Goal: Task Accomplishment & Management: Manage account settings

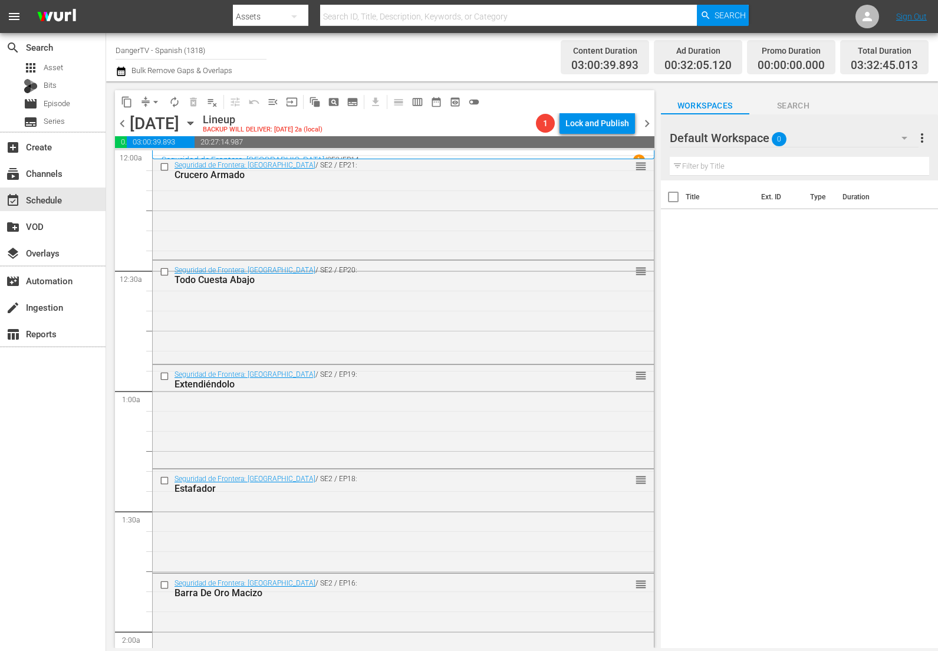
scroll to position [401, 0]
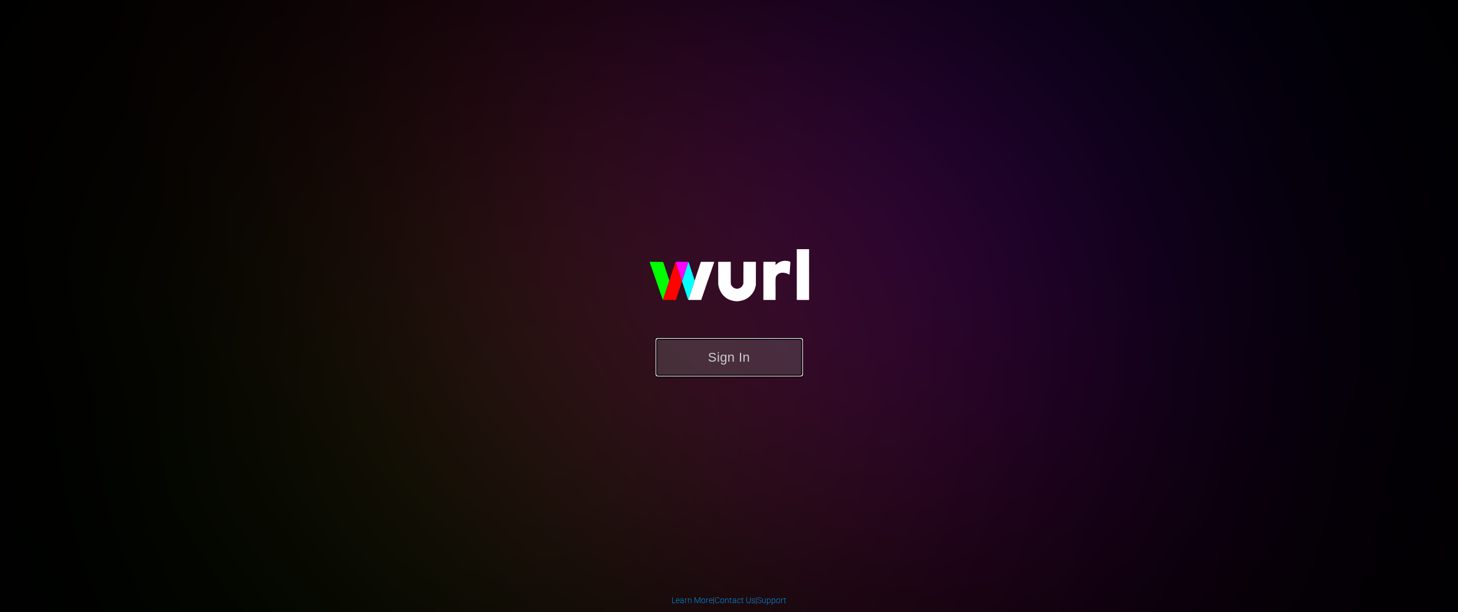
click at [751, 364] on button "Sign In" at bounding box center [728, 357] width 147 height 38
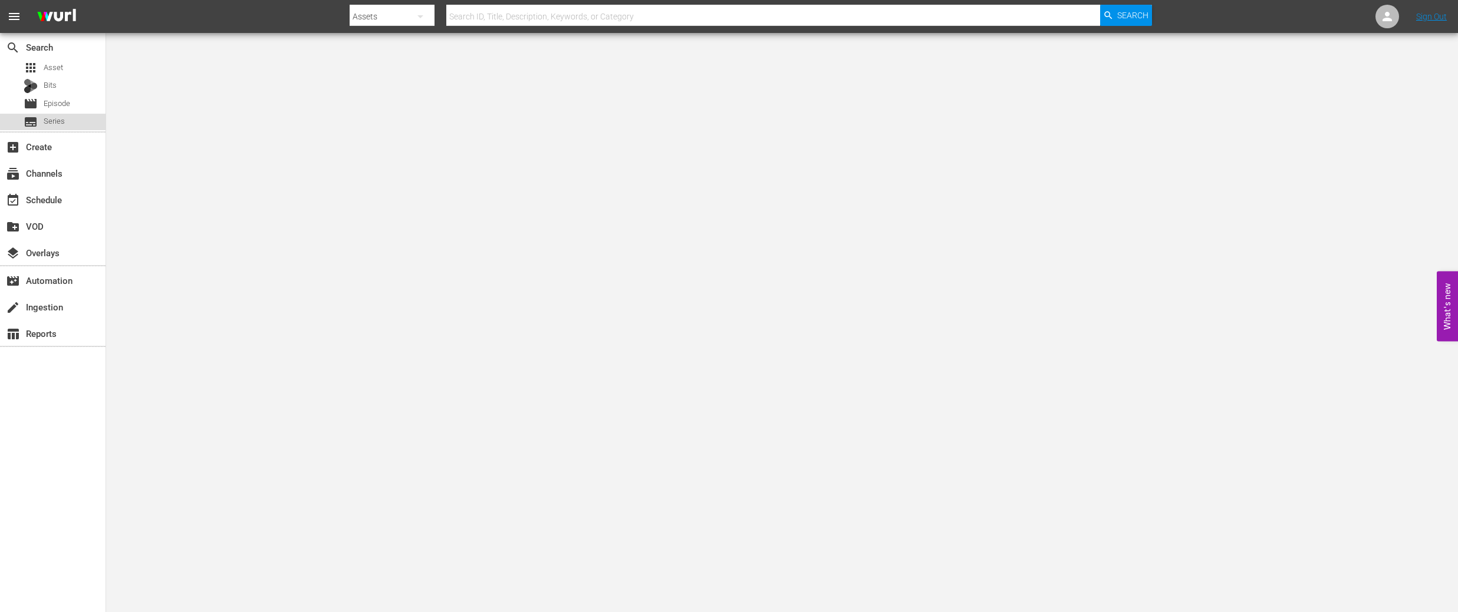
click at [56, 121] on span "Series" at bounding box center [54, 122] width 21 height 12
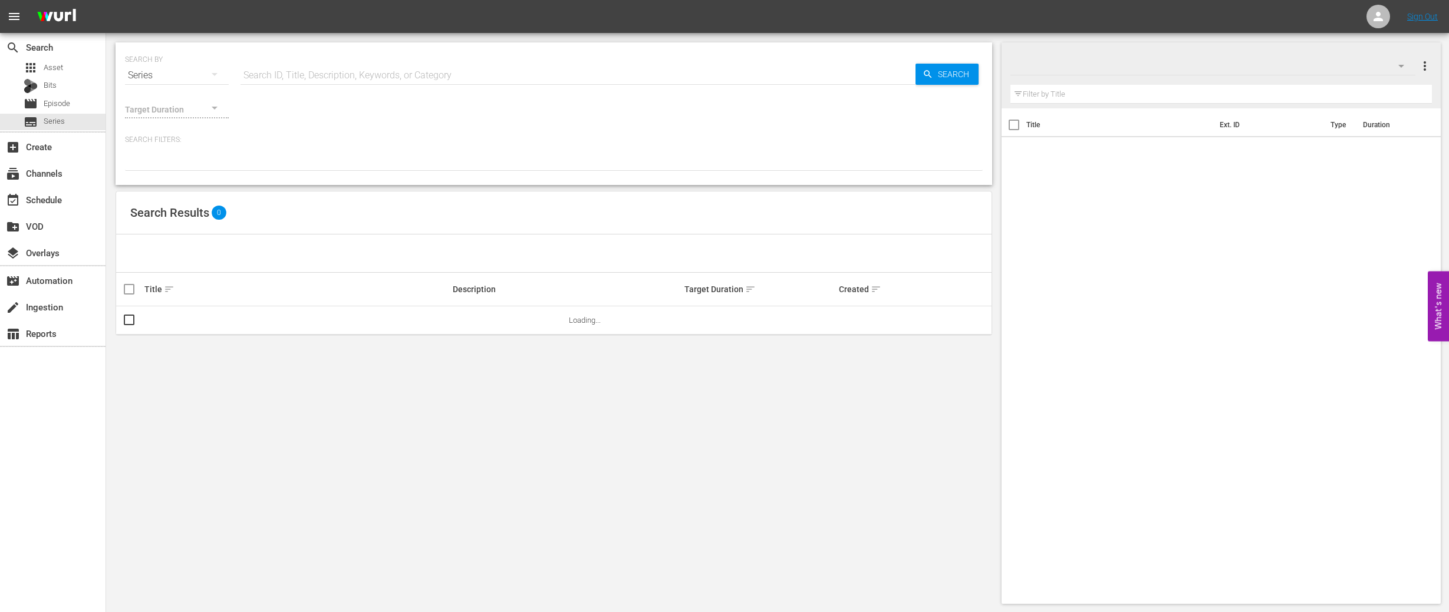
click at [362, 75] on input "text" at bounding box center [577, 75] width 675 height 28
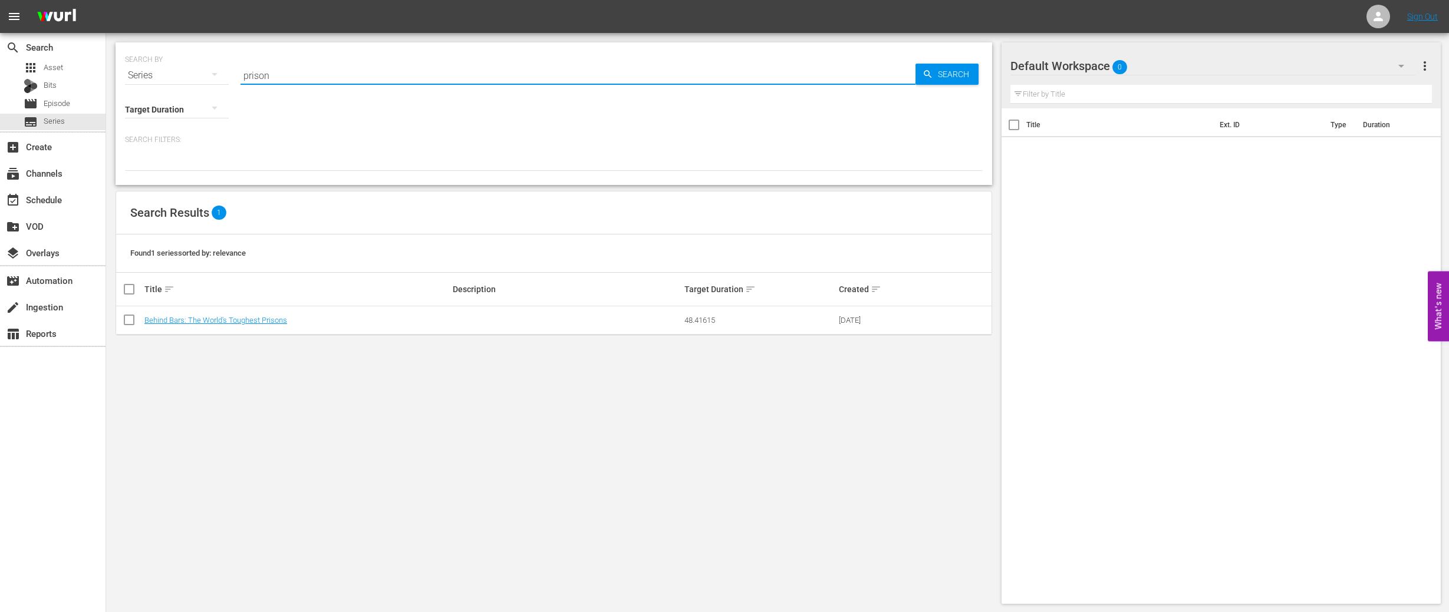
drag, startPoint x: 271, startPoint y: 74, endPoint x: 226, endPoint y: 74, distance: 45.4
click at [226, 74] on div "SEARCH BY Search By Series Search ID, Title, Description, Keywords, or Category…" at bounding box center [554, 68] width 858 height 42
drag, startPoint x: 289, startPoint y: 72, endPoint x: 216, endPoint y: 67, distance: 72.7
click at [216, 67] on div "SEARCH BY Search By Series Search ID, Title, Description, Keywords, or Category…" at bounding box center [554, 68] width 858 height 42
type input "border"
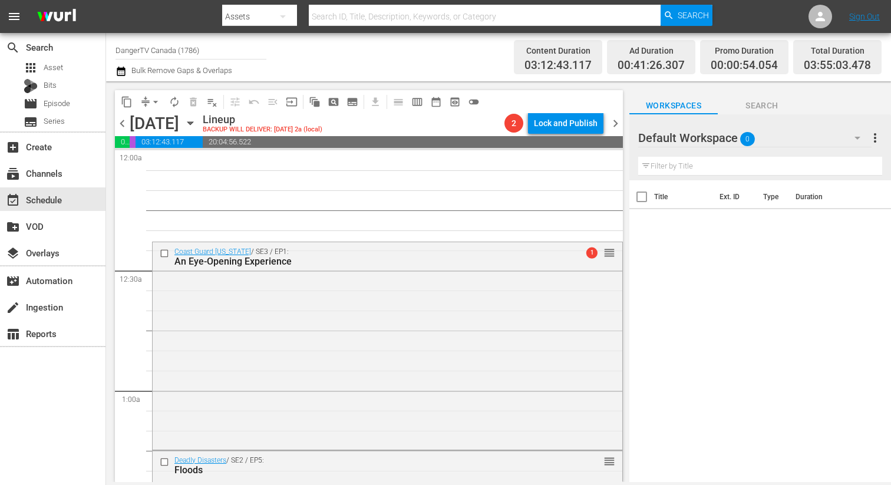
scroll to position [872, 0]
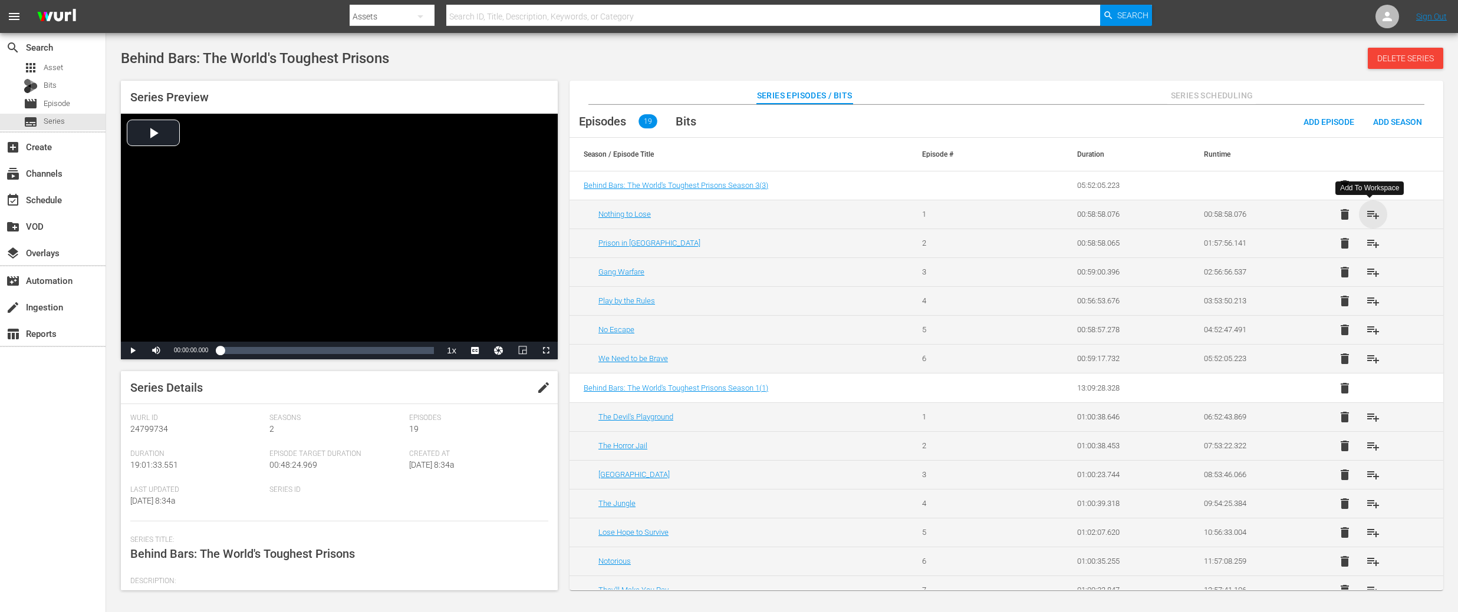
click at [1368, 215] on span "playlist_add" at bounding box center [1373, 214] width 14 height 14
click at [1367, 275] on span "playlist_add" at bounding box center [1373, 272] width 14 height 14
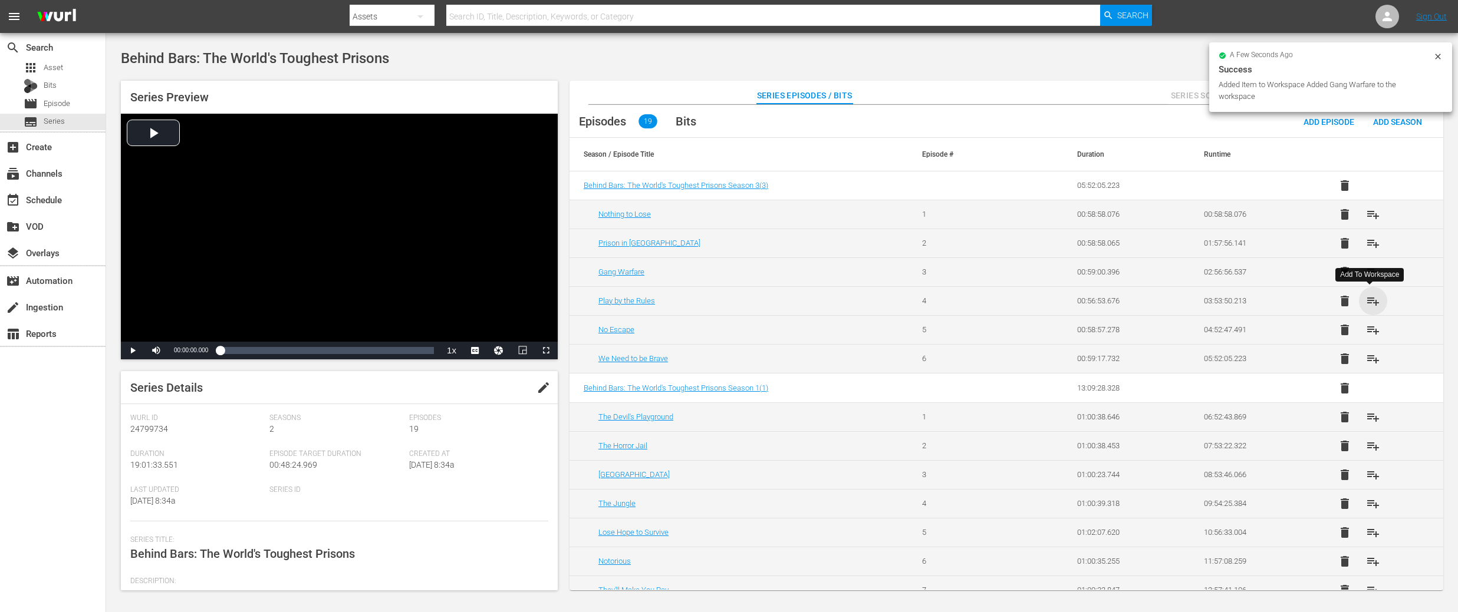
click at [1370, 302] on span "playlist_add" at bounding box center [1373, 301] width 14 height 14
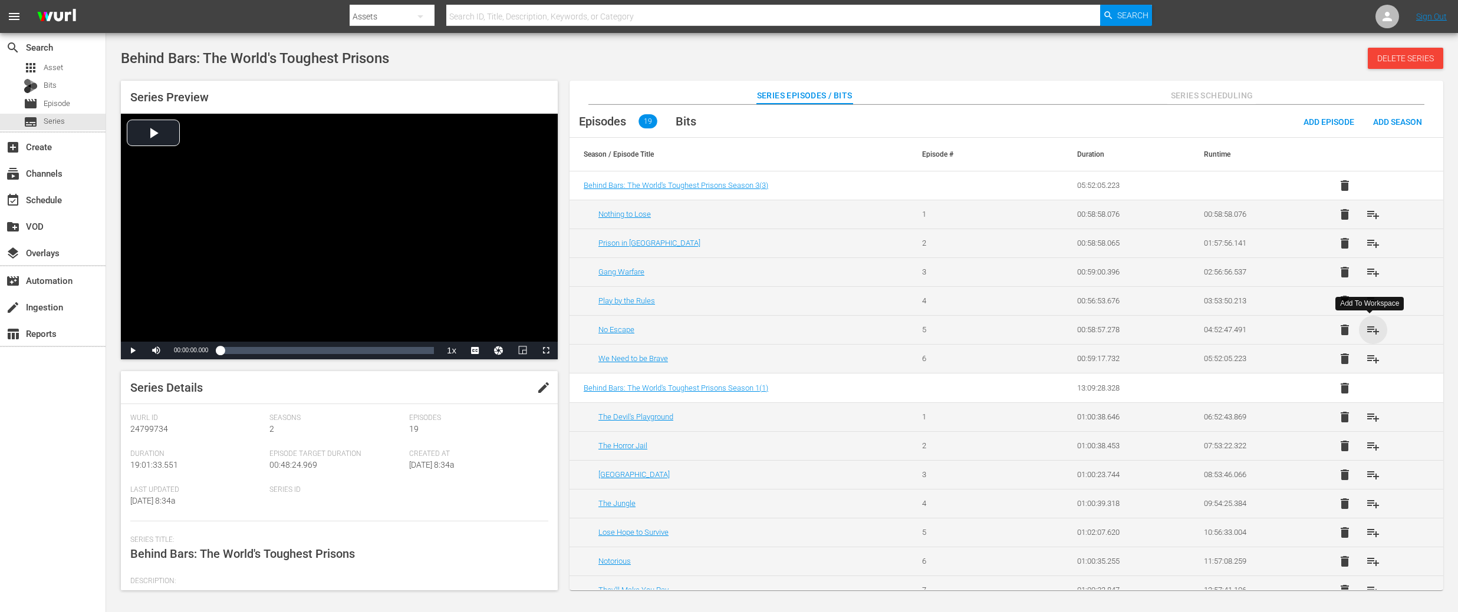
click at [1366, 331] on span "playlist_add" at bounding box center [1373, 330] width 14 height 14
click at [1374, 361] on span "playlist_add" at bounding box center [1373, 359] width 14 height 14
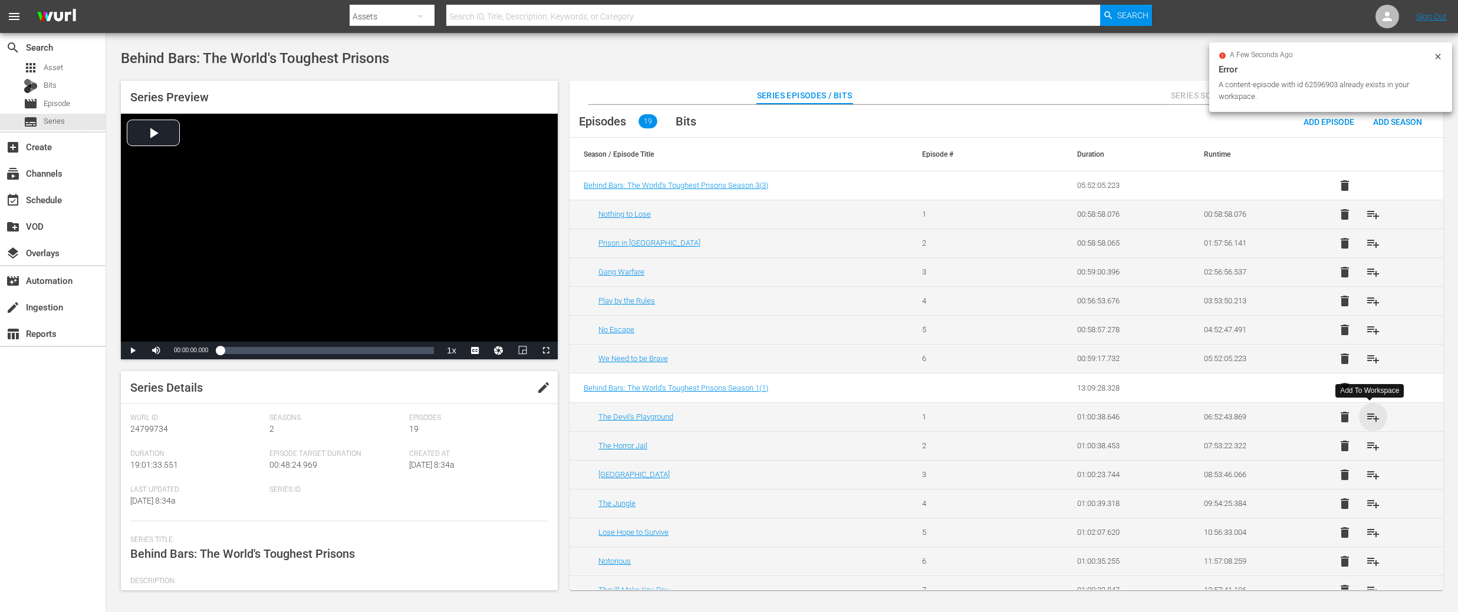
click at [1370, 417] on span "playlist_add" at bounding box center [1373, 417] width 14 height 14
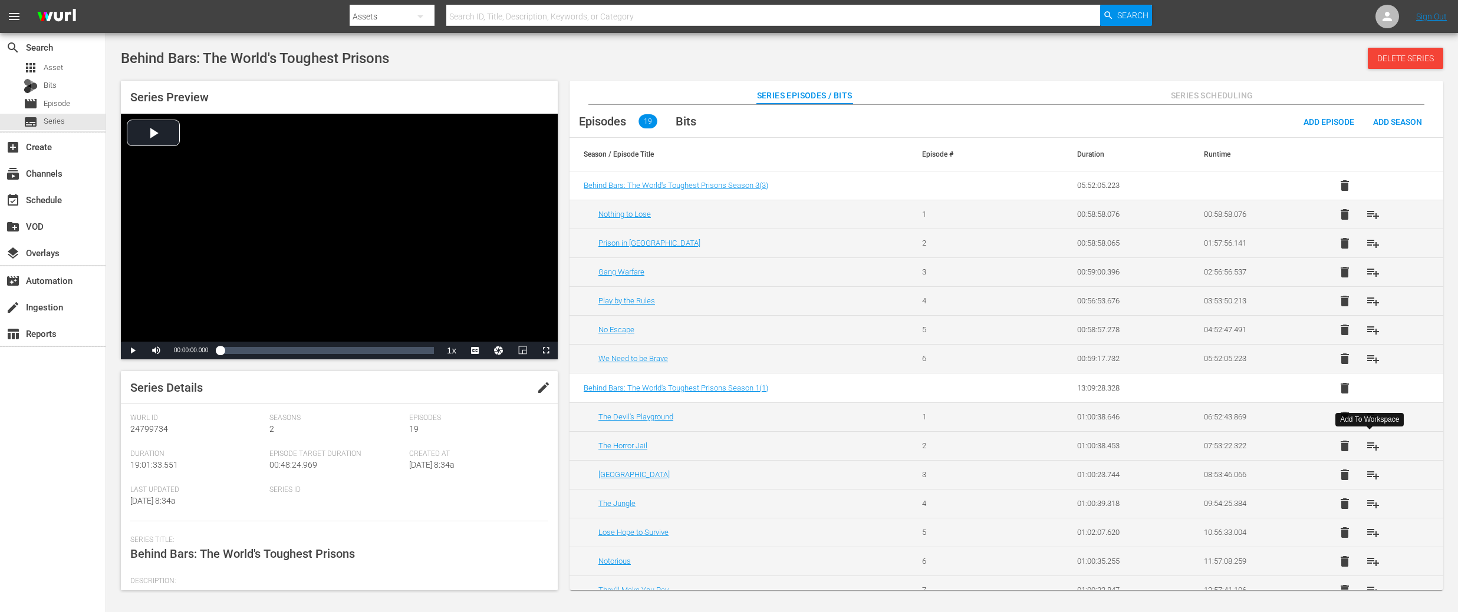
click at [1370, 443] on span "playlist_add" at bounding box center [1373, 446] width 14 height 14
click at [1367, 472] on span "playlist_add" at bounding box center [1373, 475] width 14 height 14
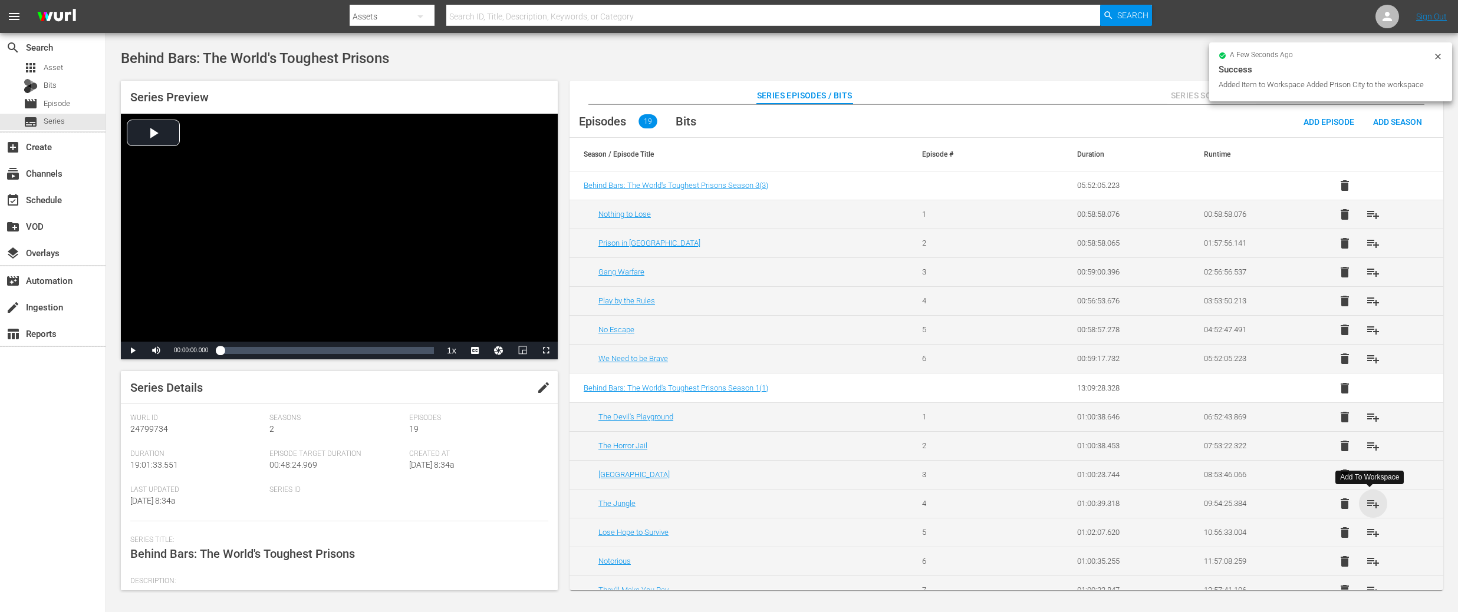
click at [1369, 501] on span "playlist_add" at bounding box center [1373, 504] width 14 height 14
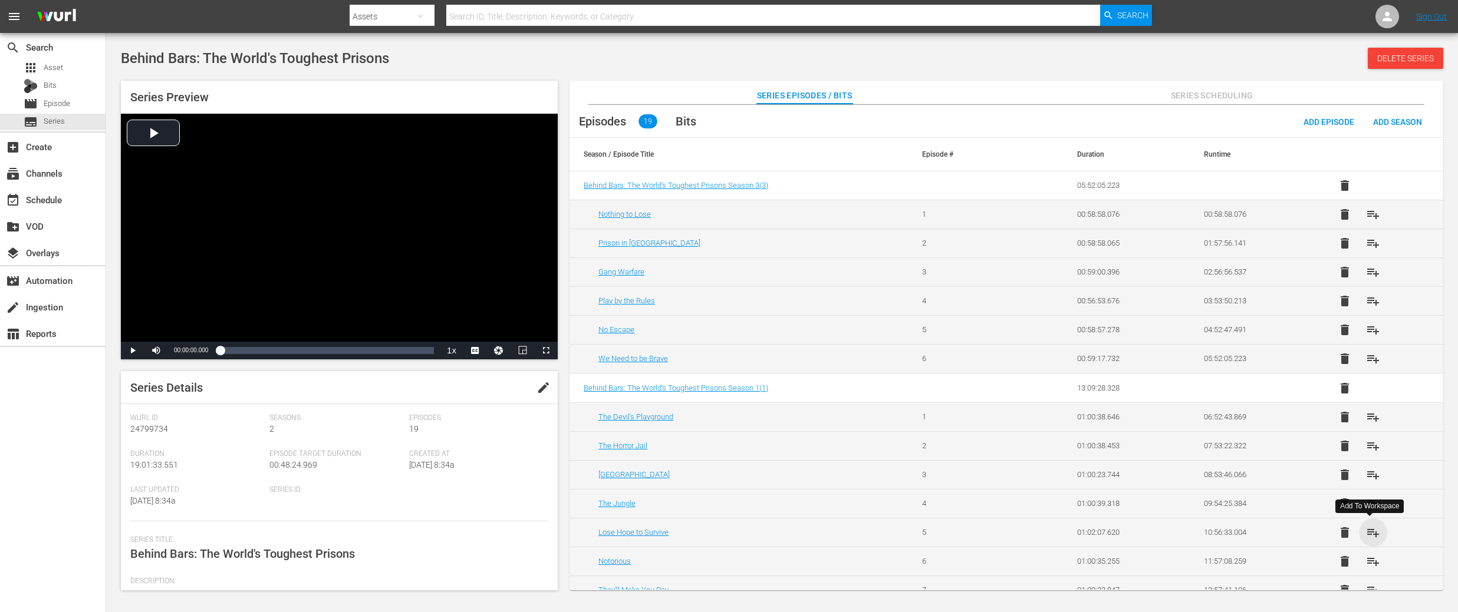
click at [1371, 532] on span "playlist_add" at bounding box center [1373, 533] width 14 height 14
click at [1369, 562] on span "playlist_add" at bounding box center [1373, 562] width 14 height 14
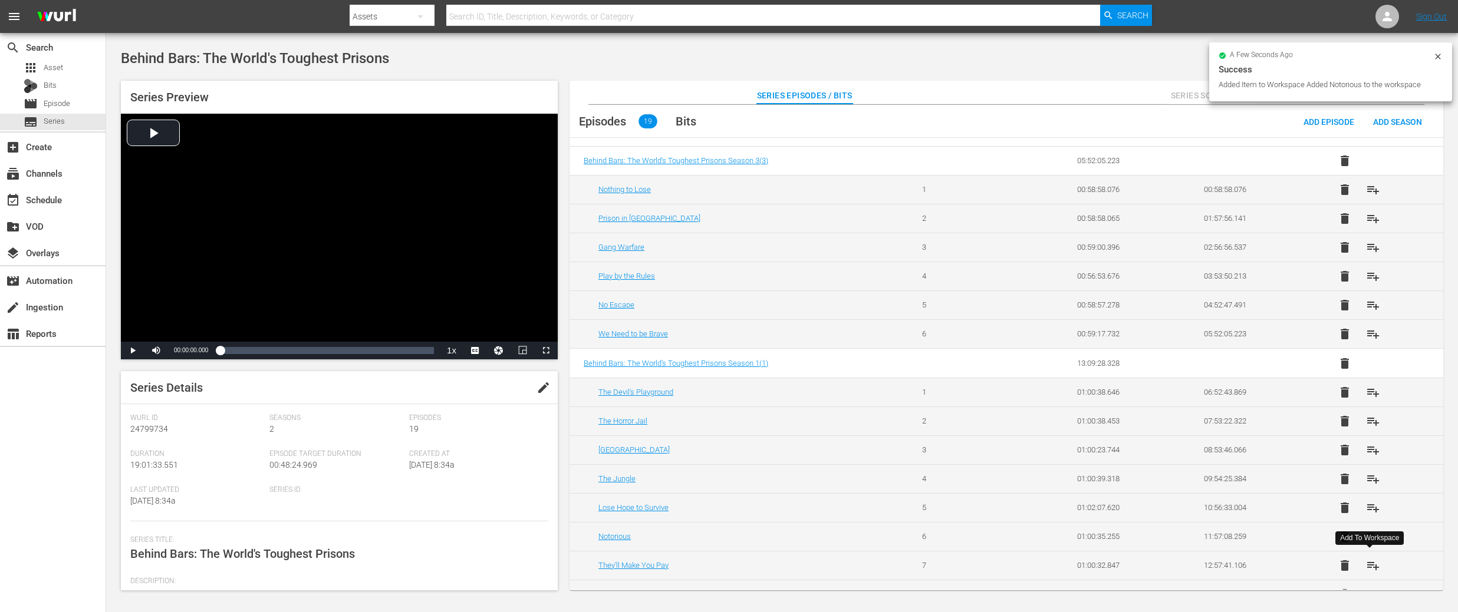
scroll to position [26, 0]
click at [1369, 562] on span "playlist_add" at bounding box center [1373, 565] width 14 height 14
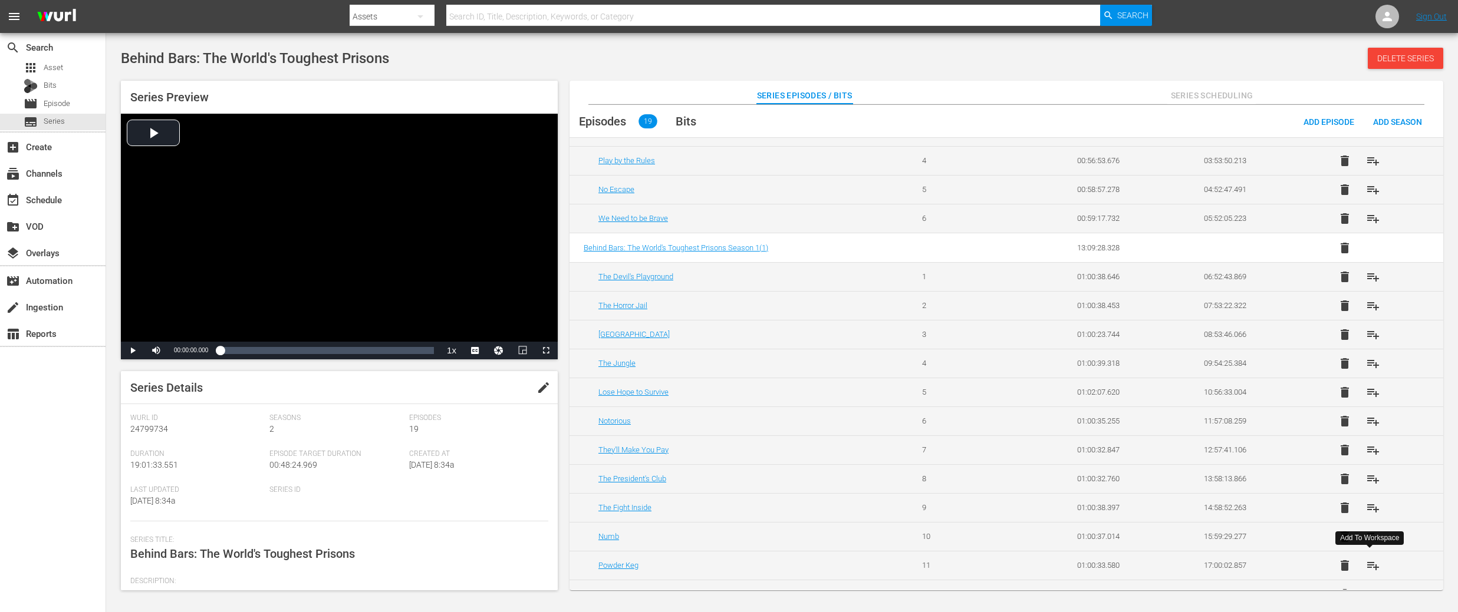
scroll to position [148, 0]
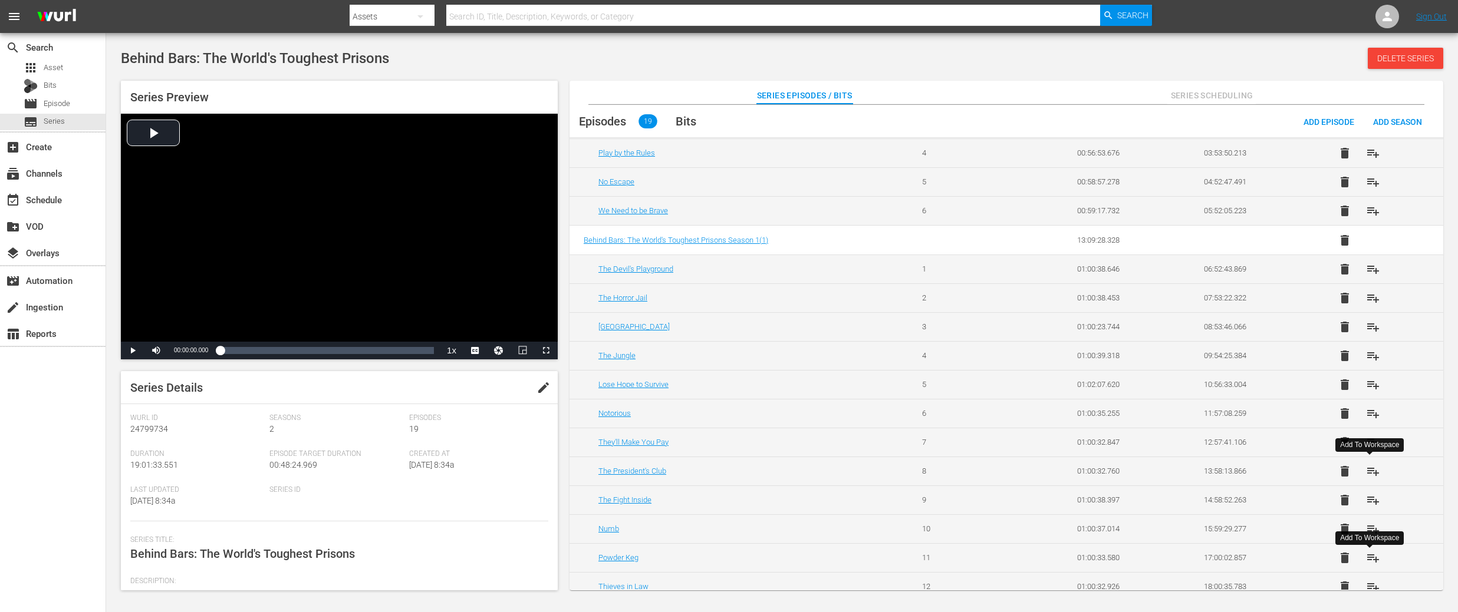
click at [1374, 474] on span "playlist_add" at bounding box center [1373, 471] width 14 height 14
click at [1369, 498] on span "playlist_add" at bounding box center [1373, 500] width 14 height 14
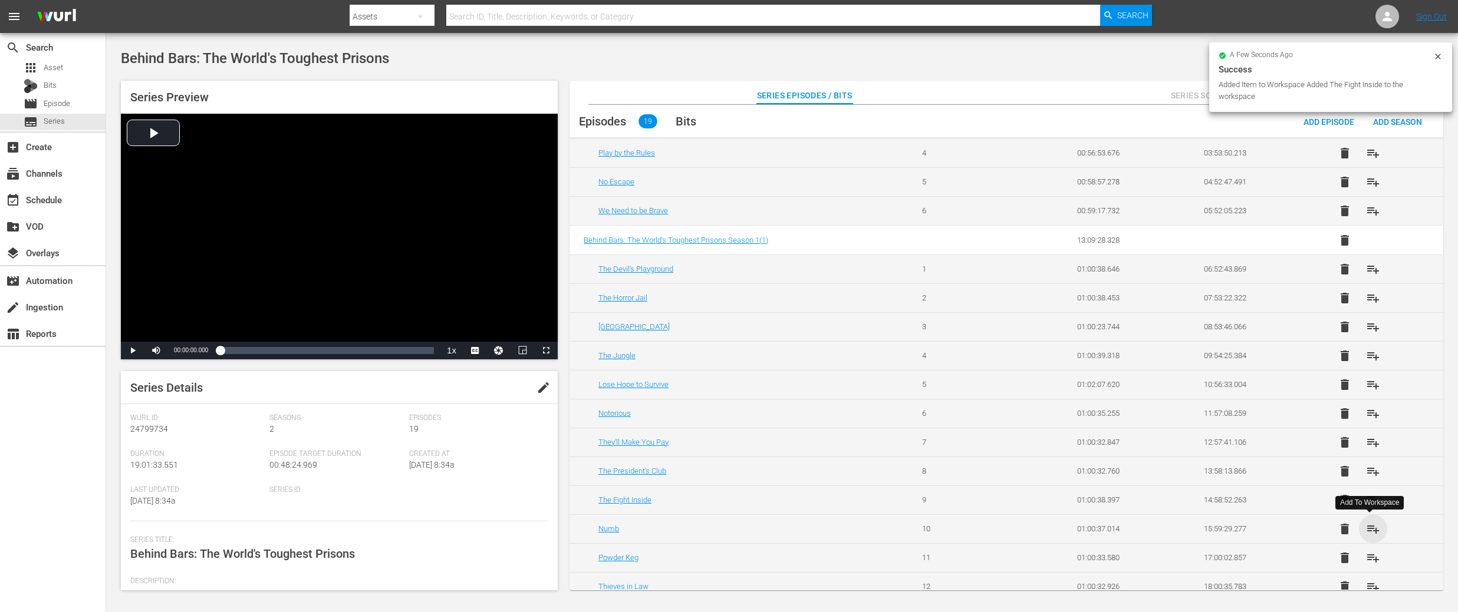
click at [1367, 527] on span "playlist_add" at bounding box center [1373, 529] width 14 height 14
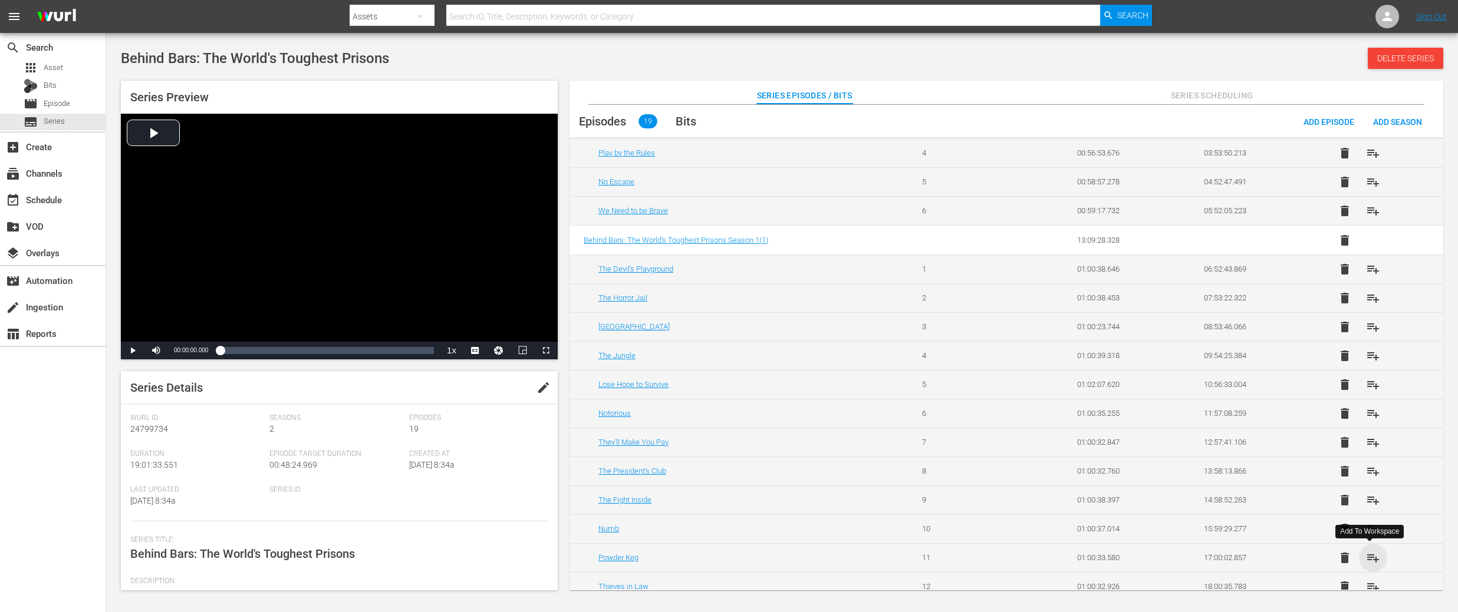
click at [1373, 560] on span "playlist_add" at bounding box center [1373, 558] width 14 height 14
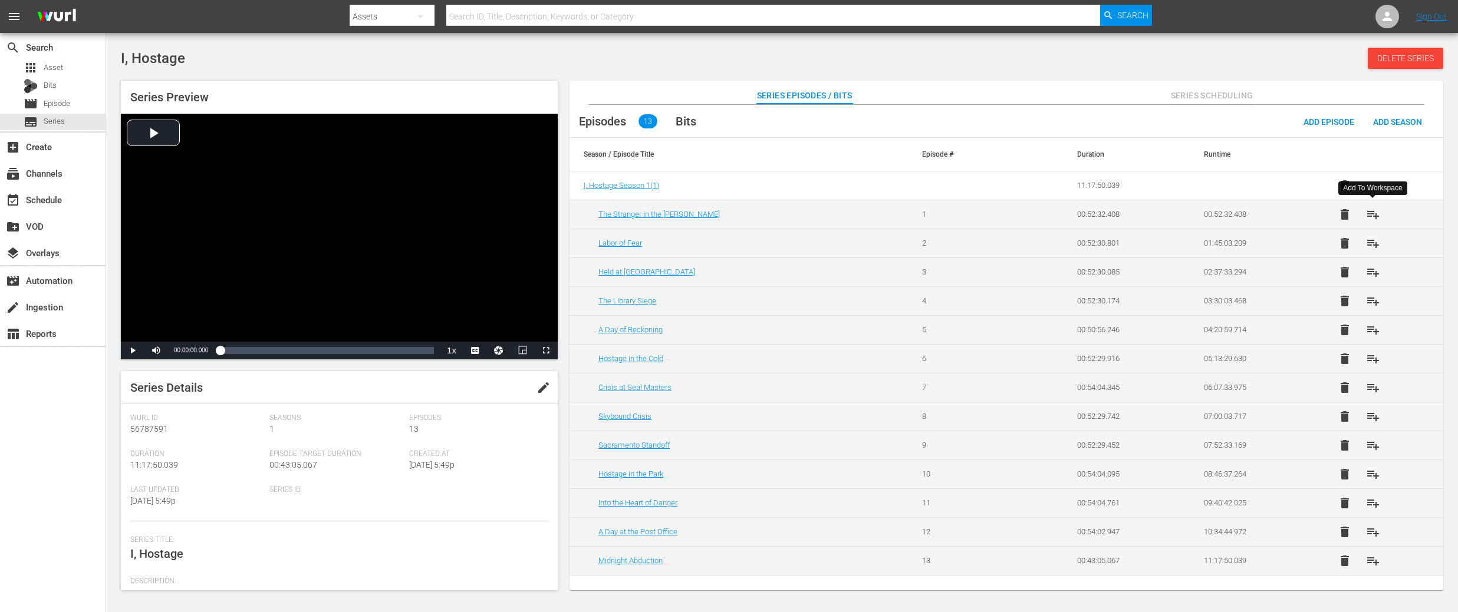
click at [1376, 216] on span "playlist_add" at bounding box center [1373, 214] width 14 height 14
click at [1374, 245] on span "playlist_add" at bounding box center [1373, 243] width 14 height 14
click at [1372, 275] on span "playlist_add" at bounding box center [1373, 272] width 14 height 14
click at [1373, 302] on span "playlist_add" at bounding box center [1373, 301] width 14 height 14
click at [1374, 331] on span "playlist_add" at bounding box center [1373, 330] width 14 height 14
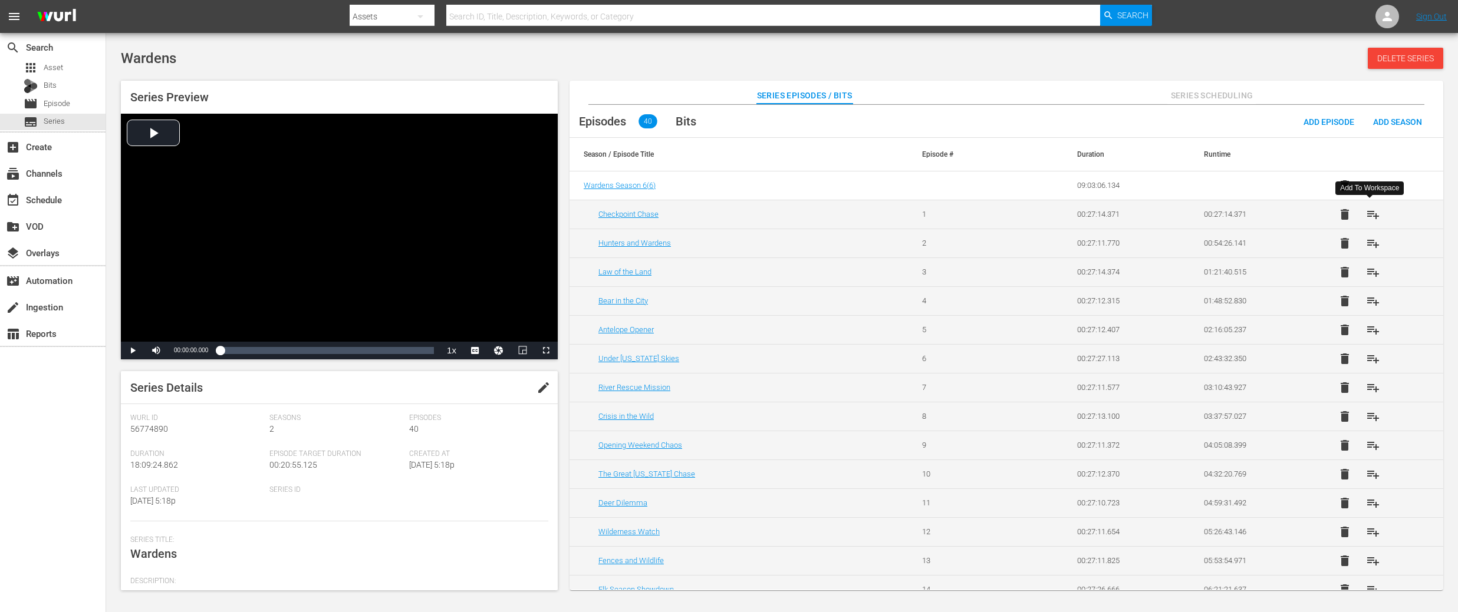
drag, startPoint x: 1371, startPoint y: 215, endPoint x: 1373, endPoint y: 242, distance: 26.6
click at [1371, 215] on span "playlist_add" at bounding box center [1373, 214] width 14 height 14
click at [1371, 245] on span "playlist_add" at bounding box center [1373, 243] width 14 height 14
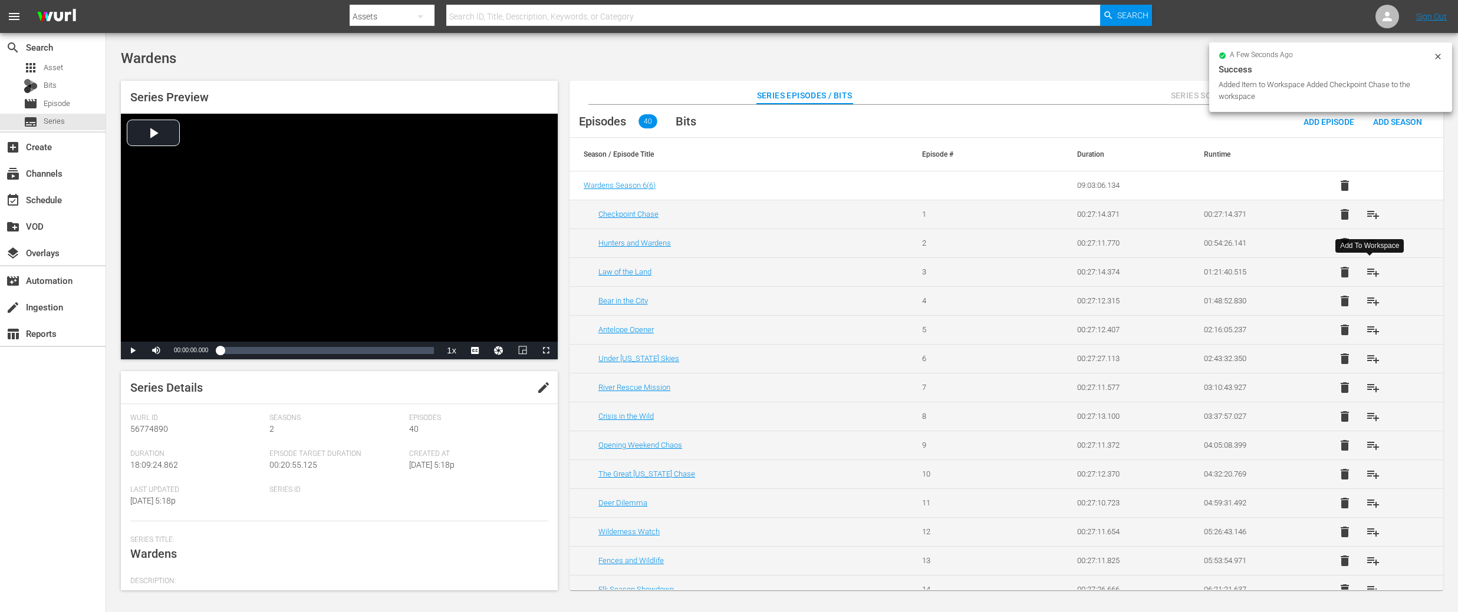
drag, startPoint x: 1369, startPoint y: 271, endPoint x: 1369, endPoint y: 282, distance: 10.6
click at [1369, 271] on span "playlist_add" at bounding box center [1373, 272] width 14 height 14
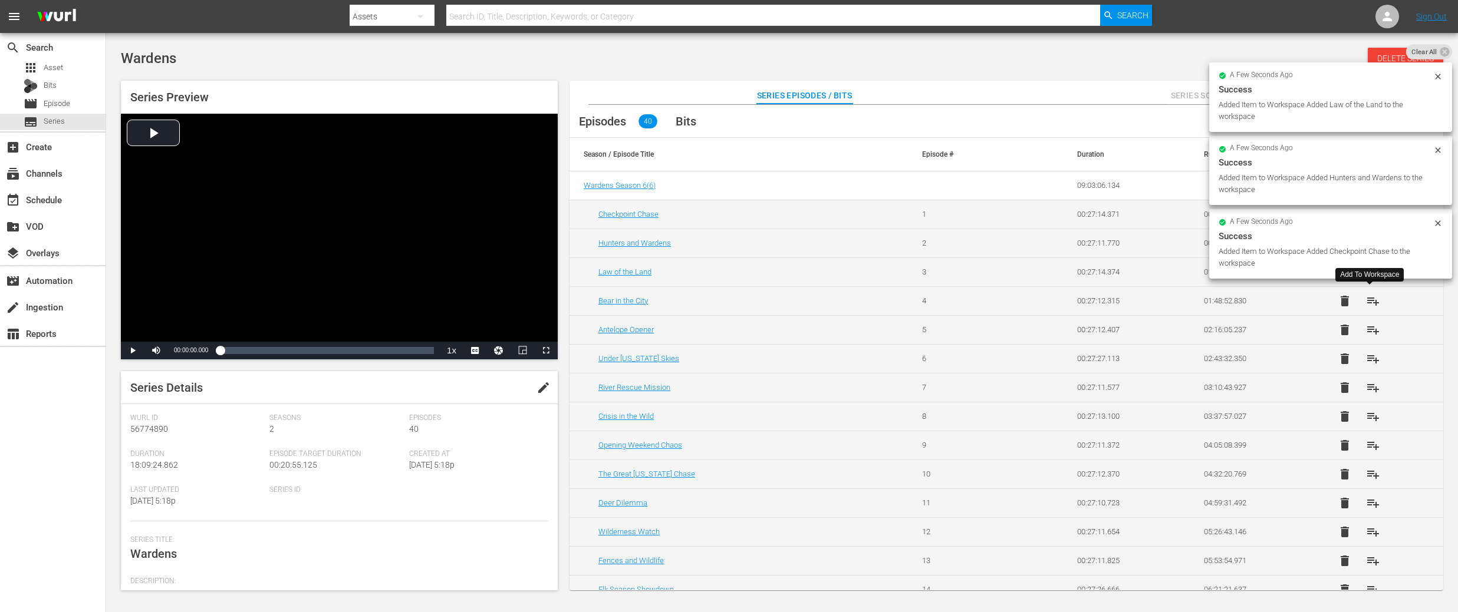
click at [1367, 298] on span "playlist_add" at bounding box center [1373, 301] width 14 height 14
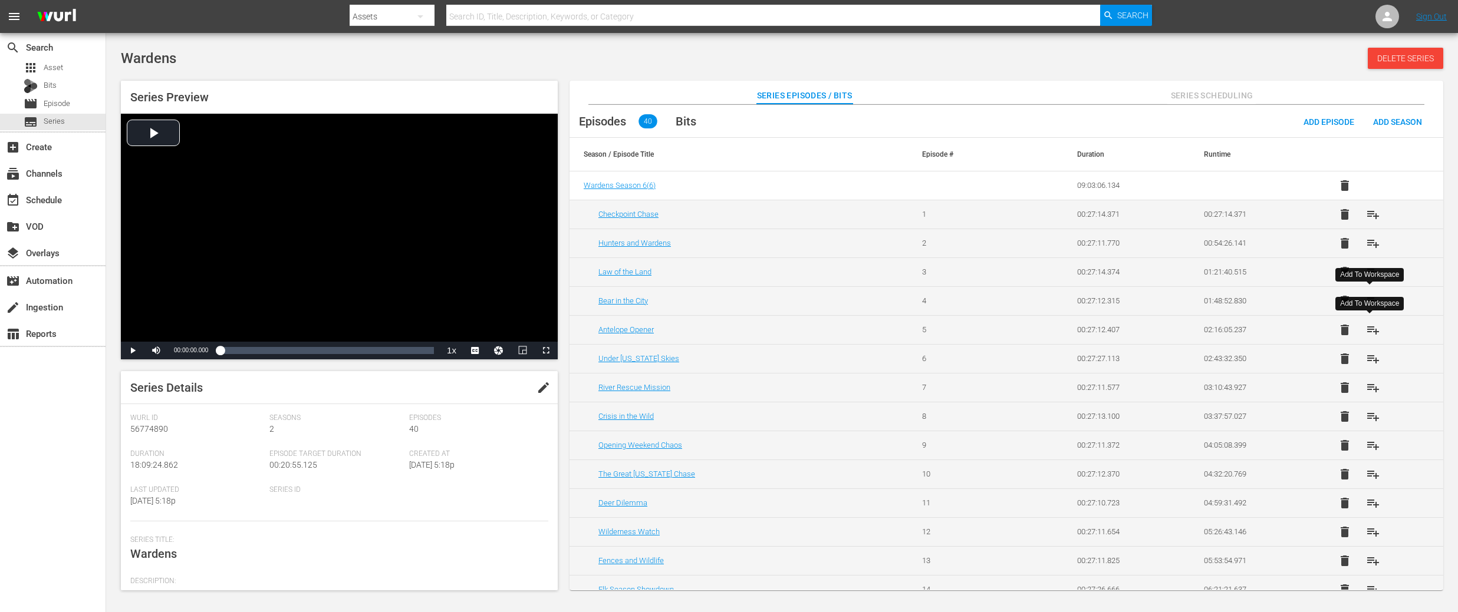
click at [1368, 329] on span "playlist_add" at bounding box center [1373, 330] width 14 height 14
click at [1368, 360] on span "playlist_add" at bounding box center [1373, 359] width 14 height 14
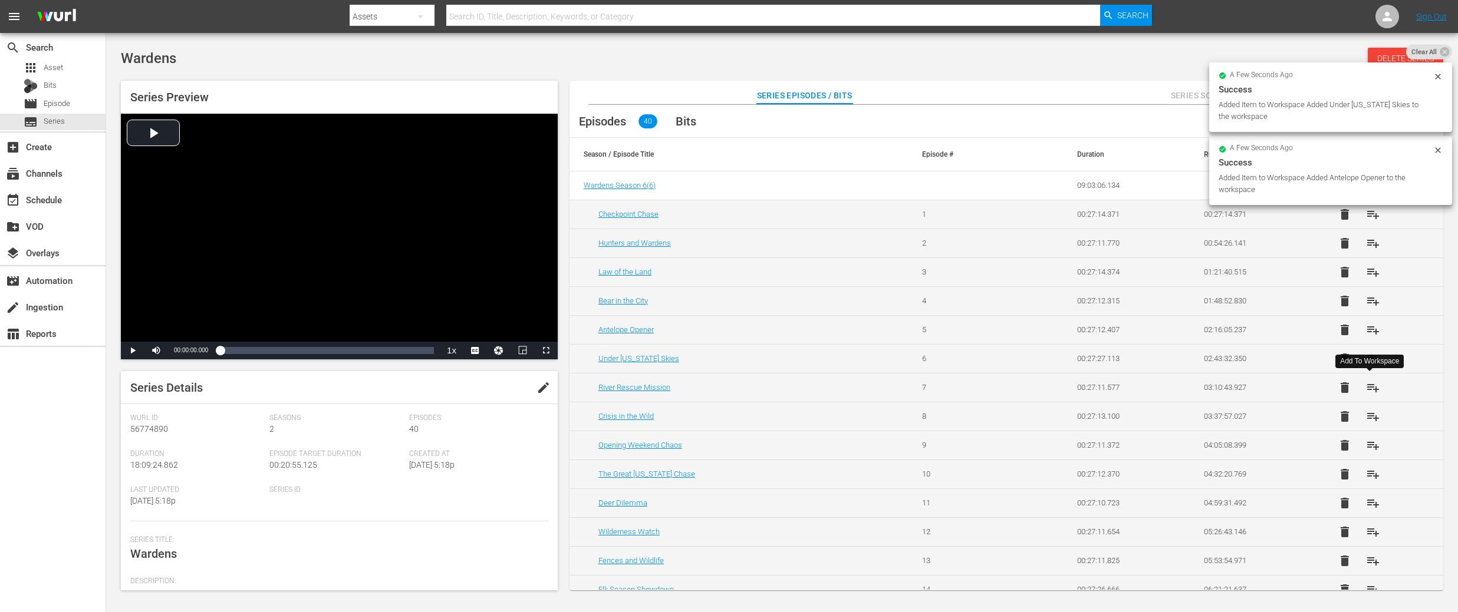
drag, startPoint x: 1367, startPoint y: 384, endPoint x: 1371, endPoint y: 391, distance: 8.4
click at [1367, 384] on span "playlist_add" at bounding box center [1373, 388] width 14 height 14
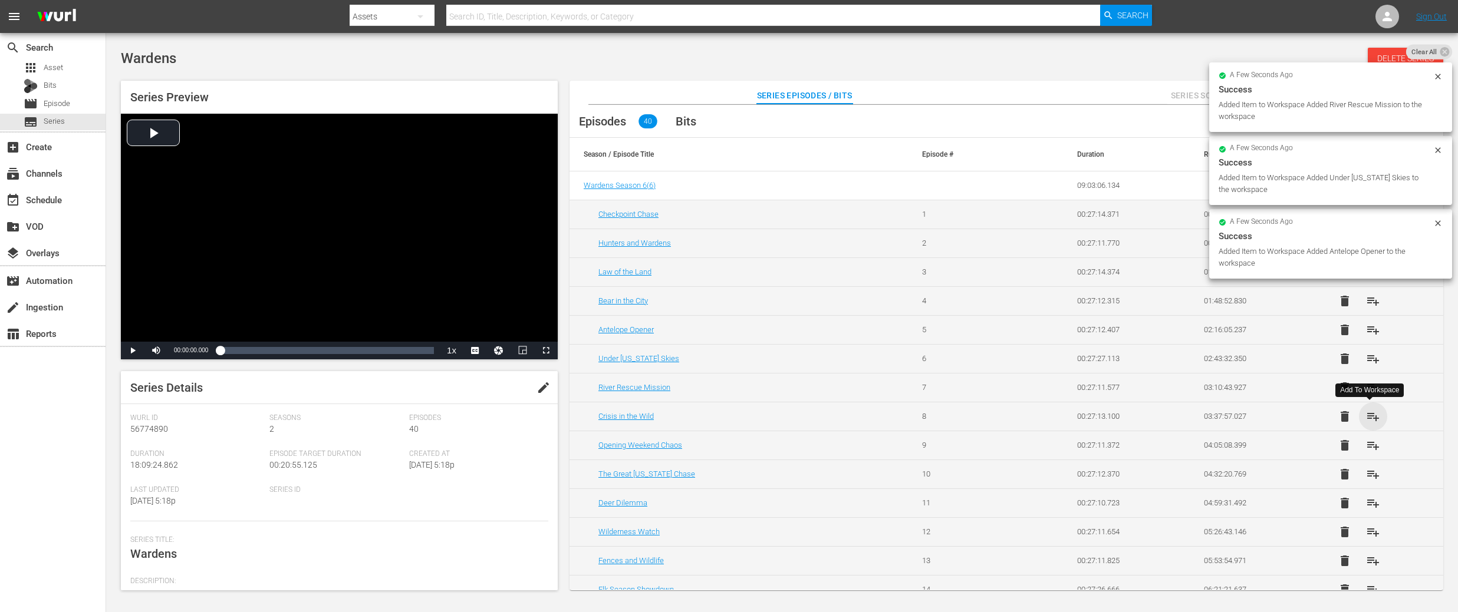
click at [1371, 418] on span "playlist_add" at bounding box center [1373, 417] width 14 height 14
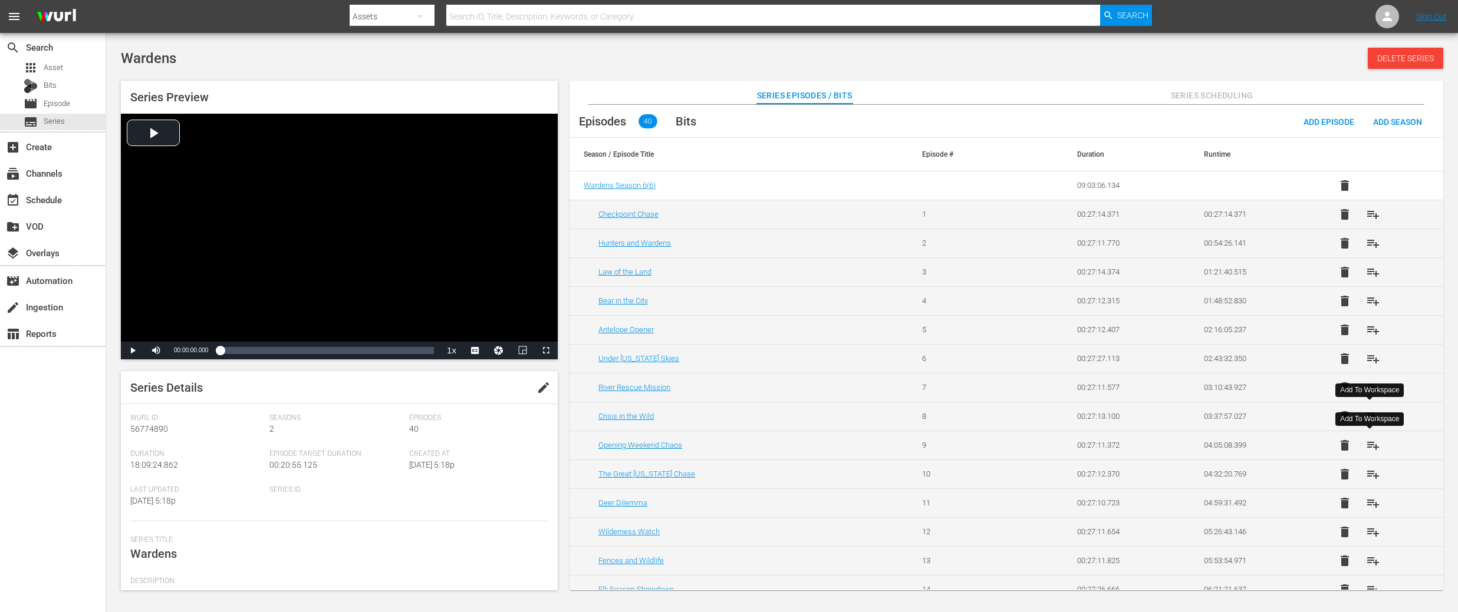
click at [1367, 444] on span "playlist_add" at bounding box center [1373, 445] width 14 height 14
click at [1367, 470] on span "playlist_add" at bounding box center [1373, 474] width 14 height 14
click at [1367, 500] on span "playlist_add" at bounding box center [1373, 503] width 14 height 14
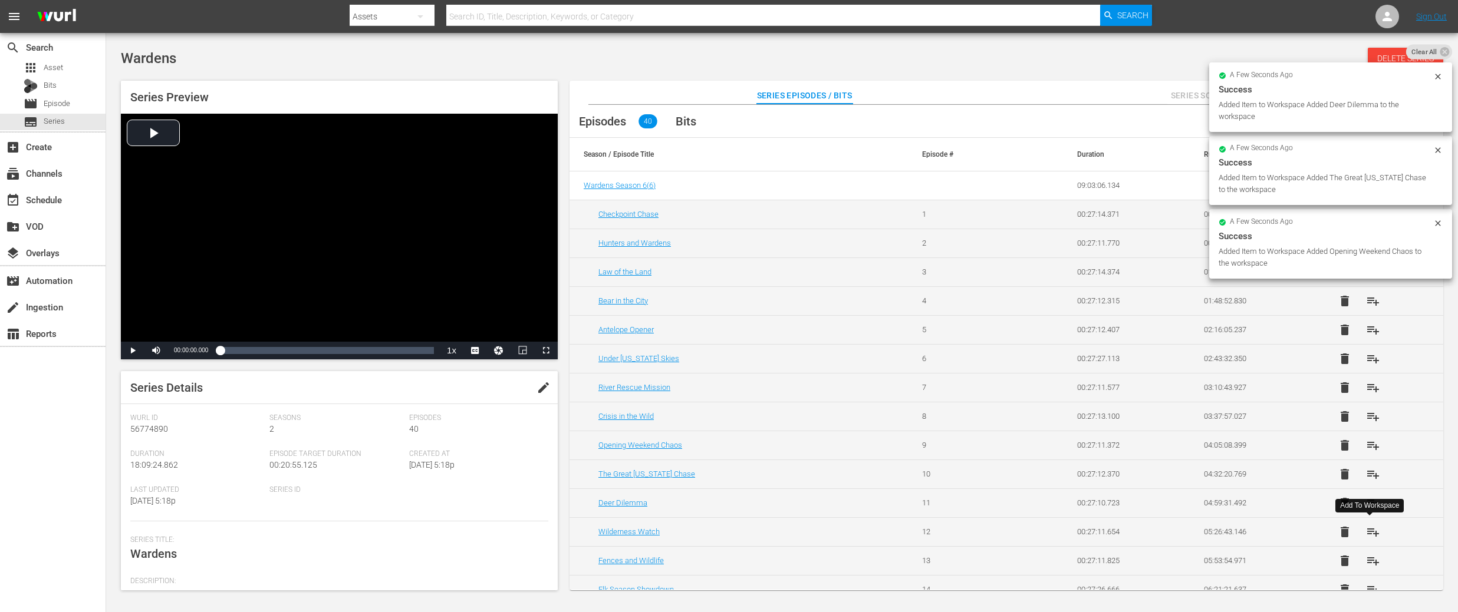
click at [1367, 530] on span "playlist_add" at bounding box center [1373, 532] width 14 height 14
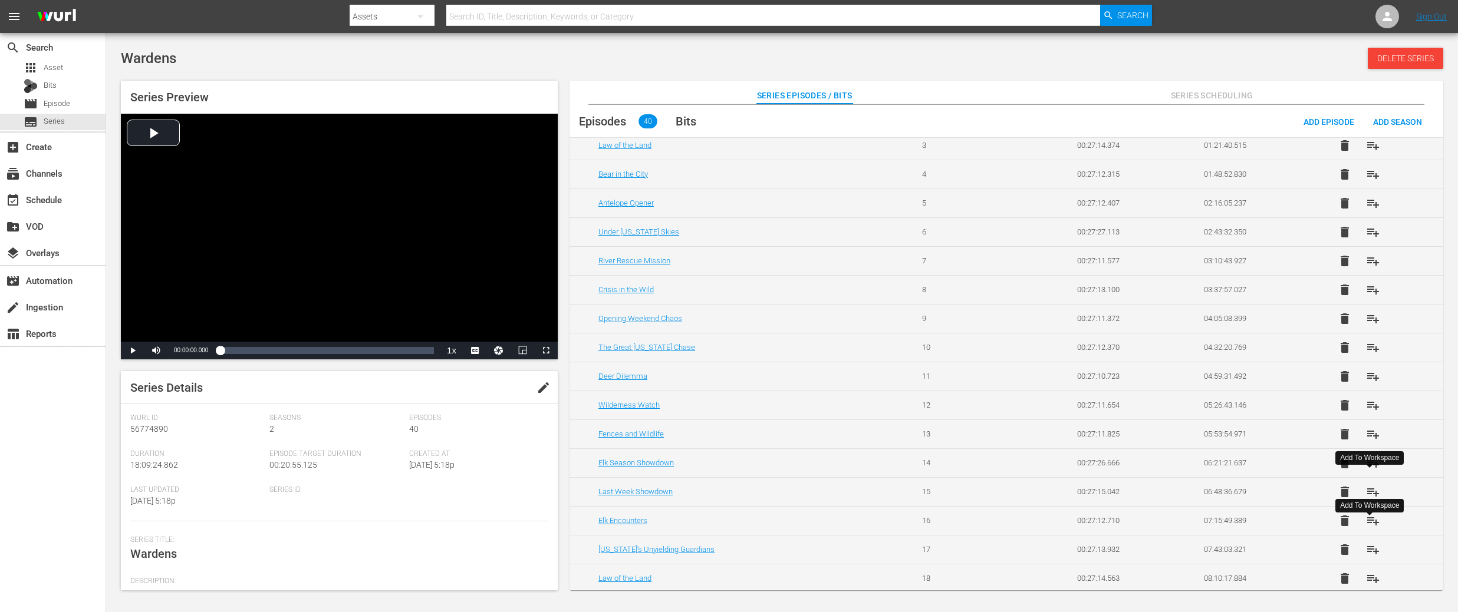
scroll to position [136, 0]
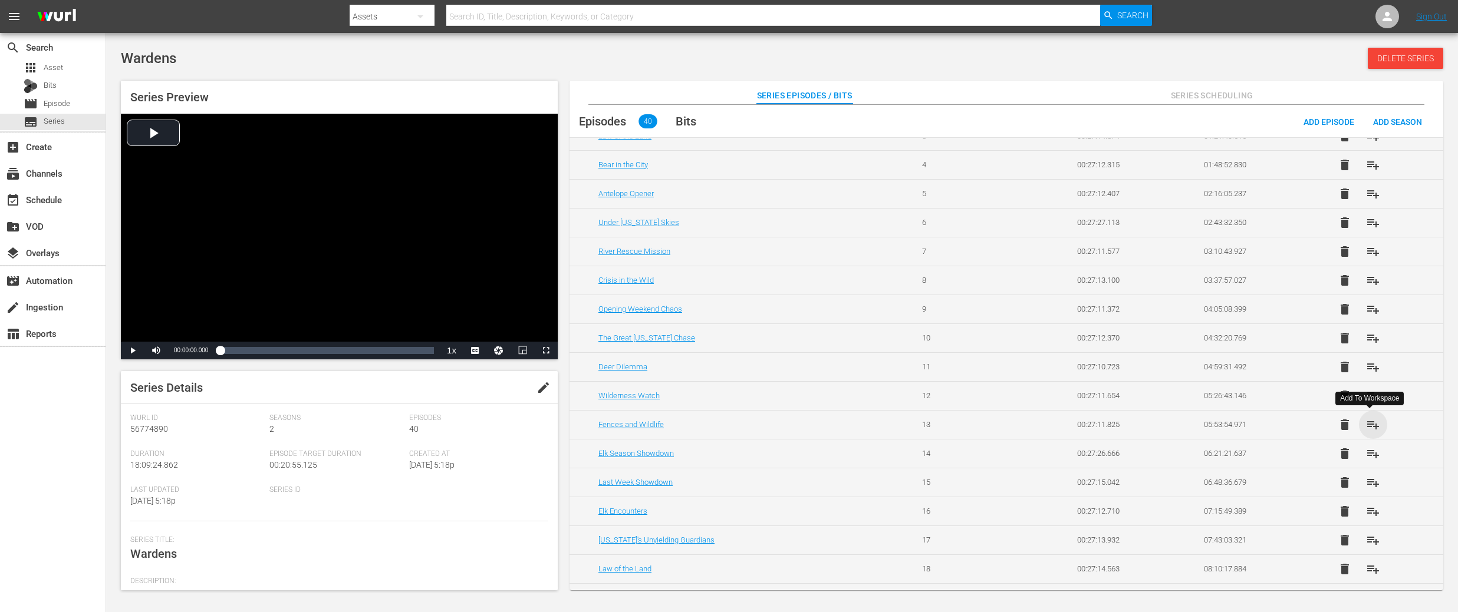
drag, startPoint x: 1371, startPoint y: 427, endPoint x: 1371, endPoint y: 443, distance: 15.3
click at [1371, 427] on span "playlist_add" at bounding box center [1373, 425] width 14 height 14
click at [1370, 450] on span "playlist_add" at bounding box center [1373, 454] width 14 height 14
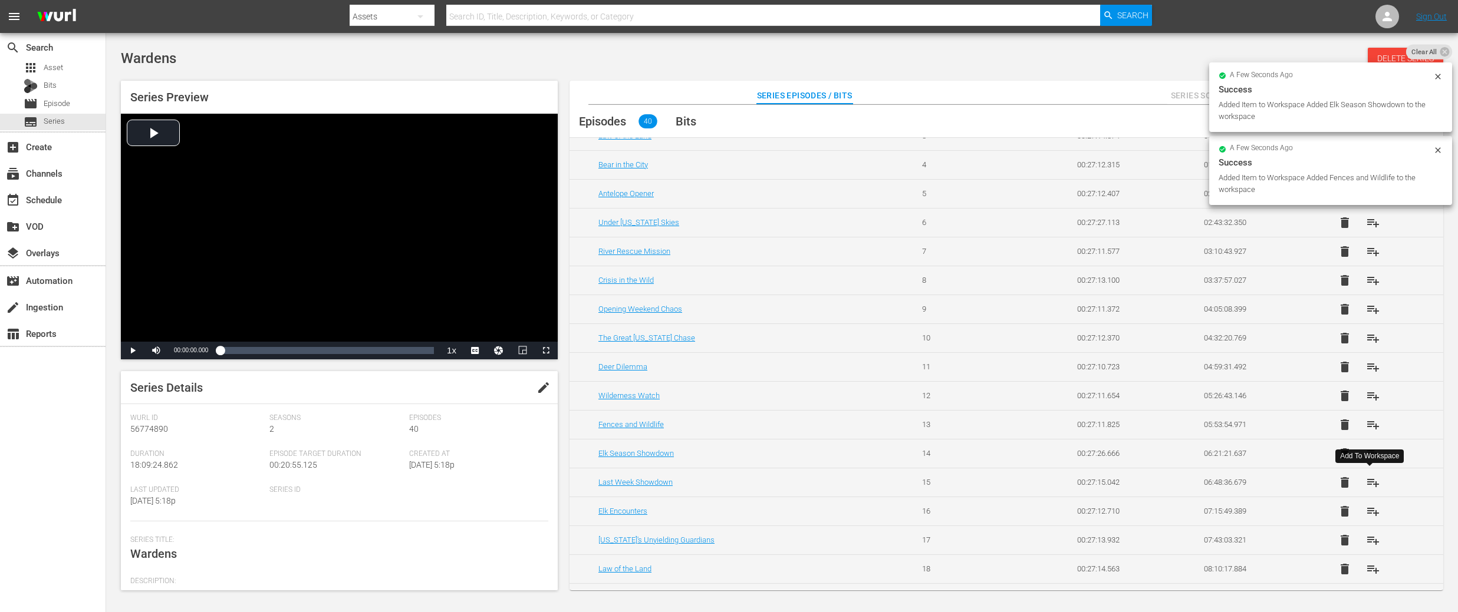
click at [1369, 482] on span "playlist_add" at bounding box center [1373, 483] width 14 height 14
click at [1369, 513] on span "playlist_add" at bounding box center [1373, 511] width 14 height 14
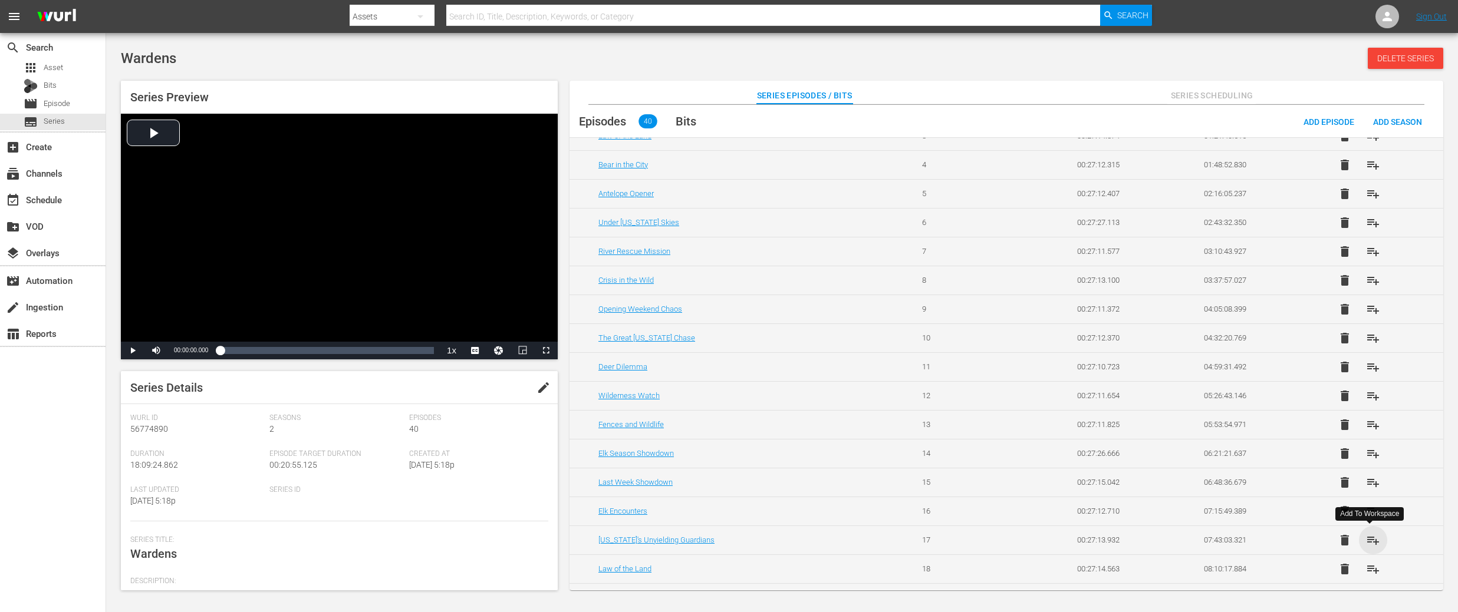
click at [1371, 543] on span "playlist_add" at bounding box center [1373, 540] width 14 height 14
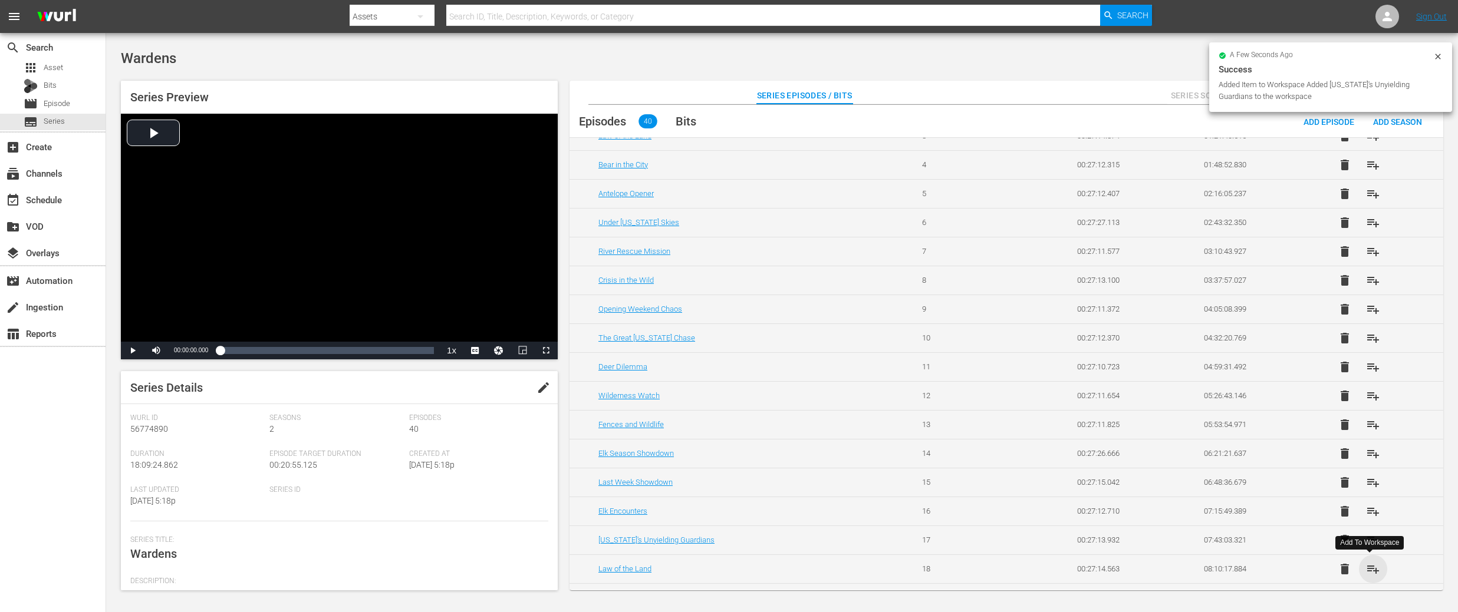
drag, startPoint x: 1371, startPoint y: 569, endPoint x: 1305, endPoint y: 500, distance: 95.1
click at [1371, 569] on span "playlist_add" at bounding box center [1373, 569] width 14 height 14
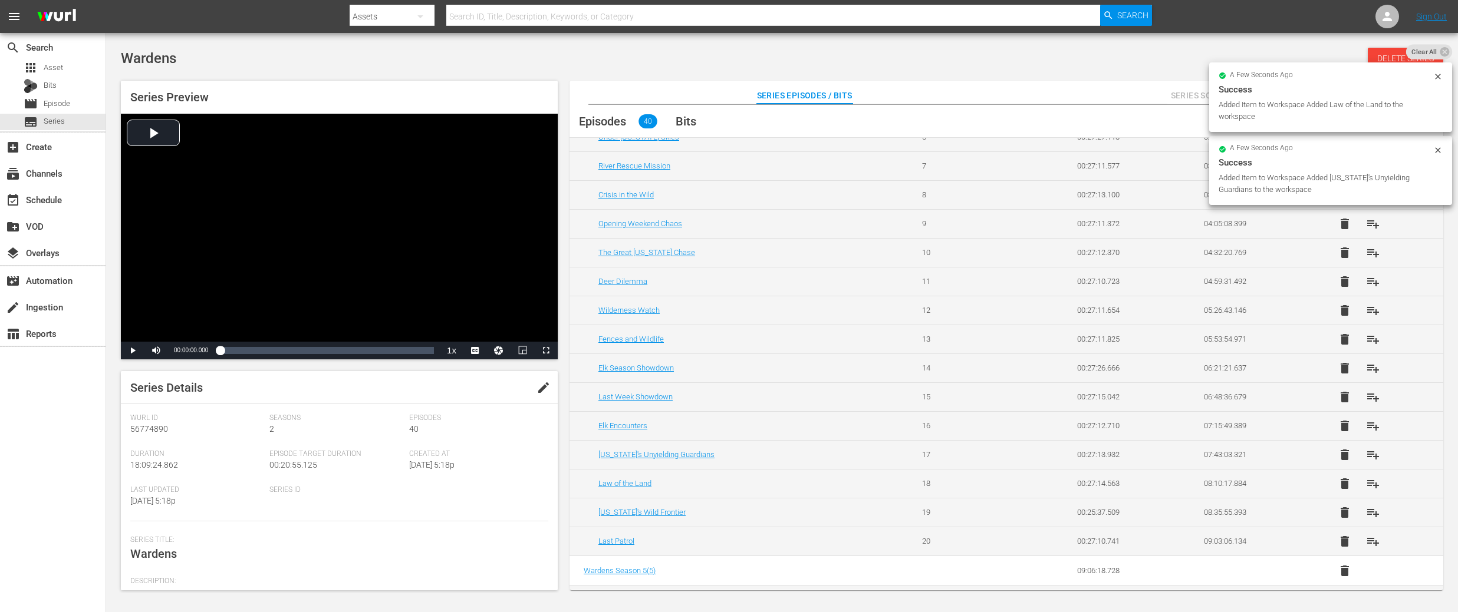
scroll to position [225, 0]
click at [1373, 506] on span "playlist_add" at bounding box center [1373, 509] width 14 height 14
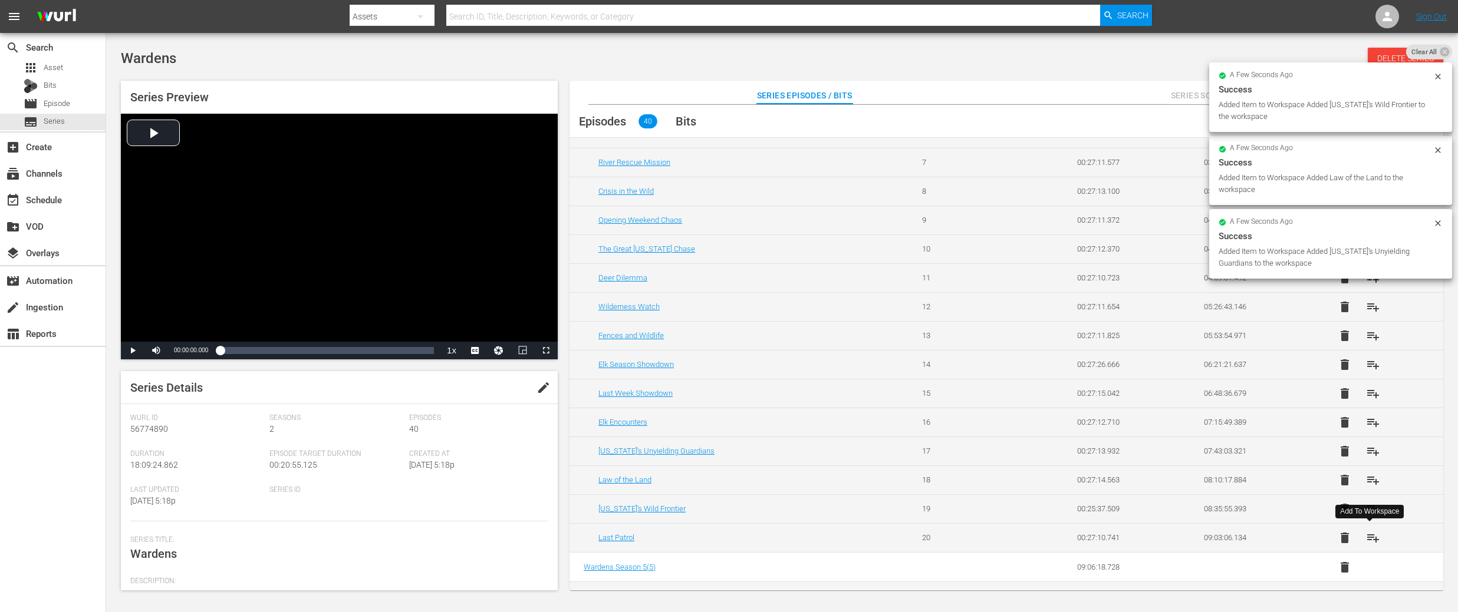
click at [1370, 536] on span "playlist_add" at bounding box center [1373, 538] width 14 height 14
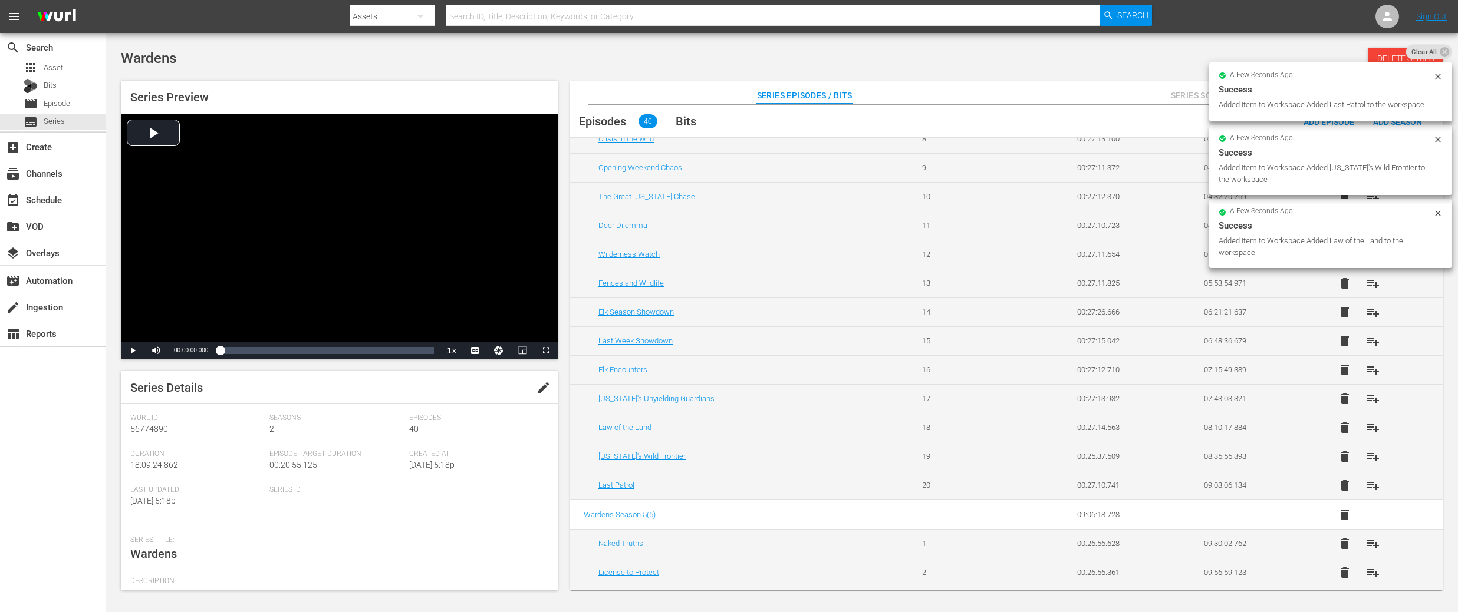
scroll to position [304, 0]
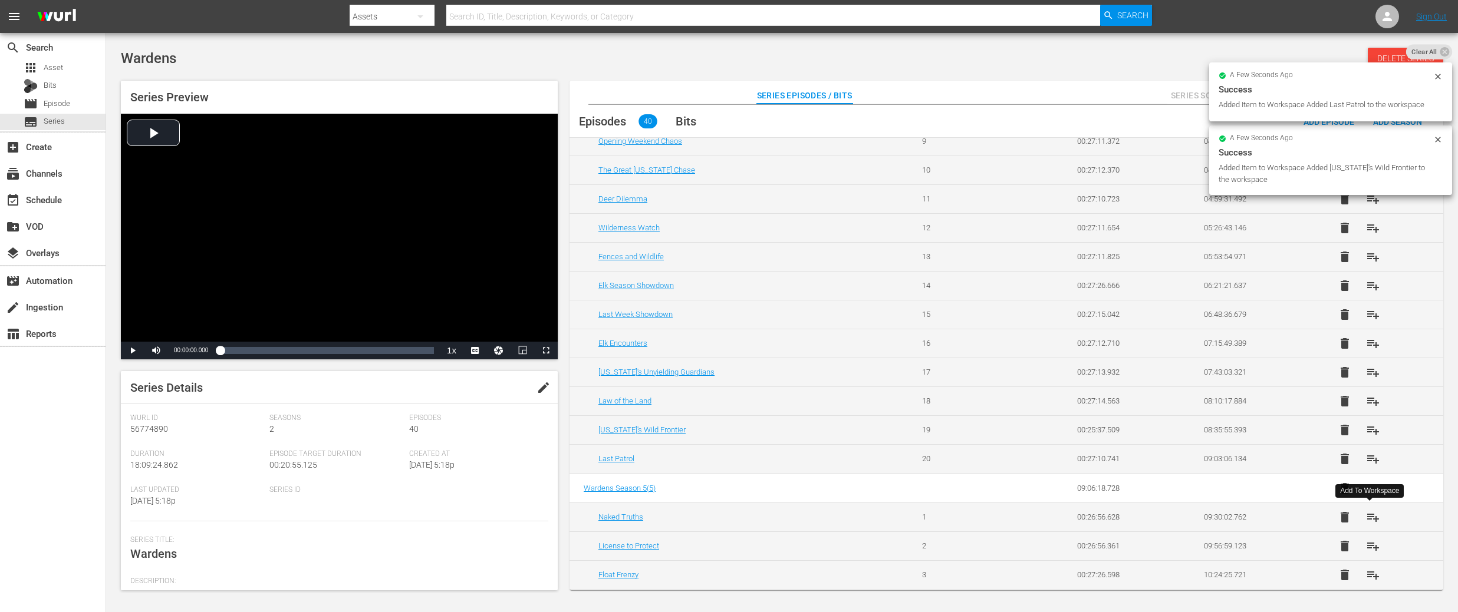
click at [1367, 516] on span "playlist_add" at bounding box center [1373, 517] width 14 height 14
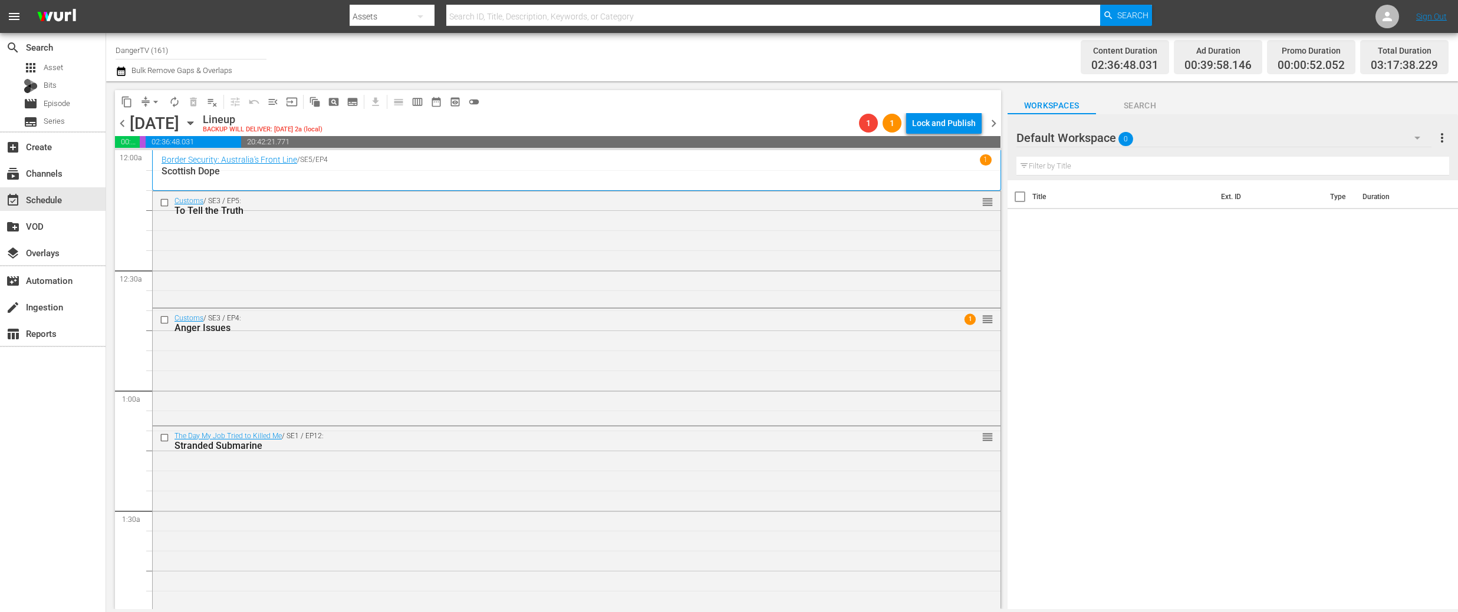
scroll to position [626, 0]
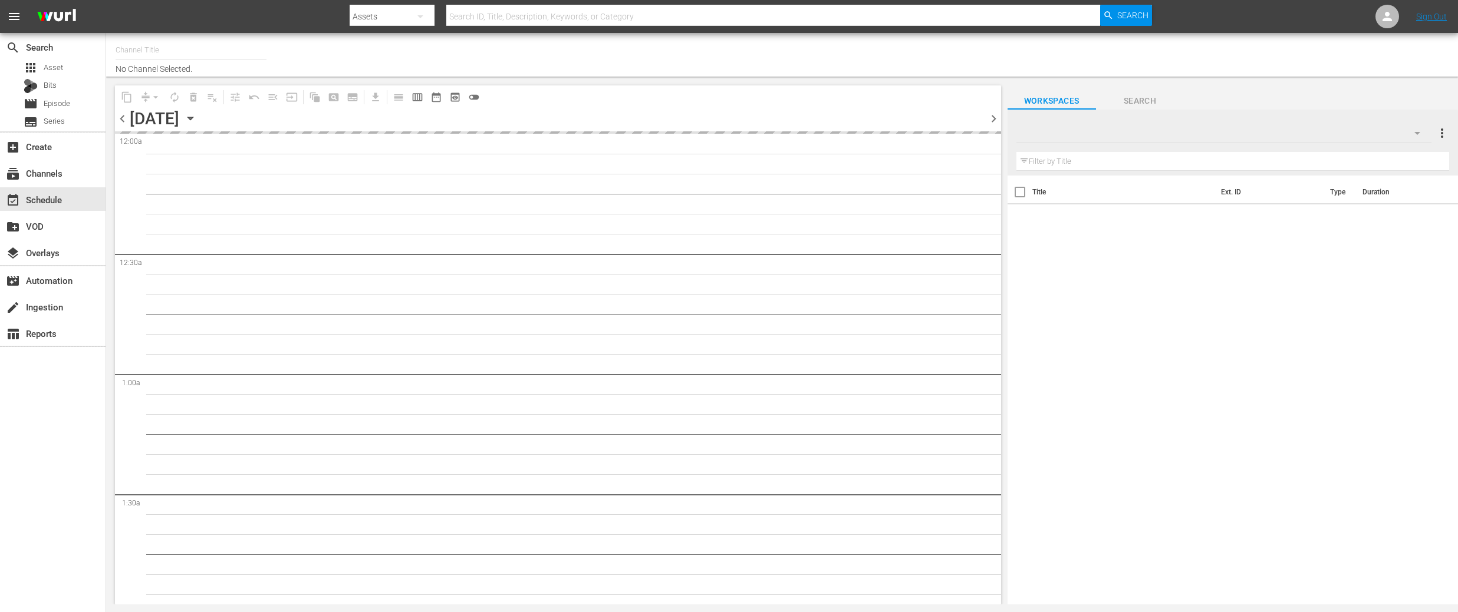
type input "DangerTV (161)"
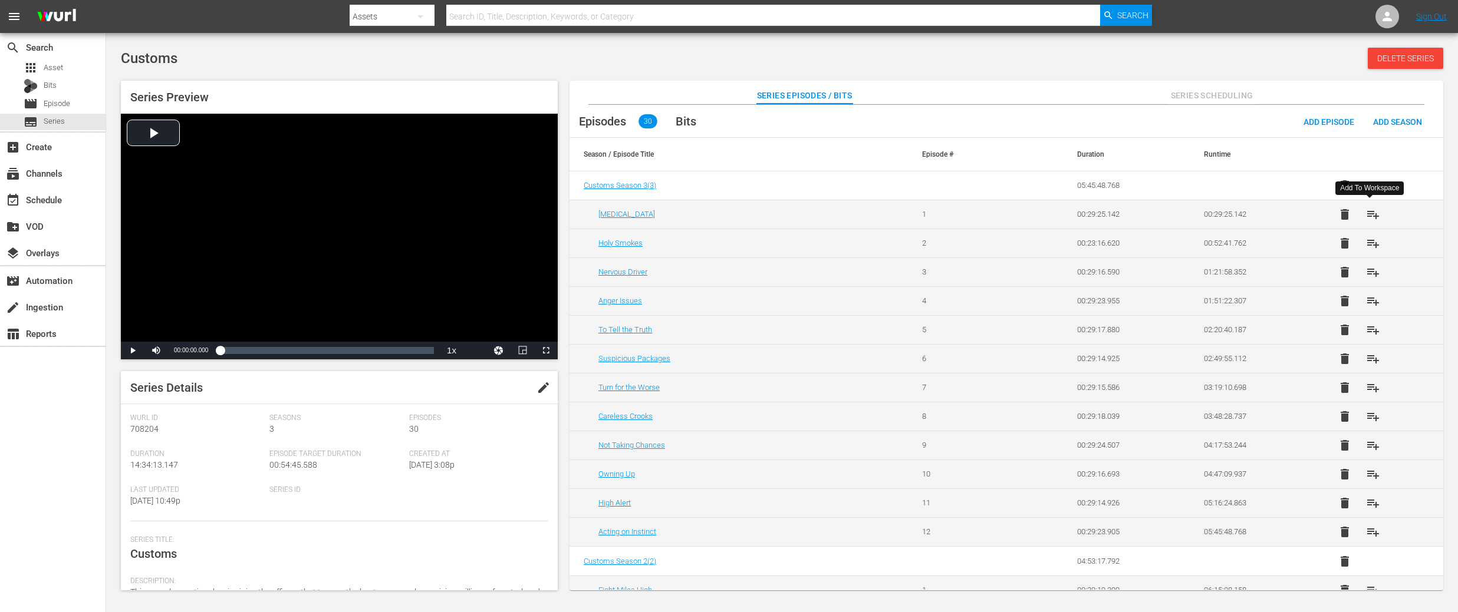
click at [1366, 212] on span "playlist_add" at bounding box center [1373, 214] width 14 height 14
click at [1371, 242] on span "playlist_add" at bounding box center [1373, 243] width 14 height 14
drag, startPoint x: 1373, startPoint y: 277, endPoint x: 1374, endPoint y: 286, distance: 8.9
click at [1373, 277] on span "playlist_add" at bounding box center [1373, 272] width 14 height 14
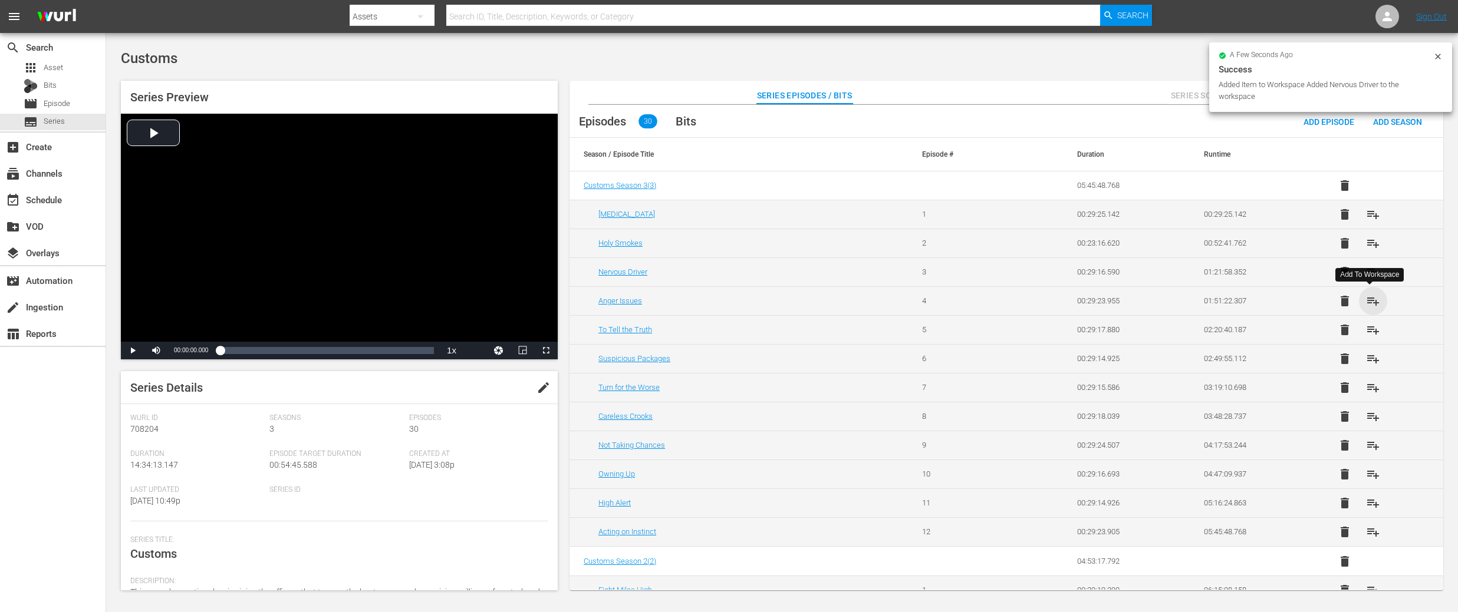
click at [1369, 304] on span "playlist_add" at bounding box center [1373, 301] width 14 height 14
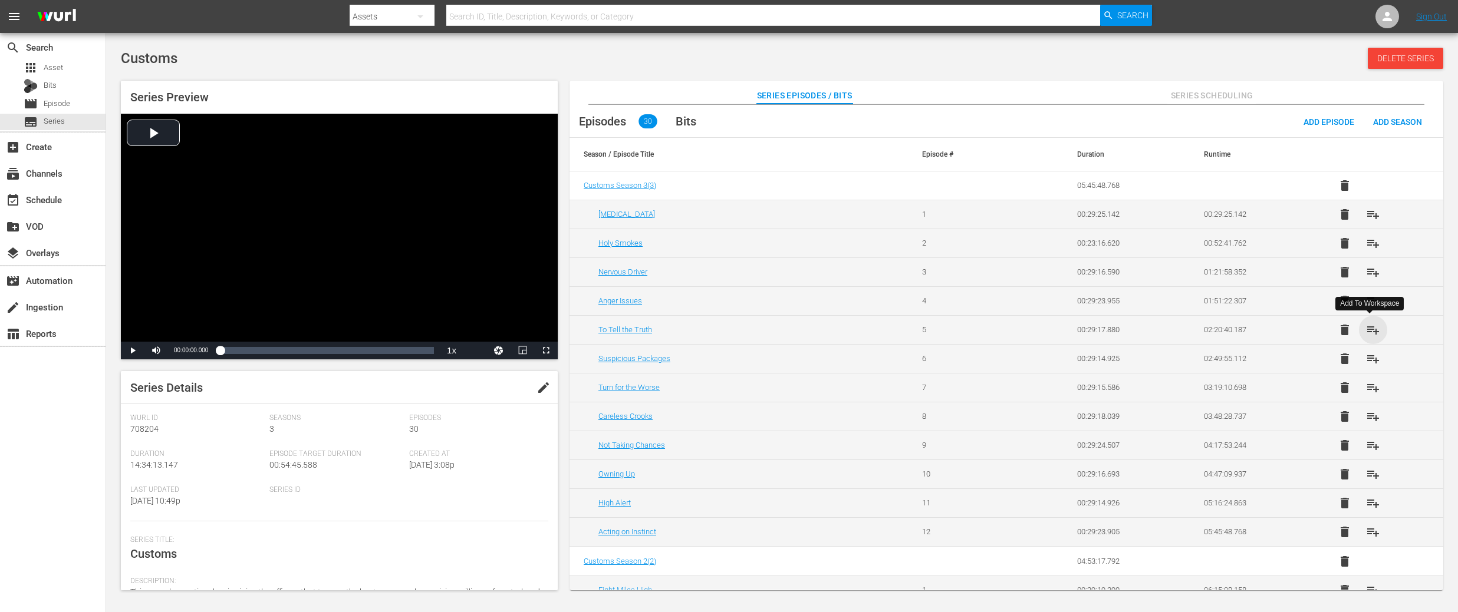
click at [1371, 333] on span "playlist_add" at bounding box center [1373, 330] width 14 height 14
click at [1370, 369] on button "playlist_add" at bounding box center [1372, 359] width 28 height 28
click at [1371, 391] on span "playlist_add" at bounding box center [1373, 388] width 14 height 14
click at [1370, 414] on span "playlist_add" at bounding box center [1373, 417] width 14 height 14
click at [1371, 447] on span "playlist_add" at bounding box center [1373, 445] width 14 height 14
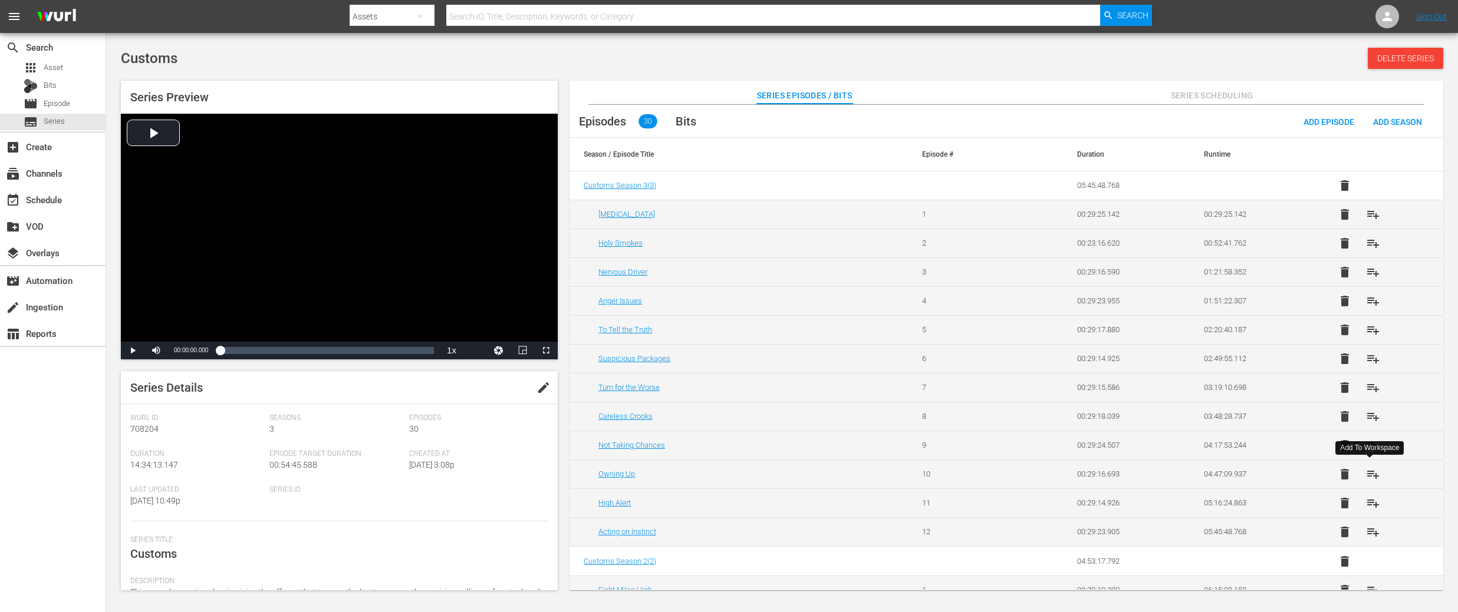
click at [1370, 471] on span "playlist_add" at bounding box center [1373, 474] width 14 height 14
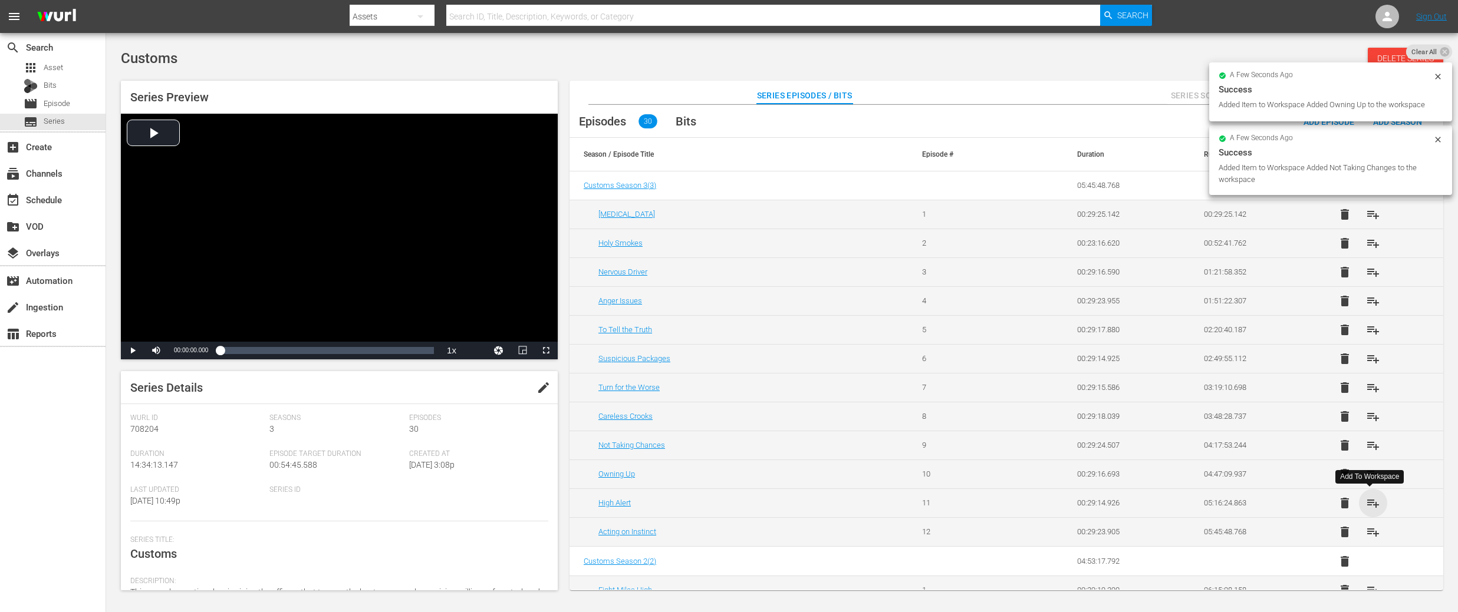
click at [1368, 501] on span "playlist_add" at bounding box center [1373, 503] width 14 height 14
click at [1371, 533] on span "playlist_add" at bounding box center [1373, 532] width 14 height 14
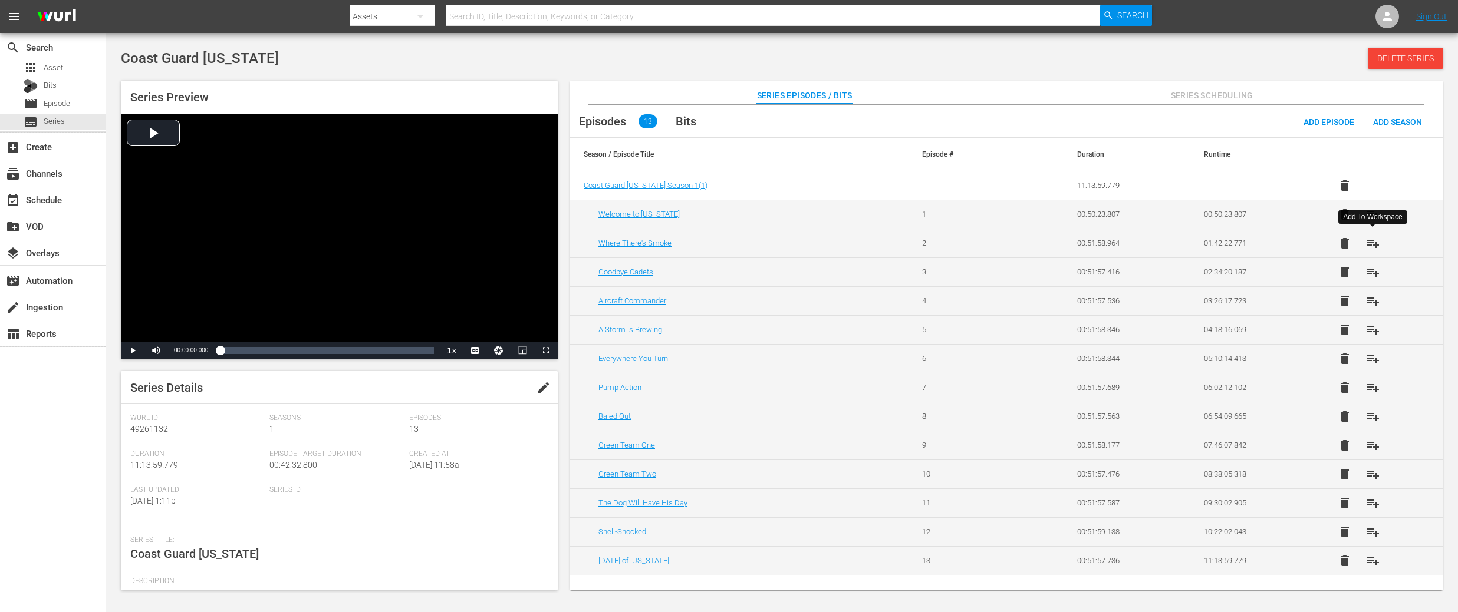
click at [1374, 245] on span "playlist_add" at bounding box center [1373, 243] width 14 height 14
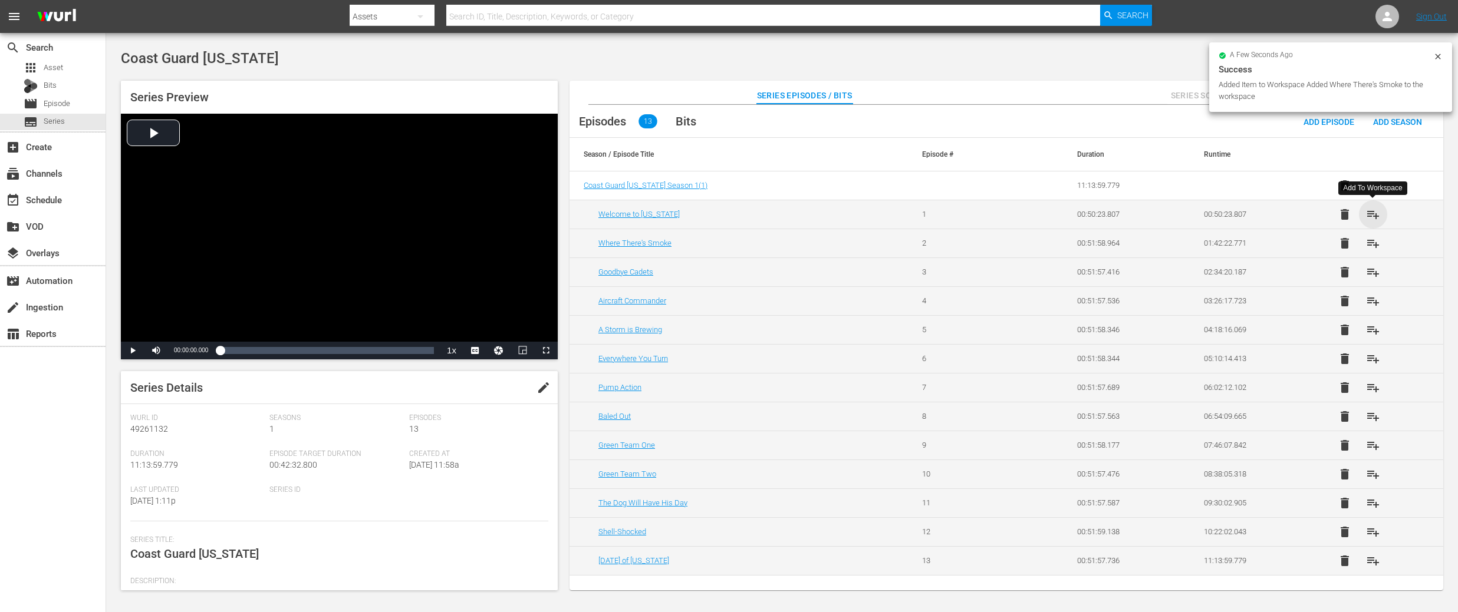
click at [1373, 212] on span "playlist_add" at bounding box center [1373, 214] width 14 height 14
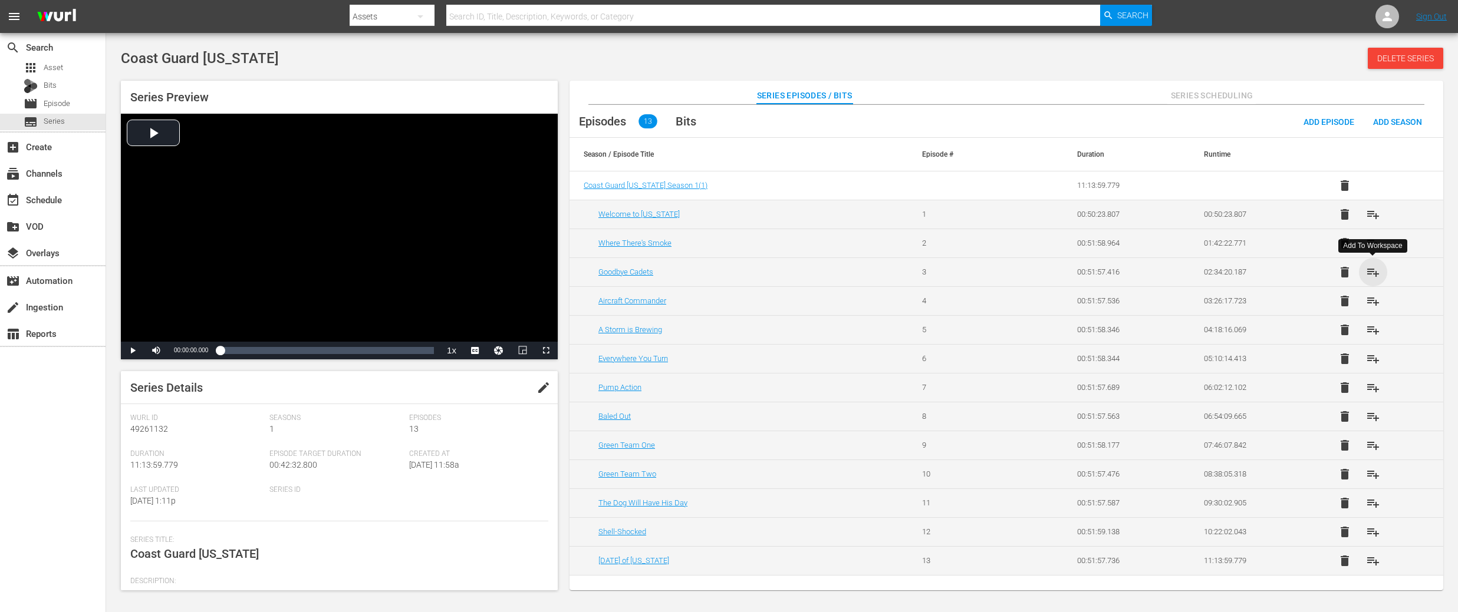
click at [1374, 271] on span "playlist_add" at bounding box center [1373, 272] width 14 height 14
click at [1374, 302] on span "playlist_add" at bounding box center [1373, 301] width 14 height 14
drag, startPoint x: 1372, startPoint y: 333, endPoint x: 1372, endPoint y: 342, distance: 8.8
click at [1372, 333] on span "playlist_add" at bounding box center [1373, 330] width 14 height 14
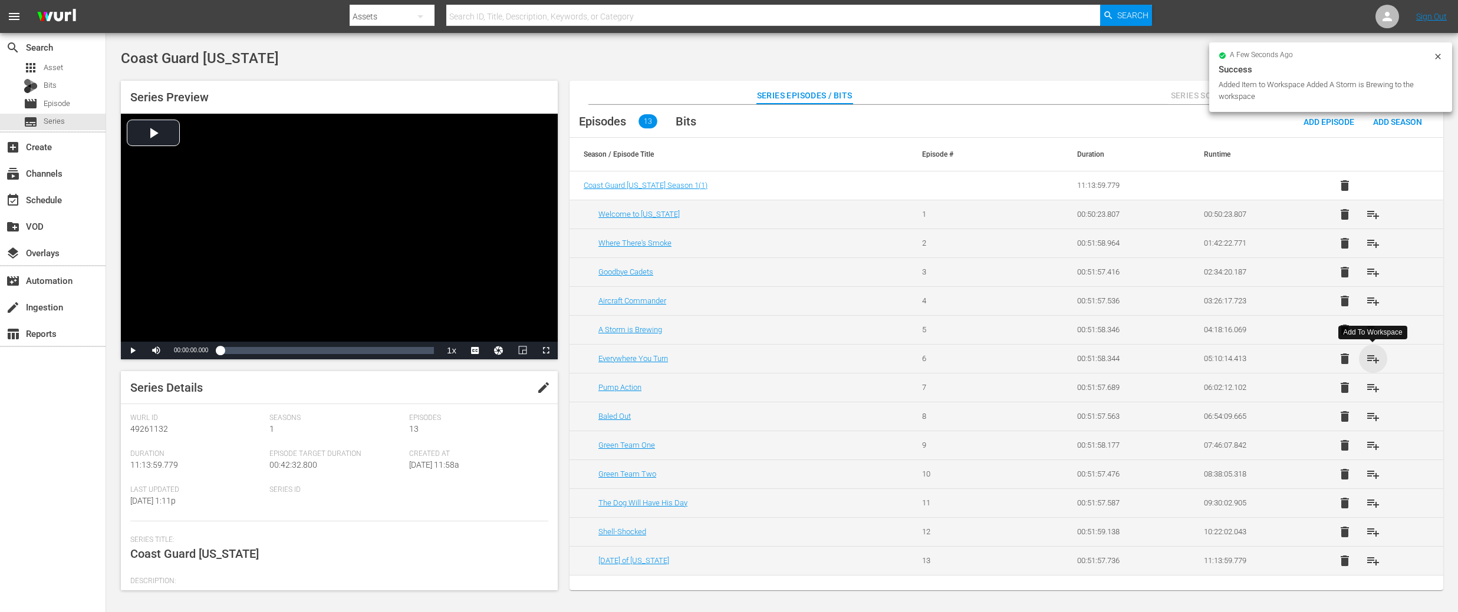
click at [1370, 362] on span "playlist_add" at bounding box center [1373, 359] width 14 height 14
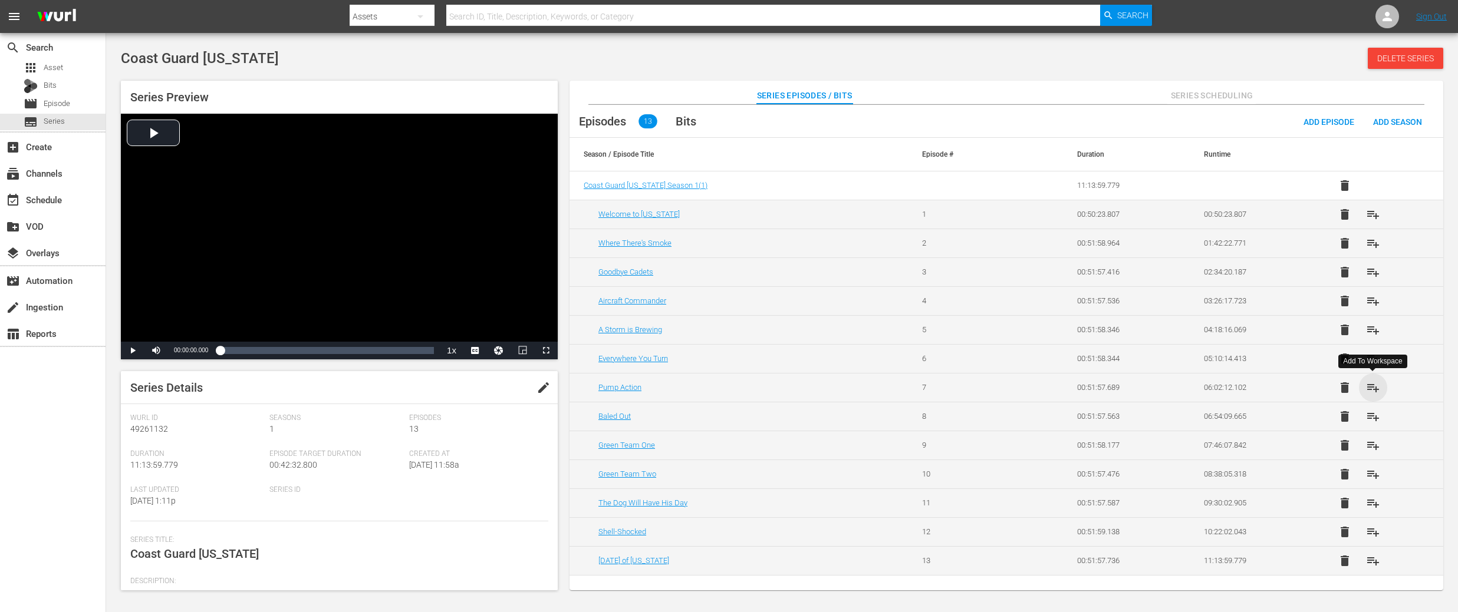
click at [1377, 391] on span "playlist_add" at bounding box center [1373, 388] width 14 height 14
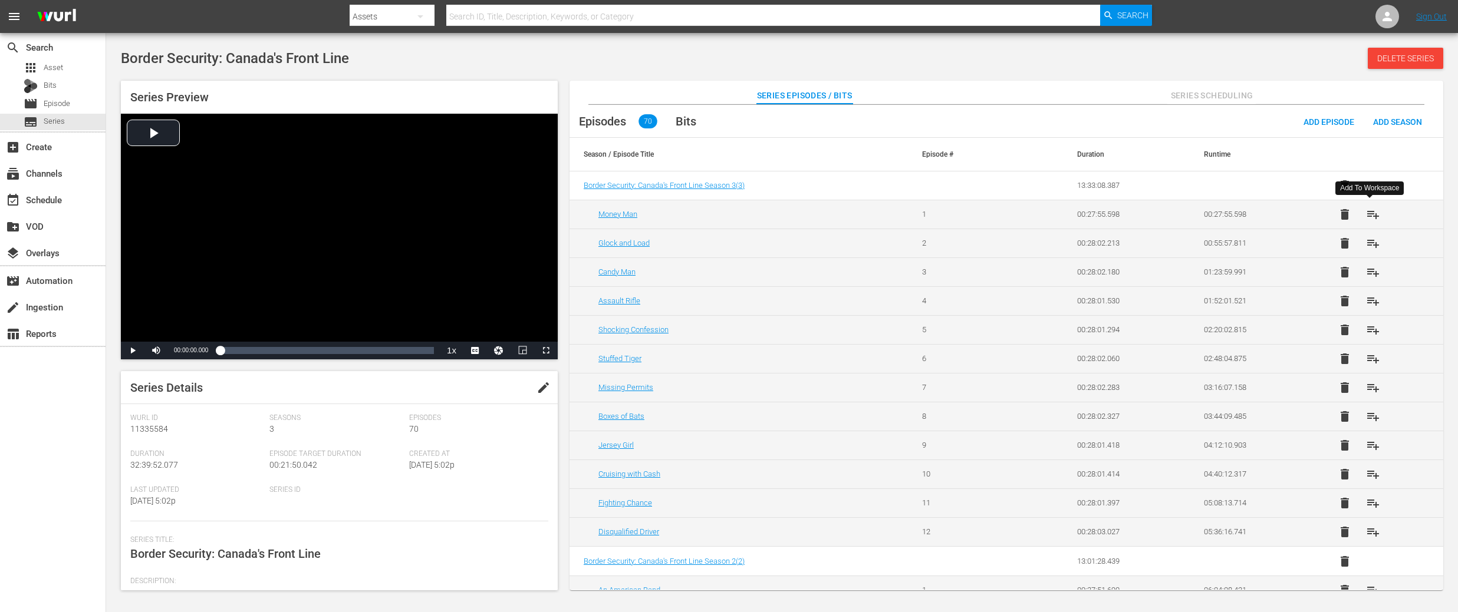
drag, startPoint x: 1371, startPoint y: 215, endPoint x: 1366, endPoint y: 231, distance: 17.2
click at [1371, 215] on span "playlist_add" at bounding box center [1373, 214] width 14 height 14
click at [1366, 242] on span "playlist_add" at bounding box center [1373, 243] width 14 height 14
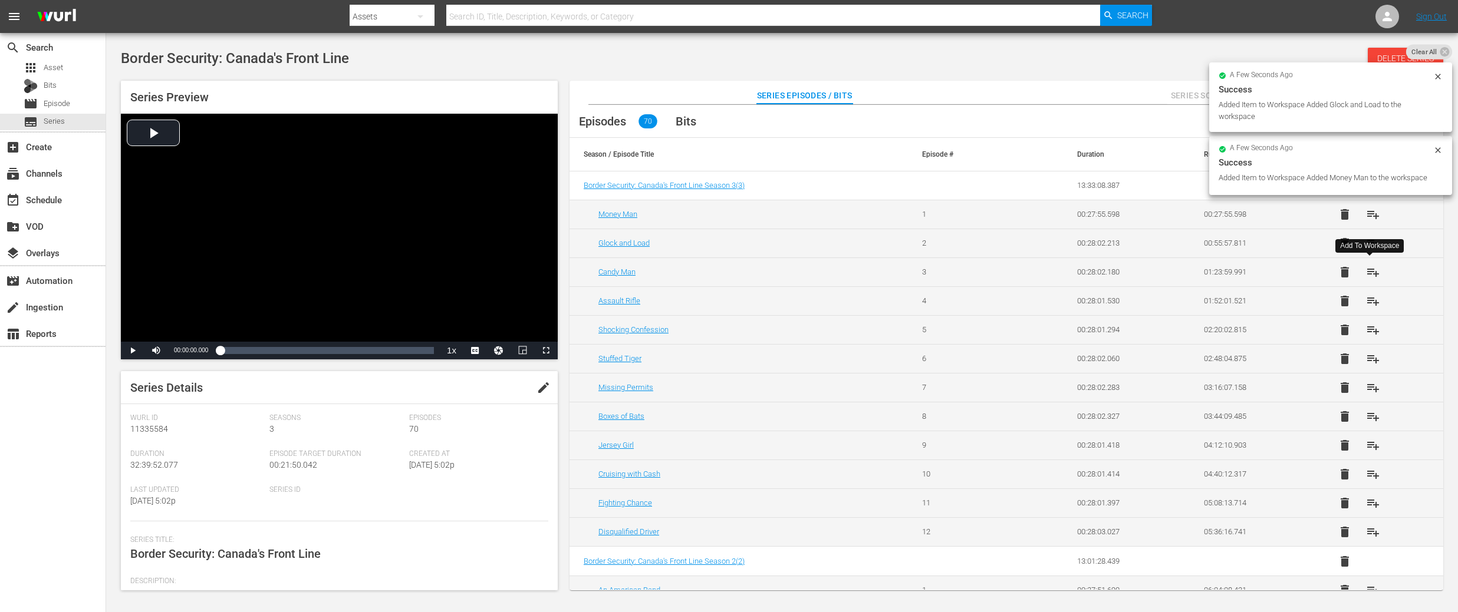
click at [1366, 268] on span "playlist_add" at bounding box center [1373, 272] width 14 height 14
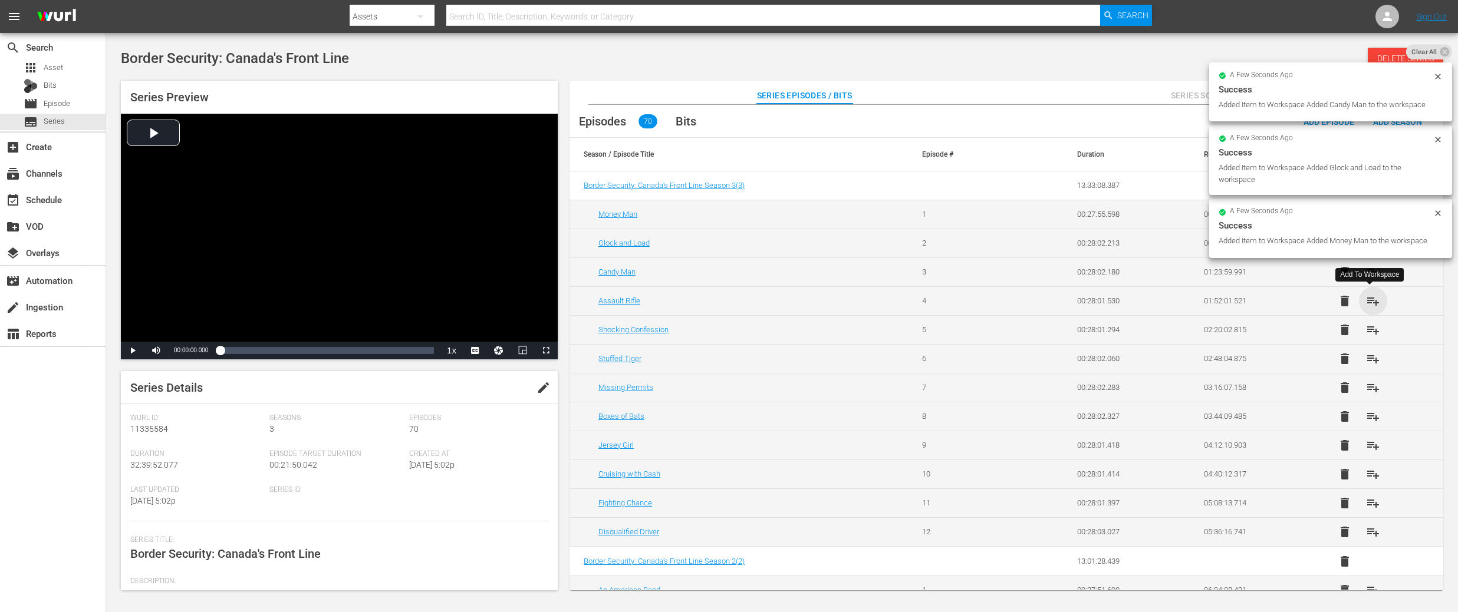
click at [1369, 300] on span "playlist_add" at bounding box center [1373, 301] width 14 height 14
click at [1371, 330] on span "playlist_add" at bounding box center [1373, 330] width 14 height 14
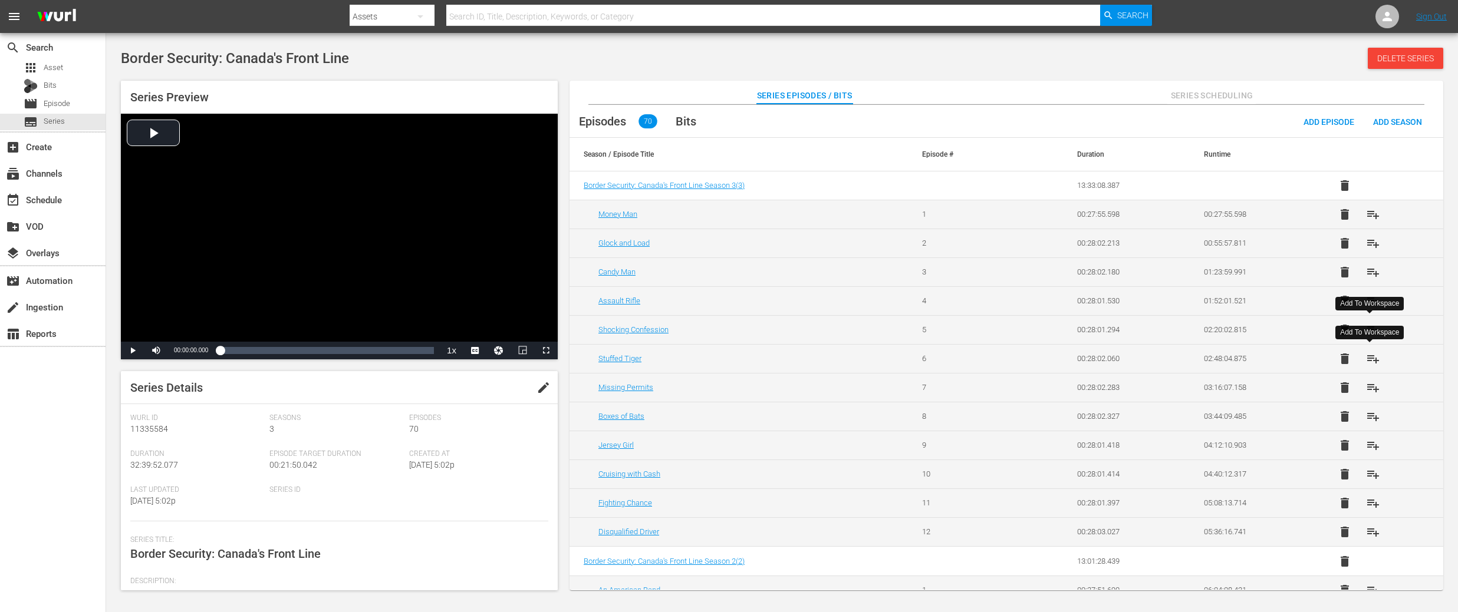
click at [1371, 361] on span "playlist_add" at bounding box center [1373, 359] width 14 height 14
click at [1371, 388] on span "playlist_add" at bounding box center [1373, 388] width 14 height 14
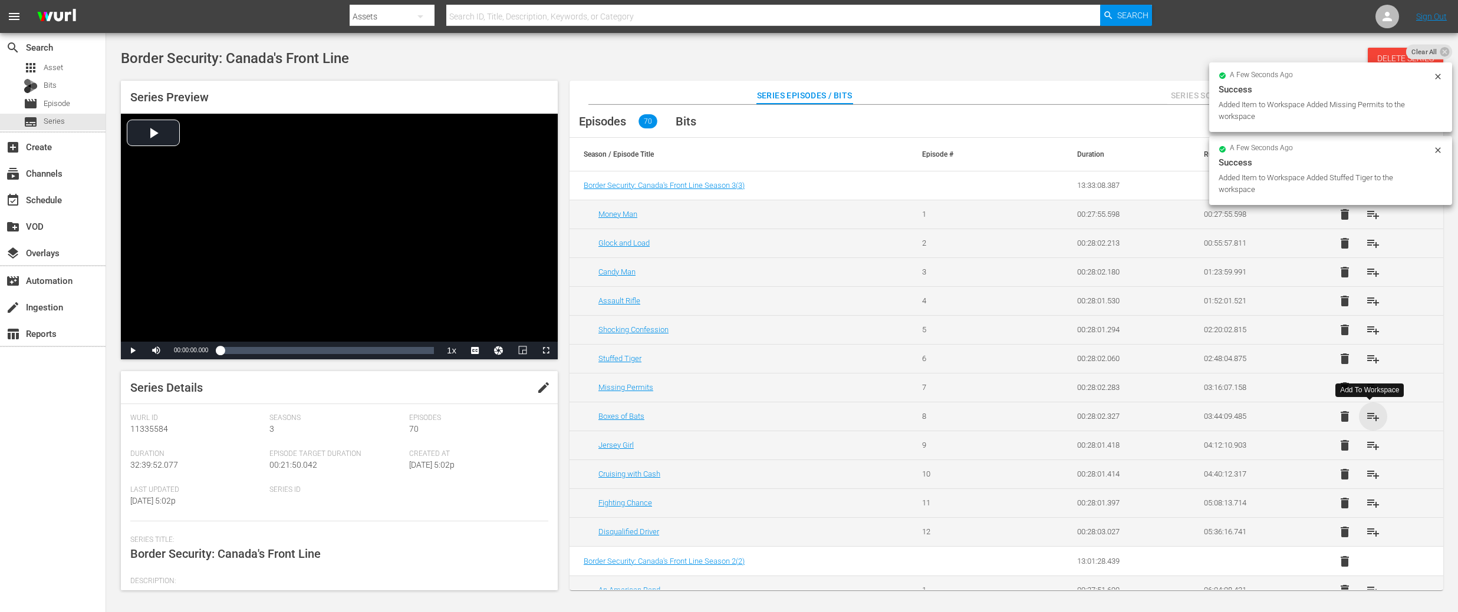
click at [1374, 416] on span "playlist_add" at bounding box center [1373, 417] width 14 height 14
click at [1370, 443] on span "playlist_add" at bounding box center [1373, 445] width 14 height 14
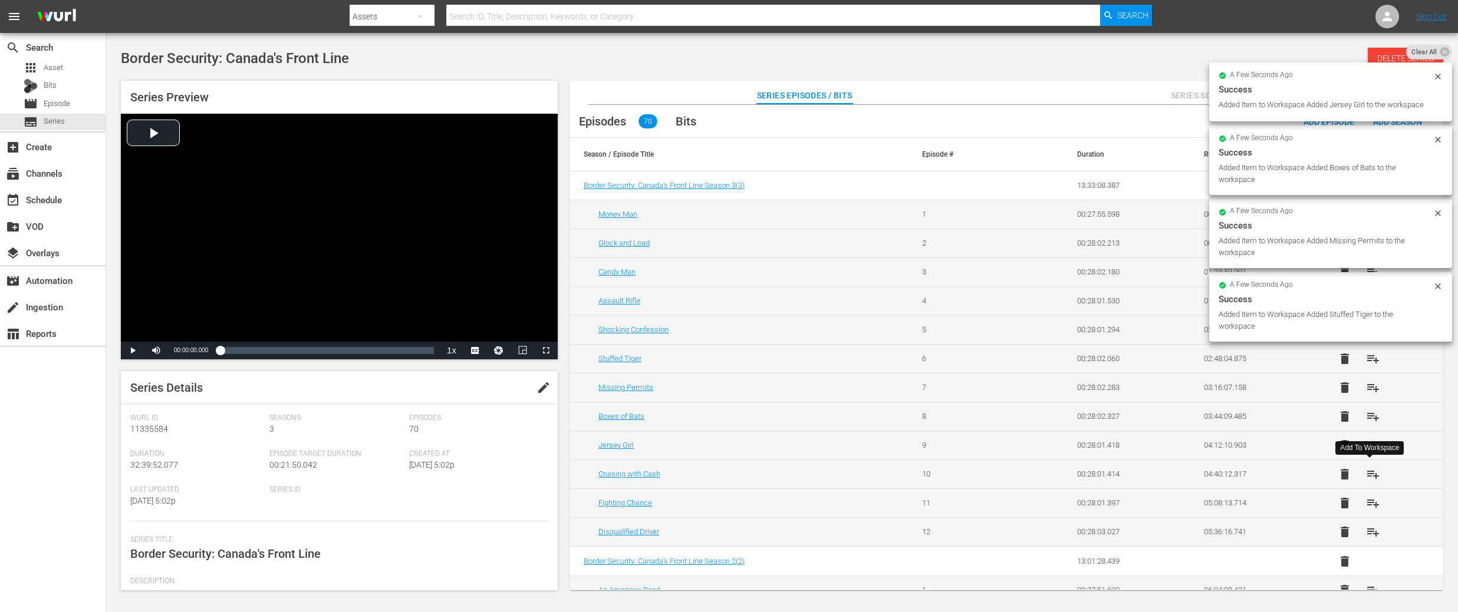
click at [1369, 474] on span "playlist_add" at bounding box center [1373, 474] width 14 height 14
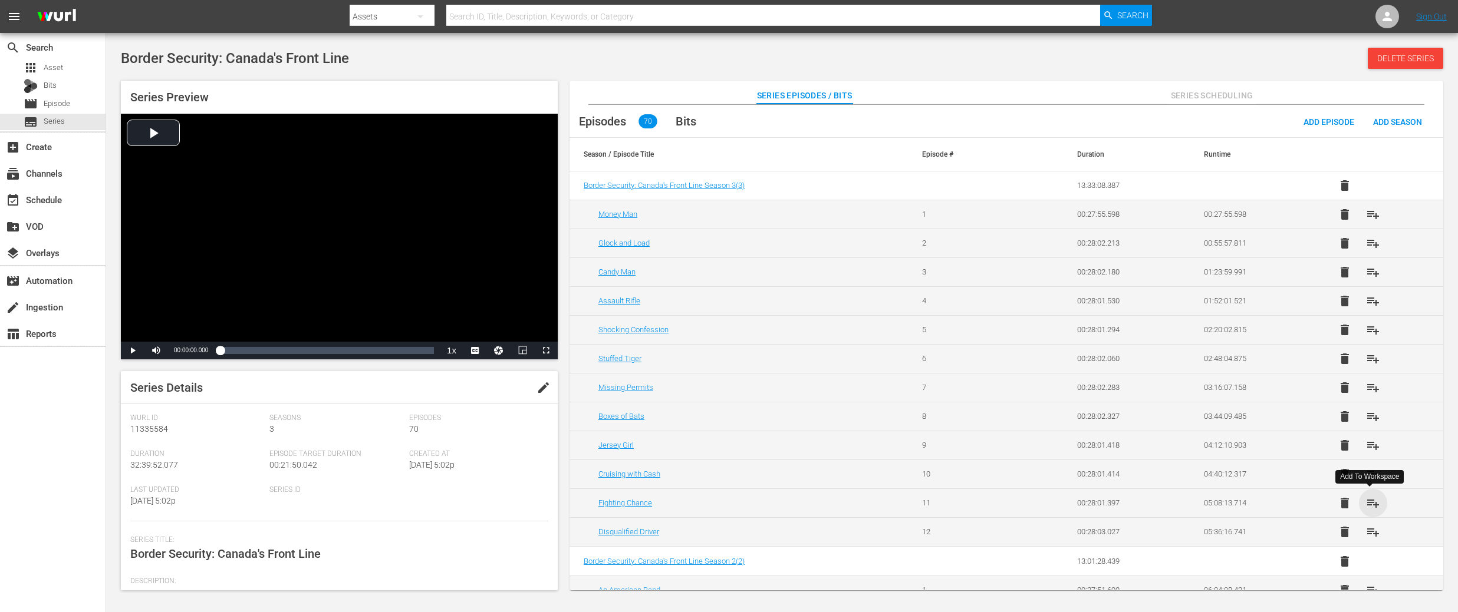
click at [1369, 499] on span "playlist_add" at bounding box center [1373, 503] width 14 height 14
click at [1369, 533] on span "playlist_add" at bounding box center [1373, 532] width 14 height 14
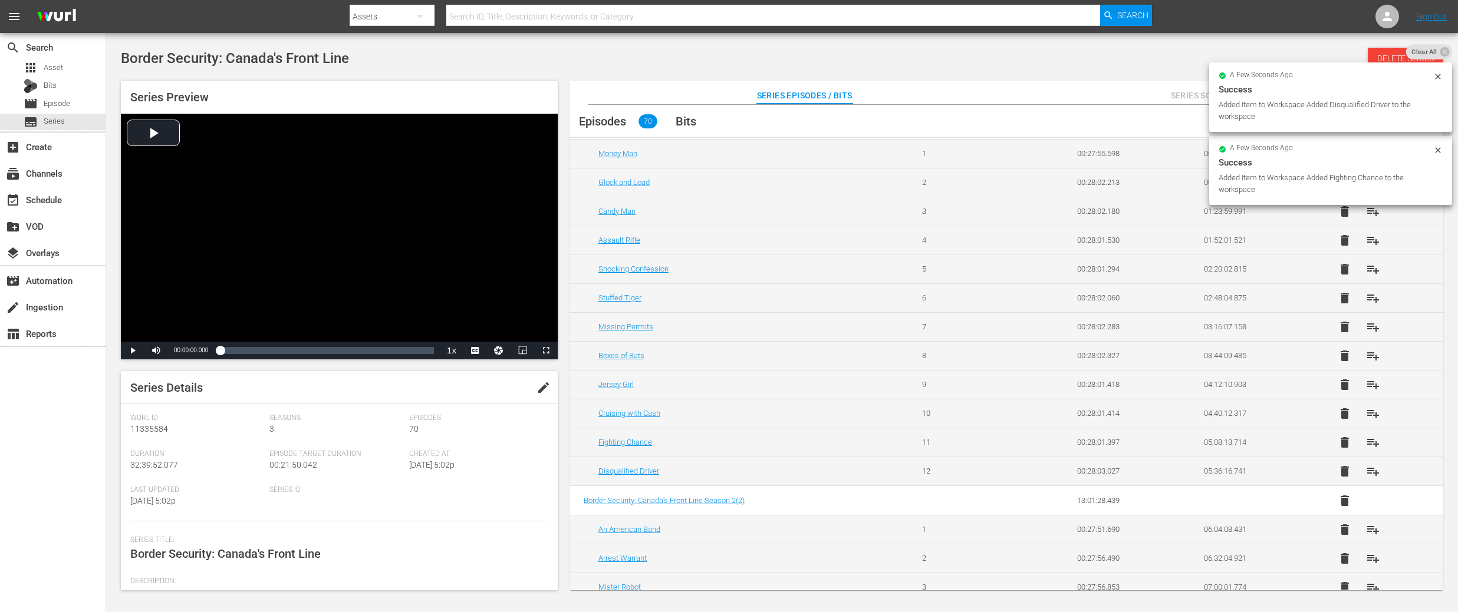
scroll to position [67, 0]
click at [1370, 520] on span "playlist_add" at bounding box center [1373, 523] width 14 height 14
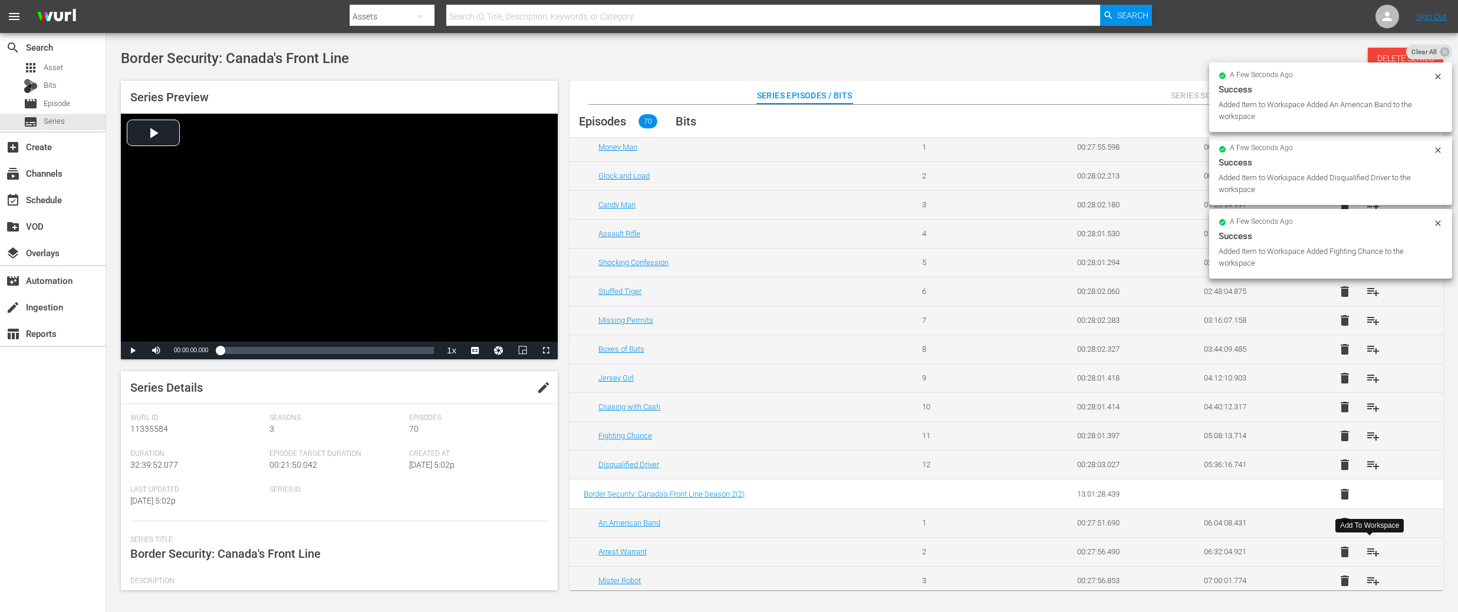
click at [1371, 554] on span "playlist_add" at bounding box center [1373, 552] width 14 height 14
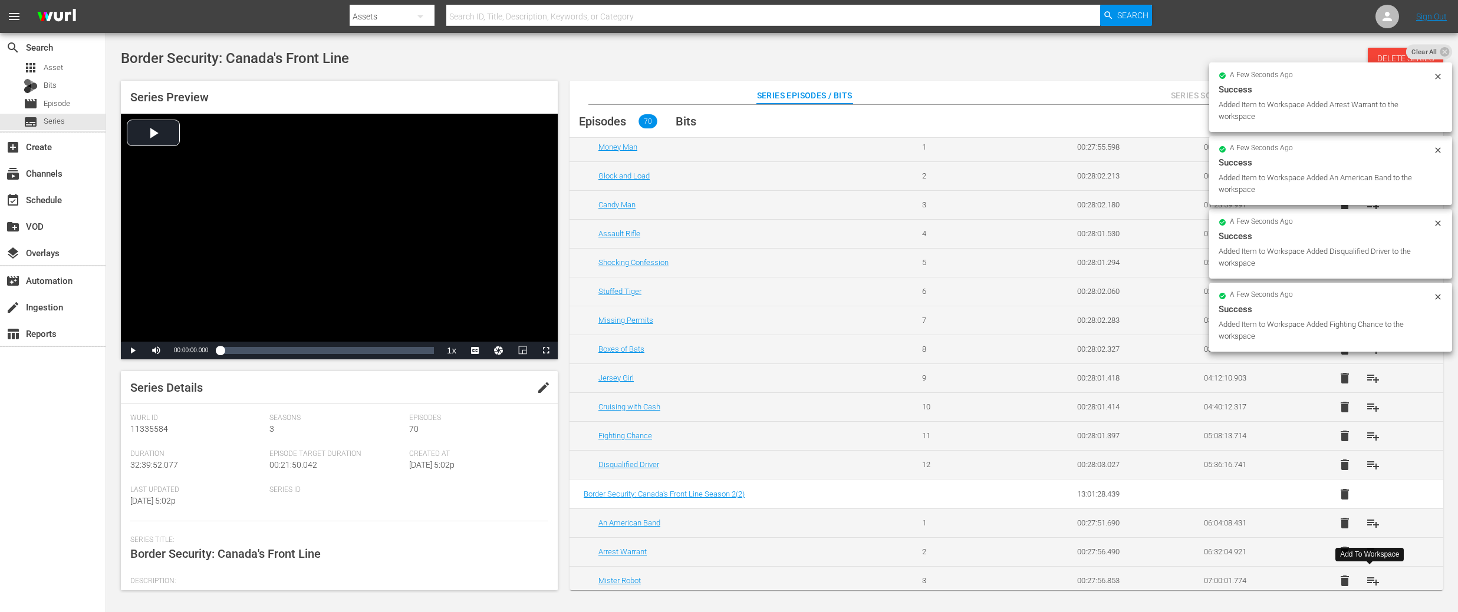
click at [1371, 583] on span "playlist_add" at bounding box center [1373, 581] width 14 height 14
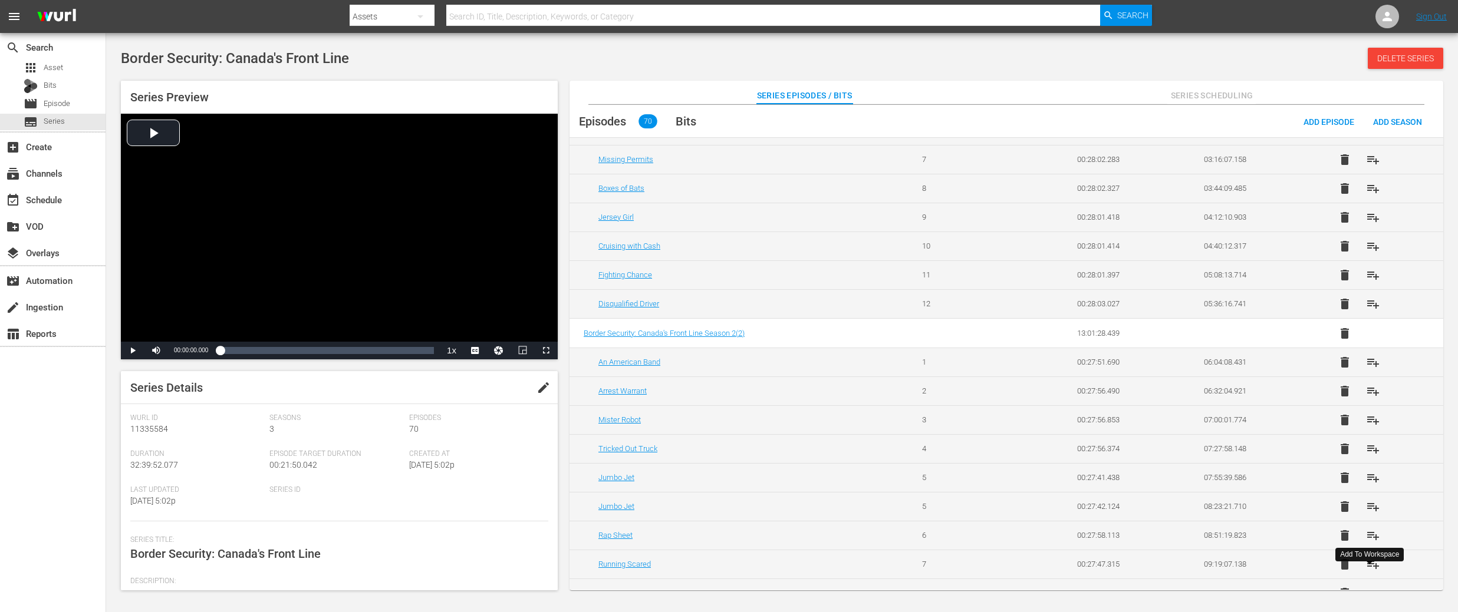
scroll to position [271, 0]
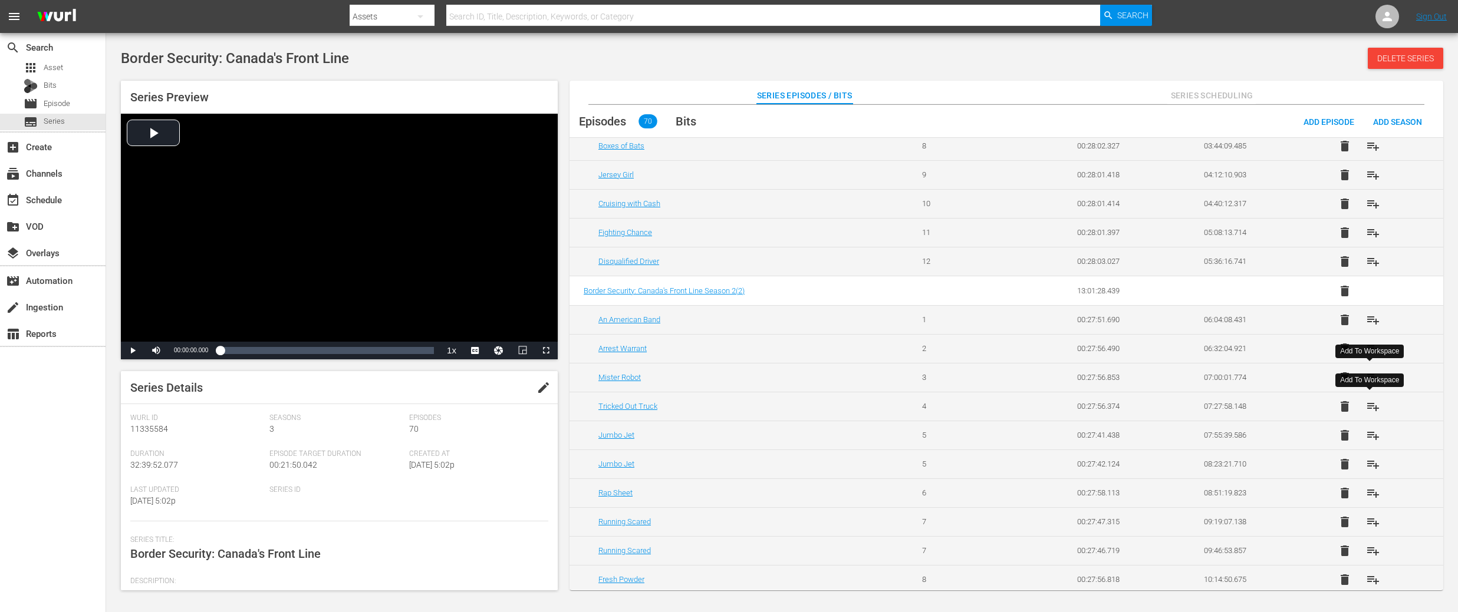
click at [1370, 408] on span "playlist_add" at bounding box center [1373, 407] width 14 height 14
click at [1367, 434] on span "playlist_add" at bounding box center [1373, 435] width 14 height 14
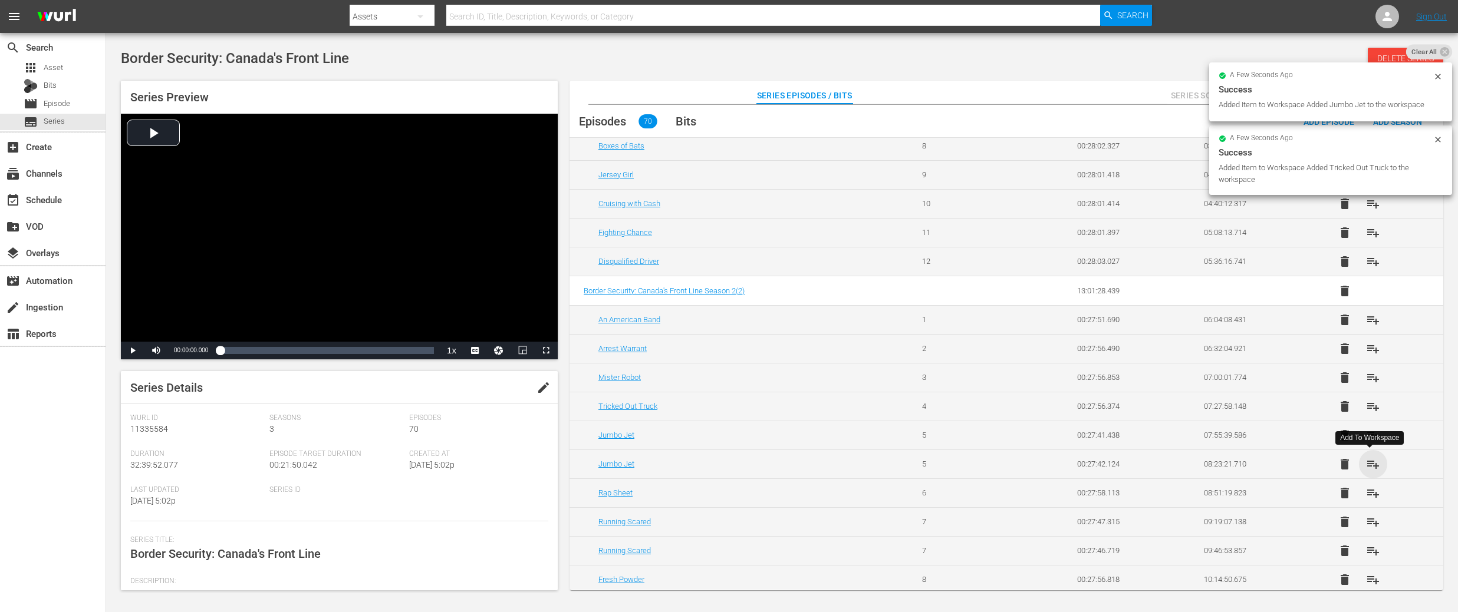
drag, startPoint x: 1371, startPoint y: 462, endPoint x: 1371, endPoint y: 480, distance: 17.7
click at [1371, 462] on span "playlist_add" at bounding box center [1373, 464] width 14 height 14
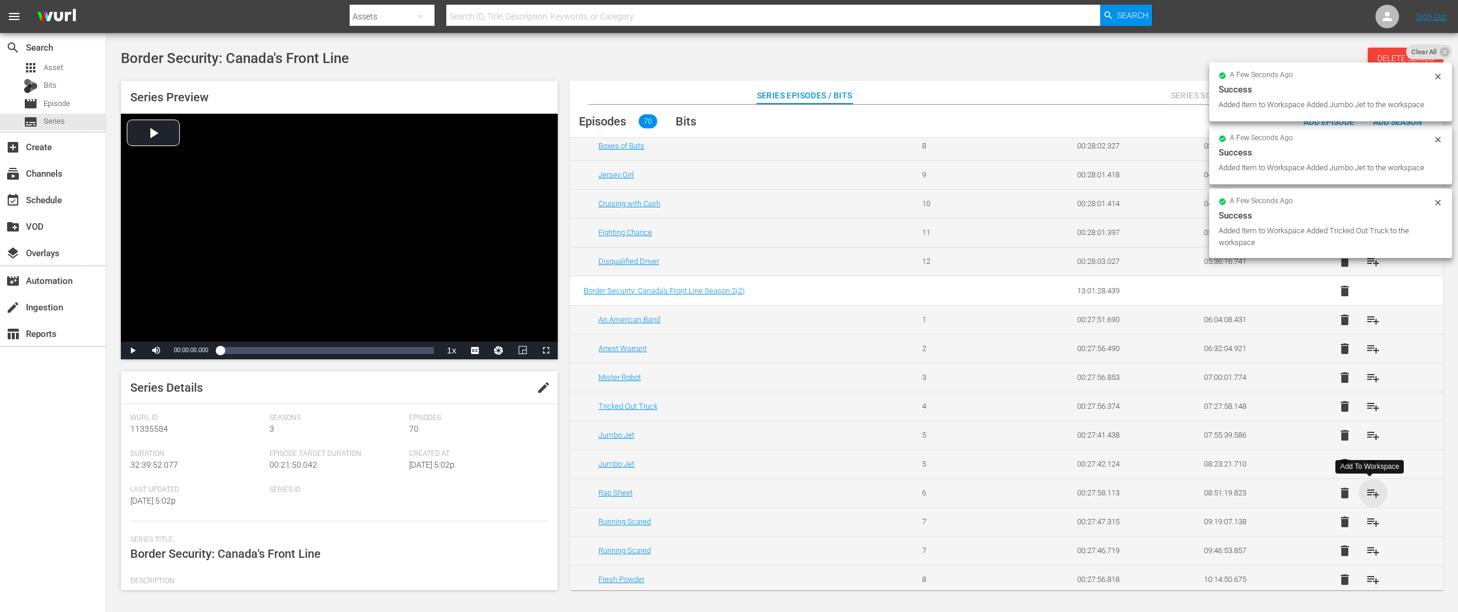
click at [1368, 493] on span "playlist_add" at bounding box center [1373, 493] width 14 height 14
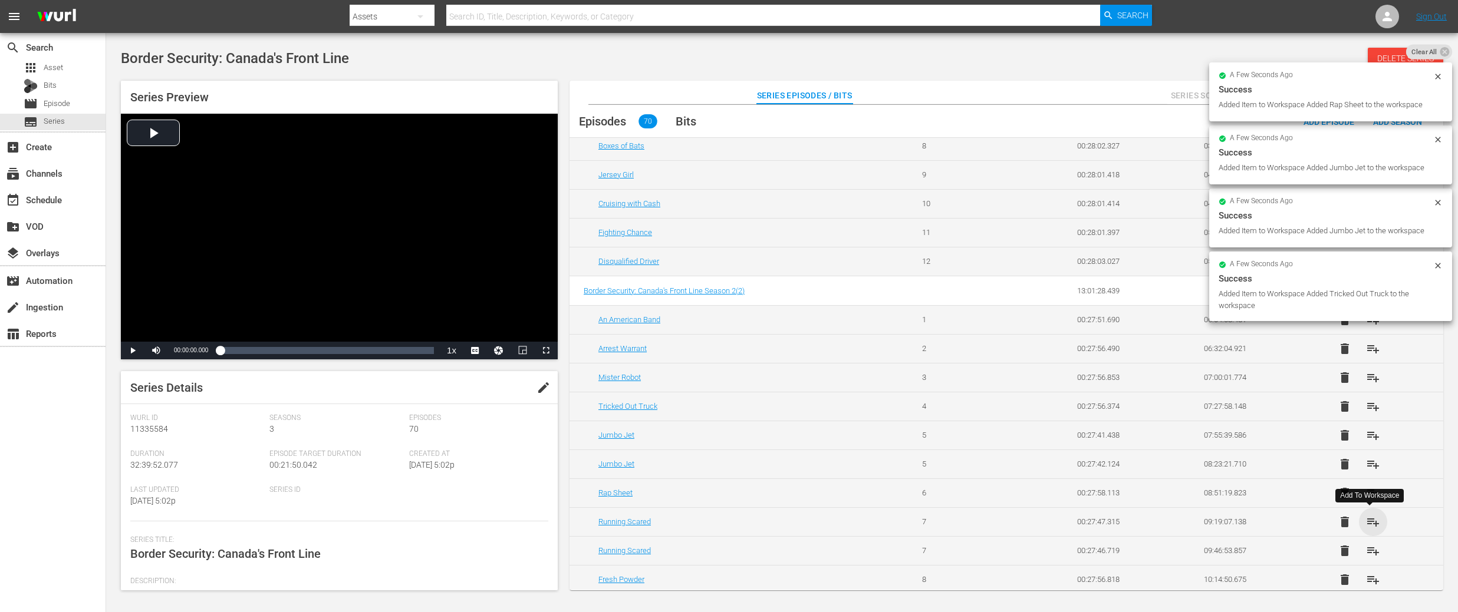
click at [1369, 522] on span "playlist_add" at bounding box center [1373, 522] width 14 height 14
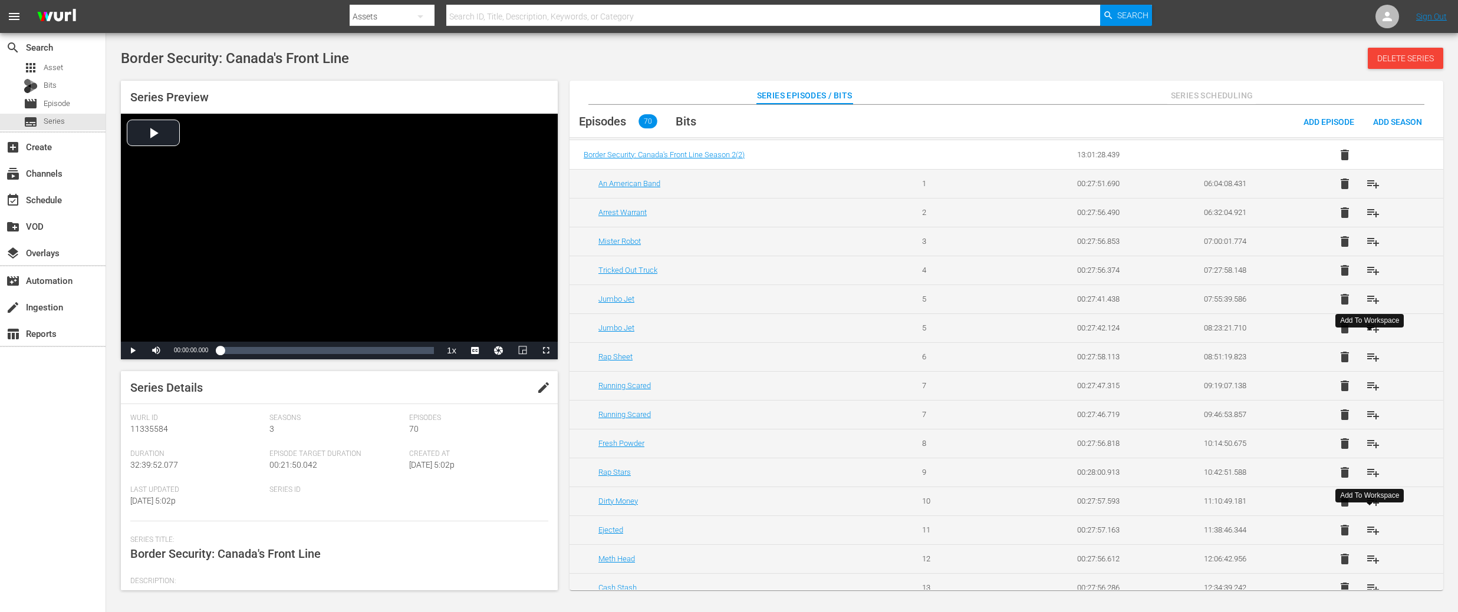
scroll to position [410, 0]
click at [1369, 411] on span "playlist_add" at bounding box center [1373, 412] width 14 height 14
click at [1373, 437] on span "playlist_add" at bounding box center [1373, 441] width 14 height 14
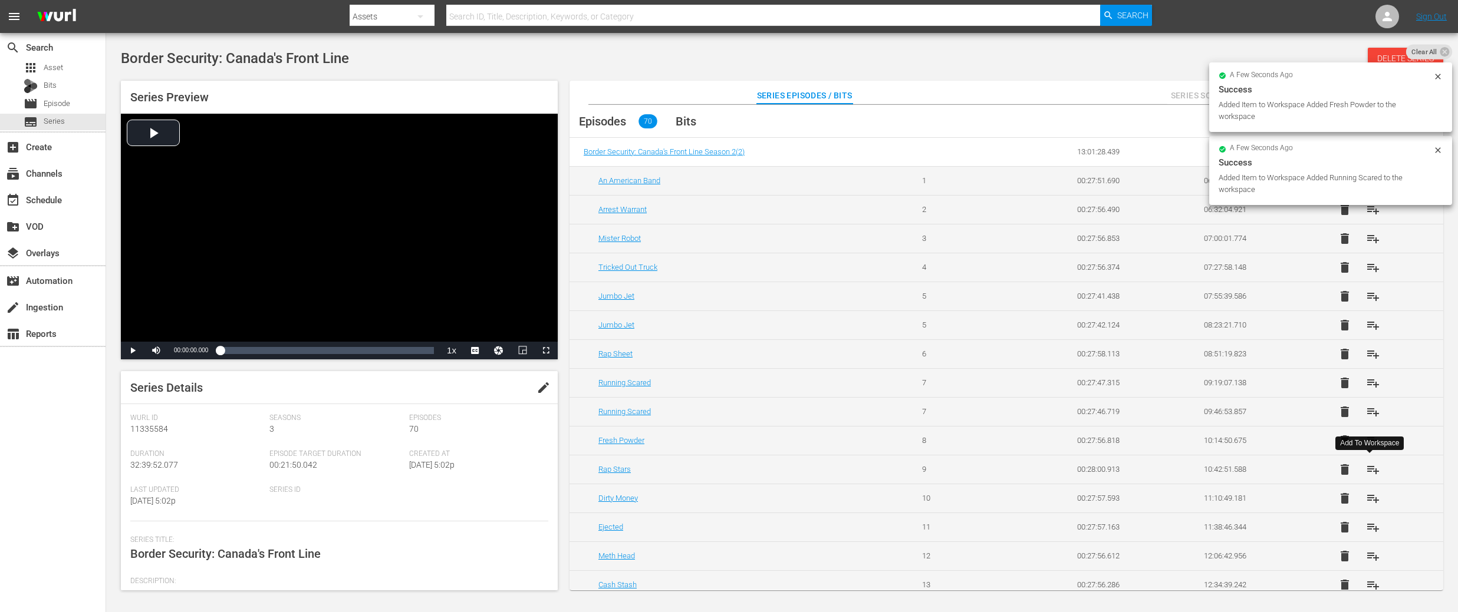
click at [1369, 469] on span "playlist_add" at bounding box center [1373, 470] width 14 height 14
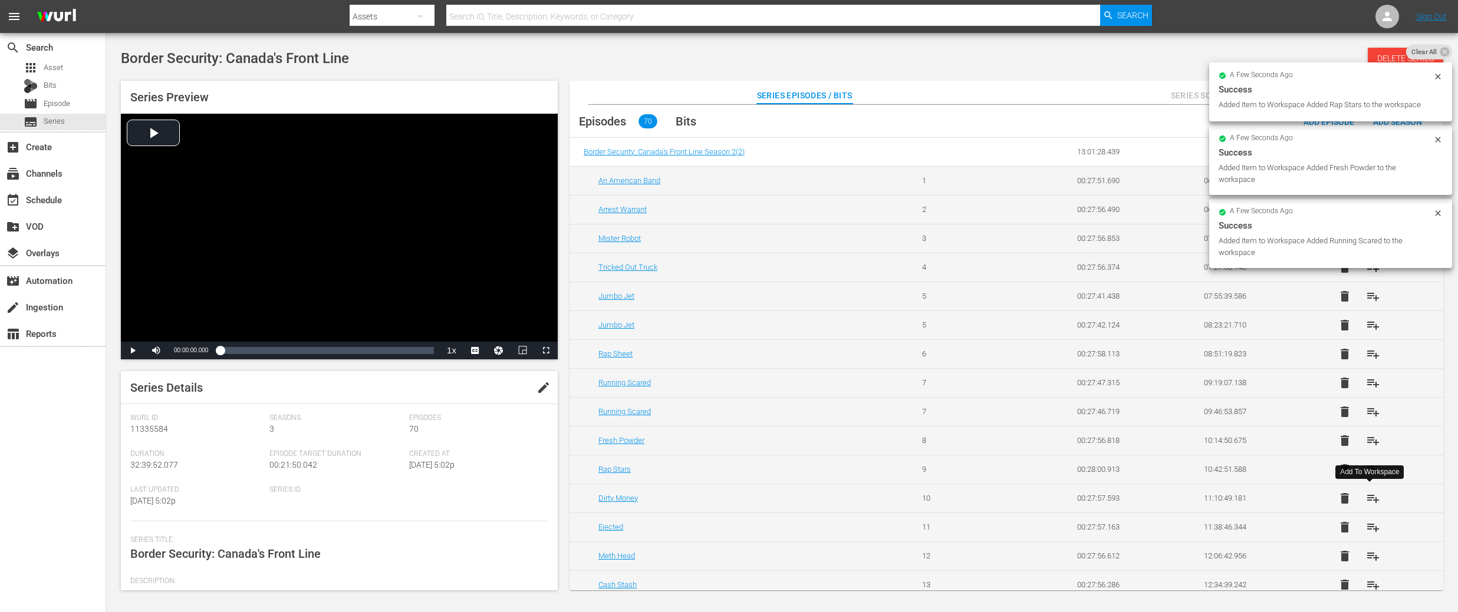
click at [1370, 499] on span "playlist_add" at bounding box center [1373, 499] width 14 height 14
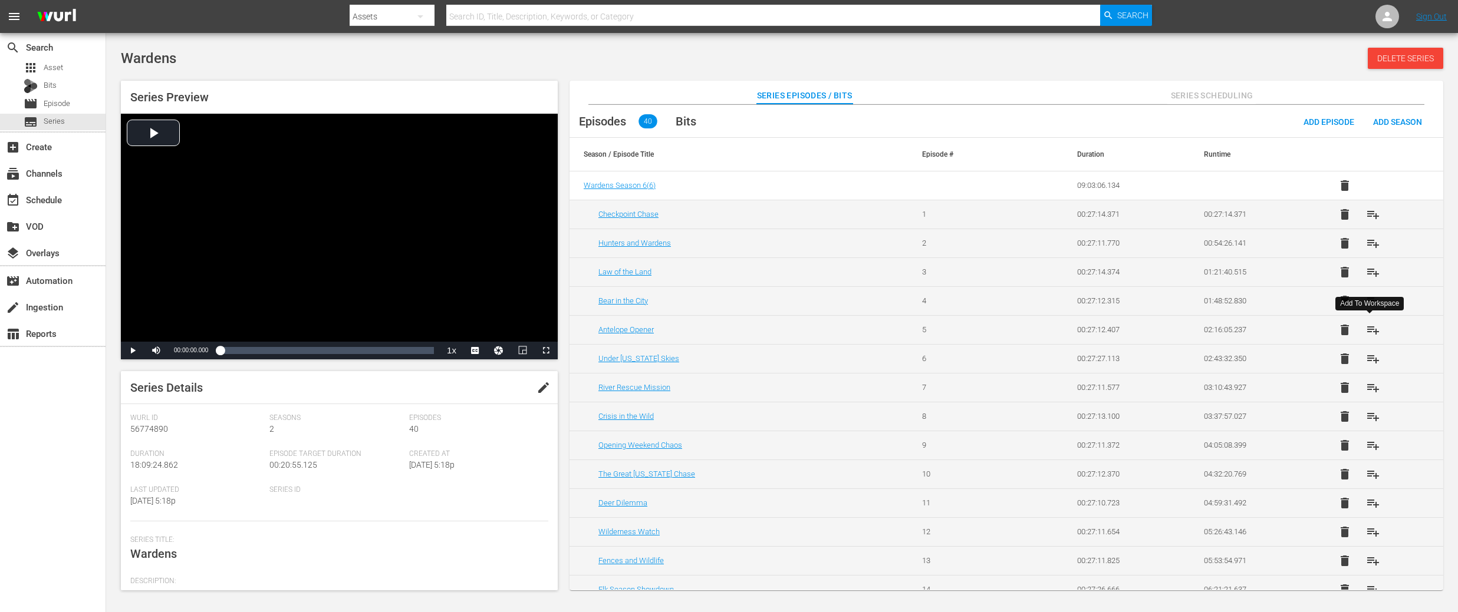
click at [1369, 331] on span "playlist_add" at bounding box center [1373, 330] width 14 height 14
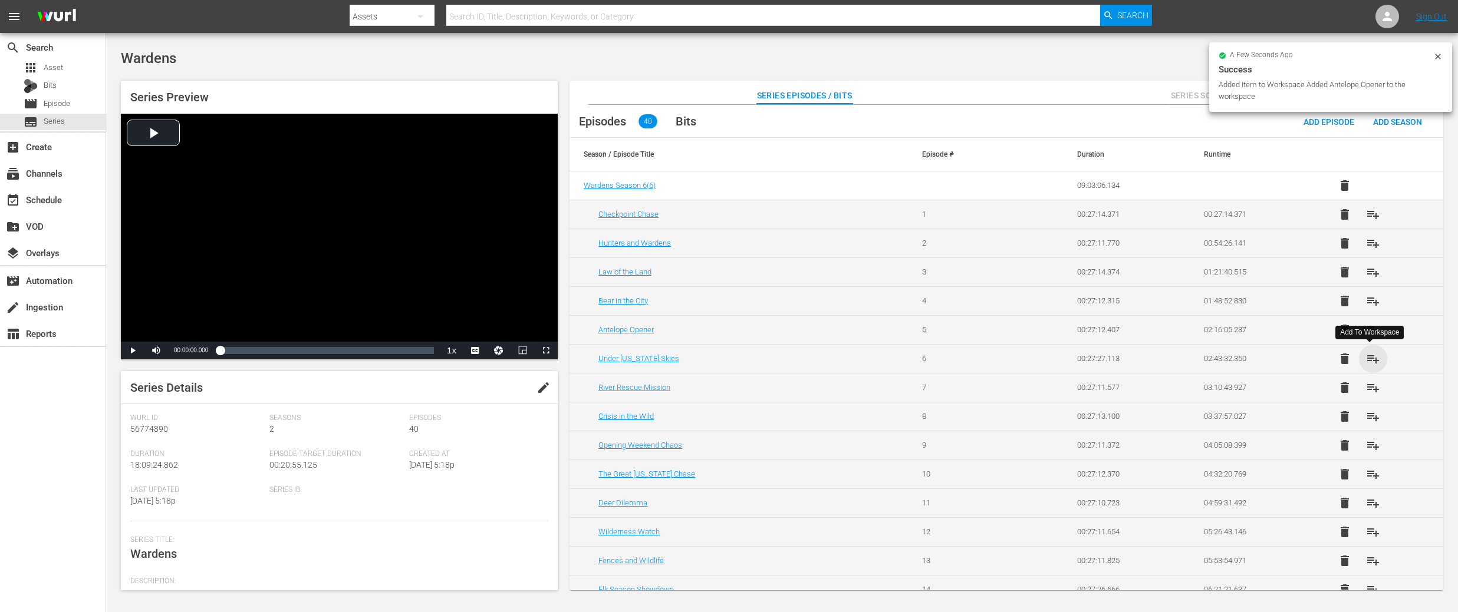
click at [1374, 361] on span "playlist_add" at bounding box center [1373, 359] width 14 height 14
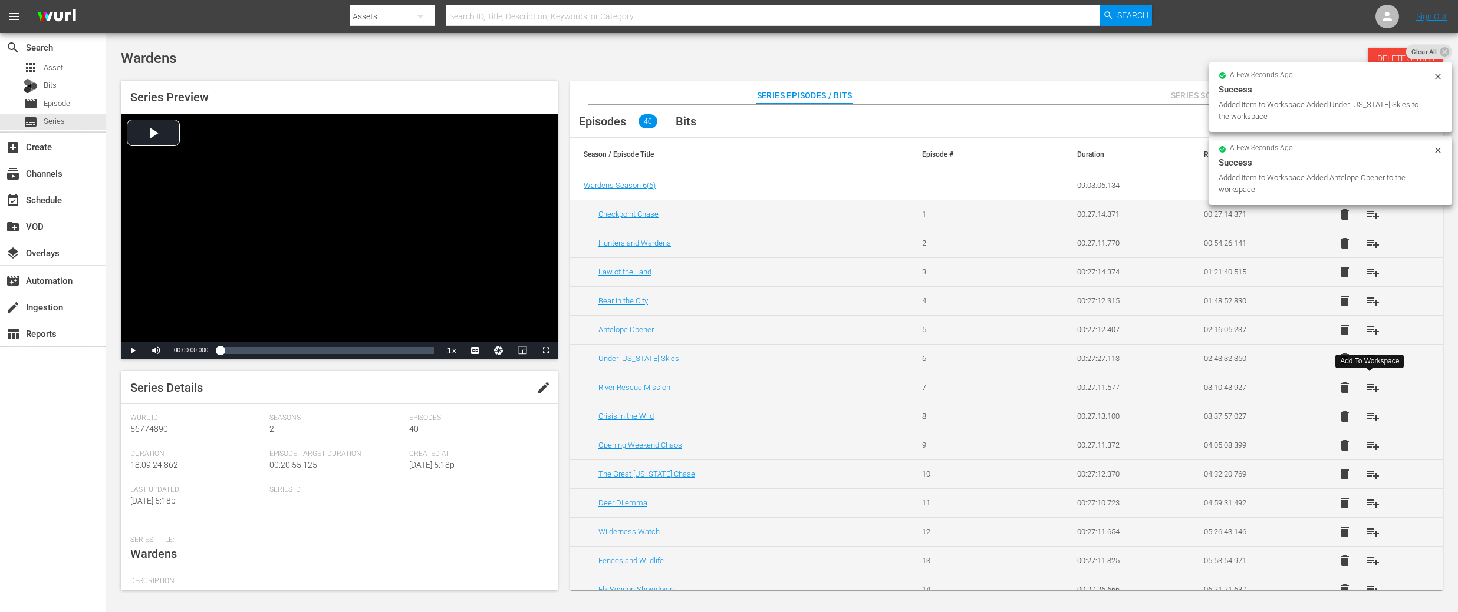
click at [1370, 385] on span "playlist_add" at bounding box center [1373, 388] width 14 height 14
click at [1373, 417] on span "playlist_add" at bounding box center [1373, 417] width 14 height 14
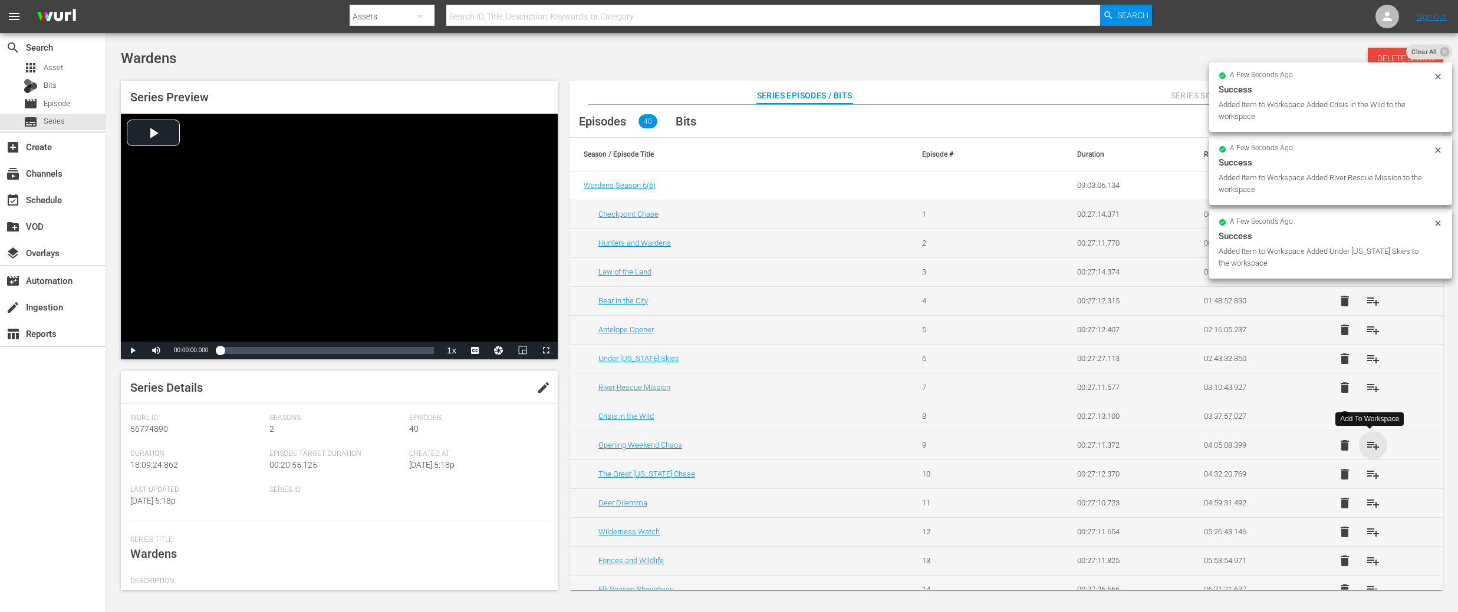
click at [1369, 446] on span "playlist_add" at bounding box center [1373, 445] width 14 height 14
click at [1368, 474] on span "playlist_add" at bounding box center [1373, 474] width 14 height 14
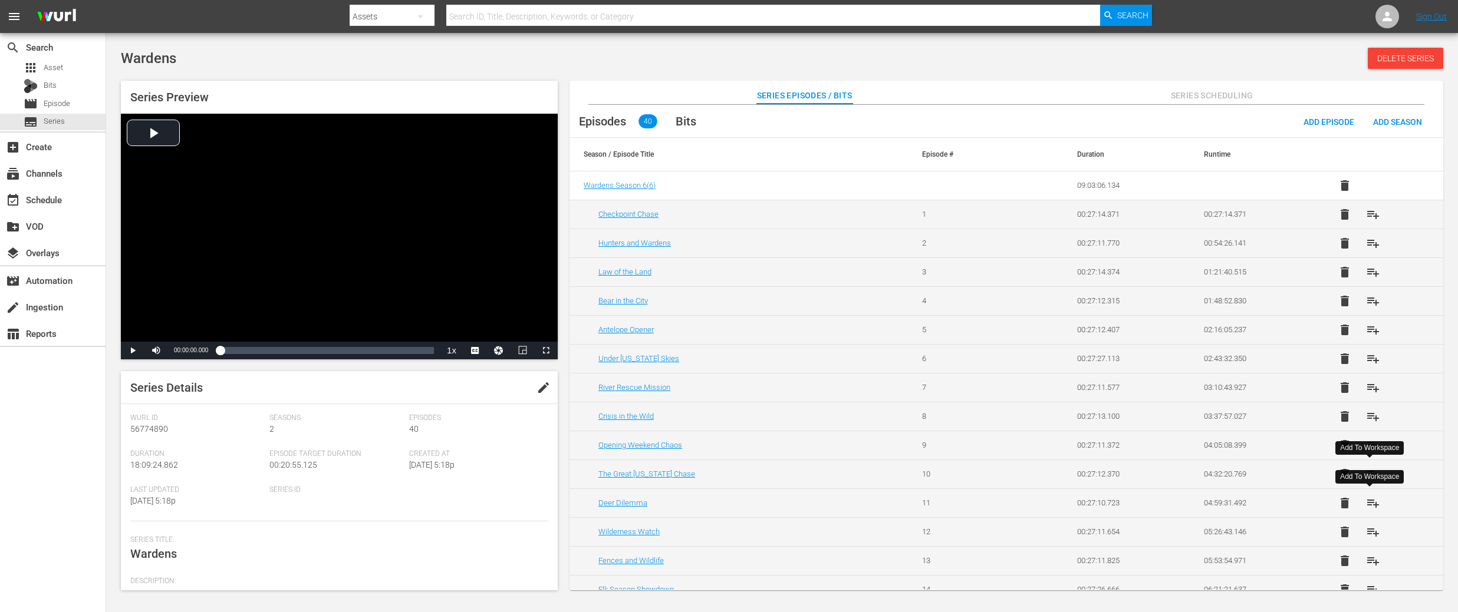
click at [1368, 508] on span "playlist_add" at bounding box center [1373, 503] width 14 height 14
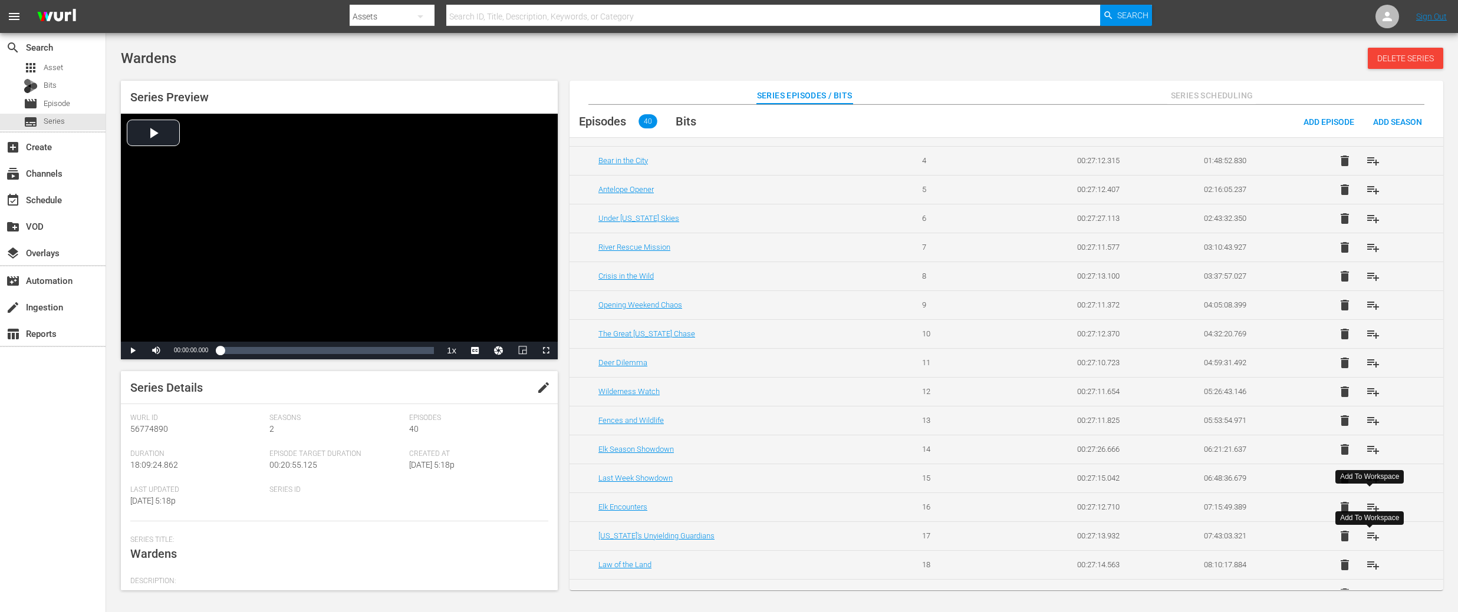
scroll to position [172, 0]
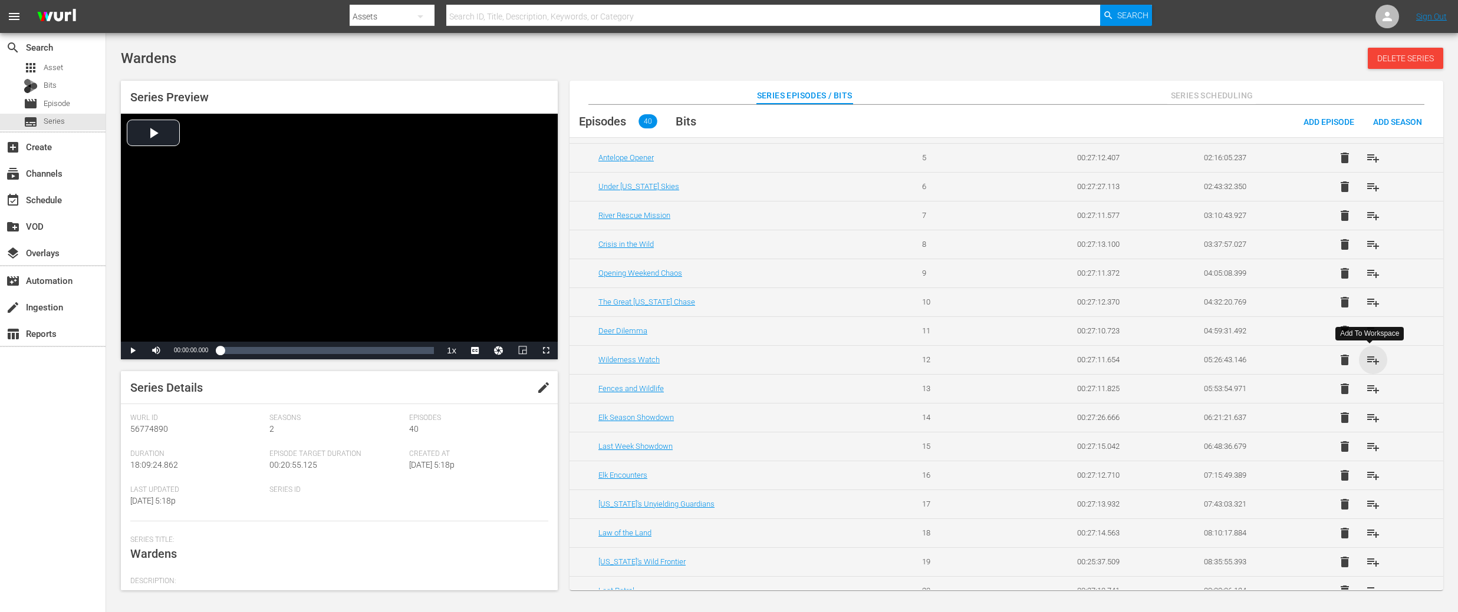
click at [1371, 362] on span "playlist_add" at bounding box center [1373, 360] width 14 height 14
click at [1370, 391] on span "playlist_add" at bounding box center [1373, 389] width 14 height 14
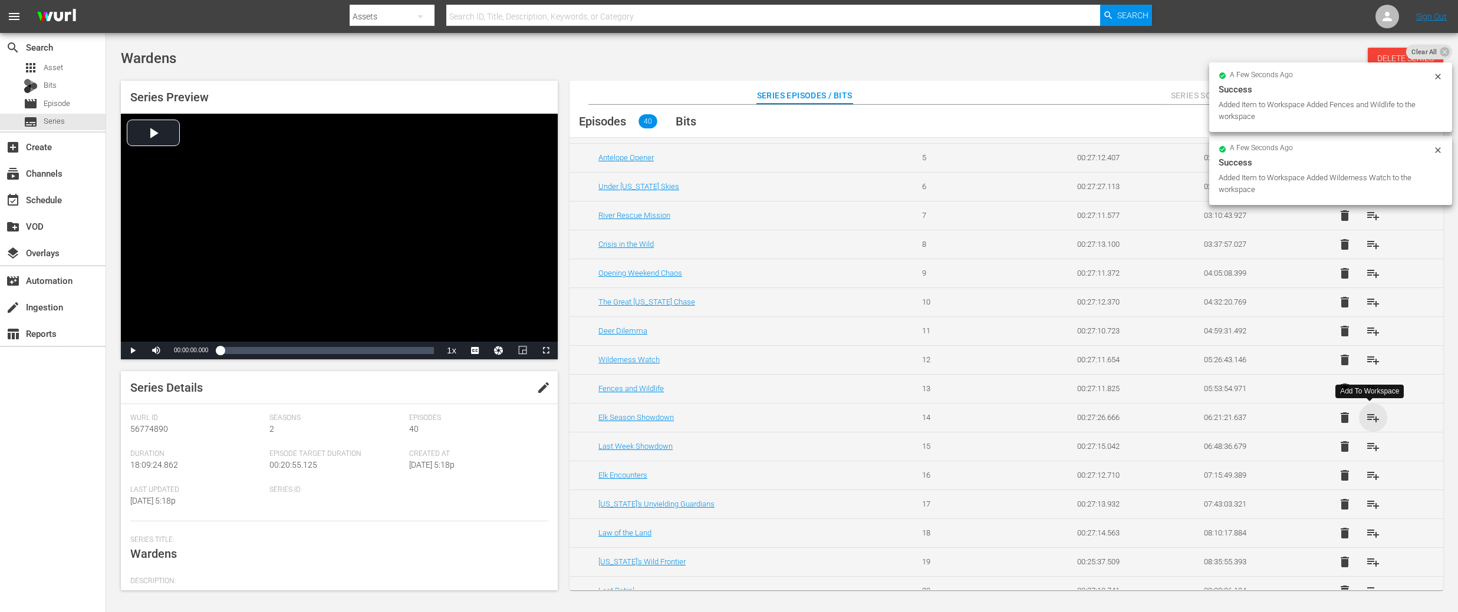
click at [1369, 414] on span "playlist_add" at bounding box center [1373, 418] width 14 height 14
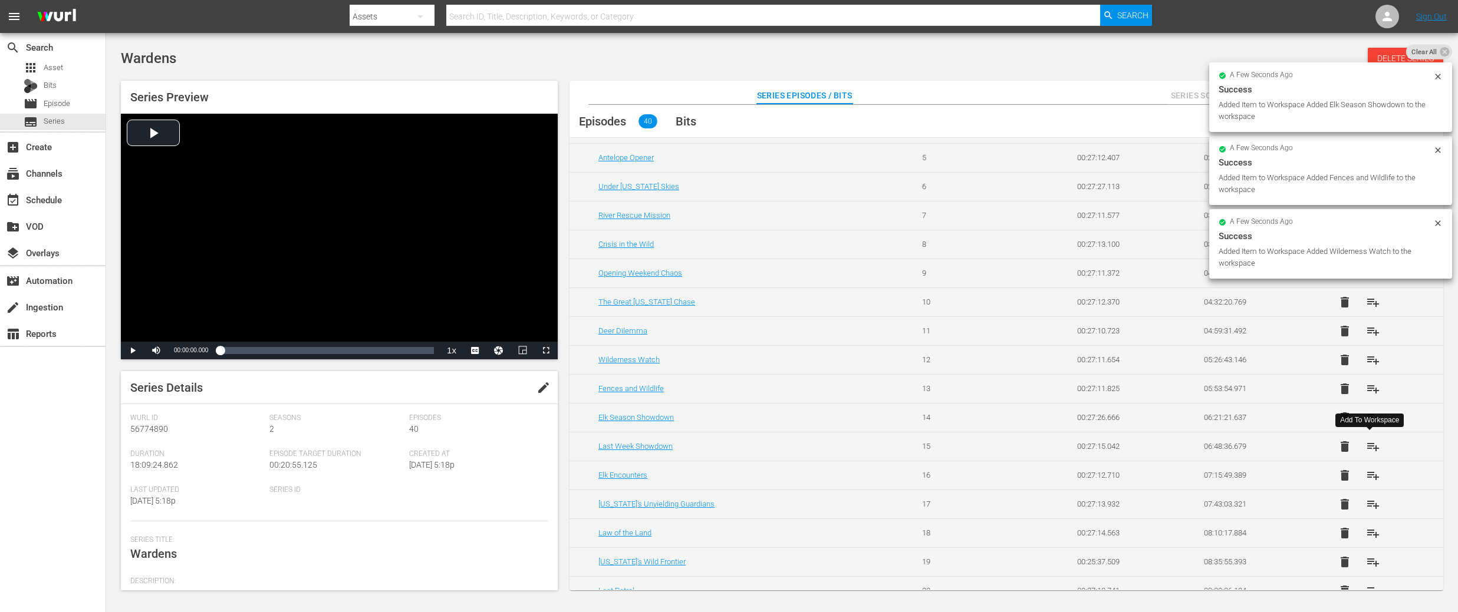
click at [1367, 454] on button "playlist_add" at bounding box center [1372, 447] width 28 height 28
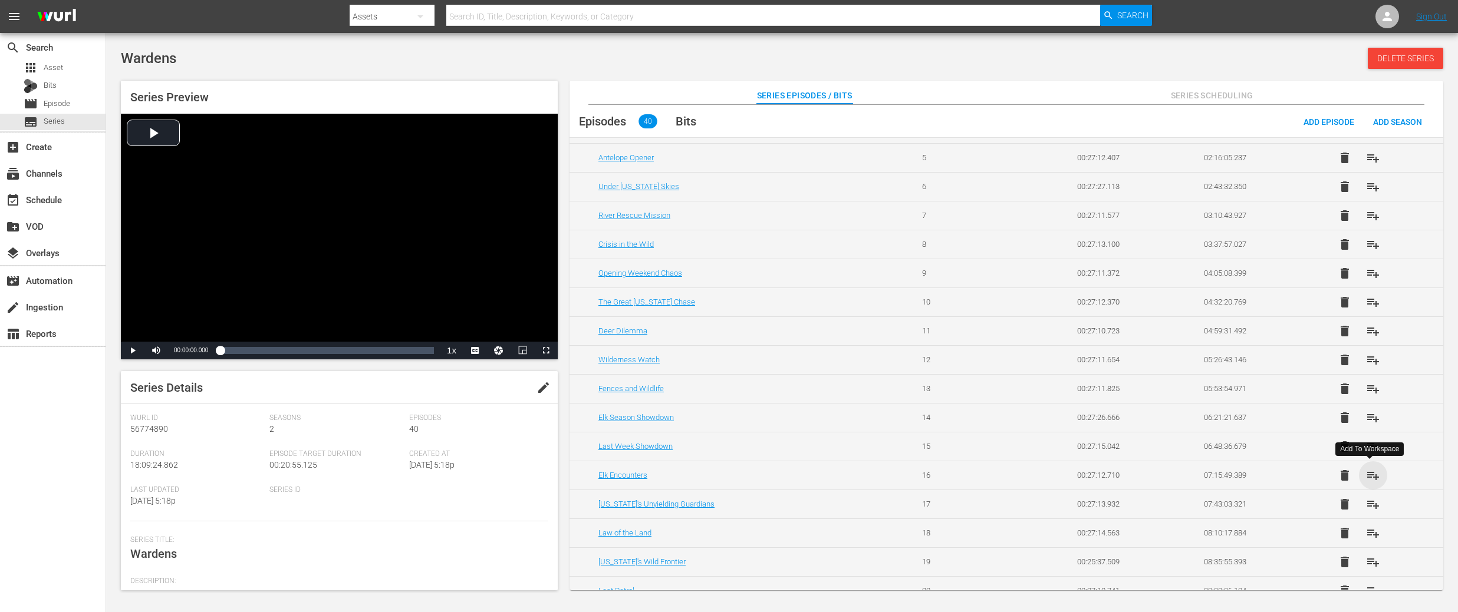
click at [1371, 471] on span "playlist_add" at bounding box center [1373, 476] width 14 height 14
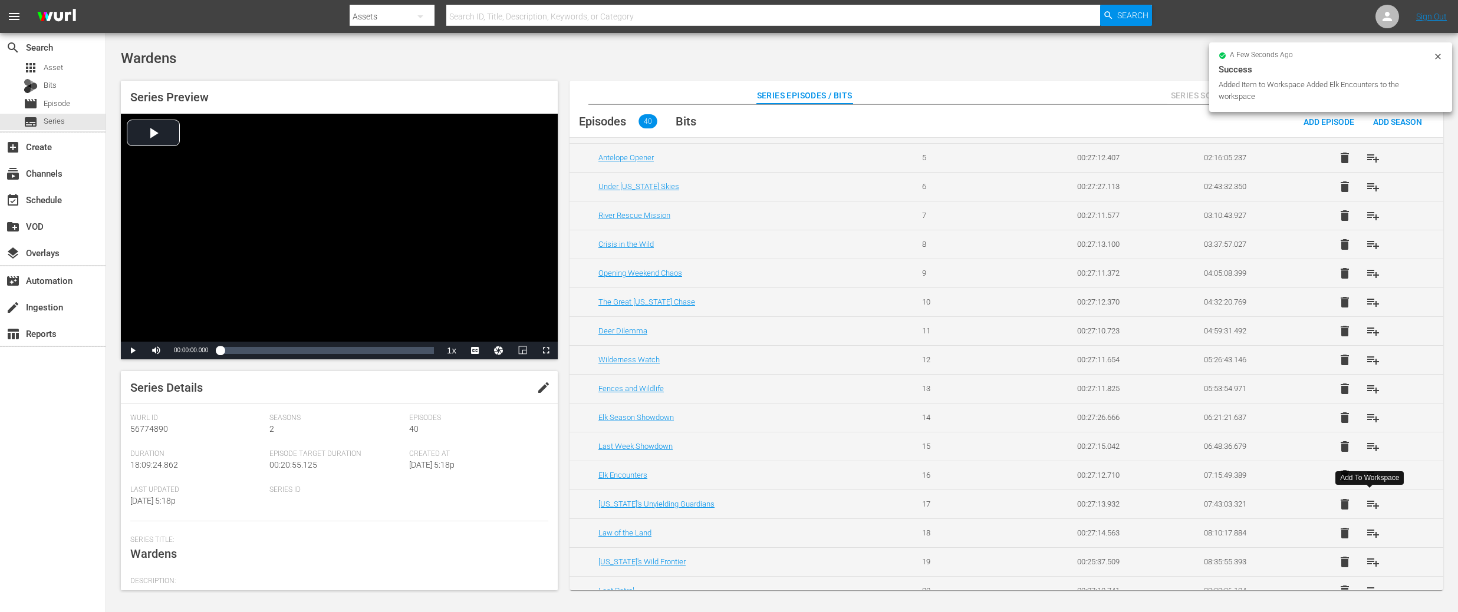
click at [1369, 503] on span "playlist_add" at bounding box center [1373, 504] width 14 height 14
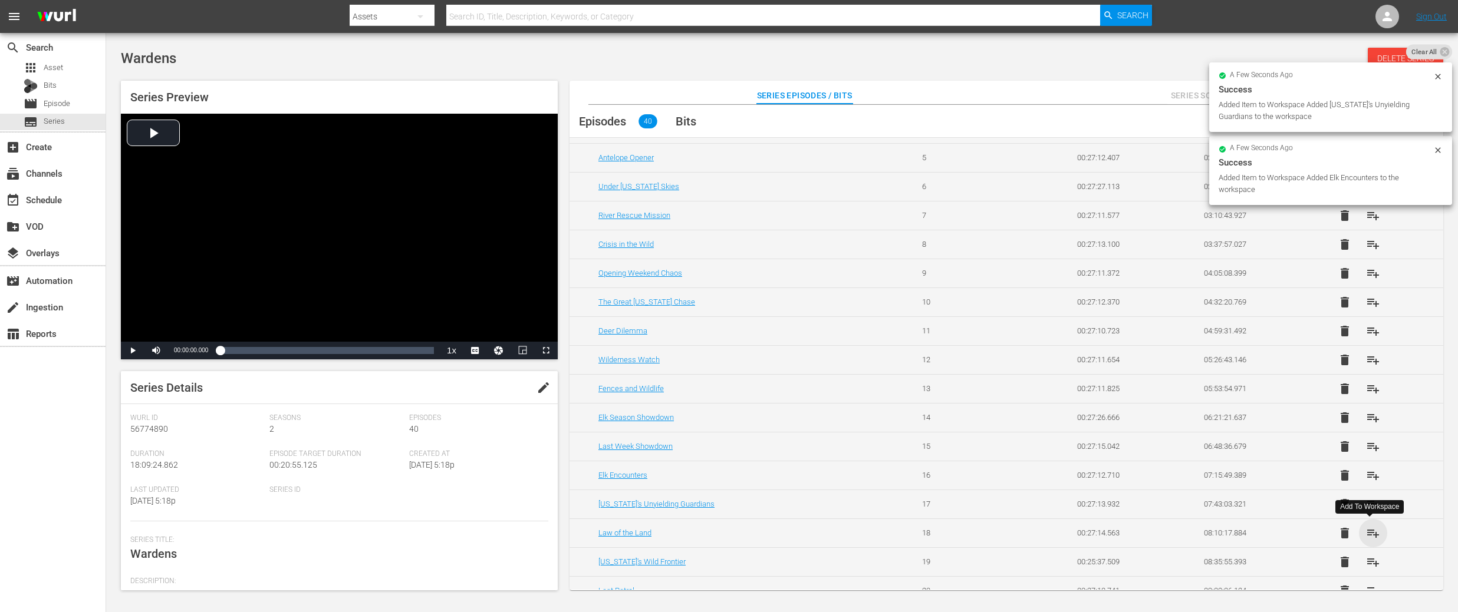
click at [1371, 535] on span "playlist_add" at bounding box center [1373, 533] width 14 height 14
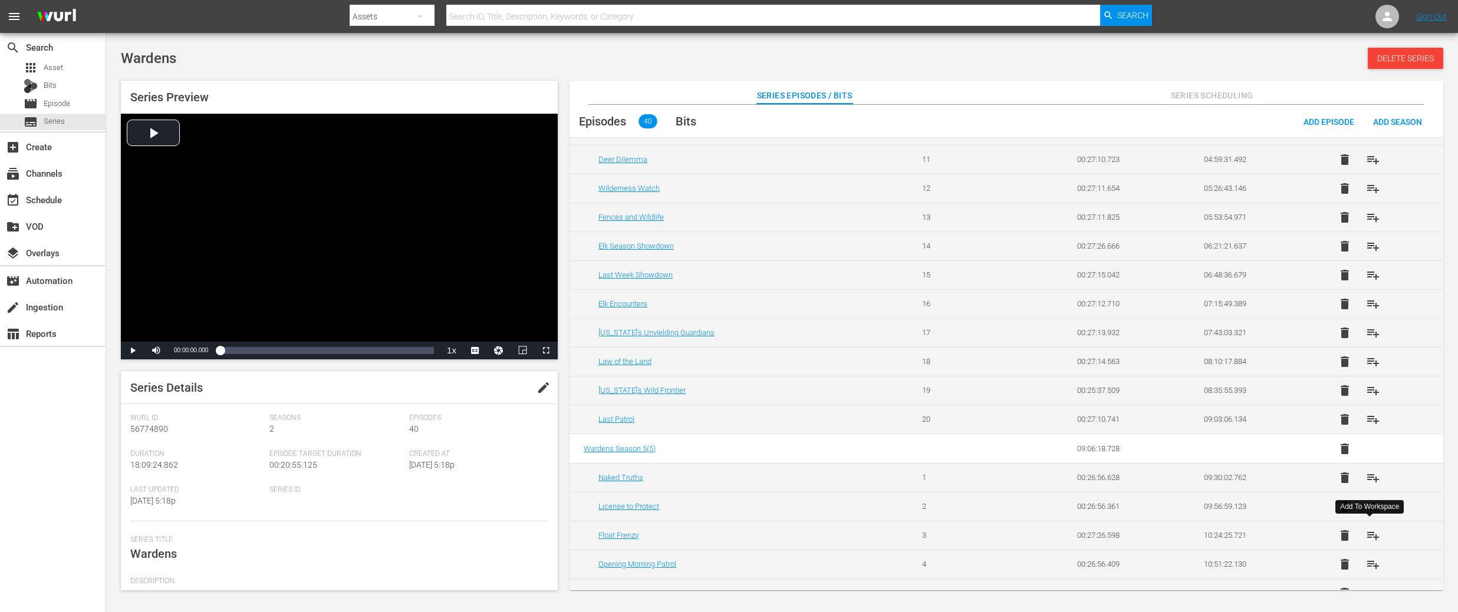
scroll to position [348, 0]
drag, startPoint x: 1366, startPoint y: 386, endPoint x: 1370, endPoint y: 401, distance: 15.7
click at [1366, 386] on span "playlist_add" at bounding box center [1373, 387] width 14 height 14
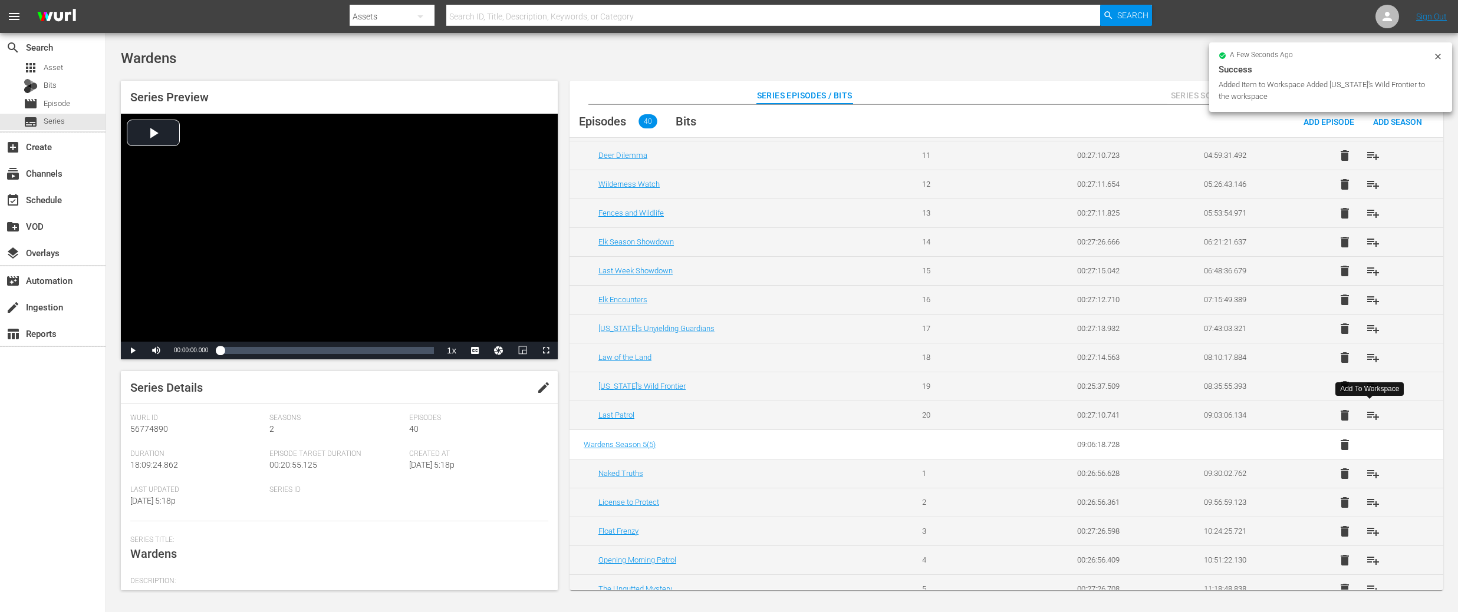
click at [1369, 411] on span "playlist_add" at bounding box center [1373, 415] width 14 height 14
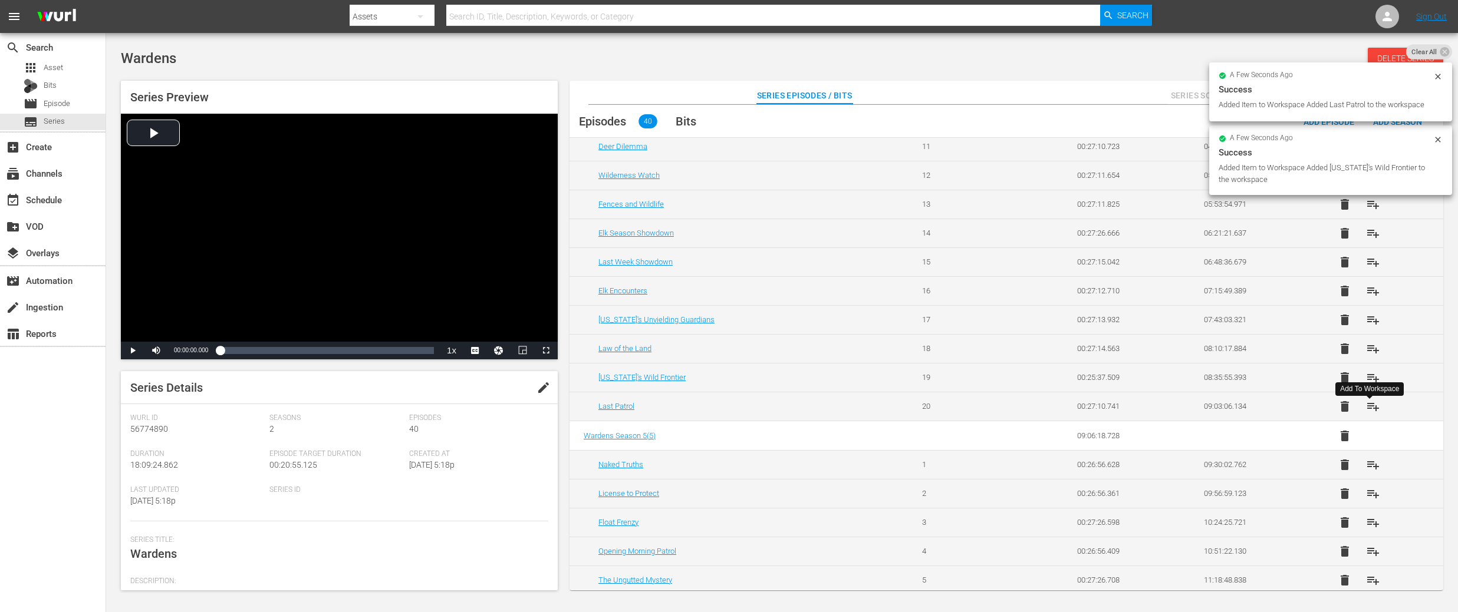
scroll to position [357, 0]
click at [1372, 464] on span "playlist_add" at bounding box center [1373, 464] width 14 height 14
click at [1374, 494] on span "playlist_add" at bounding box center [1373, 493] width 14 height 14
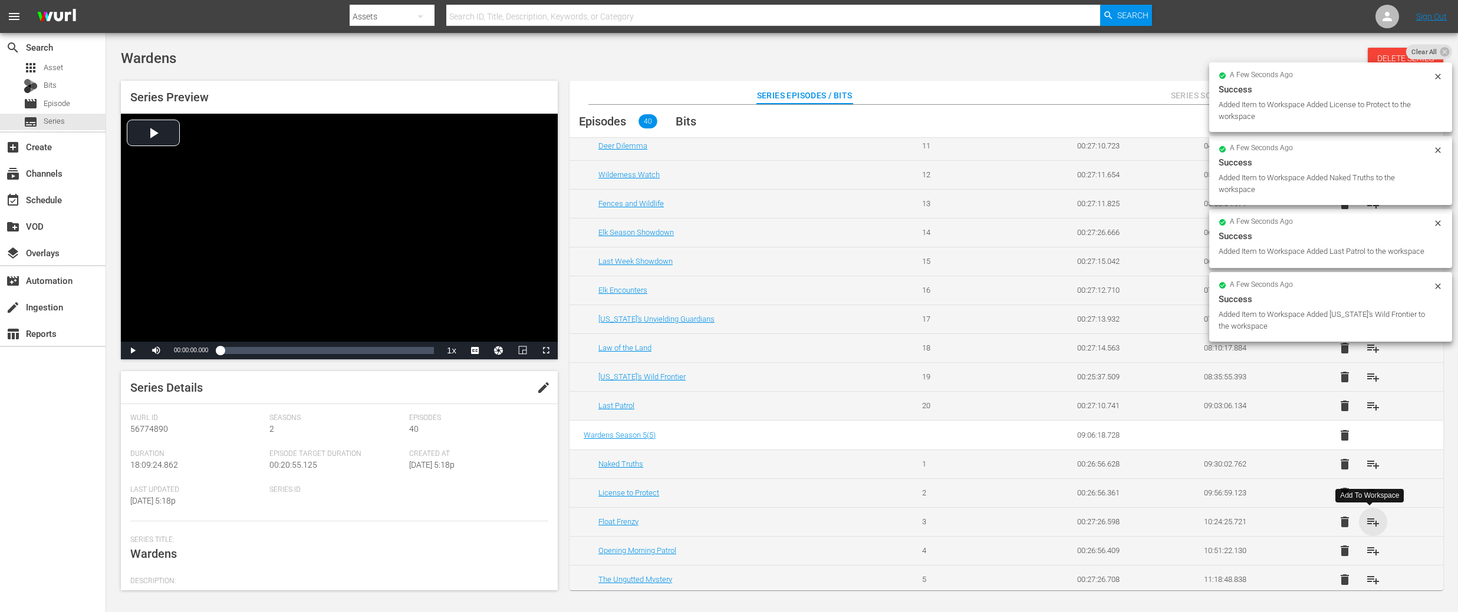
click at [1370, 522] on span "playlist_add" at bounding box center [1373, 522] width 14 height 14
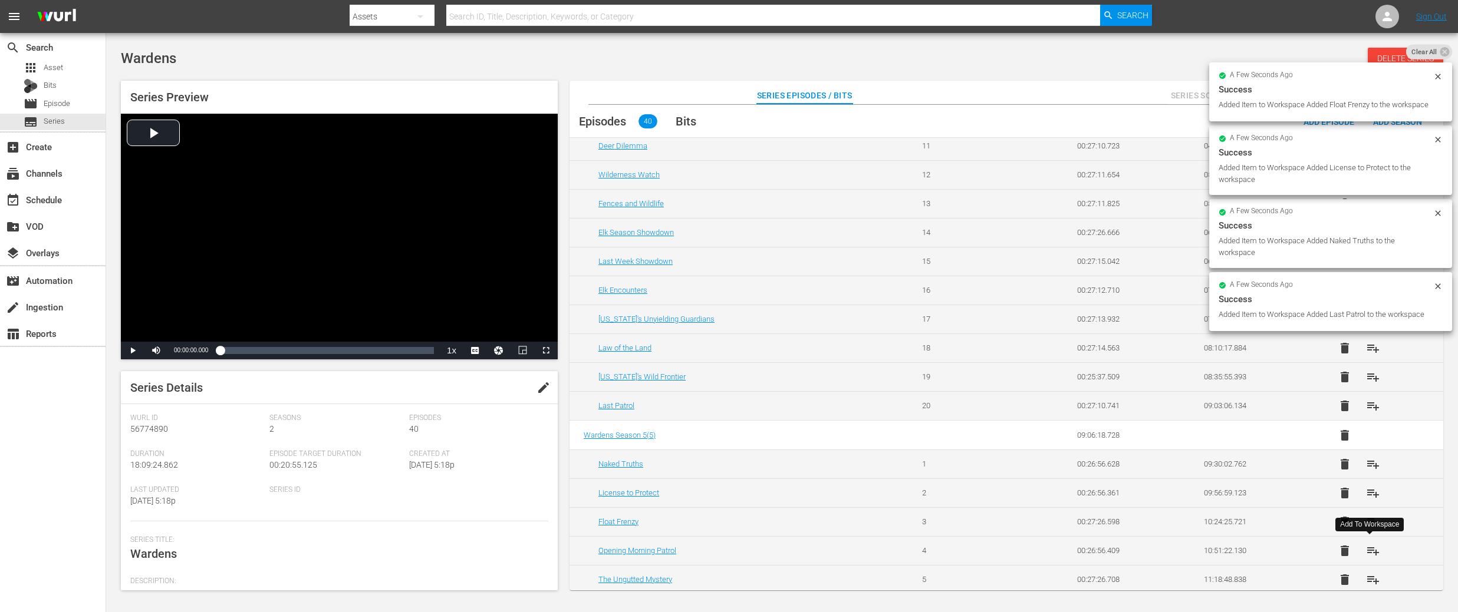
click at [1370, 550] on span "playlist_add" at bounding box center [1373, 551] width 14 height 14
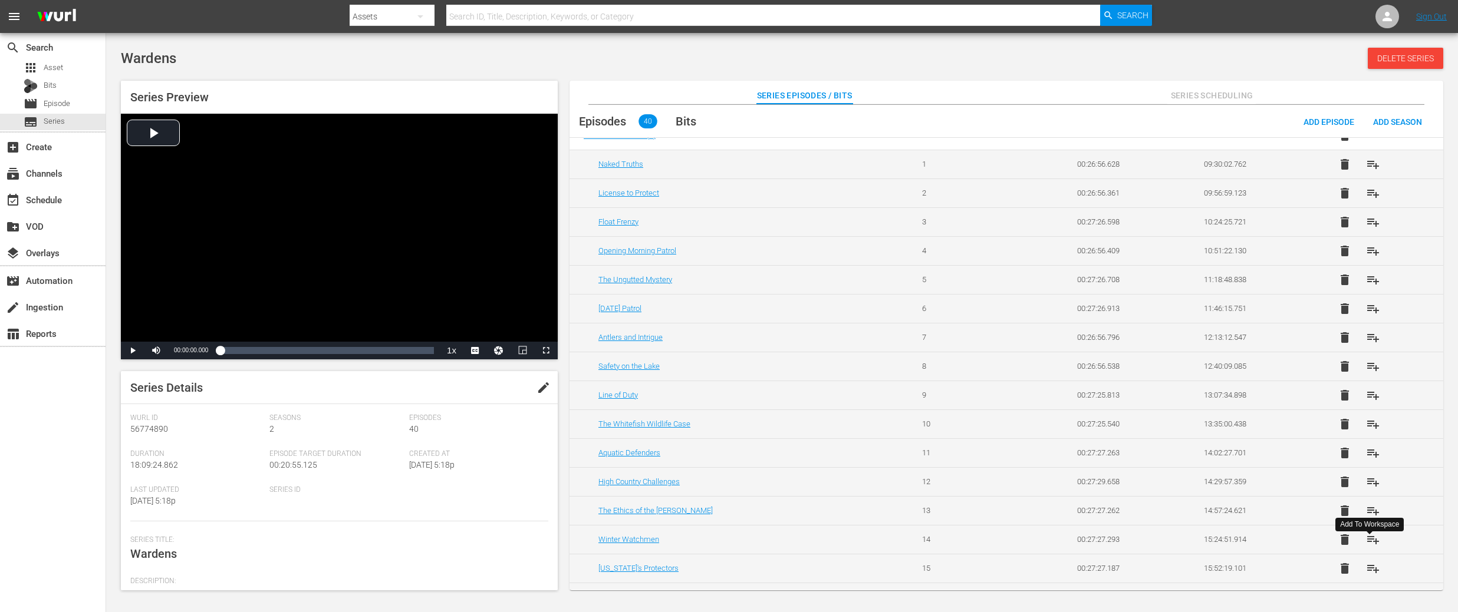
scroll to position [659, 0]
click at [1370, 278] on span "playlist_add" at bounding box center [1373, 278] width 14 height 14
click at [1367, 304] on span "playlist_add" at bounding box center [1373, 307] width 14 height 14
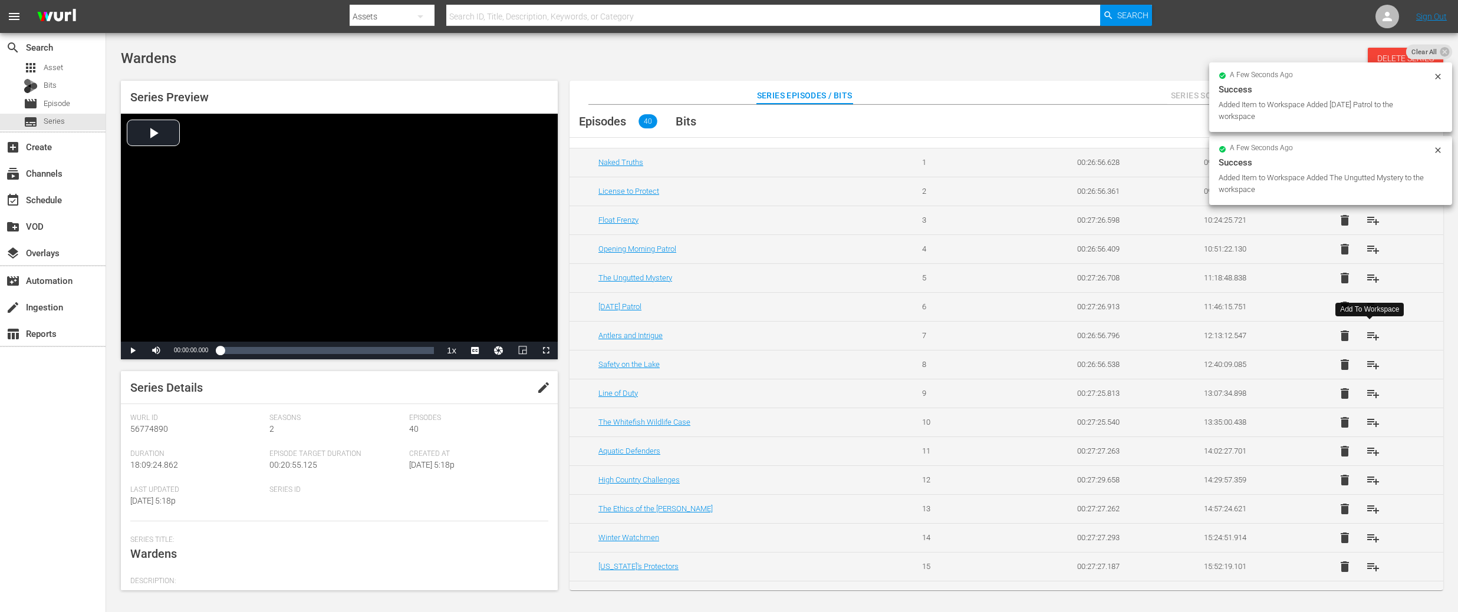
click at [1368, 344] on button "playlist_add" at bounding box center [1372, 336] width 28 height 28
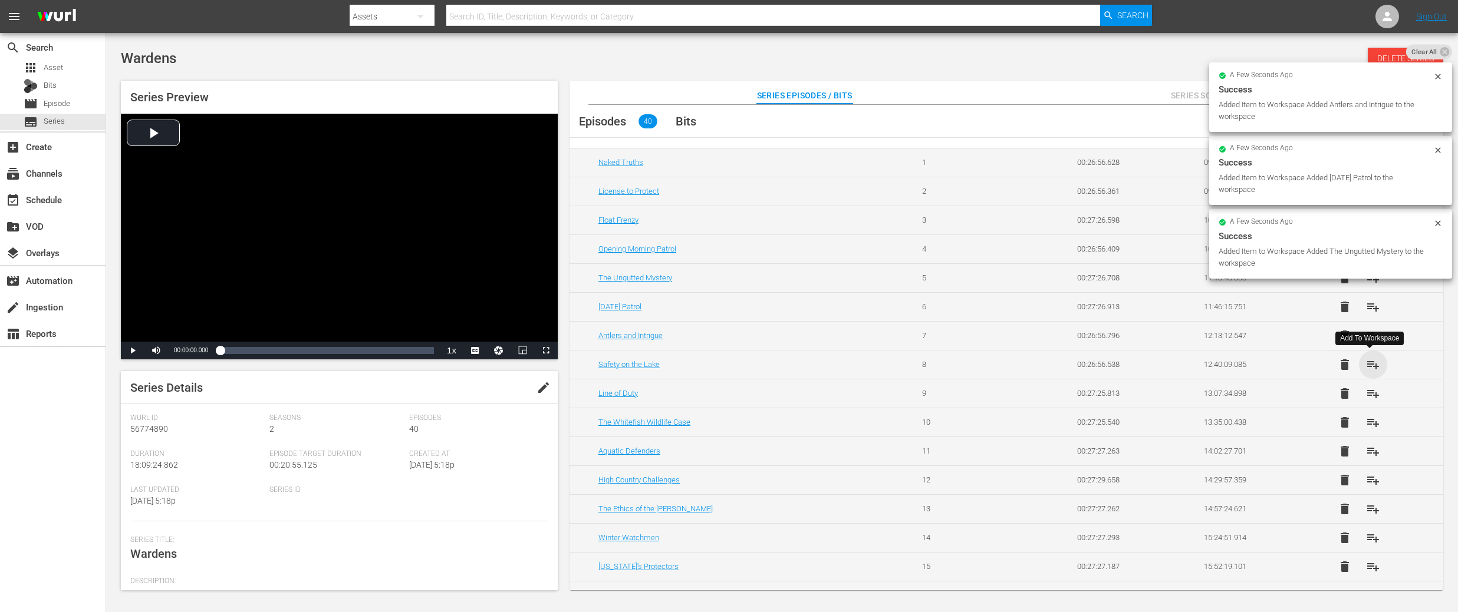
drag, startPoint x: 1370, startPoint y: 367, endPoint x: 1376, endPoint y: 369, distance: 6.2
click at [1370, 367] on span "playlist_add" at bounding box center [1373, 365] width 14 height 14
click at [1373, 394] on span "playlist_add" at bounding box center [1373, 394] width 14 height 14
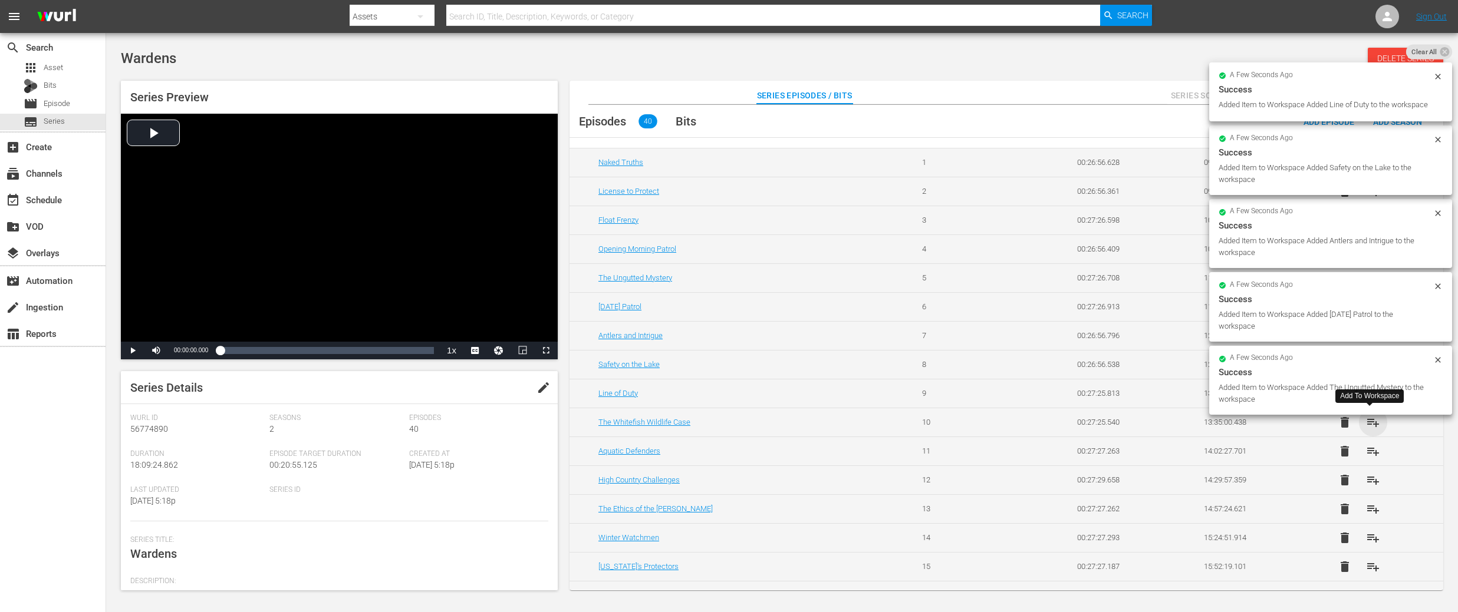
click at [1371, 422] on span "playlist_add" at bounding box center [1373, 423] width 14 height 14
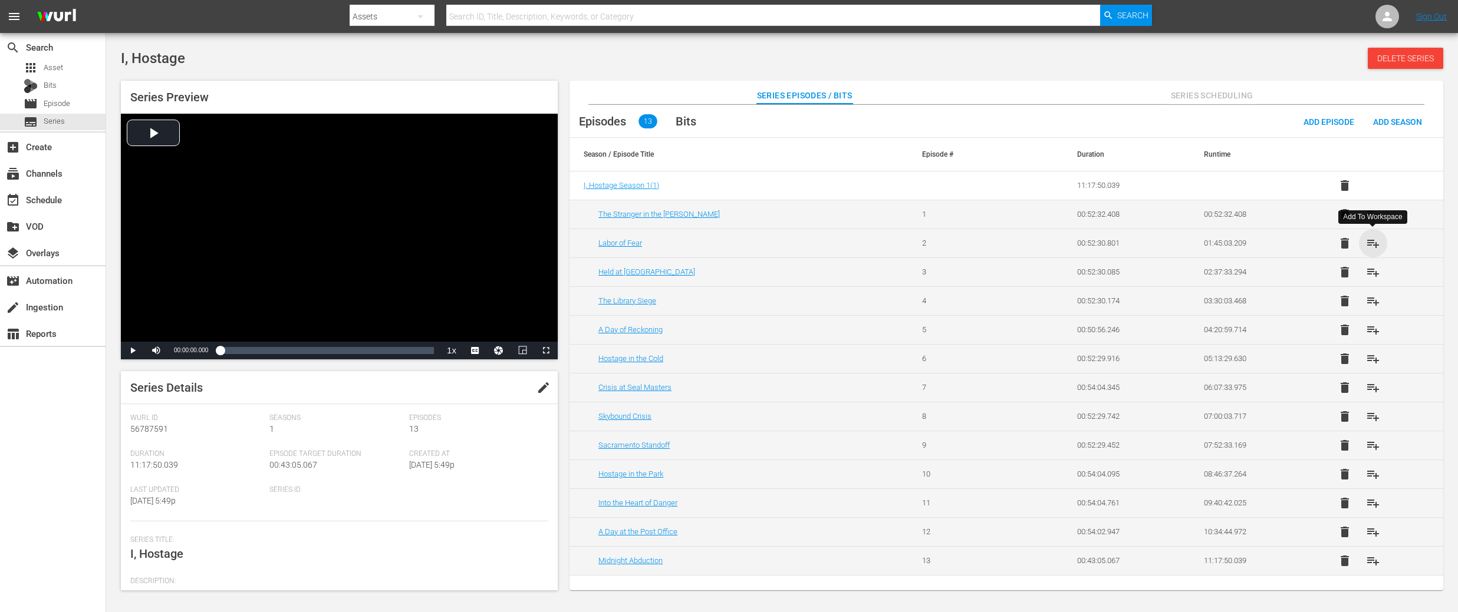
click at [1374, 245] on span "playlist_add" at bounding box center [1373, 243] width 14 height 14
click at [1376, 273] on span "playlist_add" at bounding box center [1373, 272] width 14 height 14
click at [1371, 302] on span "playlist_add" at bounding box center [1373, 301] width 14 height 14
click at [1370, 333] on span "playlist_add" at bounding box center [1373, 330] width 14 height 14
click at [1373, 360] on span "playlist_add" at bounding box center [1373, 359] width 14 height 14
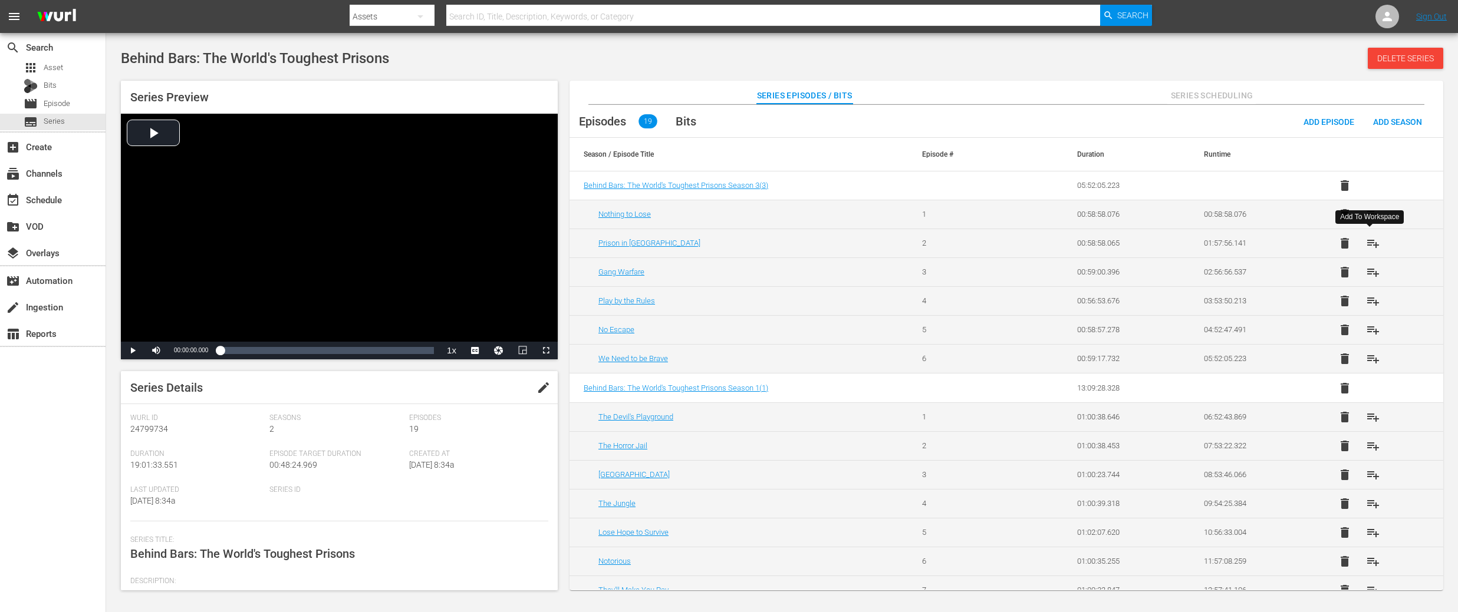
click at [1377, 248] on button "playlist_add" at bounding box center [1372, 243] width 28 height 28
click at [1371, 329] on span "playlist_add" at bounding box center [1373, 330] width 14 height 14
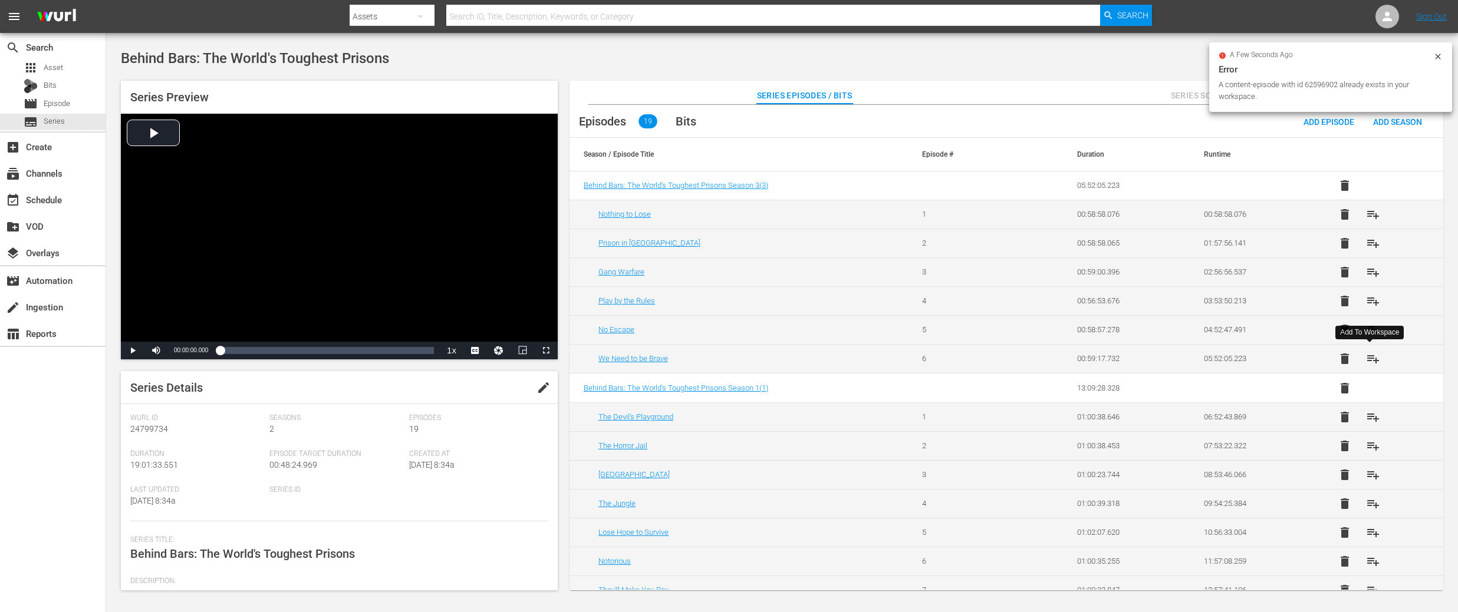
click at [1361, 360] on button "playlist_add" at bounding box center [1372, 359] width 28 height 28
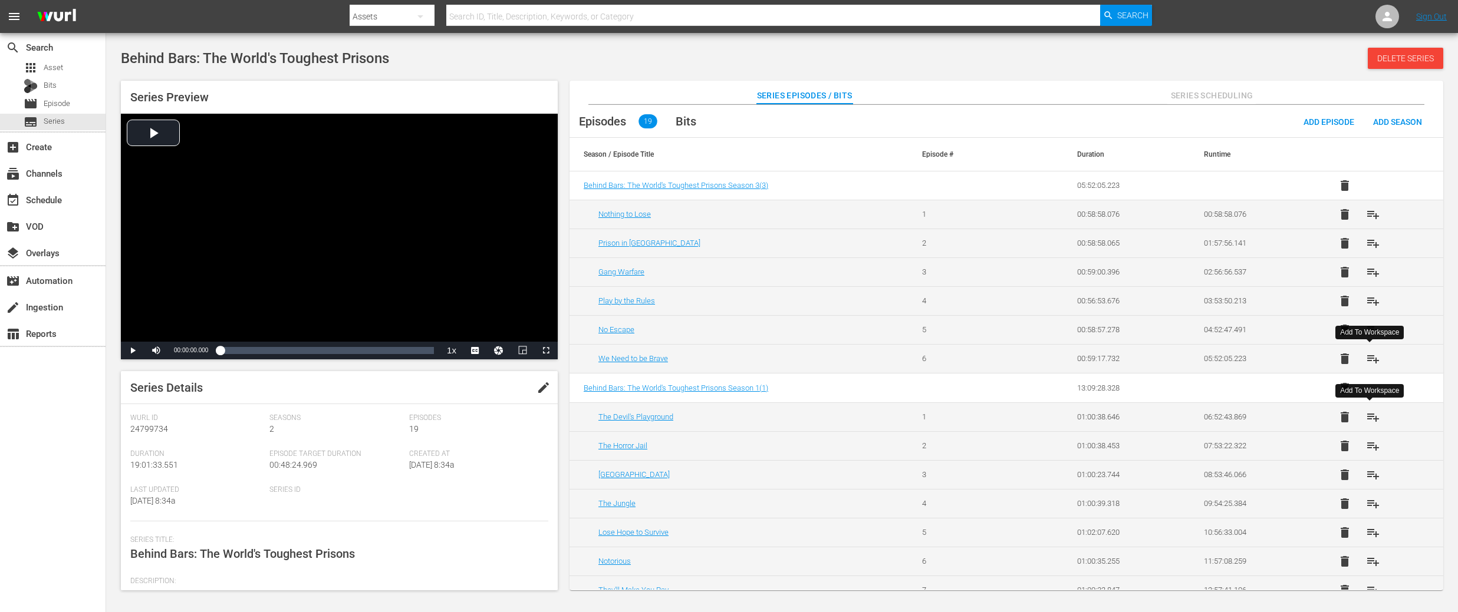
click at [1369, 417] on span "playlist_add" at bounding box center [1373, 417] width 14 height 14
click at [1370, 448] on span "playlist_add" at bounding box center [1373, 446] width 14 height 14
click at [1374, 477] on span "playlist_add" at bounding box center [1373, 475] width 14 height 14
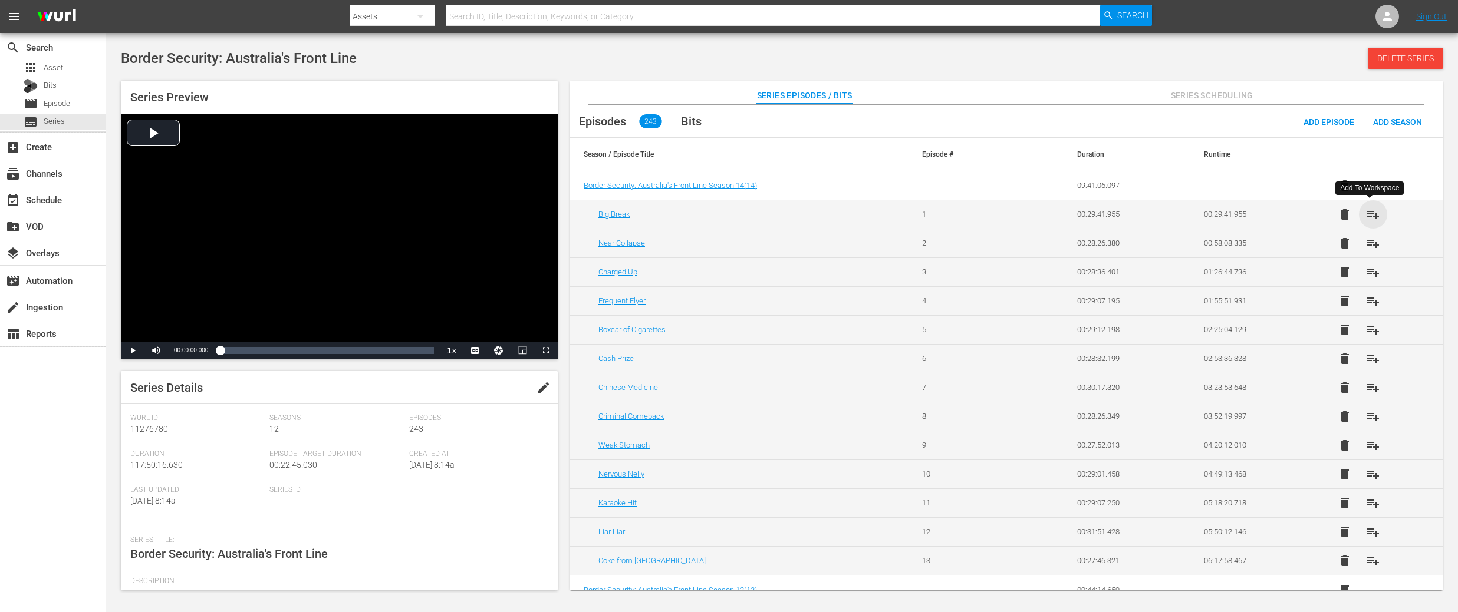
click at [1370, 213] on span "playlist_add" at bounding box center [1373, 214] width 14 height 14
click at [1369, 242] on span "playlist_add" at bounding box center [1373, 243] width 14 height 14
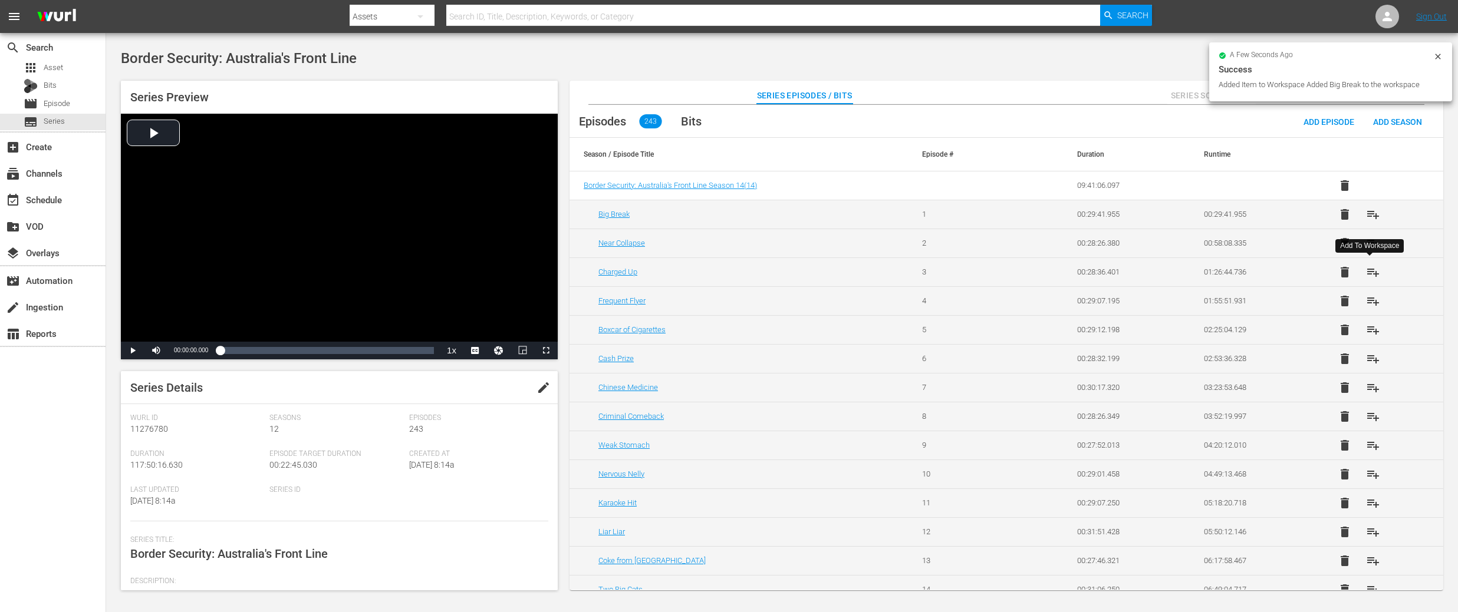
click at [1369, 275] on span "playlist_add" at bounding box center [1373, 272] width 14 height 14
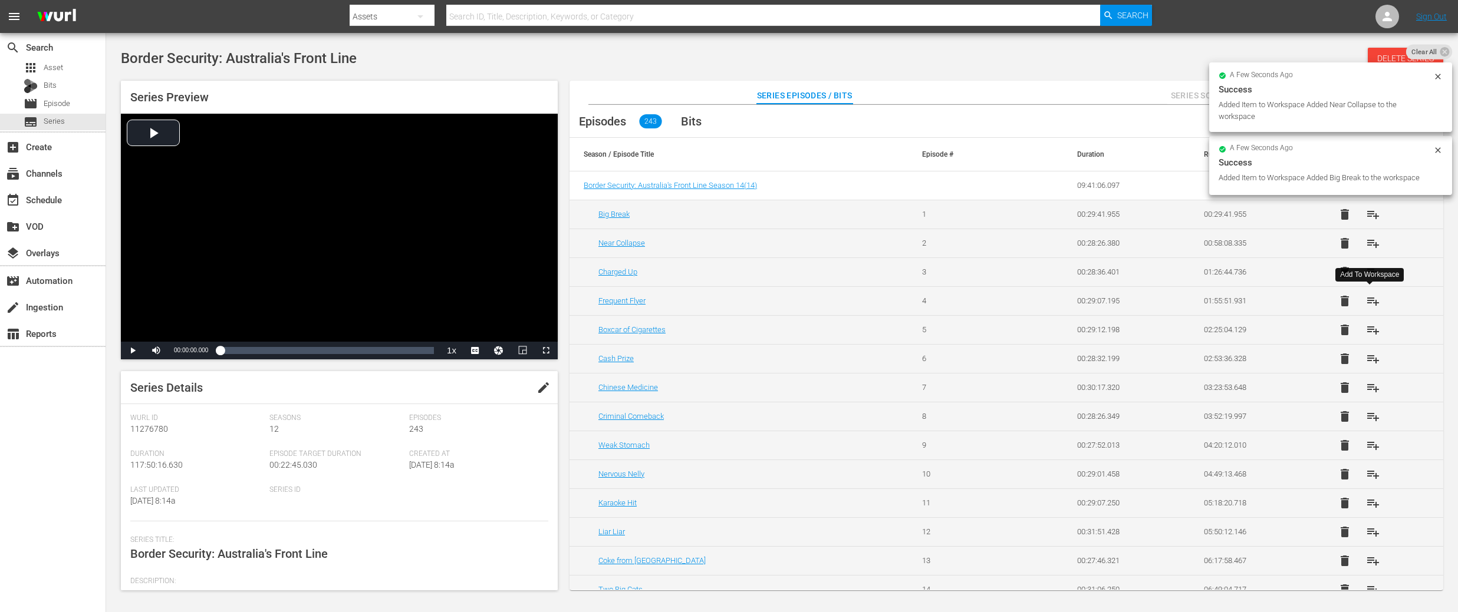
click at [1370, 306] on span "playlist_add" at bounding box center [1373, 301] width 14 height 14
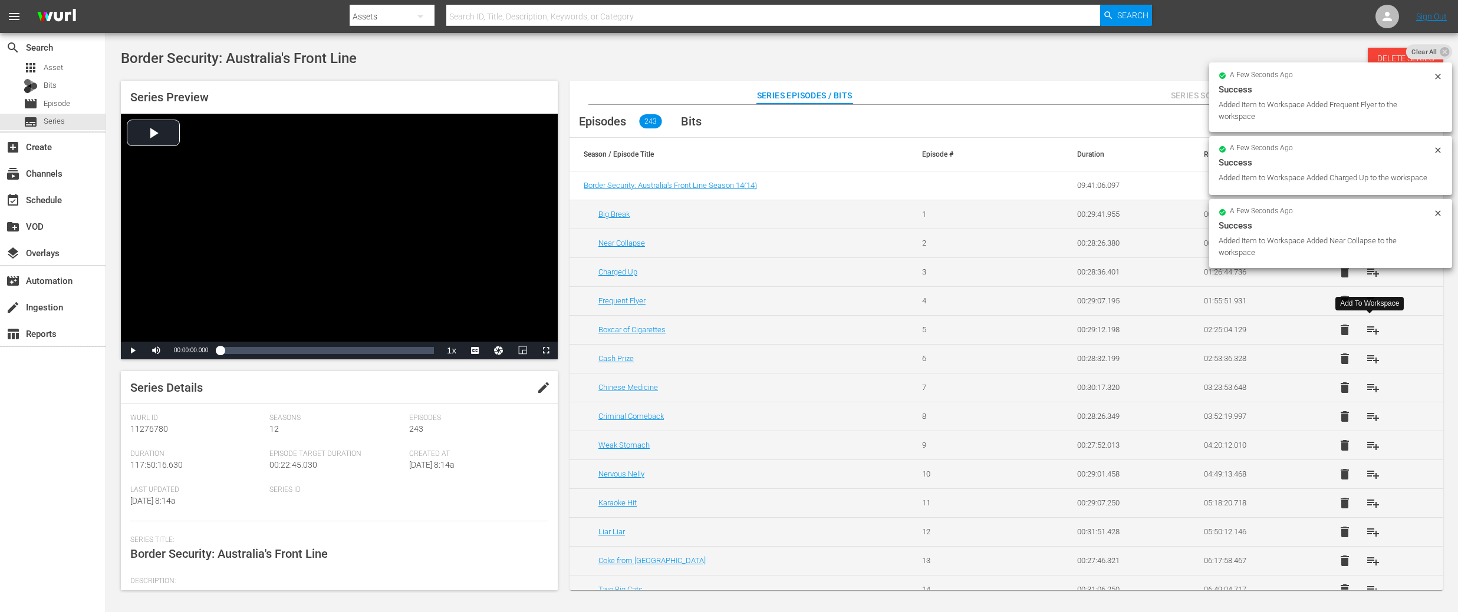
click at [1372, 332] on span "playlist_add" at bounding box center [1373, 330] width 14 height 14
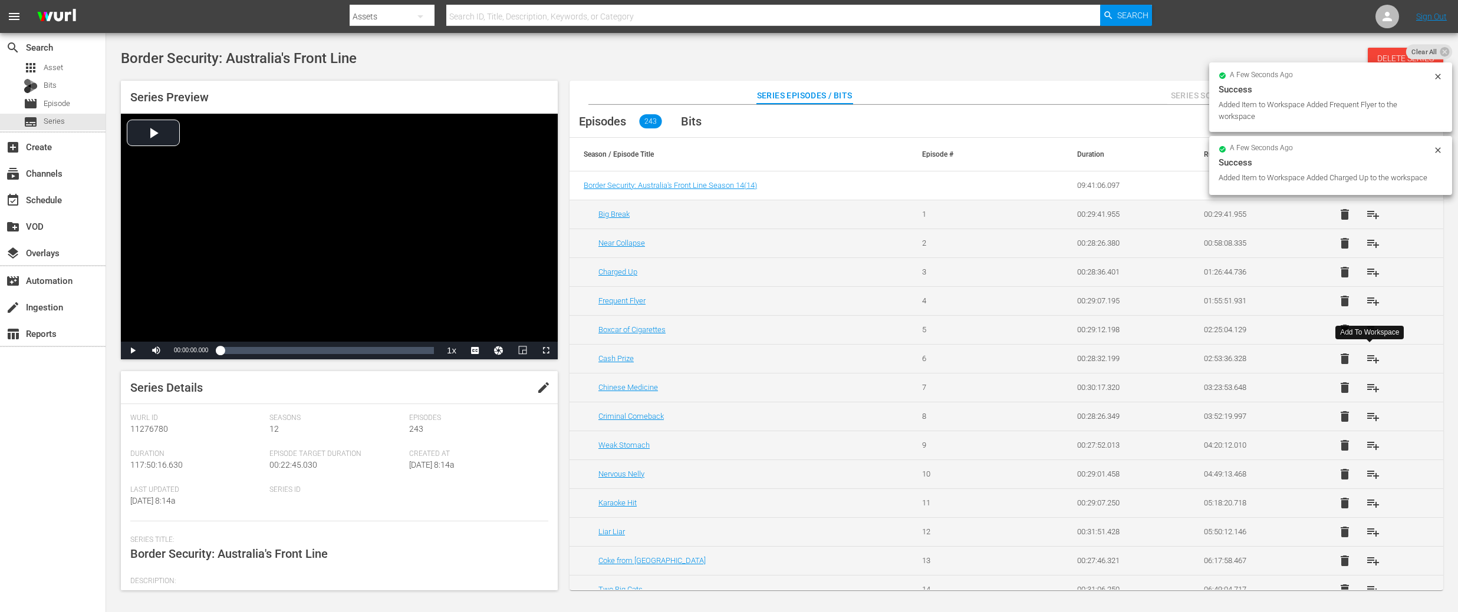
click at [1367, 360] on span "playlist_add" at bounding box center [1373, 359] width 14 height 14
click at [1366, 388] on span "playlist_add" at bounding box center [1373, 388] width 14 height 14
click at [1366, 421] on span "playlist_add" at bounding box center [1373, 417] width 14 height 14
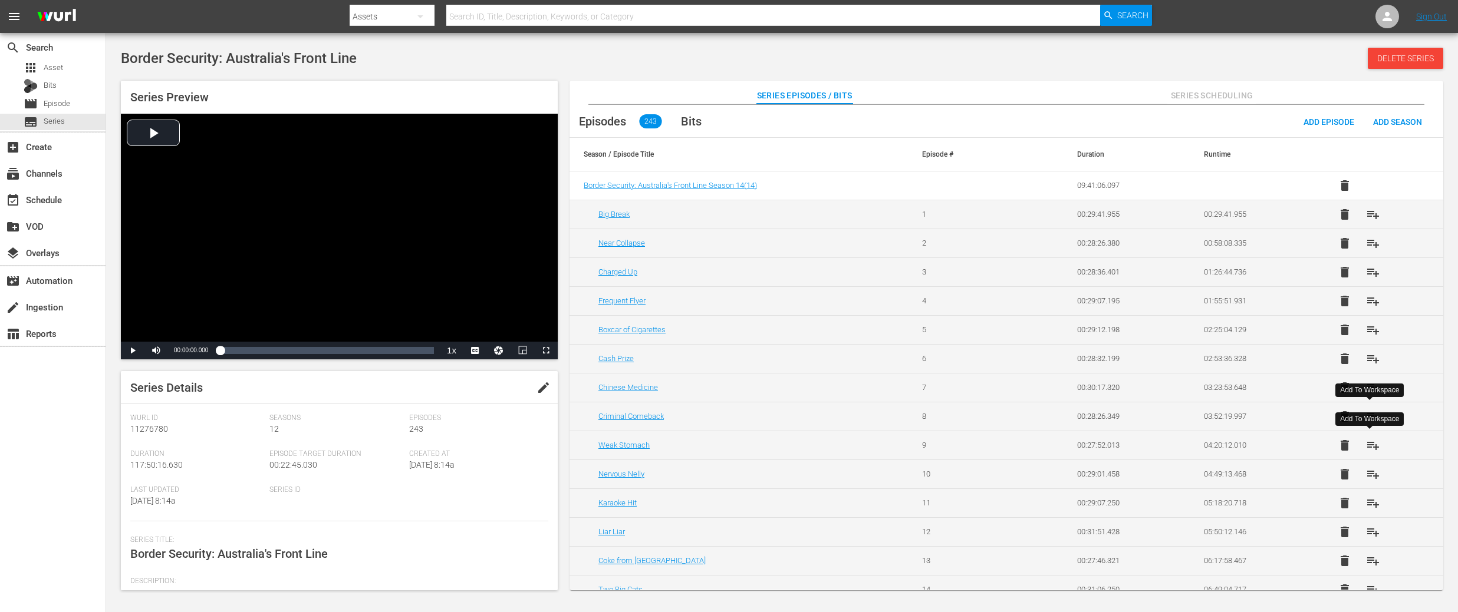
click at [1373, 446] on span "playlist_add" at bounding box center [1373, 445] width 14 height 14
drag, startPoint x: 1373, startPoint y: 474, endPoint x: 1372, endPoint y: 485, distance: 11.2
click at [1373, 474] on span "playlist_add" at bounding box center [1373, 474] width 14 height 14
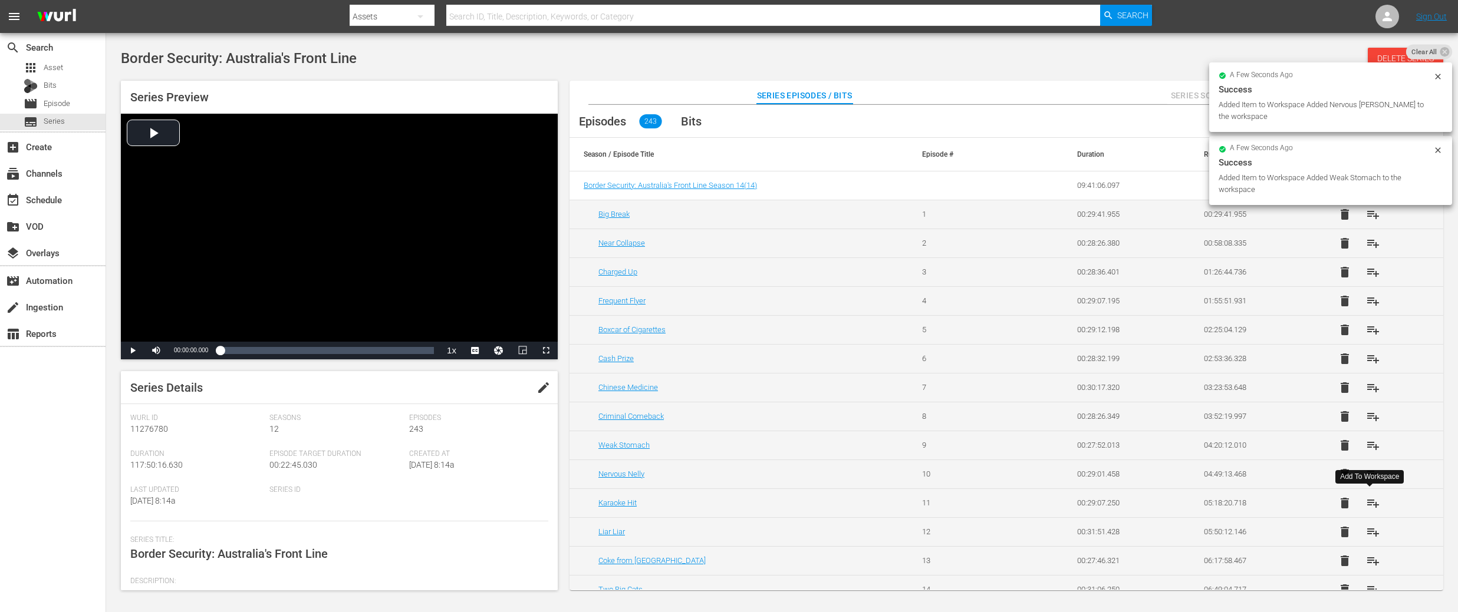
click at [1367, 502] on span "playlist_add" at bounding box center [1373, 503] width 14 height 14
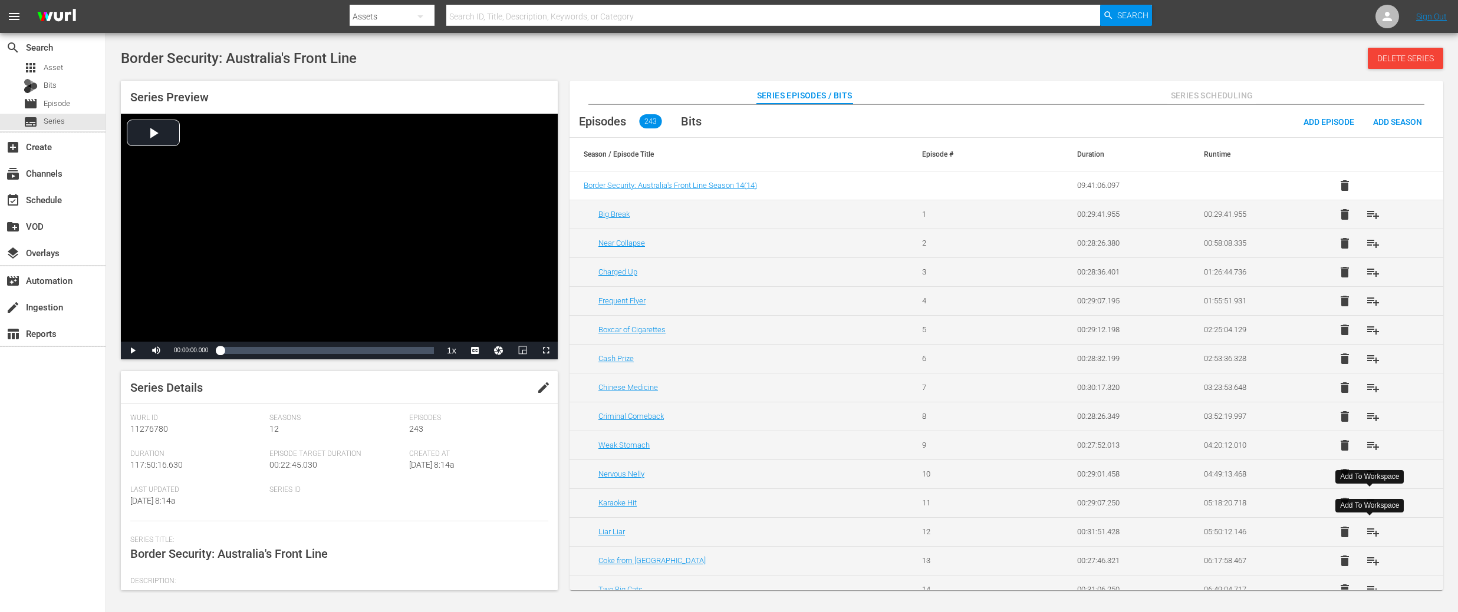
click at [1370, 533] on span "playlist_add" at bounding box center [1373, 532] width 14 height 14
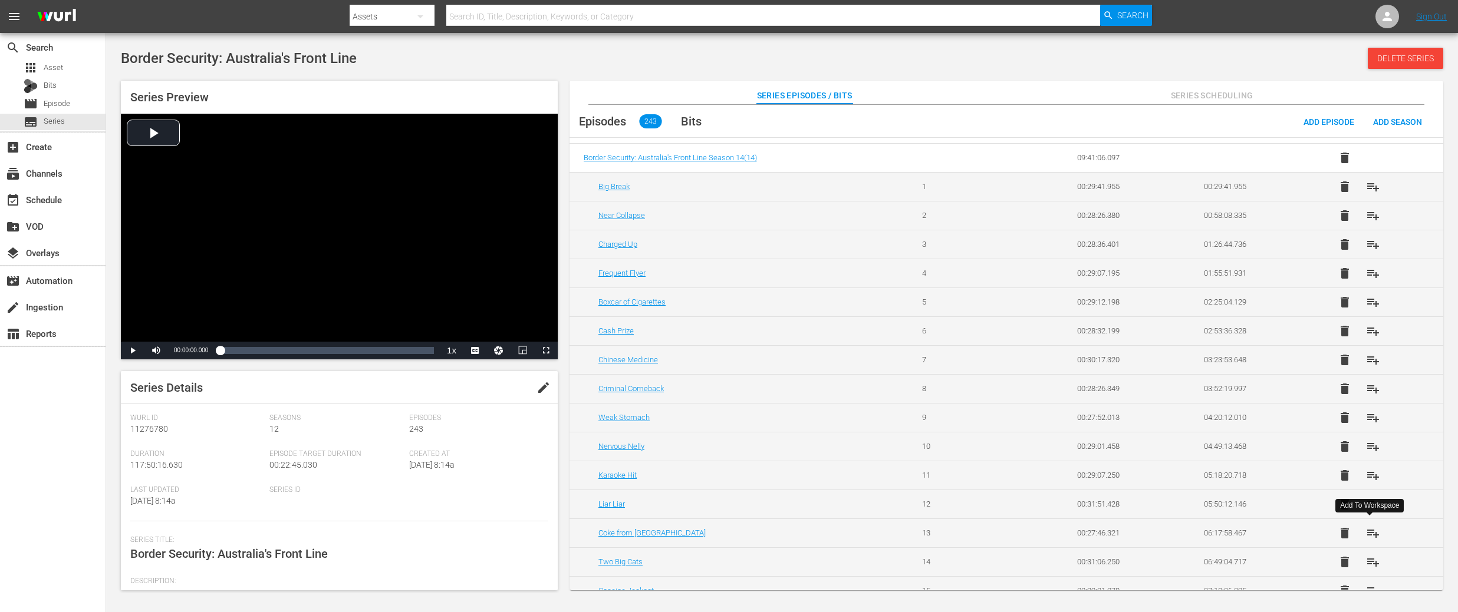
scroll to position [31, 0]
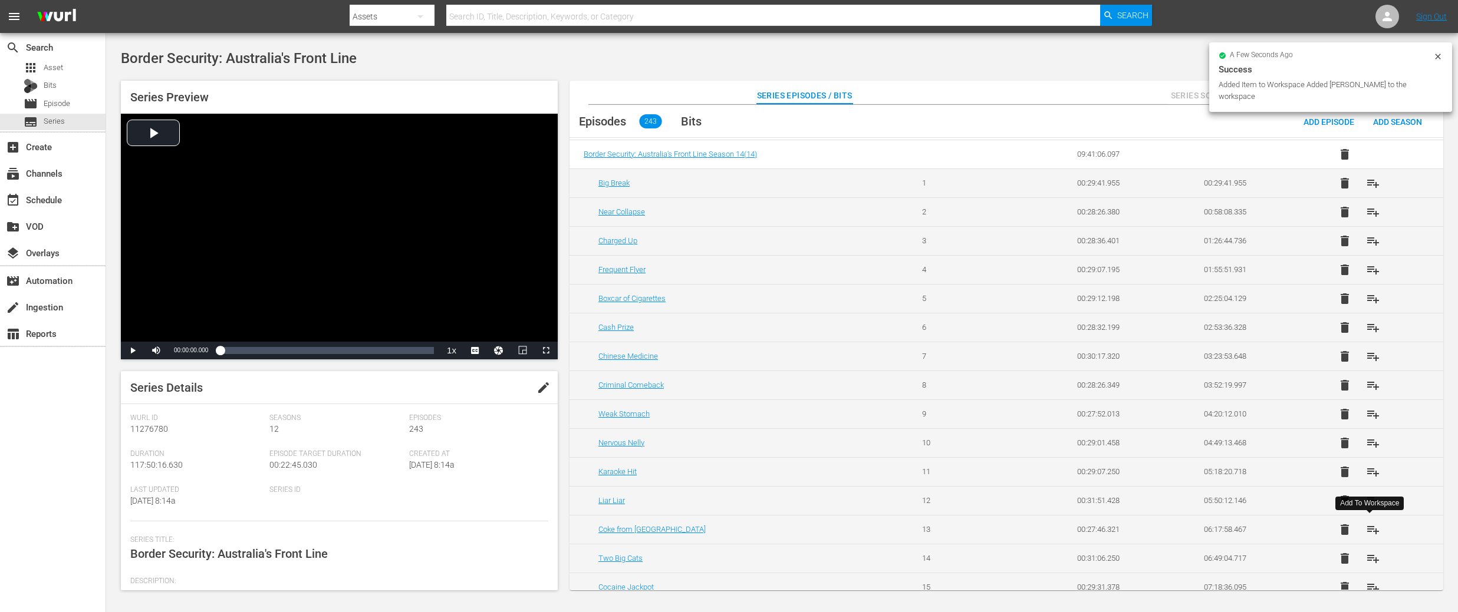
click at [1369, 530] on span "playlist_add" at bounding box center [1373, 530] width 14 height 14
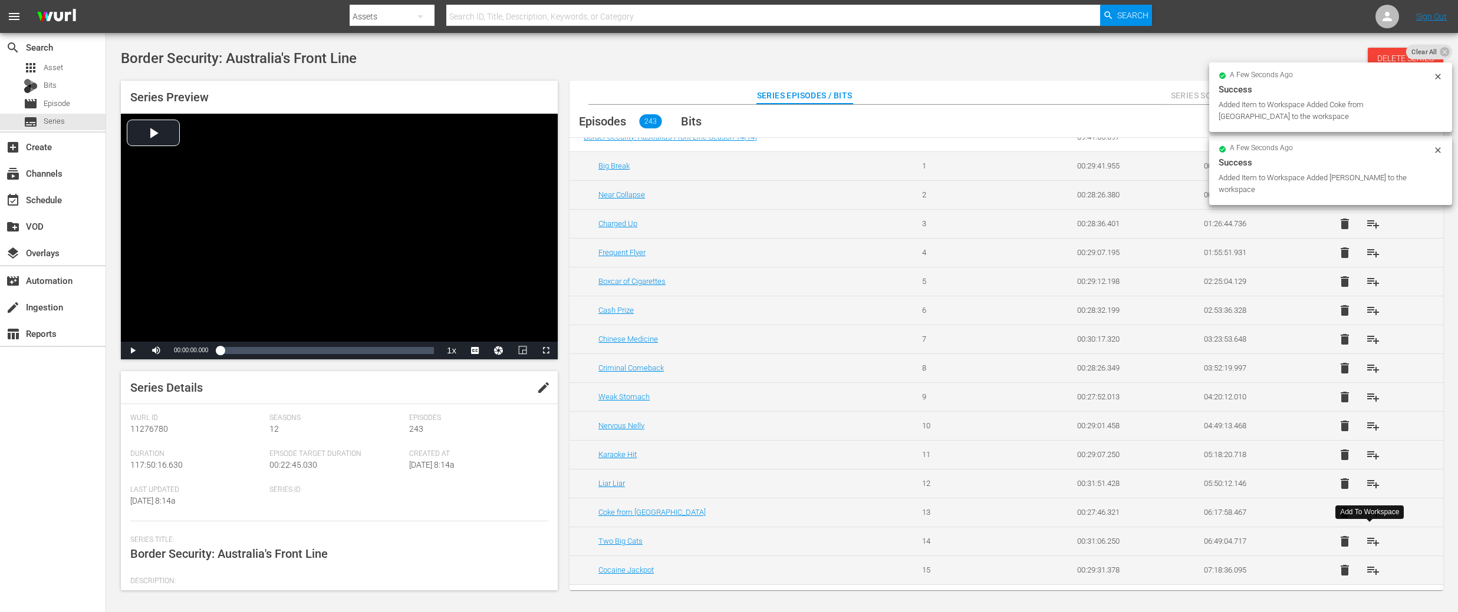
scroll to position [65, 0]
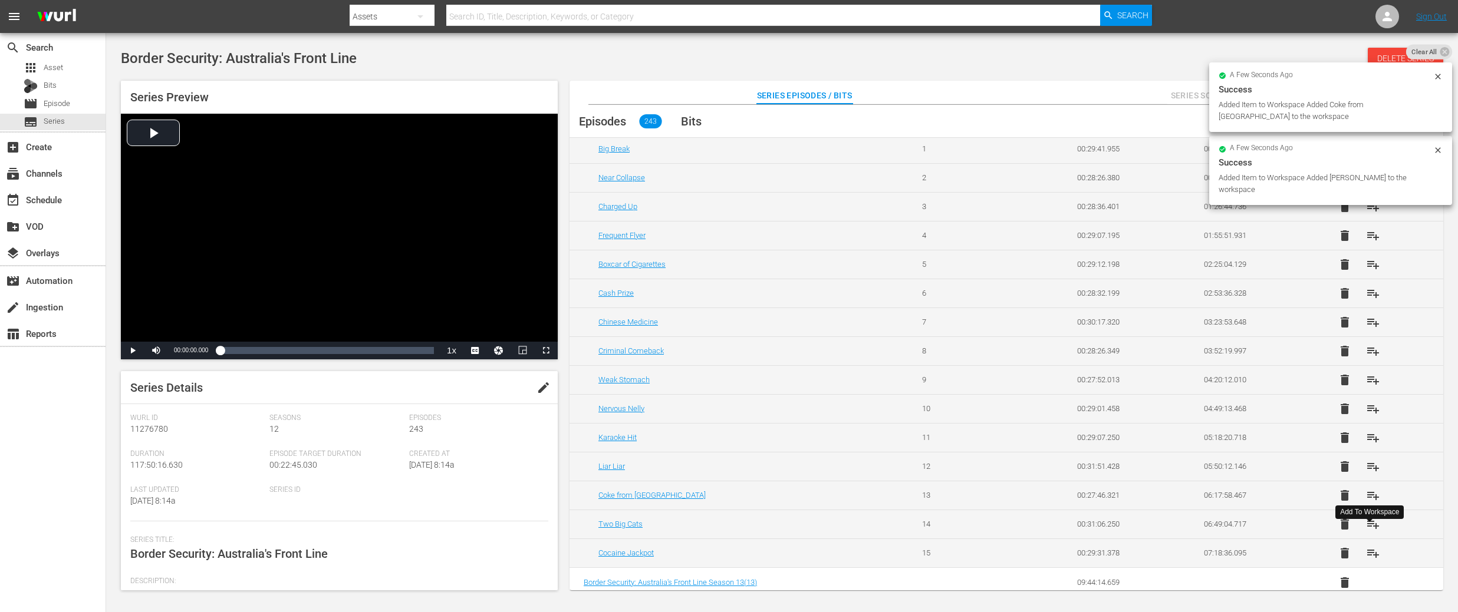
click at [1368, 523] on span "playlist_add" at bounding box center [1373, 524] width 14 height 14
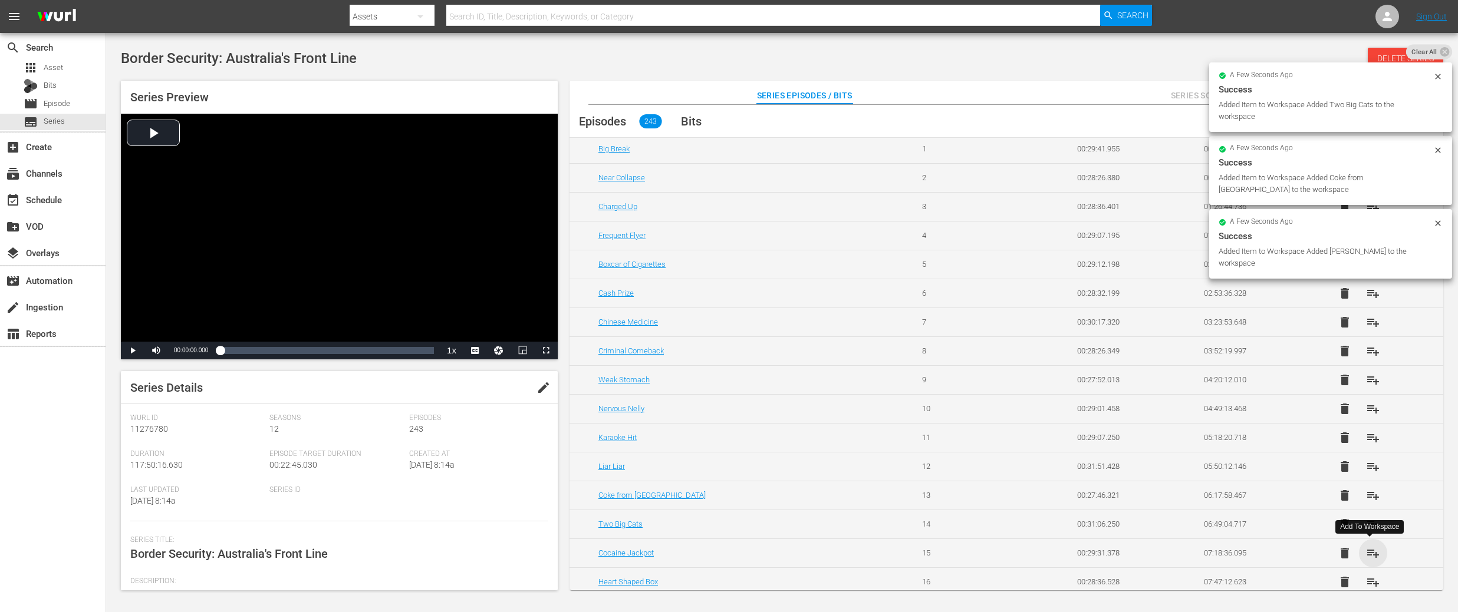
drag, startPoint x: 1367, startPoint y: 550, endPoint x: 1368, endPoint y: 525, distance: 24.8
click at [1367, 550] on span "playlist_add" at bounding box center [1373, 553] width 14 height 14
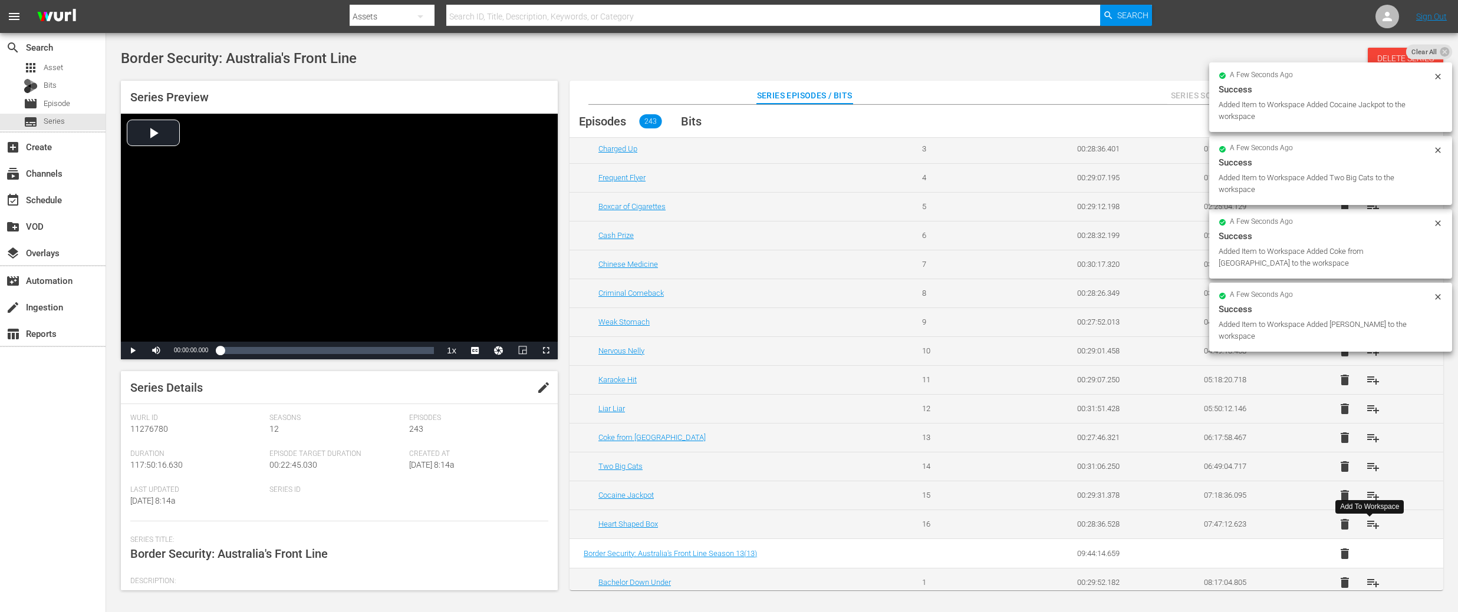
scroll to position [134, 0]
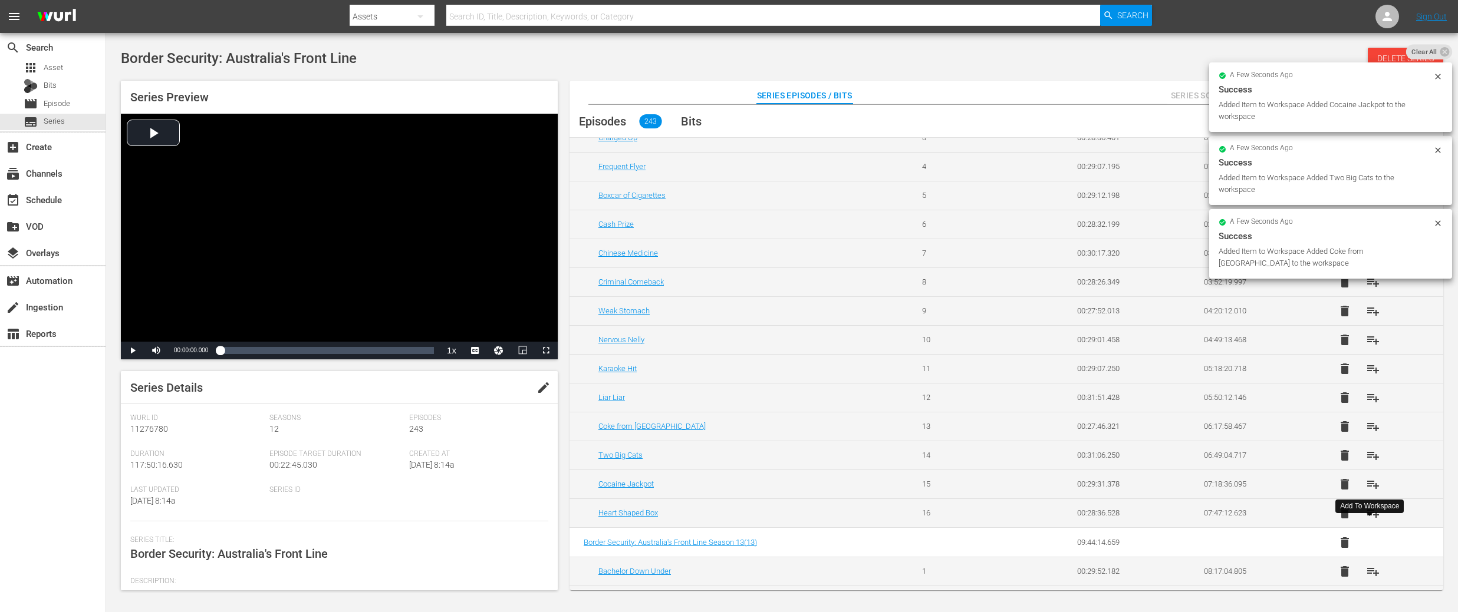
click at [1370, 518] on span "playlist_add" at bounding box center [1373, 513] width 14 height 14
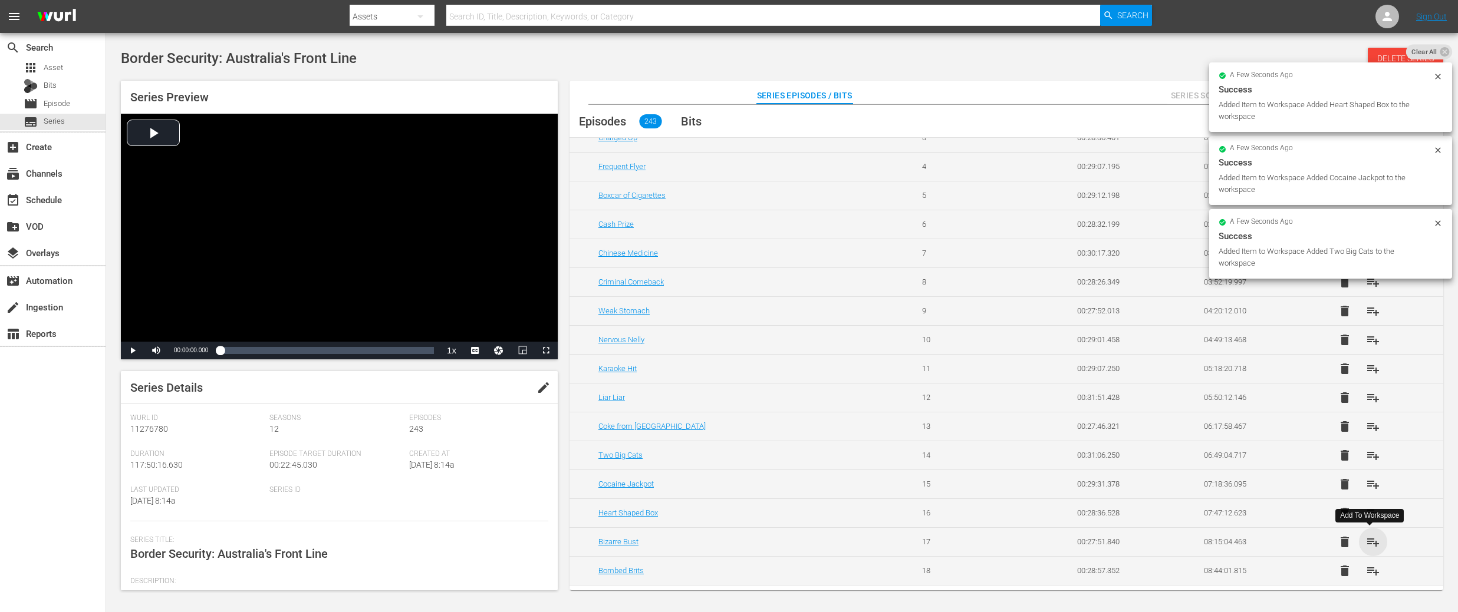
click at [1370, 544] on span "playlist_add" at bounding box center [1373, 542] width 14 height 14
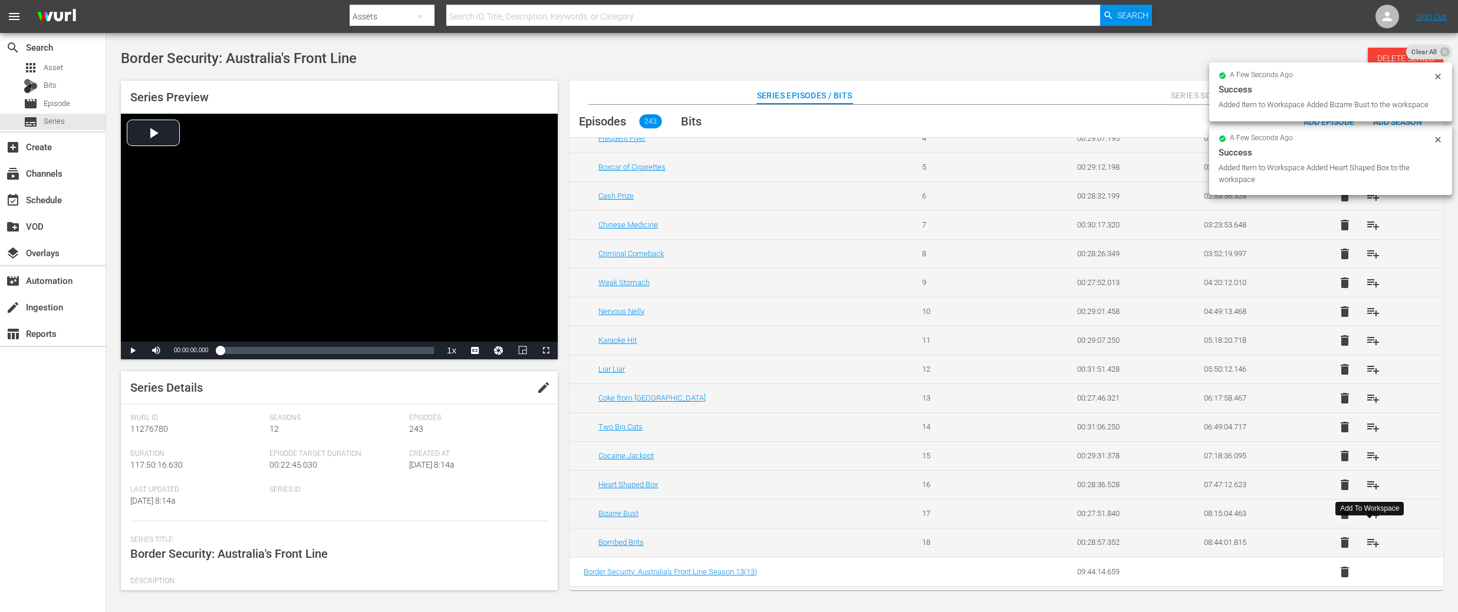
scroll to position [190, 0]
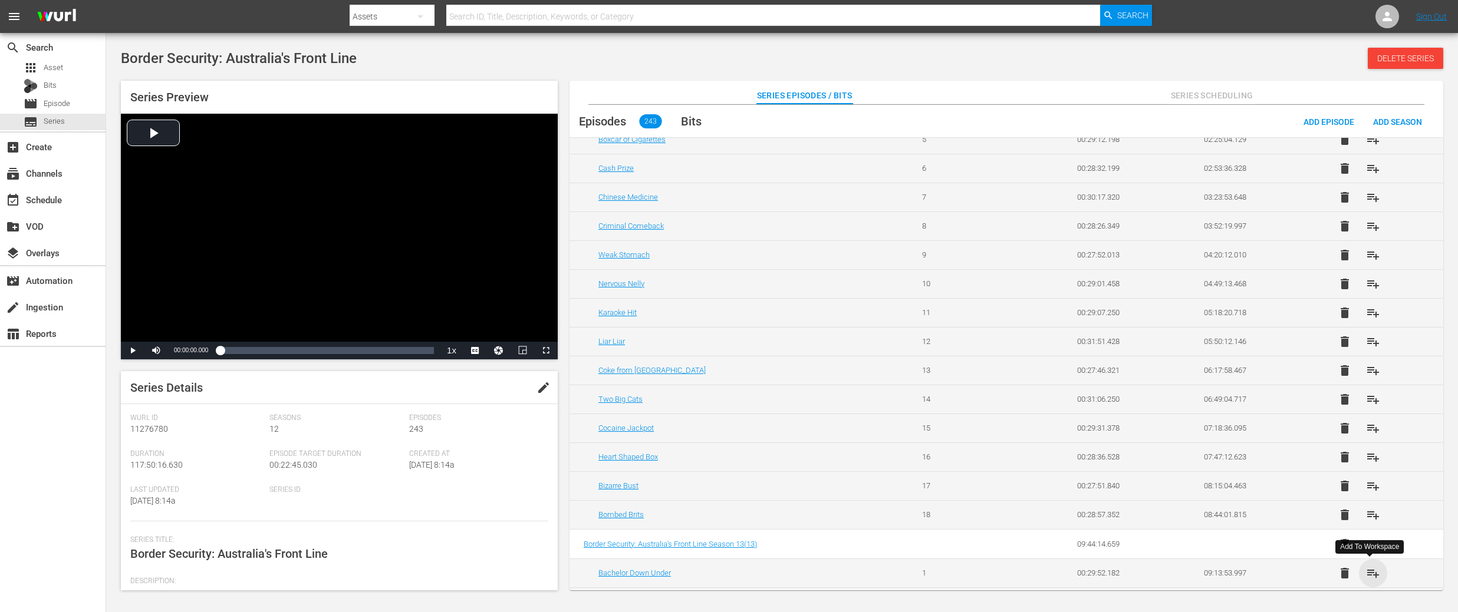
click at [1369, 571] on span "playlist_add" at bounding box center [1373, 573] width 14 height 14
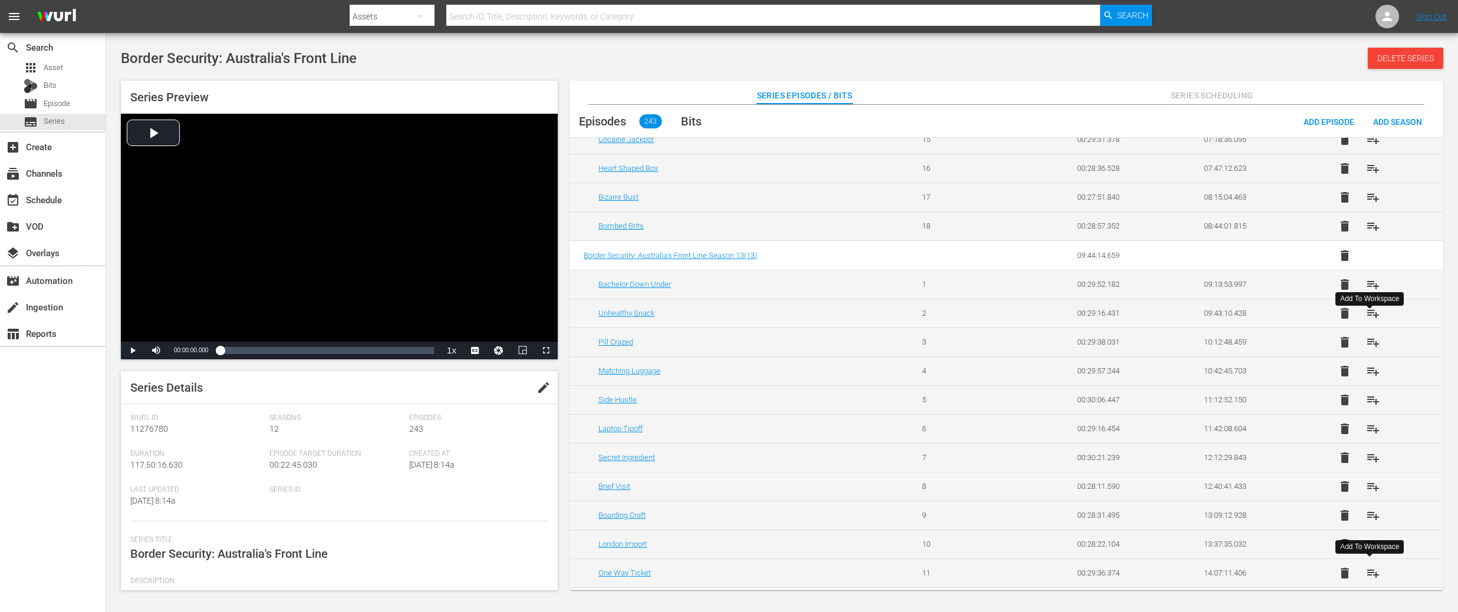
scroll to position [496, 0]
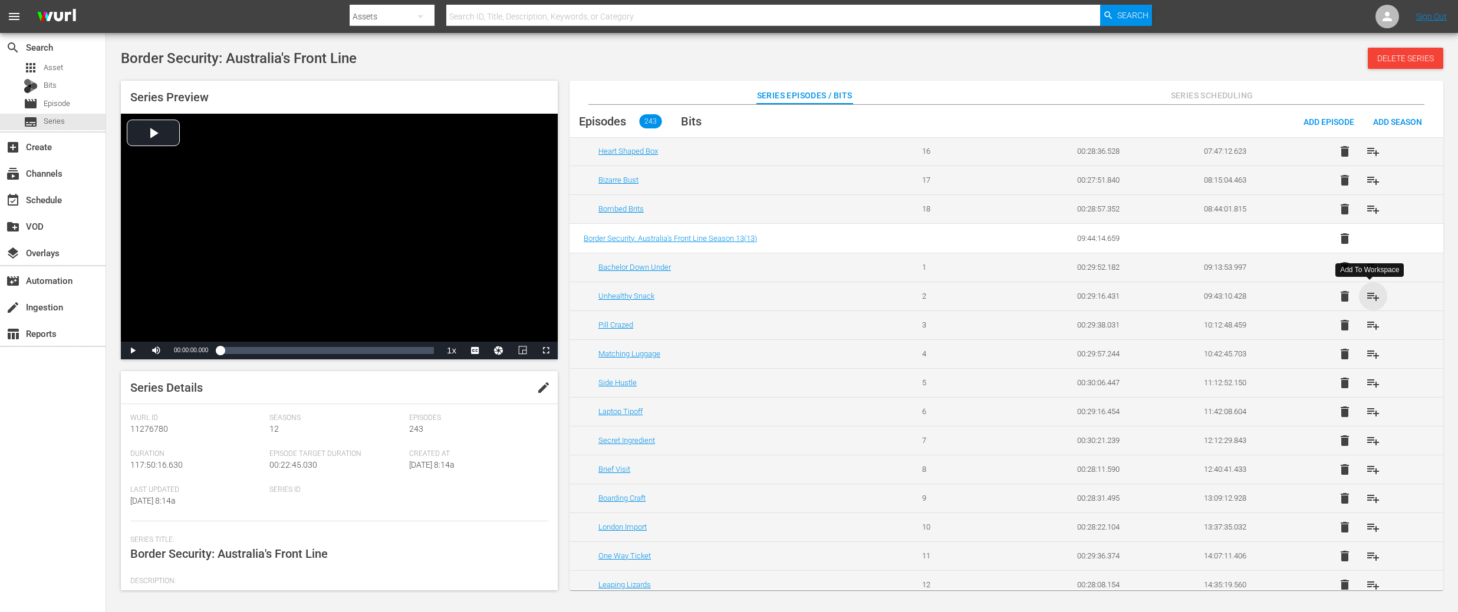
click at [1366, 299] on span "playlist_add" at bounding box center [1373, 296] width 14 height 14
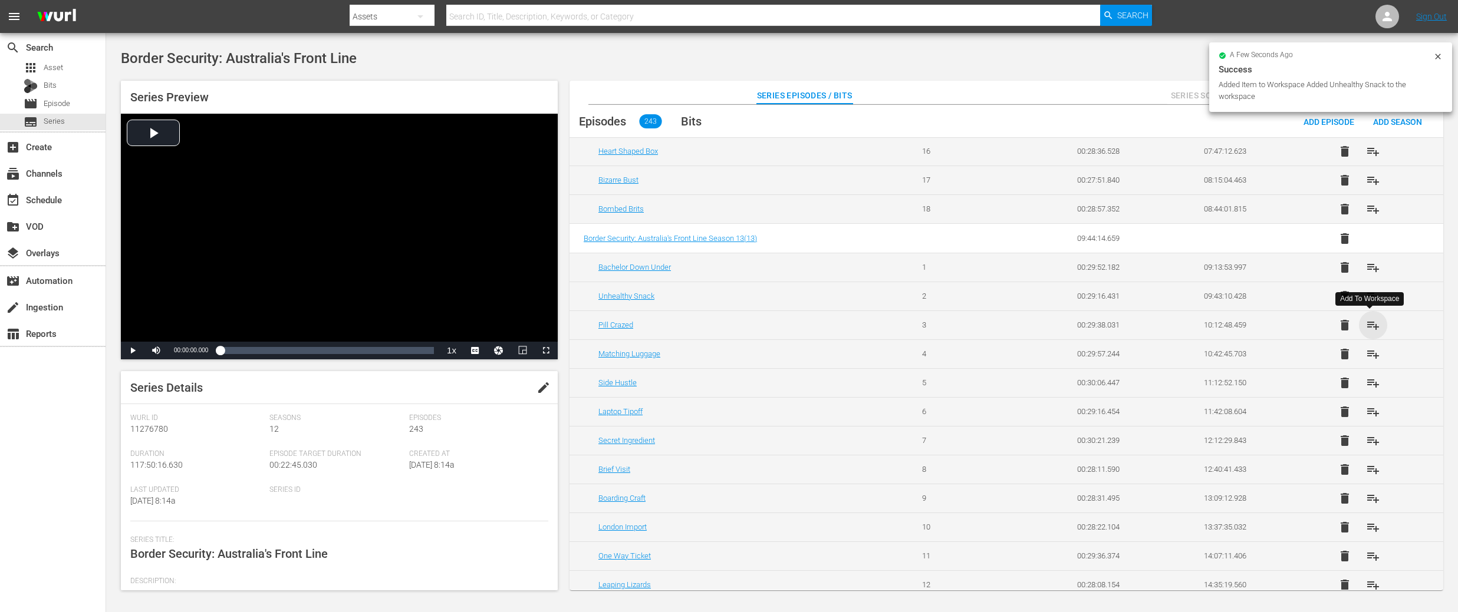
click at [1369, 329] on span "playlist_add" at bounding box center [1373, 325] width 14 height 14
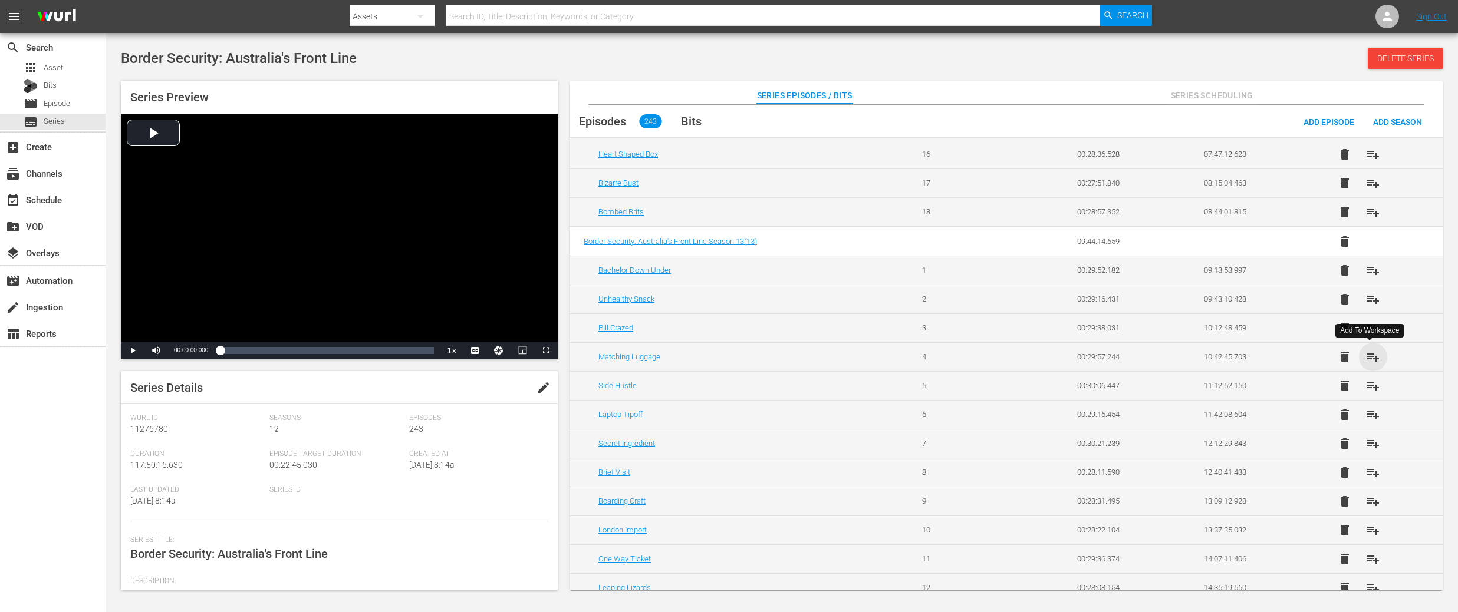
drag, startPoint x: 1366, startPoint y: 352, endPoint x: 1369, endPoint y: 378, distance: 25.5
click at [1366, 352] on span "playlist_add" at bounding box center [1373, 357] width 14 height 14
click at [1368, 387] on span "playlist_add" at bounding box center [1373, 386] width 14 height 14
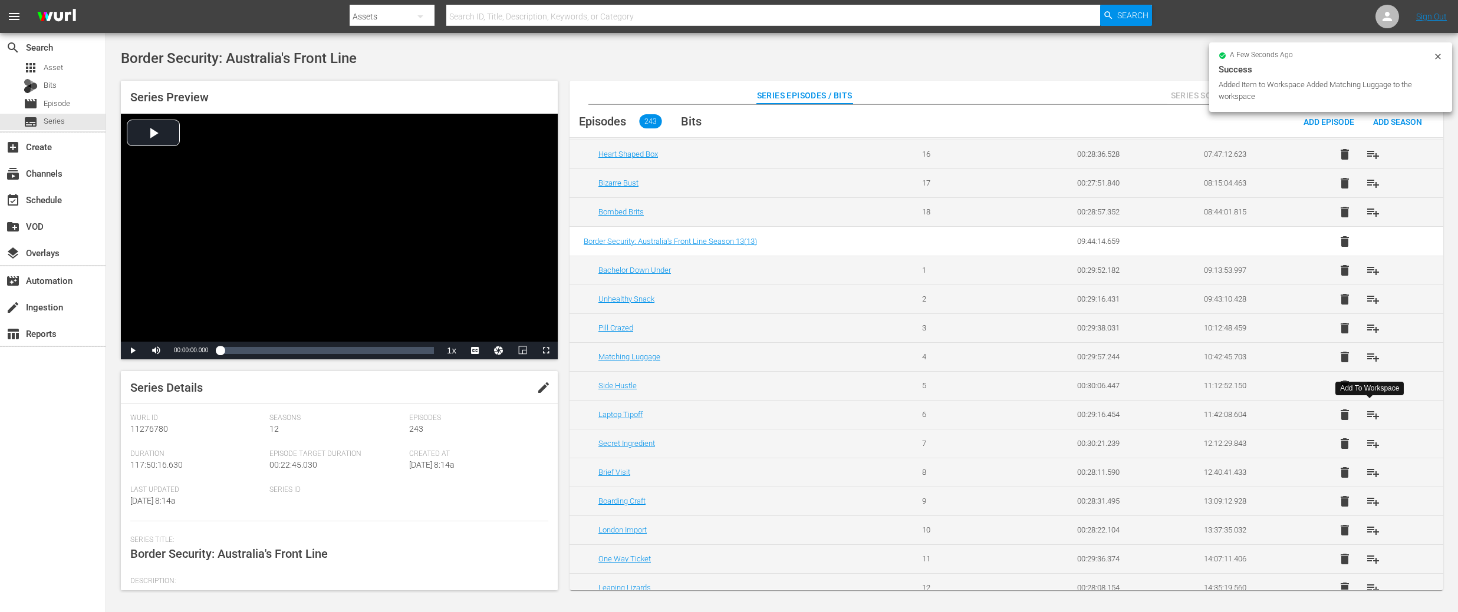
click at [1370, 414] on span "playlist_add" at bounding box center [1373, 415] width 14 height 14
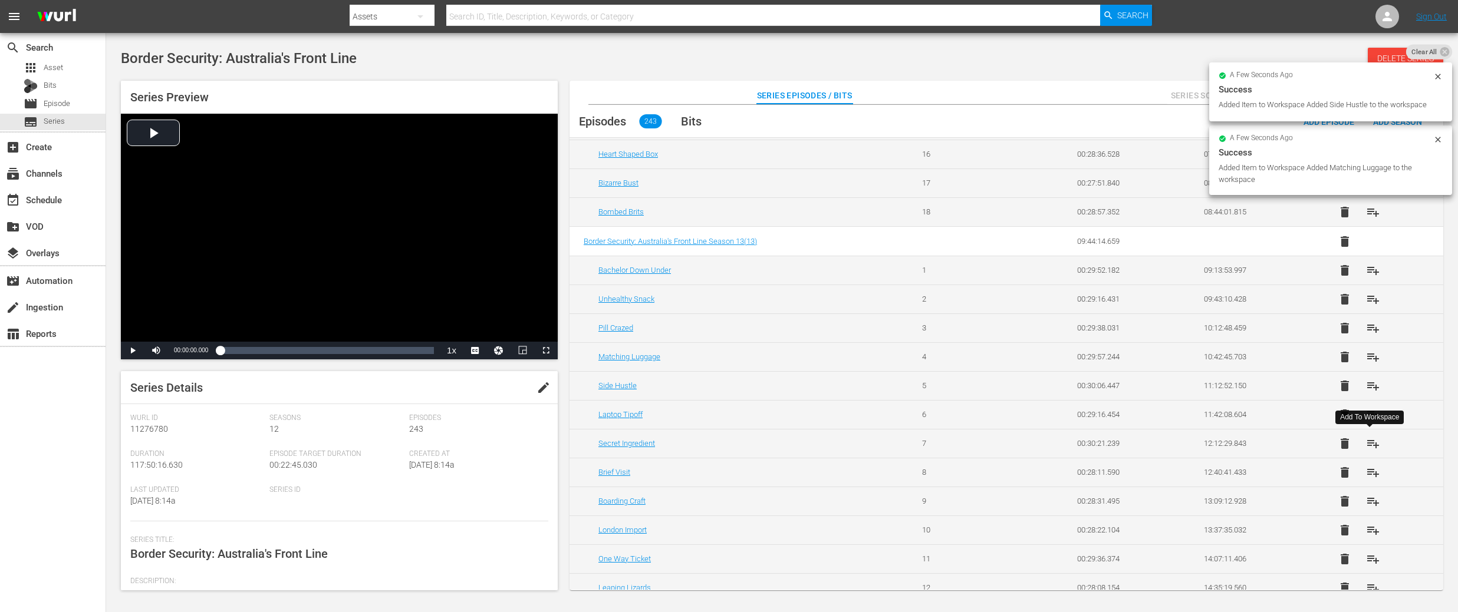
click at [1369, 441] on span "playlist_add" at bounding box center [1373, 444] width 14 height 14
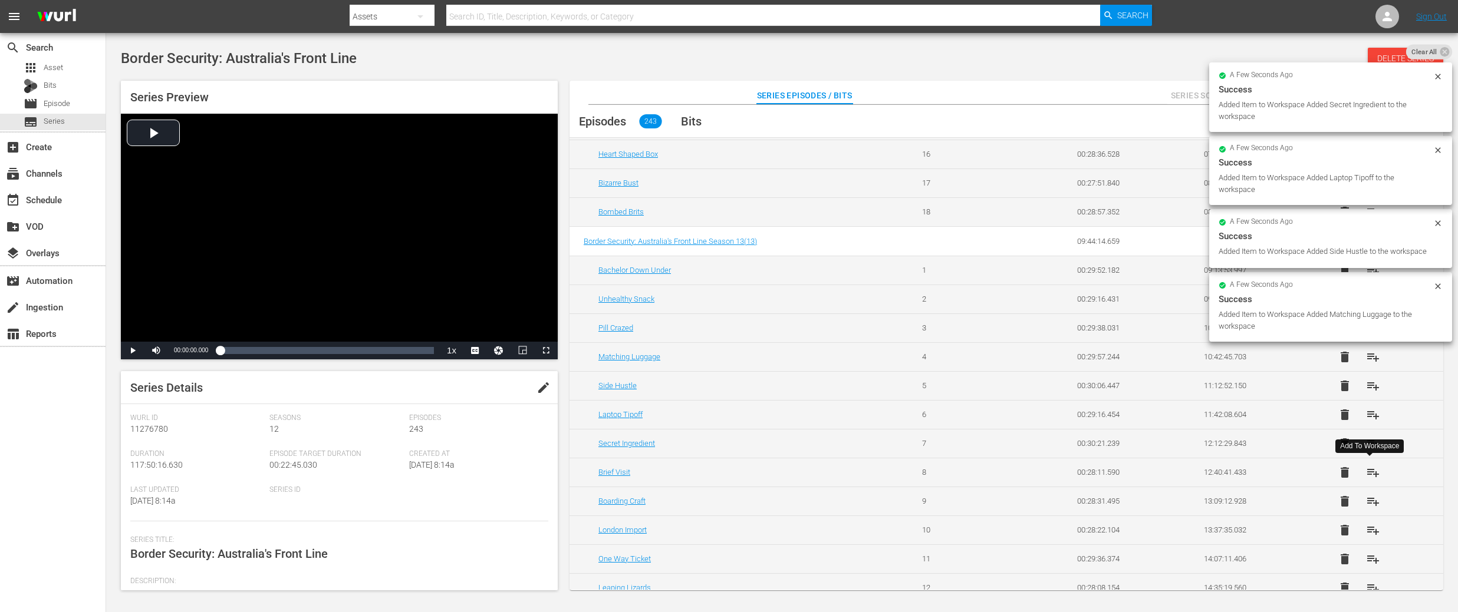
drag, startPoint x: 1370, startPoint y: 467, endPoint x: 1370, endPoint y: 473, distance: 5.9
click at [1370, 467] on span "playlist_add" at bounding box center [1373, 473] width 14 height 14
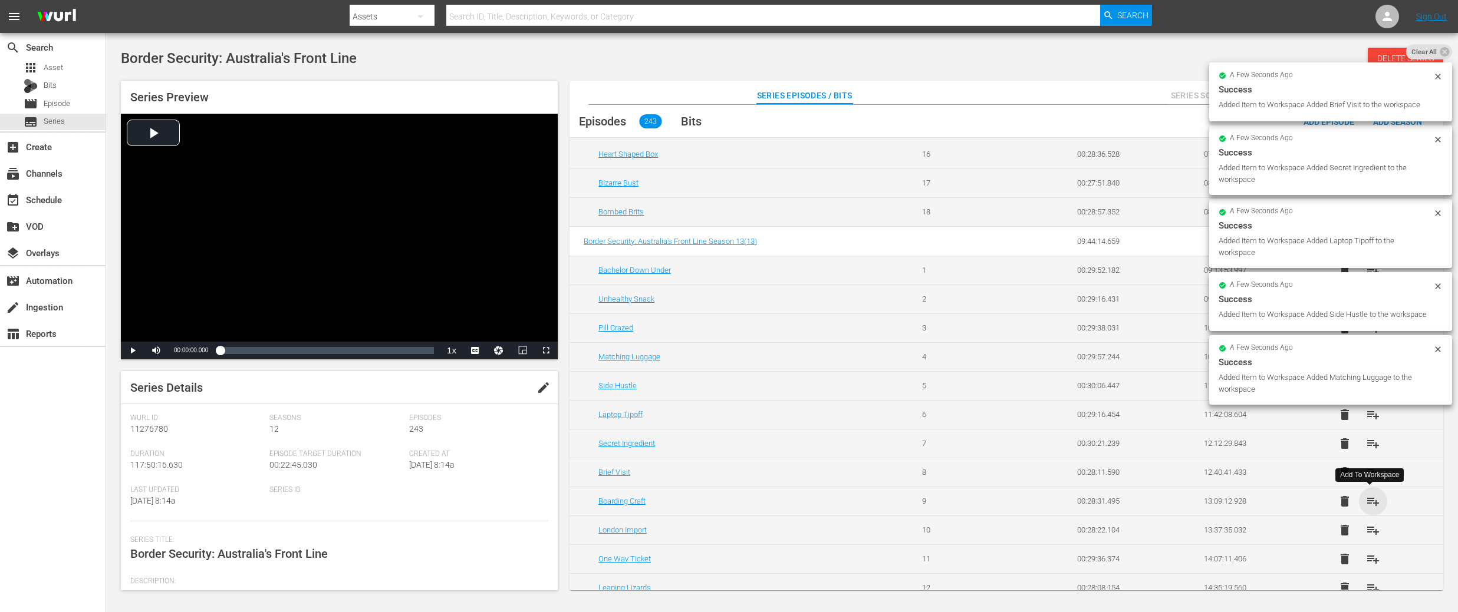
click at [1369, 499] on span "playlist_add" at bounding box center [1373, 501] width 14 height 14
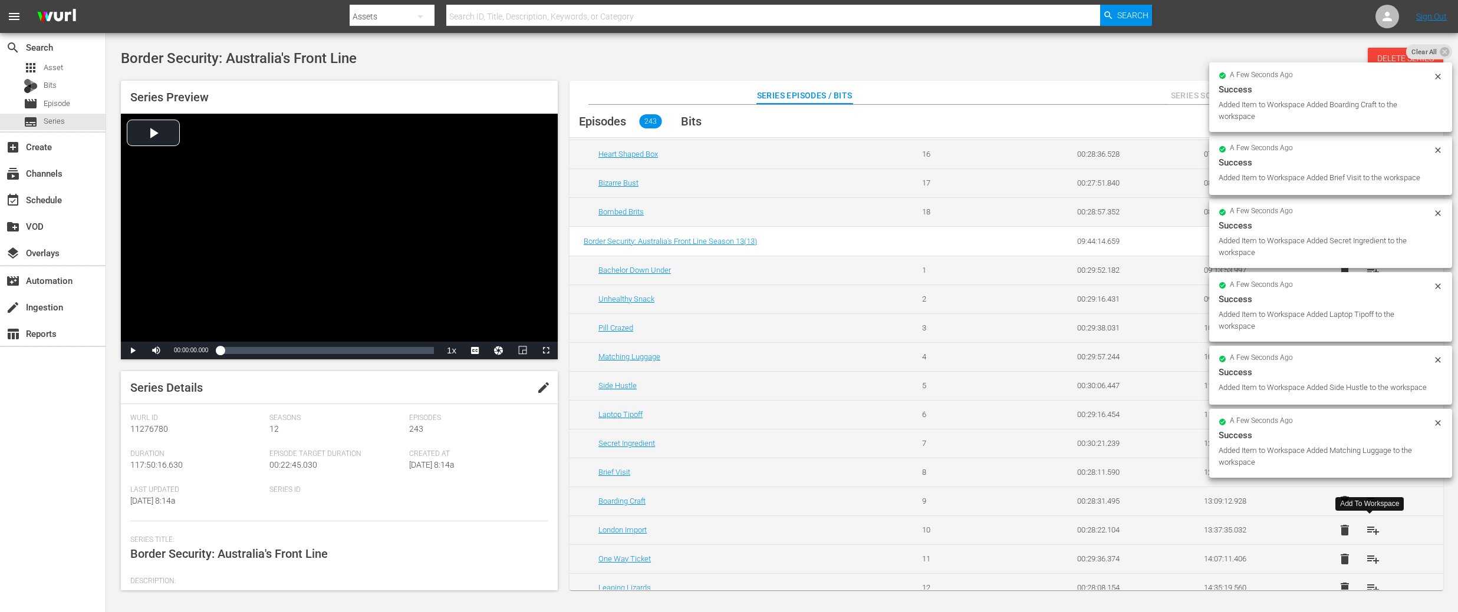
click at [1367, 526] on span "playlist_add" at bounding box center [1373, 530] width 14 height 14
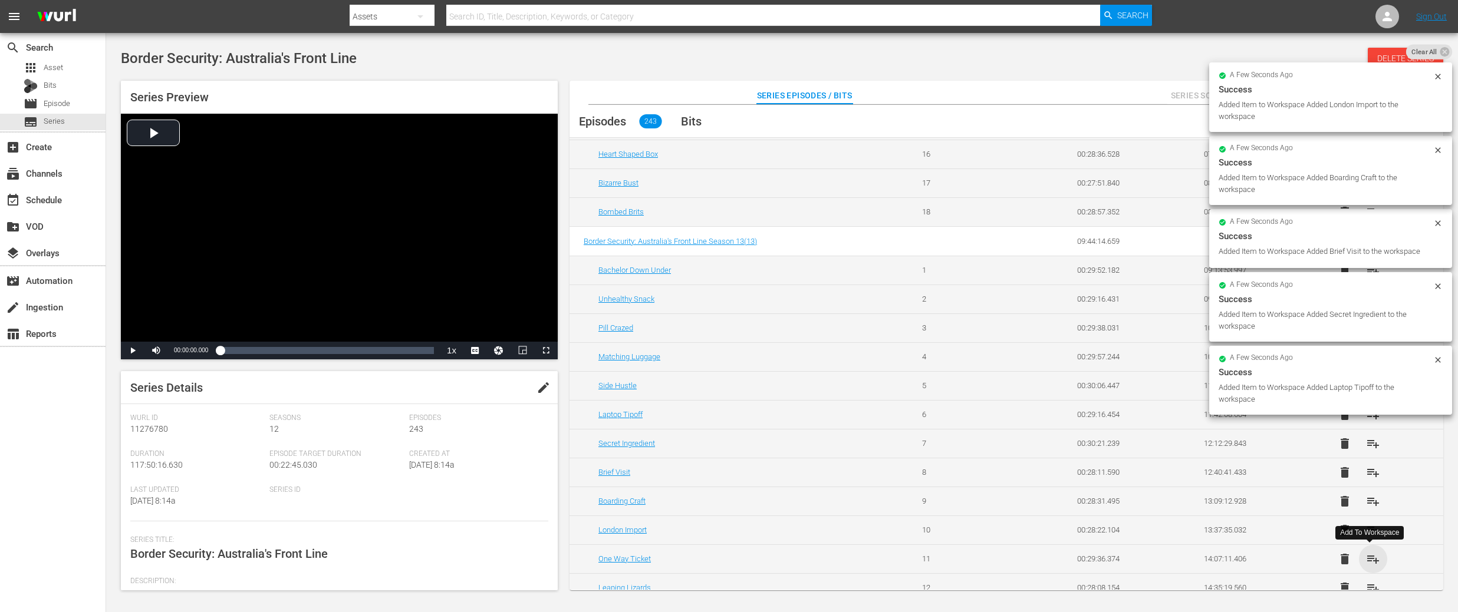
click at [1370, 558] on span "playlist_add" at bounding box center [1373, 559] width 14 height 14
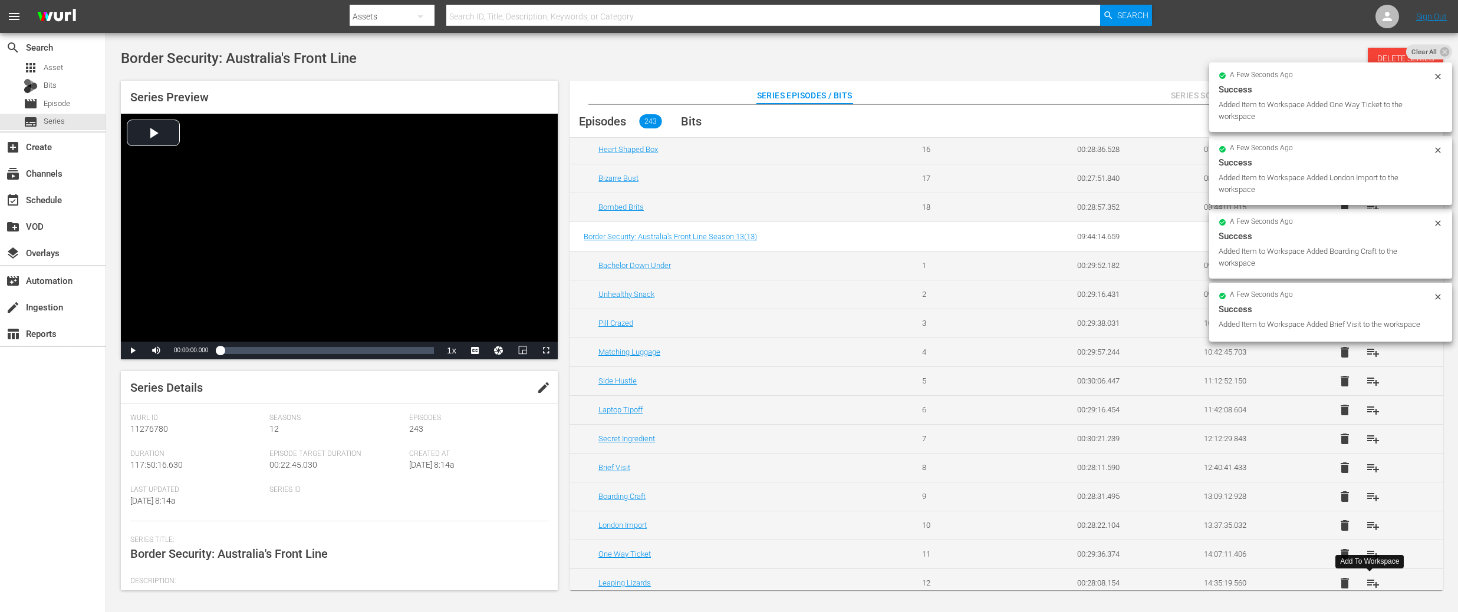
scroll to position [507, 0]
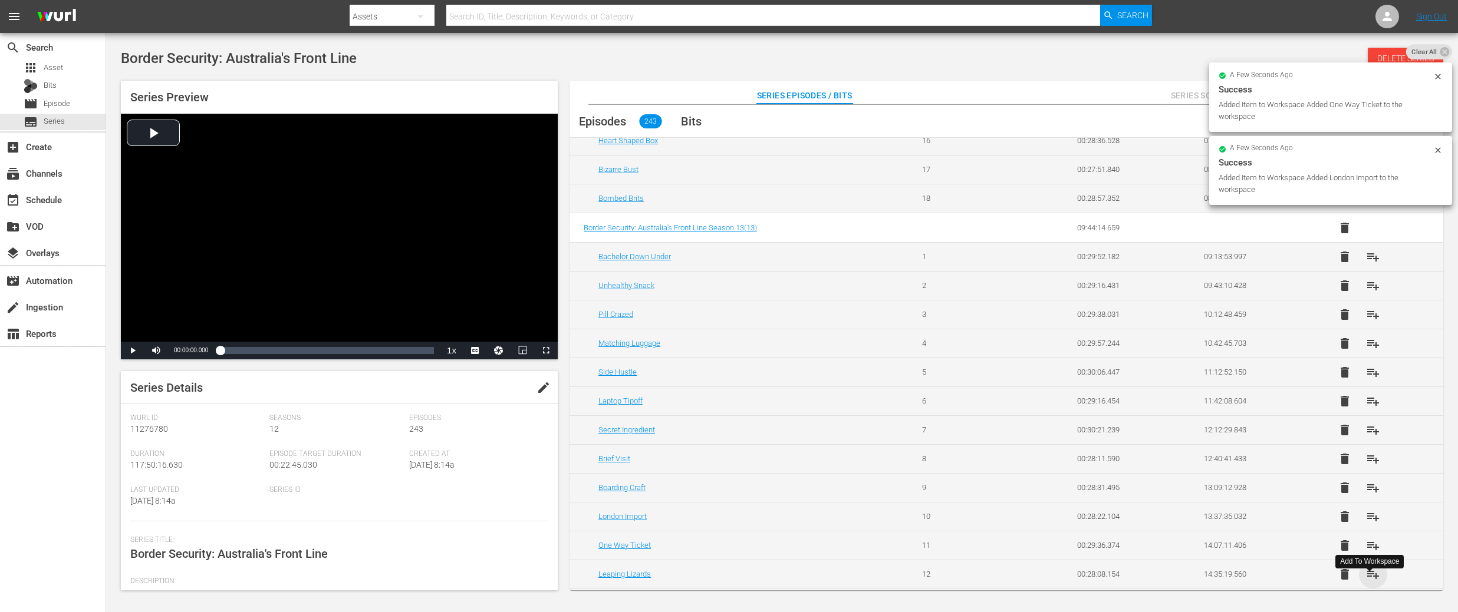
click at [1370, 574] on span "playlist_add" at bounding box center [1373, 575] width 14 height 14
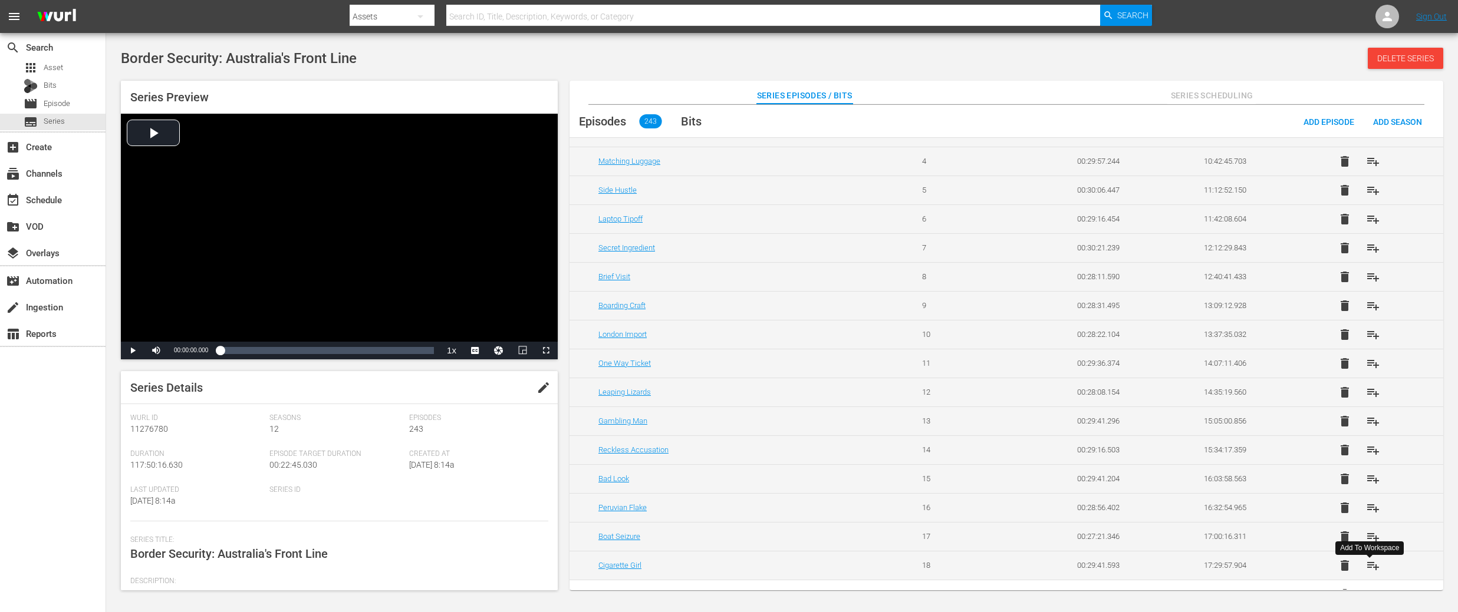
scroll to position [724, 0]
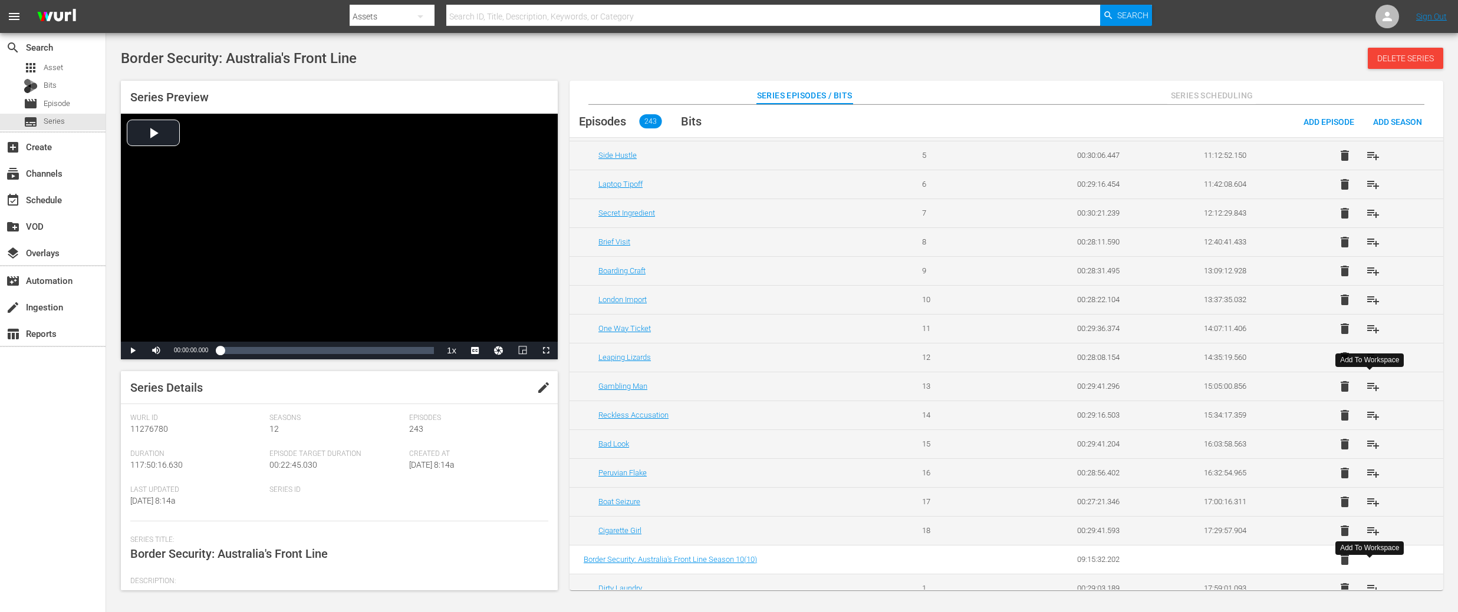
click at [1371, 385] on span "playlist_add" at bounding box center [1373, 387] width 14 height 14
click at [1373, 416] on span "playlist_add" at bounding box center [1373, 415] width 14 height 14
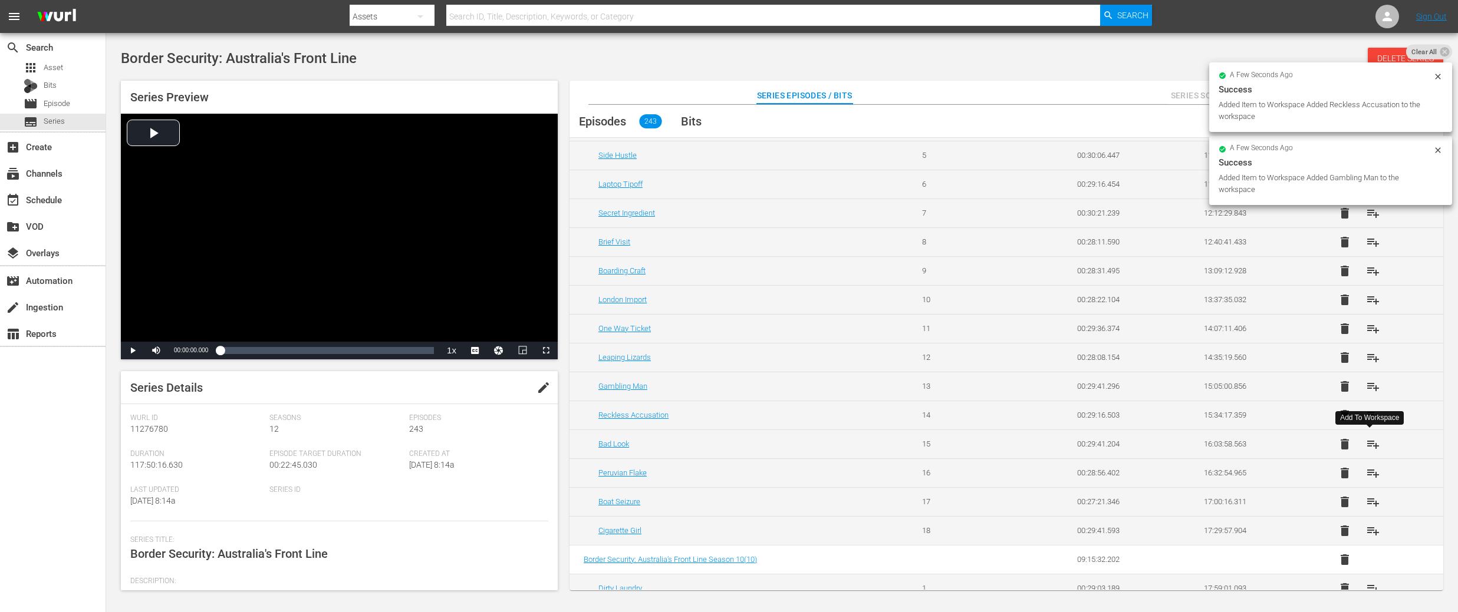
click at [1371, 440] on span "playlist_add" at bounding box center [1373, 444] width 14 height 14
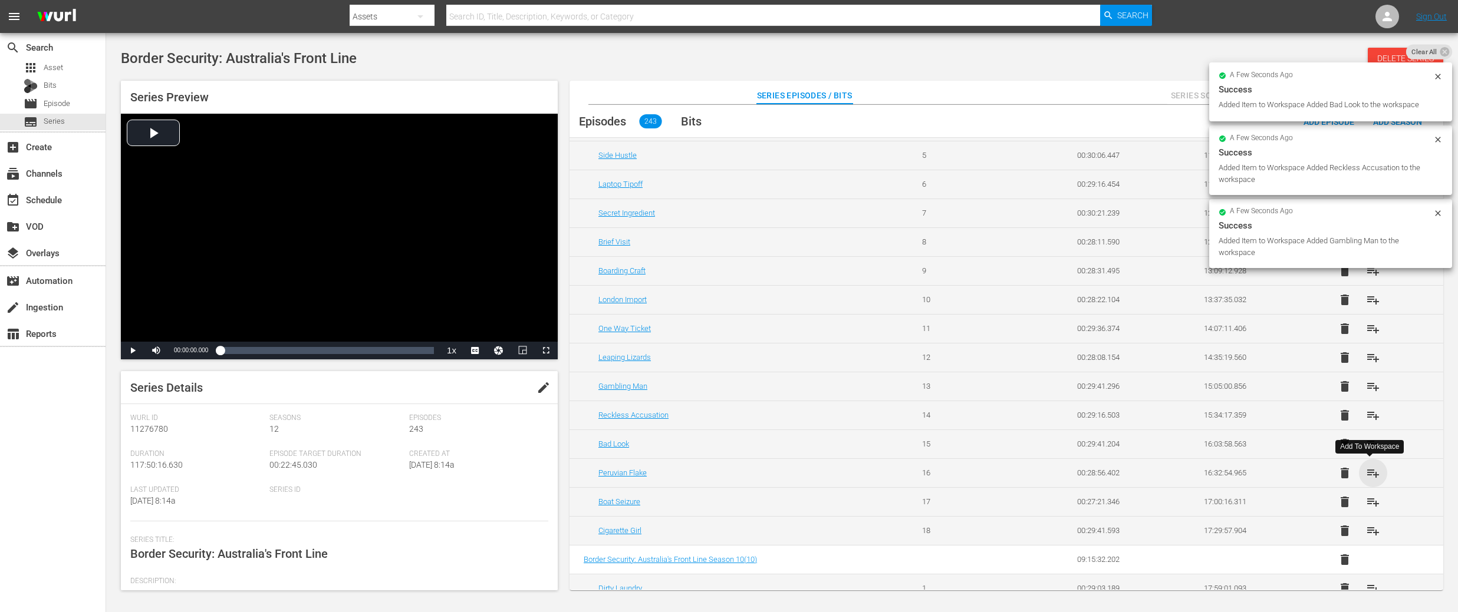
click at [1370, 469] on span "playlist_add" at bounding box center [1373, 473] width 14 height 14
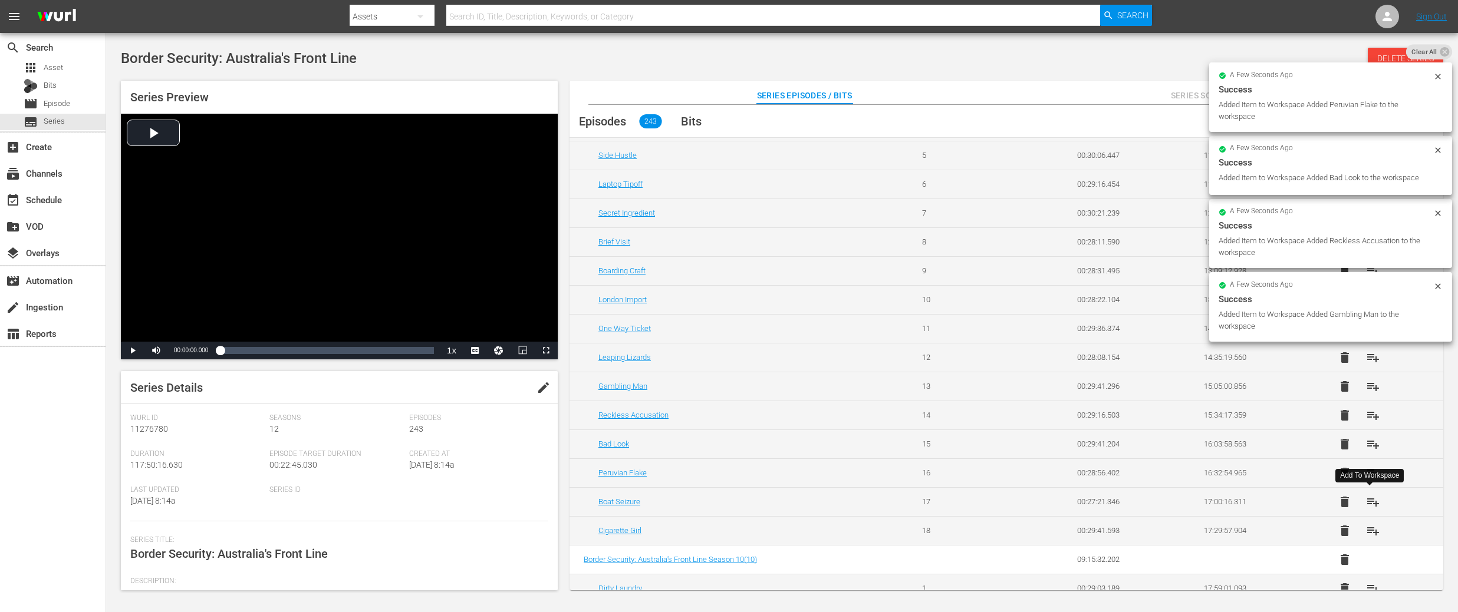
drag, startPoint x: 1368, startPoint y: 500, endPoint x: 1367, endPoint y: 512, distance: 12.4
click at [1368, 500] on span "playlist_add" at bounding box center [1373, 502] width 14 height 14
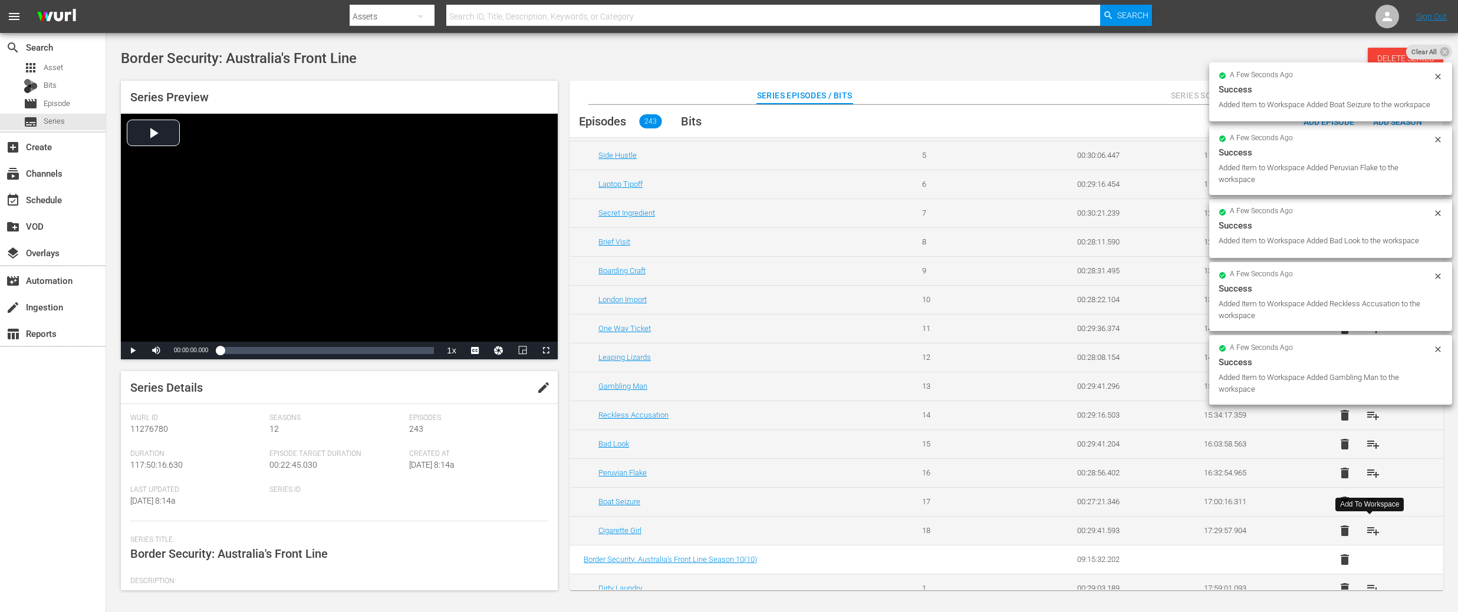
click at [1367, 533] on span "playlist_add" at bounding box center [1373, 531] width 14 height 14
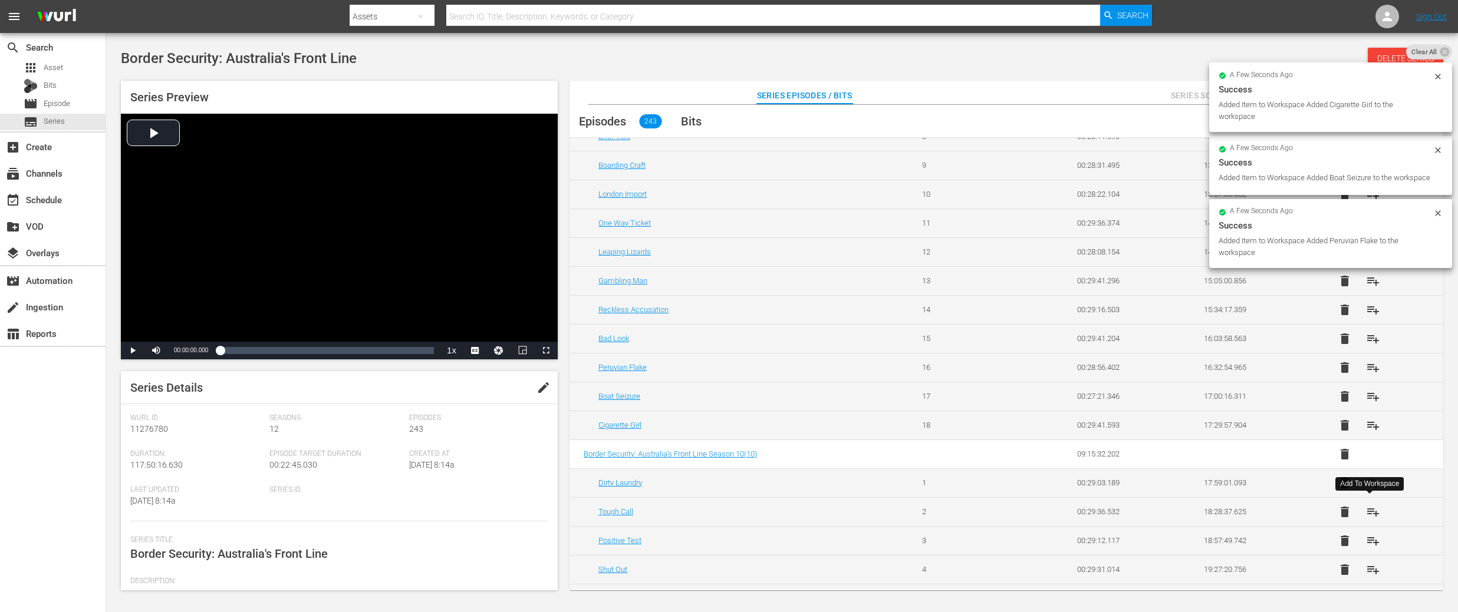
scroll to position [834, 0]
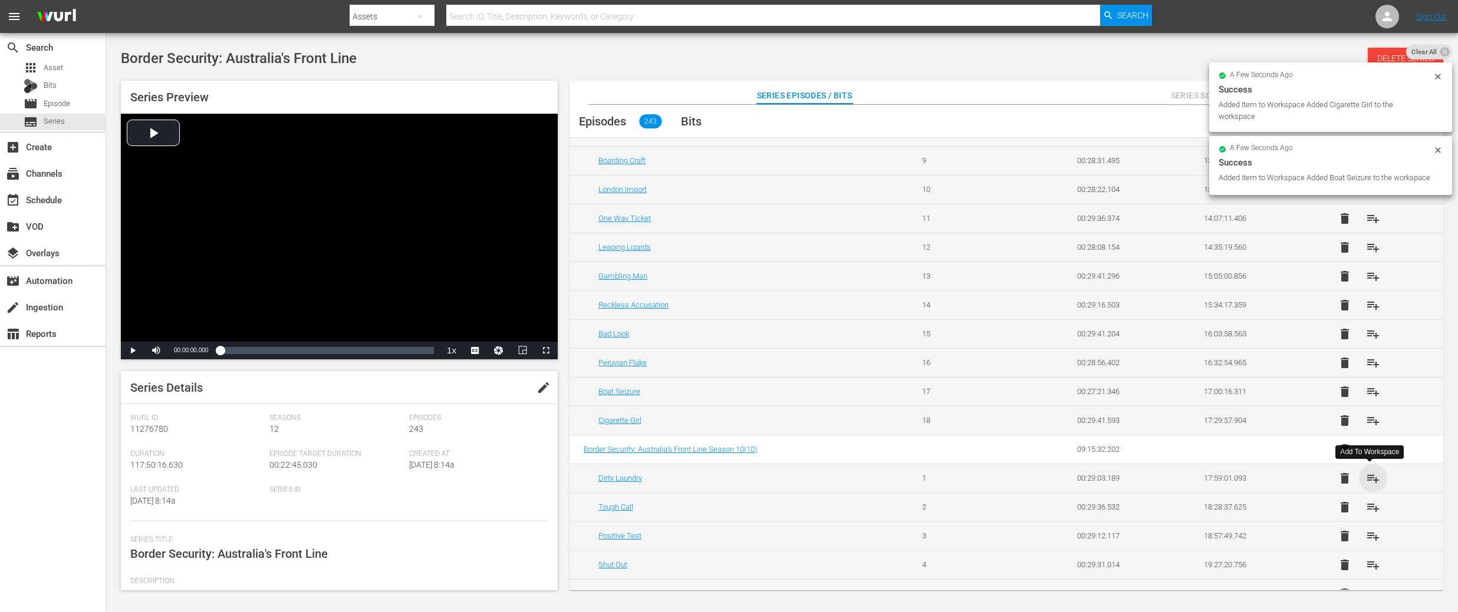
click at [1372, 480] on span "playlist_add" at bounding box center [1373, 478] width 14 height 14
click at [1373, 510] on span "playlist_add" at bounding box center [1373, 507] width 14 height 14
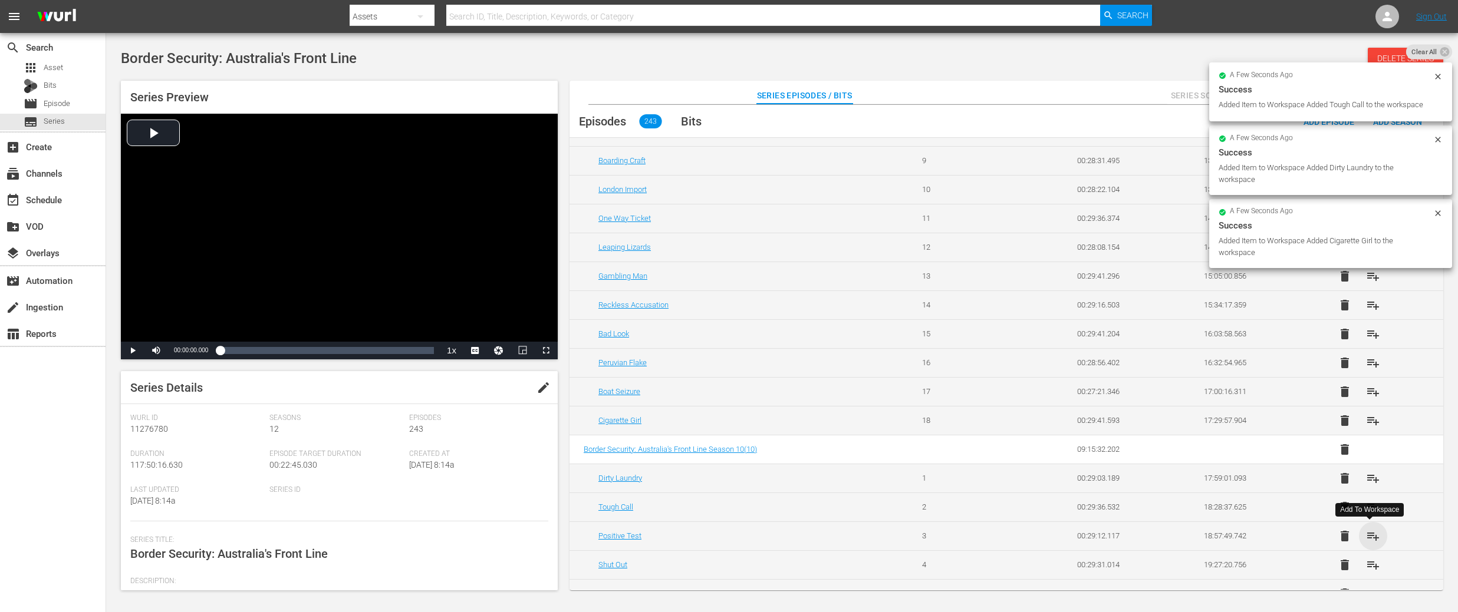
click at [1370, 536] on span "playlist_add" at bounding box center [1373, 536] width 14 height 14
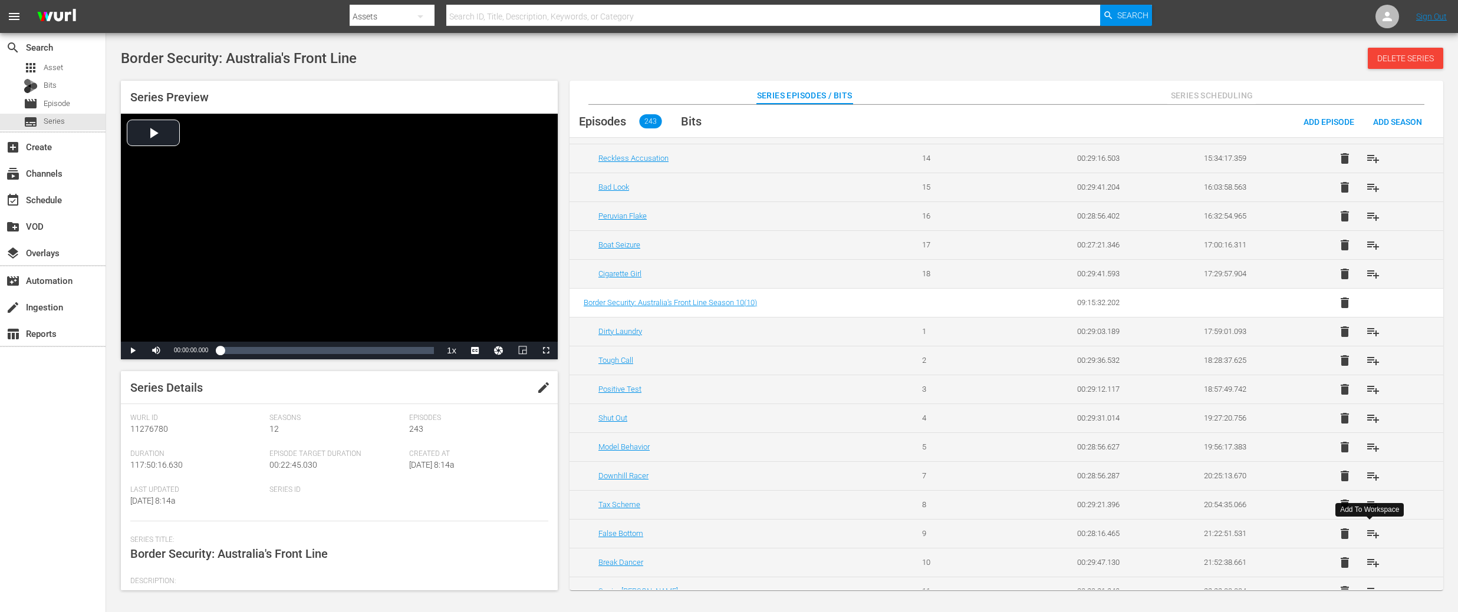
scroll to position [1094, 0]
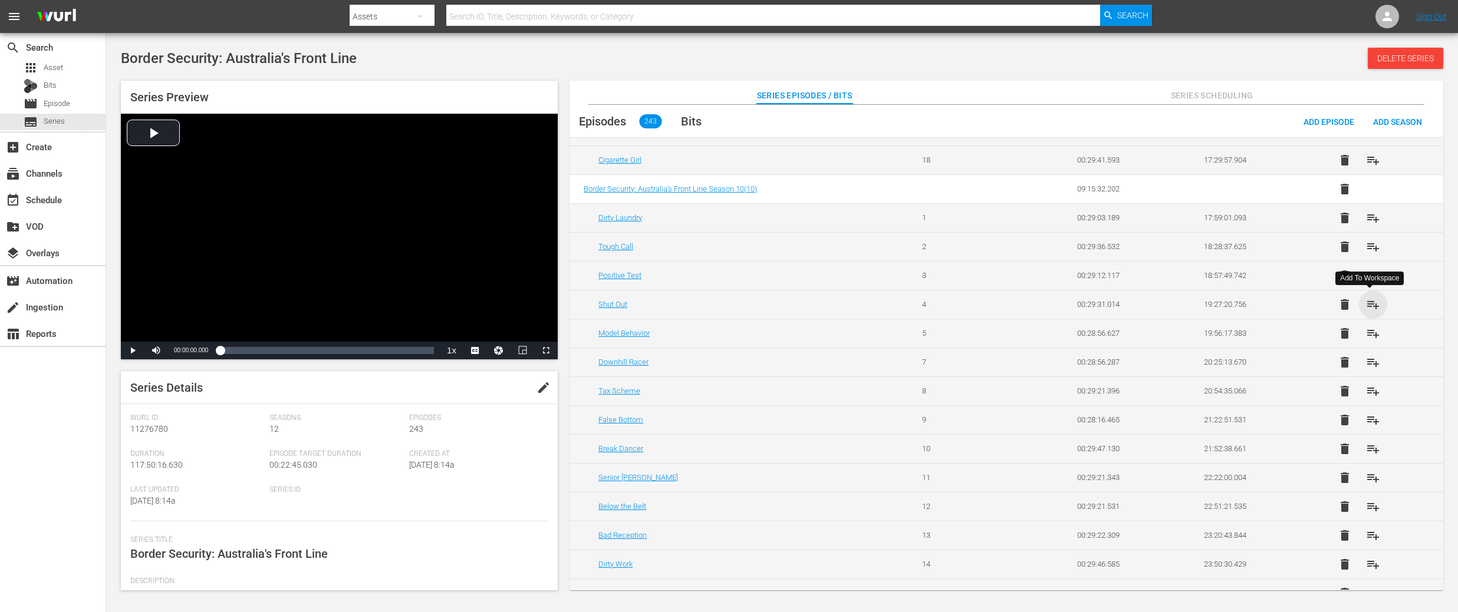
drag, startPoint x: 1373, startPoint y: 306, endPoint x: 1374, endPoint y: 333, distance: 26.5
click at [1373, 306] on span "playlist_add" at bounding box center [1373, 305] width 14 height 14
click at [1373, 334] on span "playlist_add" at bounding box center [1373, 334] width 14 height 14
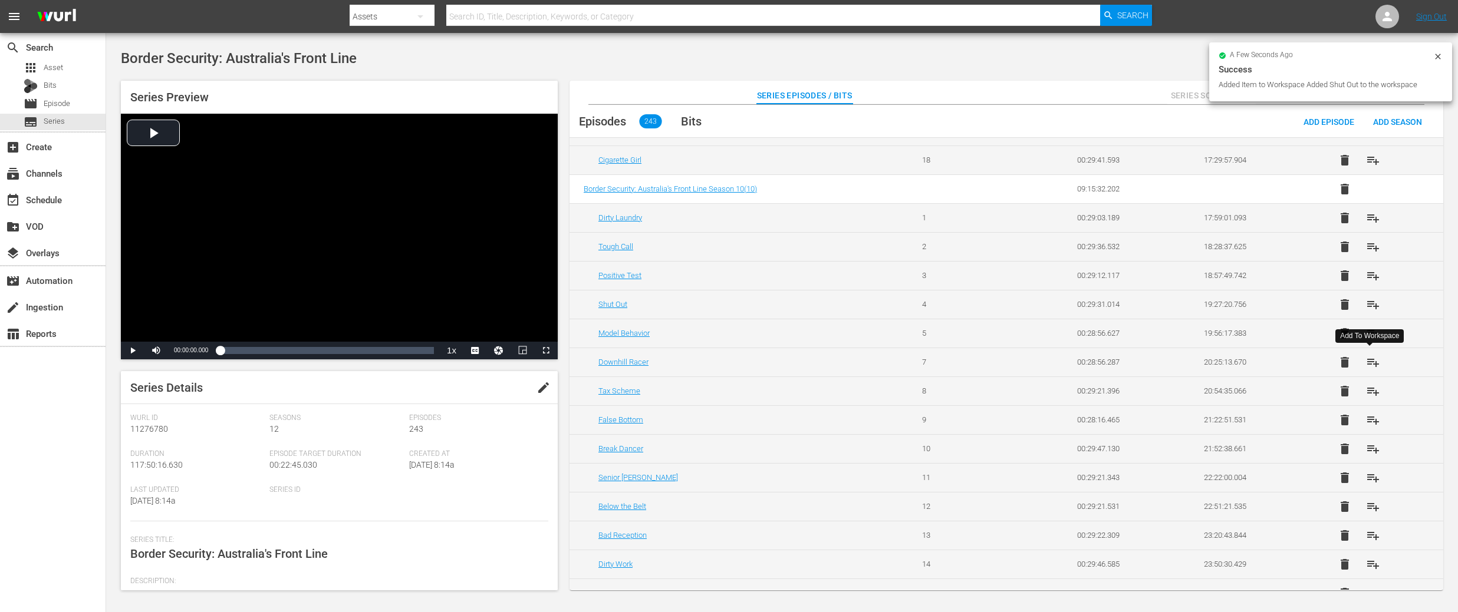
click at [1370, 362] on span "playlist_add" at bounding box center [1373, 362] width 14 height 14
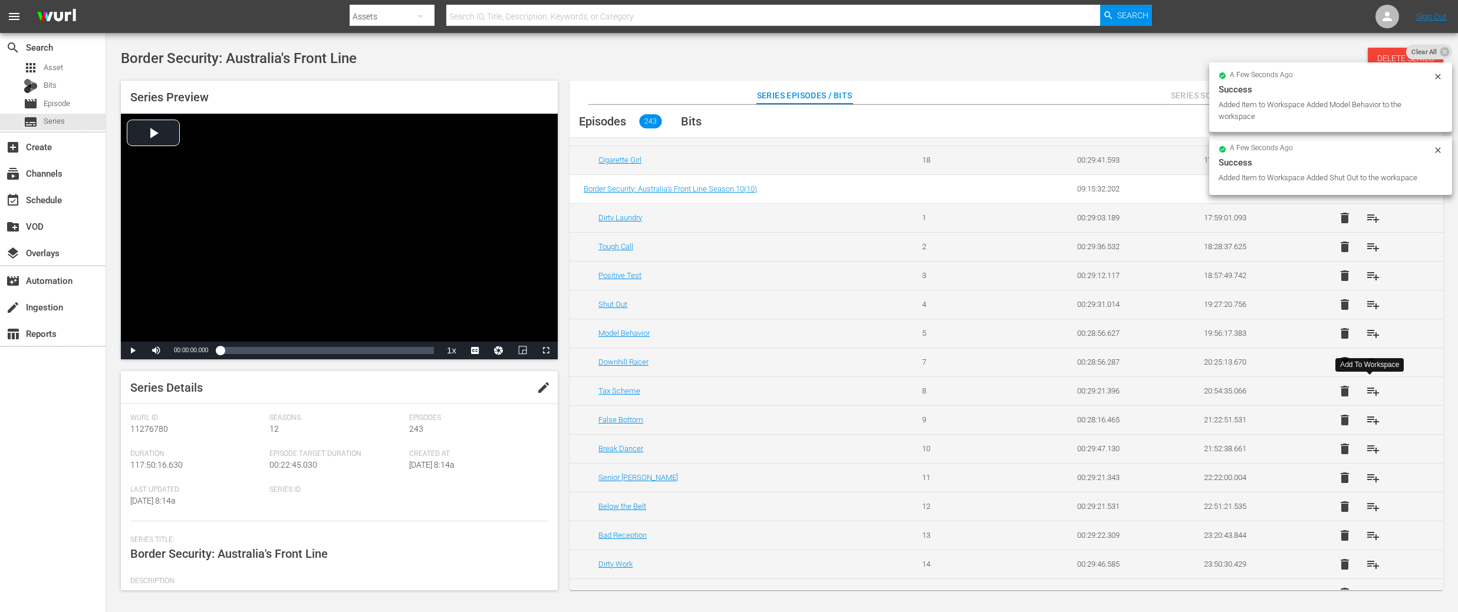
click at [1370, 394] on span "playlist_add" at bounding box center [1373, 391] width 14 height 14
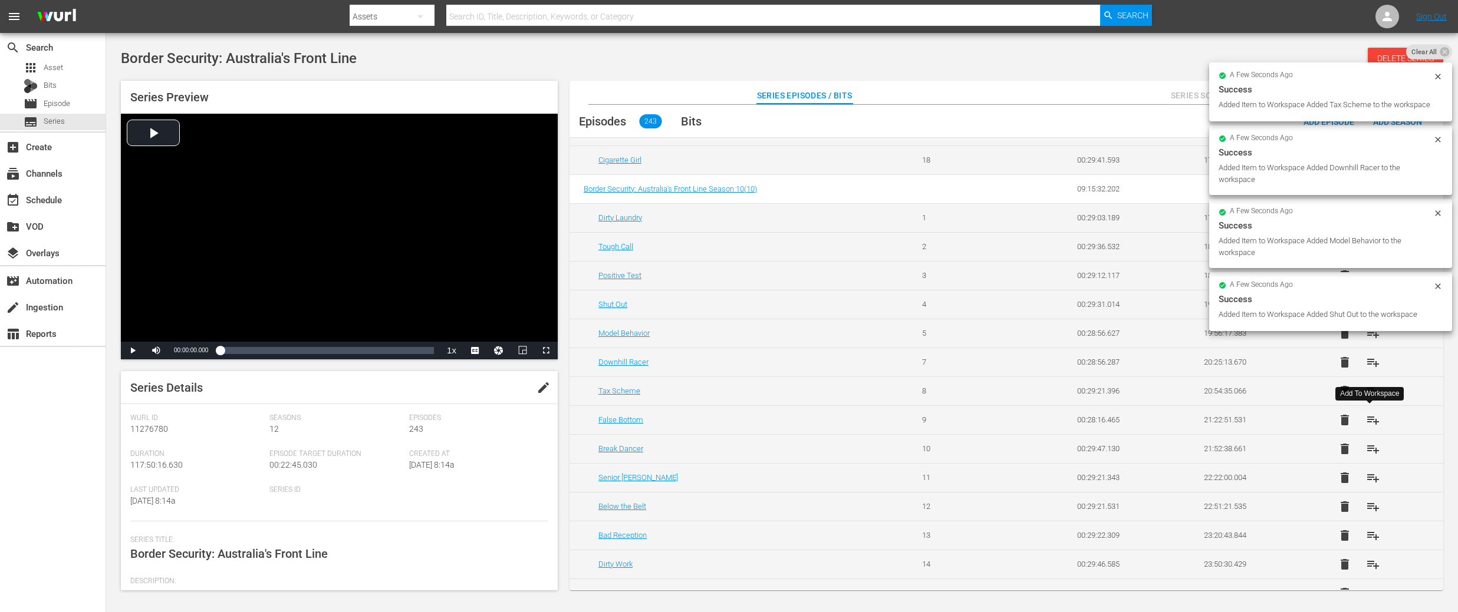
click at [1369, 423] on span "playlist_add" at bounding box center [1373, 420] width 14 height 14
click at [1369, 448] on span "playlist_add" at bounding box center [1373, 449] width 14 height 14
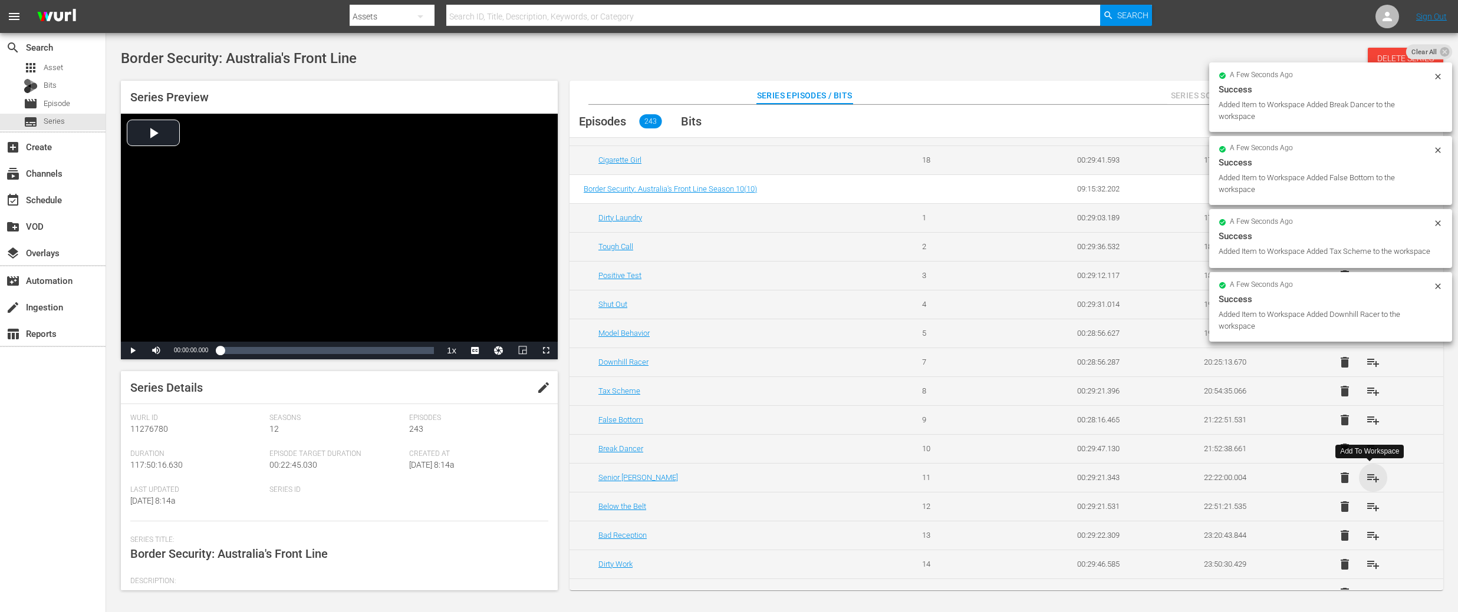
click at [1368, 478] on span "playlist_add" at bounding box center [1373, 478] width 14 height 14
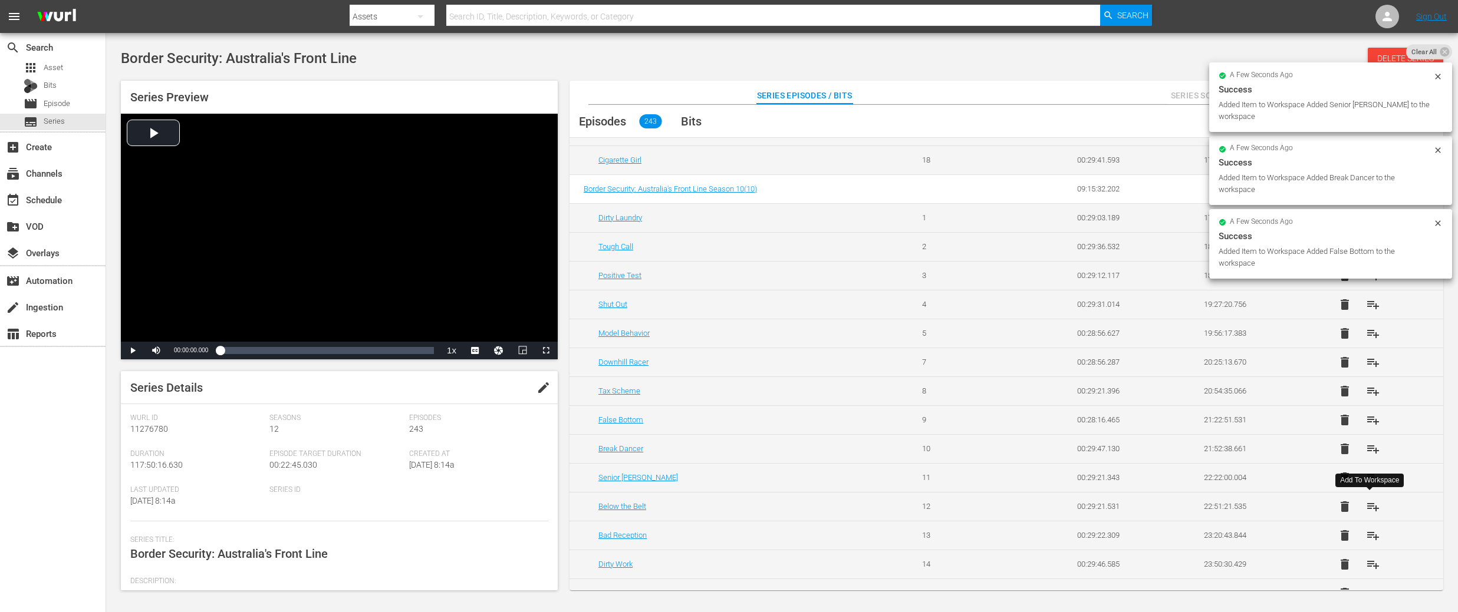
click at [1369, 504] on span "playlist_add" at bounding box center [1373, 507] width 14 height 14
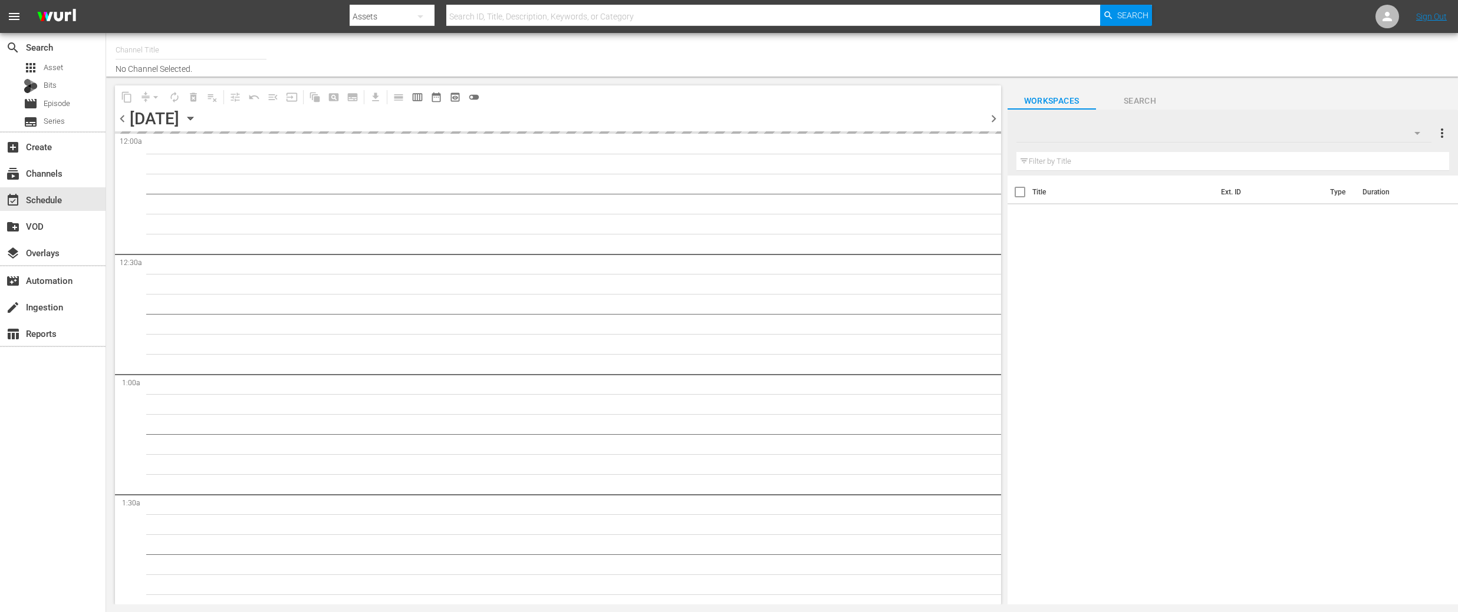
type input "DangerTV (161)"
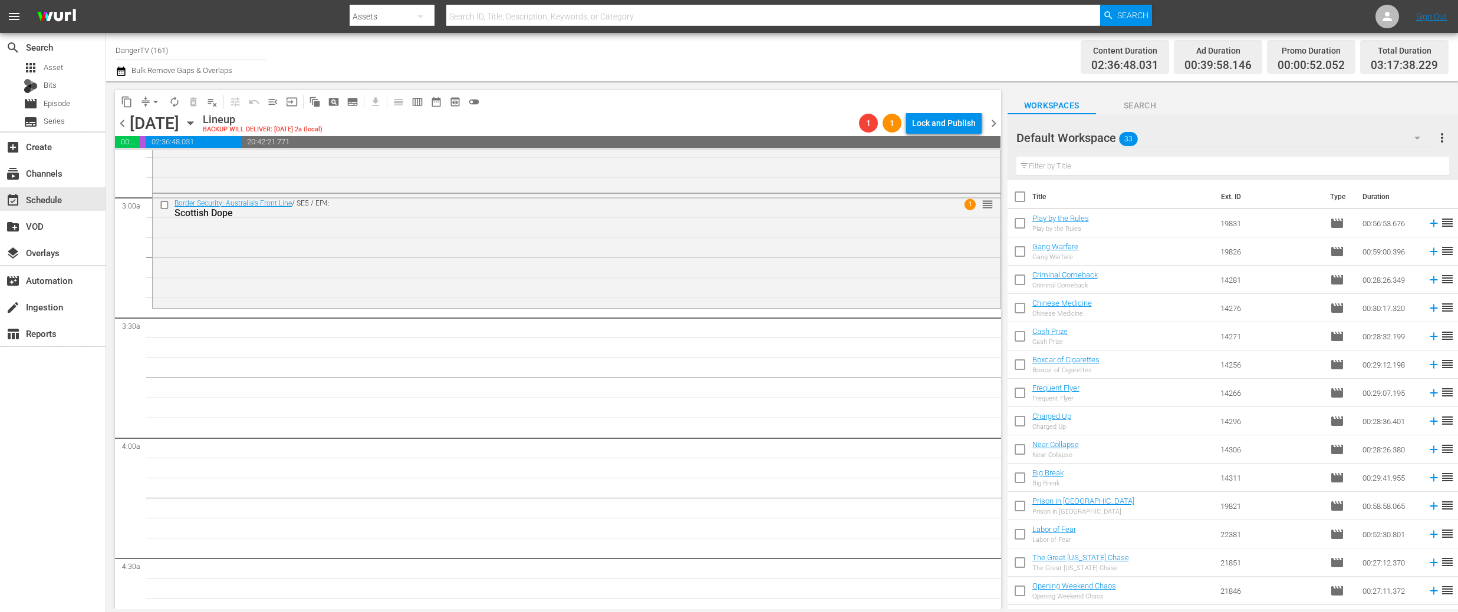
click at [1017, 197] on input "checkbox" at bounding box center [1019, 199] width 25 height 25
checkbox input "true"
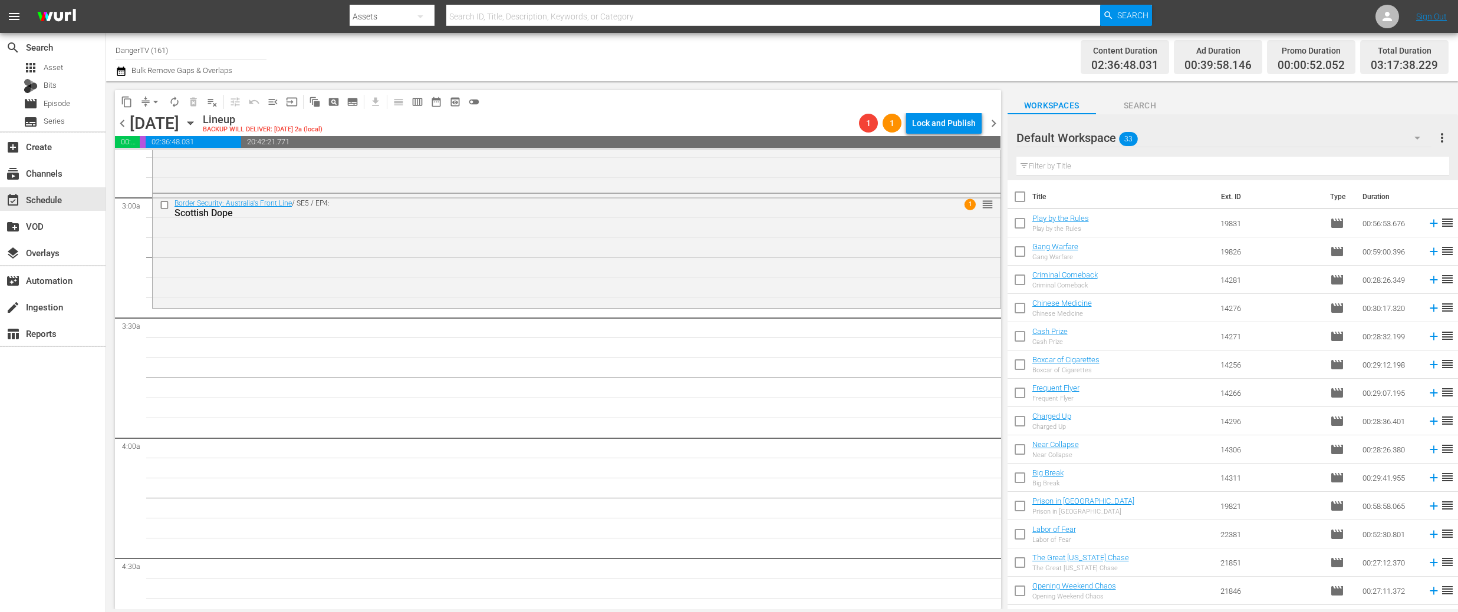
checkbox input "true"
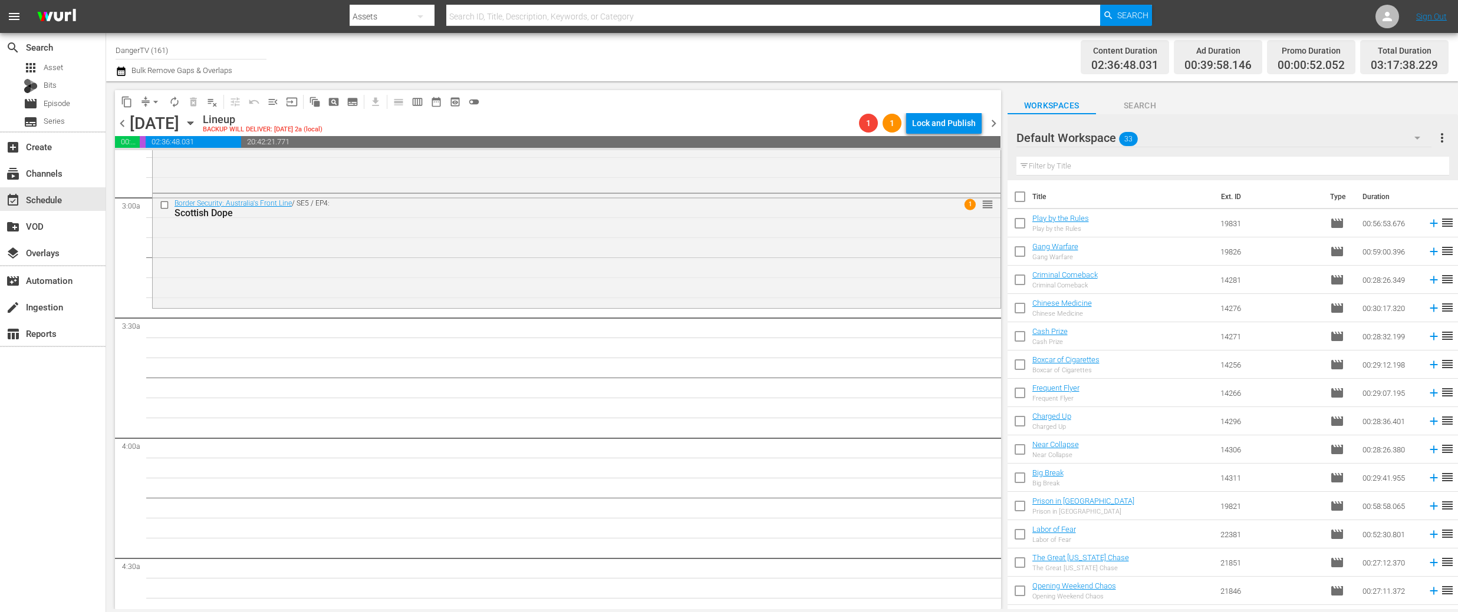
checkbox input "true"
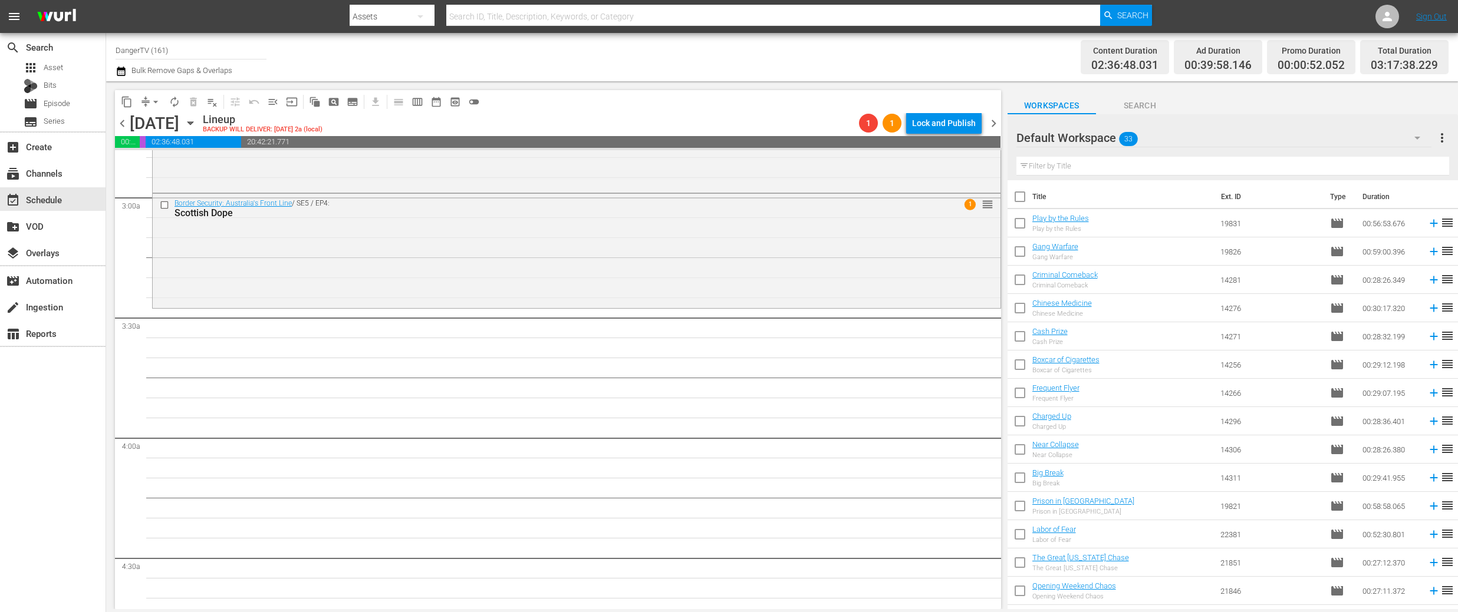
checkbox input "true"
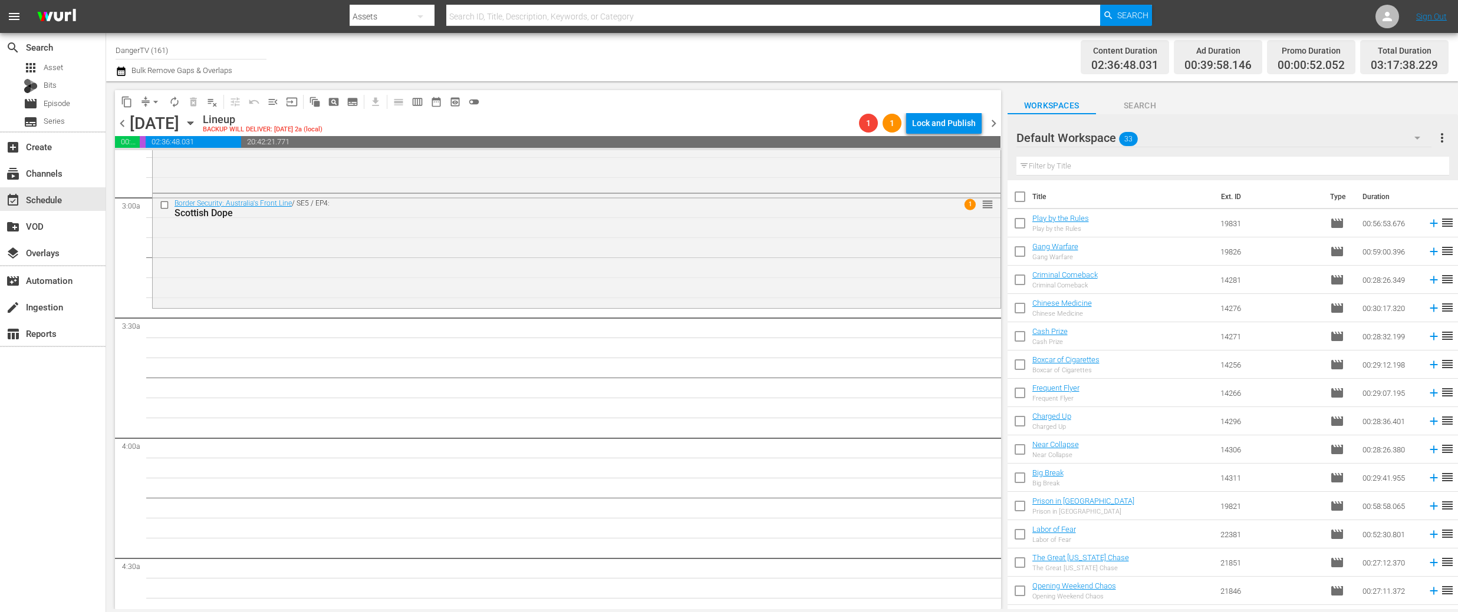
checkbox input "true"
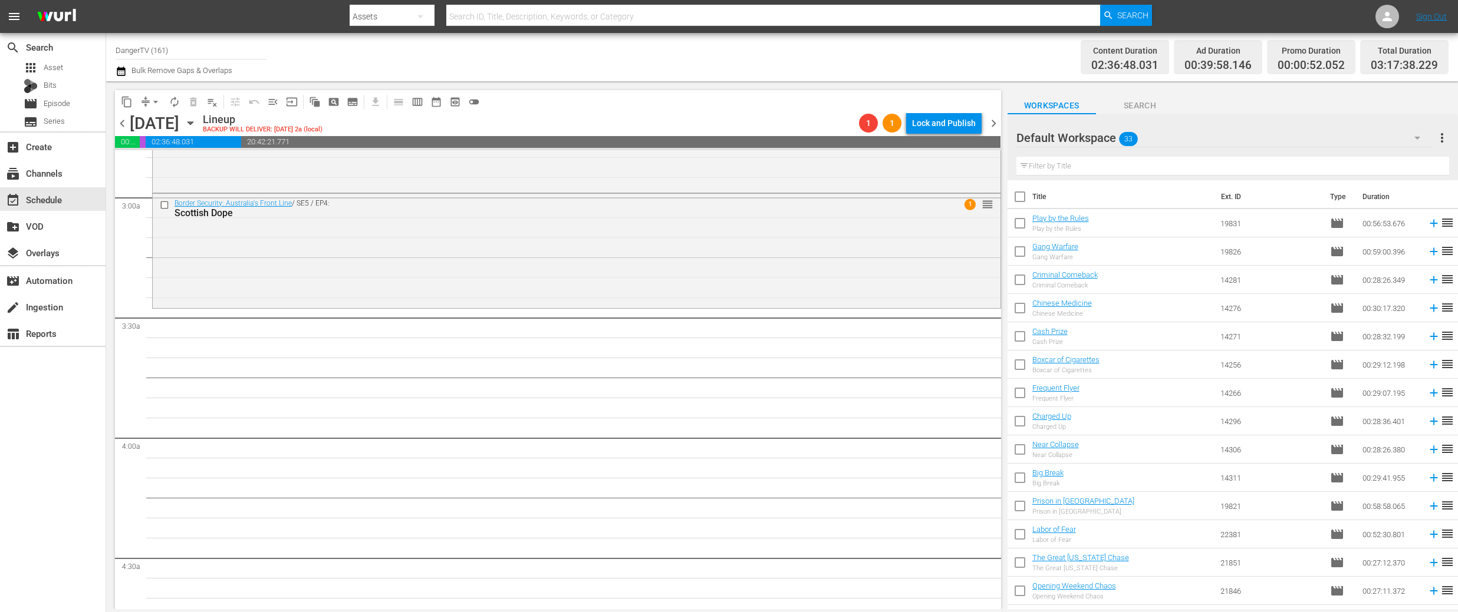
checkbox input "true"
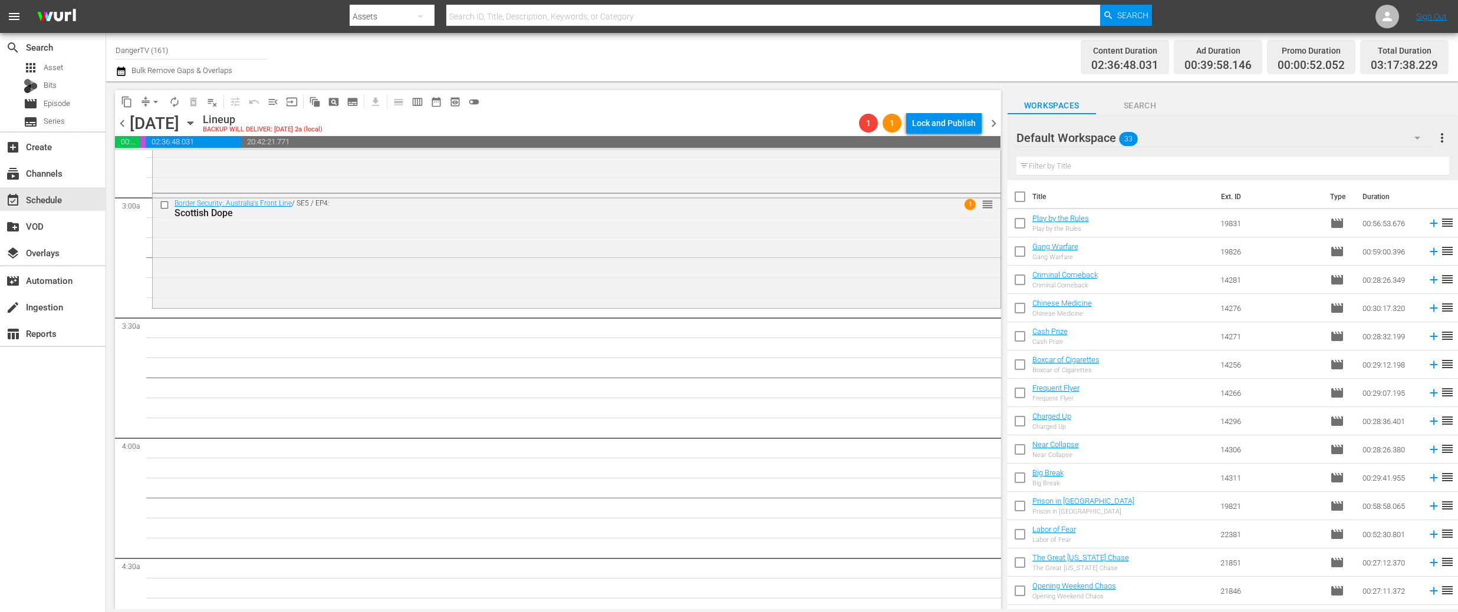
checkbox input "true"
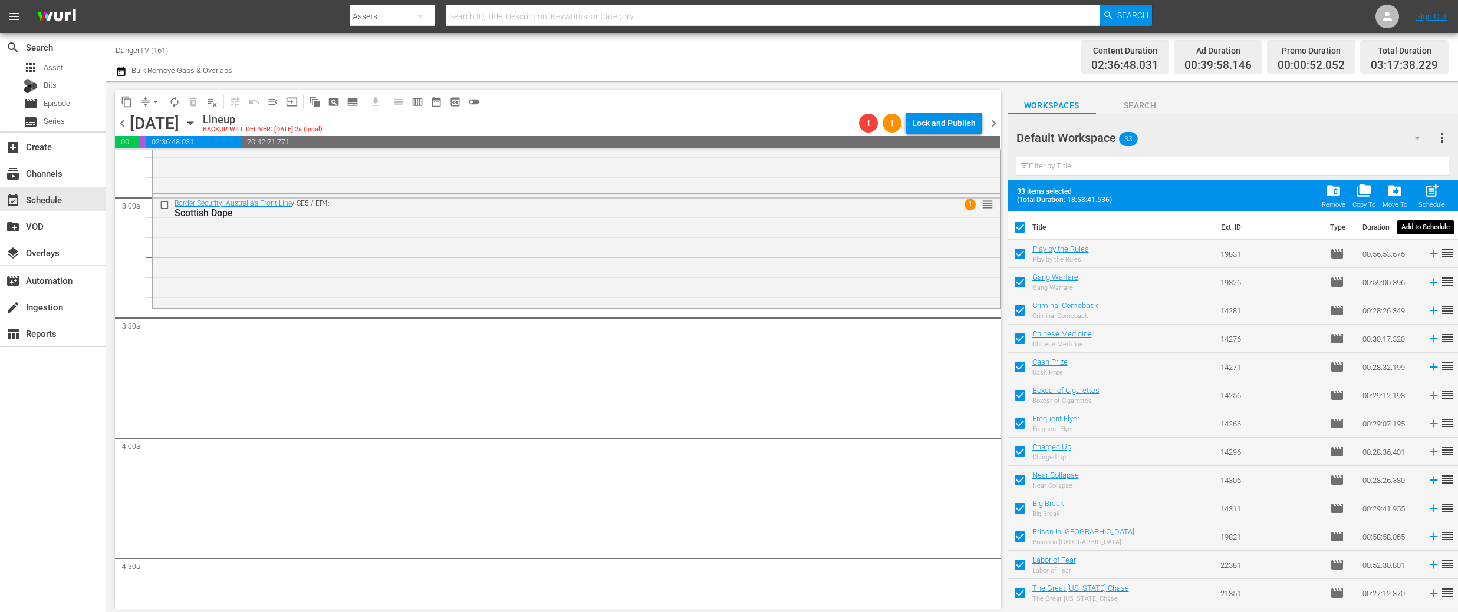
click at [1433, 193] on span "post_add" at bounding box center [1431, 191] width 16 height 16
checkbox input "false"
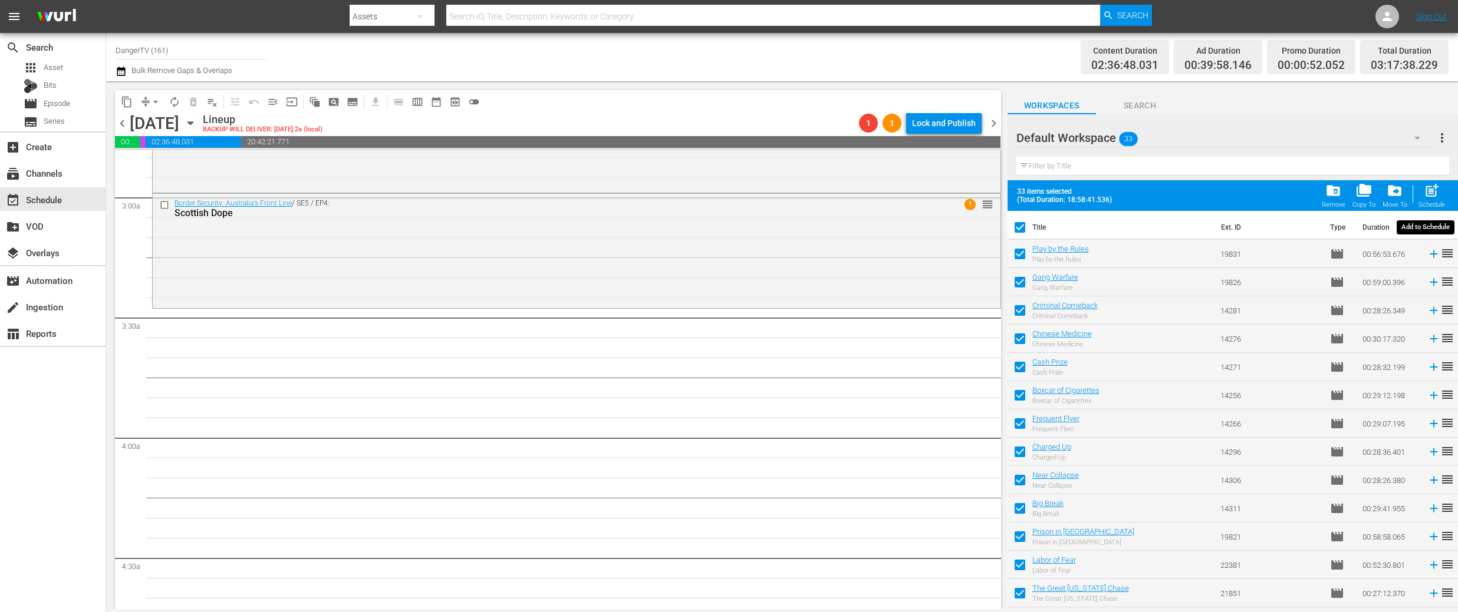
checkbox input "false"
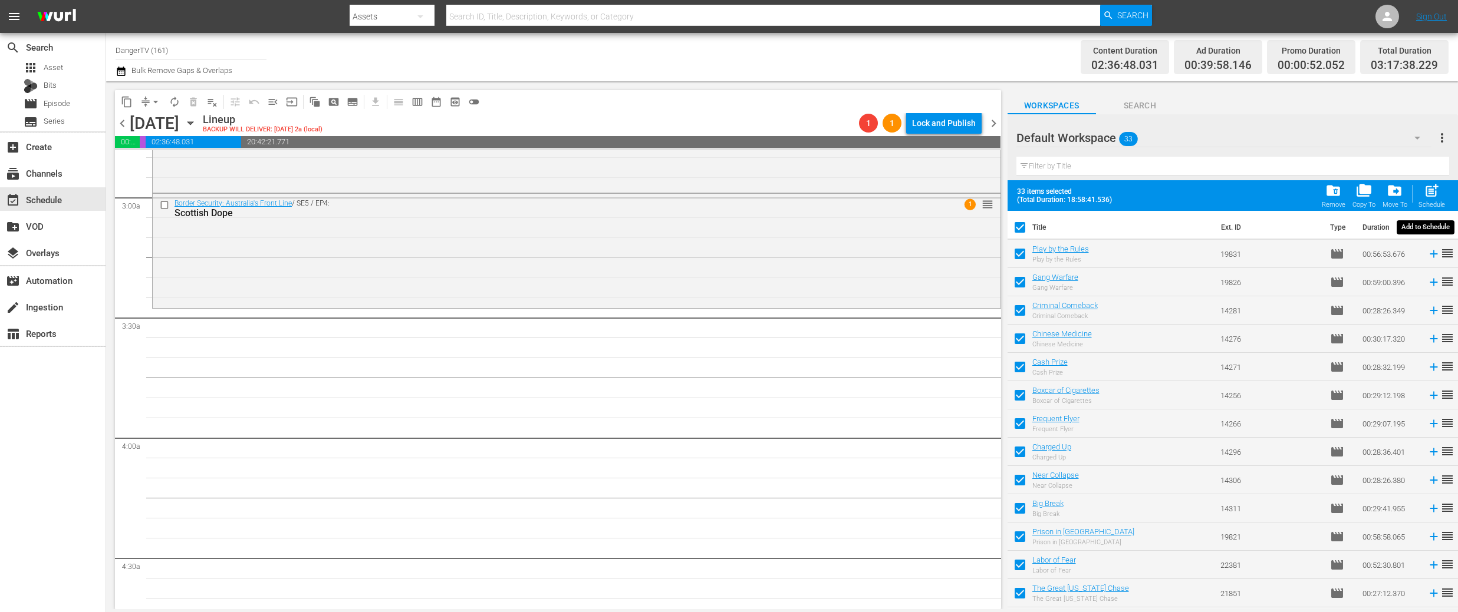
checkbox input "false"
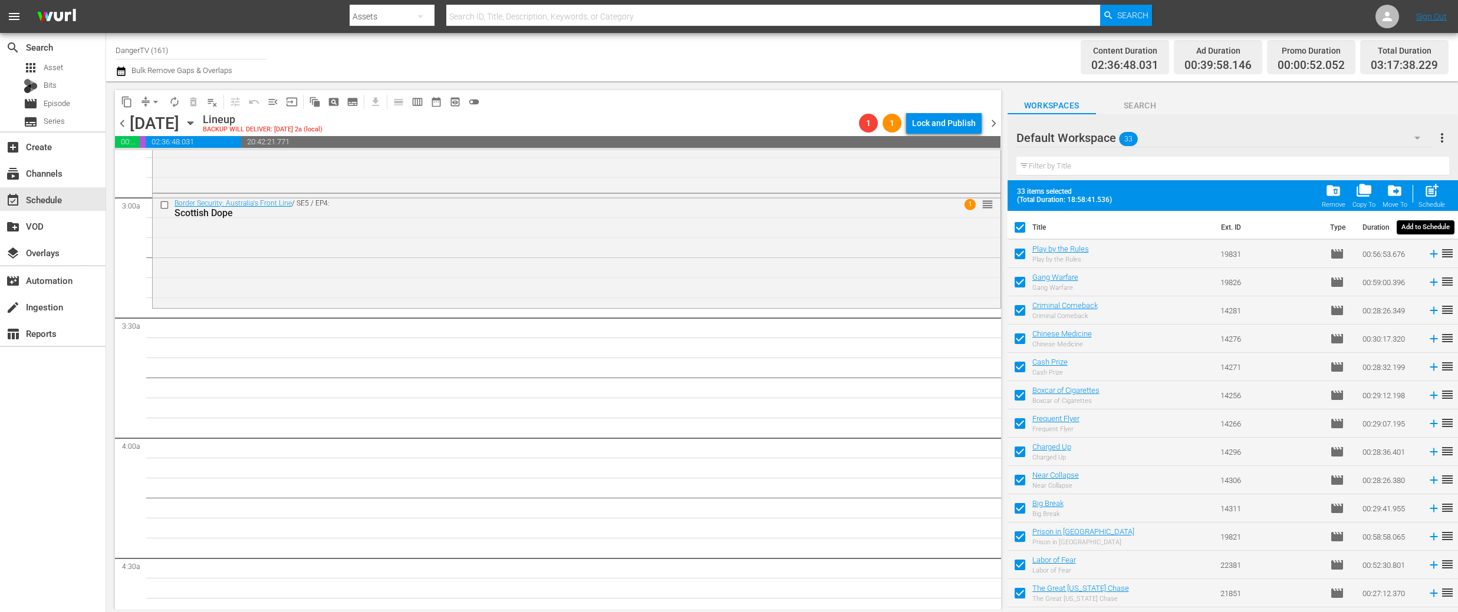
checkbox input "false"
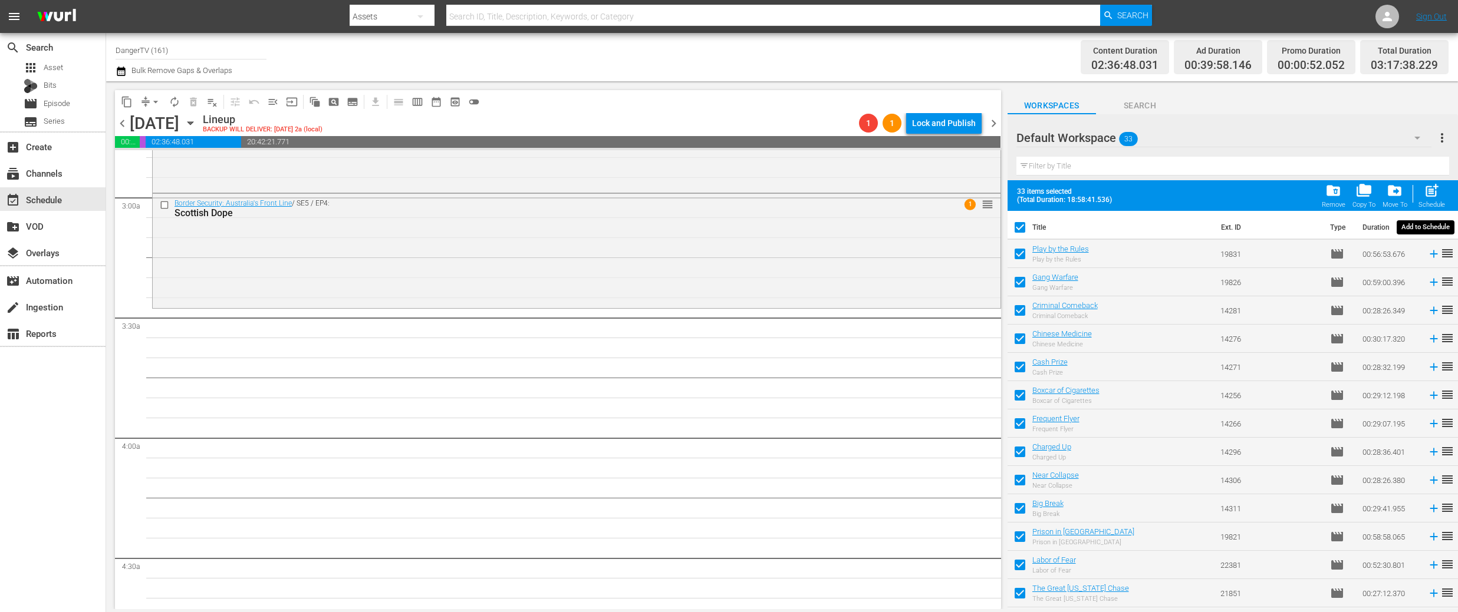
checkbox input "false"
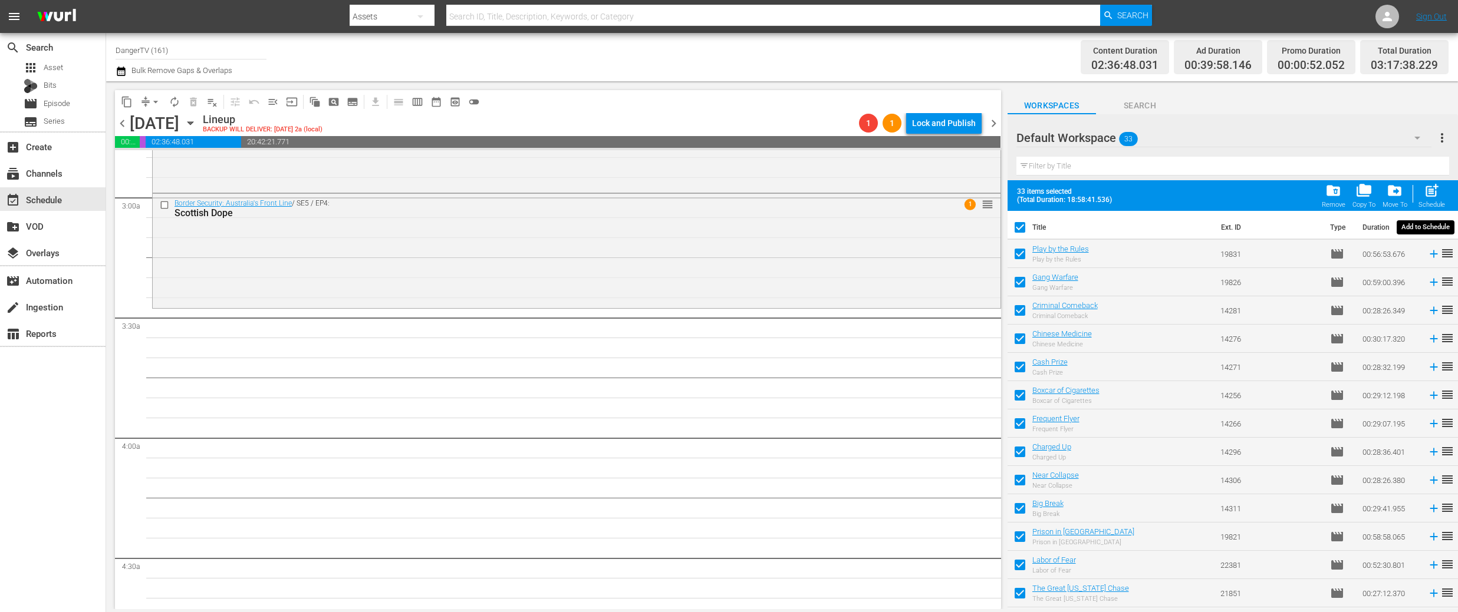
checkbox input "false"
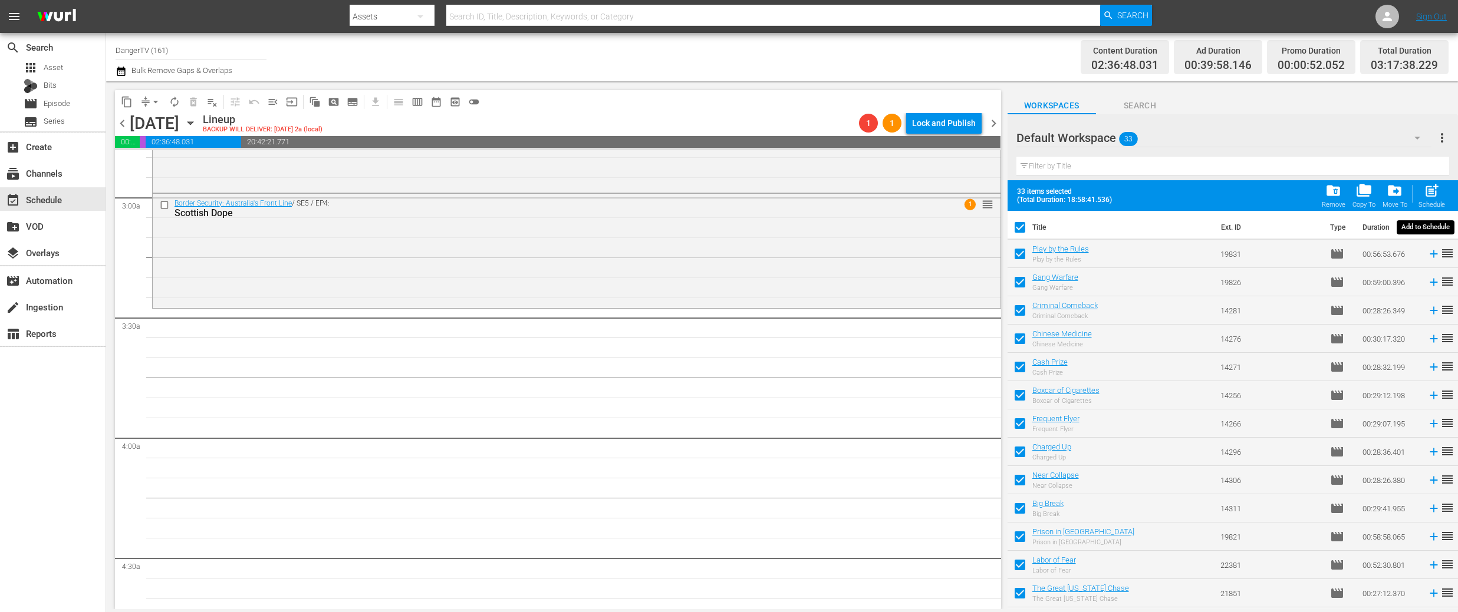
checkbox input "false"
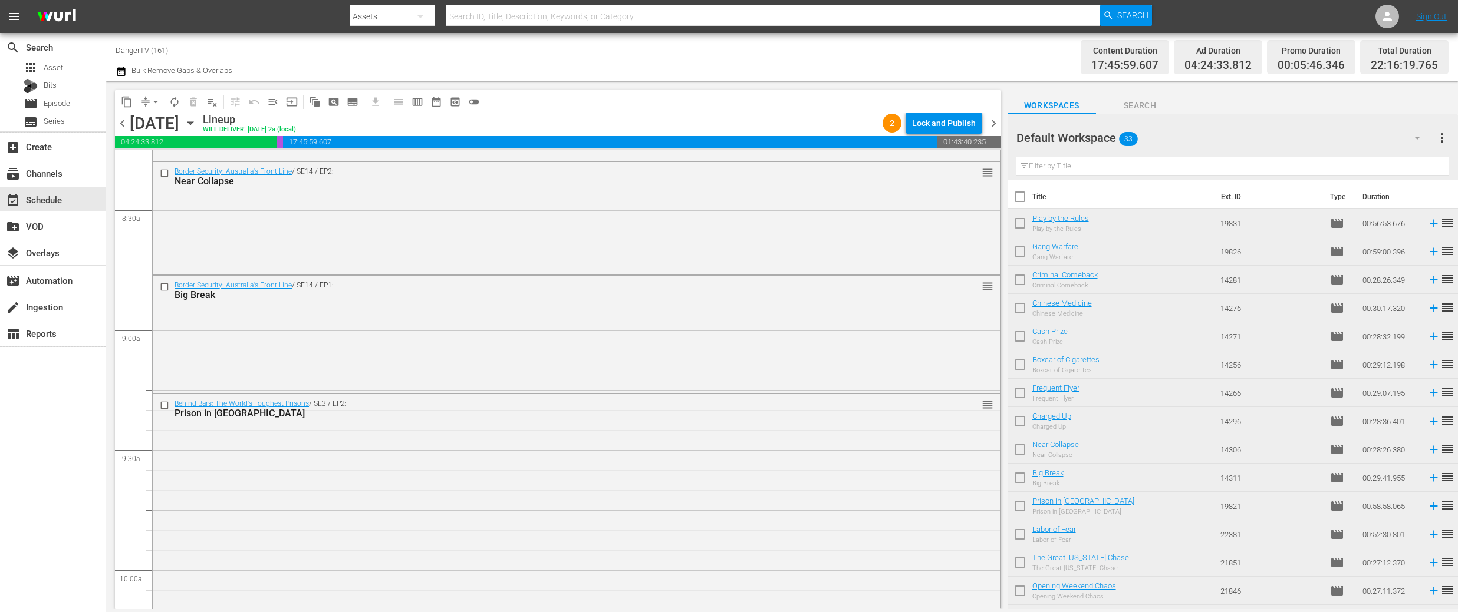
scroll to position [1997, 0]
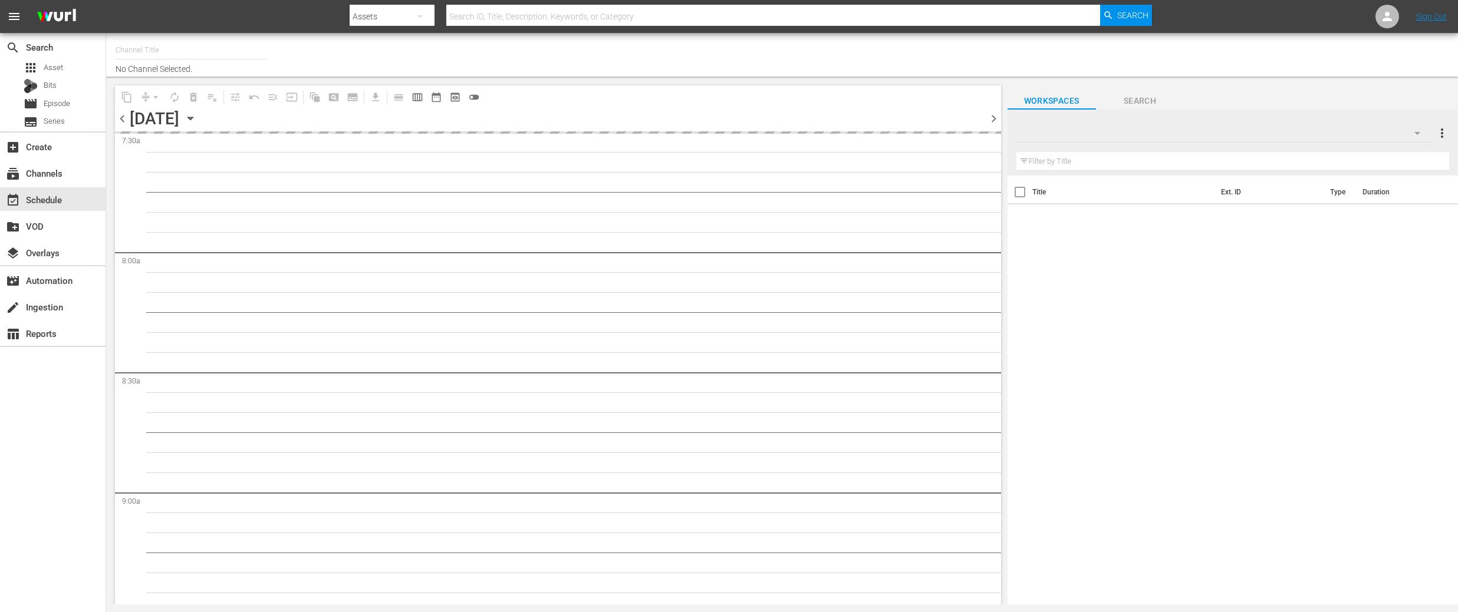
type input "DangerTV (161)"
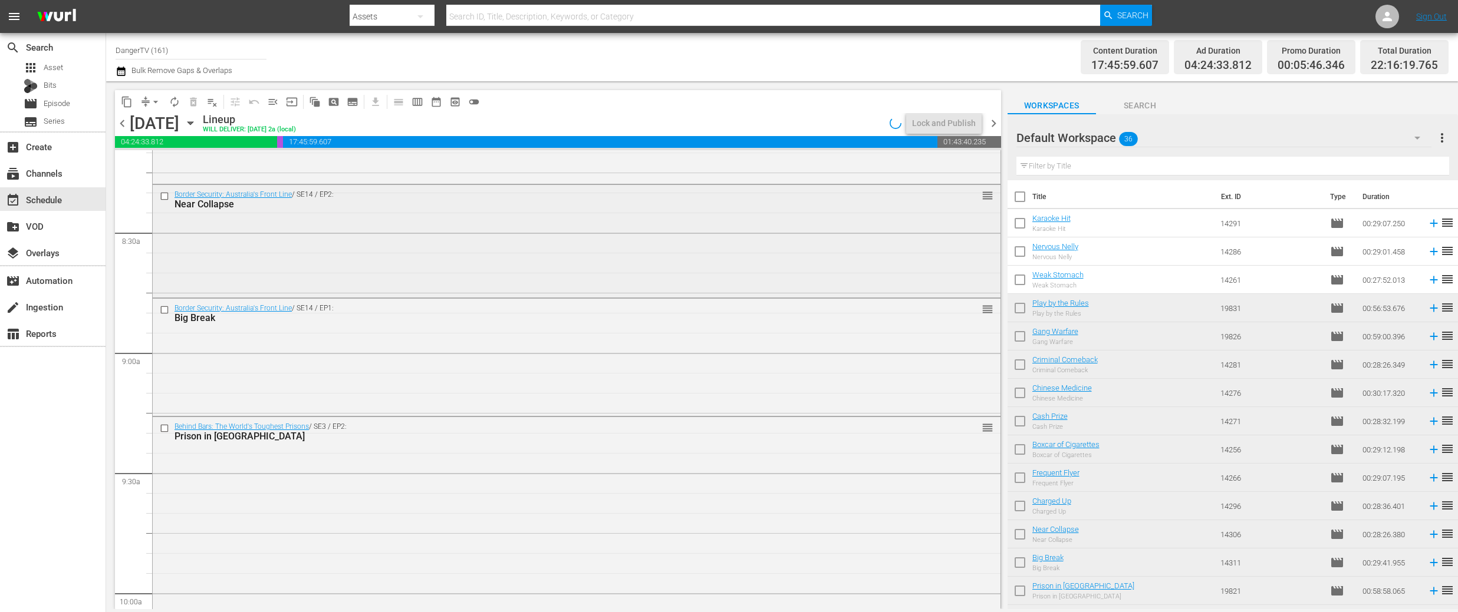
scroll to position [2005, 0]
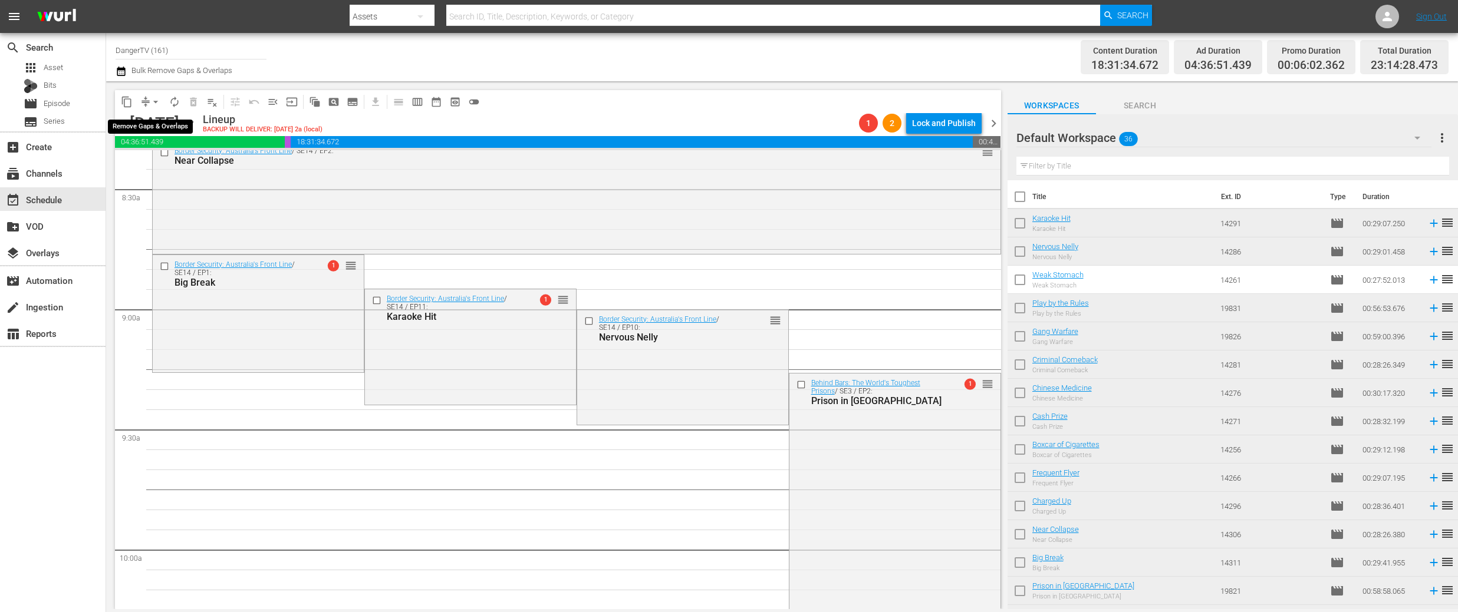
click at [155, 103] on span "arrow_drop_down" at bounding box center [156, 102] width 12 height 12
click at [157, 161] on li "Align to End of Previous Day" at bounding box center [156, 164] width 124 height 19
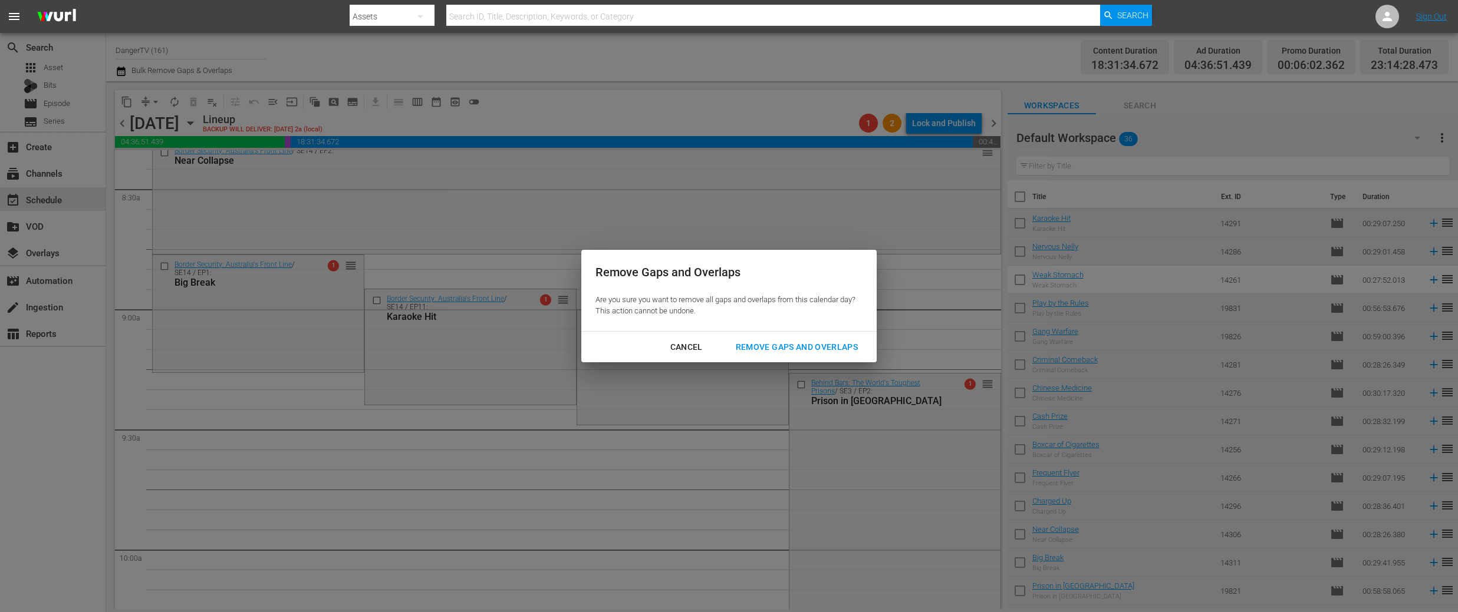
click at [751, 348] on div "Remove Gaps and Overlaps" at bounding box center [796, 347] width 141 height 15
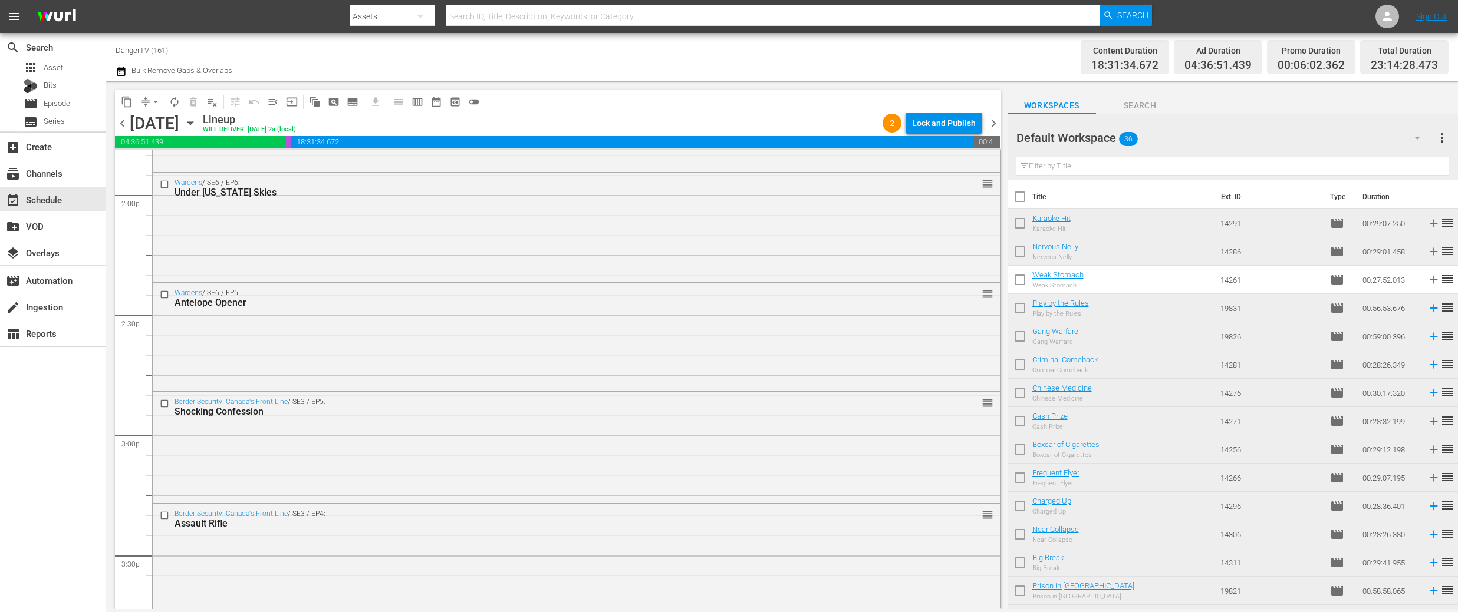
scroll to position [3336, 0]
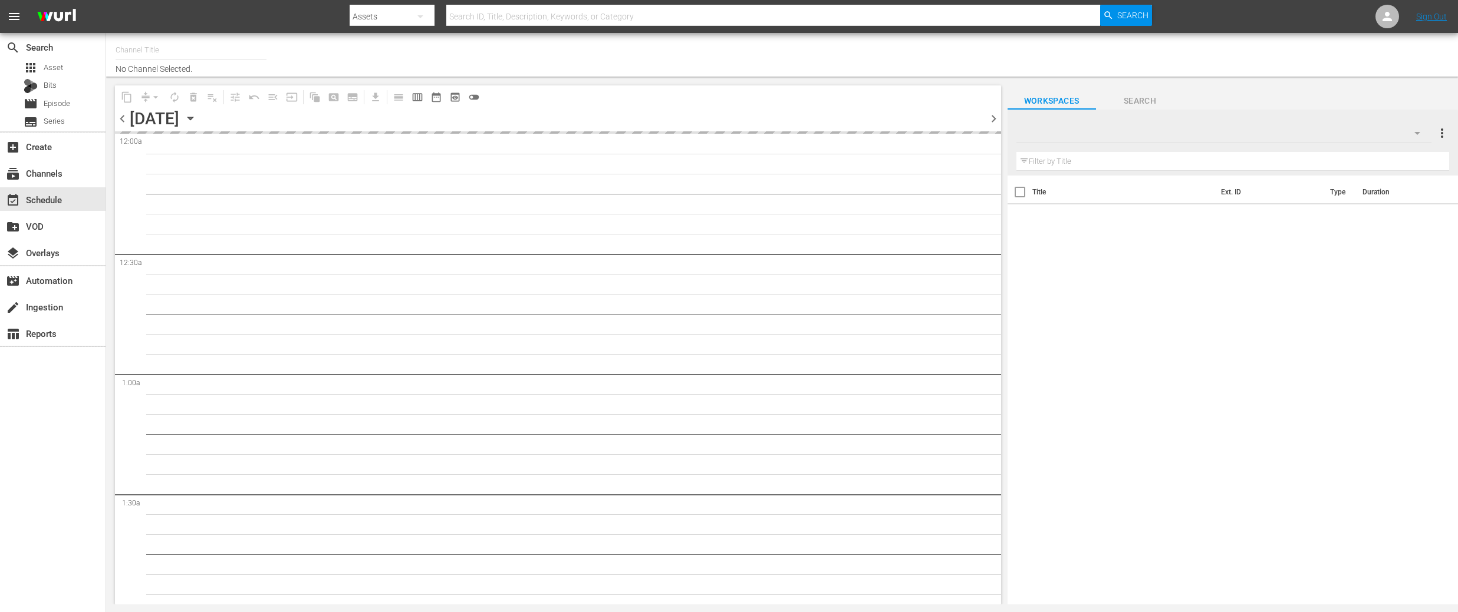
type input "DangerTV (161)"
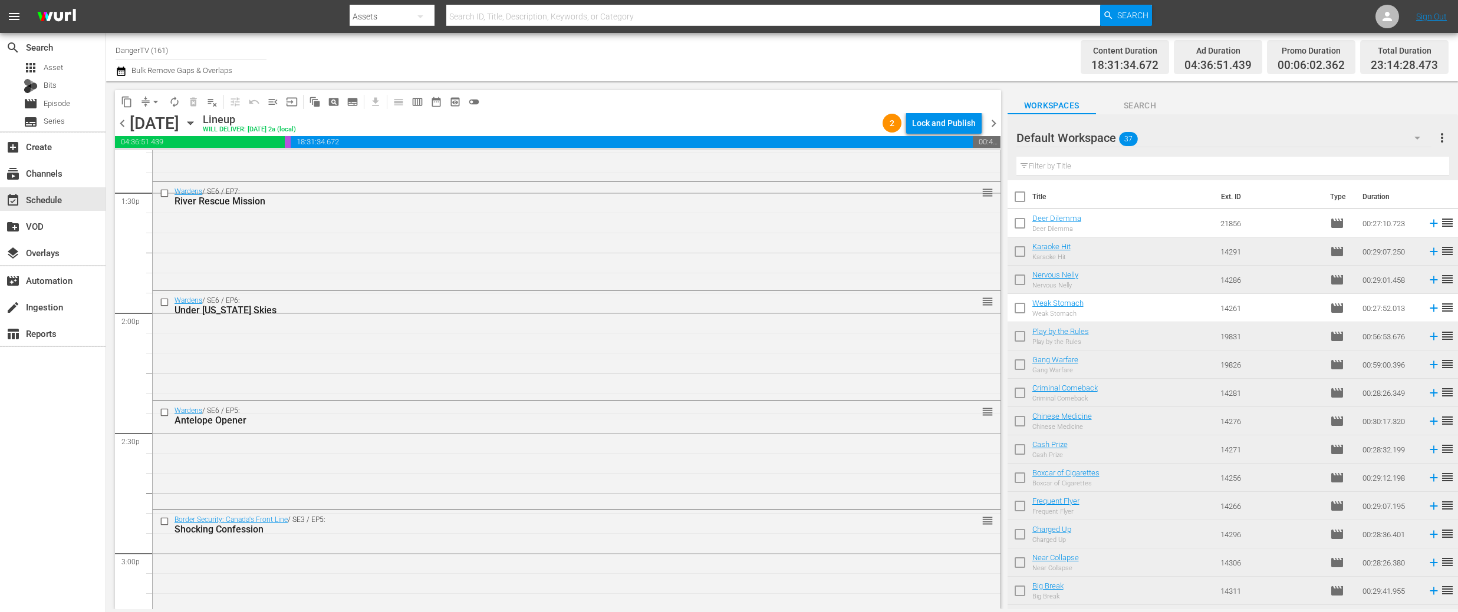
scroll to position [3275, 0]
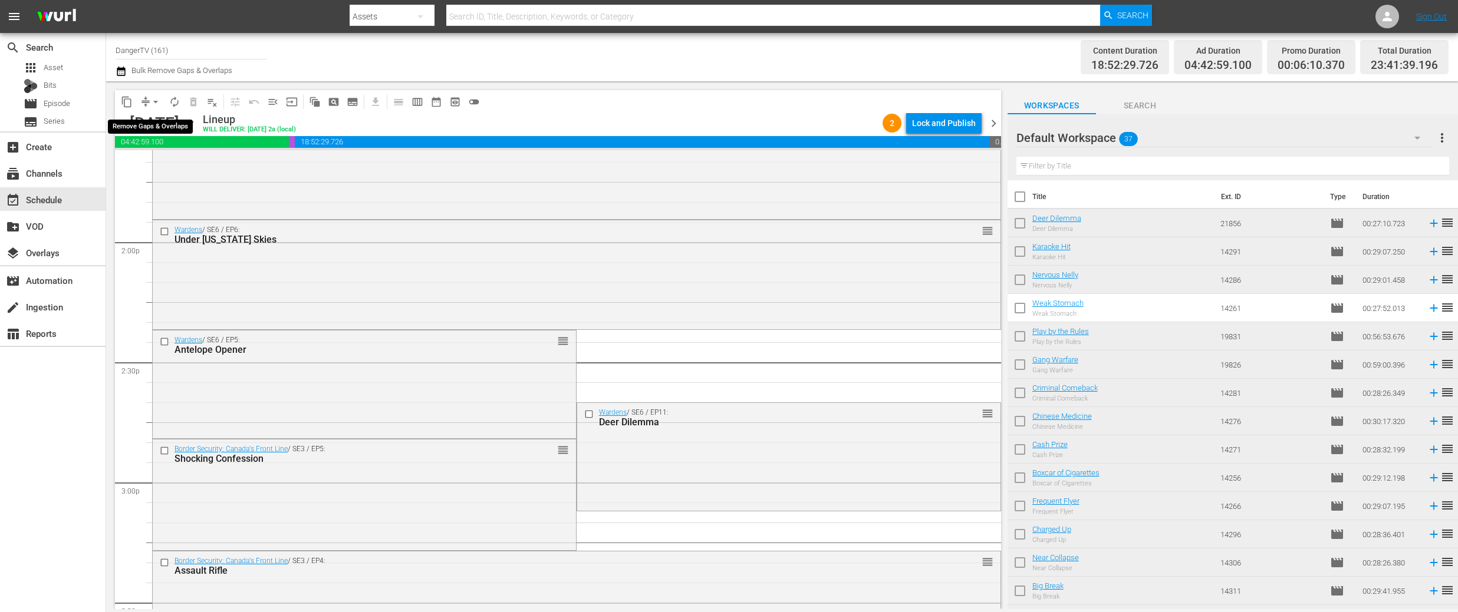
click at [155, 101] on span "arrow_drop_down" at bounding box center [156, 102] width 12 height 12
click at [164, 166] on li "Align to End of Previous Day" at bounding box center [156, 164] width 124 height 19
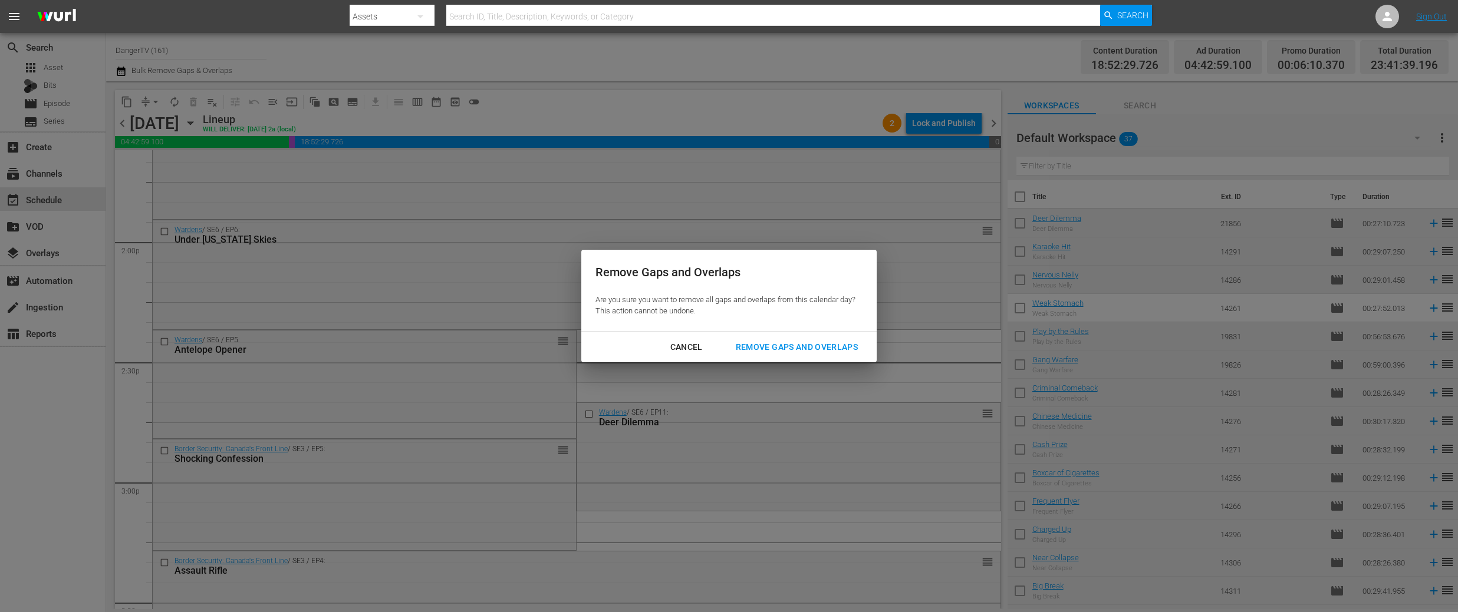
drag, startPoint x: 798, startPoint y: 346, endPoint x: 753, endPoint y: 374, distance: 53.2
click at [798, 346] on div "Remove Gaps and Overlaps" at bounding box center [796, 347] width 141 height 15
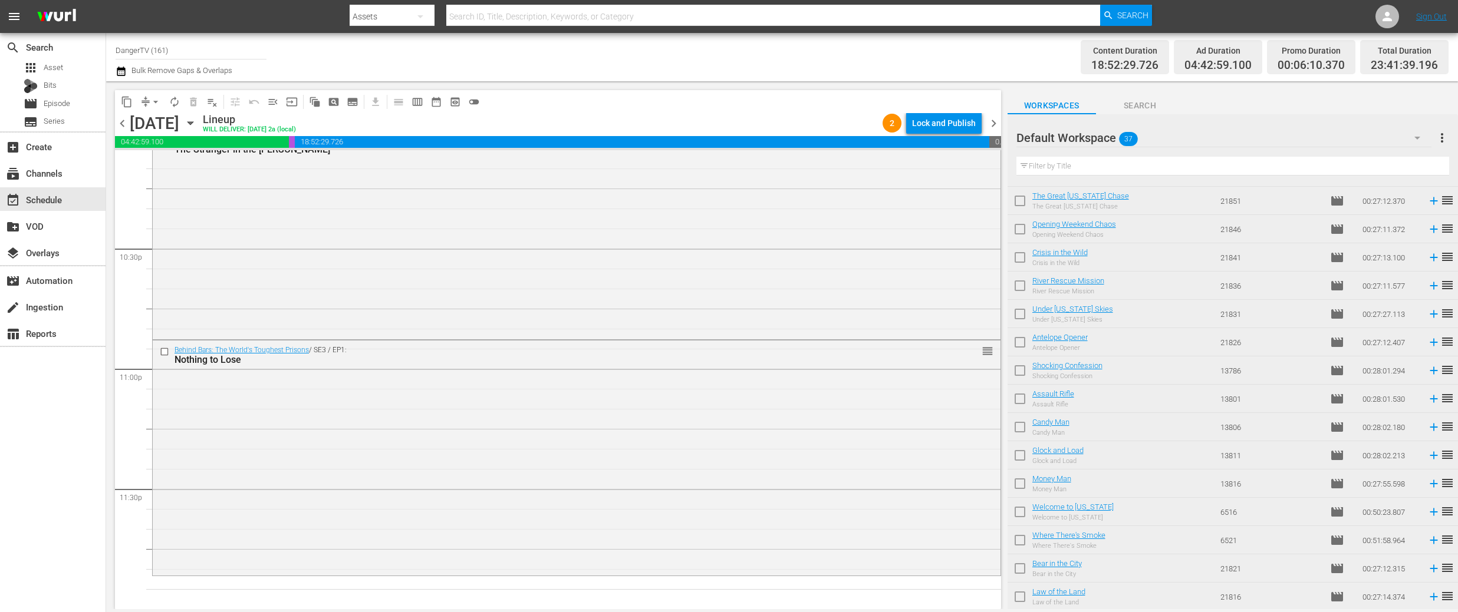
scroll to position [645, 0]
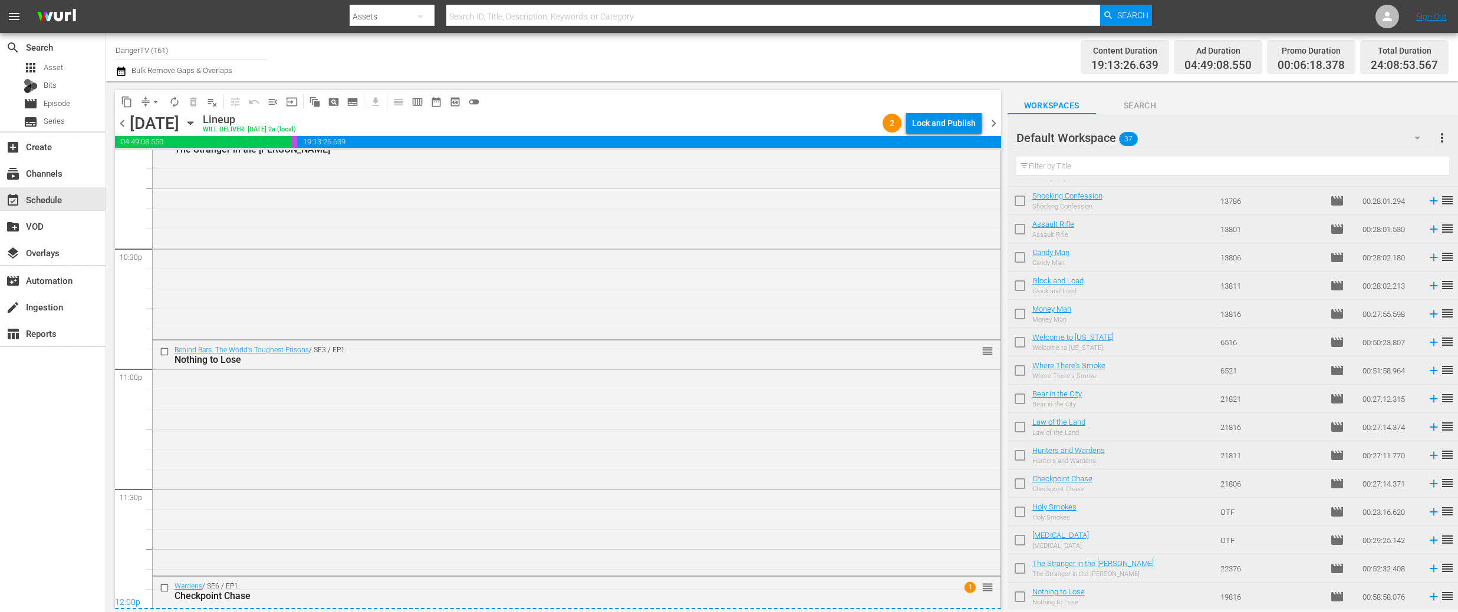
click at [1021, 516] on input "checkbox" at bounding box center [1019, 514] width 25 height 25
checkbox input "true"
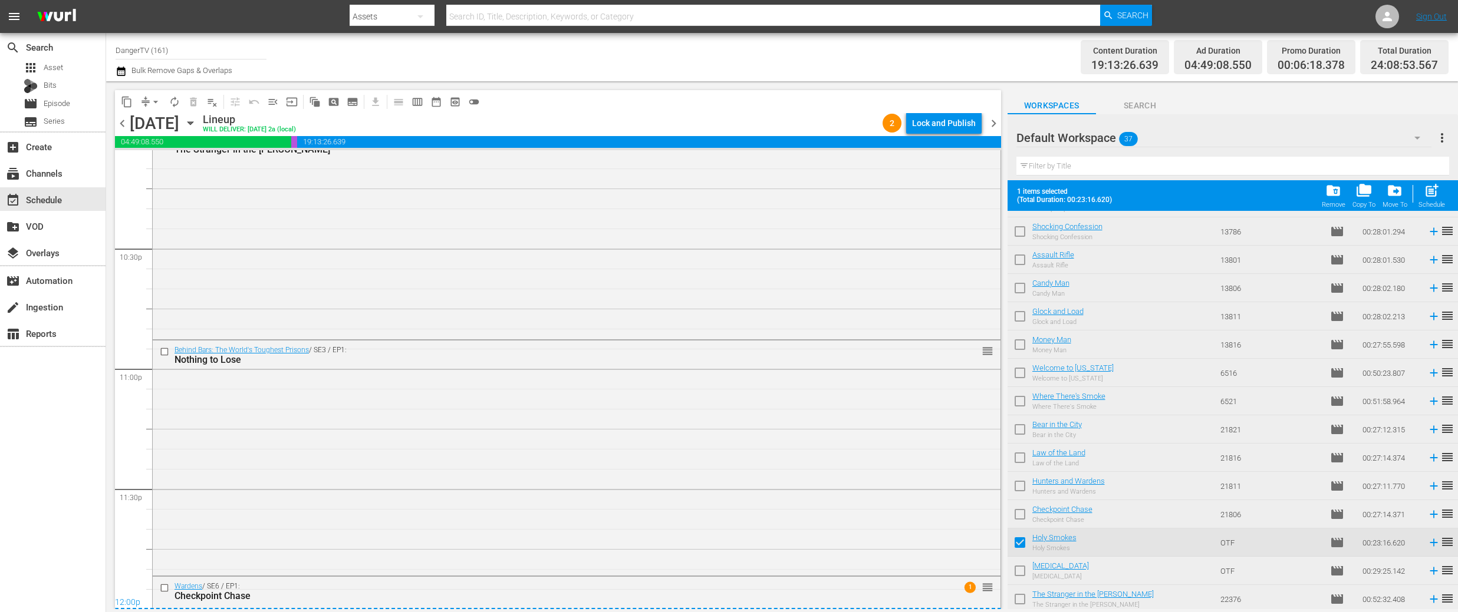
scroll to position [675, 0]
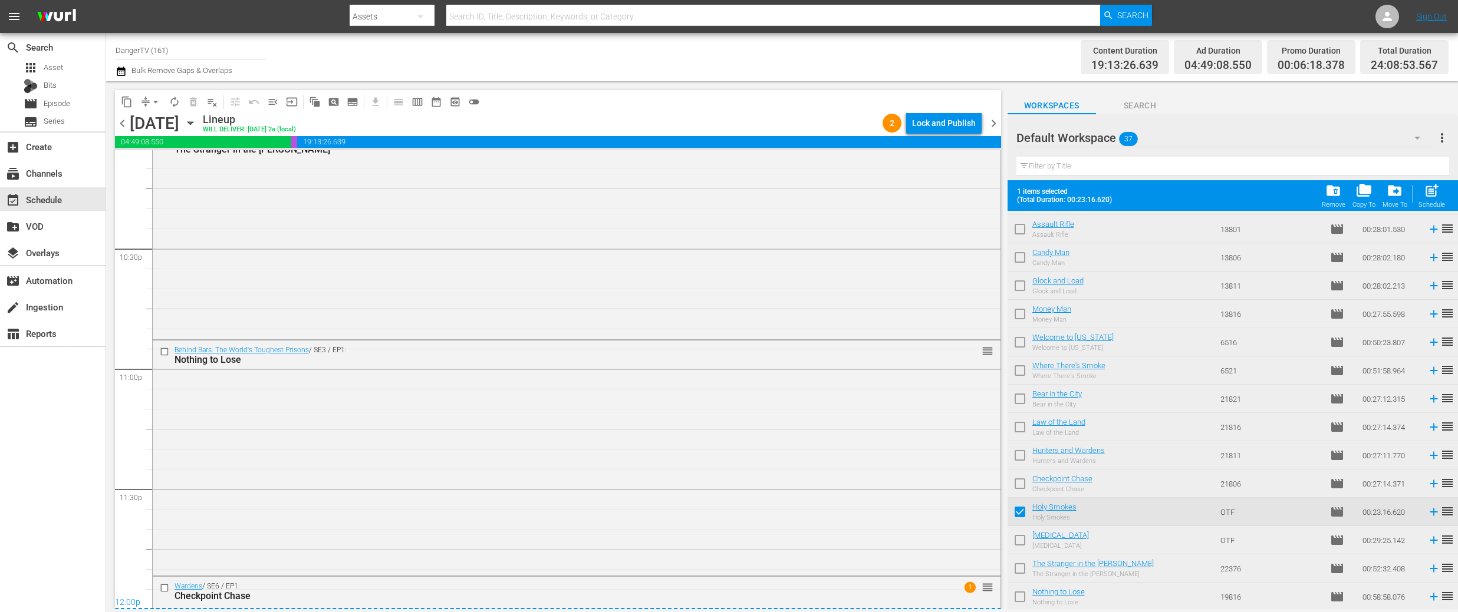
click at [1021, 539] on input "checkbox" at bounding box center [1019, 542] width 25 height 25
checkbox input "true"
click at [1021, 569] on input "checkbox" at bounding box center [1019, 571] width 25 height 25
checkbox input "true"
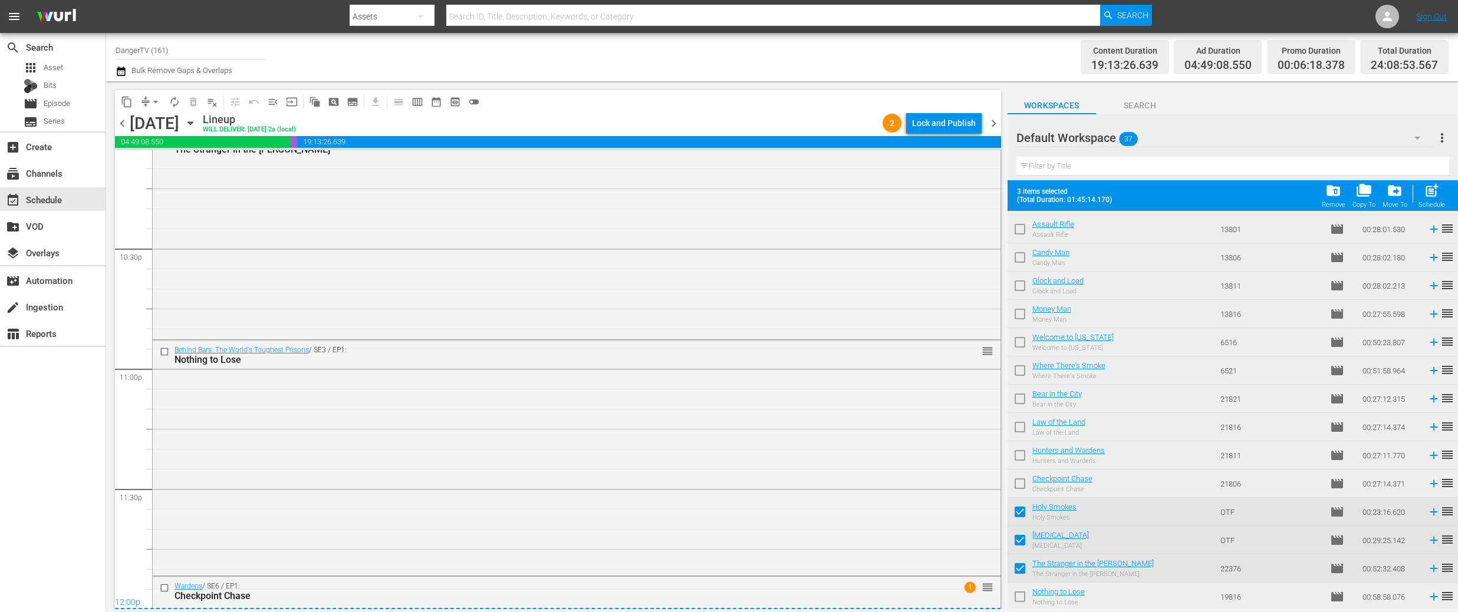
click at [1023, 599] on input "checkbox" at bounding box center [1019, 599] width 25 height 25
checkbox input "true"
click at [928, 124] on div "Lock and Publish" at bounding box center [944, 123] width 64 height 21
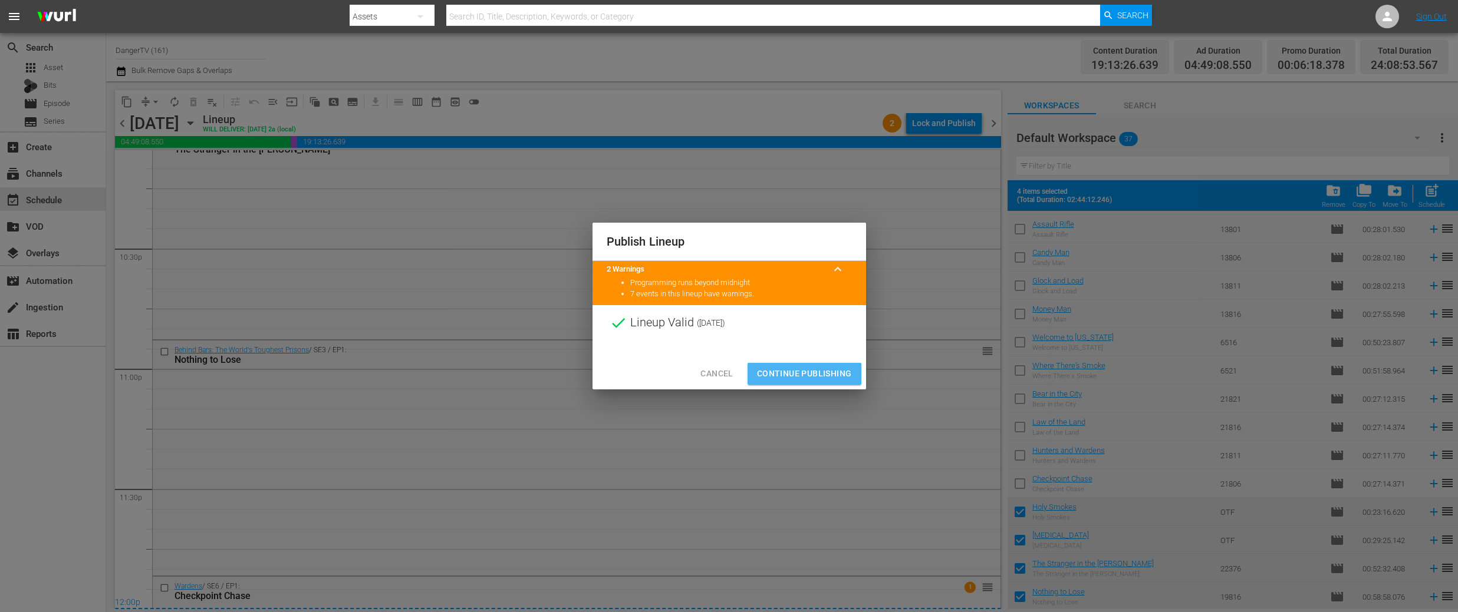
click at [803, 371] on span "Continue Publishing" at bounding box center [804, 374] width 95 height 15
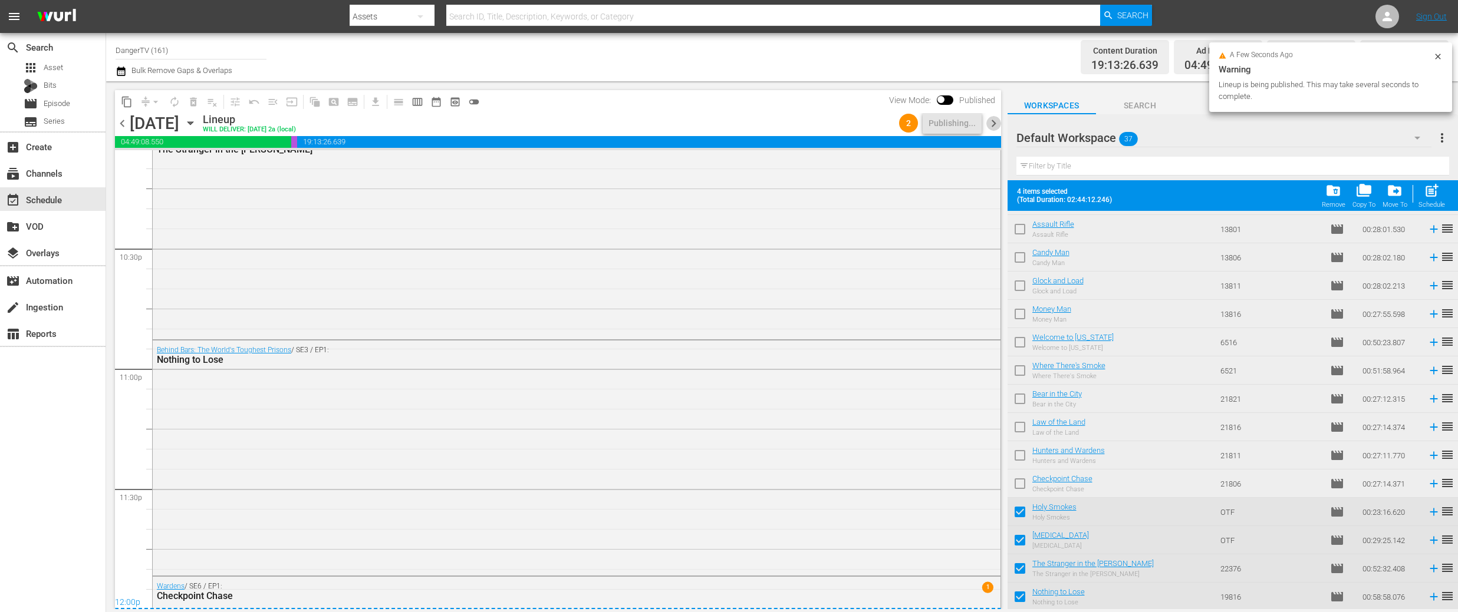
click at [991, 121] on span "chevron_right" at bounding box center [993, 123] width 15 height 15
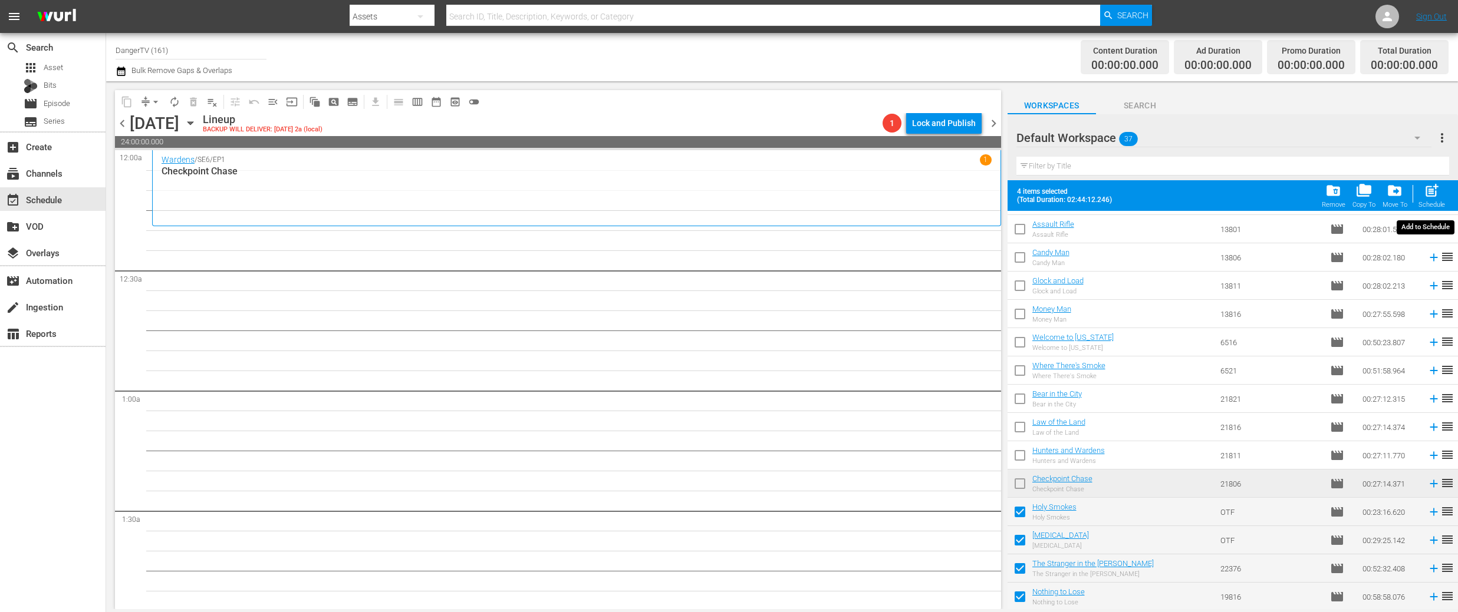
click at [1432, 192] on span "post_add" at bounding box center [1431, 191] width 16 height 16
checkbox input "false"
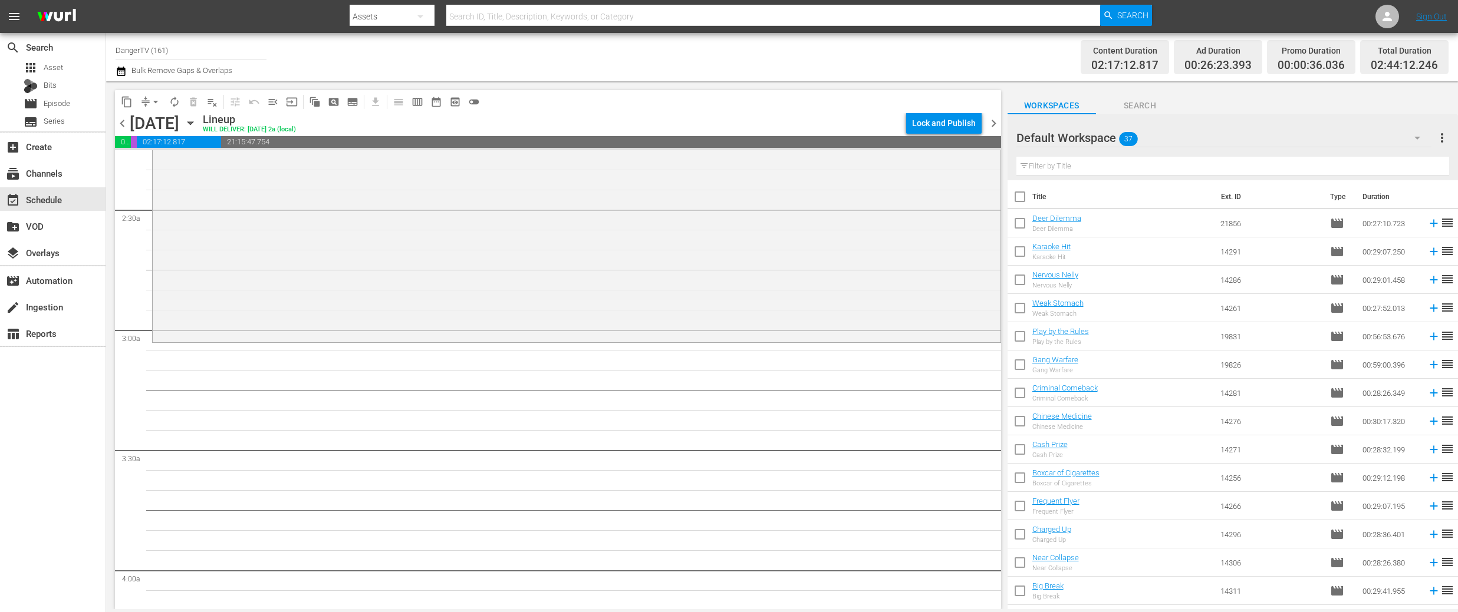
click at [1017, 194] on input "checkbox" at bounding box center [1019, 199] width 25 height 25
checkbox input "true"
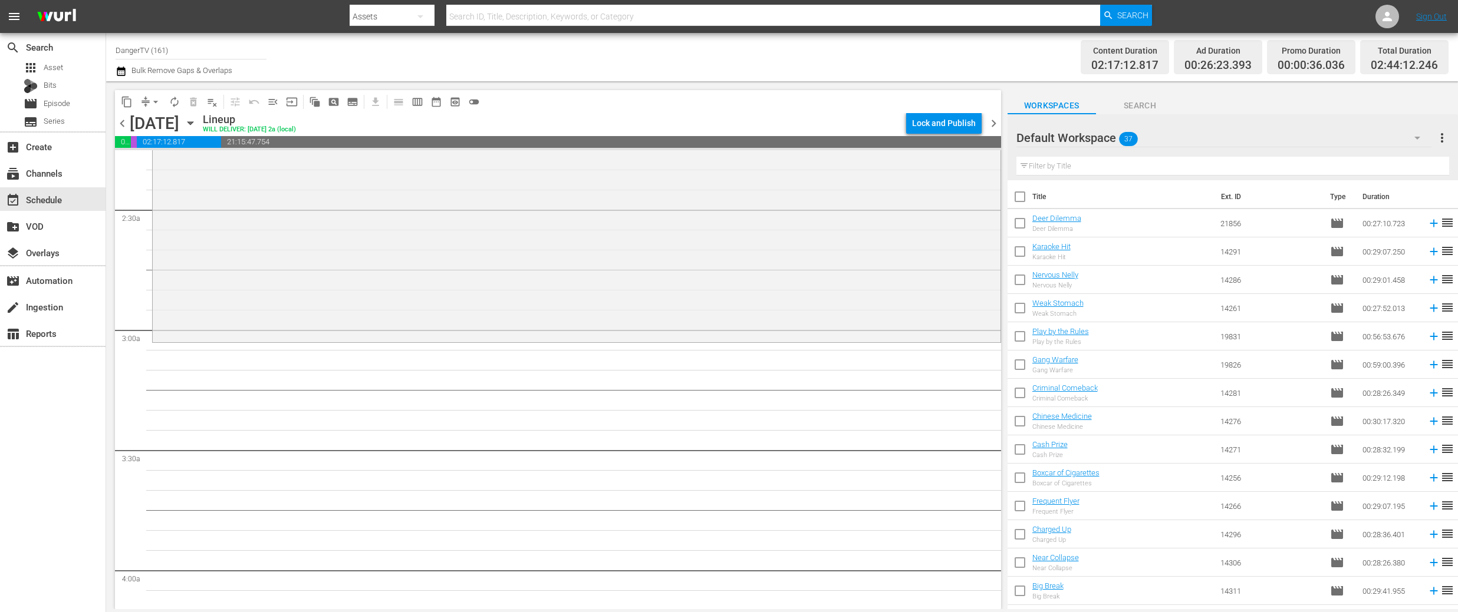
checkbox input "true"
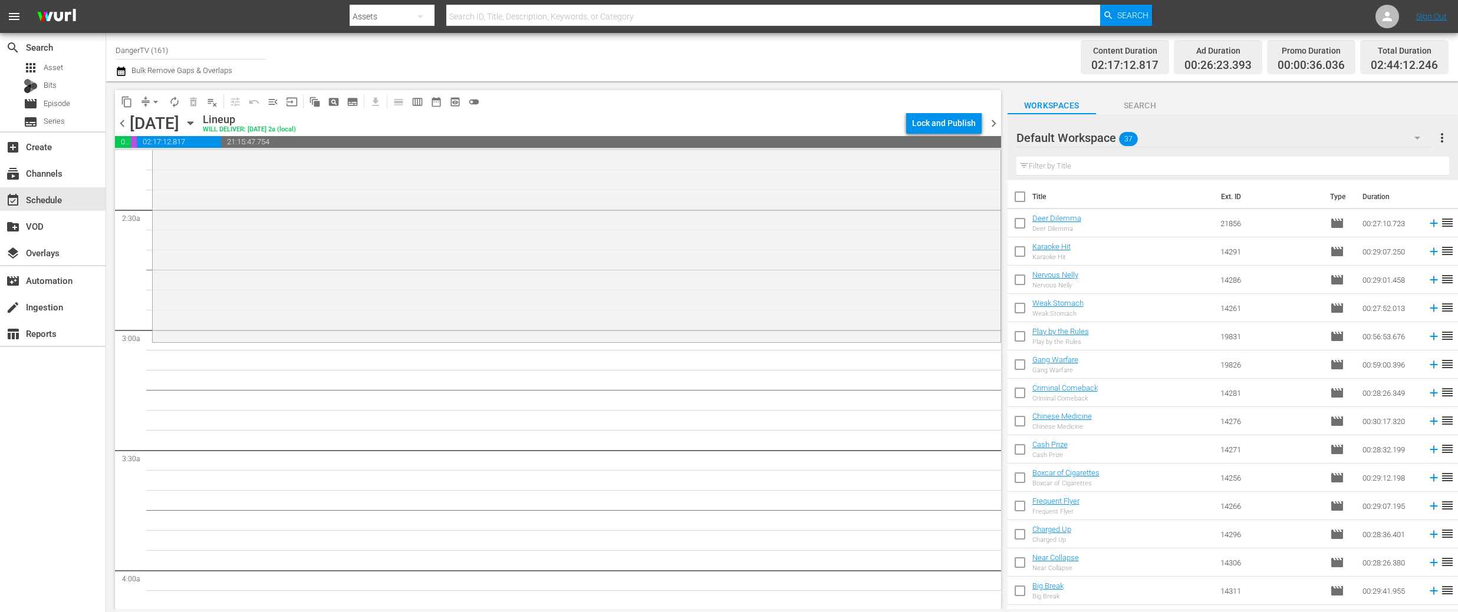
checkbox input "true"
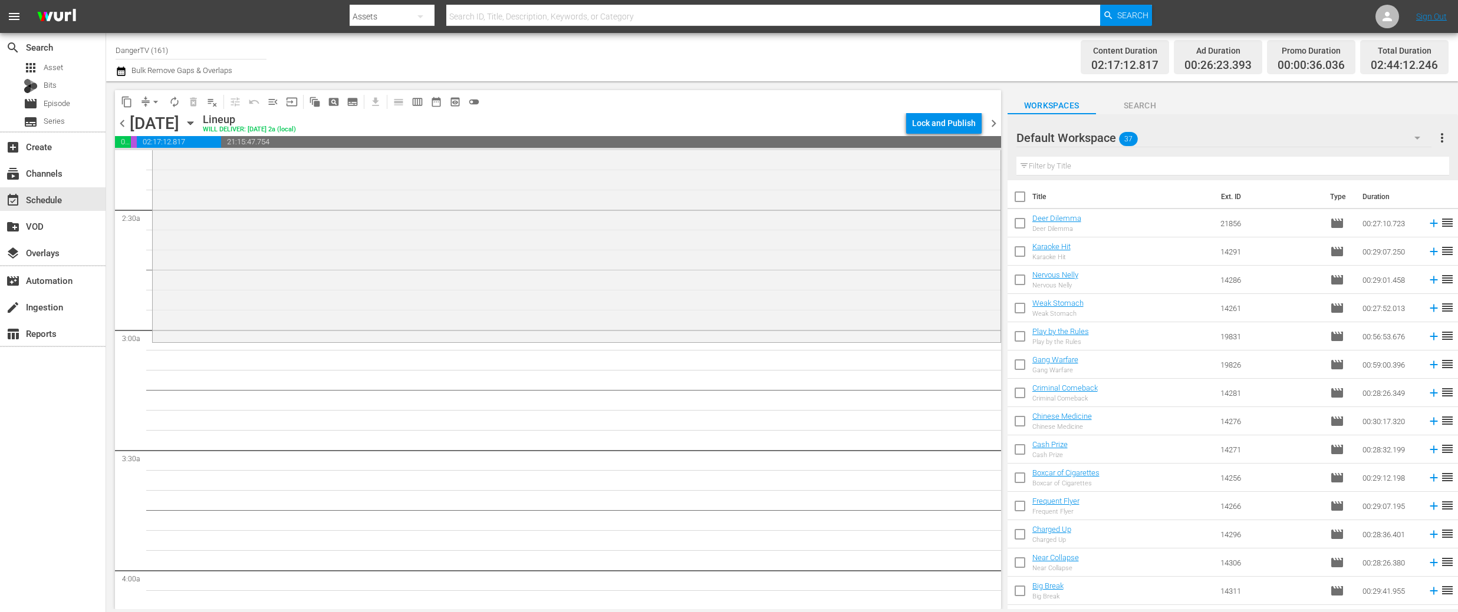
checkbox input "true"
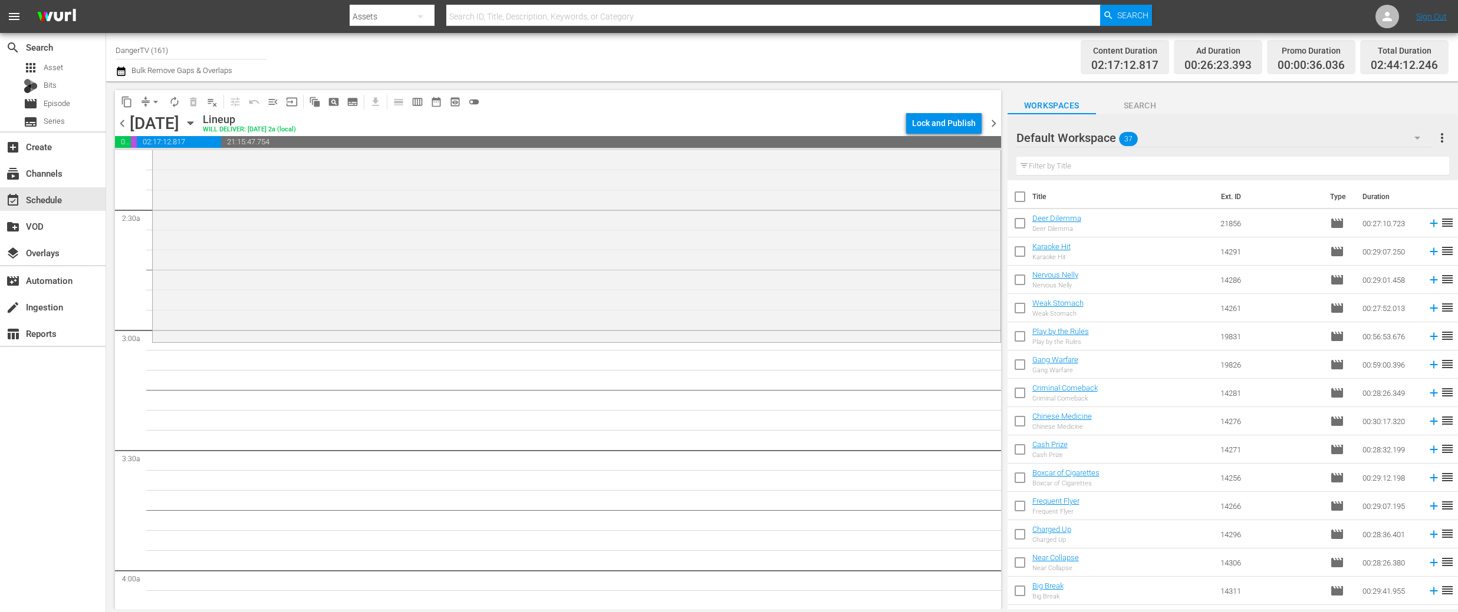
checkbox input "true"
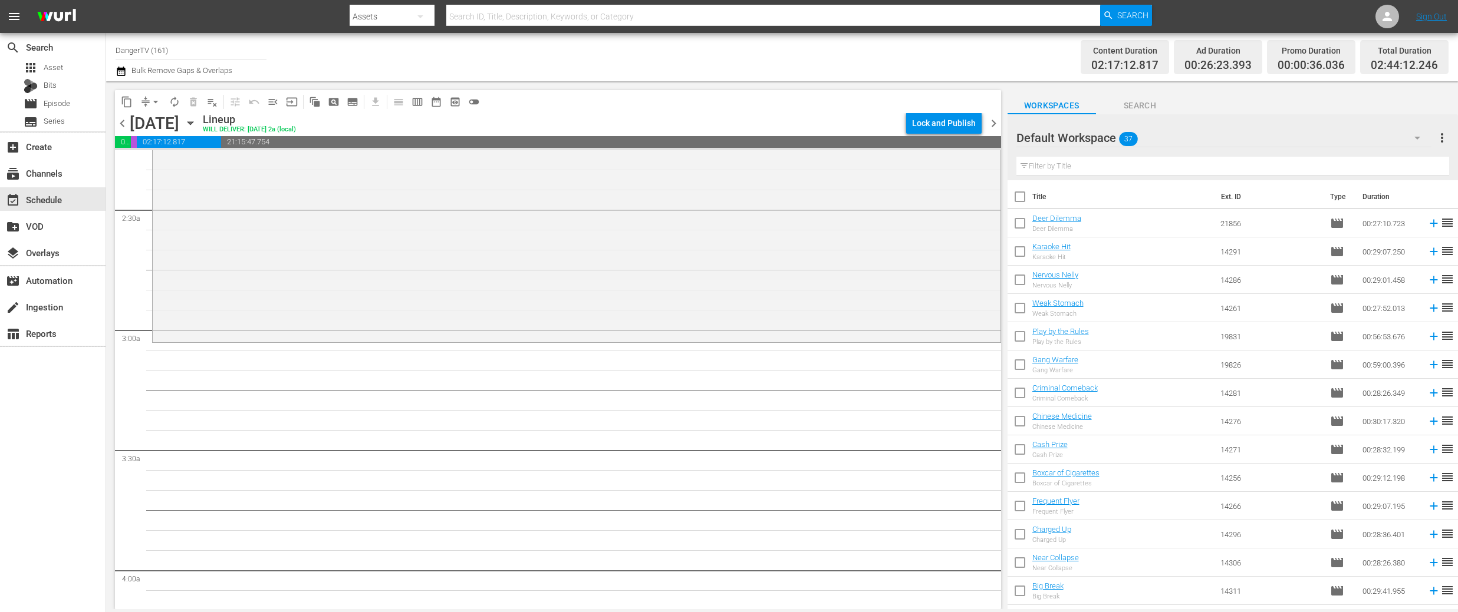
checkbox input "true"
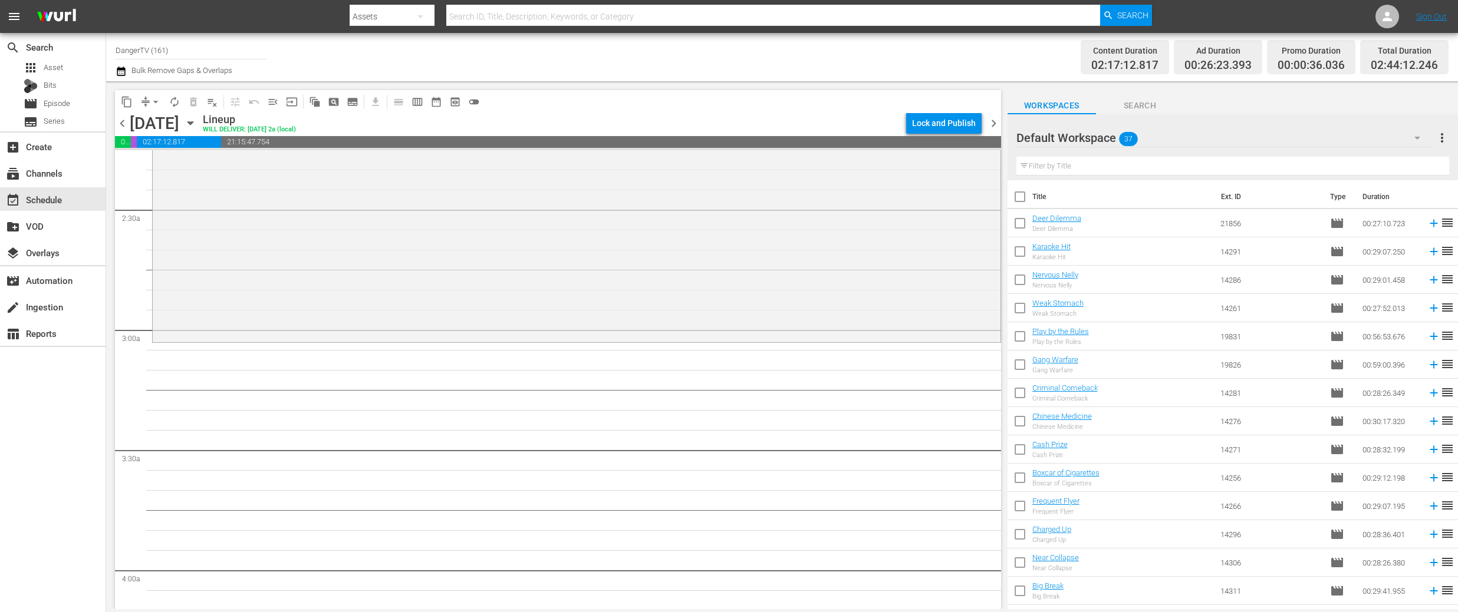
checkbox input "true"
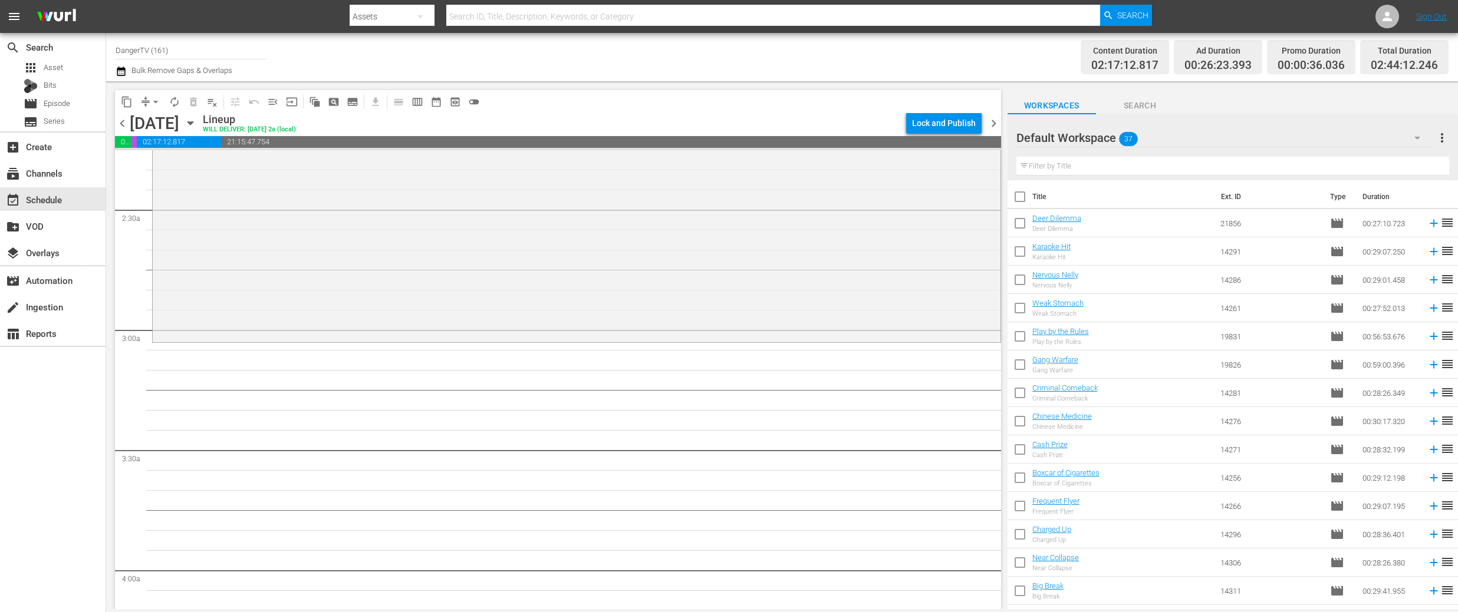
checkbox input "true"
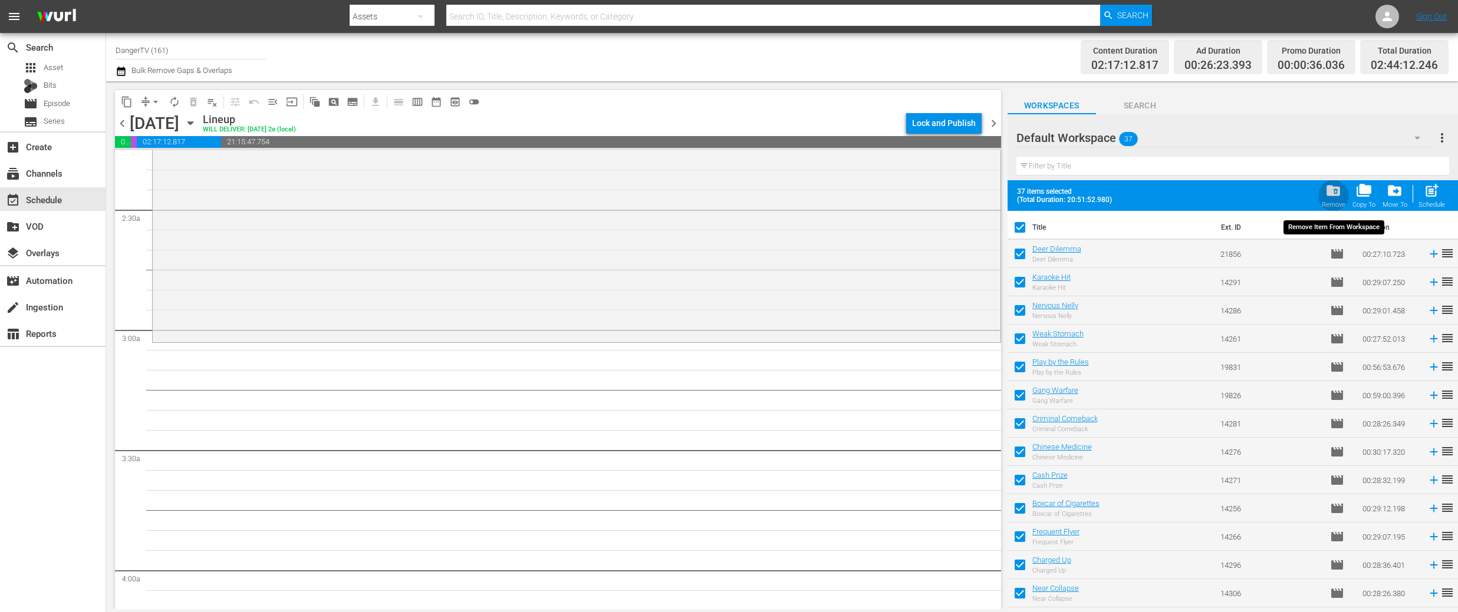
click at [1335, 193] on span "folder_delete" at bounding box center [1333, 191] width 16 height 16
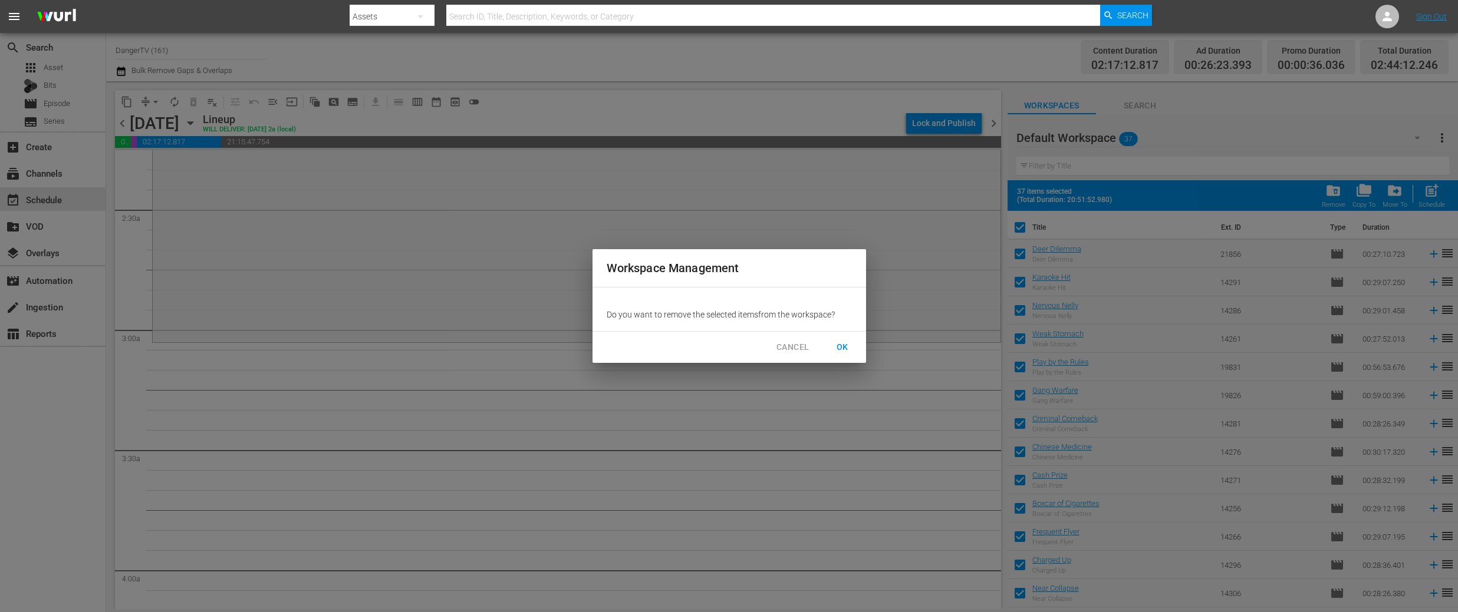
click at [840, 349] on span "OK" at bounding box center [842, 347] width 19 height 15
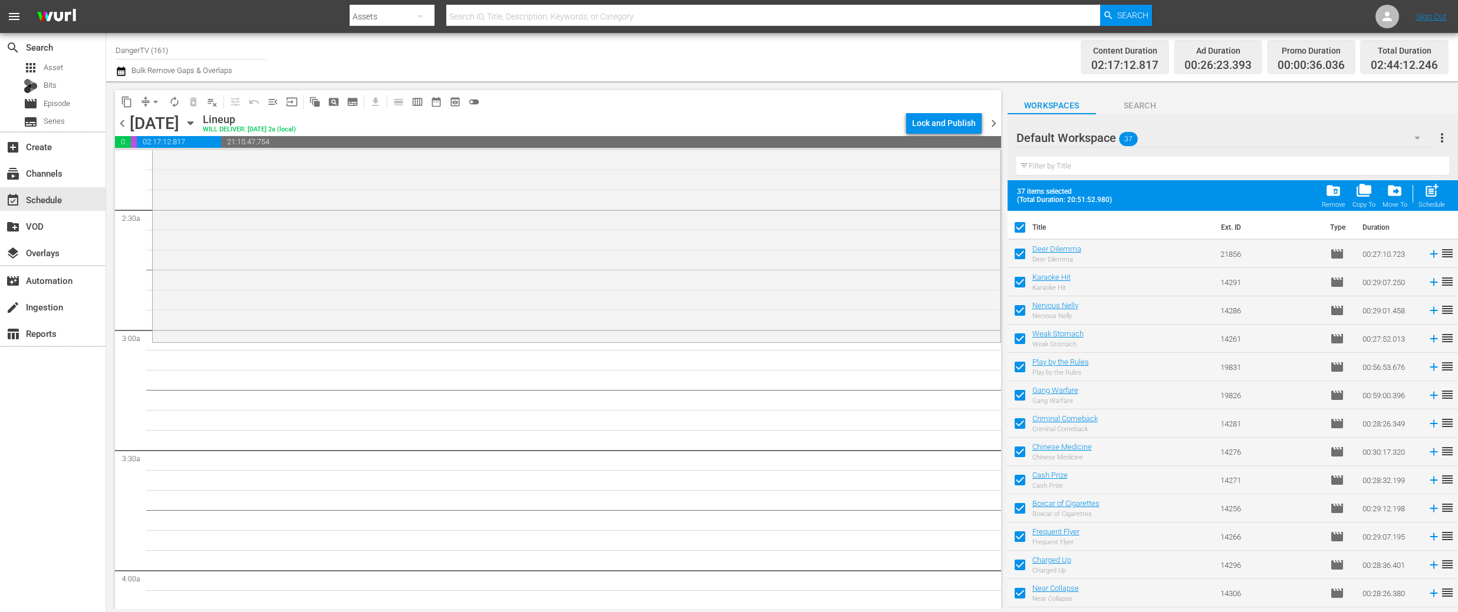
checkbox input "false"
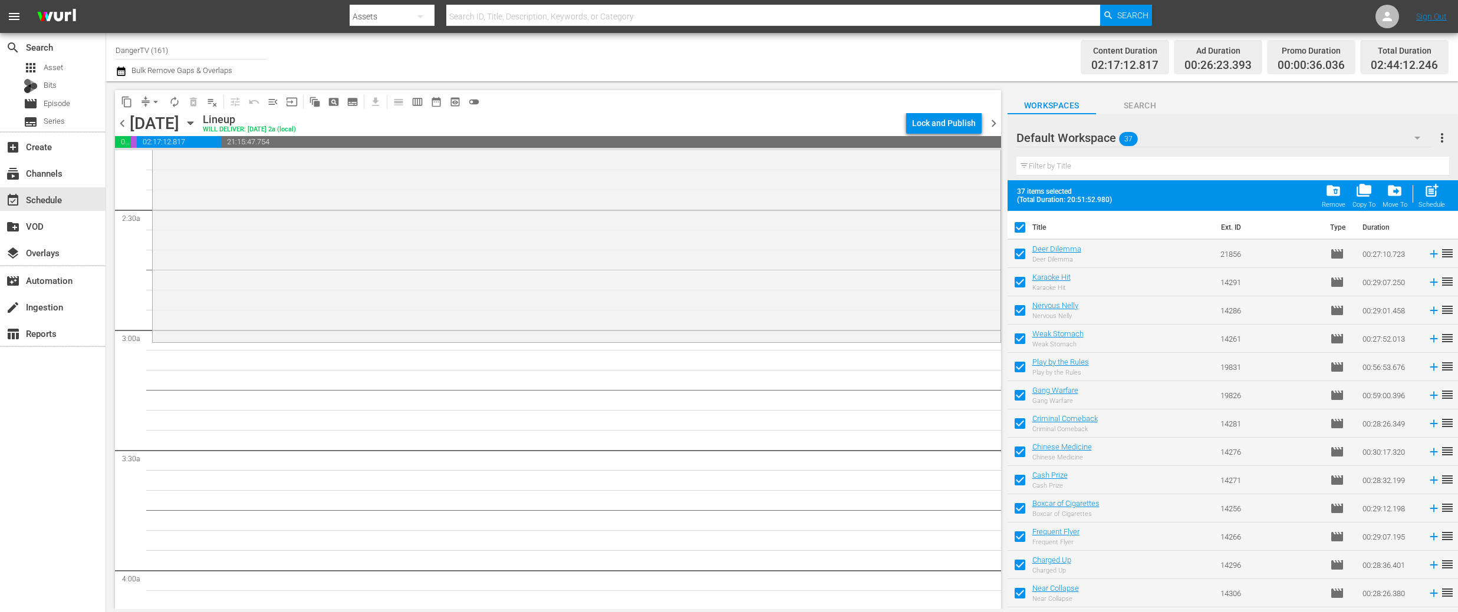
checkbox input "false"
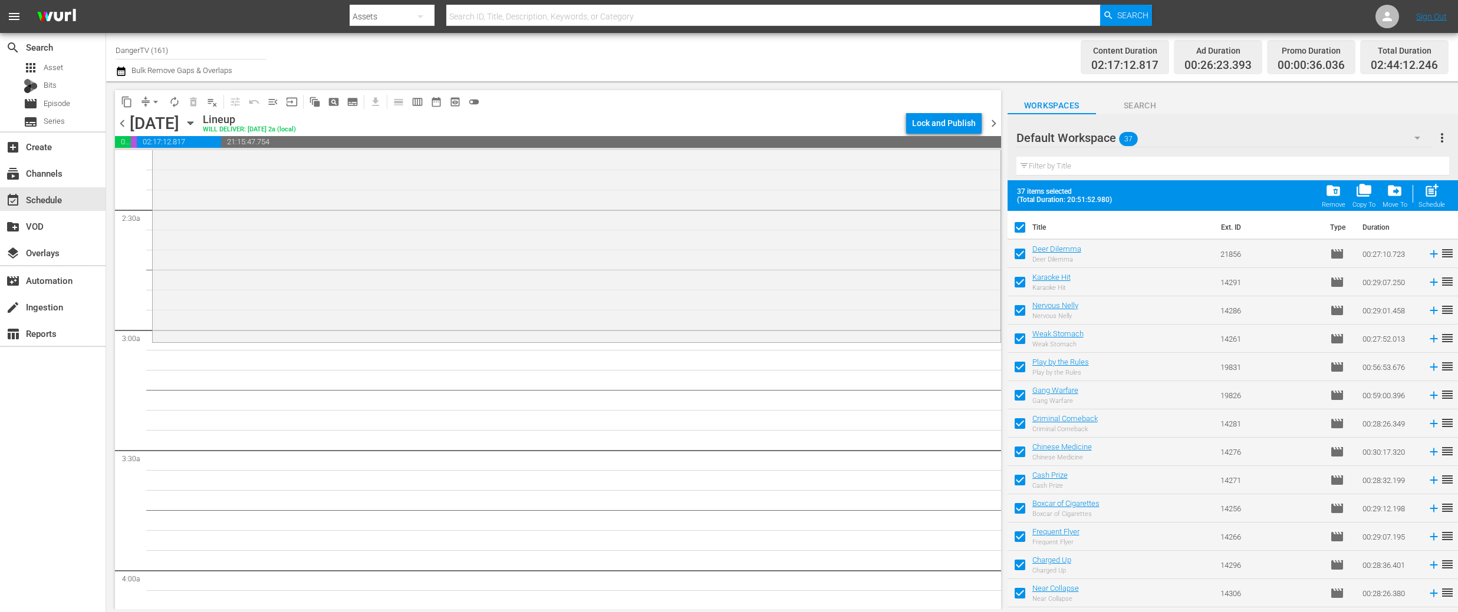
checkbox input "false"
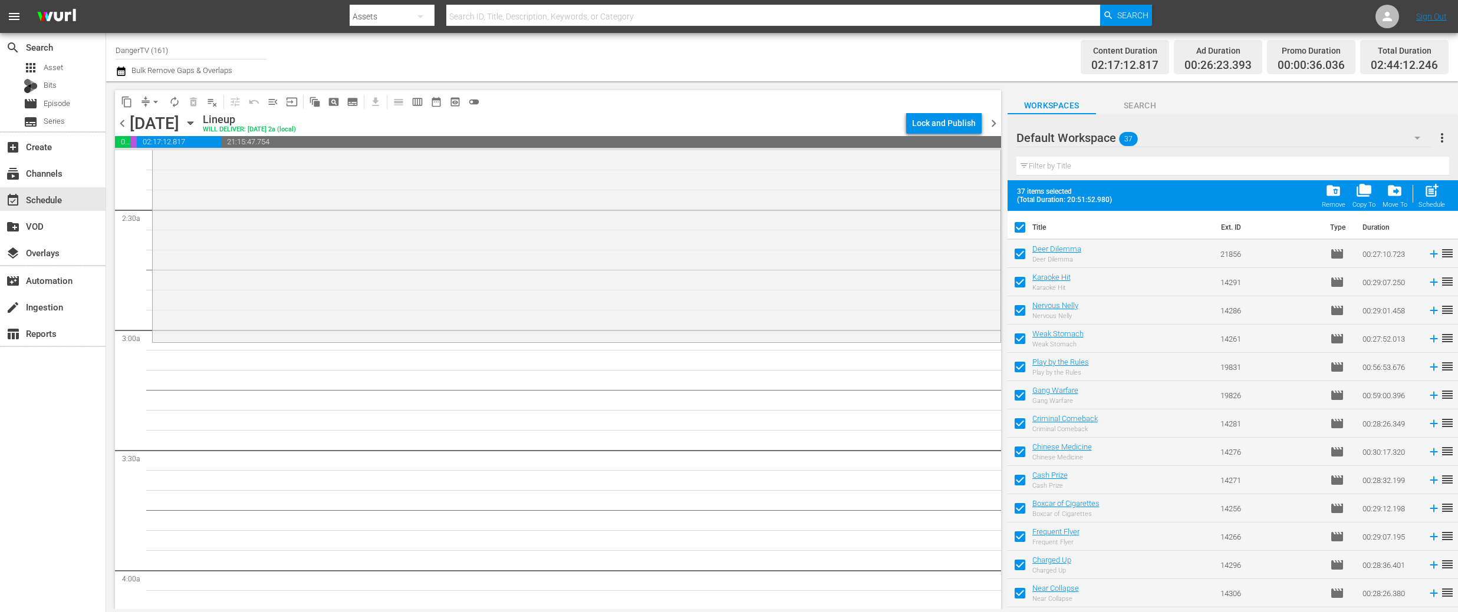
checkbox input "false"
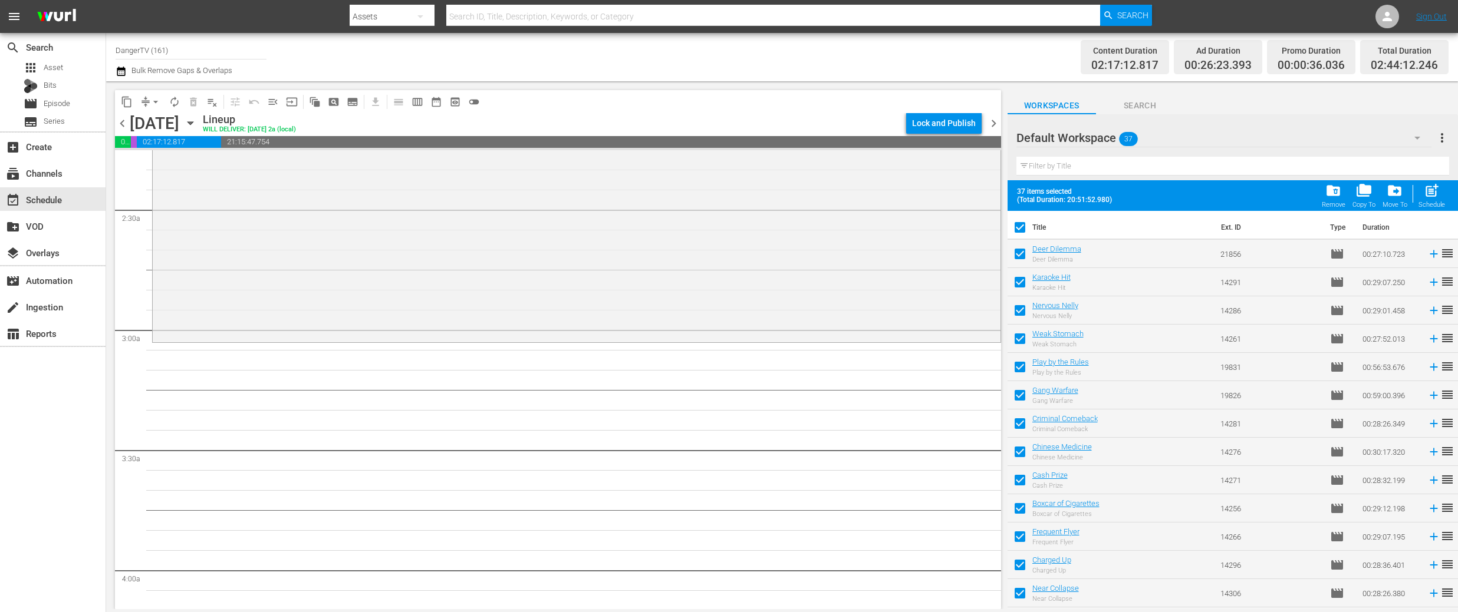
checkbox input "false"
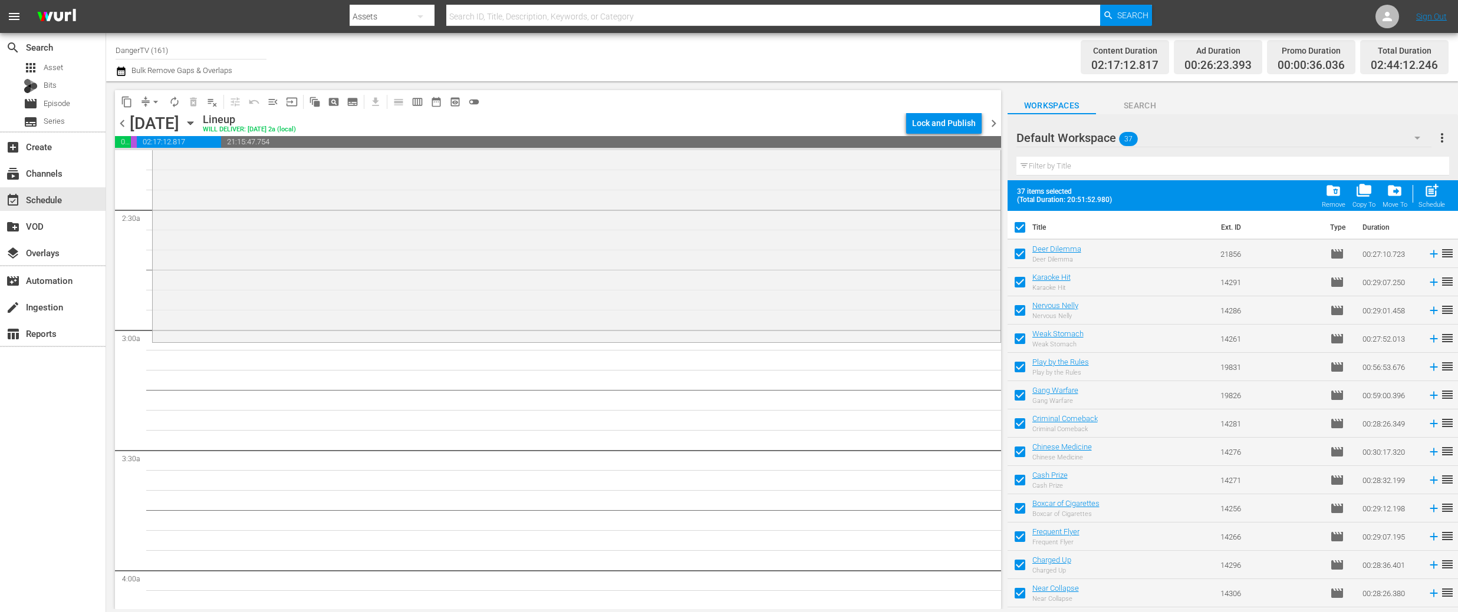
checkbox input "false"
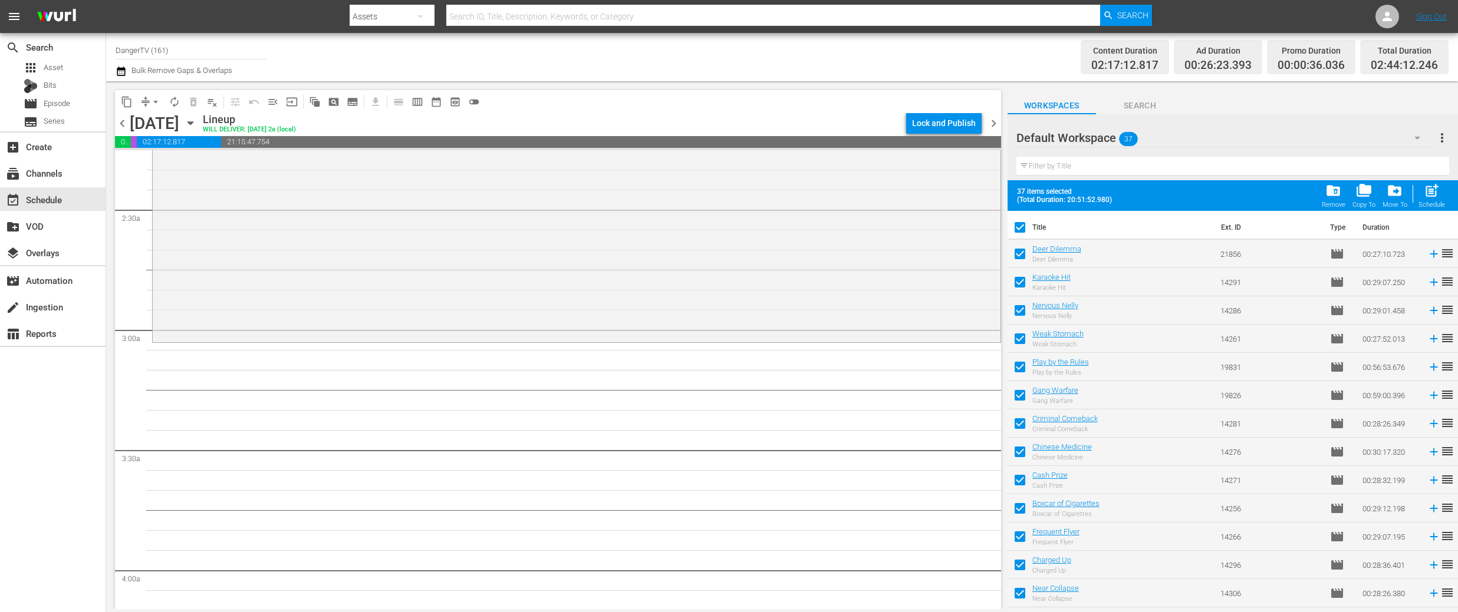
checkbox input "false"
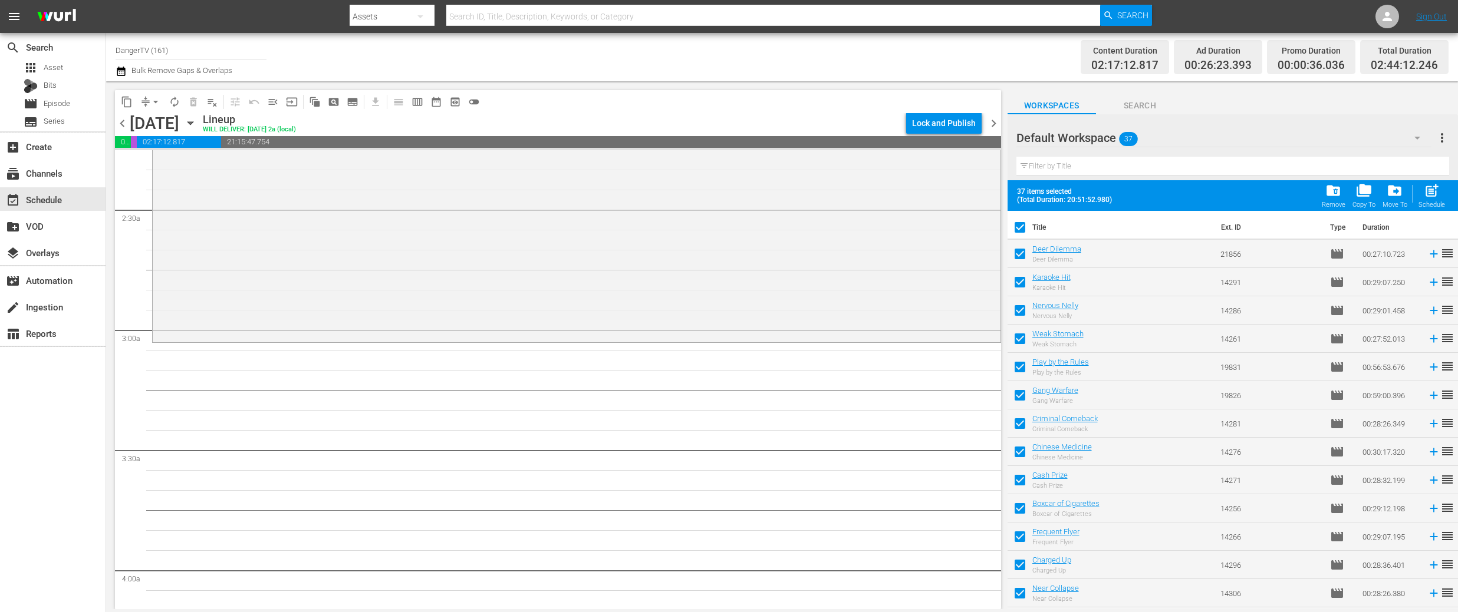
checkbox input "false"
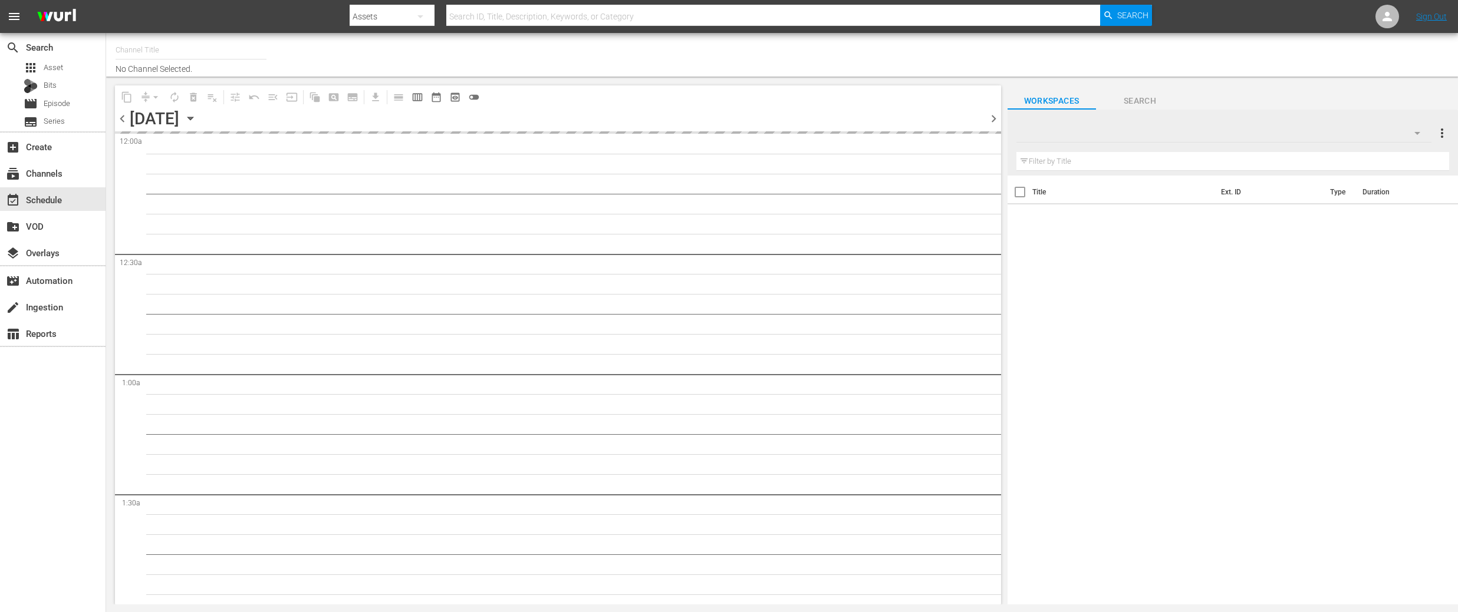
type input "DangerTV (161)"
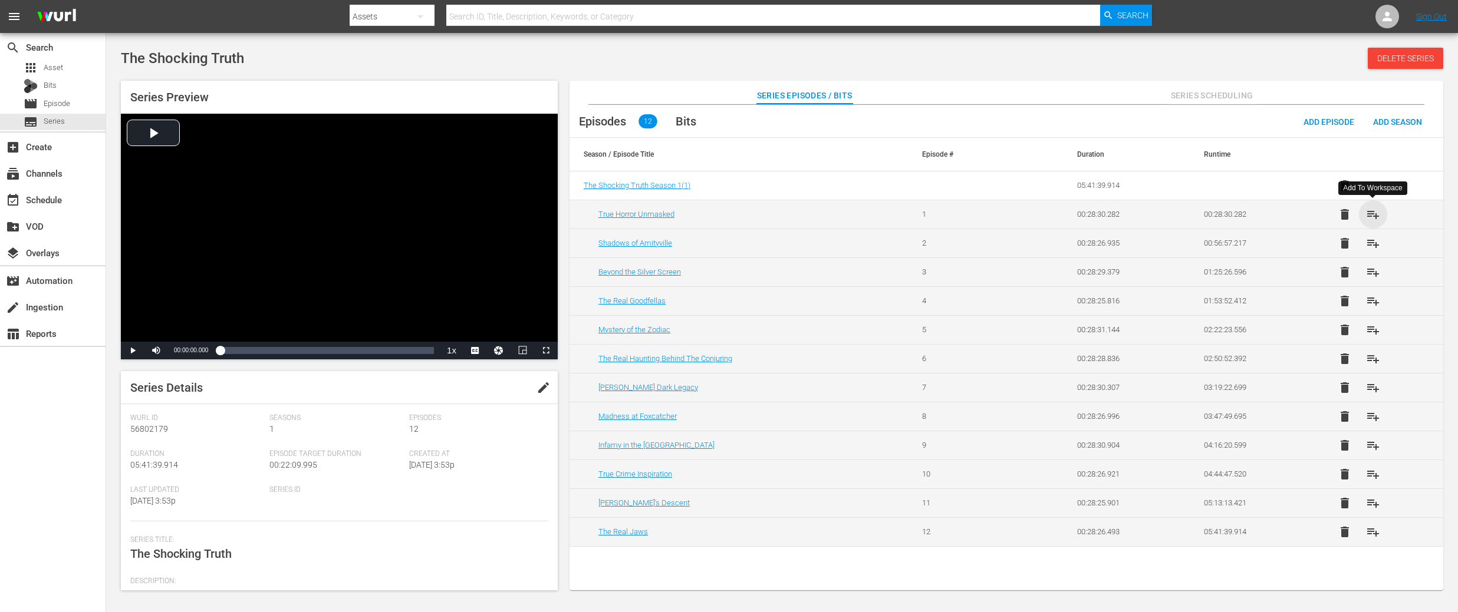
click at [1372, 212] on span "playlist_add" at bounding box center [1373, 214] width 14 height 14
click at [1374, 243] on span "playlist_add" at bounding box center [1373, 243] width 14 height 14
click at [1375, 273] on span "playlist_add" at bounding box center [1373, 272] width 14 height 14
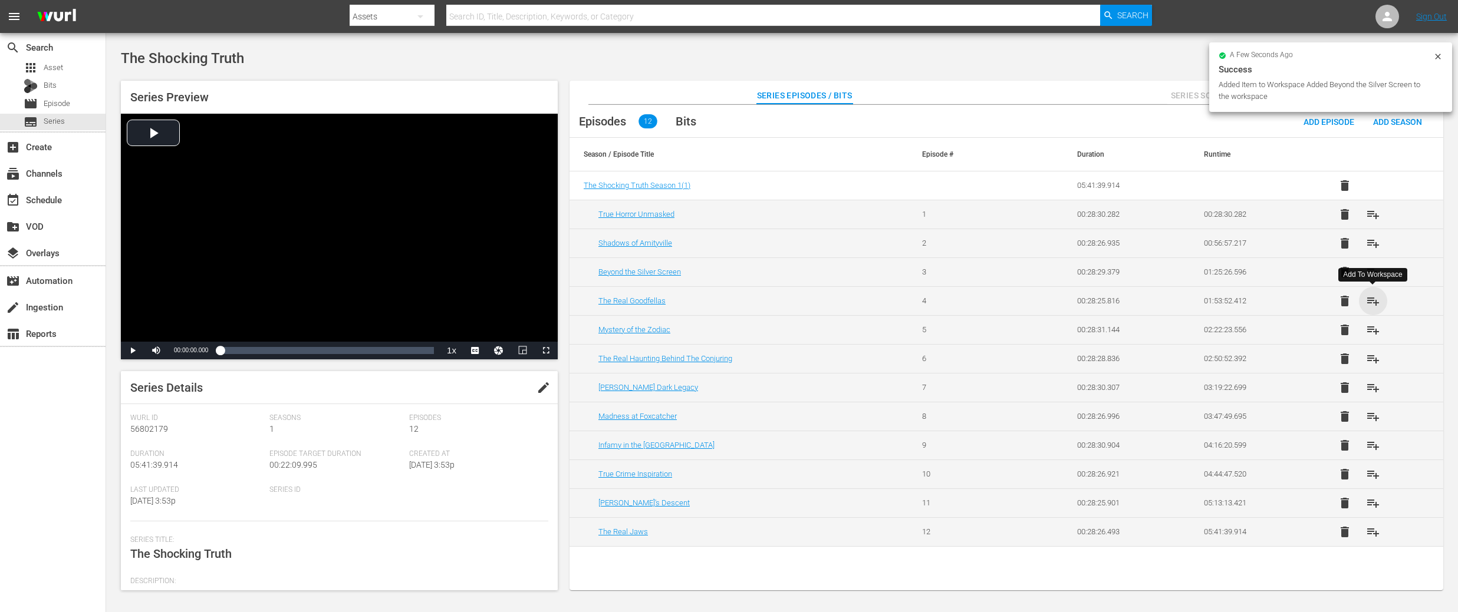
click at [1372, 297] on span "playlist_add" at bounding box center [1373, 301] width 14 height 14
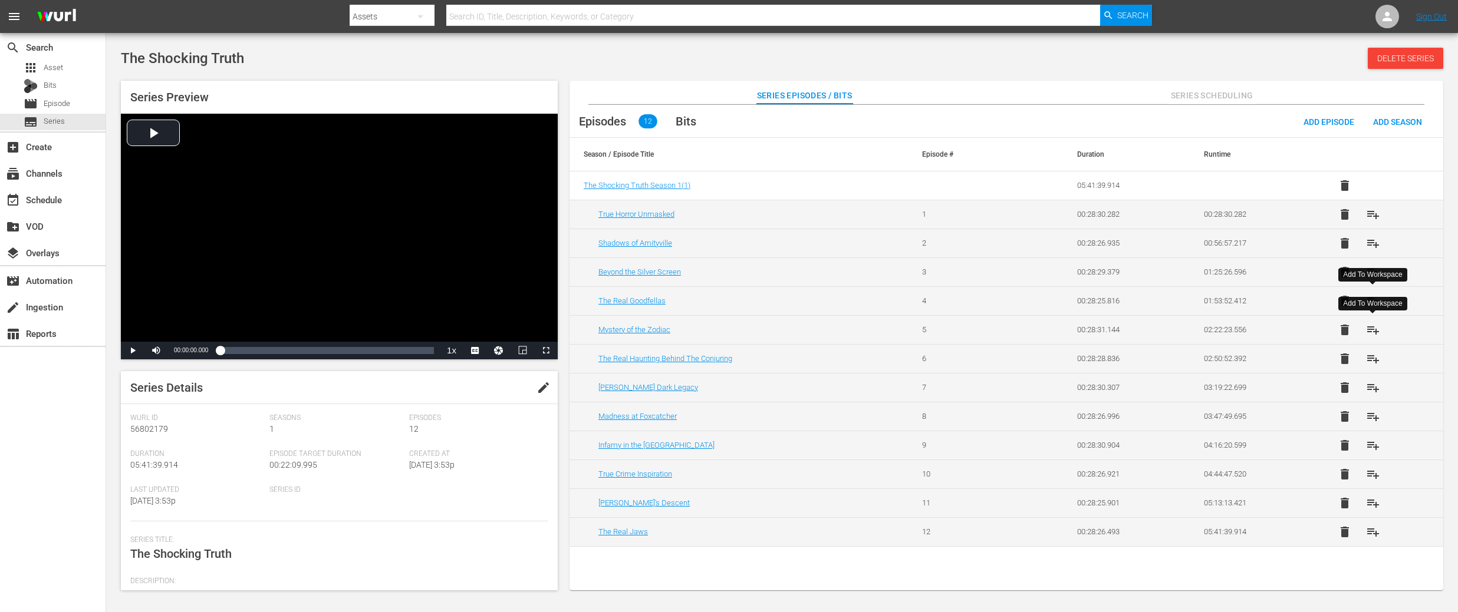
drag, startPoint x: 1371, startPoint y: 328, endPoint x: 1376, endPoint y: 354, distance: 25.8
click at [1371, 328] on span "playlist_add" at bounding box center [1373, 330] width 14 height 14
click at [1374, 357] on span "playlist_add" at bounding box center [1373, 359] width 14 height 14
click at [1371, 390] on span "playlist_add" at bounding box center [1373, 388] width 14 height 14
click at [1369, 417] on span "playlist_add" at bounding box center [1373, 417] width 14 height 14
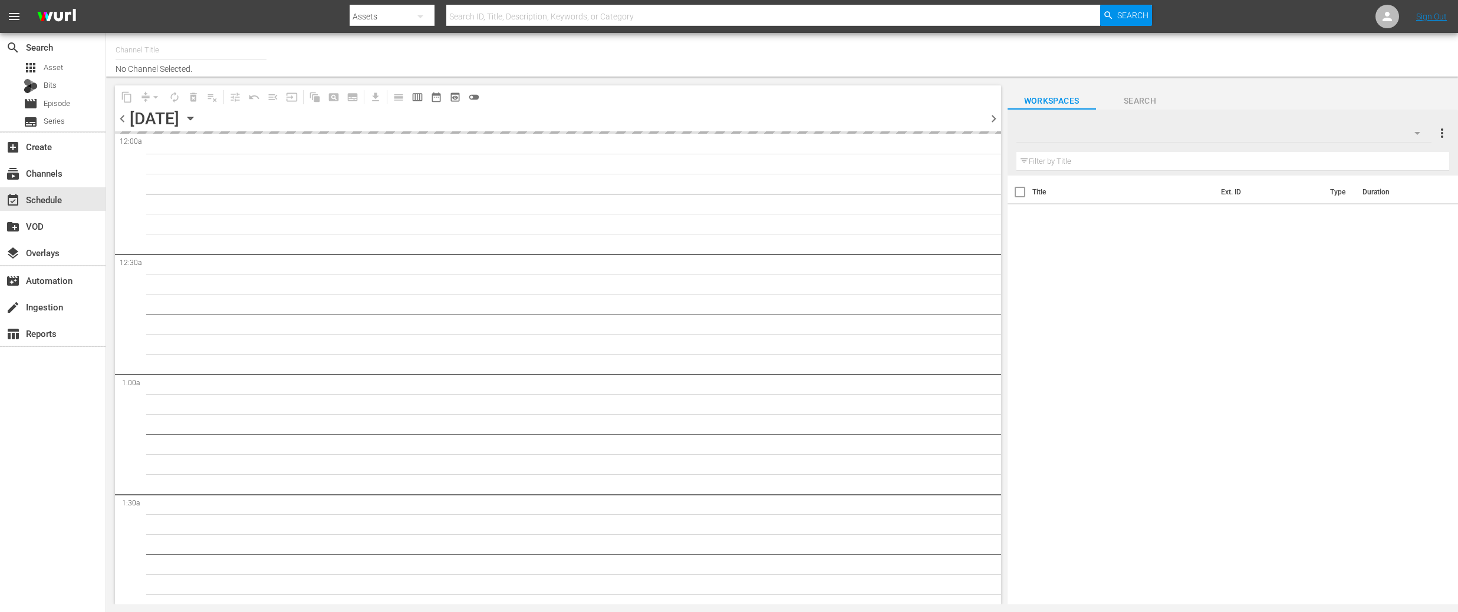
type input "DangerTV (161)"
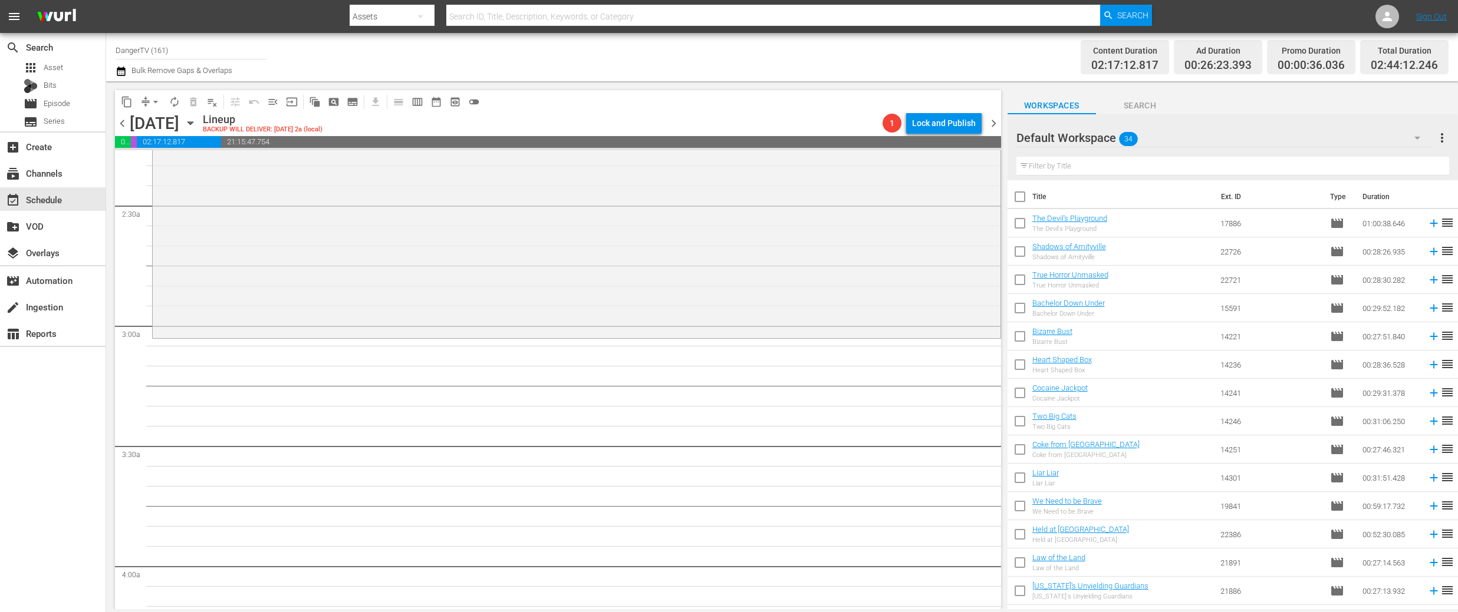
click at [1021, 197] on input "checkbox" at bounding box center [1019, 199] width 25 height 25
checkbox input "true"
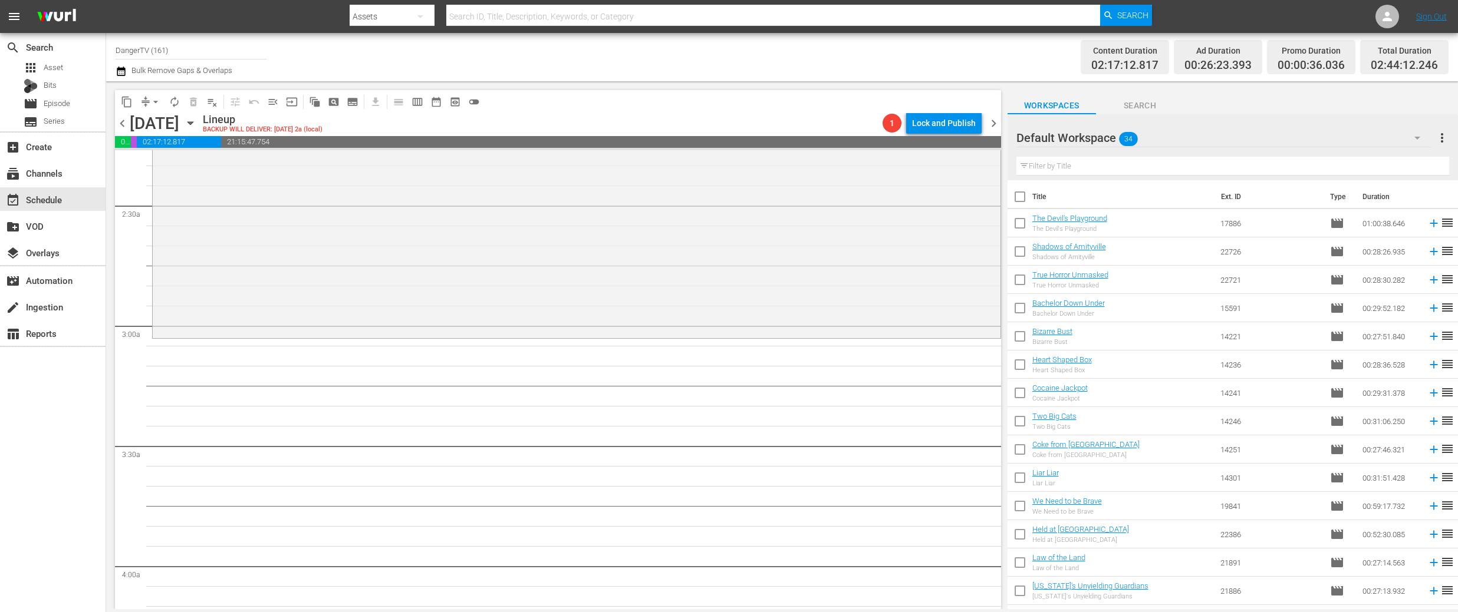
checkbox input "true"
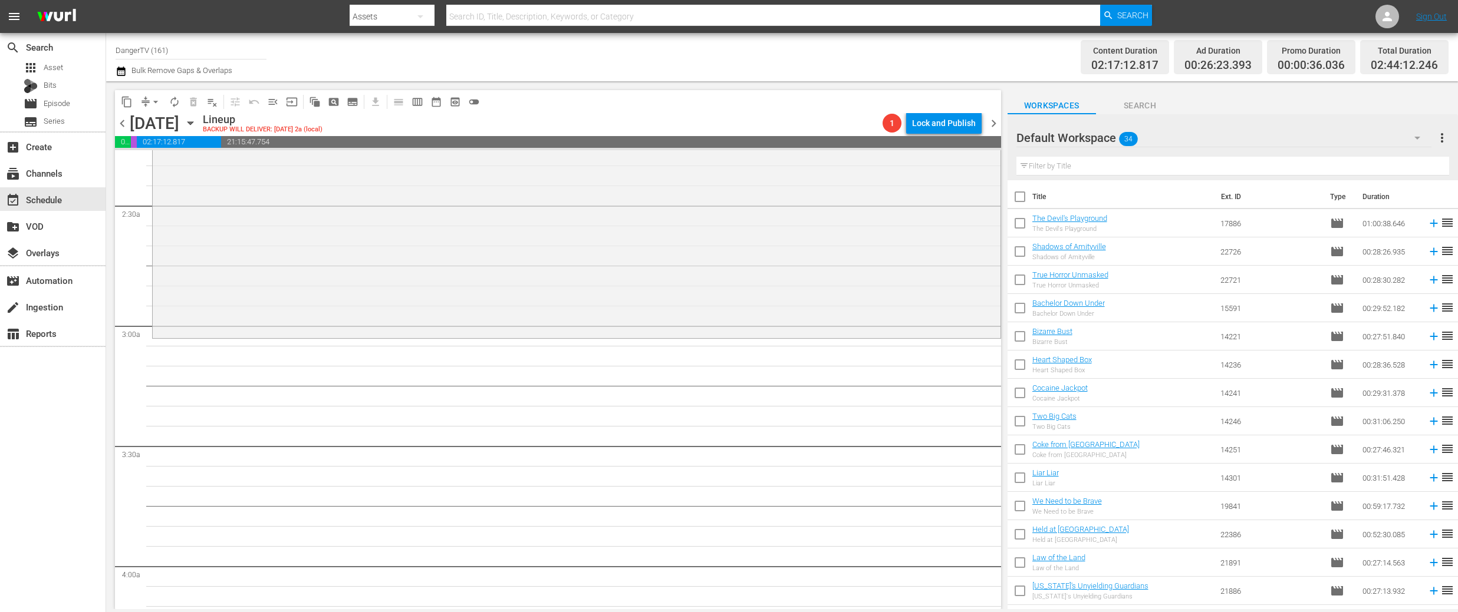
checkbox input "true"
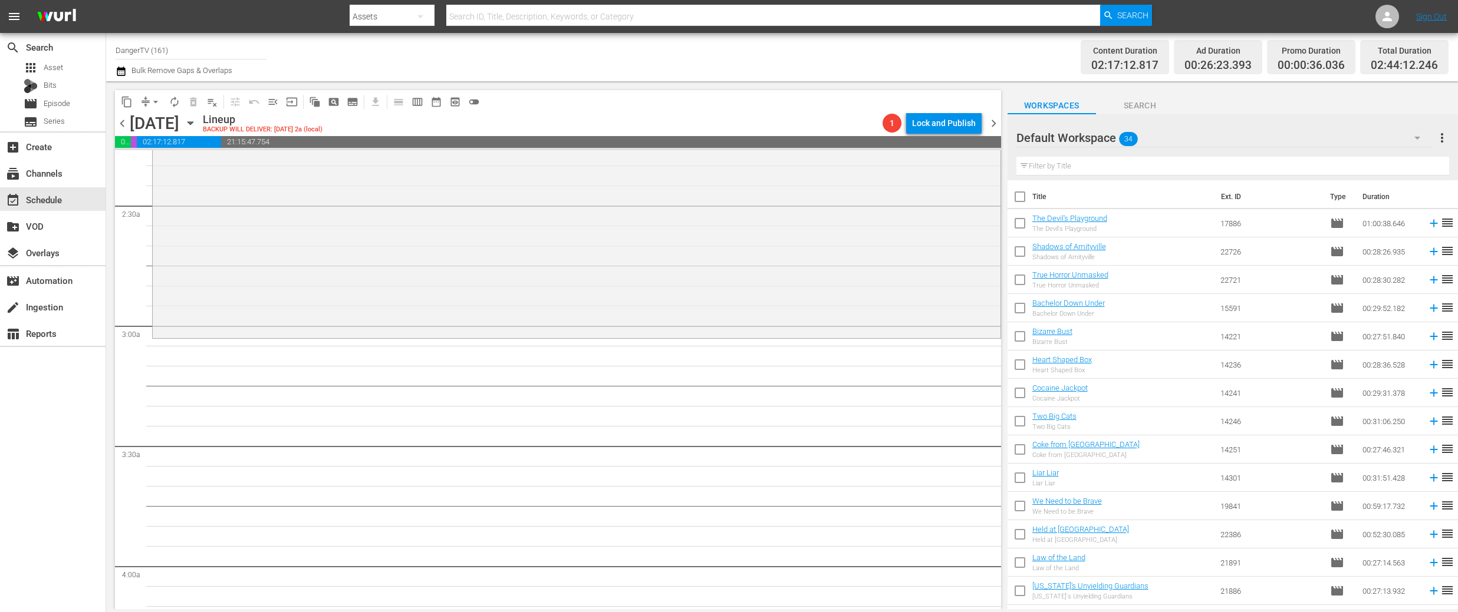
checkbox input "true"
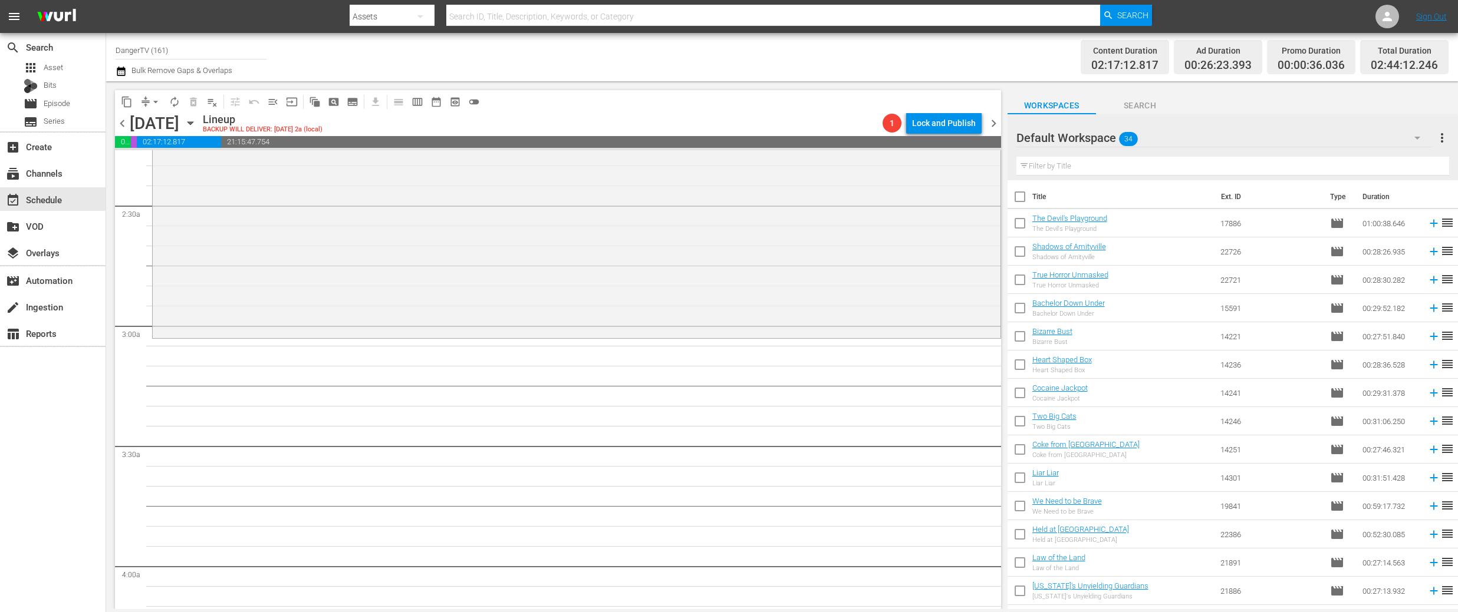
checkbox input "true"
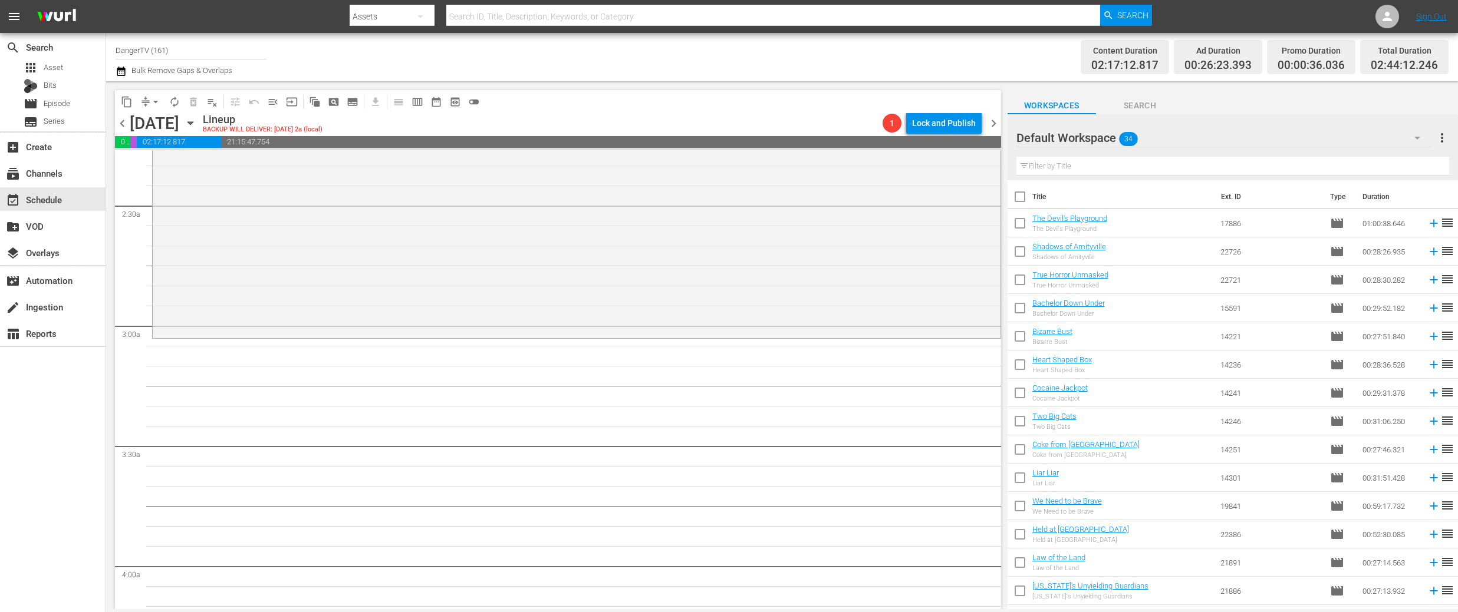
checkbox input "true"
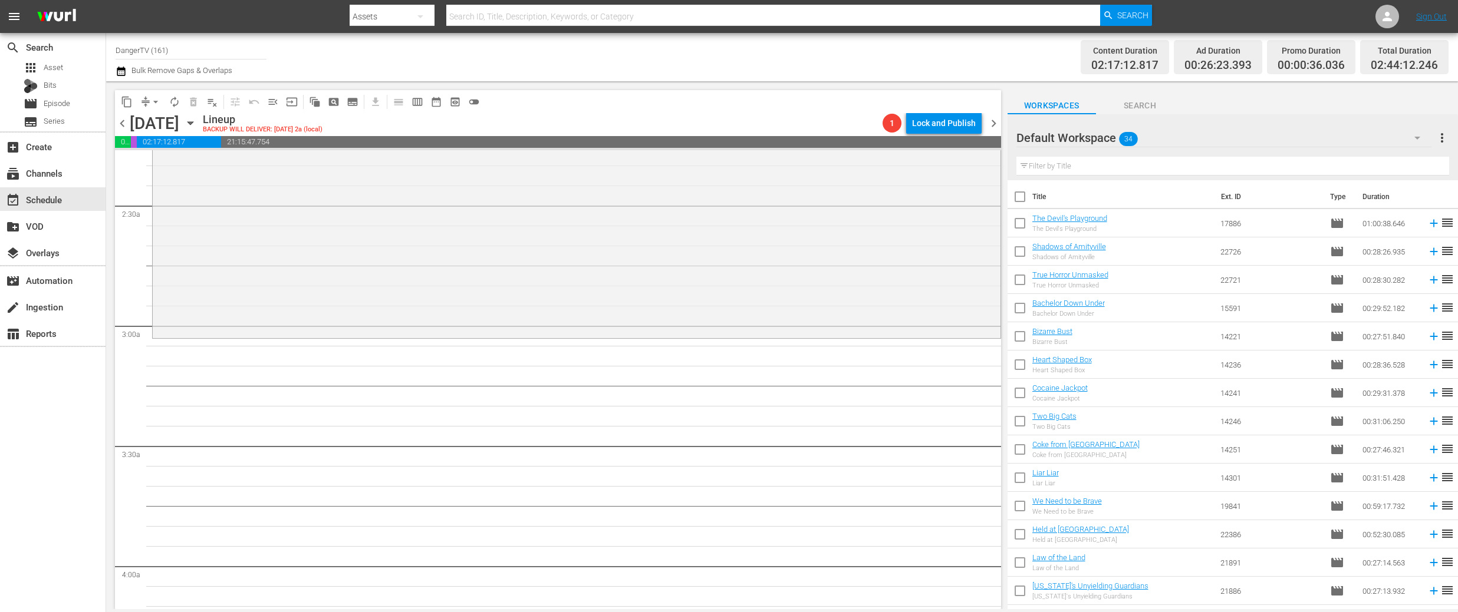
checkbox input "true"
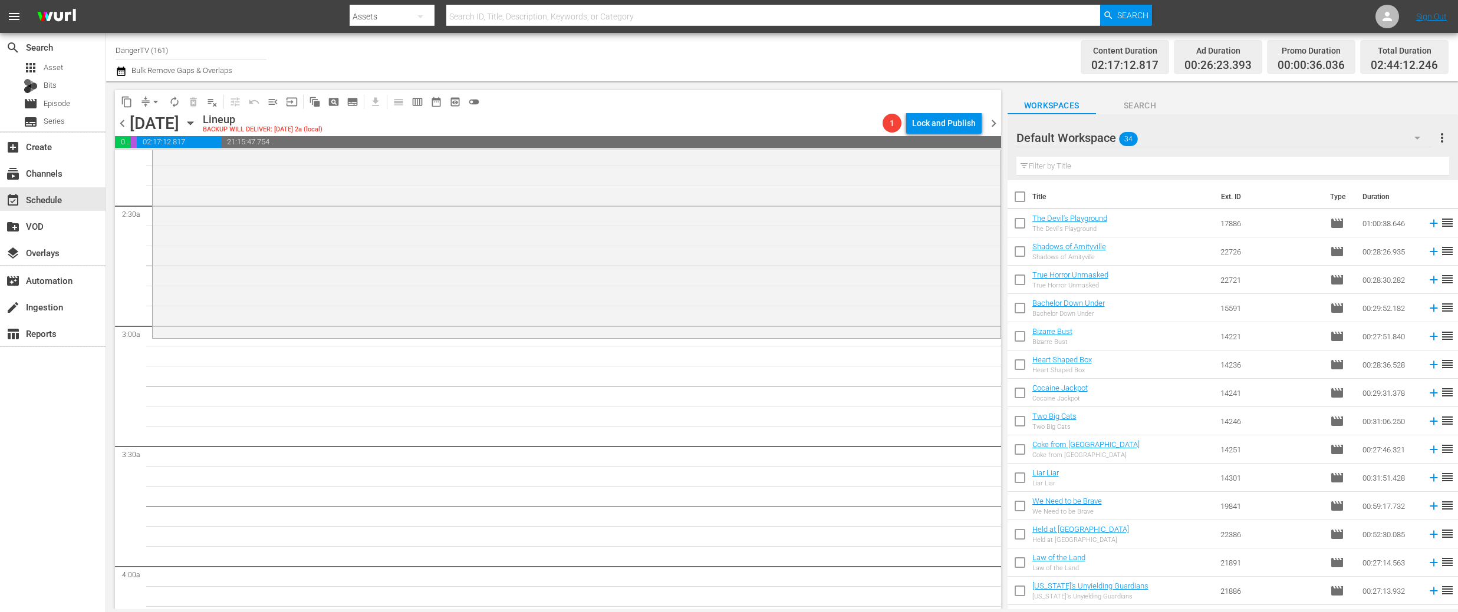
checkbox input "true"
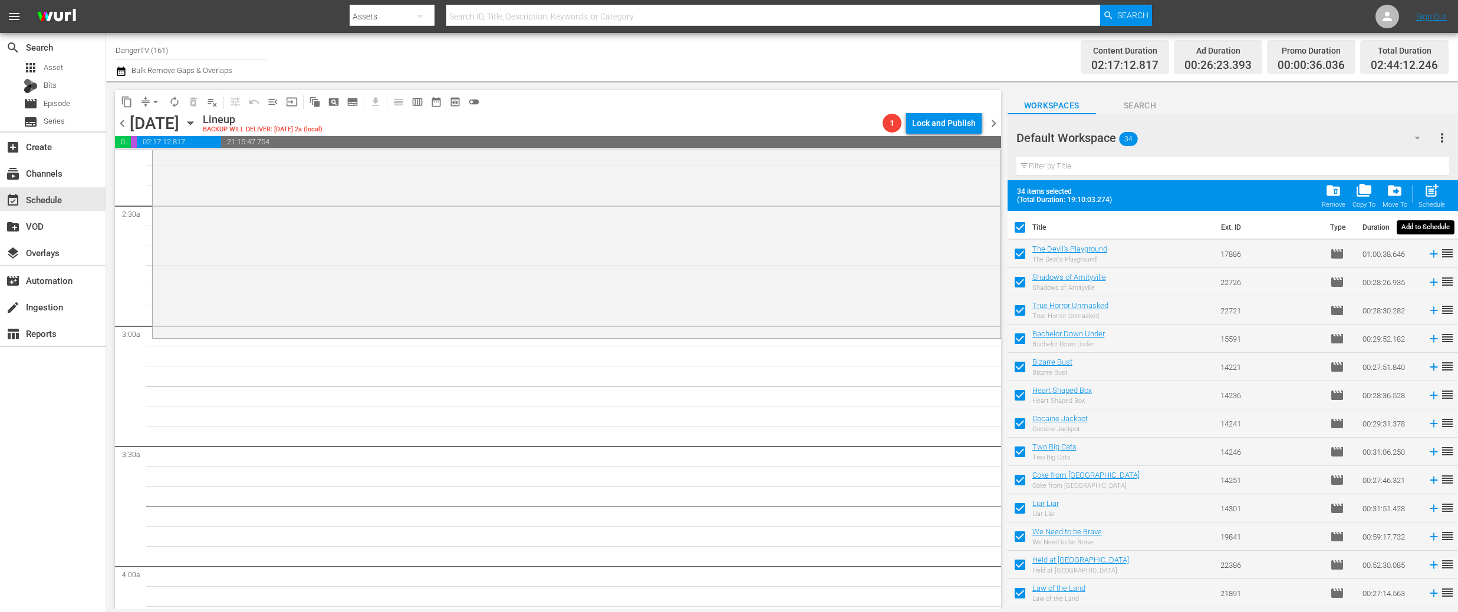
click at [1430, 190] on span "post_add" at bounding box center [1431, 191] width 16 height 16
checkbox input "false"
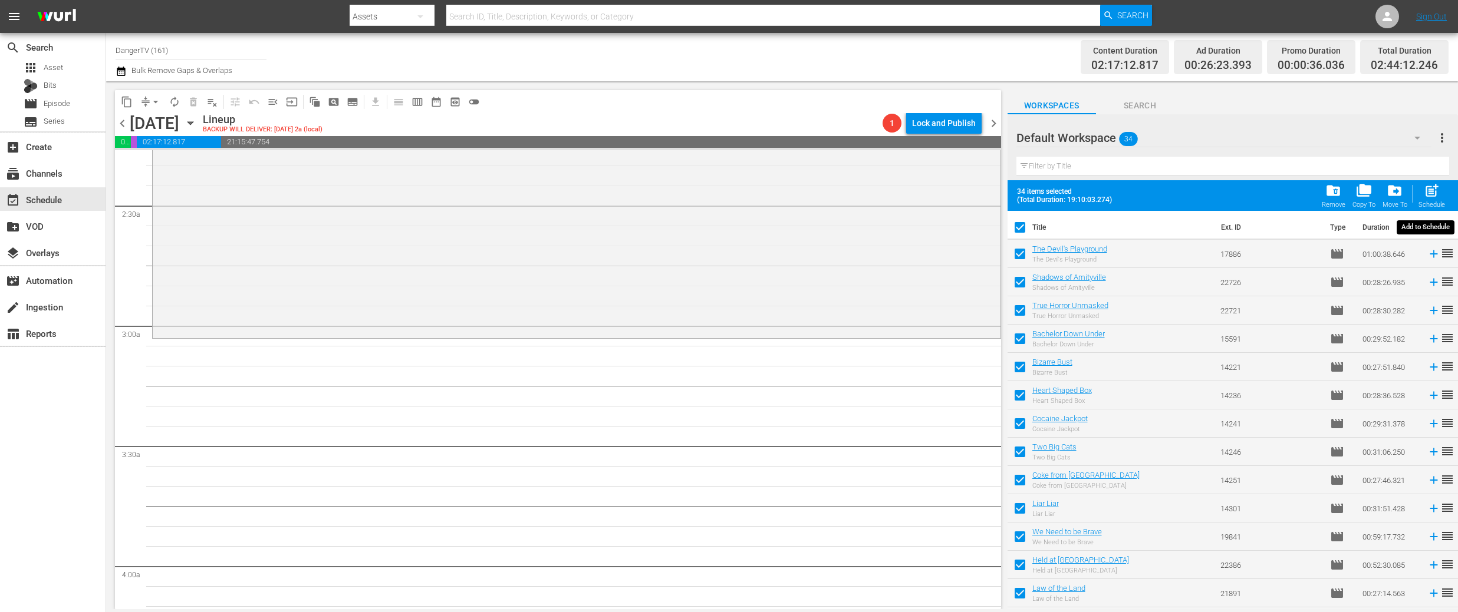
checkbox input "false"
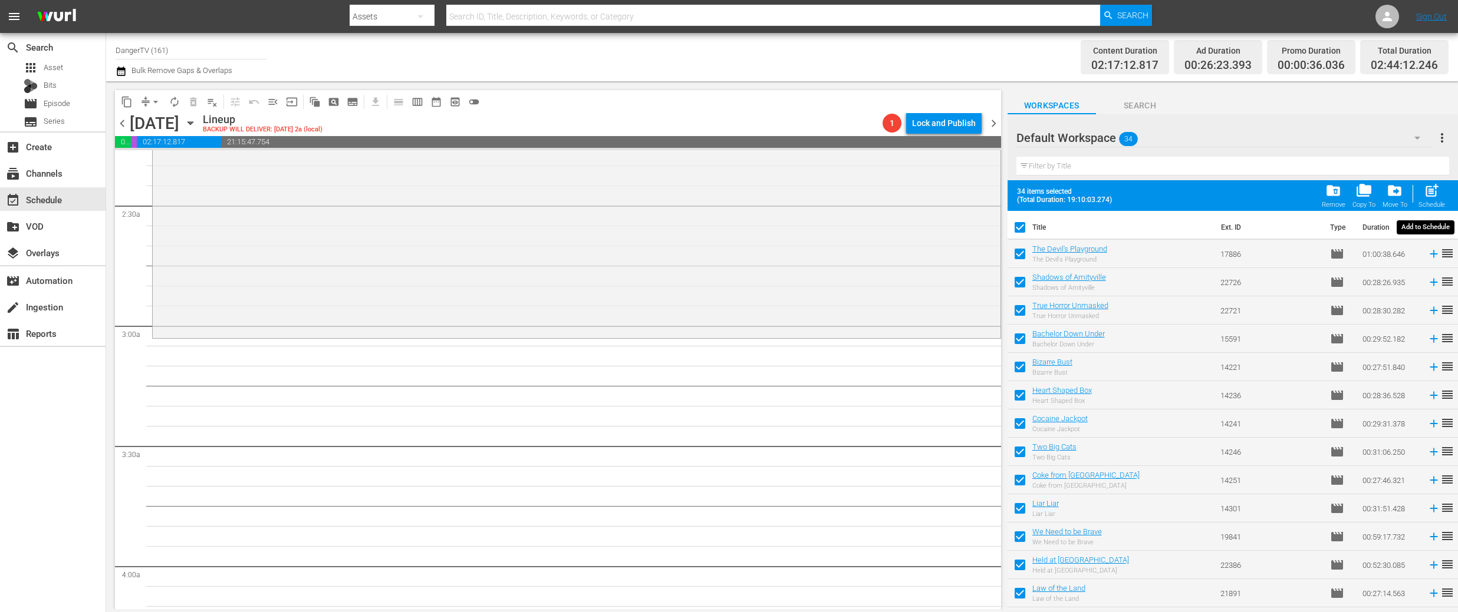
checkbox input "false"
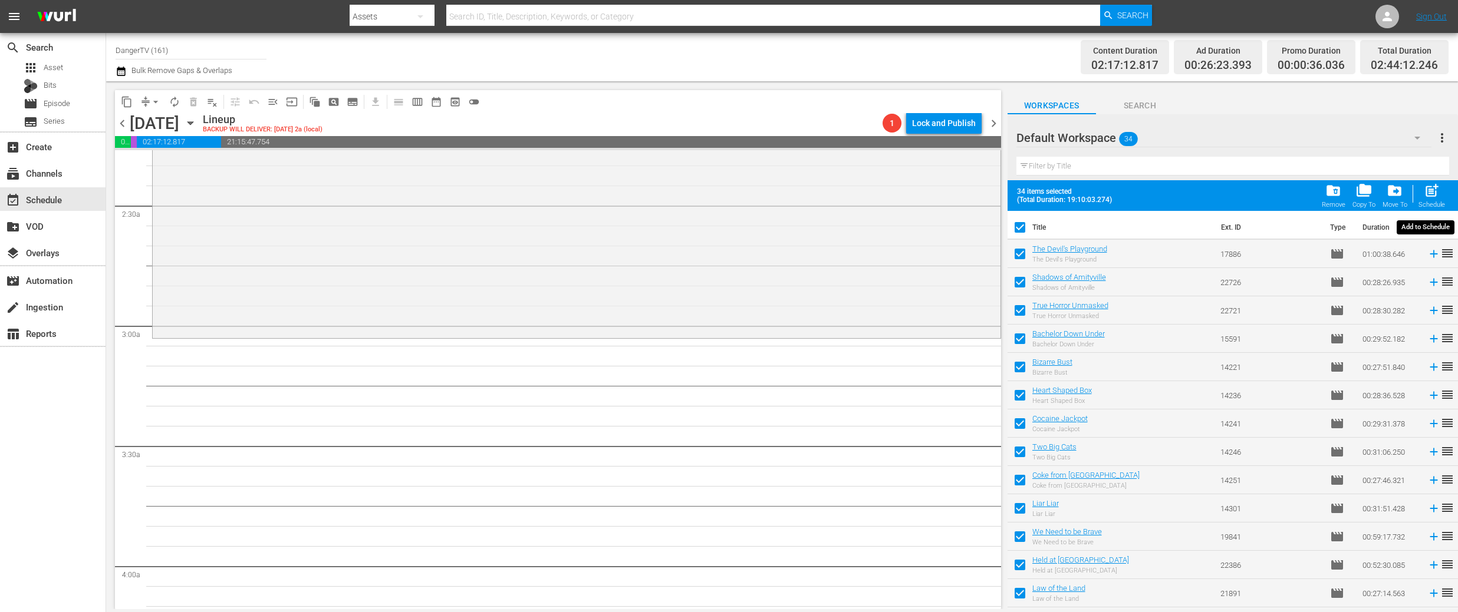
checkbox input "false"
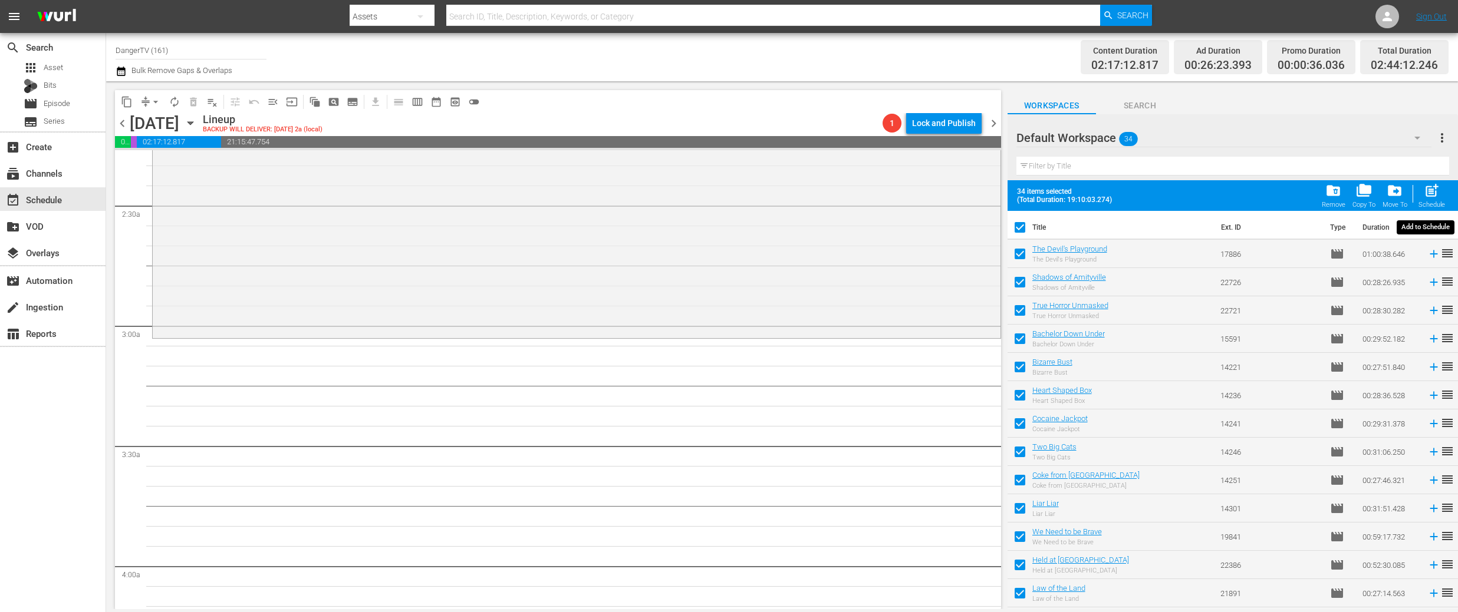
checkbox input "false"
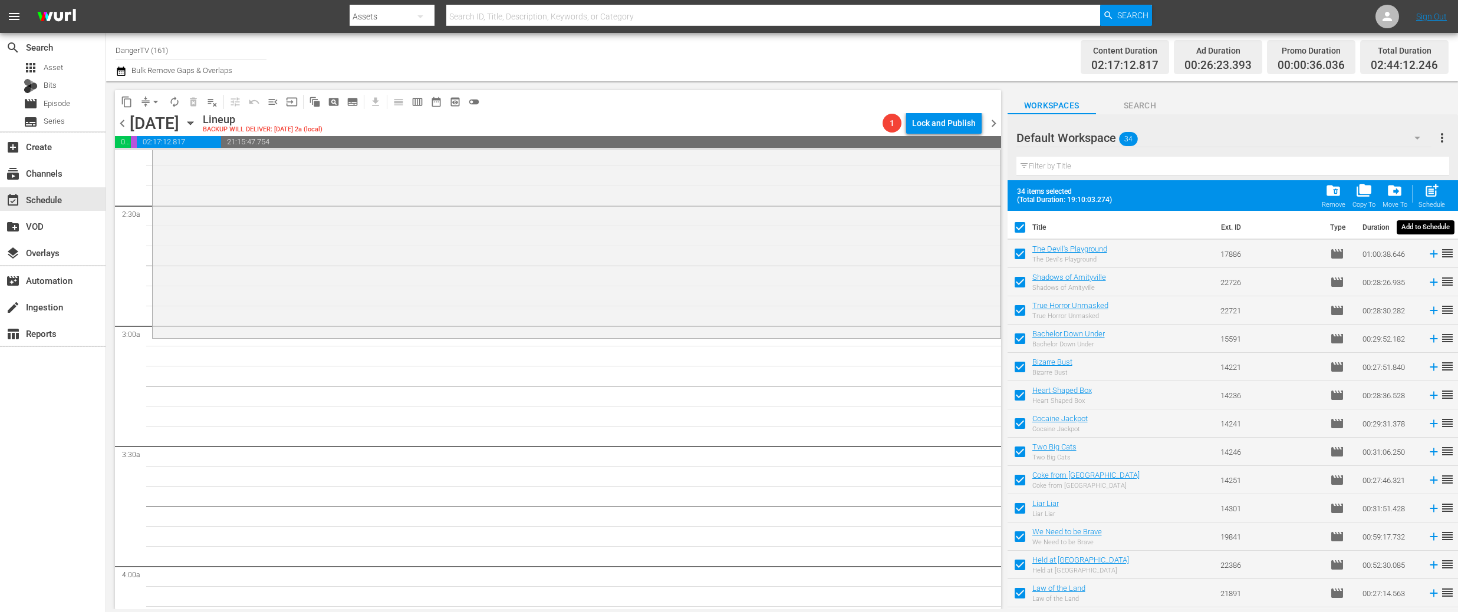
checkbox input "false"
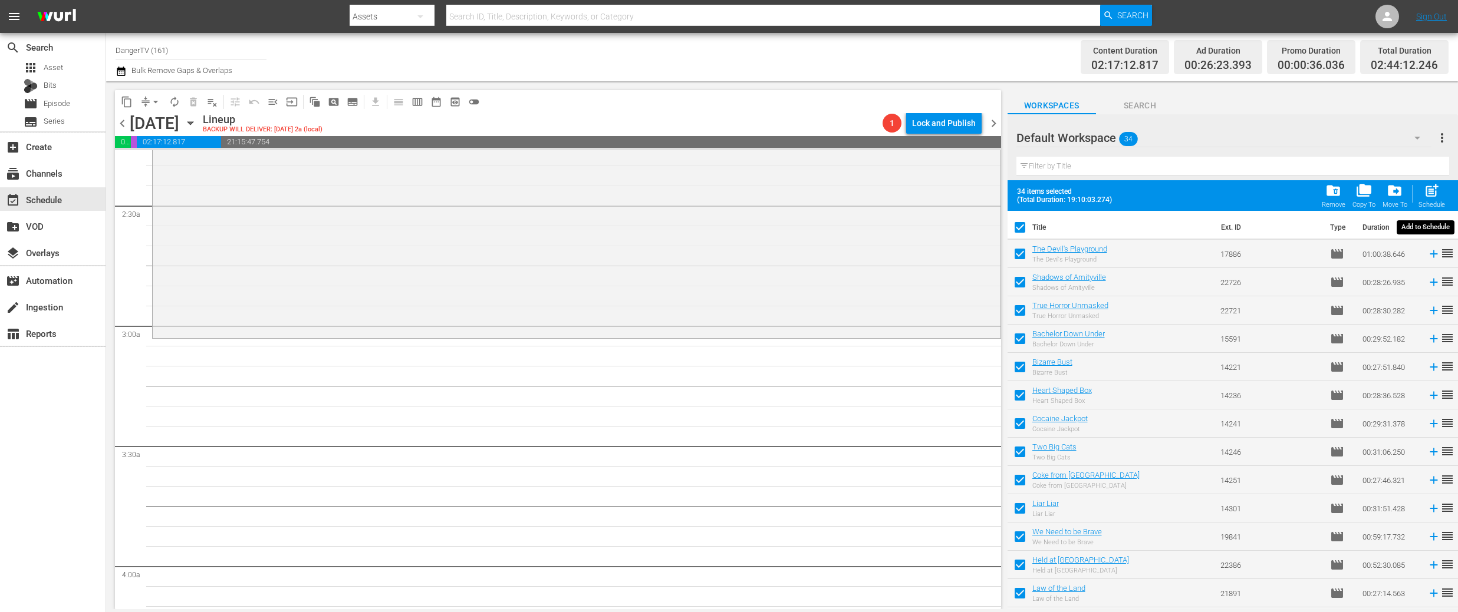
checkbox input "false"
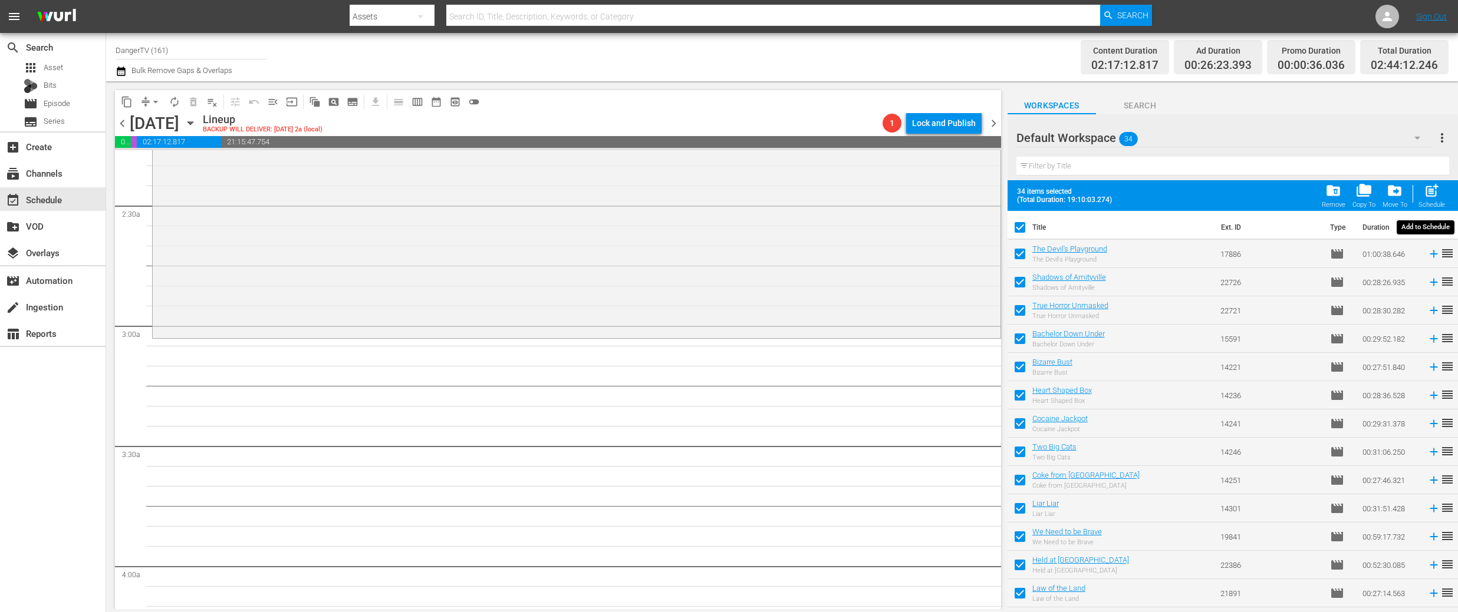
checkbox input "false"
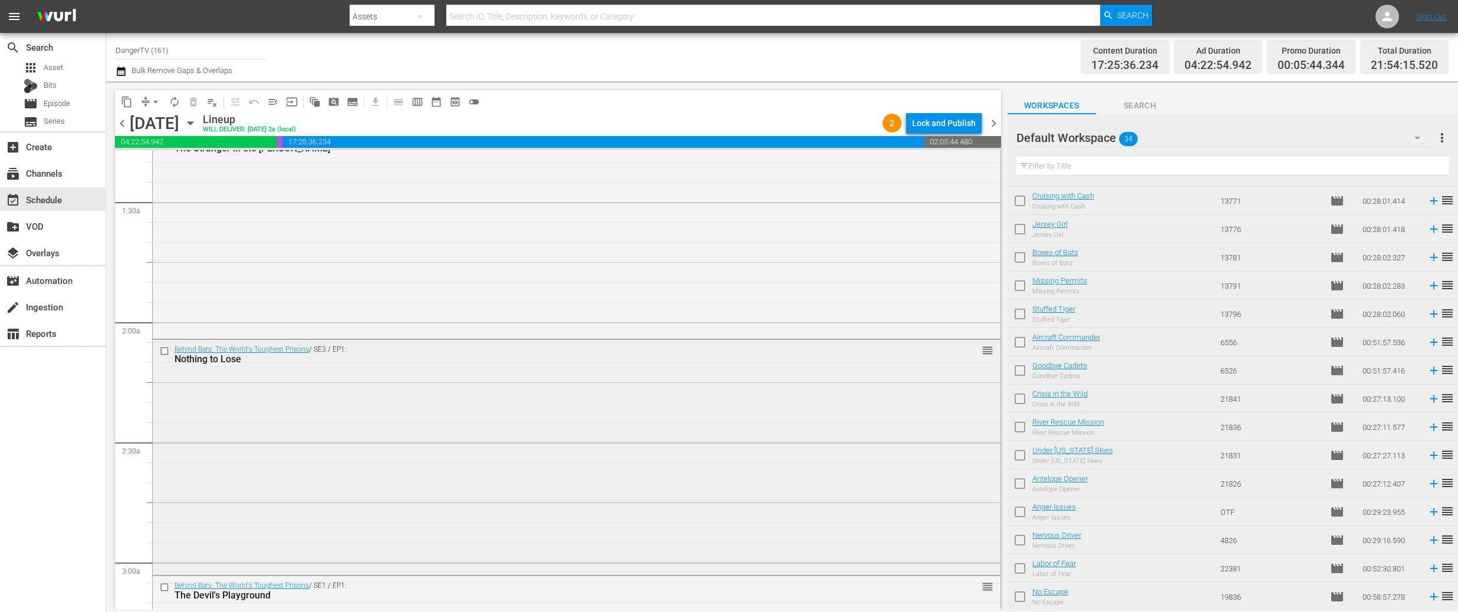
scroll to position [279, 0]
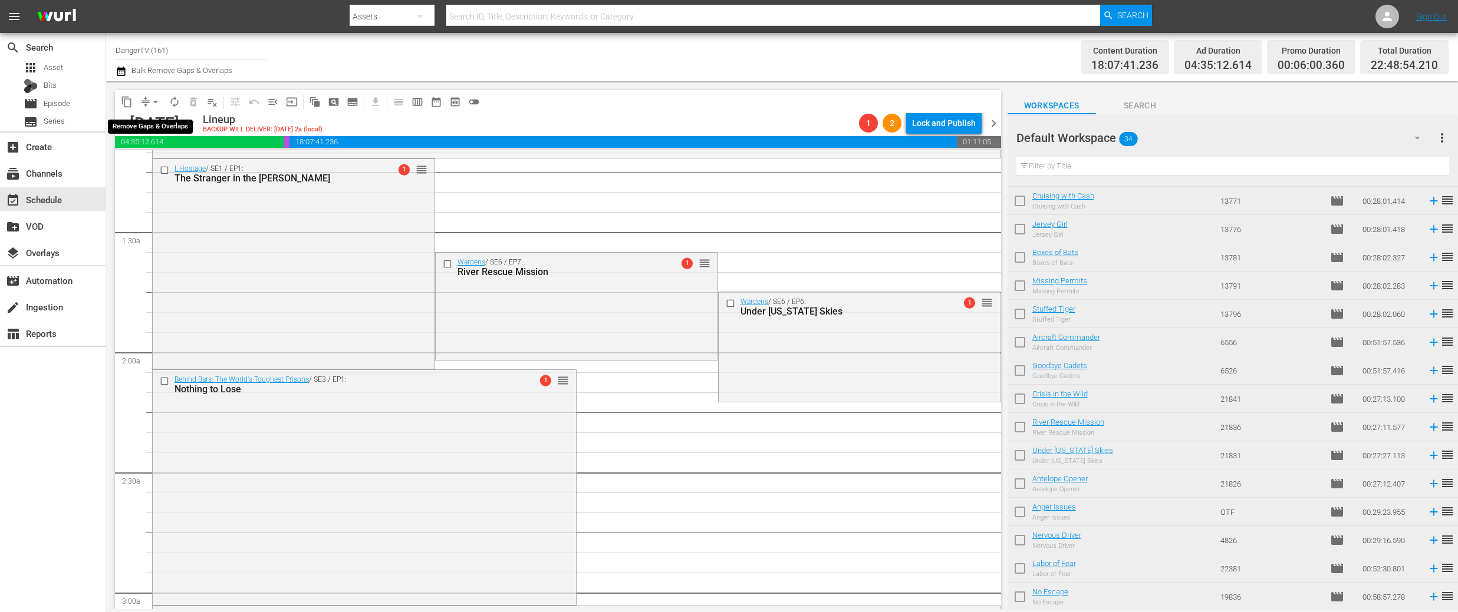
click at [156, 101] on span "arrow_drop_down" at bounding box center [156, 102] width 12 height 12
click at [165, 166] on li "Align to End of Previous Day" at bounding box center [156, 164] width 124 height 19
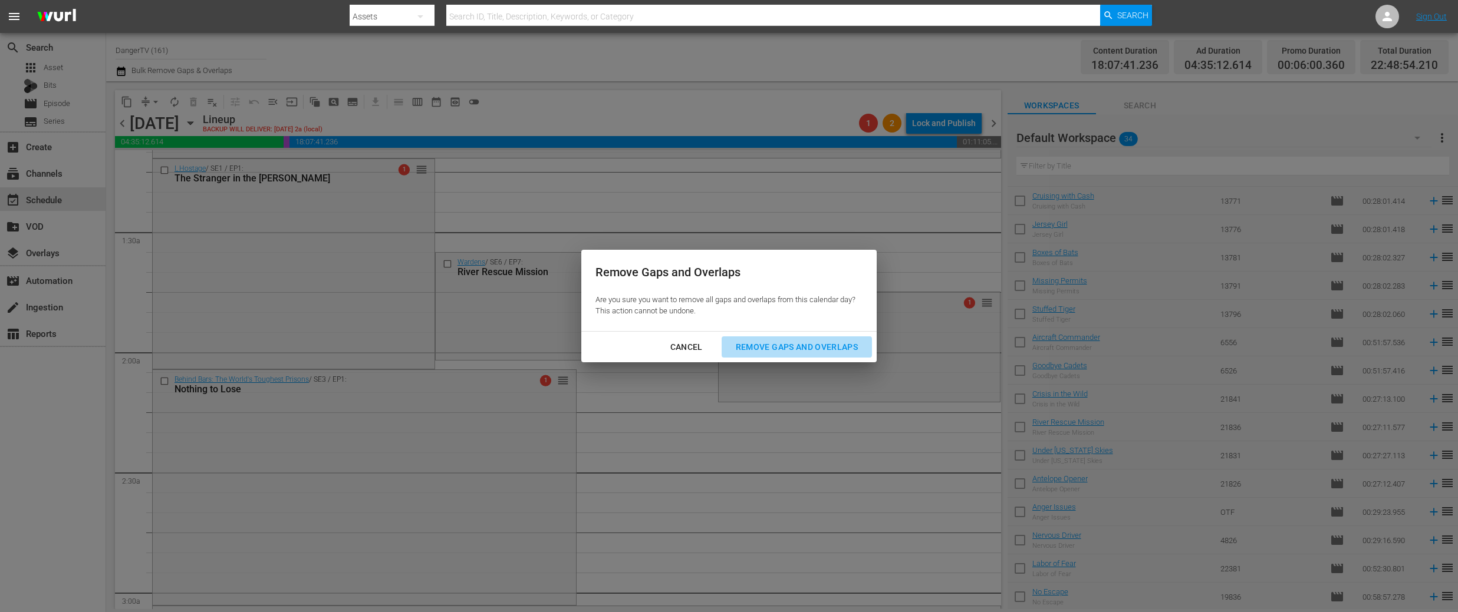
click at [802, 348] on div "Remove Gaps and Overlaps" at bounding box center [796, 347] width 141 height 15
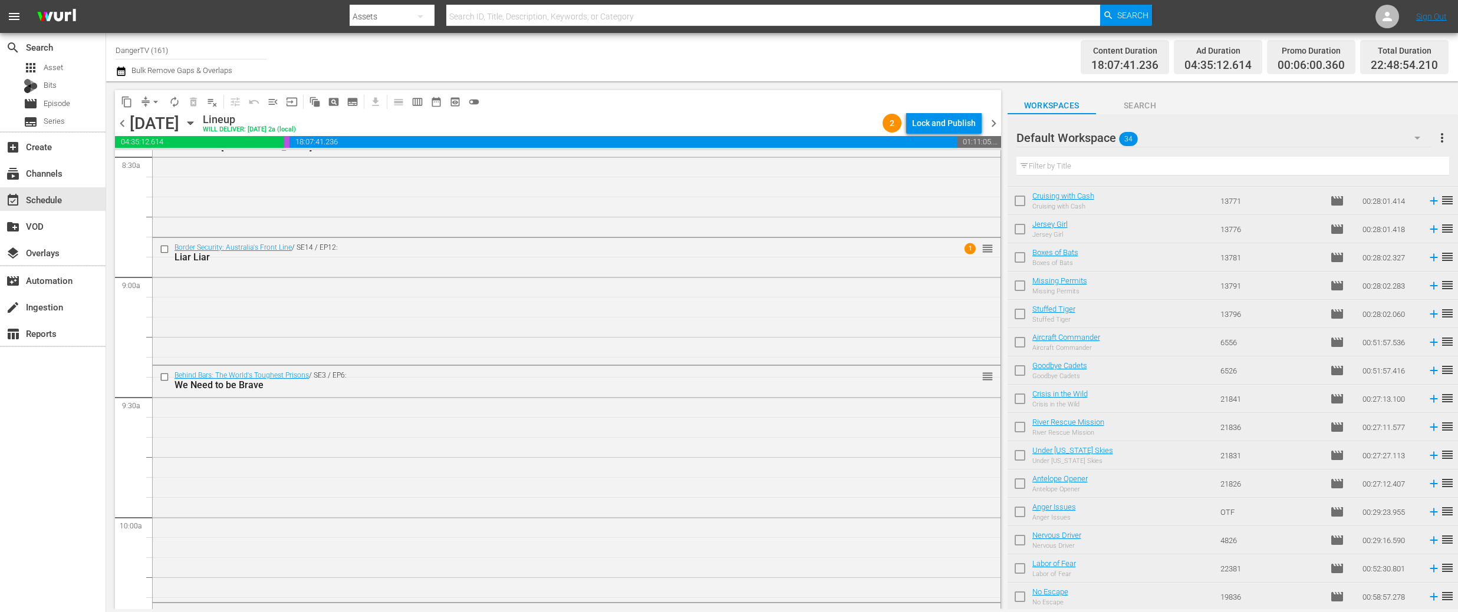
scroll to position [2036, 0]
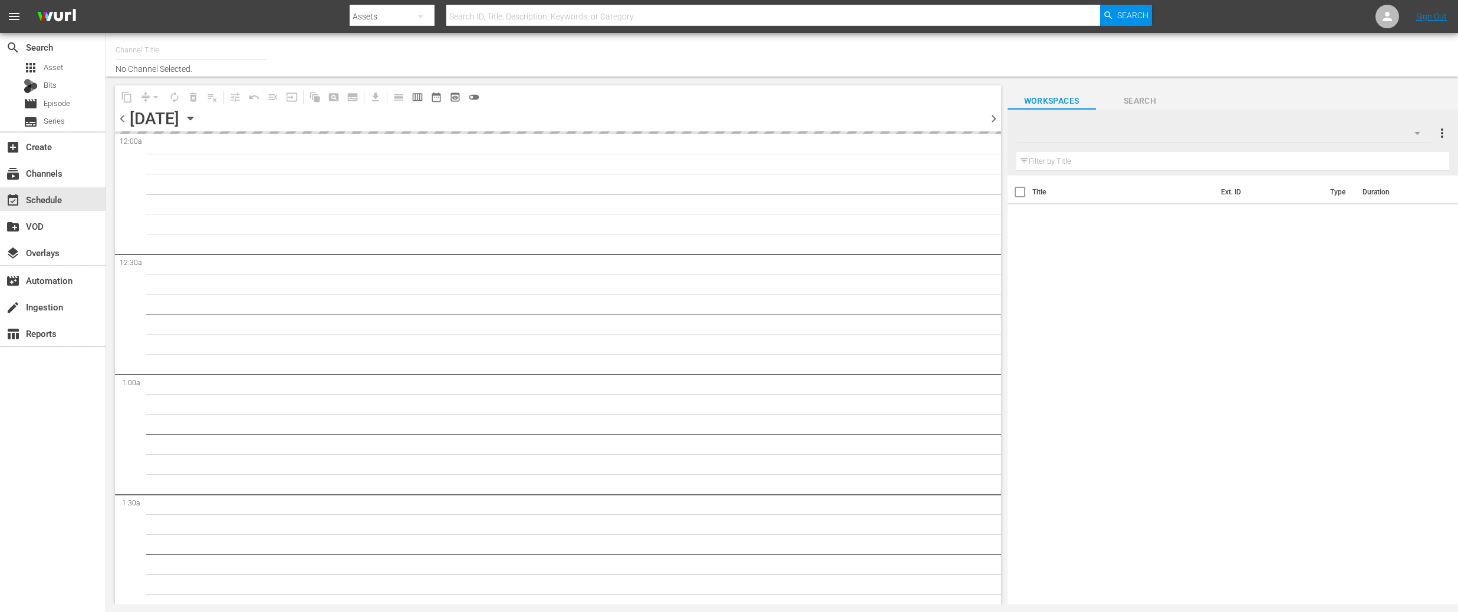
type input "DangerTV (161)"
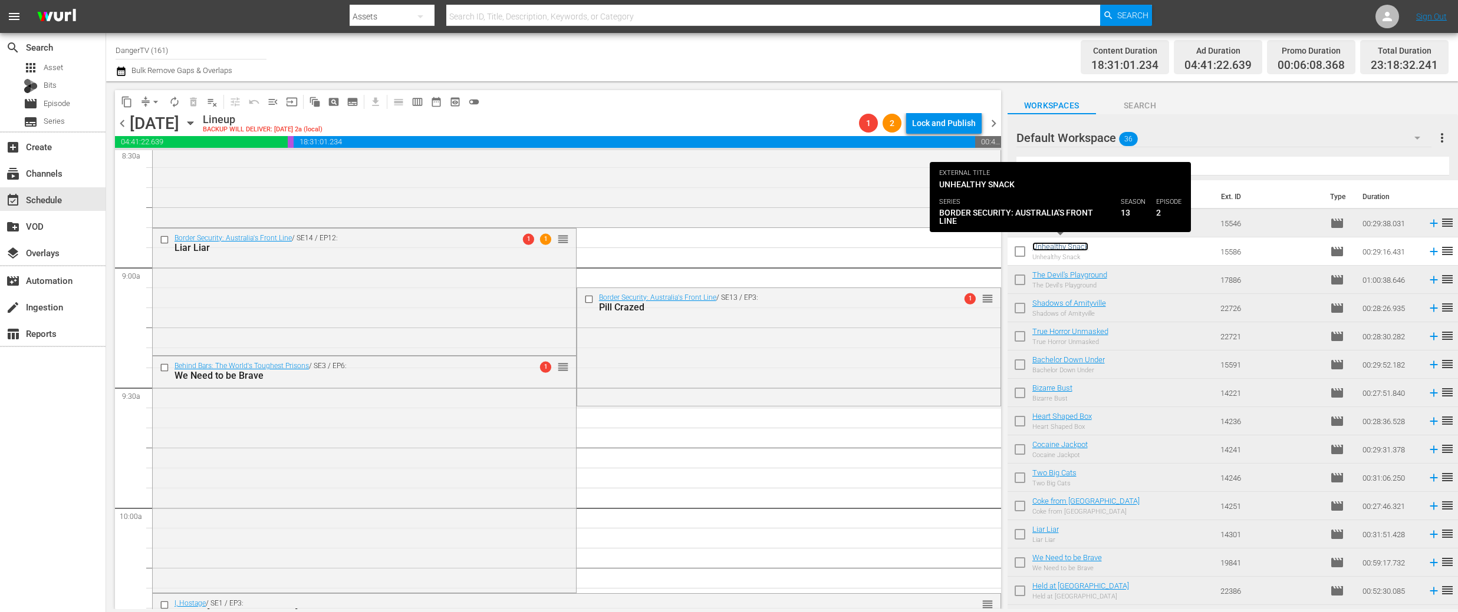
scroll to position [3, 0]
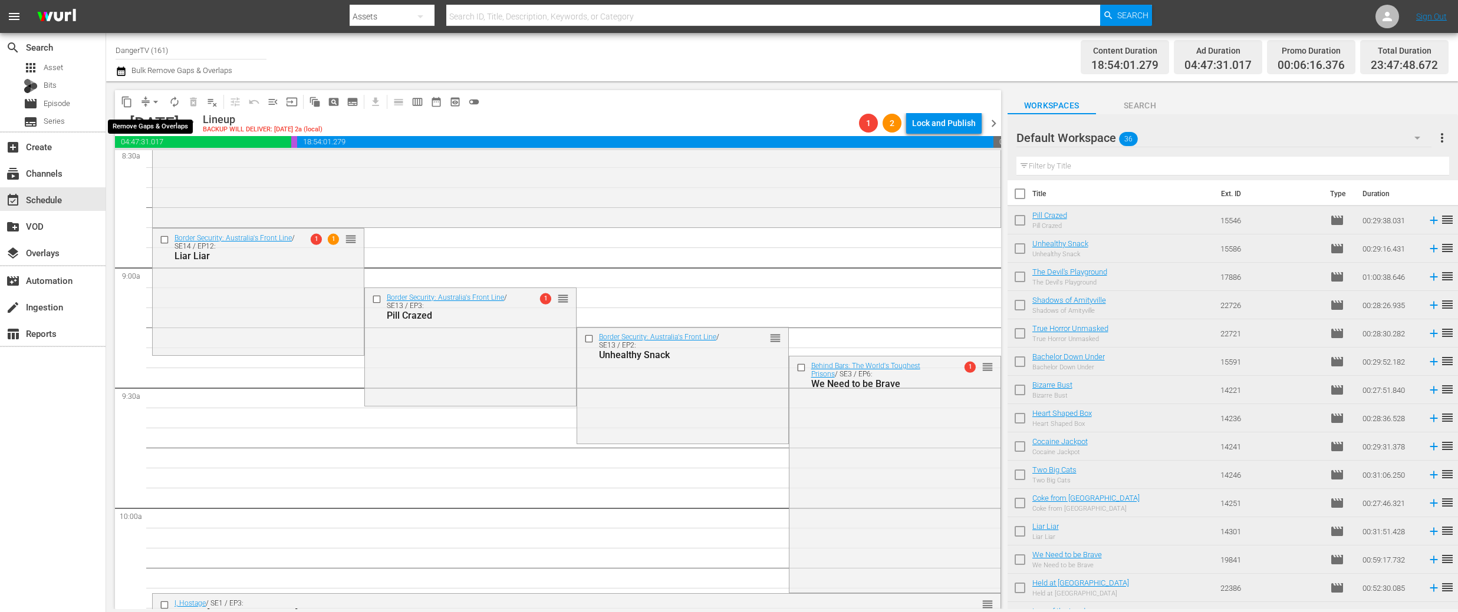
click at [155, 101] on span "arrow_drop_down" at bounding box center [156, 102] width 12 height 12
click at [156, 161] on li "Align to End of Previous Day" at bounding box center [156, 164] width 124 height 19
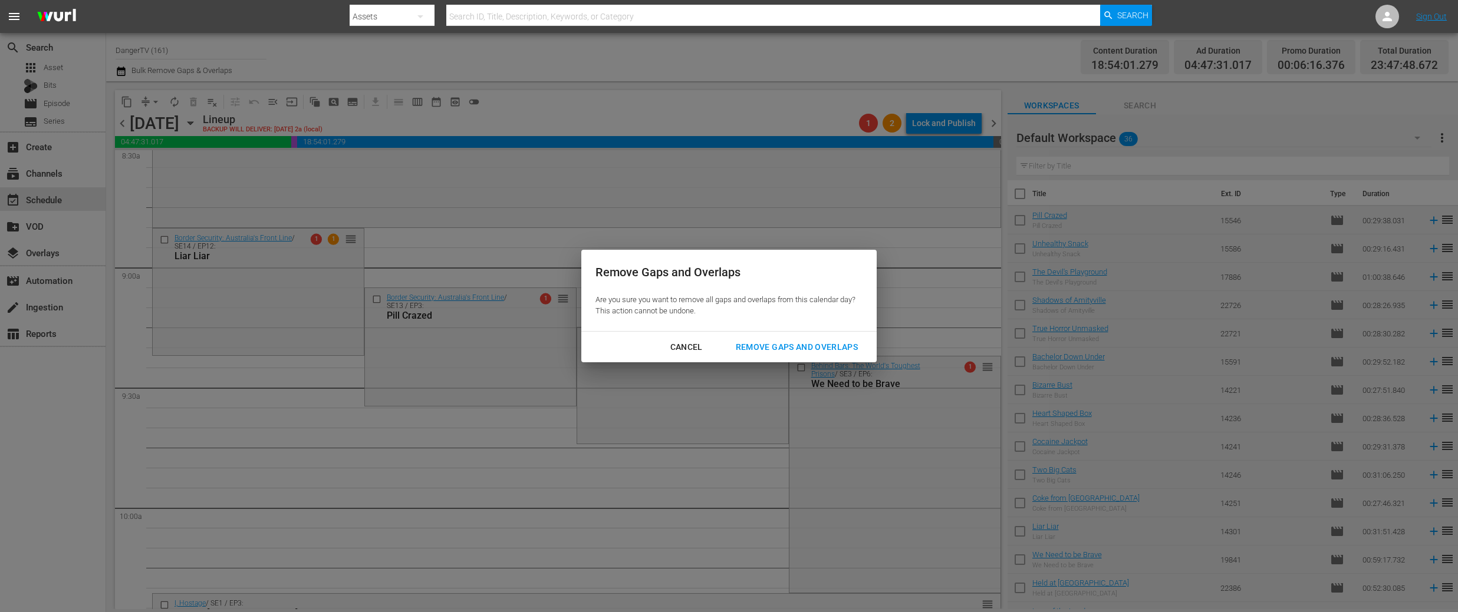
click at [766, 346] on div "Remove Gaps and Overlaps" at bounding box center [796, 347] width 141 height 15
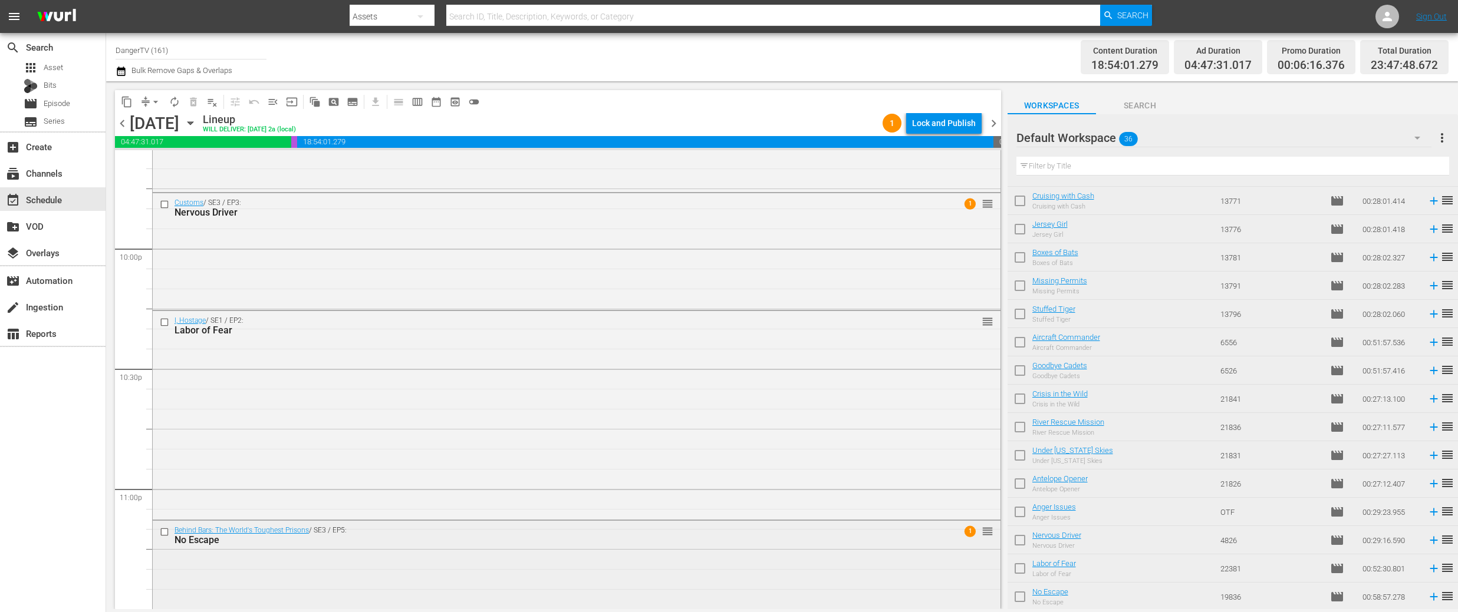
scroll to position [5340, 0]
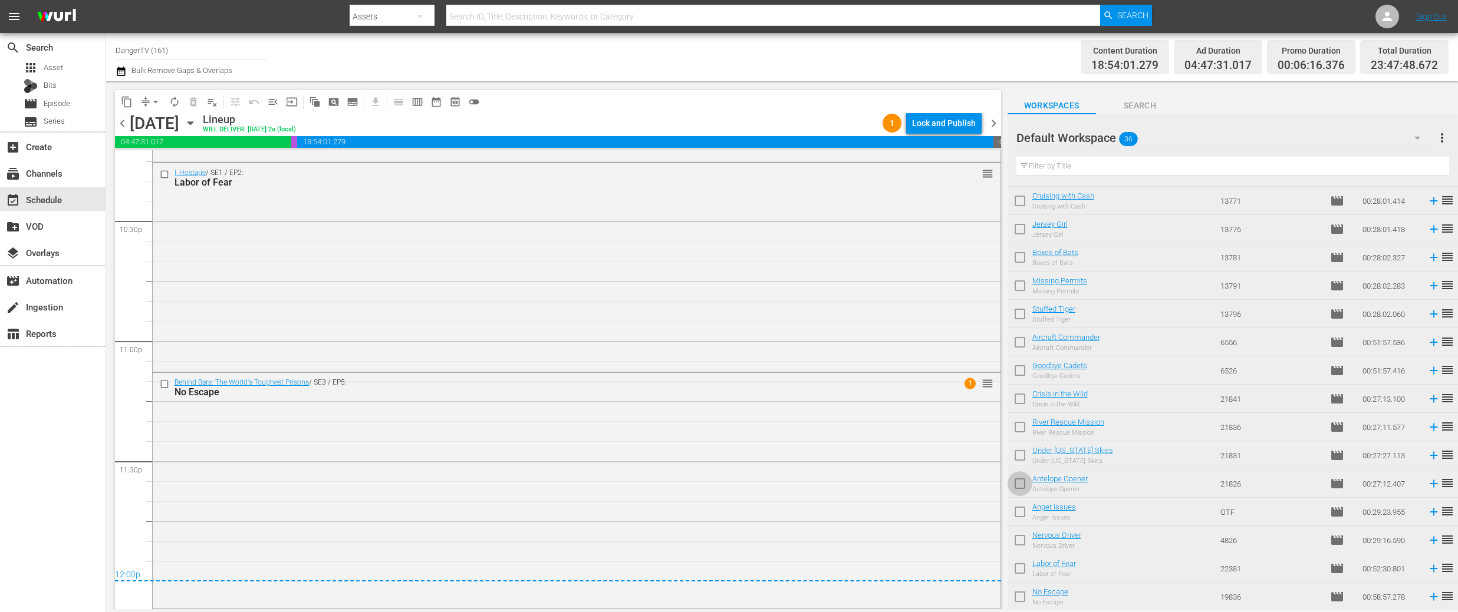
drag, startPoint x: 1018, startPoint y: 484, endPoint x: 1012, endPoint y: 477, distance: 9.7
click at [1018, 484] on input "checkbox" at bounding box center [1019, 486] width 25 height 25
checkbox input "true"
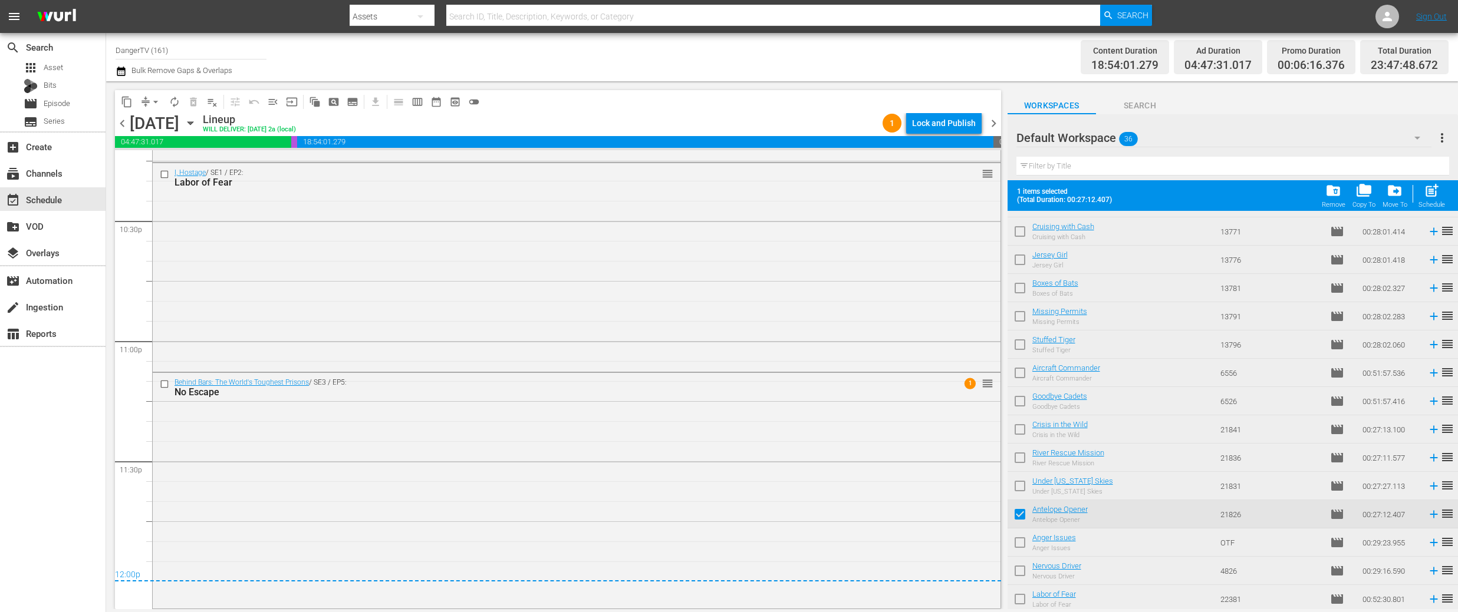
scroll to position [647, 0]
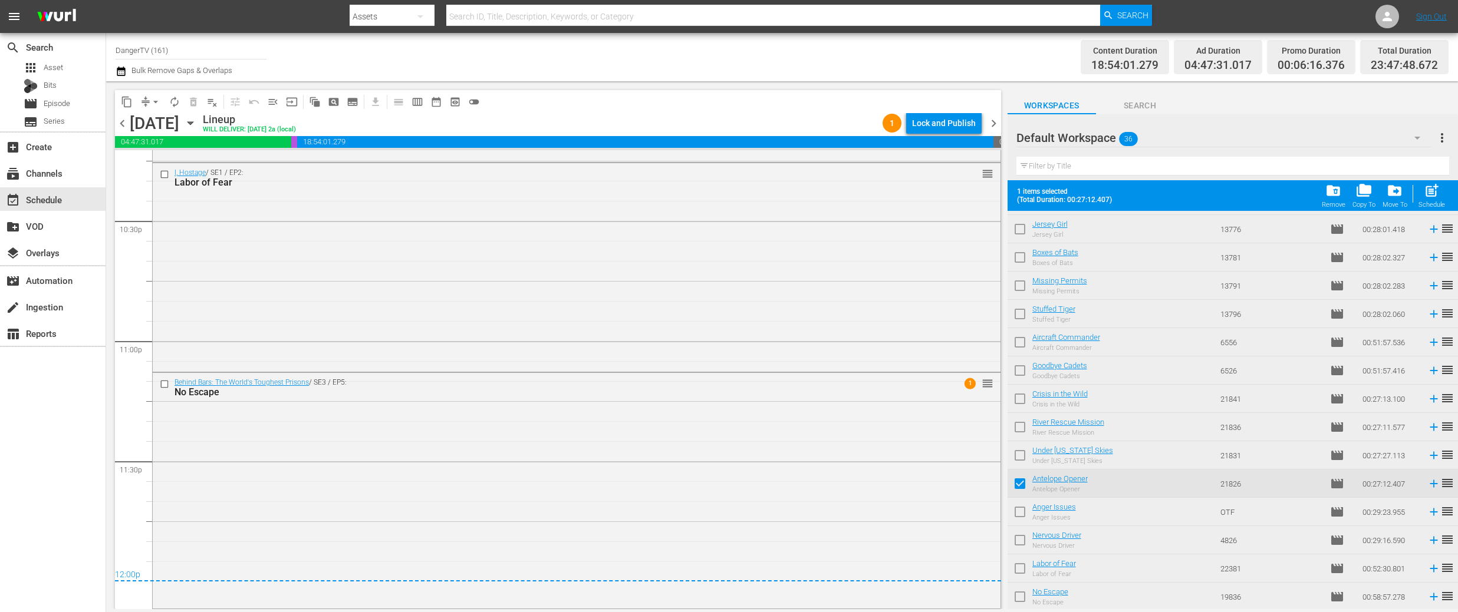
click at [1020, 506] on input "checkbox" at bounding box center [1019, 514] width 25 height 25
checkbox input "true"
click at [1017, 536] on input "checkbox" at bounding box center [1019, 542] width 25 height 25
checkbox input "true"
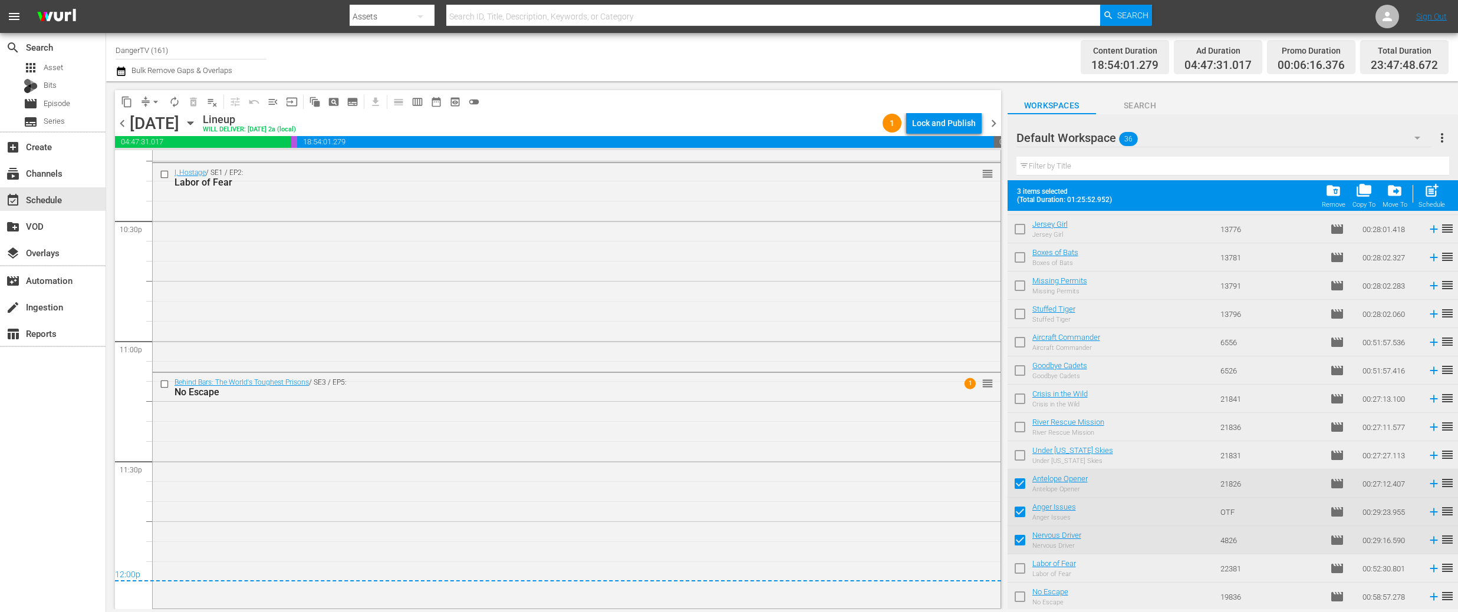
drag, startPoint x: 1022, startPoint y: 567, endPoint x: 1027, endPoint y: 586, distance: 20.0
click at [1022, 567] on input "checkbox" at bounding box center [1019, 571] width 25 height 25
checkbox input "true"
click at [1025, 596] on input "checkbox" at bounding box center [1019, 599] width 25 height 25
checkbox input "true"
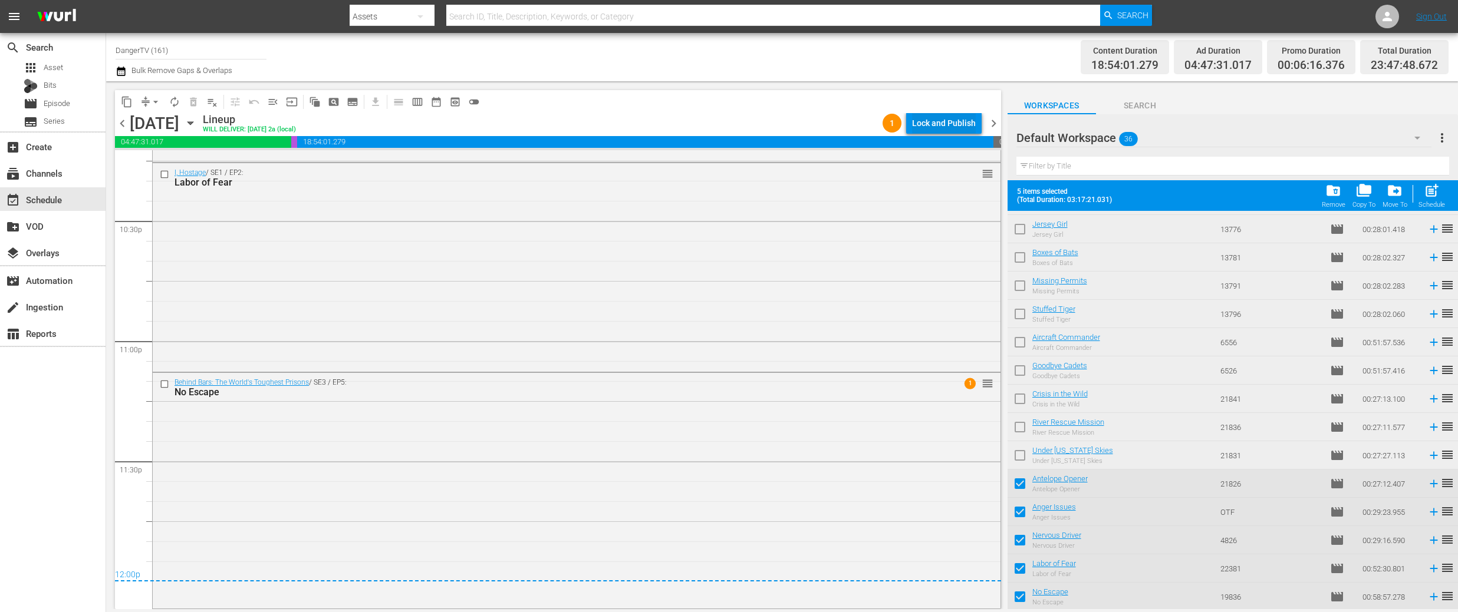
click at [948, 118] on div "Lock and Publish" at bounding box center [944, 123] width 64 height 21
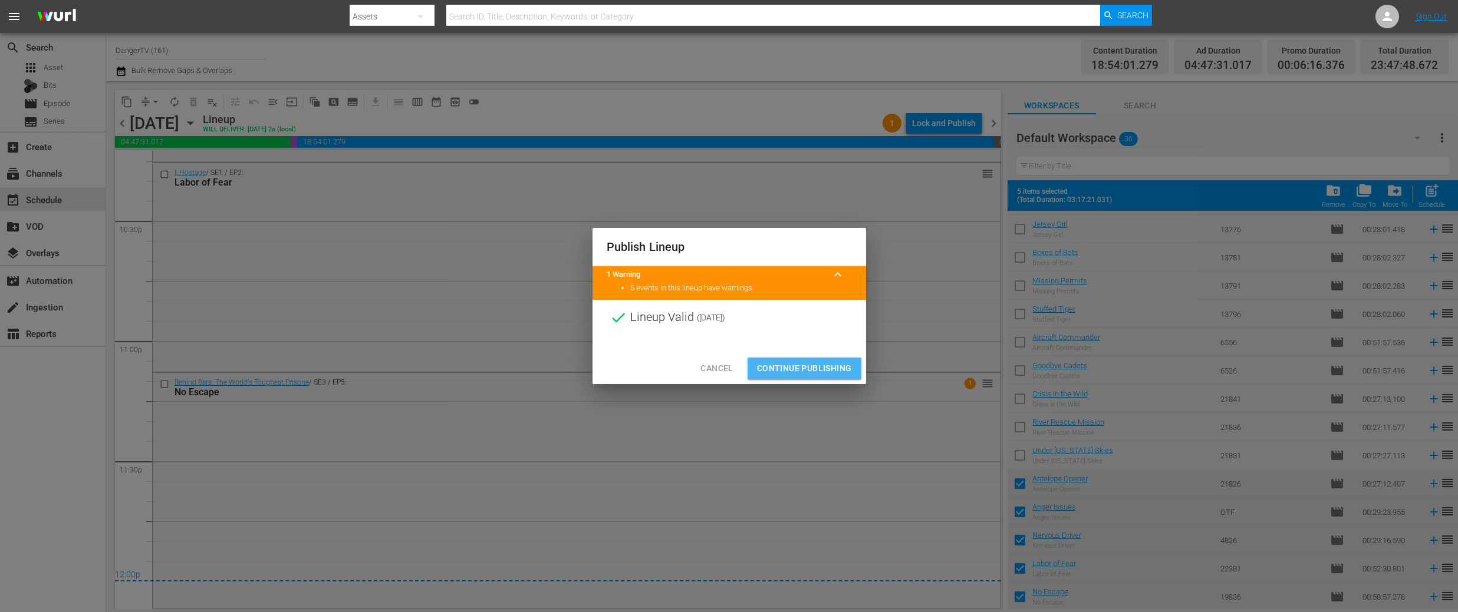
click at [809, 375] on span "Continue Publishing" at bounding box center [804, 368] width 95 height 15
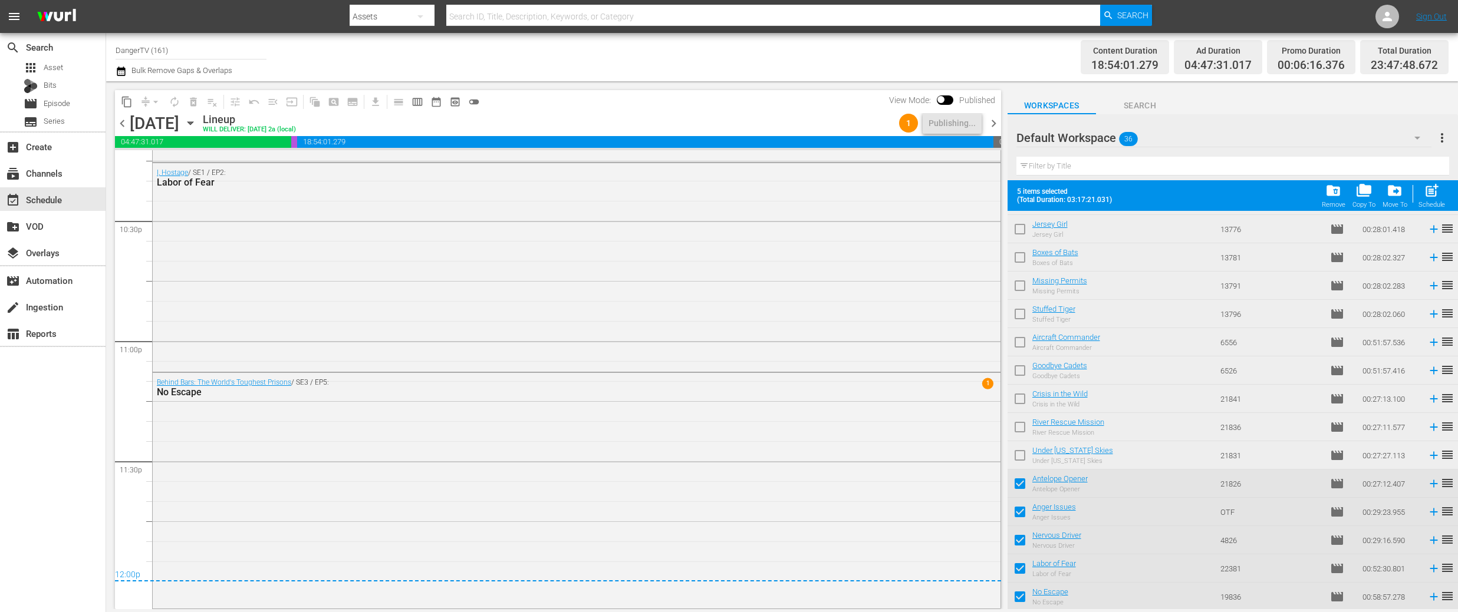
click at [993, 127] on span "chevron_right" at bounding box center [993, 123] width 15 height 15
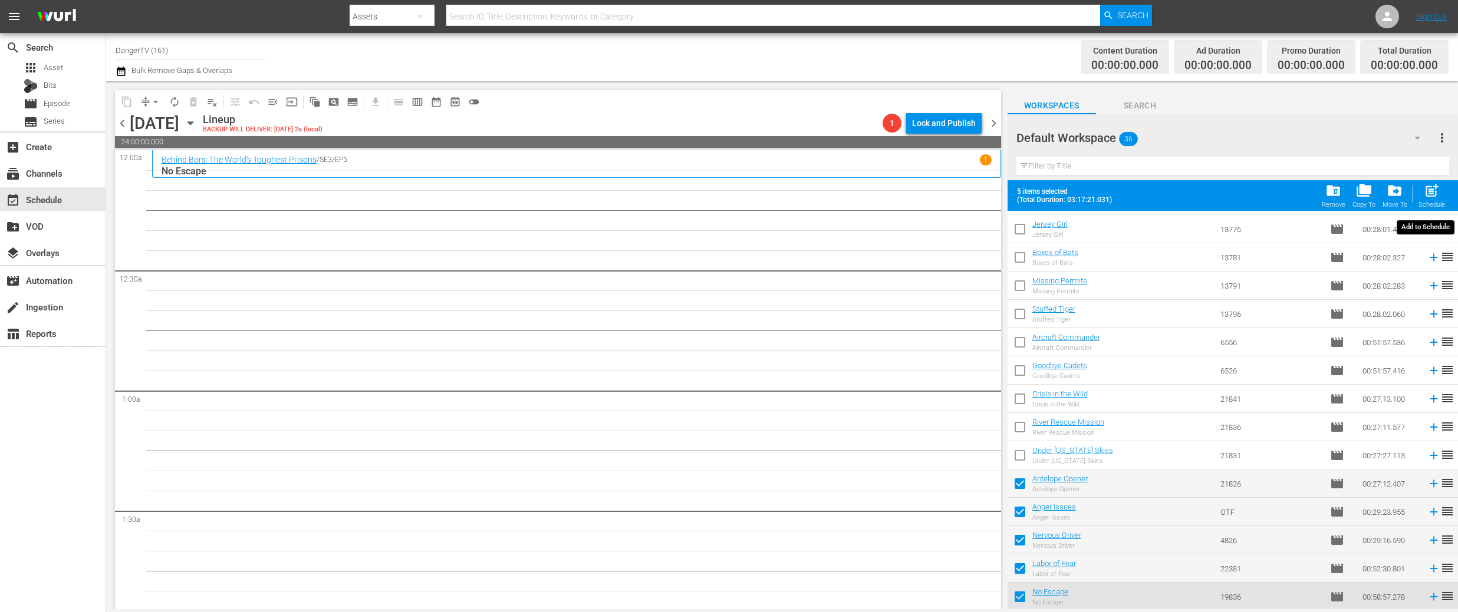
click at [1435, 190] on span "post_add" at bounding box center [1431, 191] width 16 height 16
checkbox input "false"
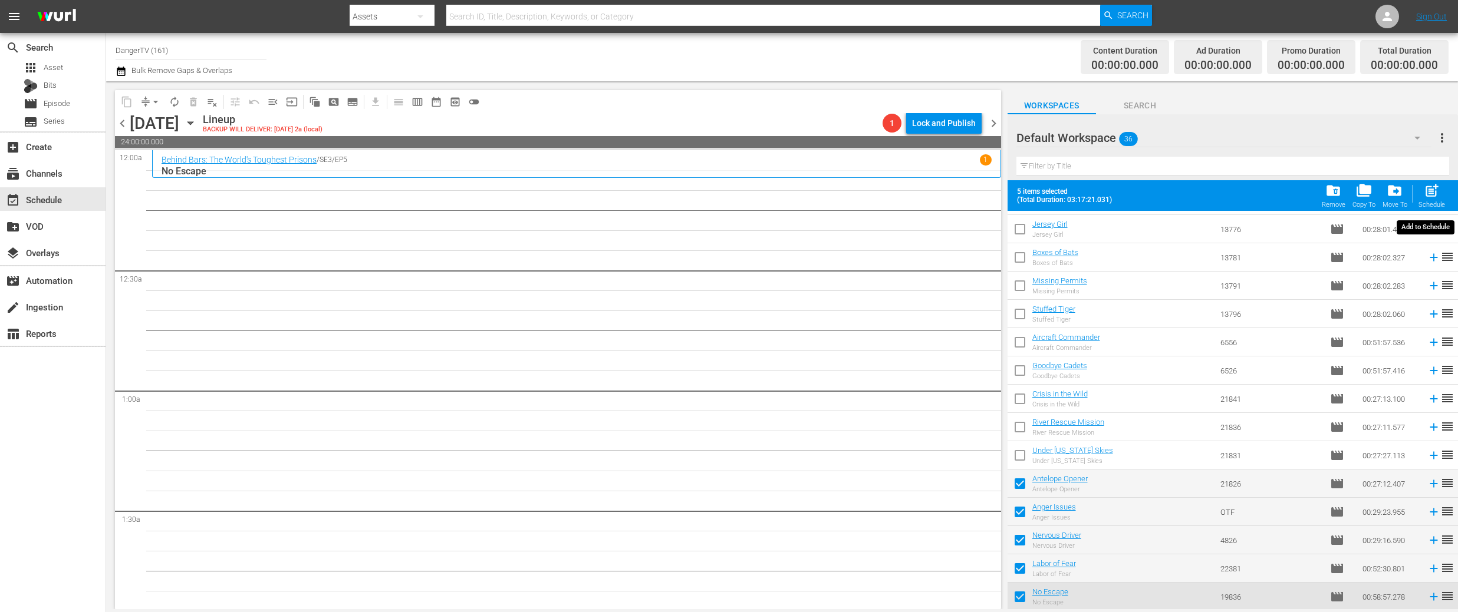
checkbox input "false"
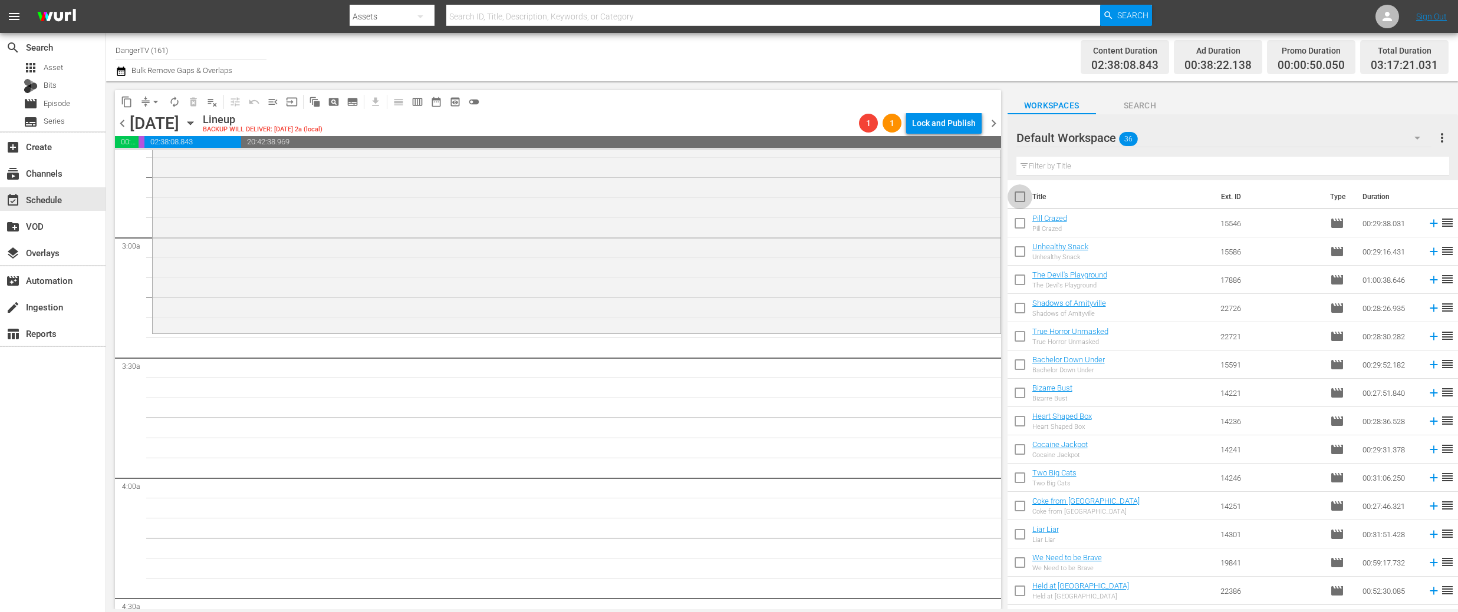
click at [1019, 201] on input "checkbox" at bounding box center [1019, 199] width 25 height 25
checkbox input "true"
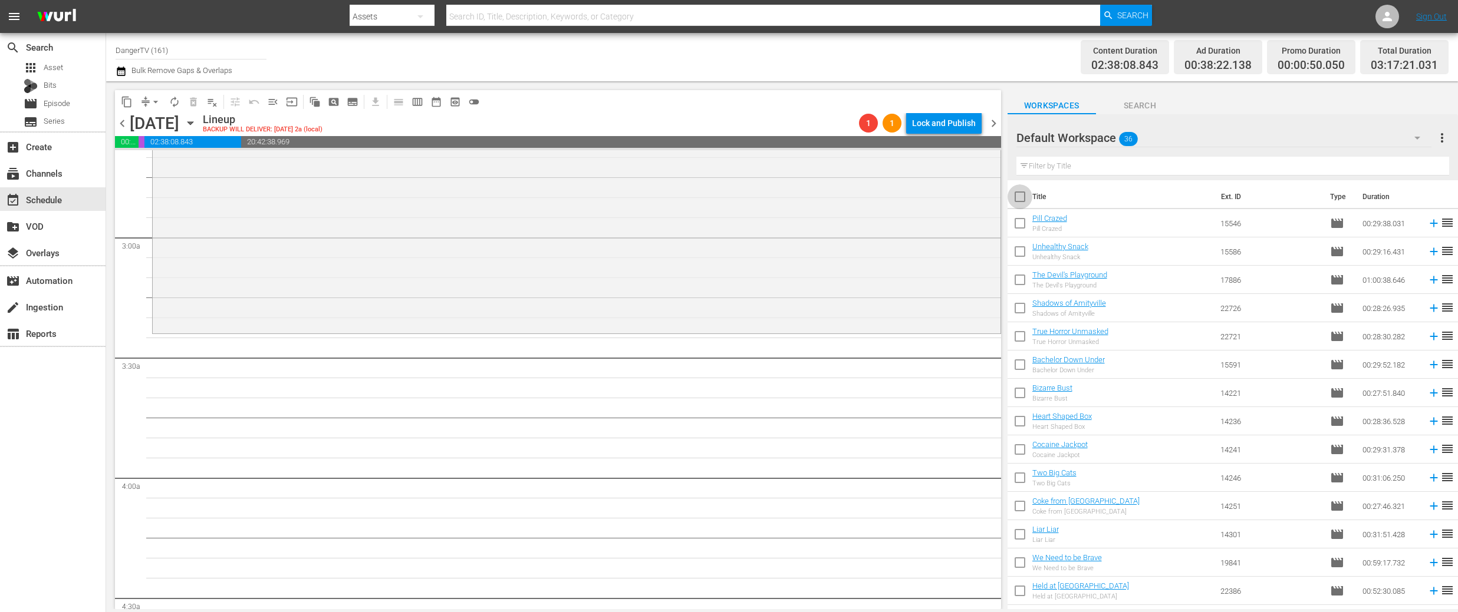
checkbox input "true"
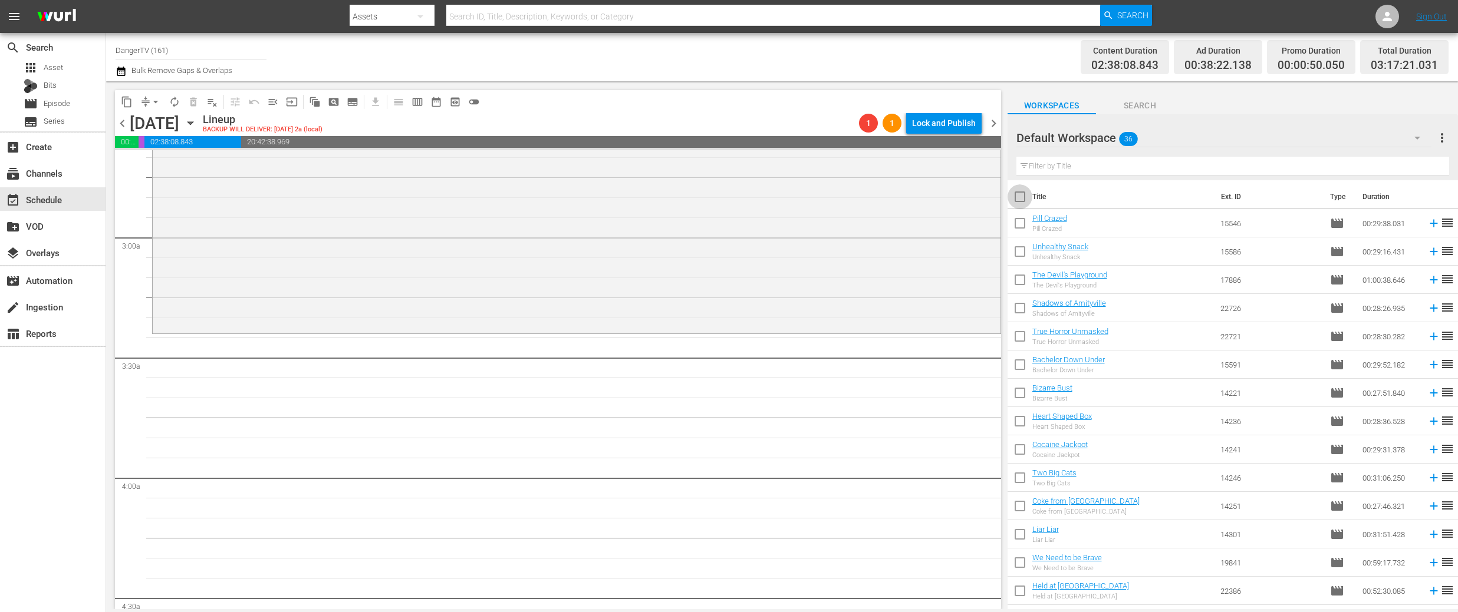
checkbox input "true"
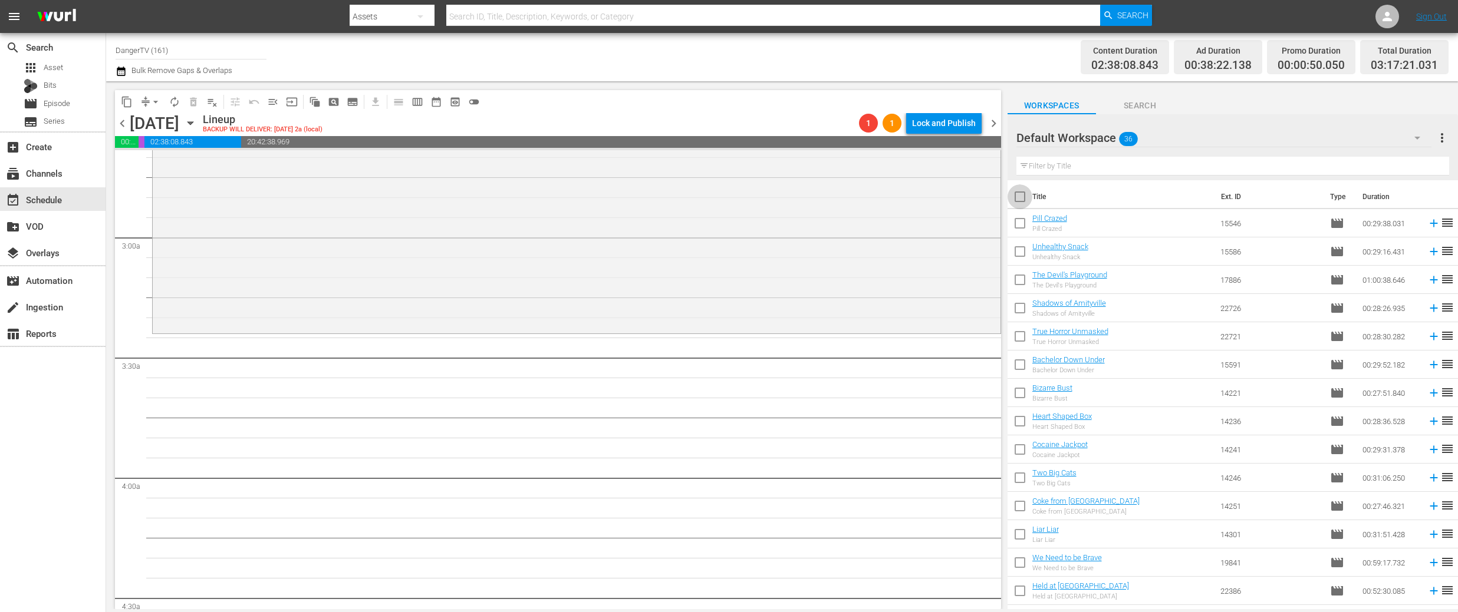
checkbox input "true"
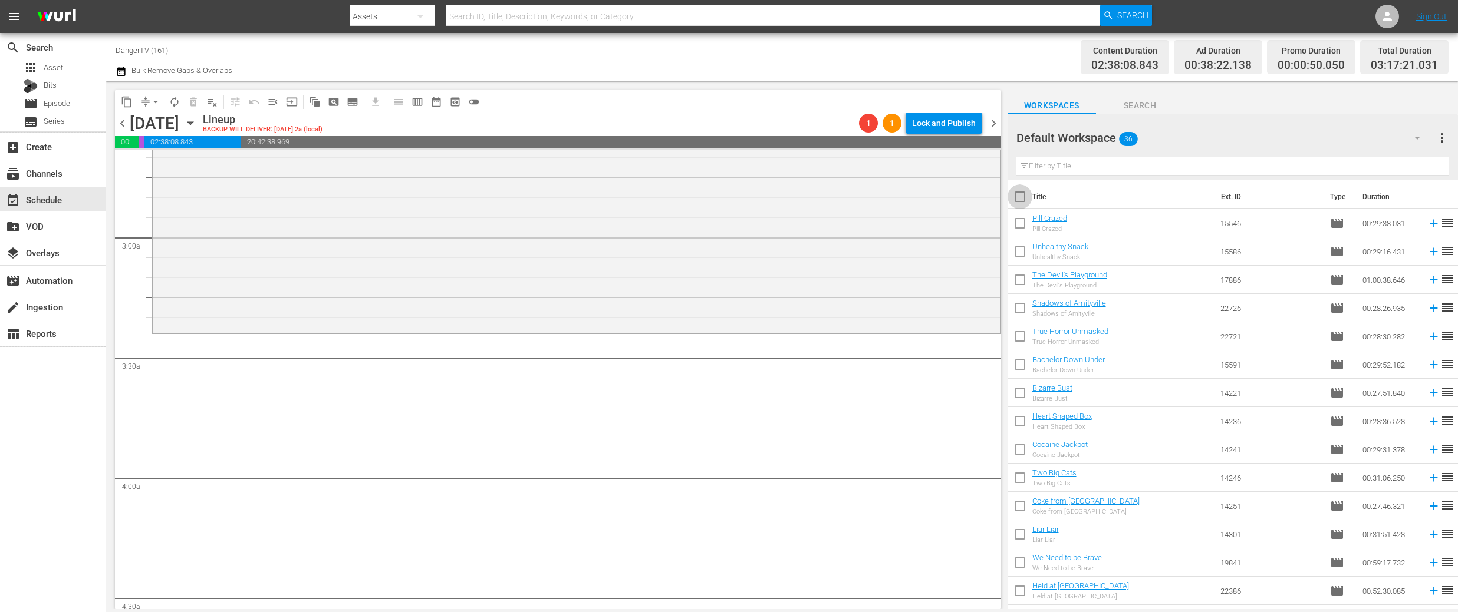
checkbox input "true"
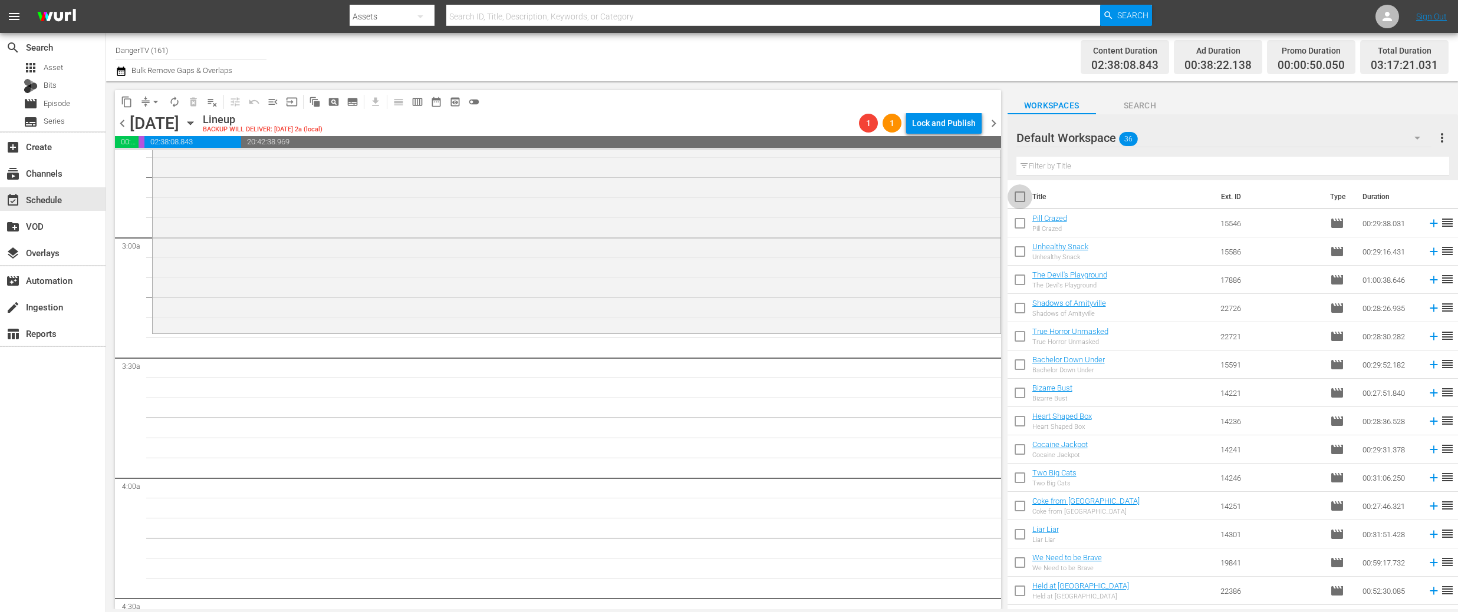
checkbox input "true"
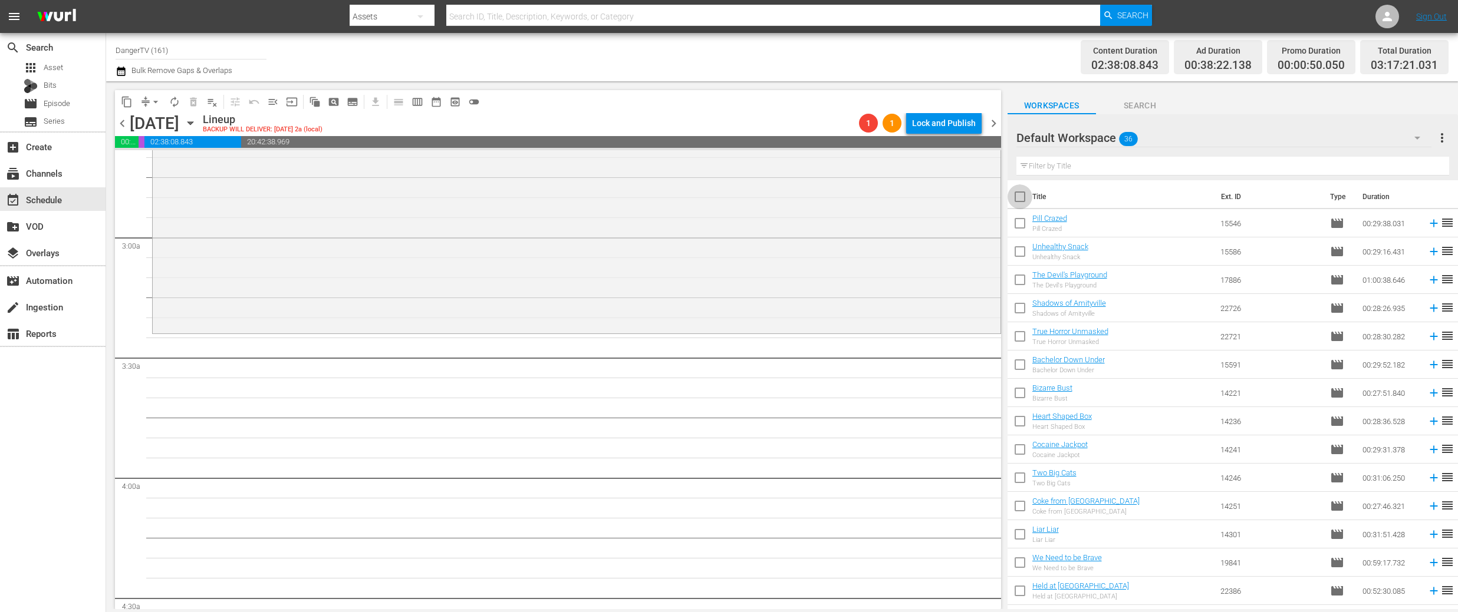
checkbox input "true"
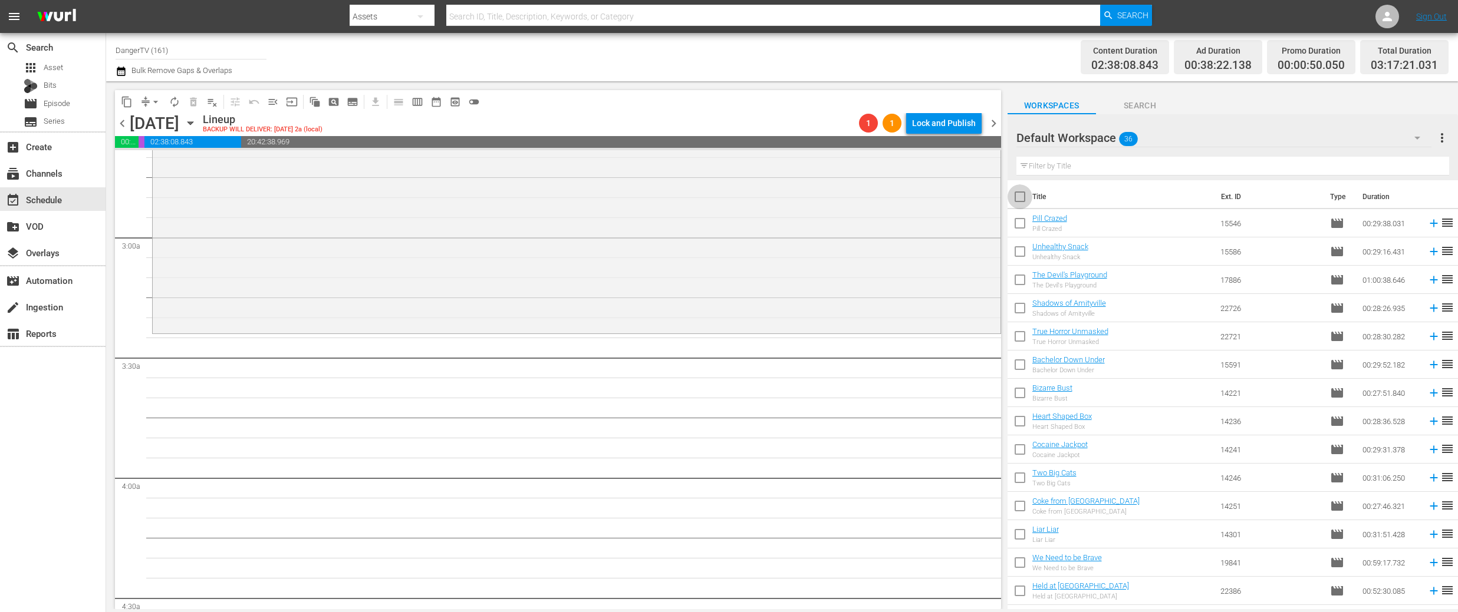
checkbox input "true"
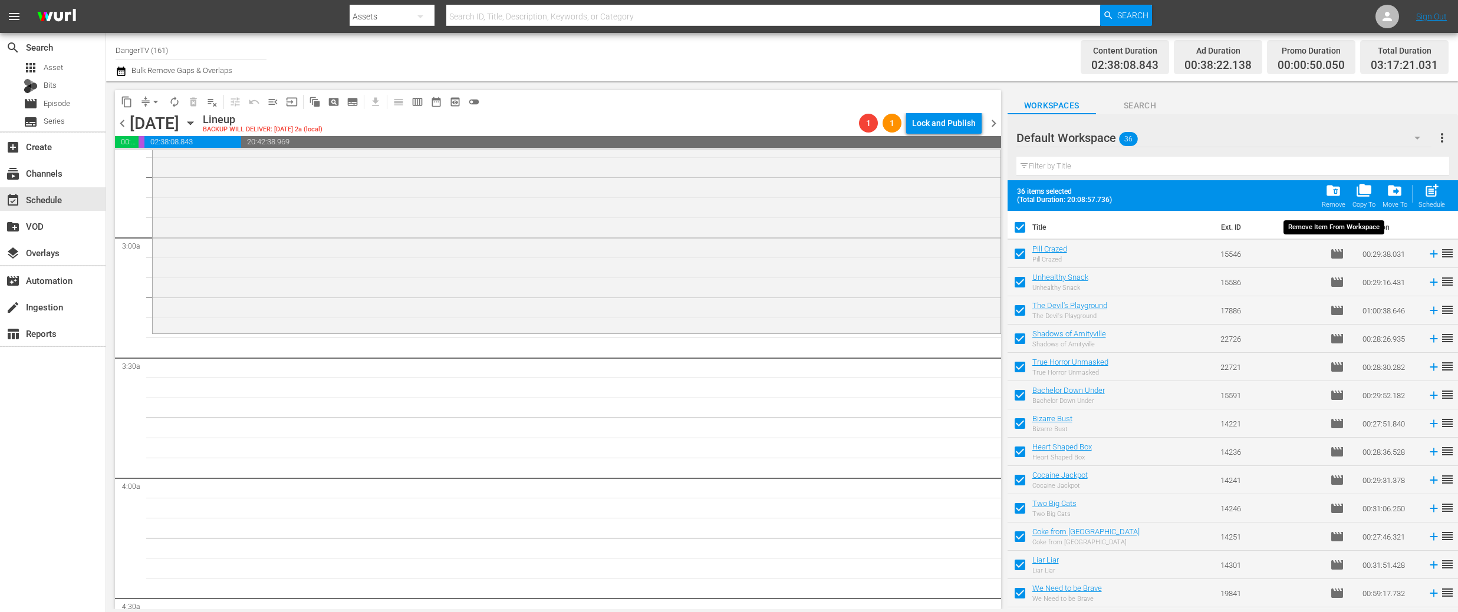
click at [1334, 197] on span "folder_delete" at bounding box center [1333, 191] width 16 height 16
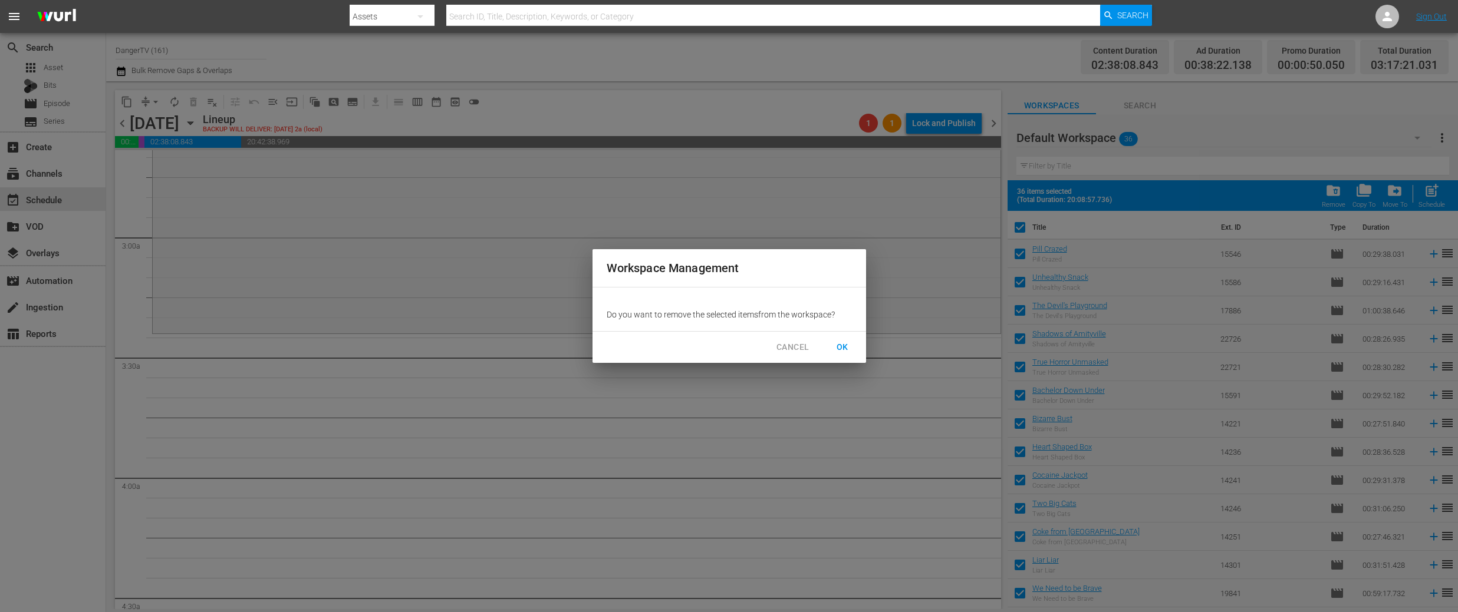
click at [839, 345] on span "OK" at bounding box center [842, 347] width 19 height 15
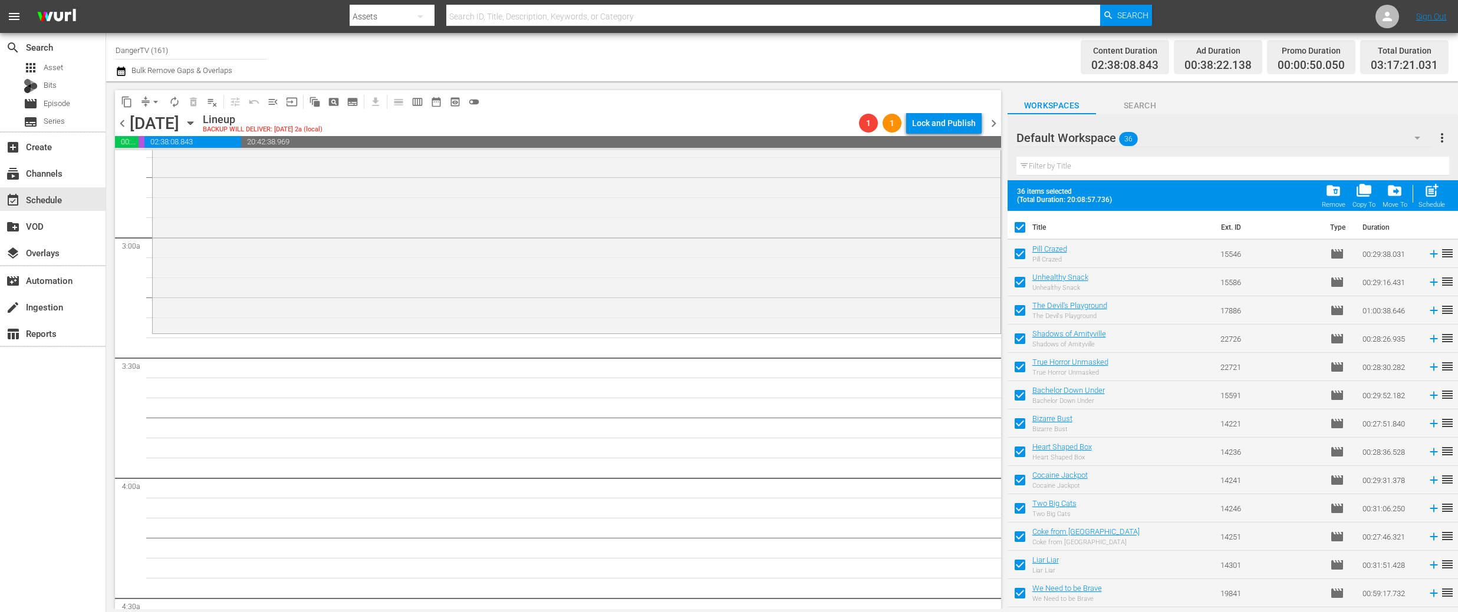
checkbox input "false"
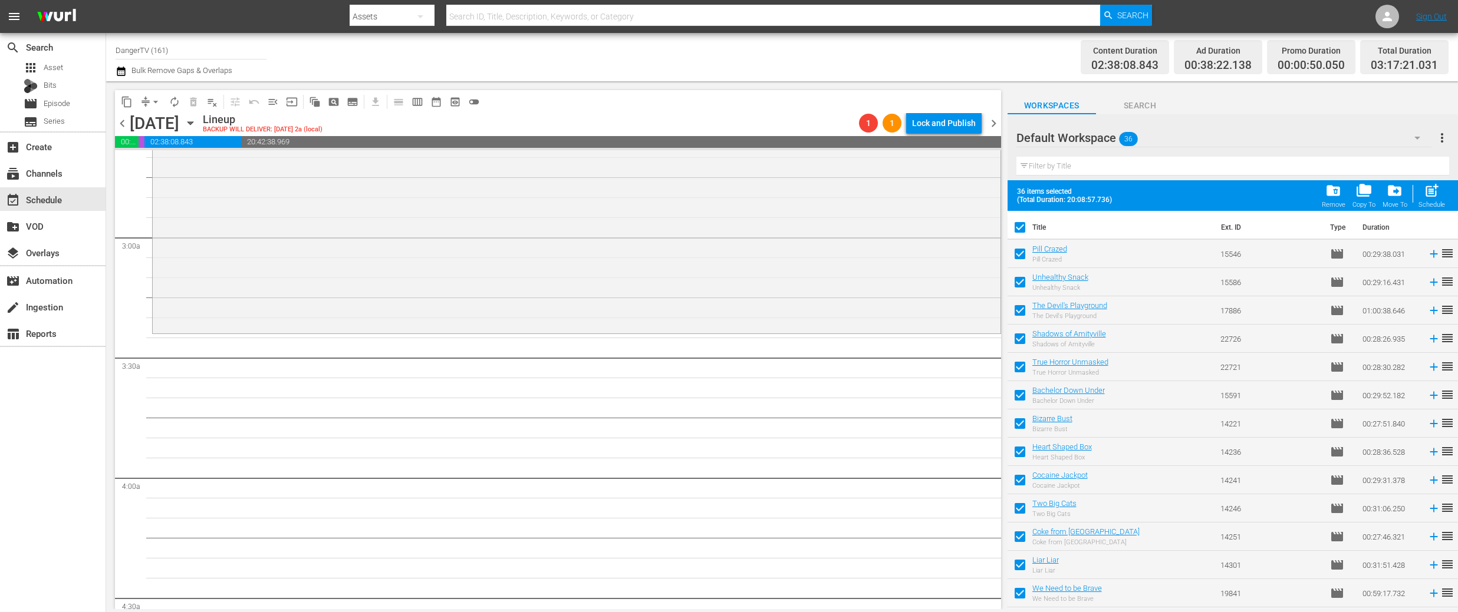
checkbox input "false"
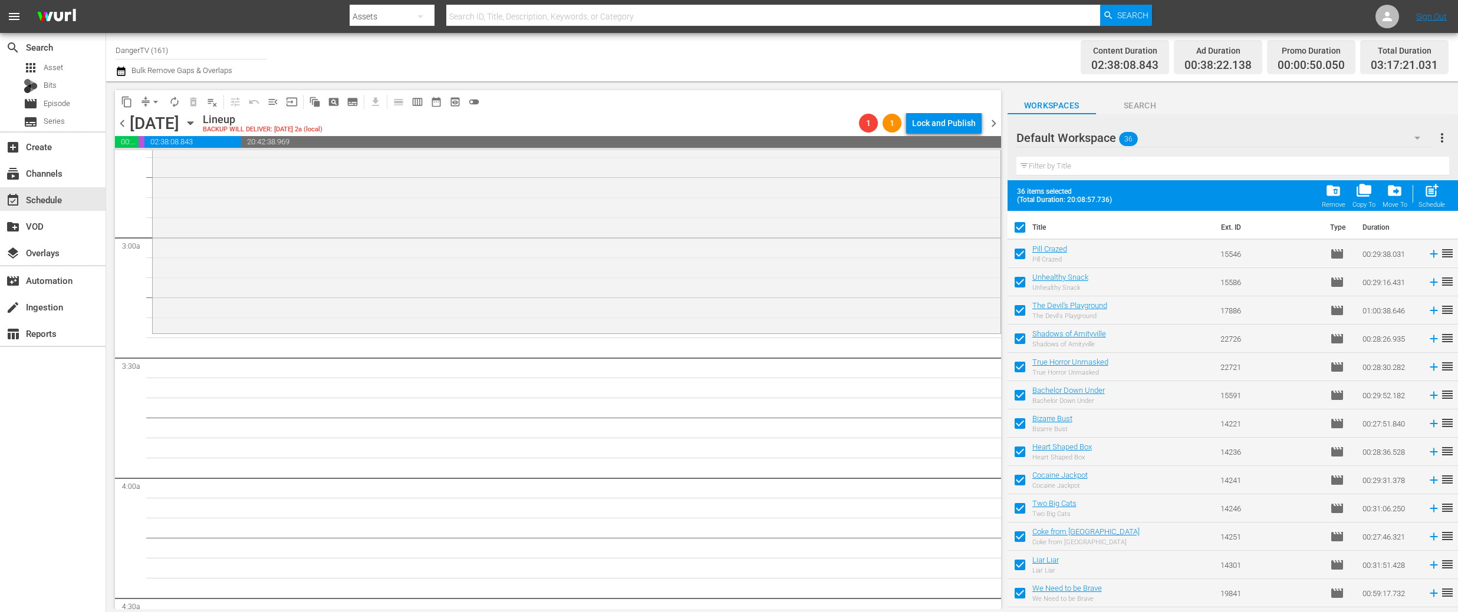
checkbox input "false"
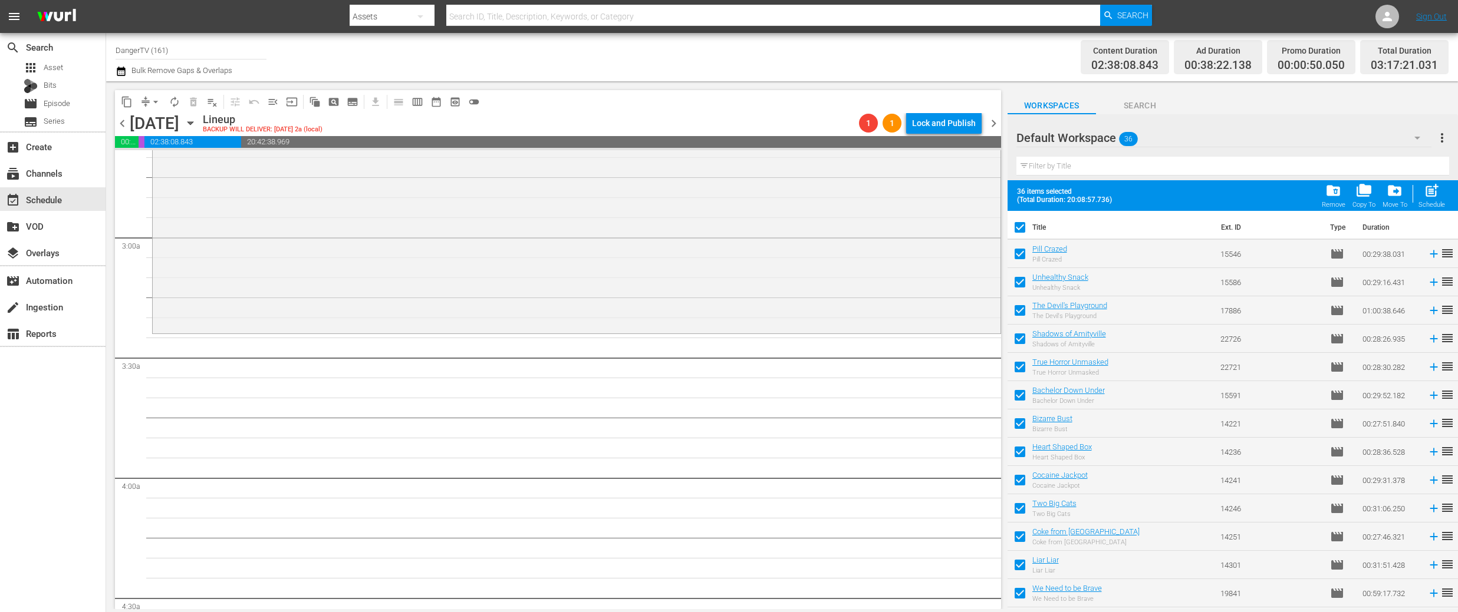
checkbox input "false"
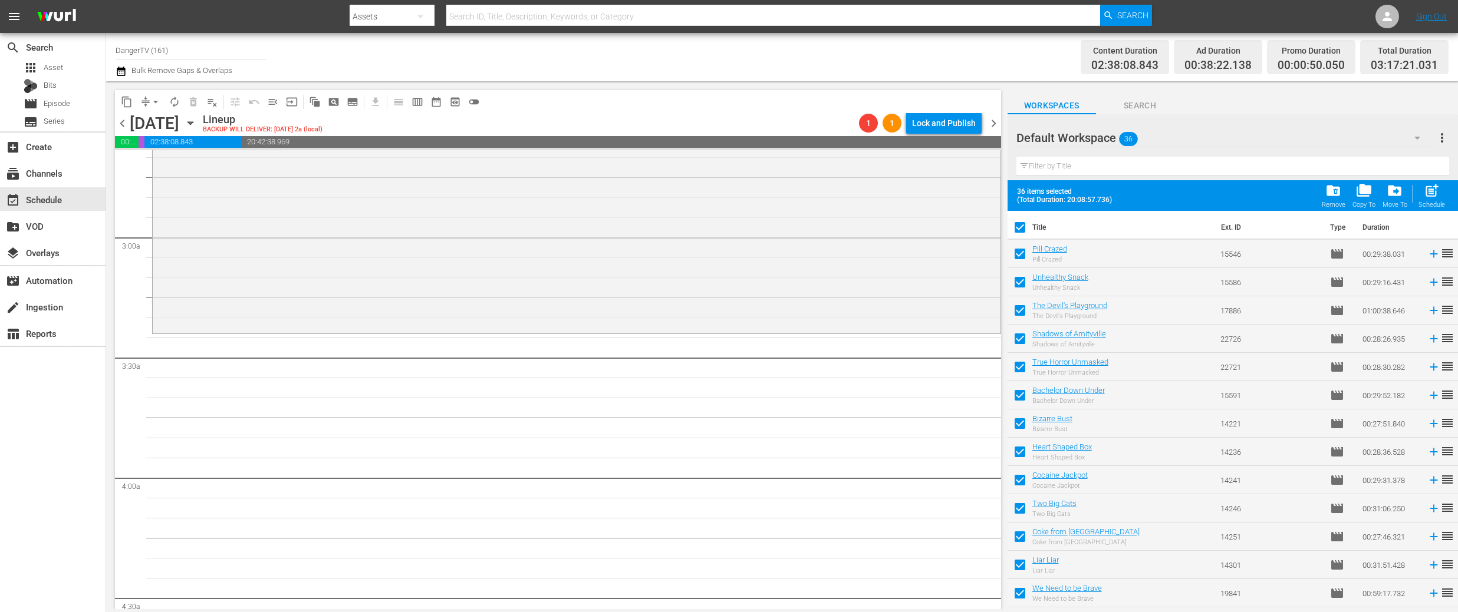
checkbox input "false"
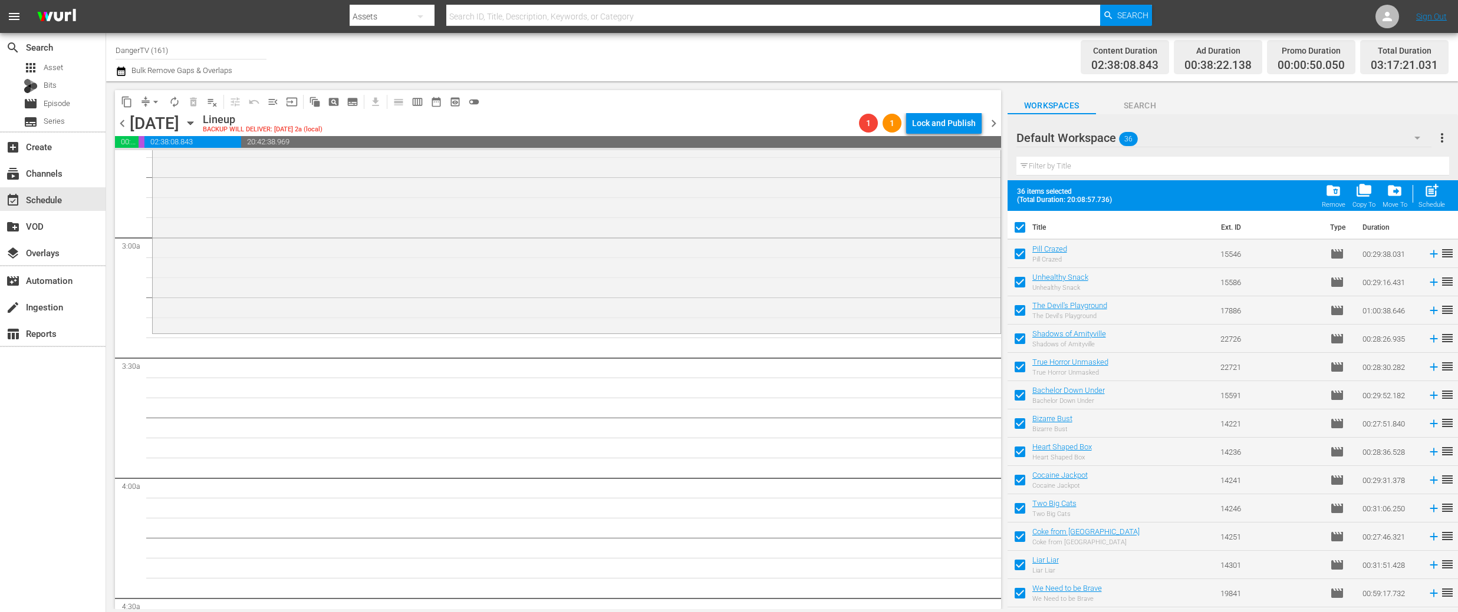
checkbox input "false"
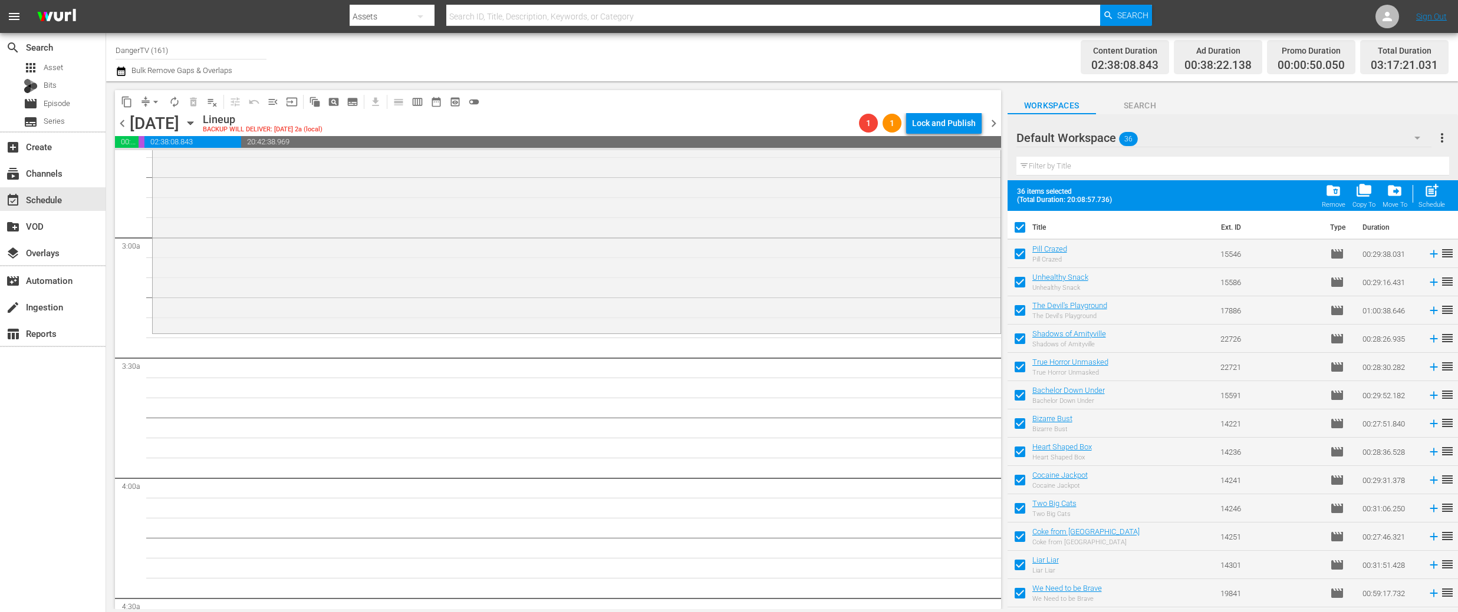
checkbox input "false"
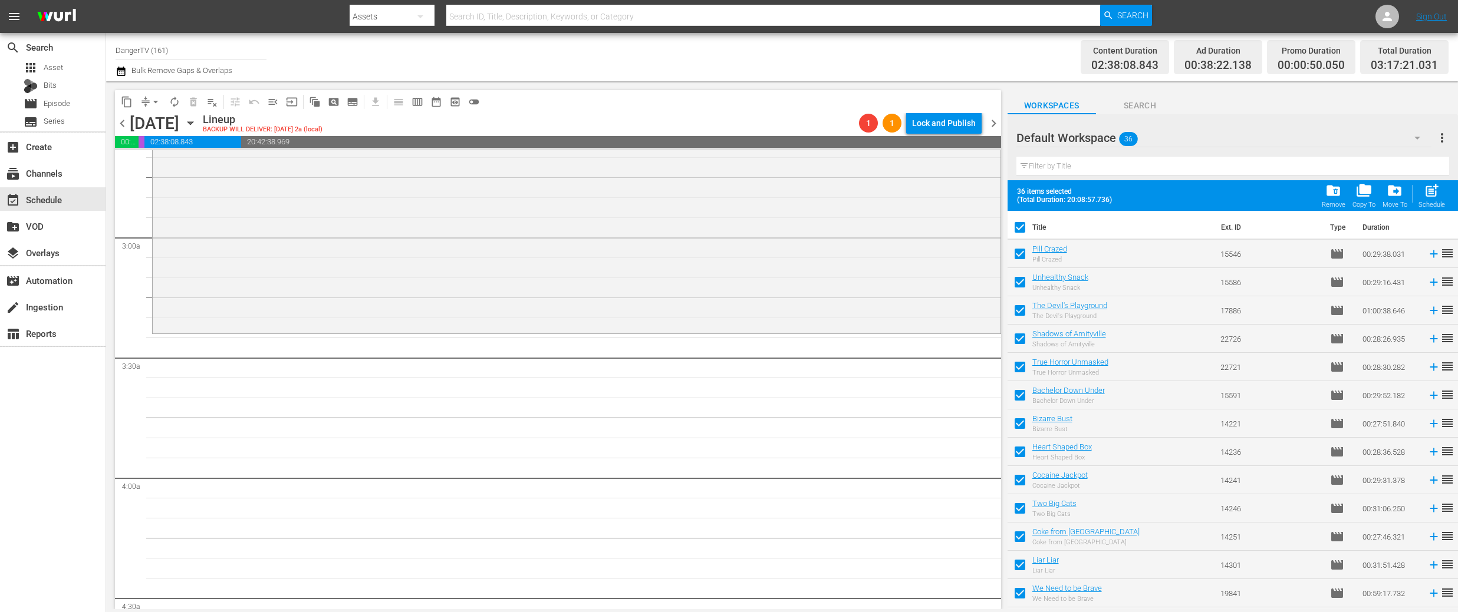
checkbox input "false"
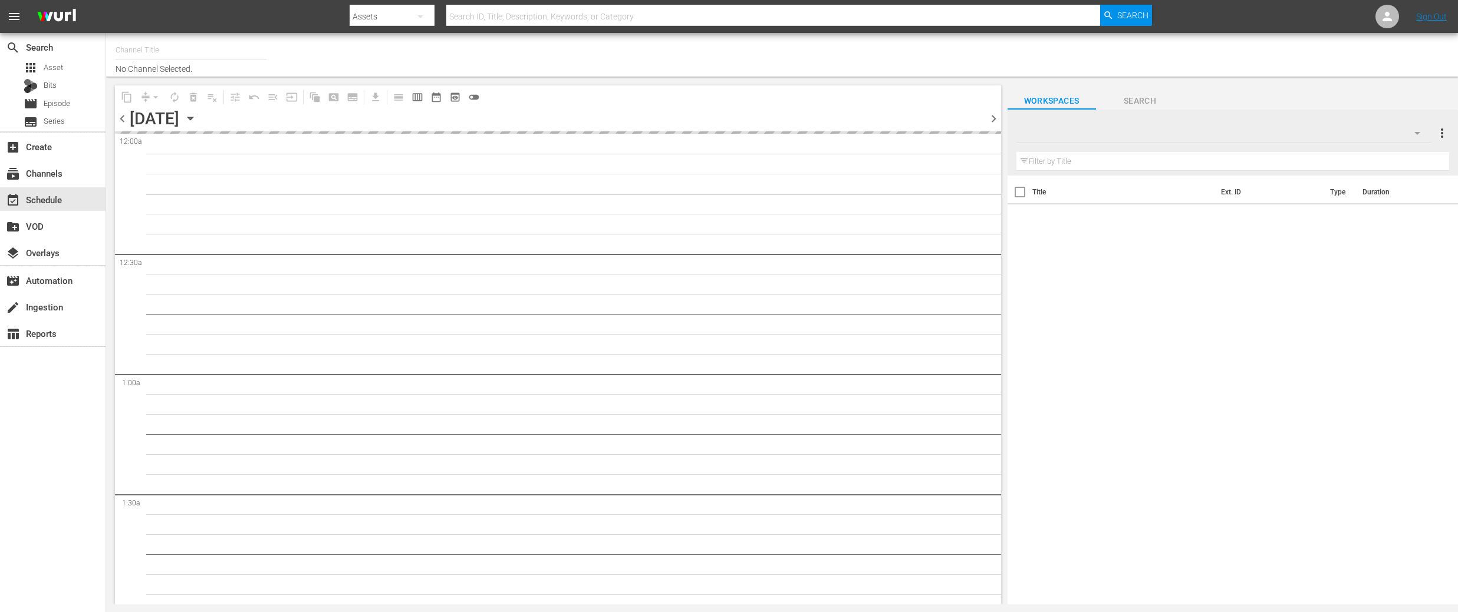
type input "DangerTV (161)"
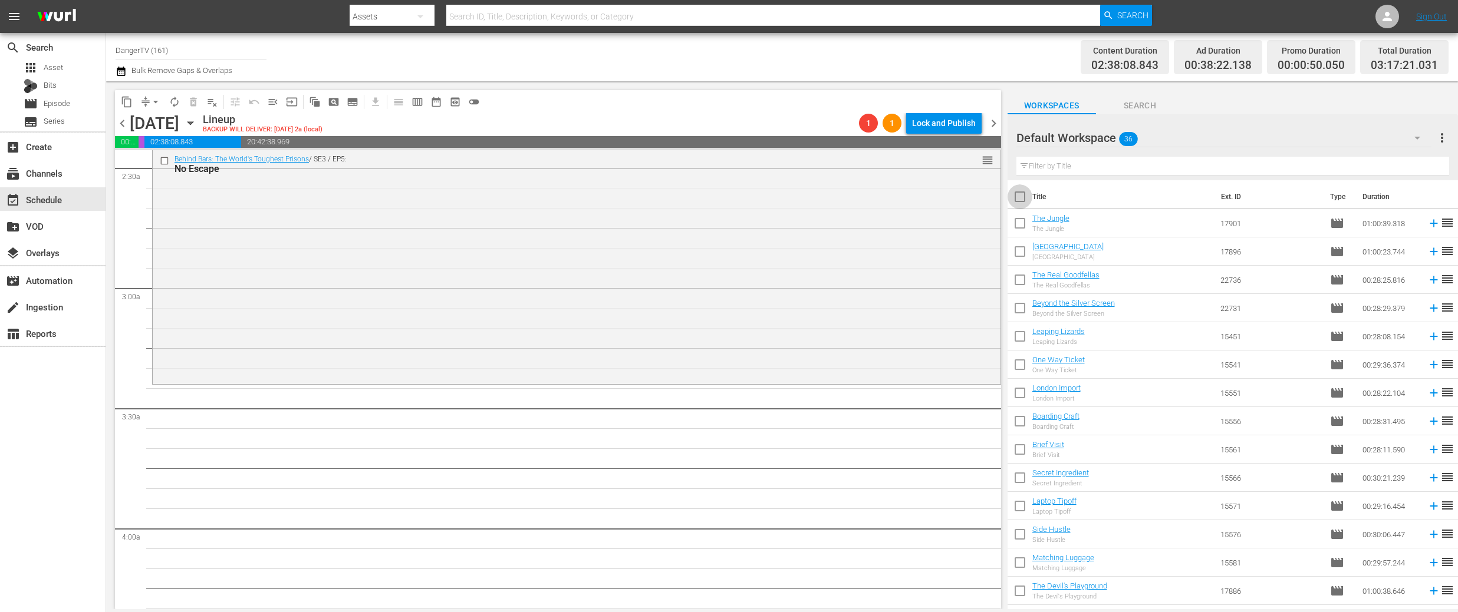
click at [1017, 193] on input "checkbox" at bounding box center [1019, 199] width 25 height 25
checkbox input "true"
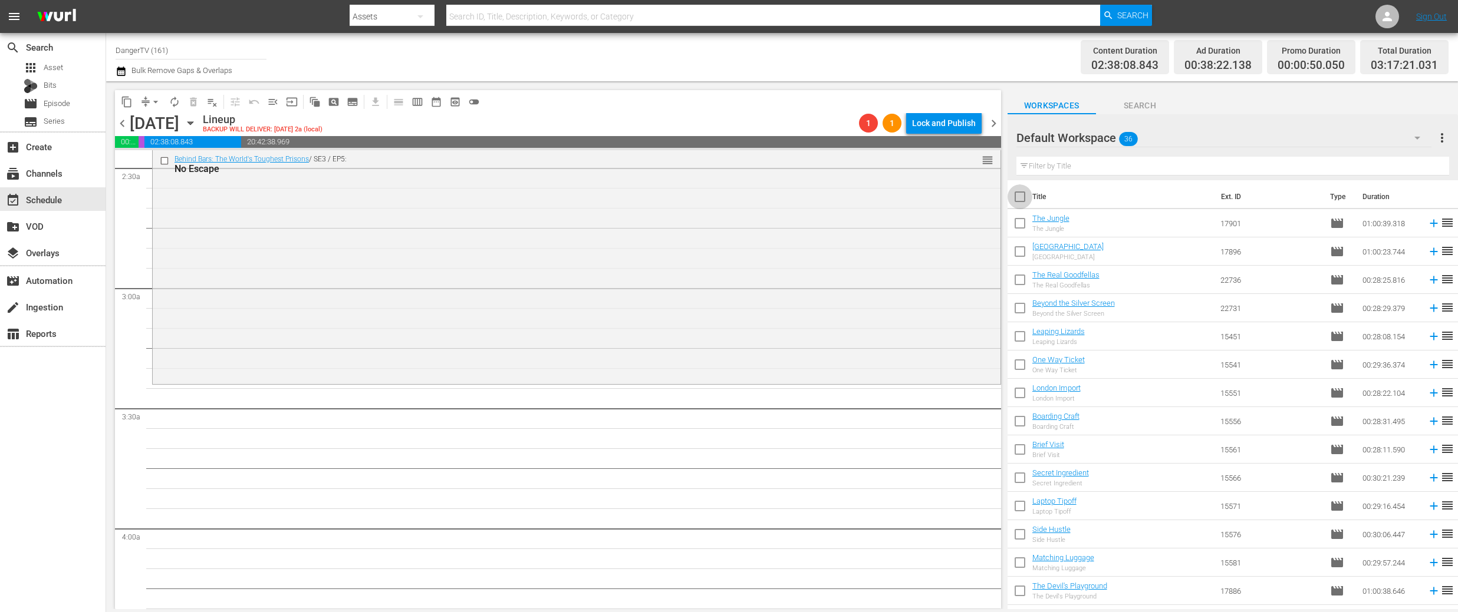
checkbox input "true"
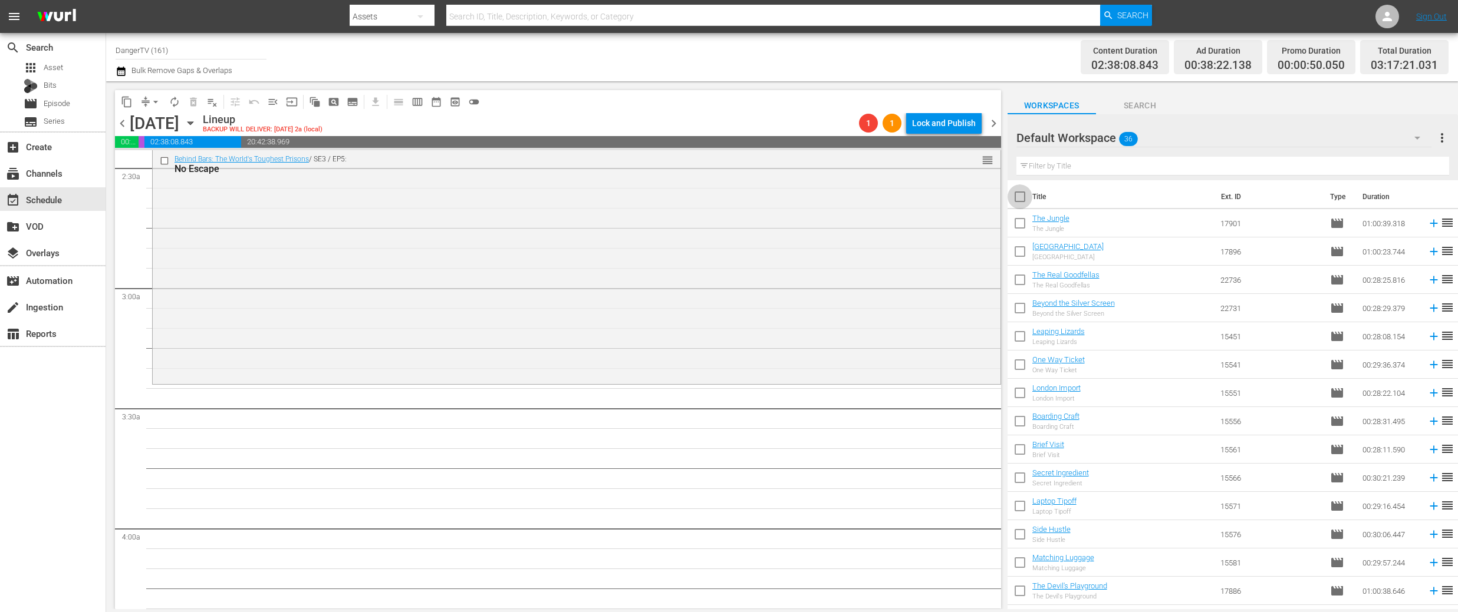
checkbox input "true"
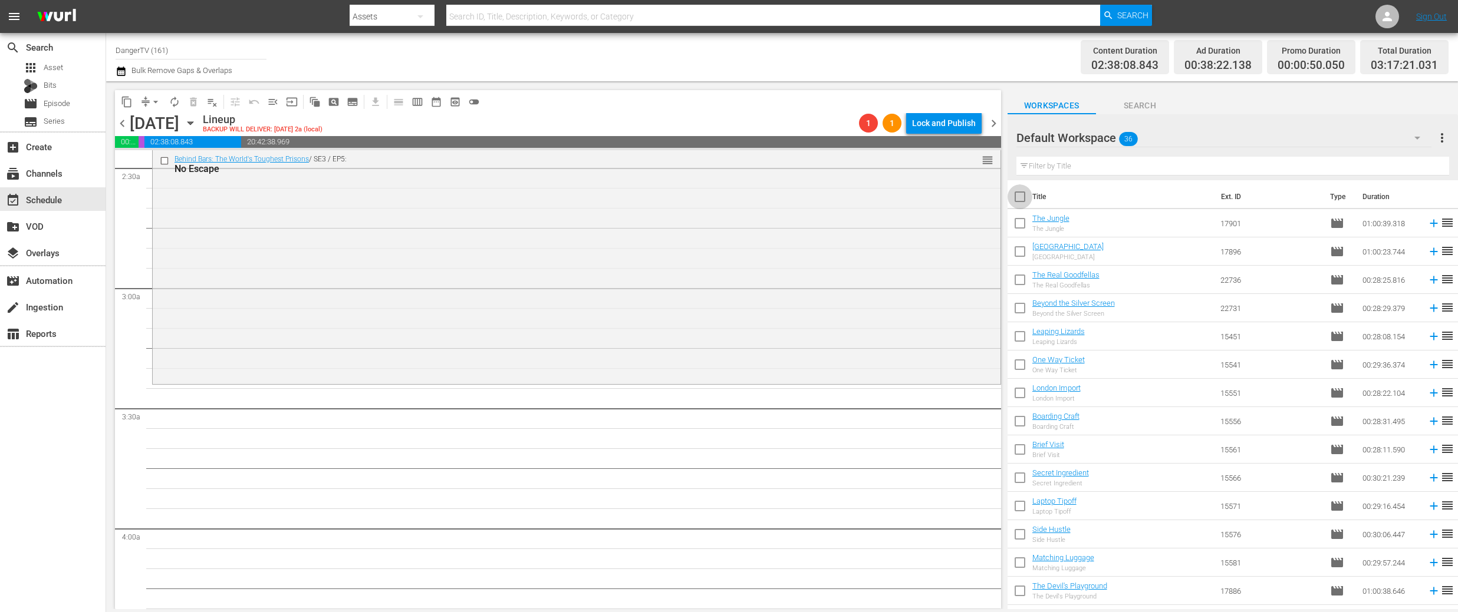
checkbox input "true"
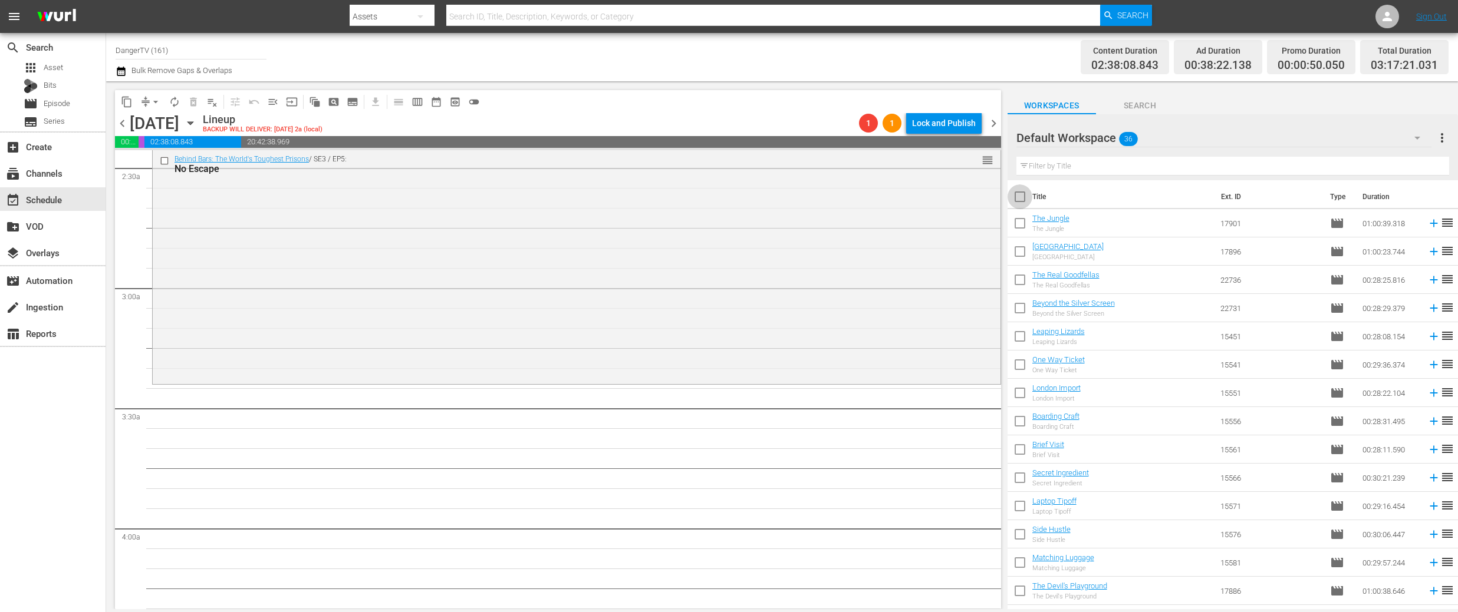
checkbox input "true"
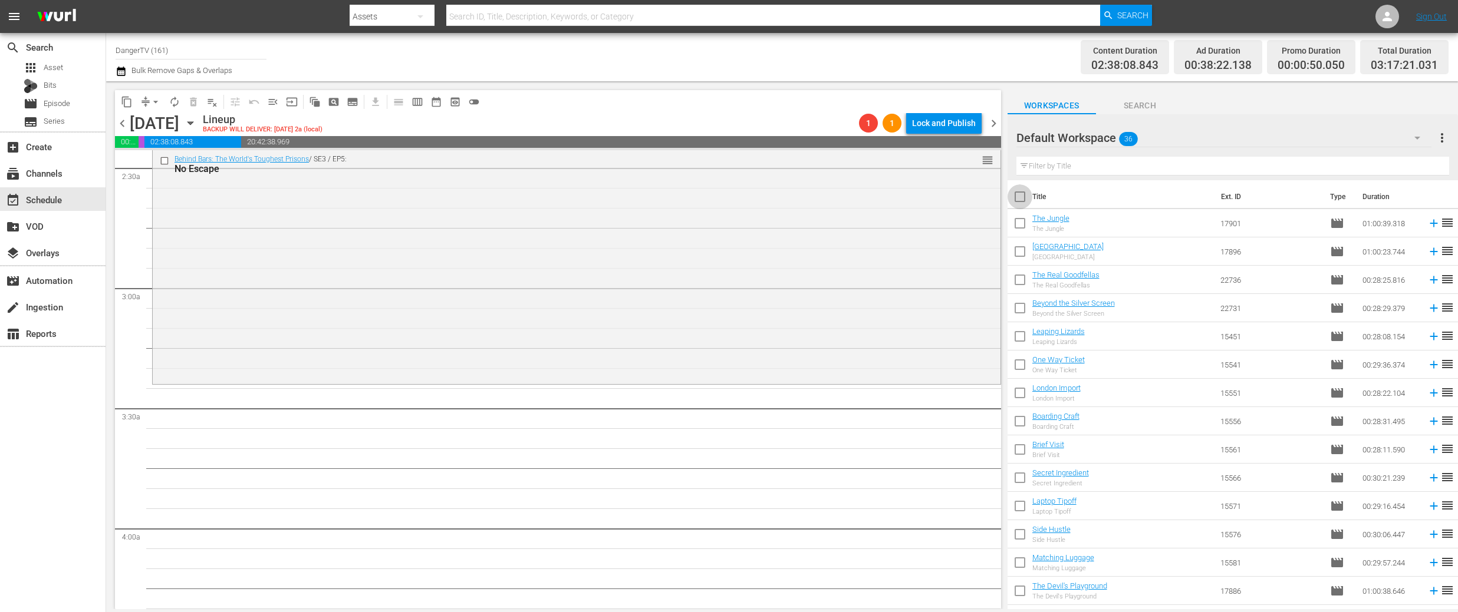
checkbox input "true"
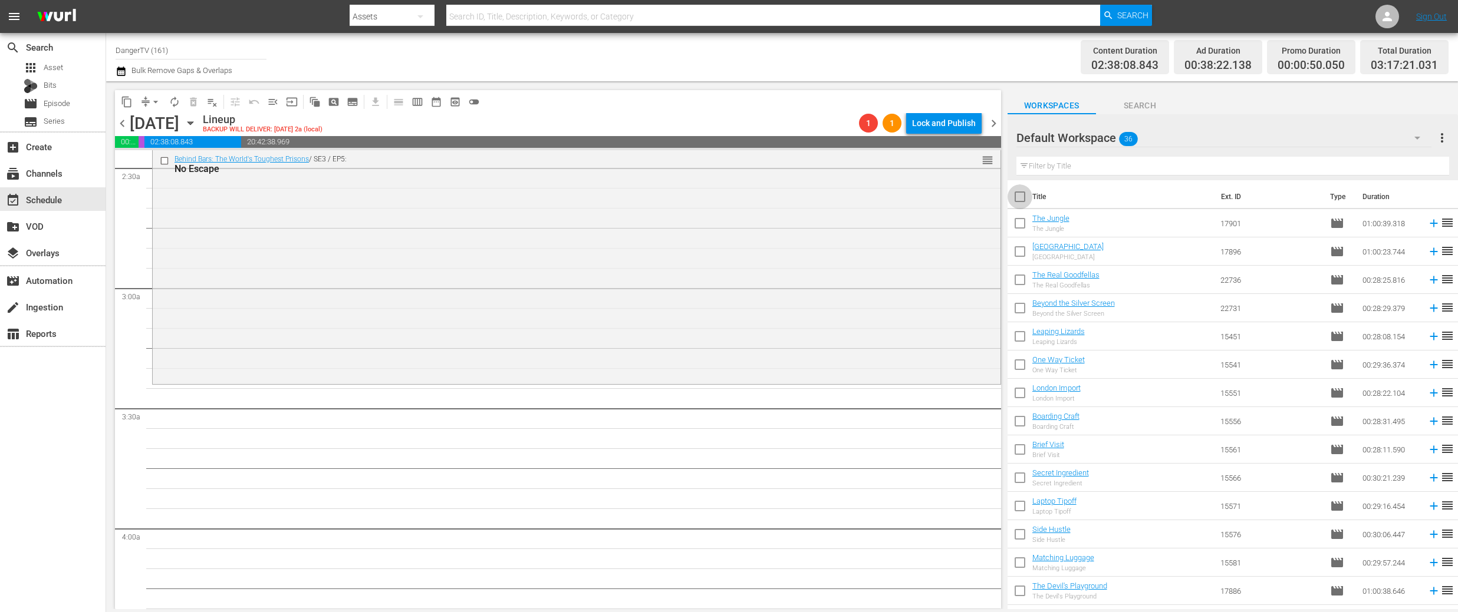
checkbox input "true"
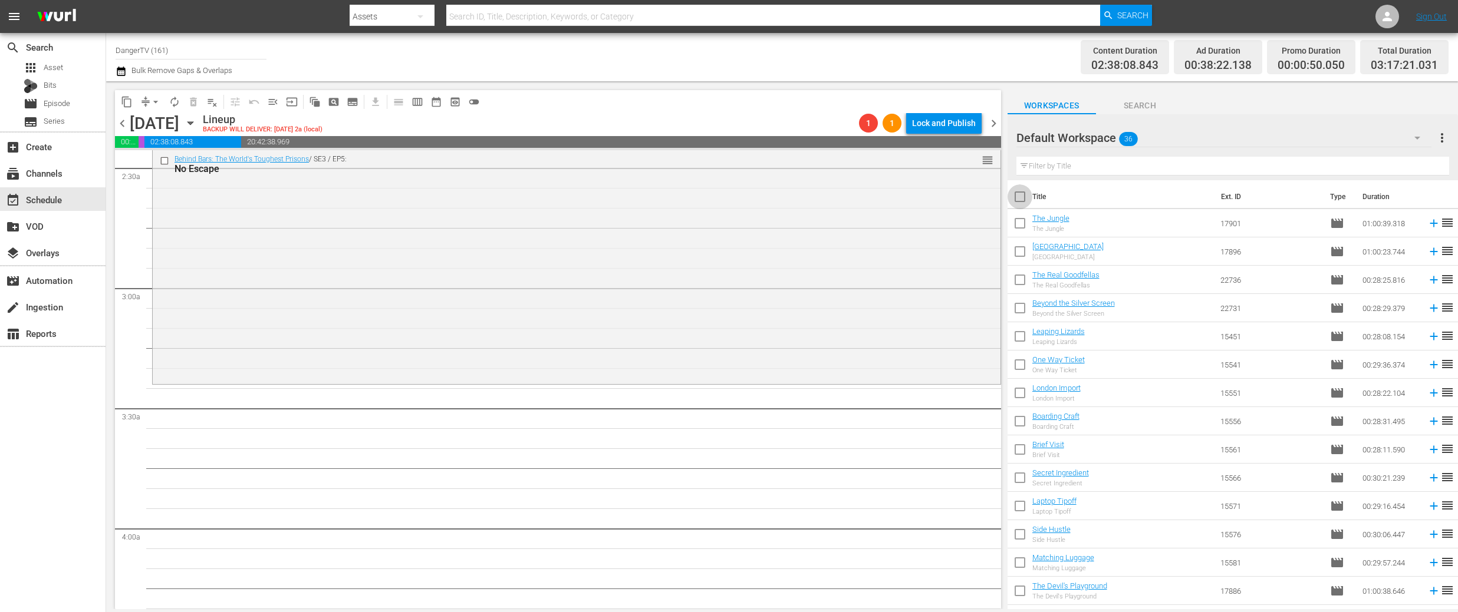
checkbox input "true"
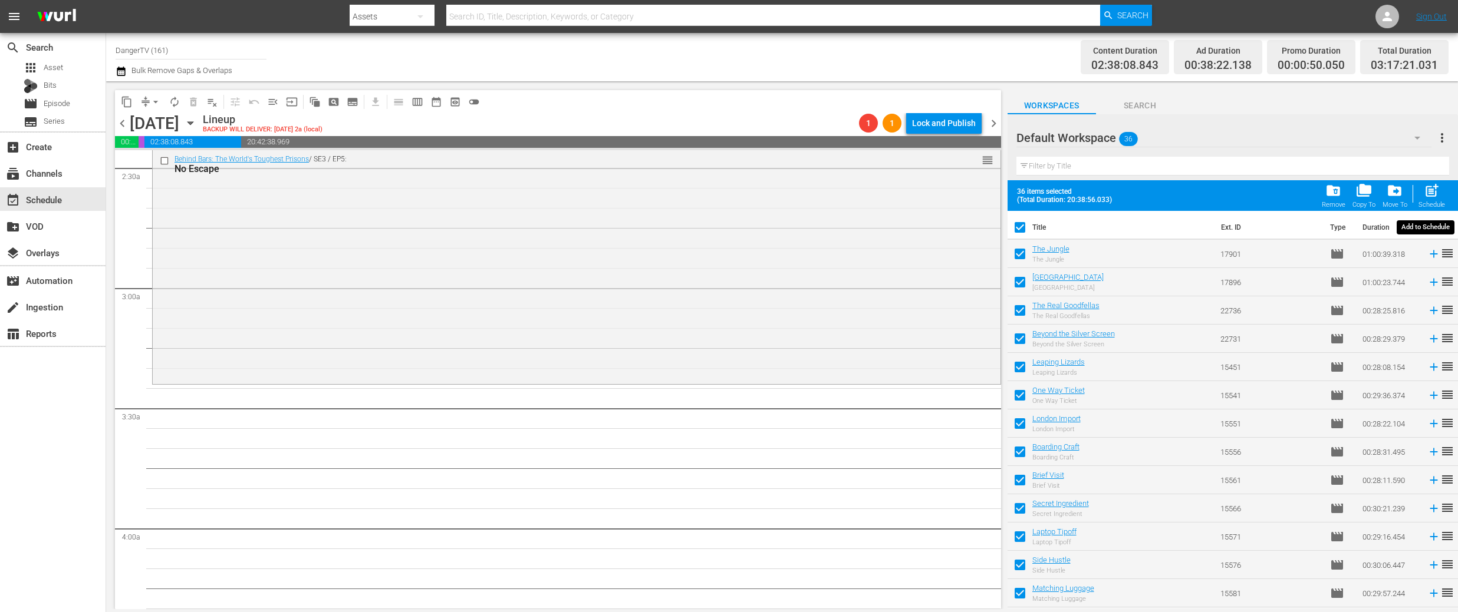
click at [1435, 194] on span "post_add" at bounding box center [1431, 191] width 16 height 16
checkbox input "false"
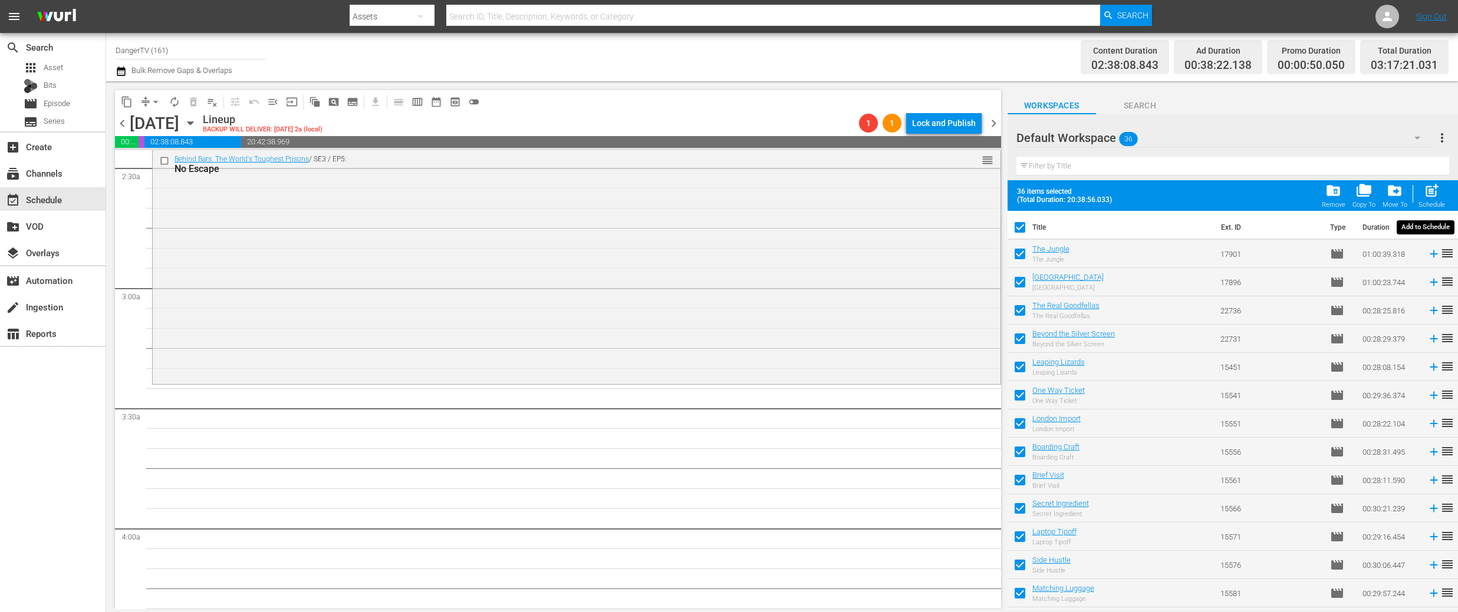
checkbox input "false"
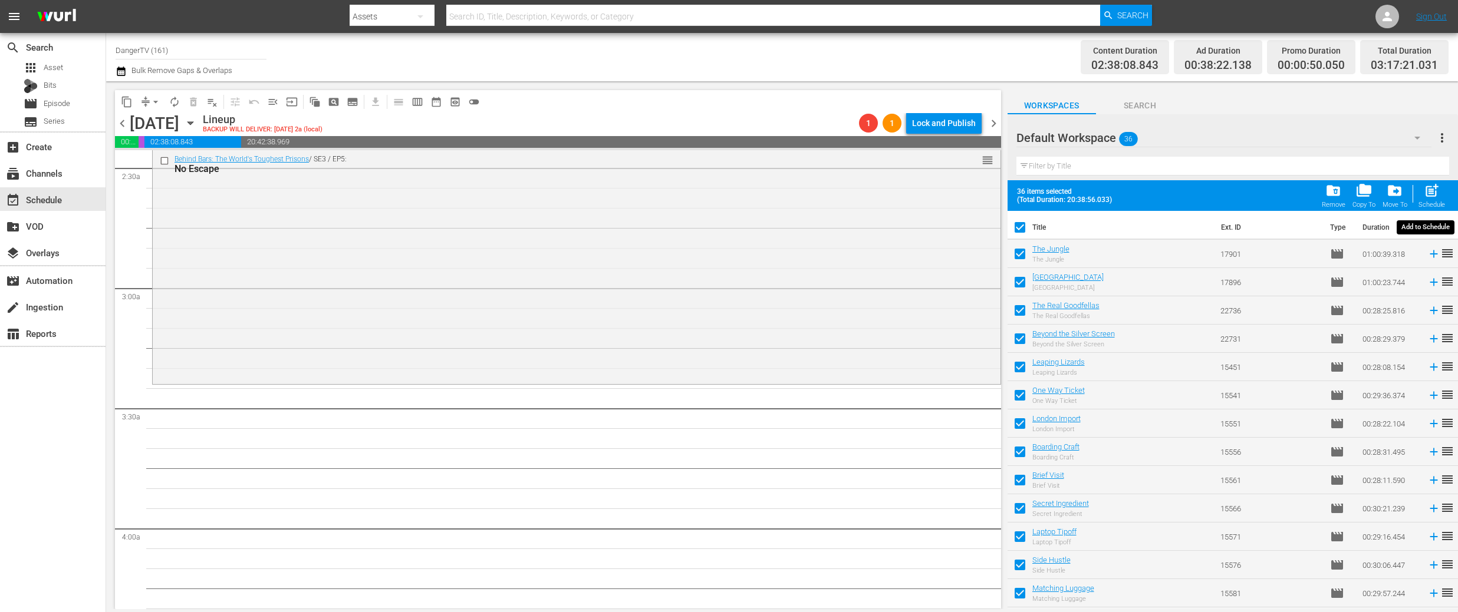
checkbox input "false"
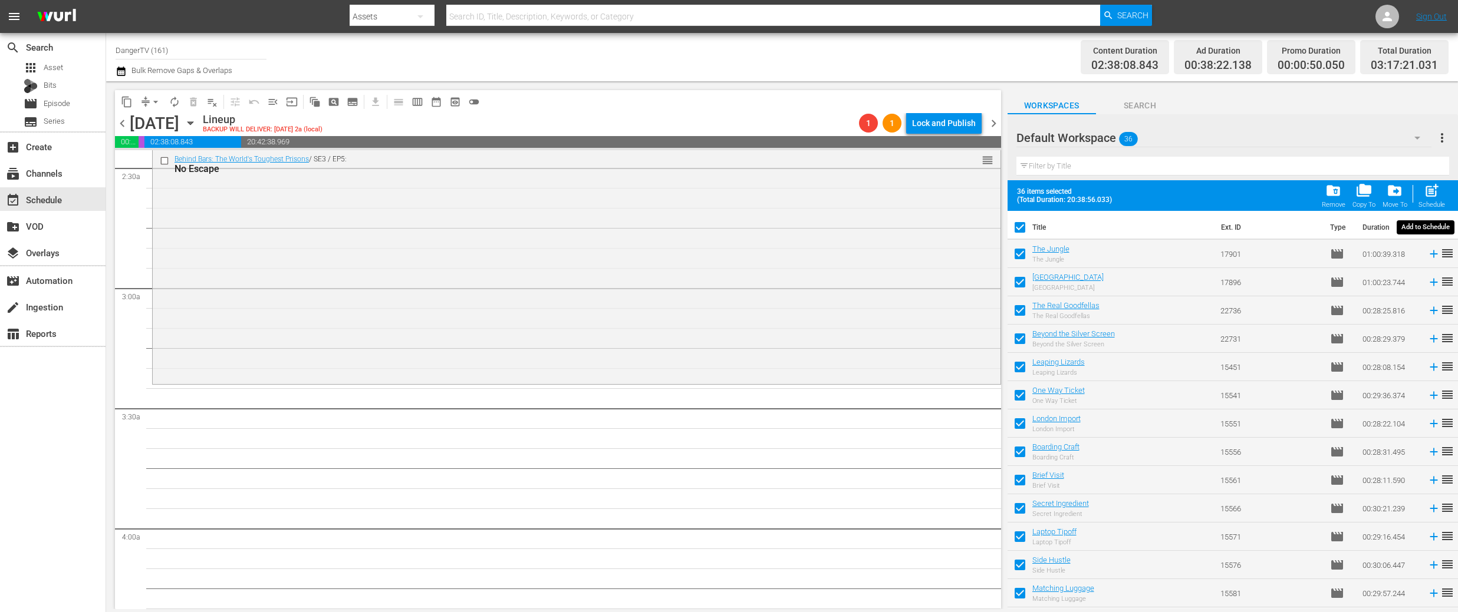
checkbox input "false"
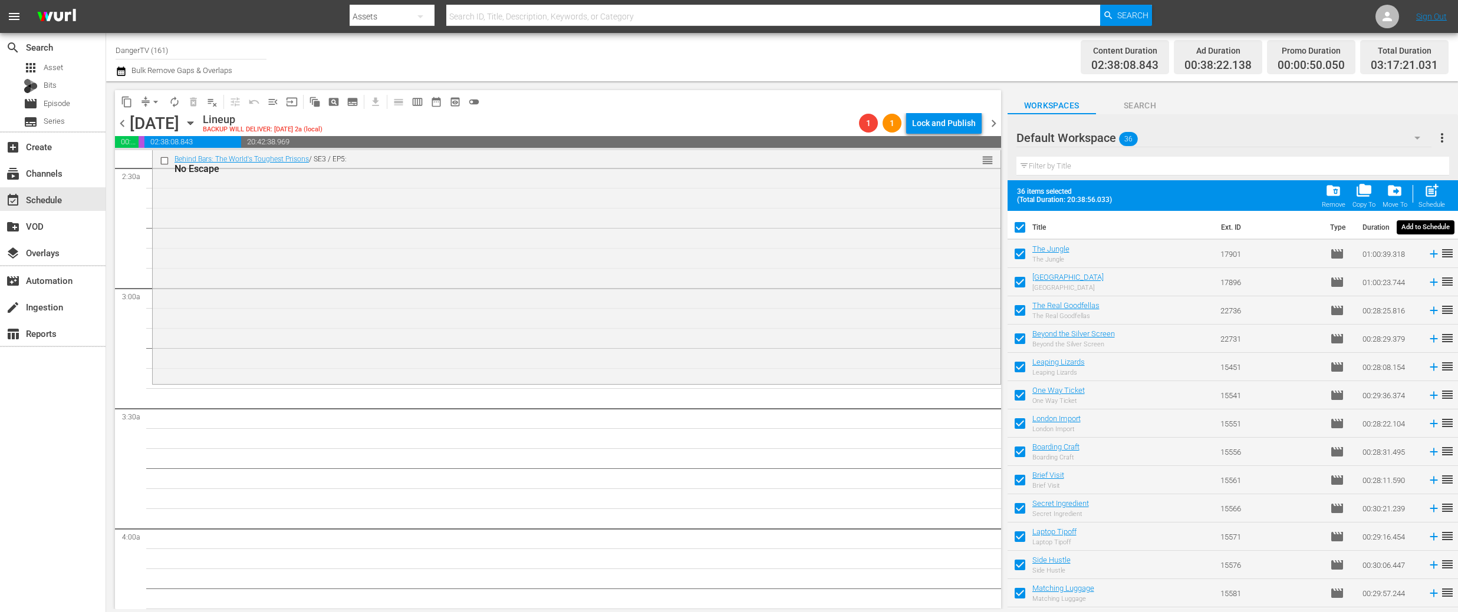
checkbox input "false"
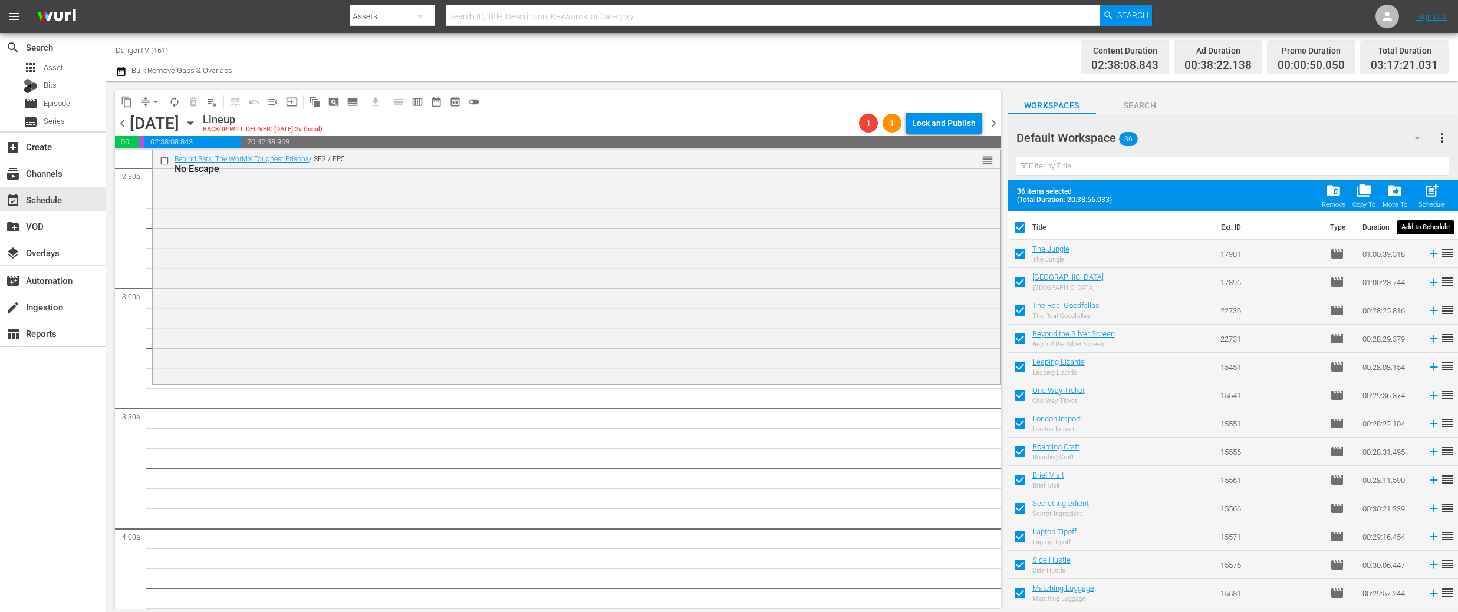
checkbox input "false"
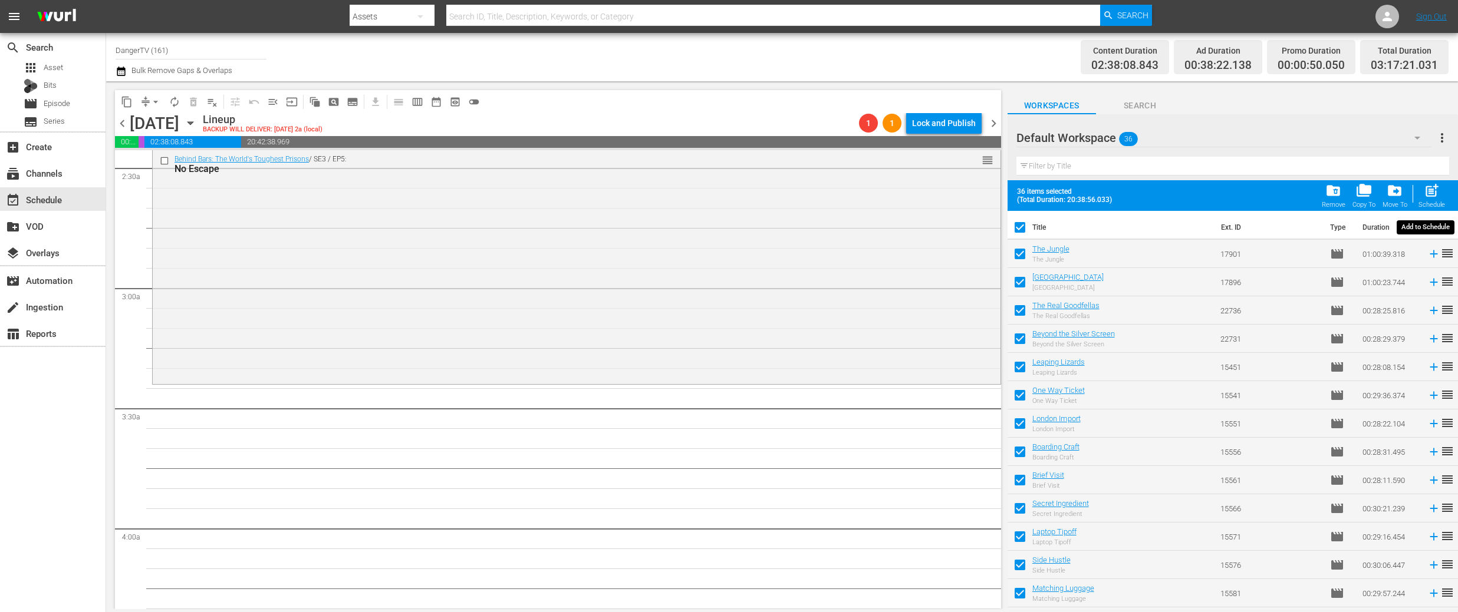
checkbox input "false"
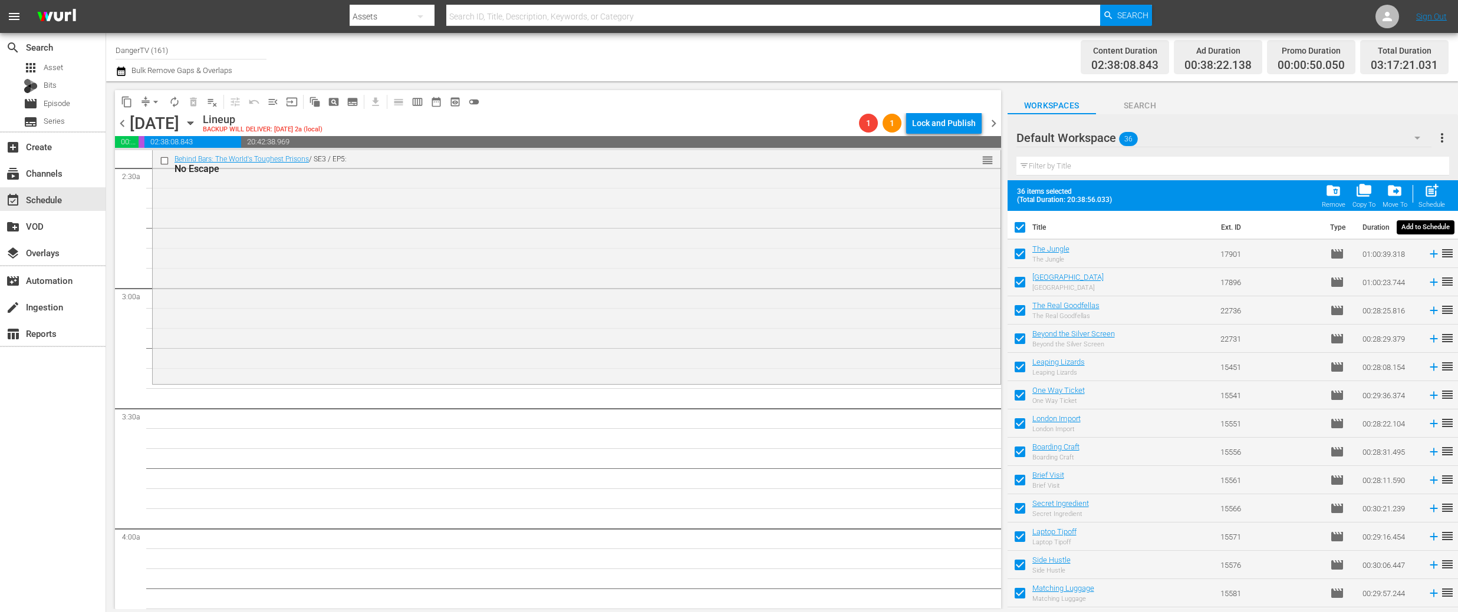
checkbox input "false"
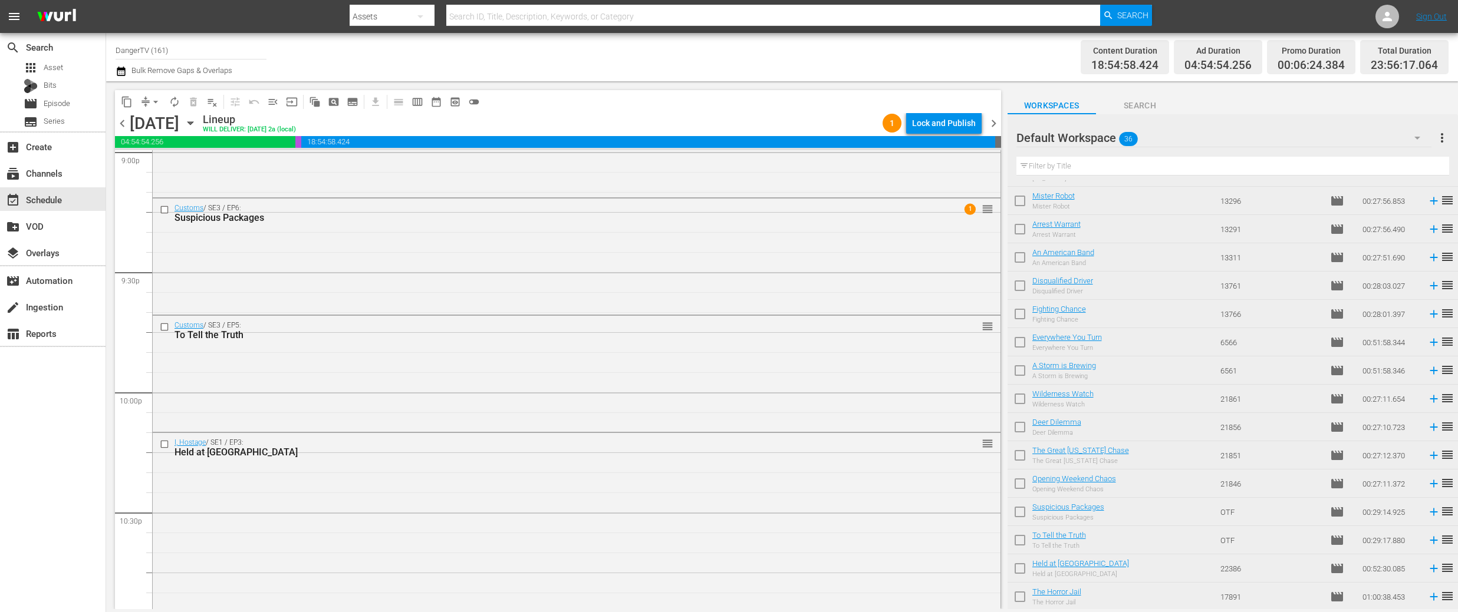
scroll to position [5324, 0]
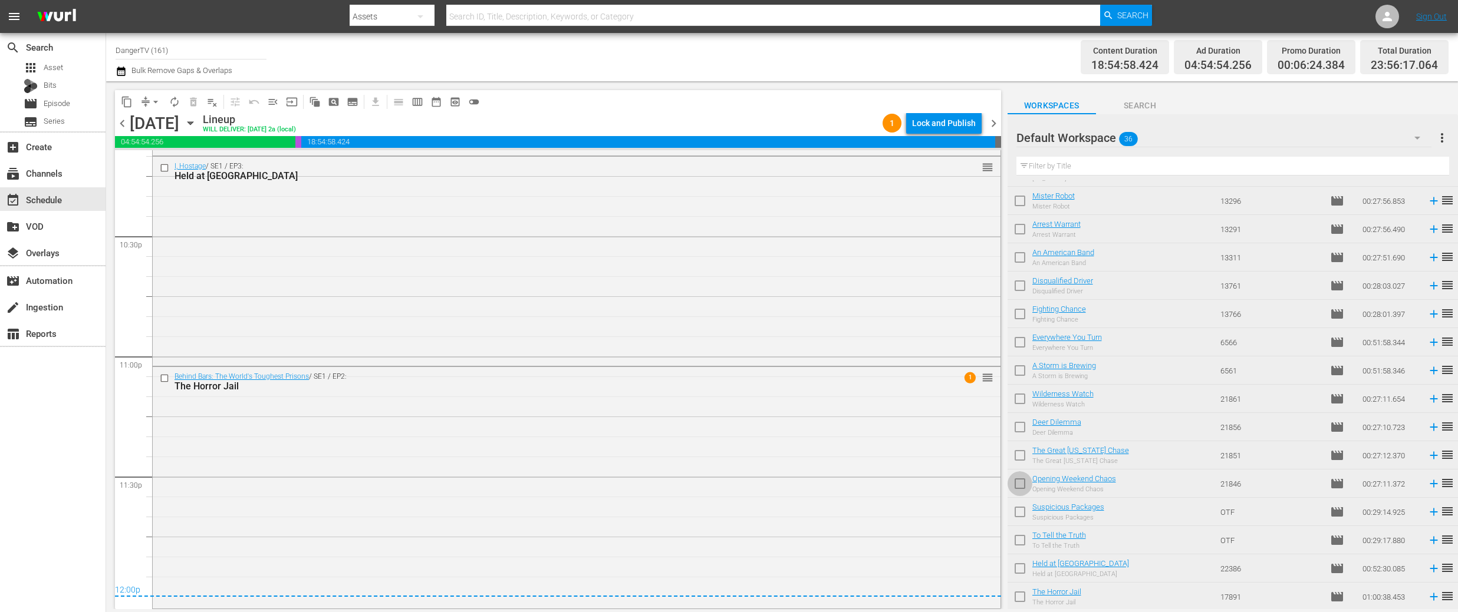
click at [1016, 483] on input "checkbox" at bounding box center [1019, 486] width 25 height 25
checkbox input "true"
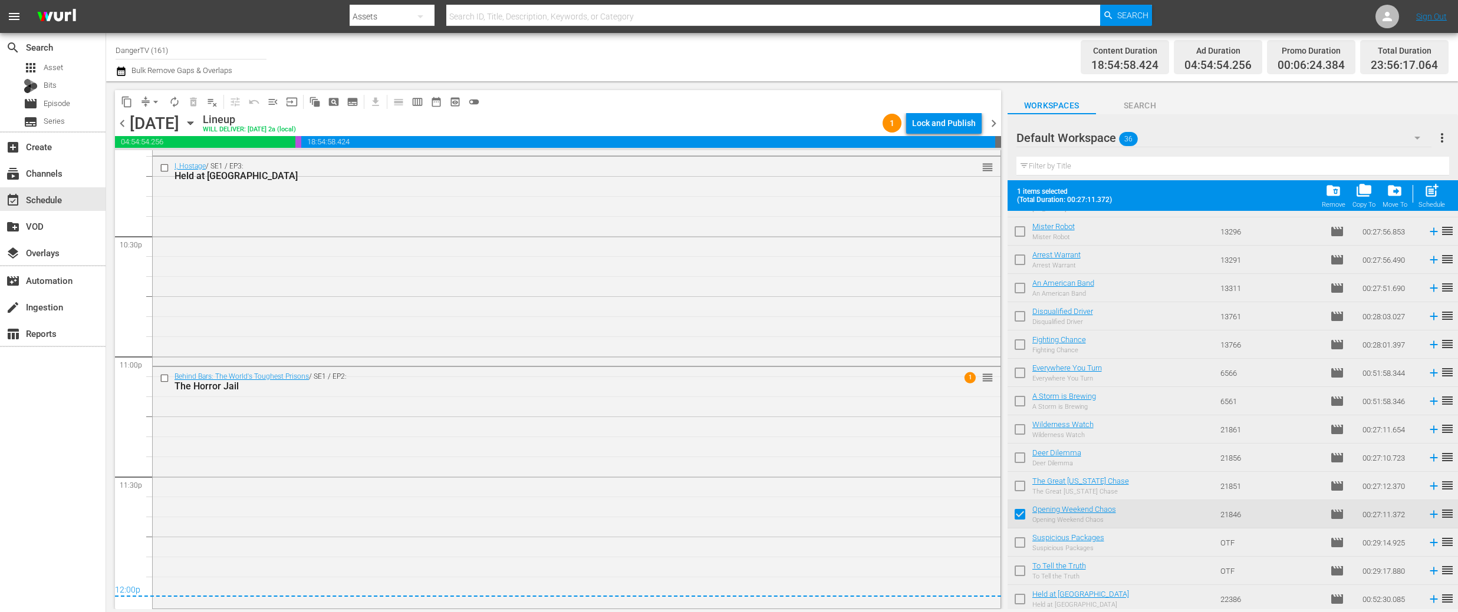
scroll to position [647, 0]
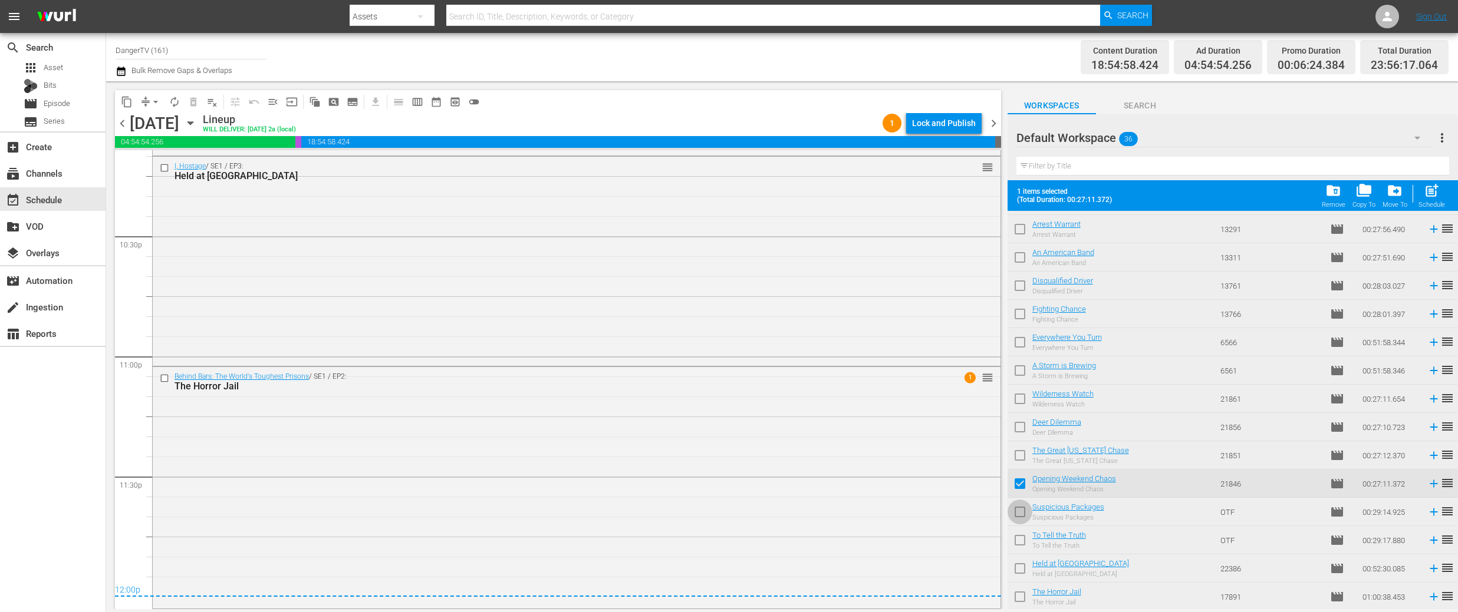
click at [1019, 514] on input "checkbox" at bounding box center [1019, 514] width 25 height 25
checkbox input "true"
drag, startPoint x: 1019, startPoint y: 538, endPoint x: 1024, endPoint y: 564, distance: 26.5
click at [1019, 538] on input "checkbox" at bounding box center [1019, 542] width 25 height 25
checkbox input "true"
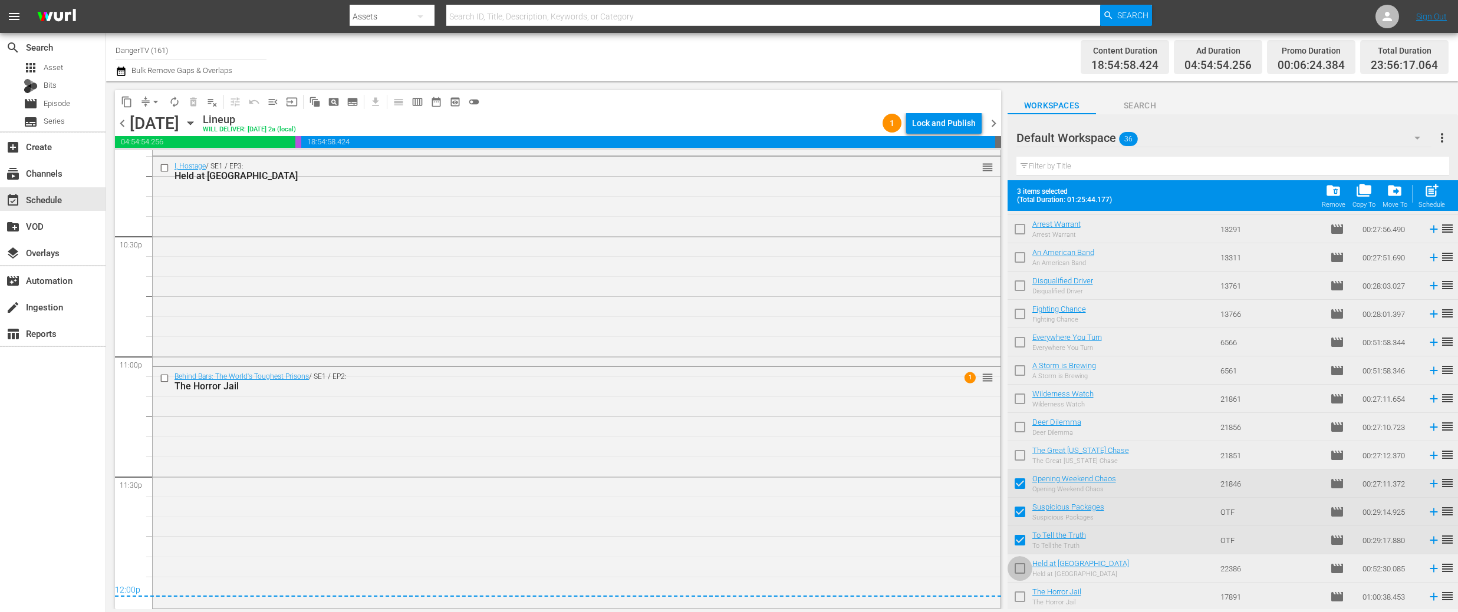
click at [1025, 569] on input "checkbox" at bounding box center [1019, 571] width 25 height 25
checkbox input "true"
click at [1020, 599] on input "checkbox" at bounding box center [1019, 599] width 25 height 25
checkbox input "true"
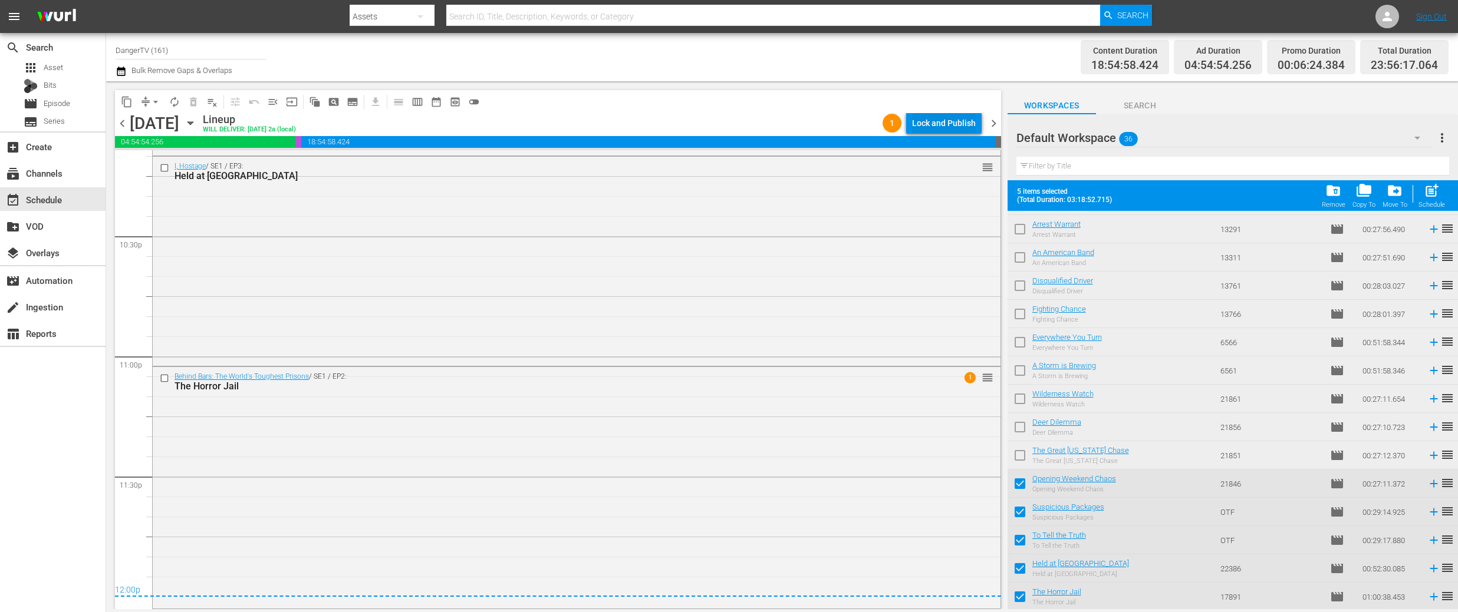
click at [943, 127] on div "Lock and Publish" at bounding box center [944, 123] width 64 height 21
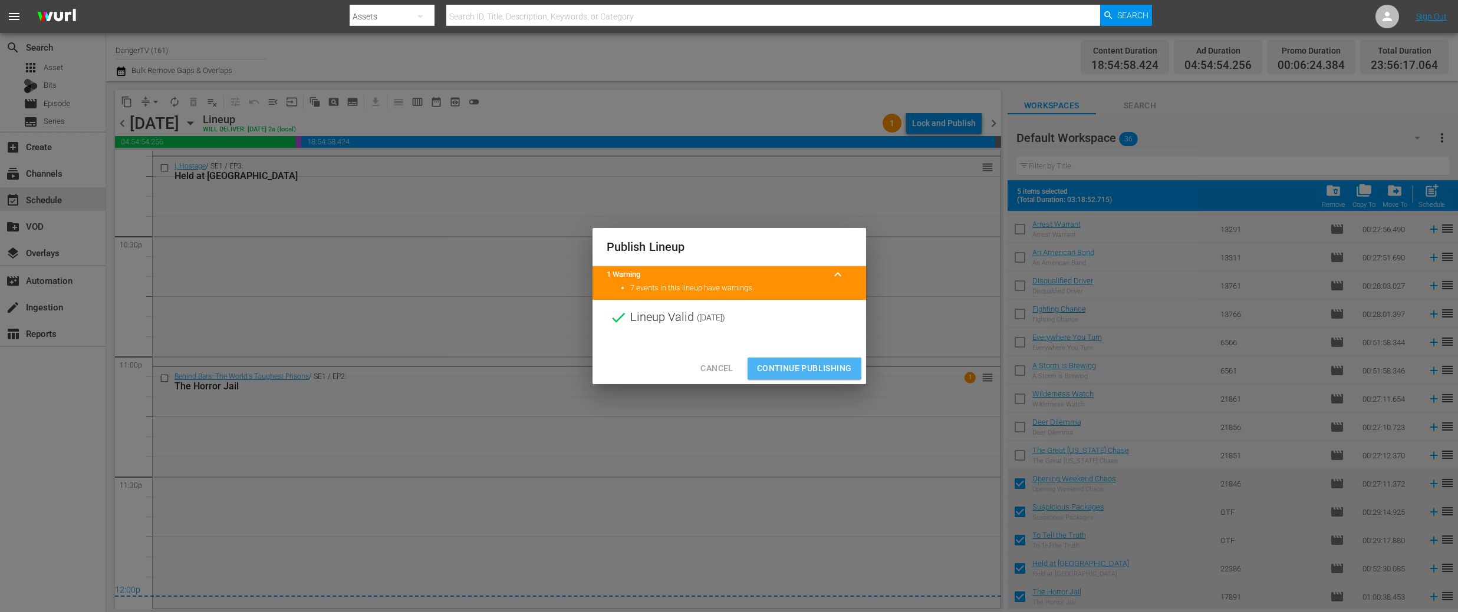
click at [799, 374] on span "Continue Publishing" at bounding box center [804, 368] width 95 height 15
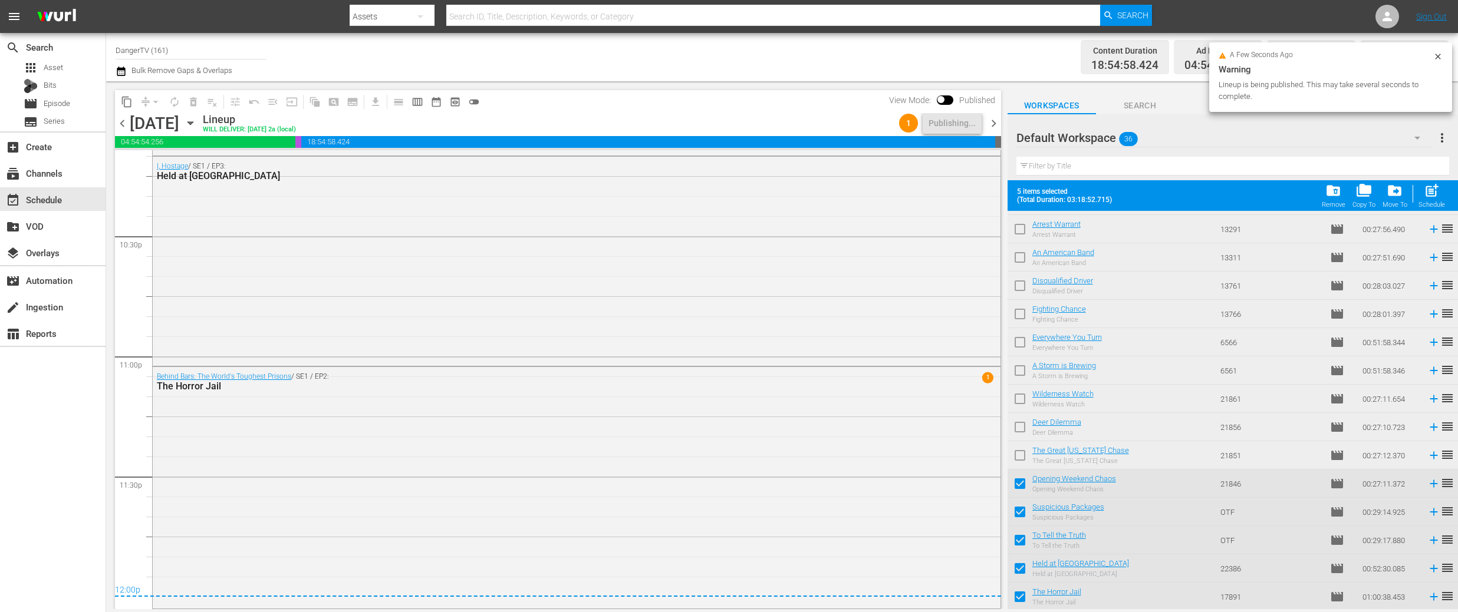
click at [991, 123] on span "chevron_right" at bounding box center [993, 123] width 15 height 15
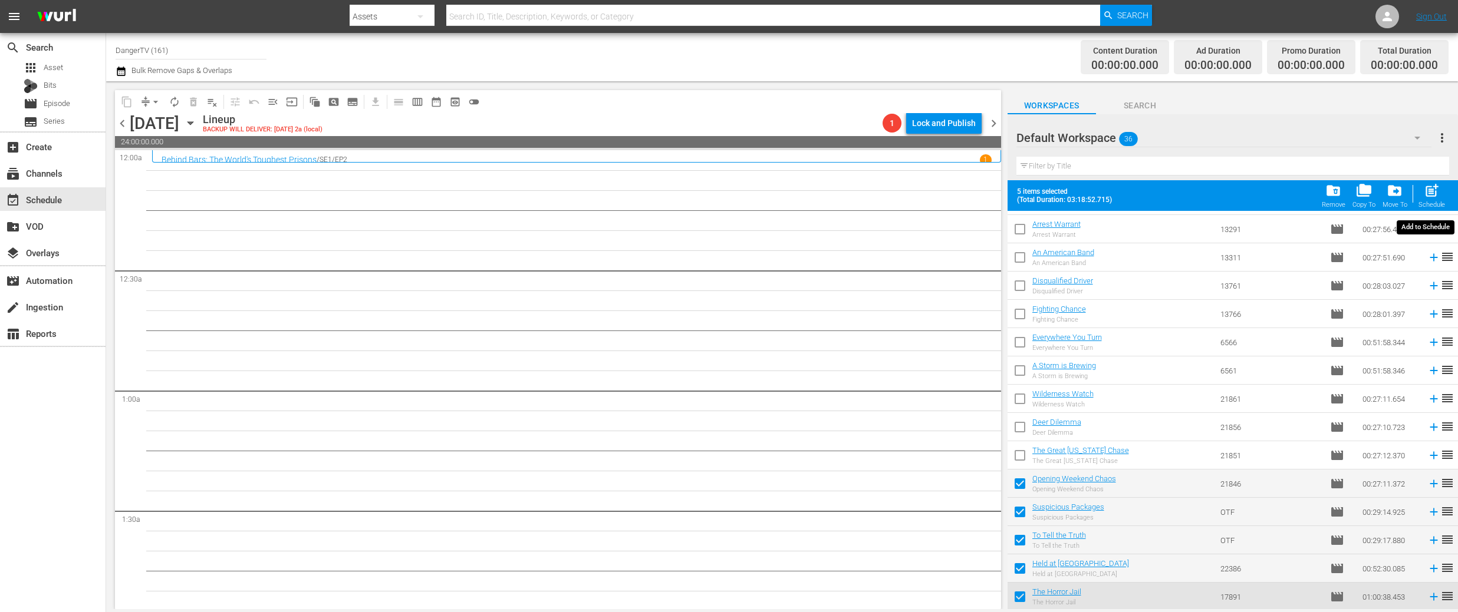
click at [1436, 190] on span "post_add" at bounding box center [1431, 191] width 16 height 16
checkbox input "false"
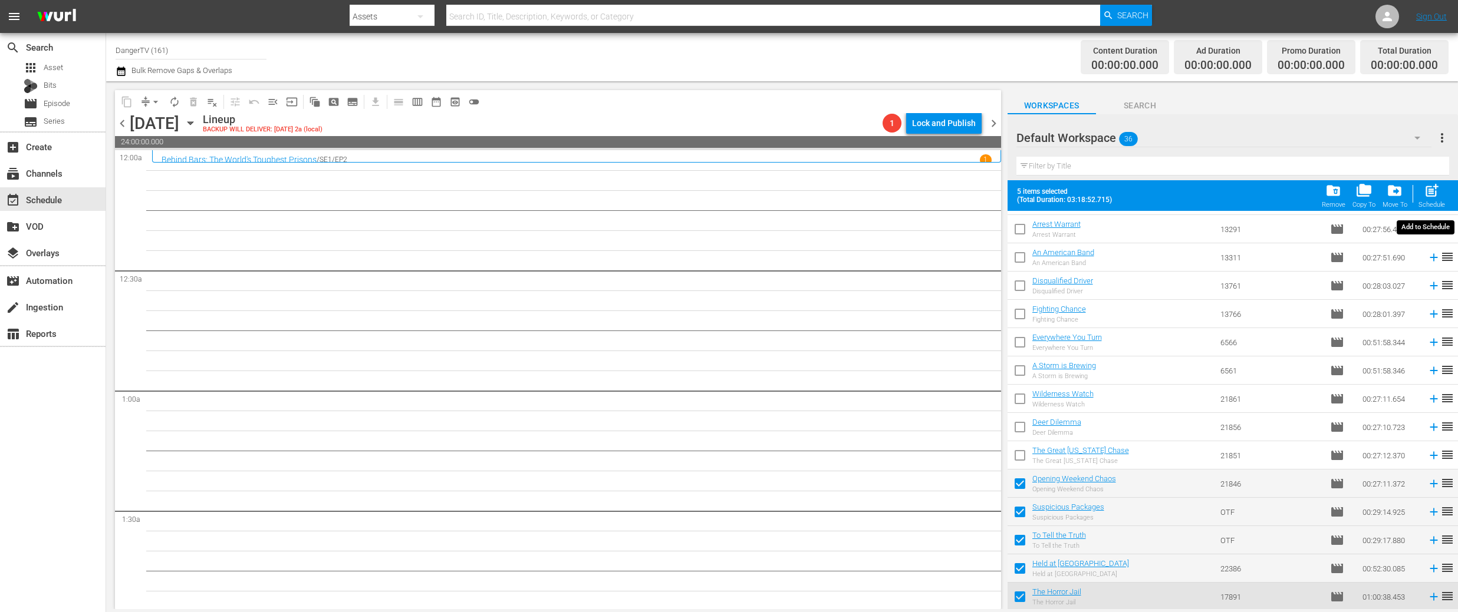
checkbox input "false"
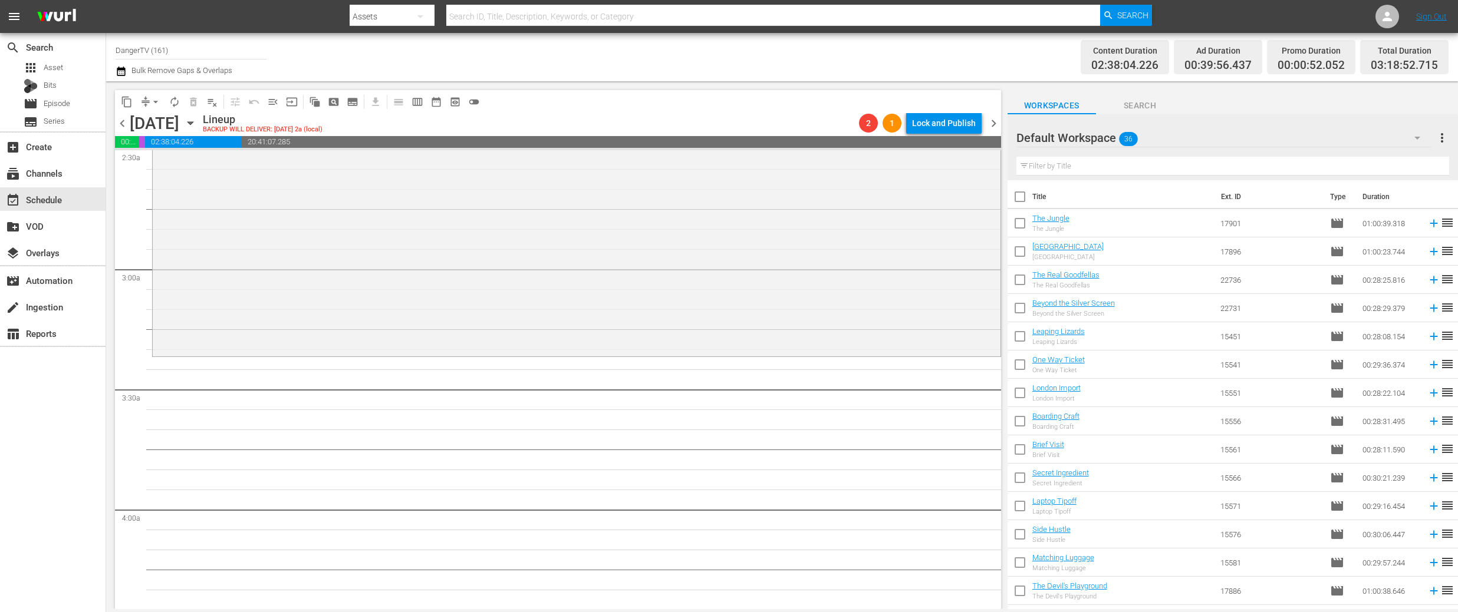
click at [1017, 199] on input "checkbox" at bounding box center [1019, 199] width 25 height 25
checkbox input "true"
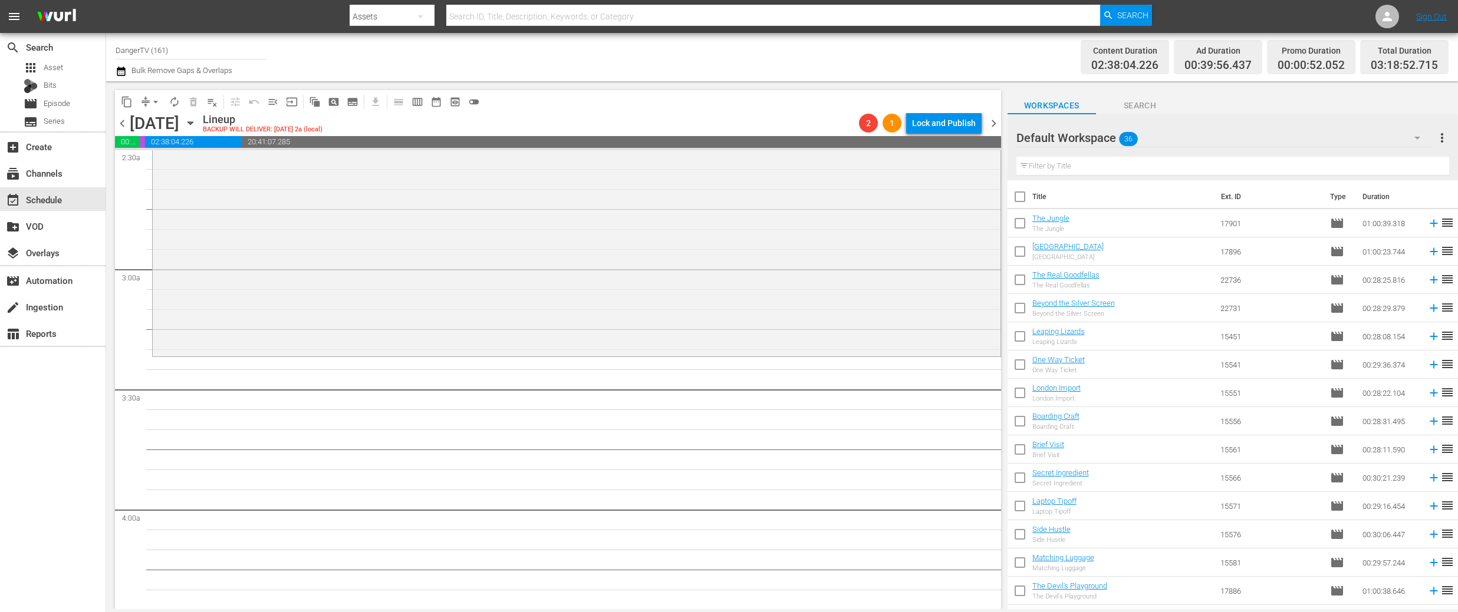
checkbox input "true"
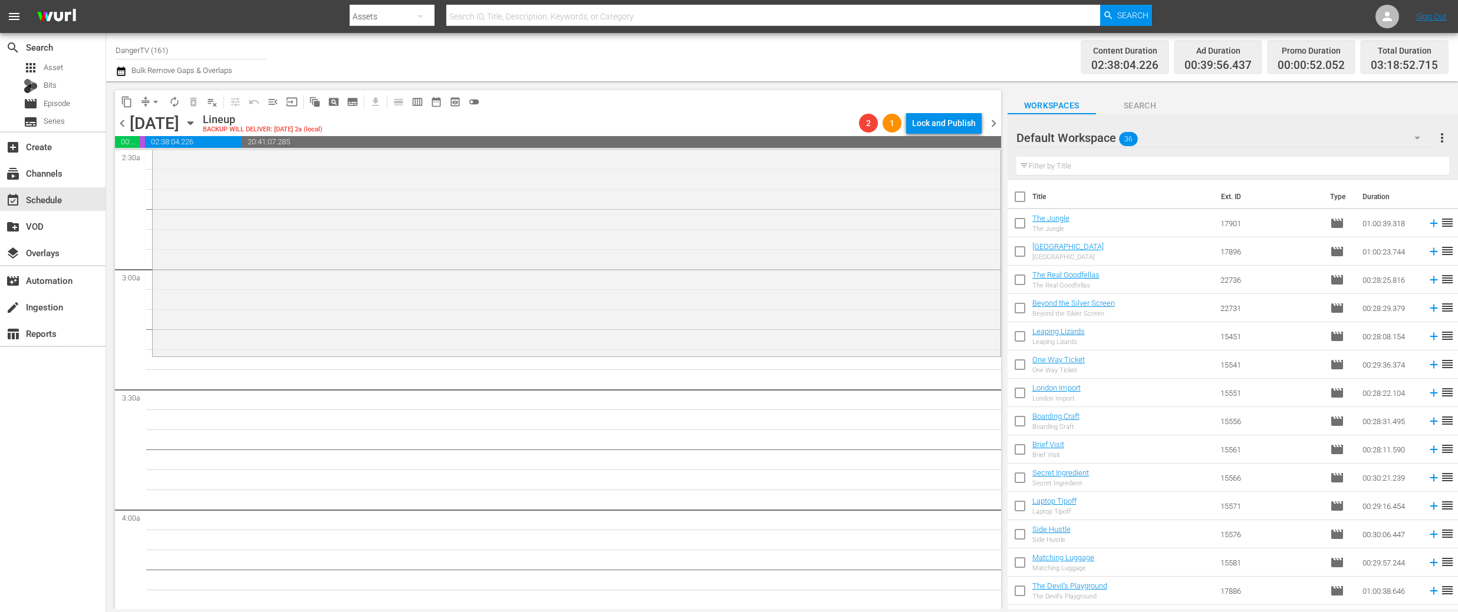
checkbox input "true"
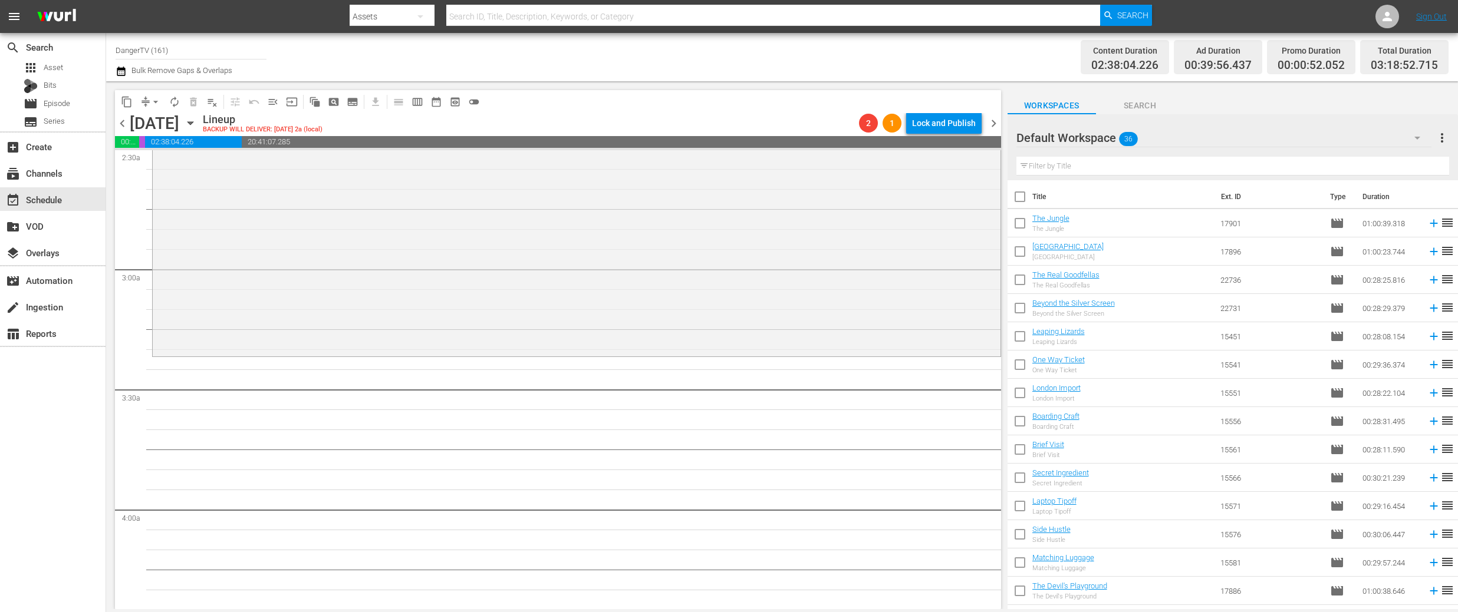
checkbox input "true"
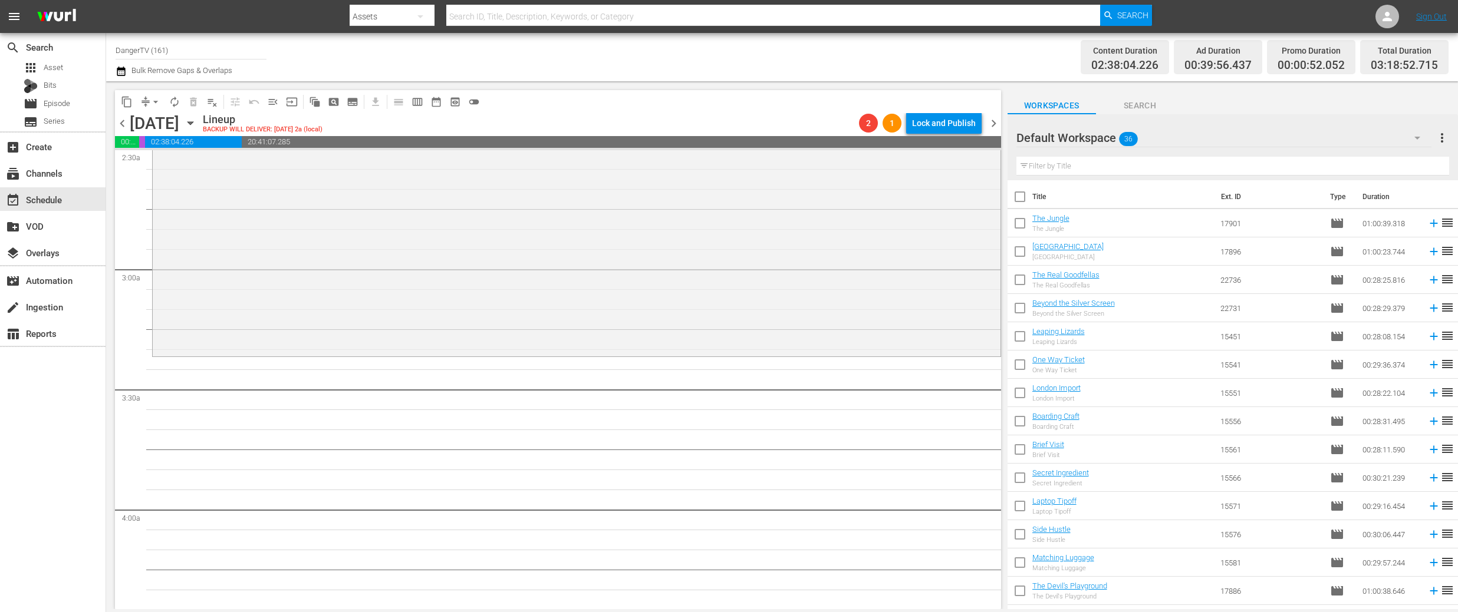
checkbox input "true"
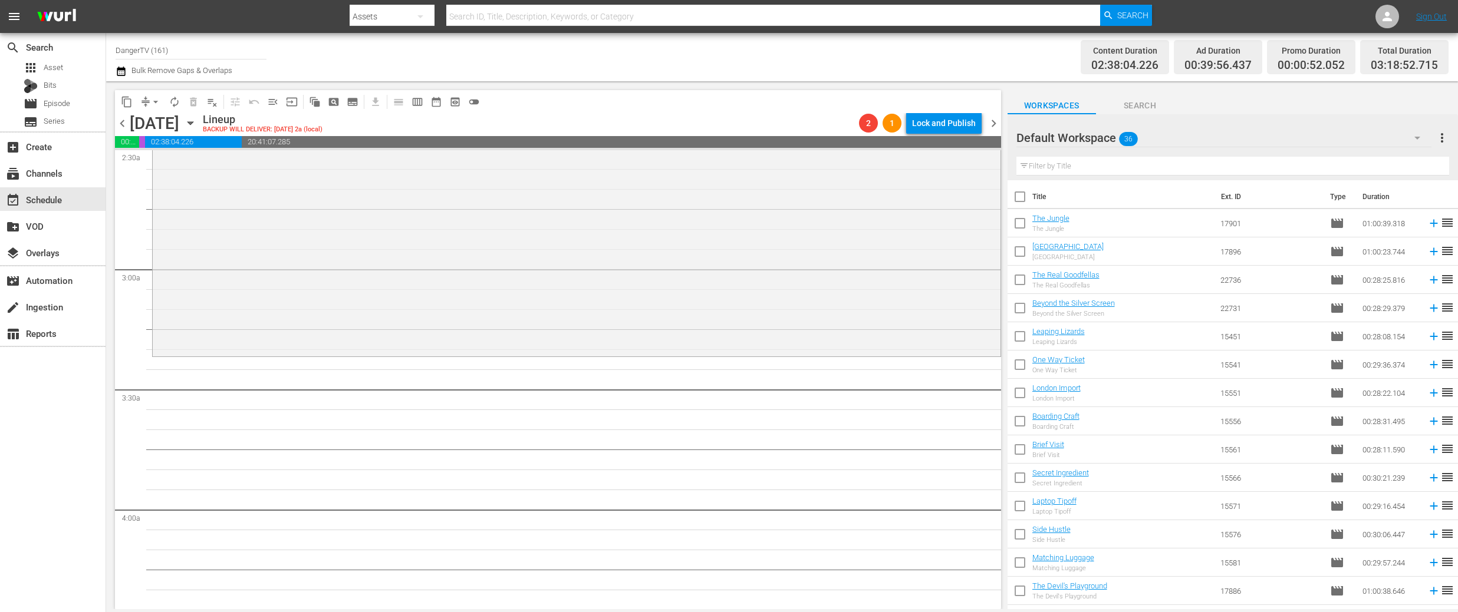
checkbox input "true"
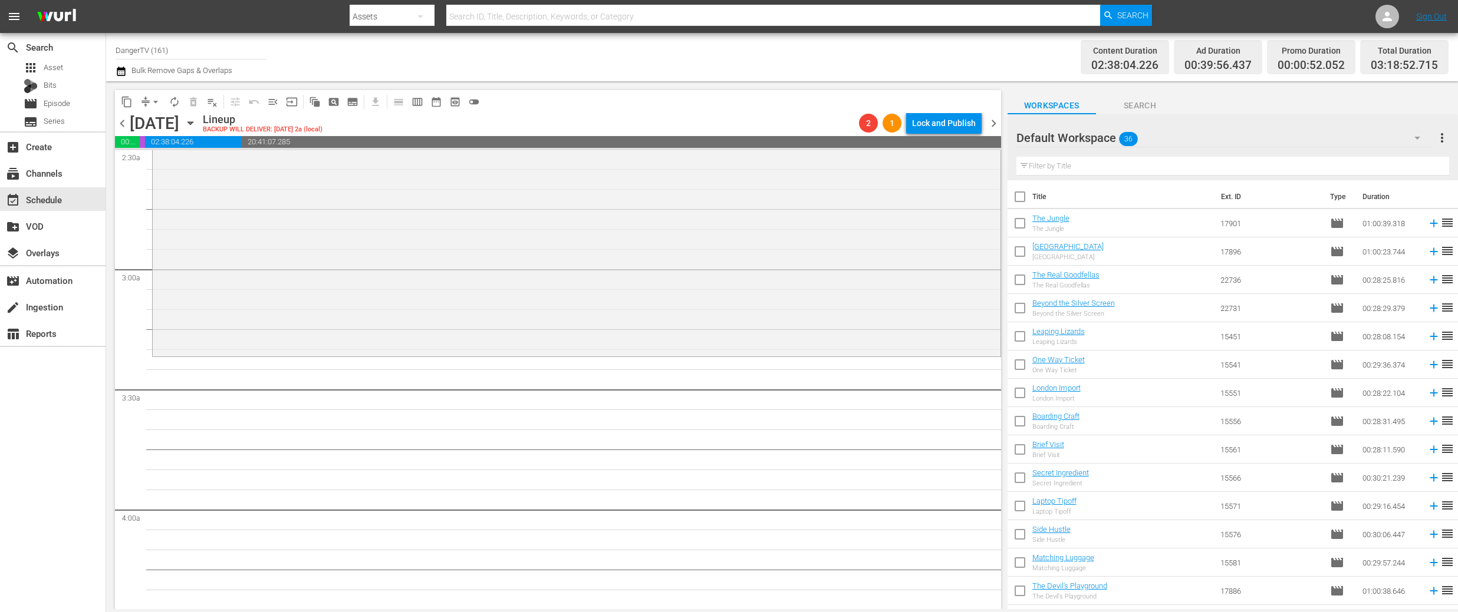
checkbox input "true"
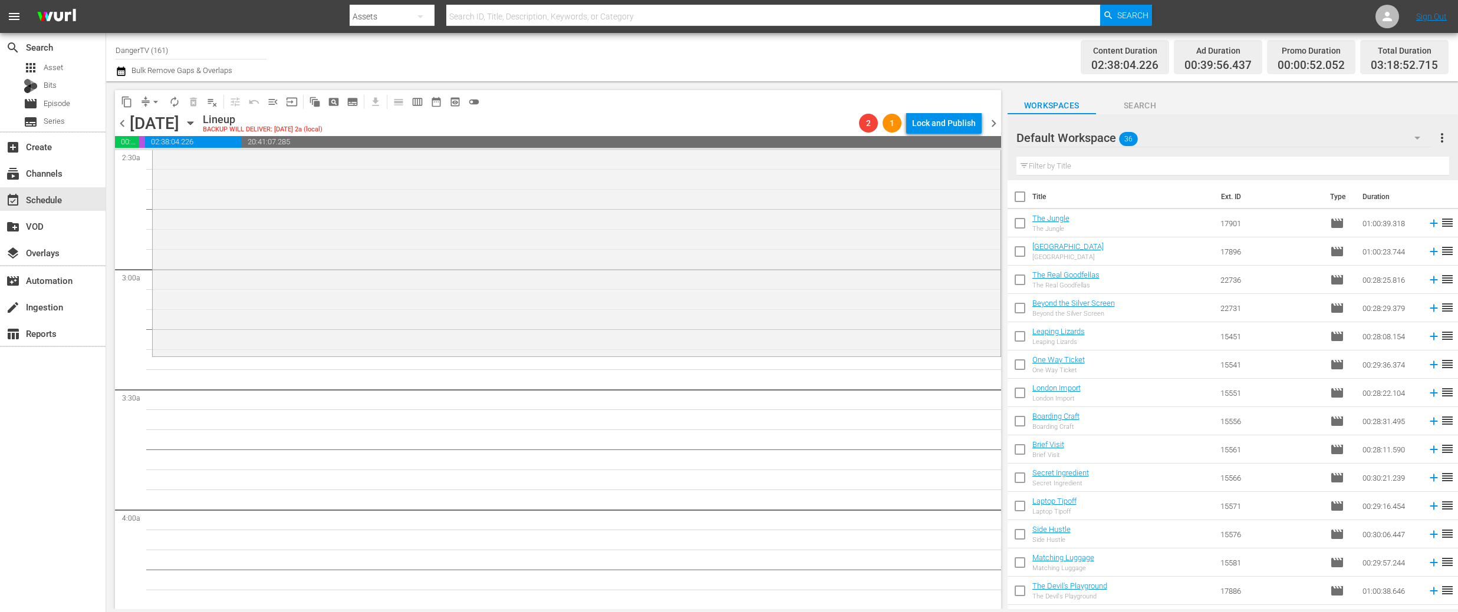
checkbox input "true"
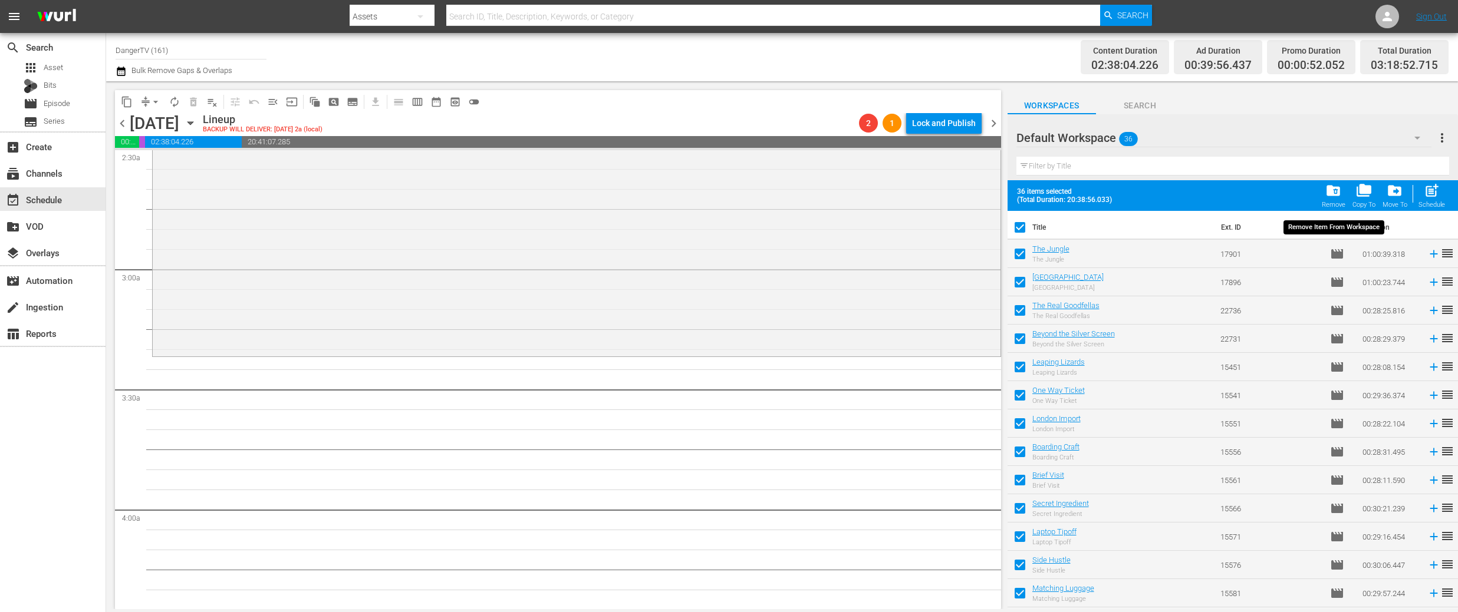
click at [1329, 192] on span "folder_delete" at bounding box center [1333, 191] width 16 height 16
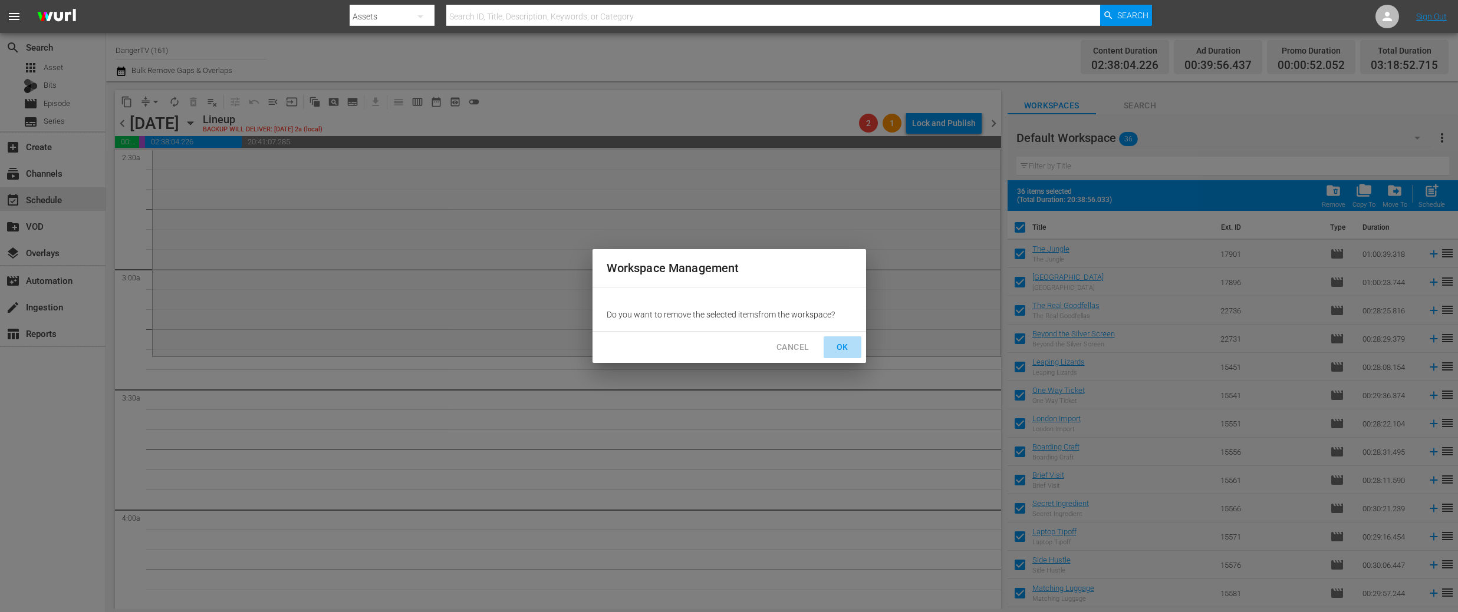
click at [837, 346] on span "OK" at bounding box center [842, 347] width 19 height 15
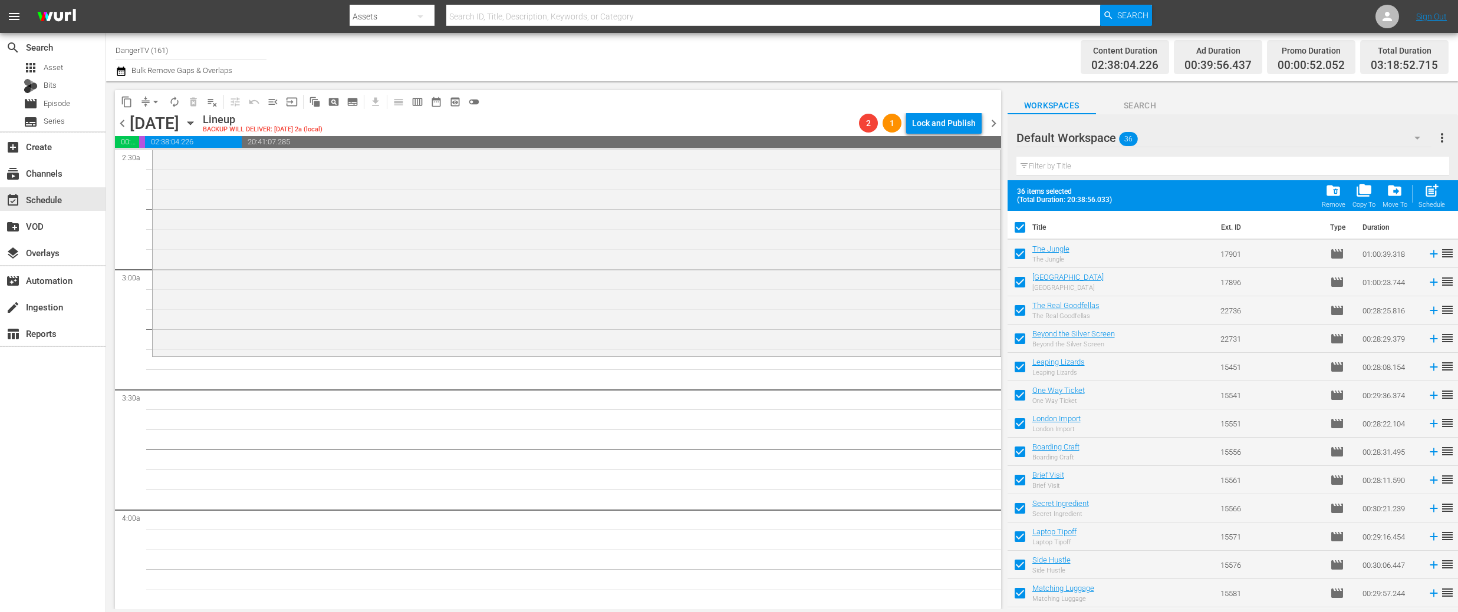
checkbox input "false"
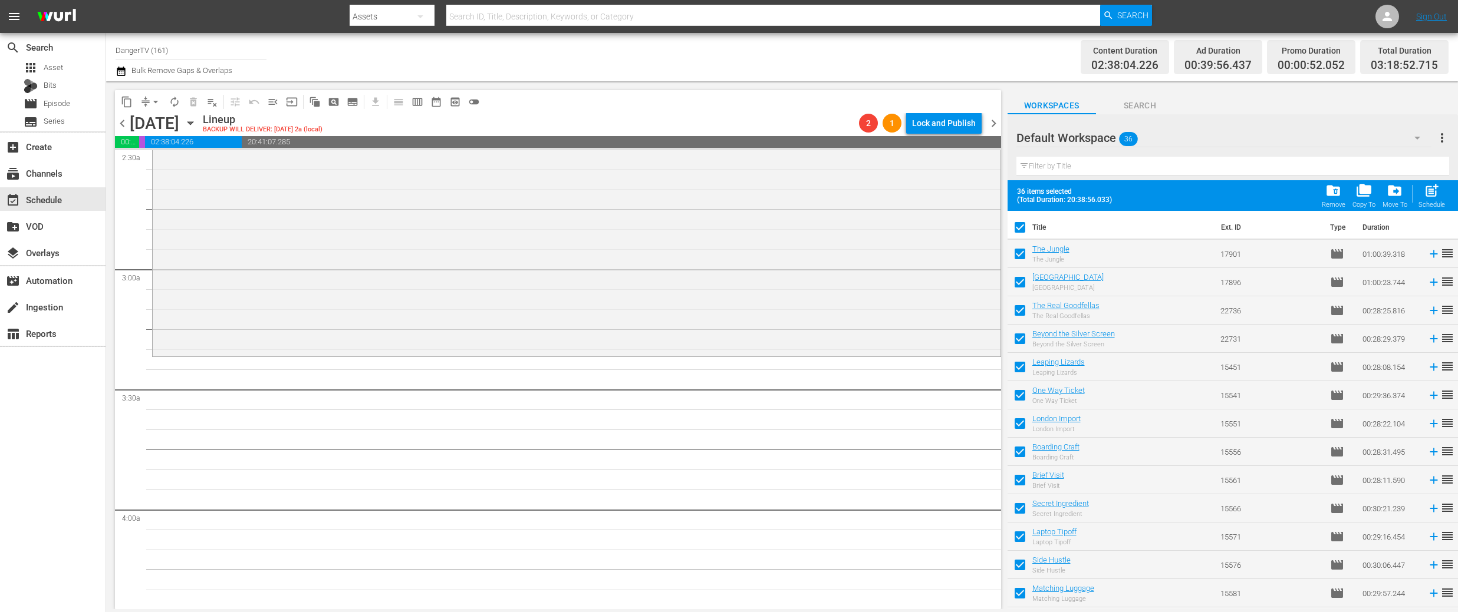
checkbox input "false"
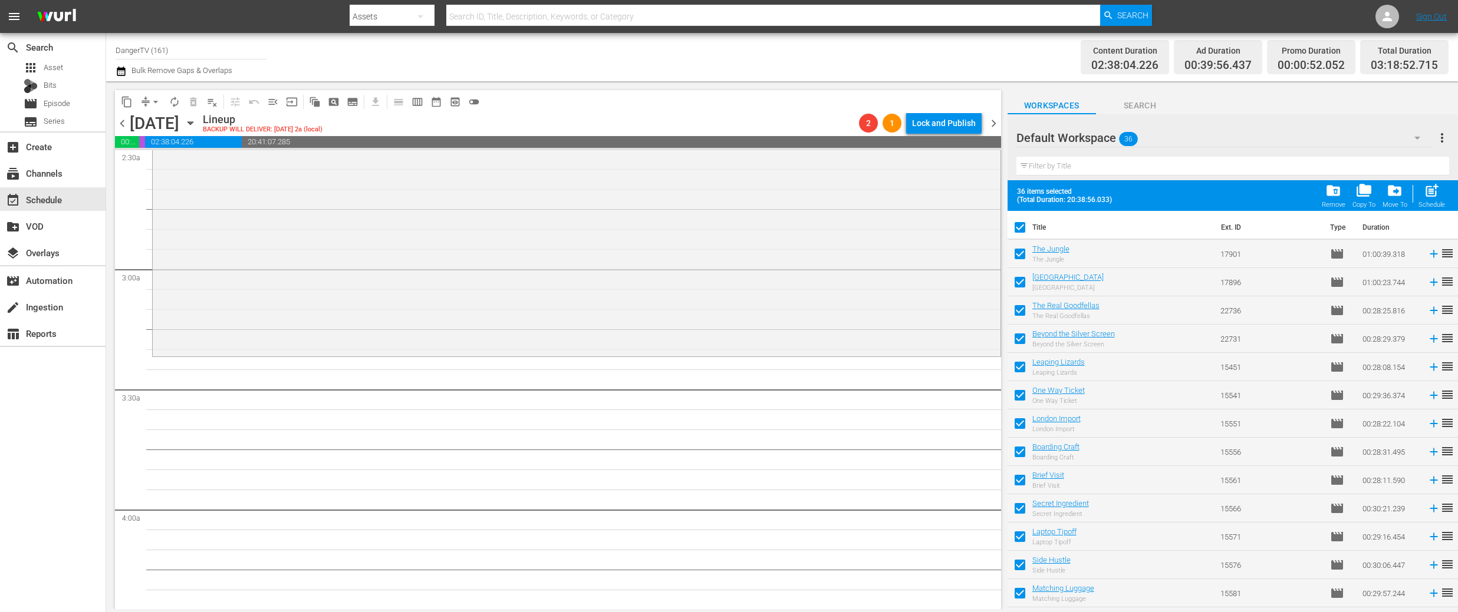
checkbox input "false"
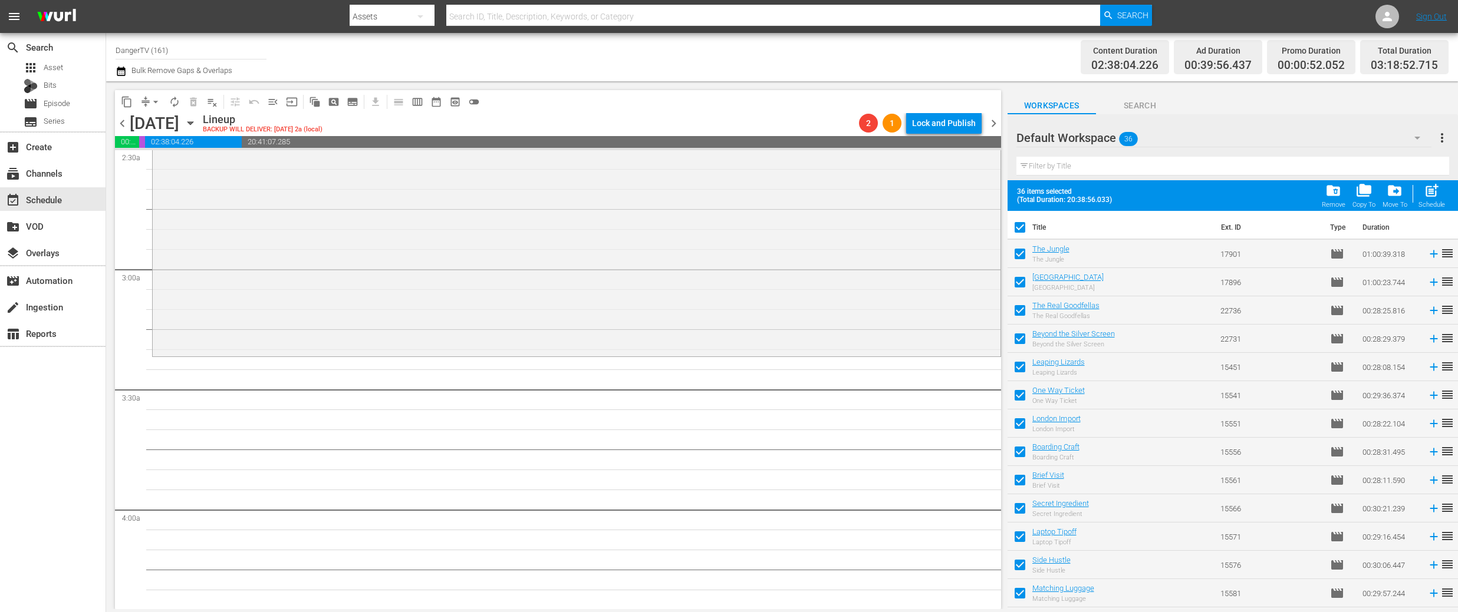
checkbox input "false"
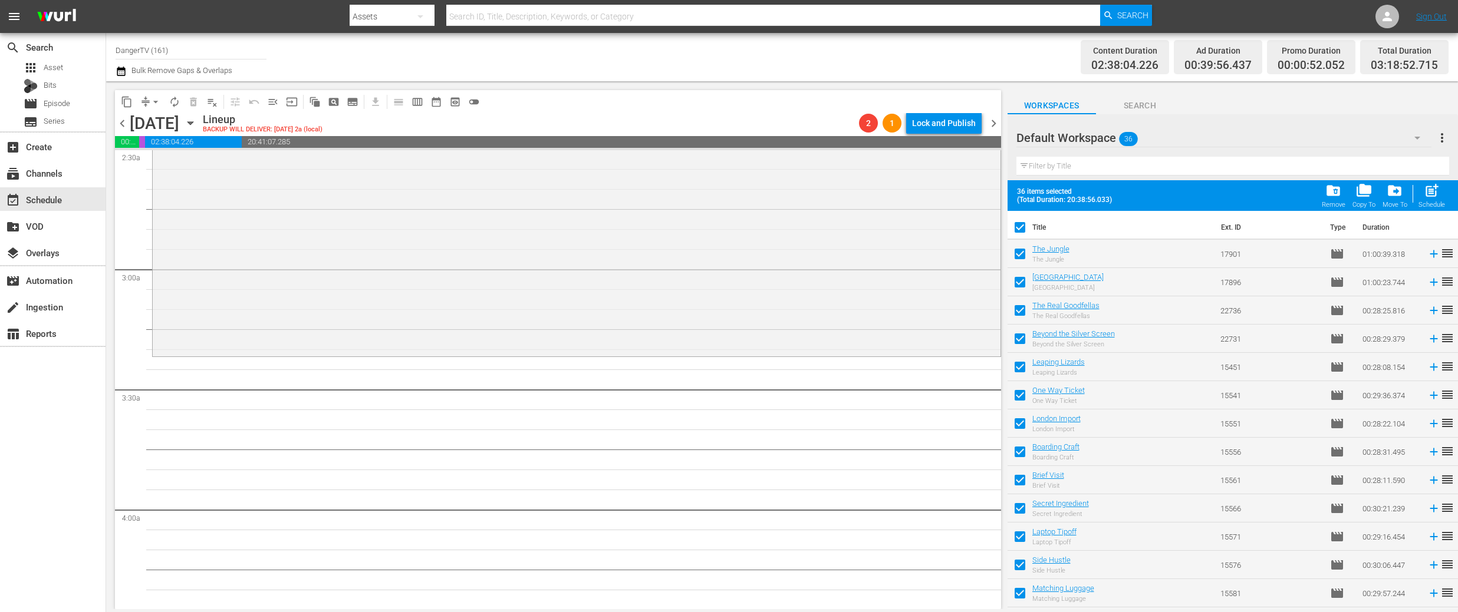
checkbox input "false"
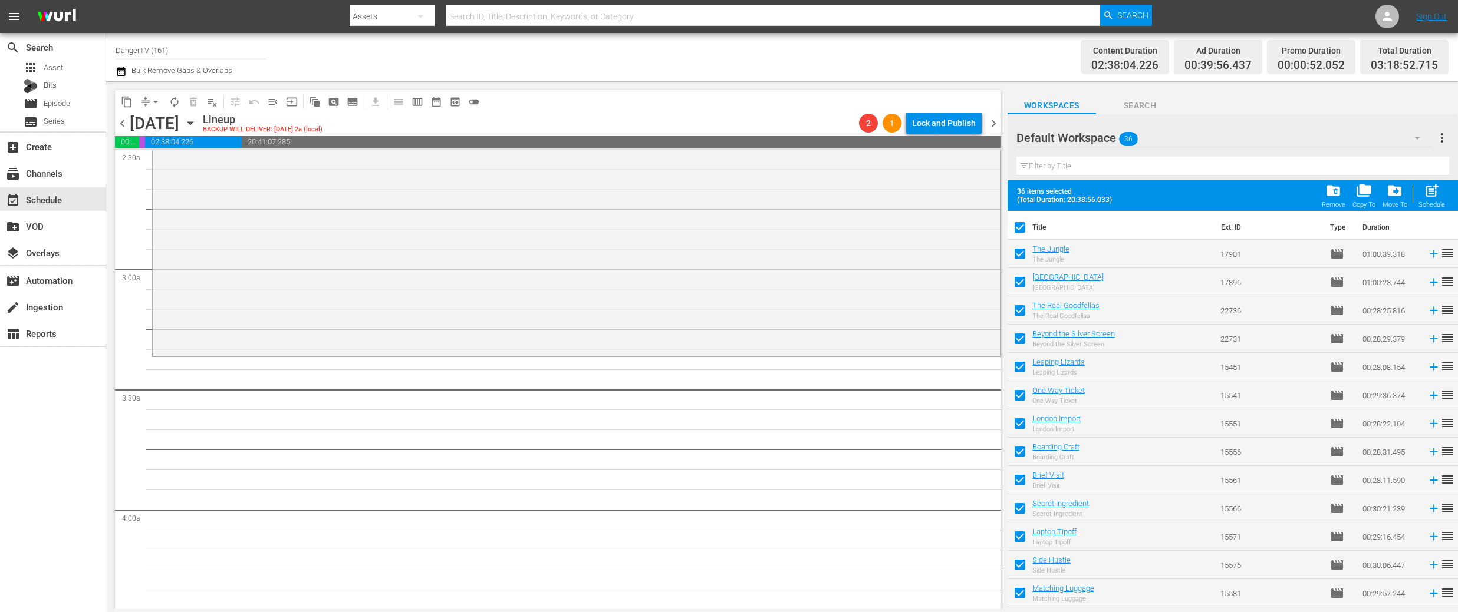
checkbox input "false"
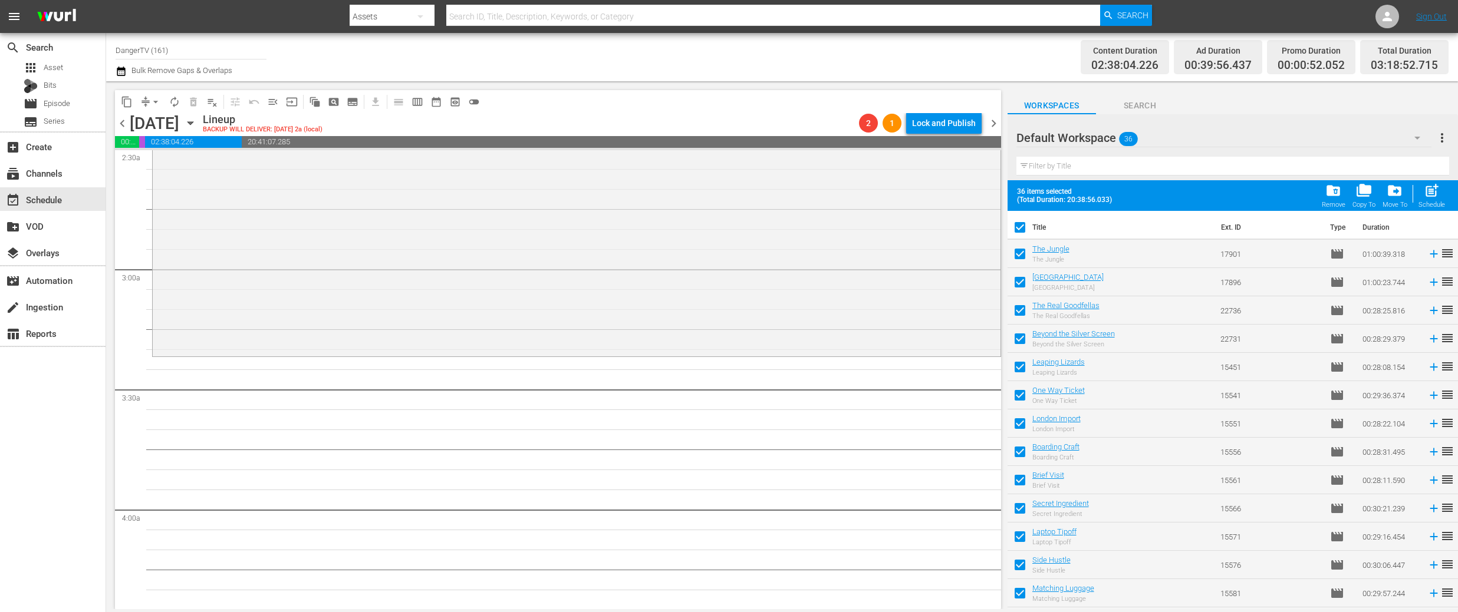
checkbox input "false"
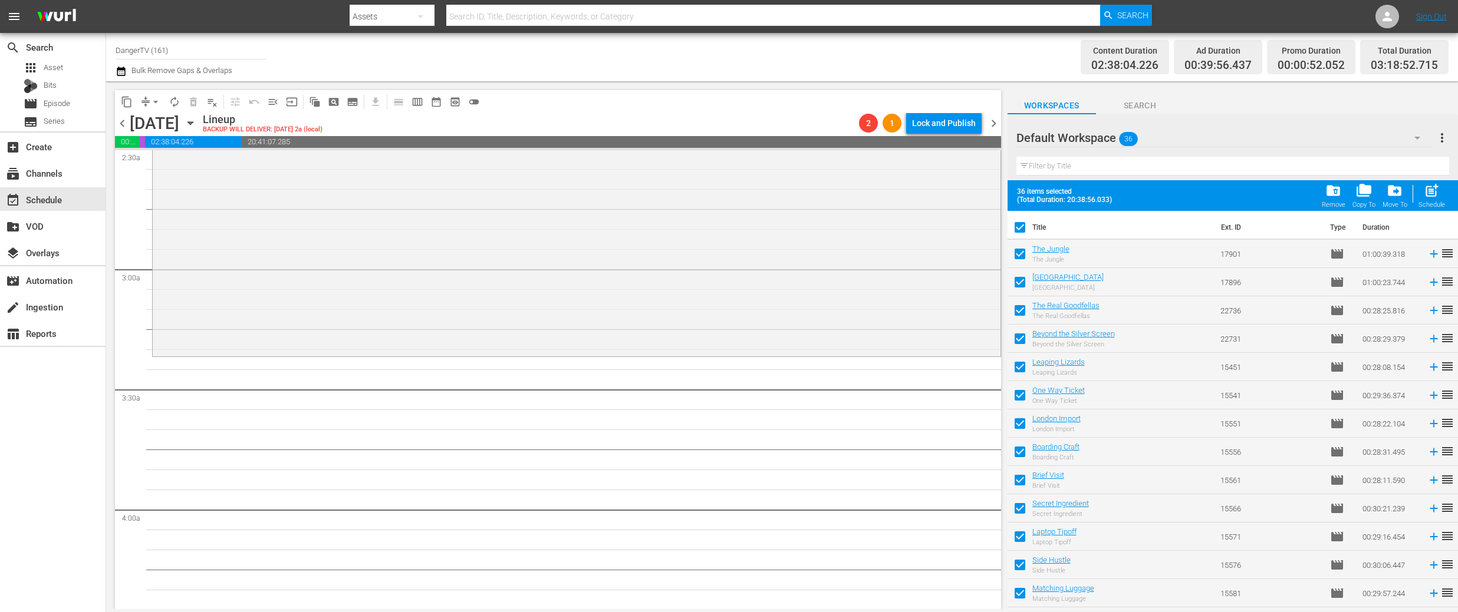
checkbox input "false"
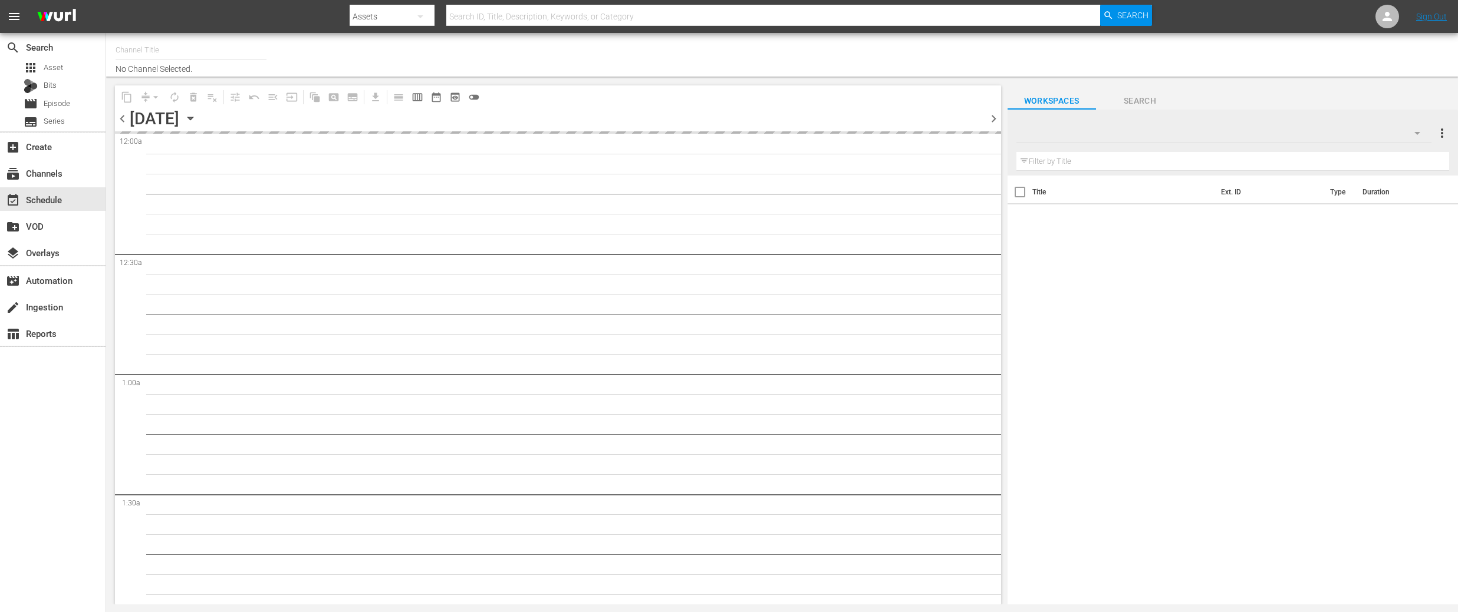
type input "DangerTV (161)"
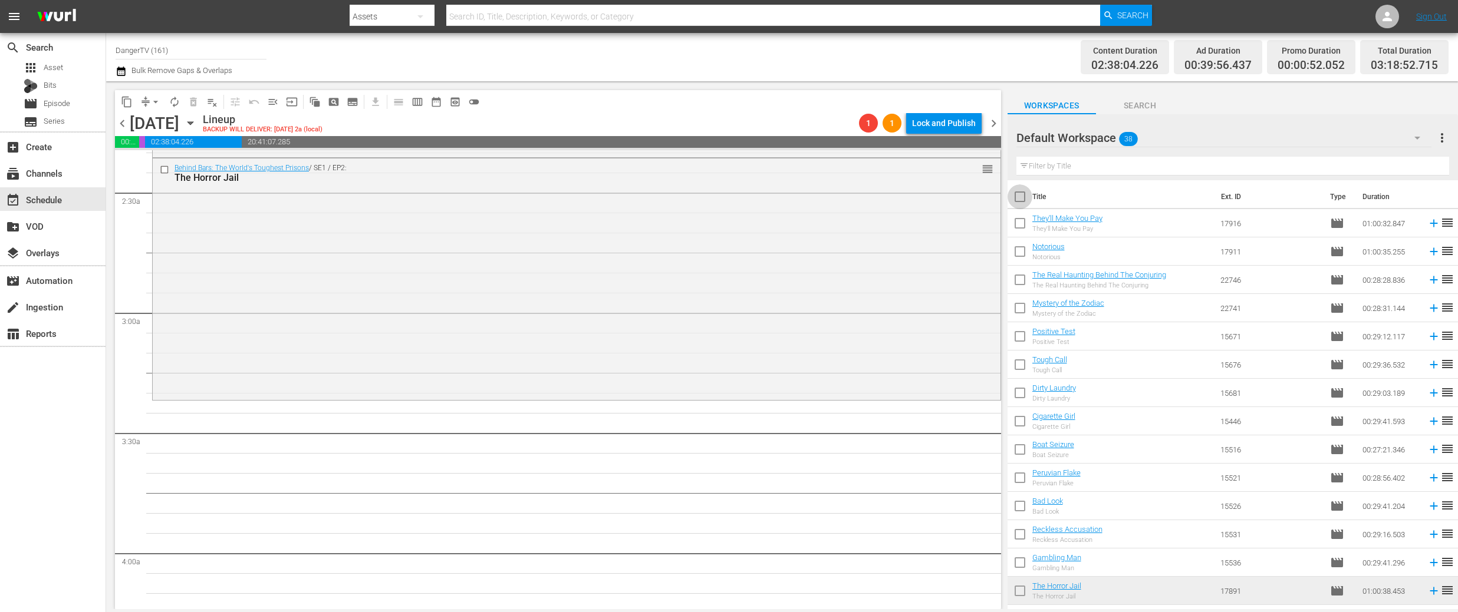
click at [1023, 197] on input "checkbox" at bounding box center [1019, 199] width 25 height 25
checkbox input "true"
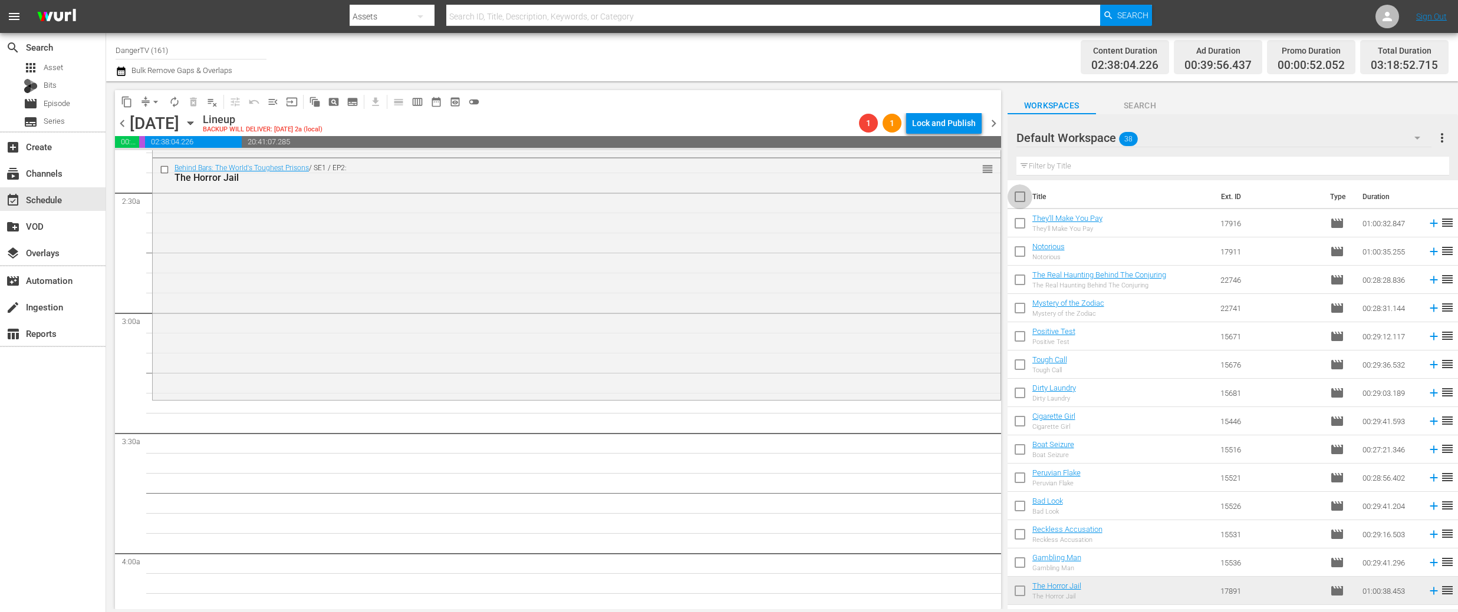
checkbox input "true"
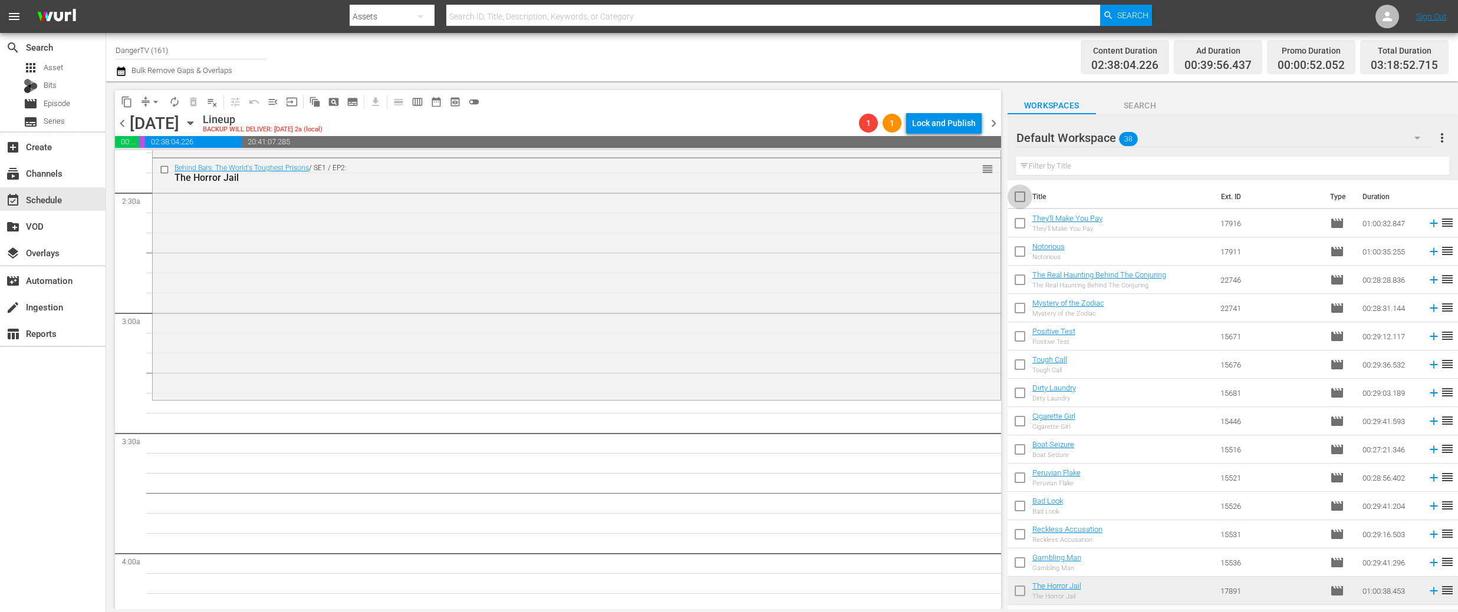
checkbox input "true"
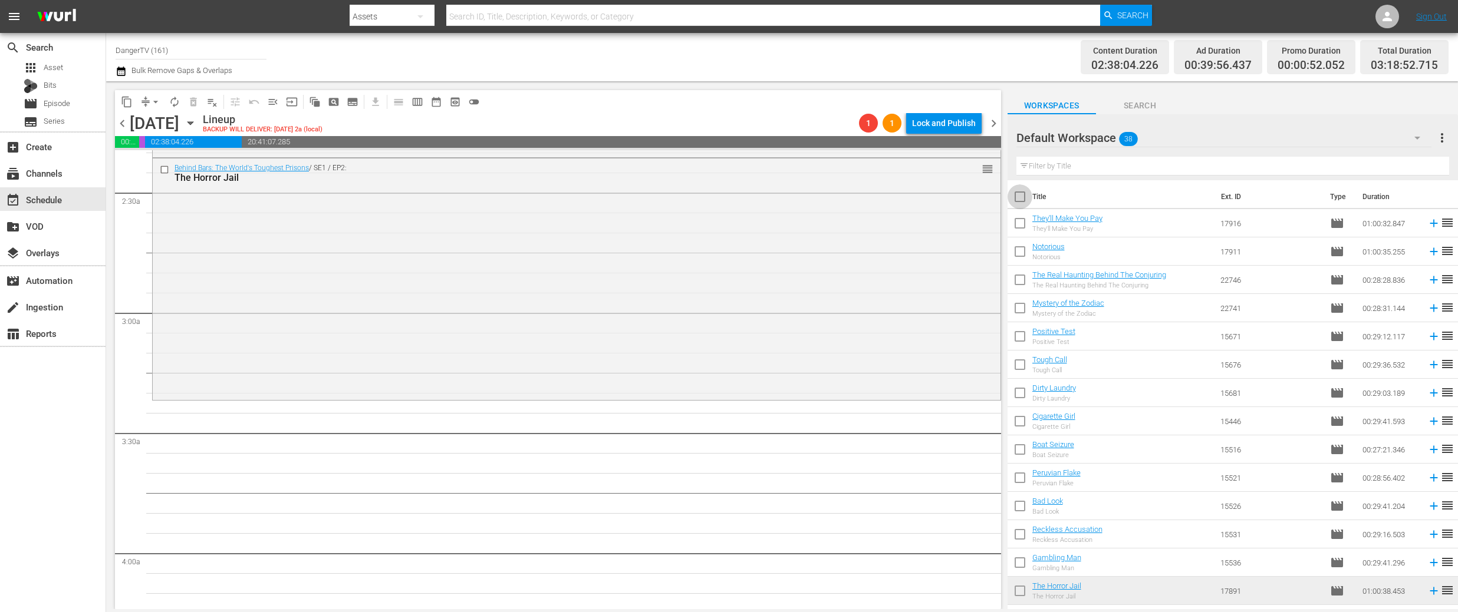
checkbox input "true"
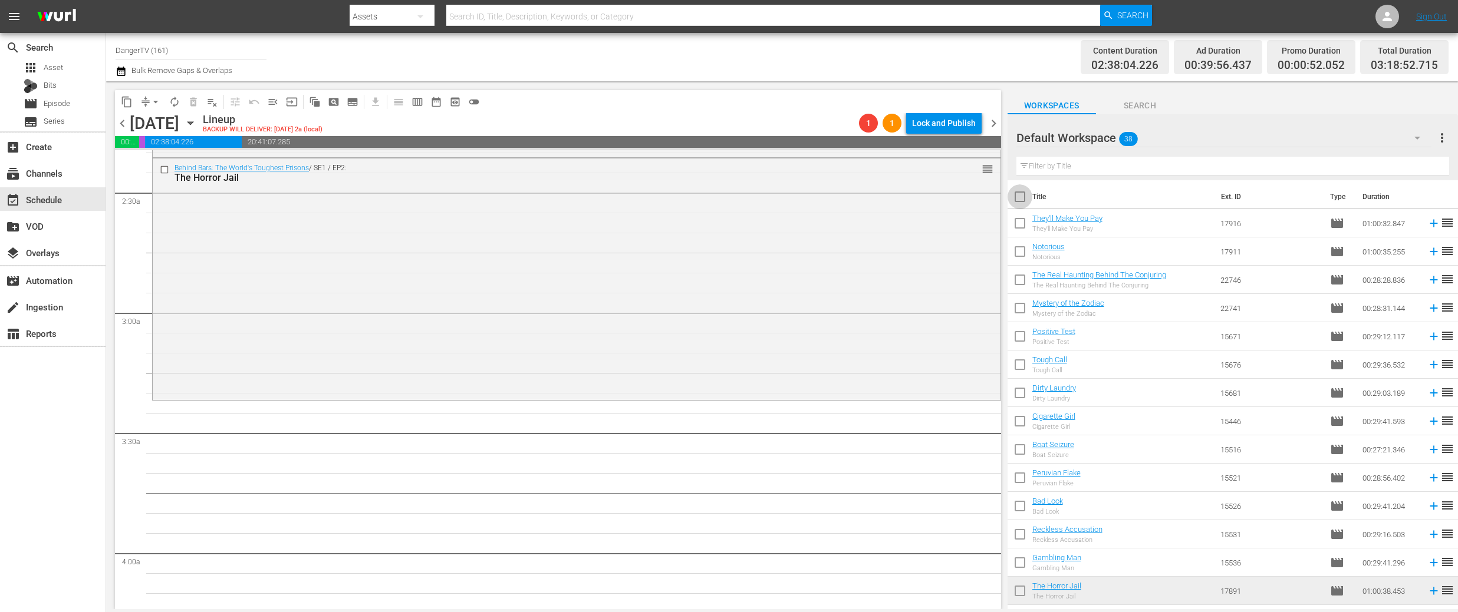
checkbox input "true"
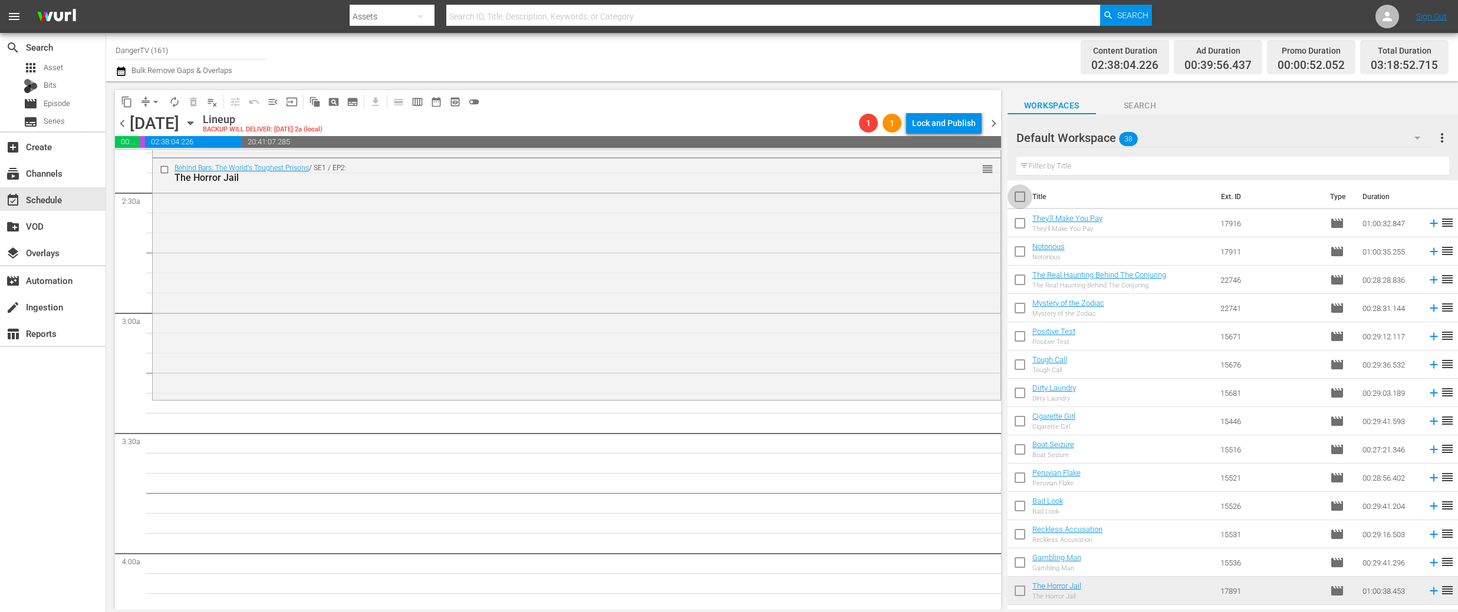
checkbox input "true"
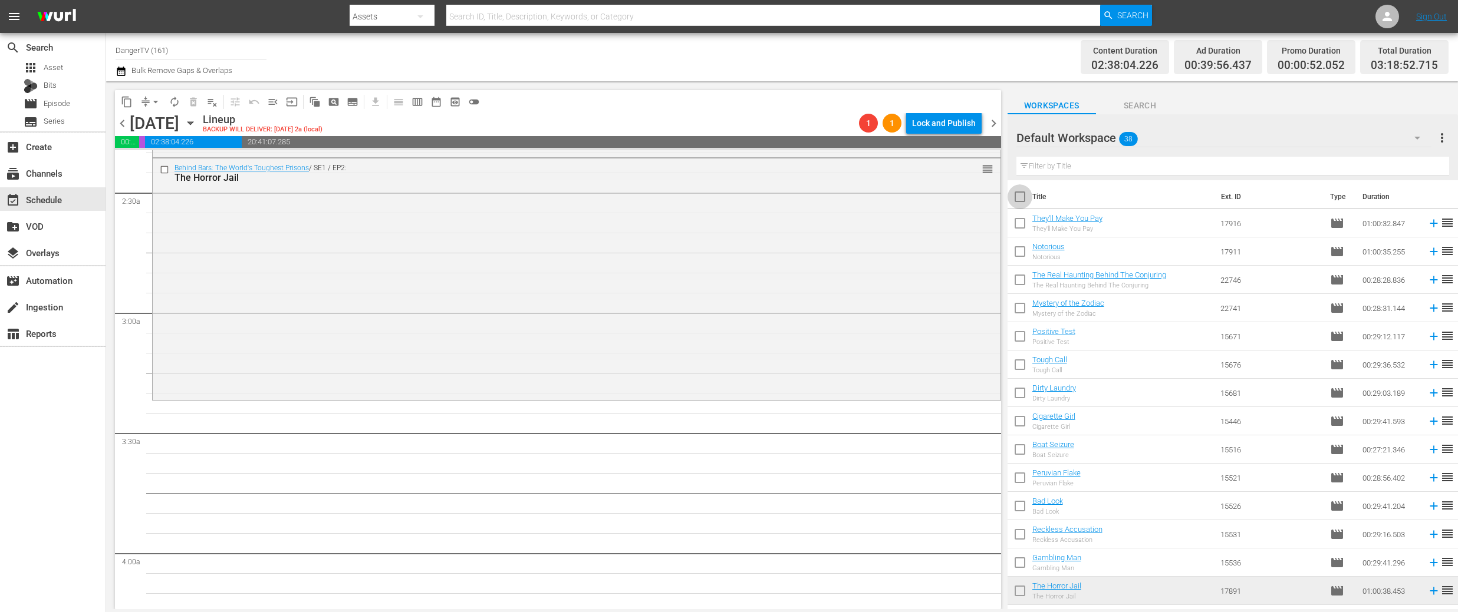
checkbox input "true"
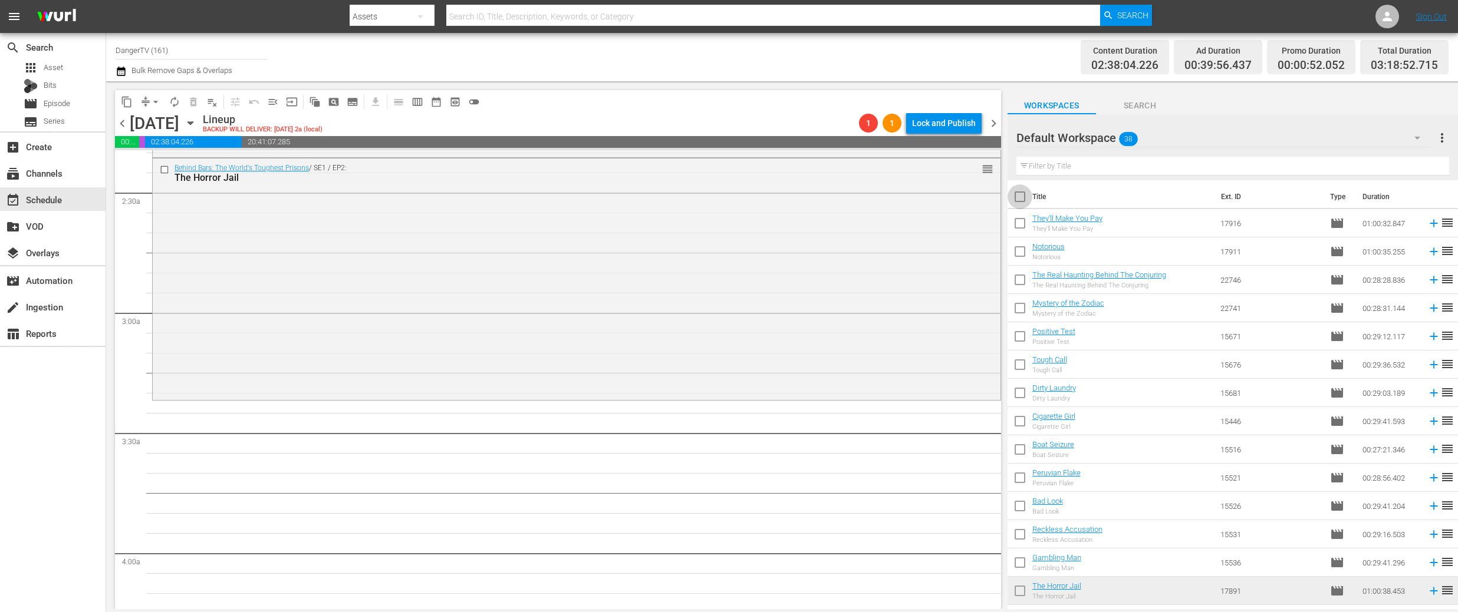
checkbox input "true"
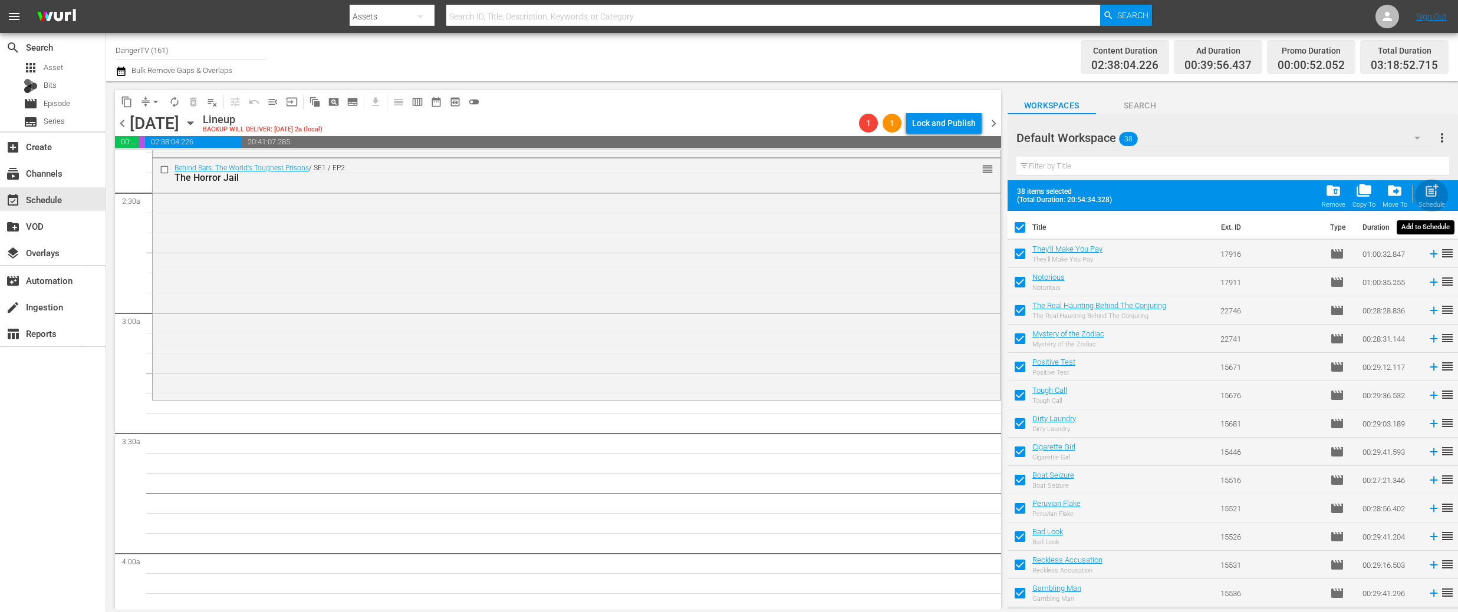
click at [1428, 194] on span "post_add" at bounding box center [1431, 191] width 16 height 16
checkbox input "false"
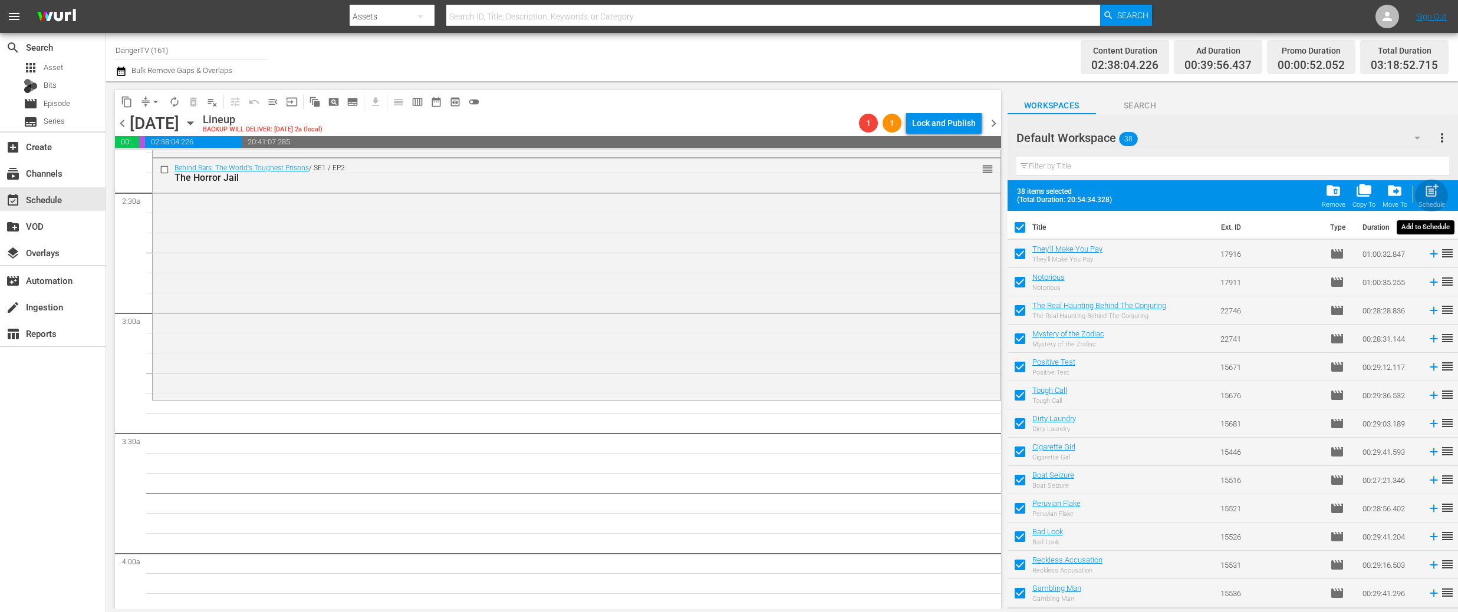
checkbox input "false"
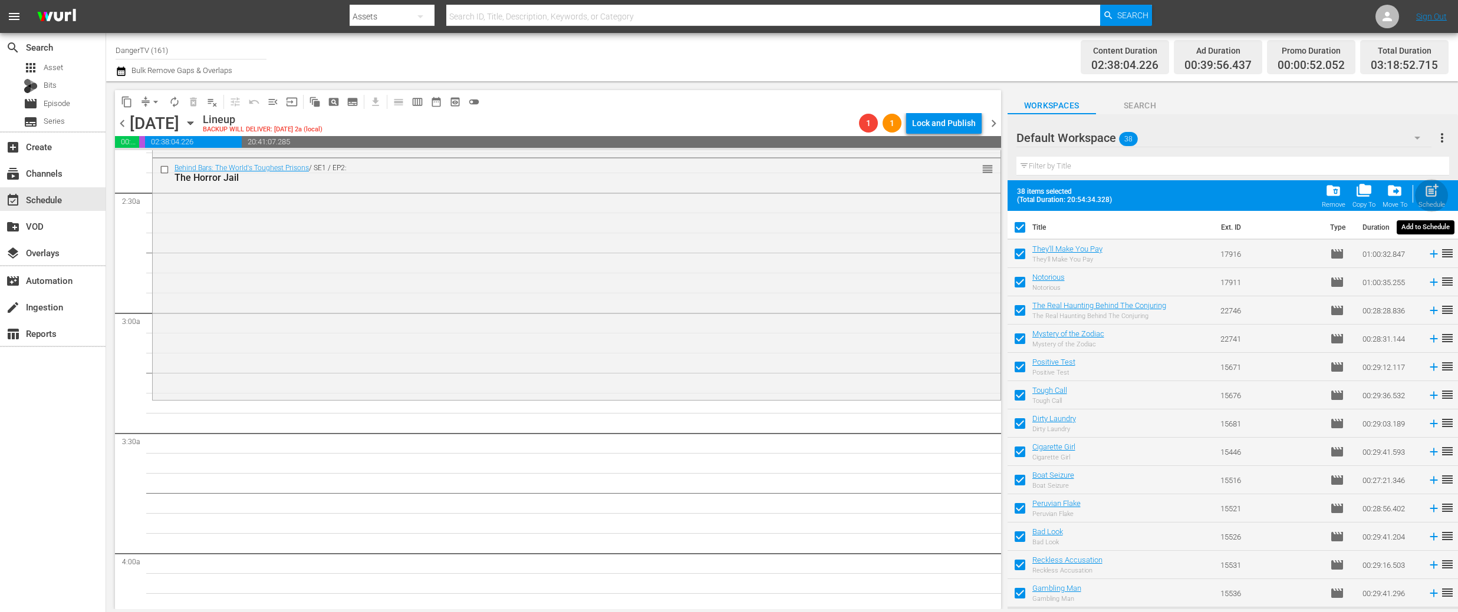
checkbox input "false"
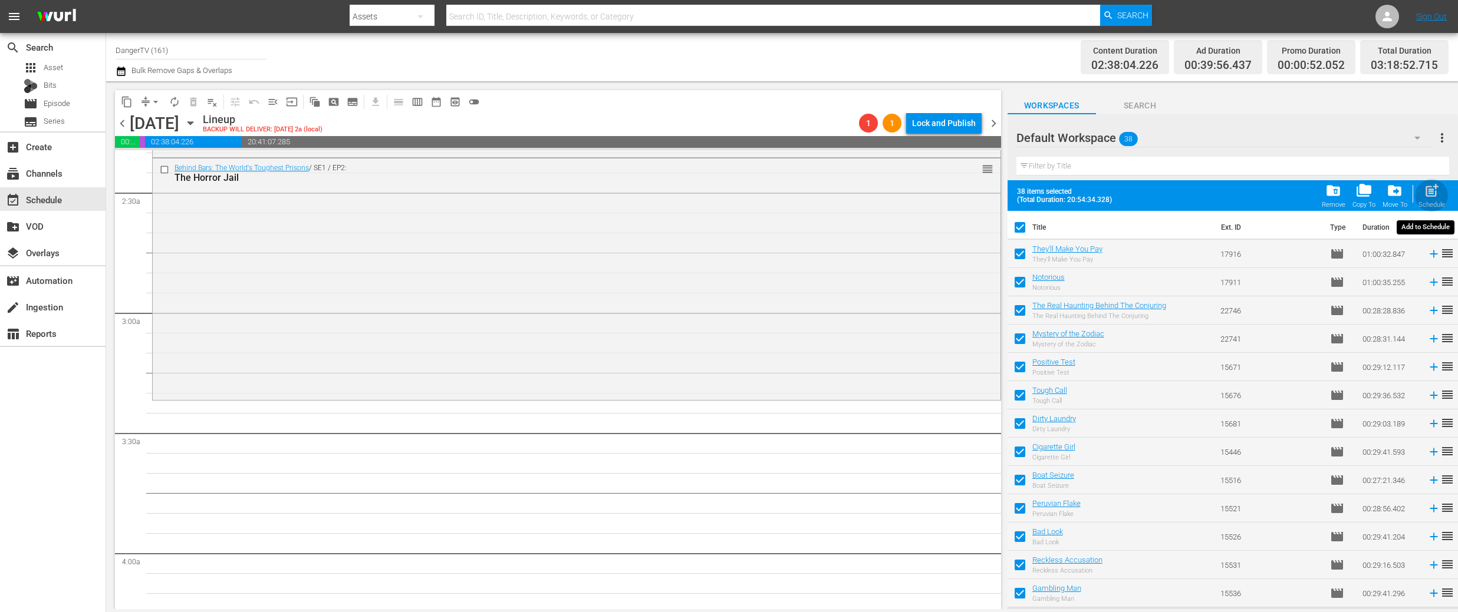
checkbox input "false"
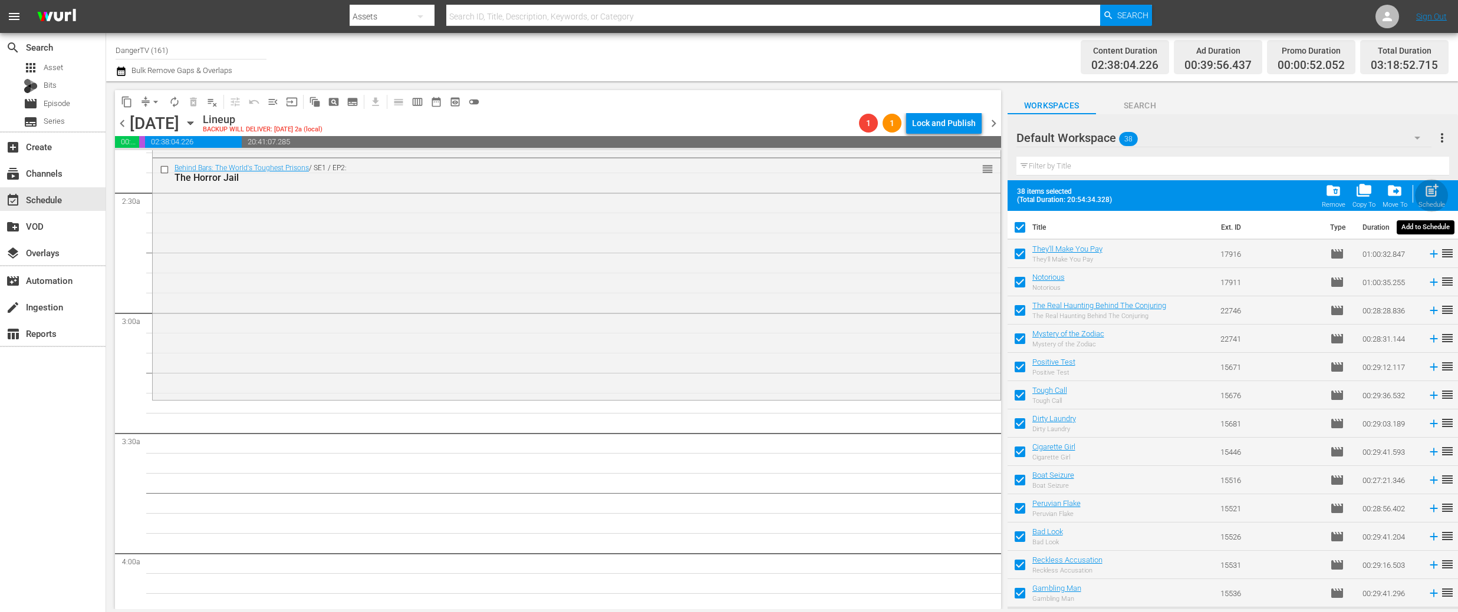
checkbox input "false"
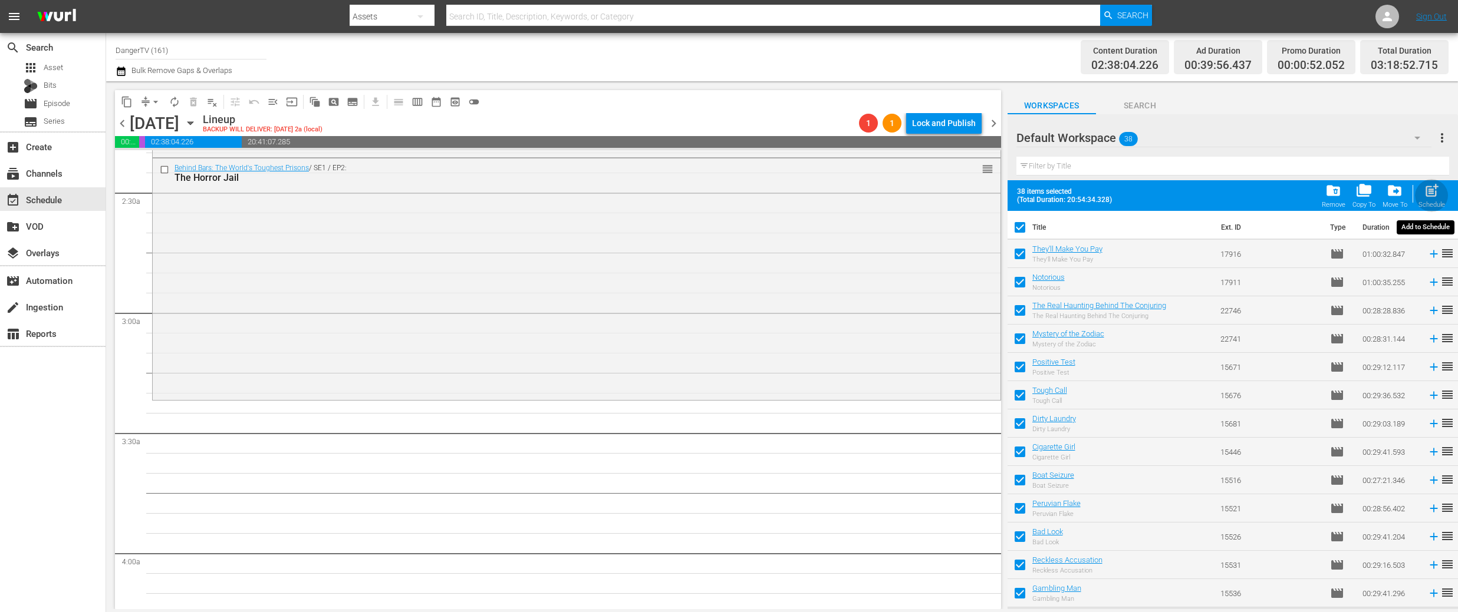
checkbox input "false"
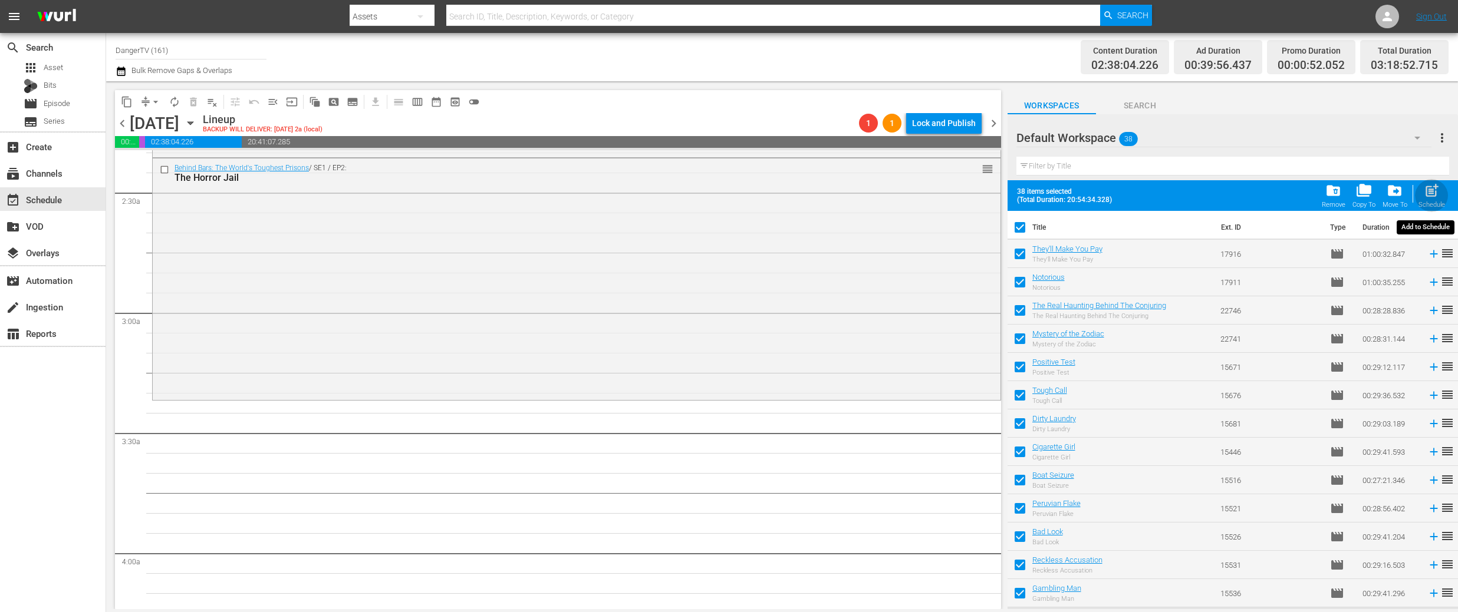
checkbox input "false"
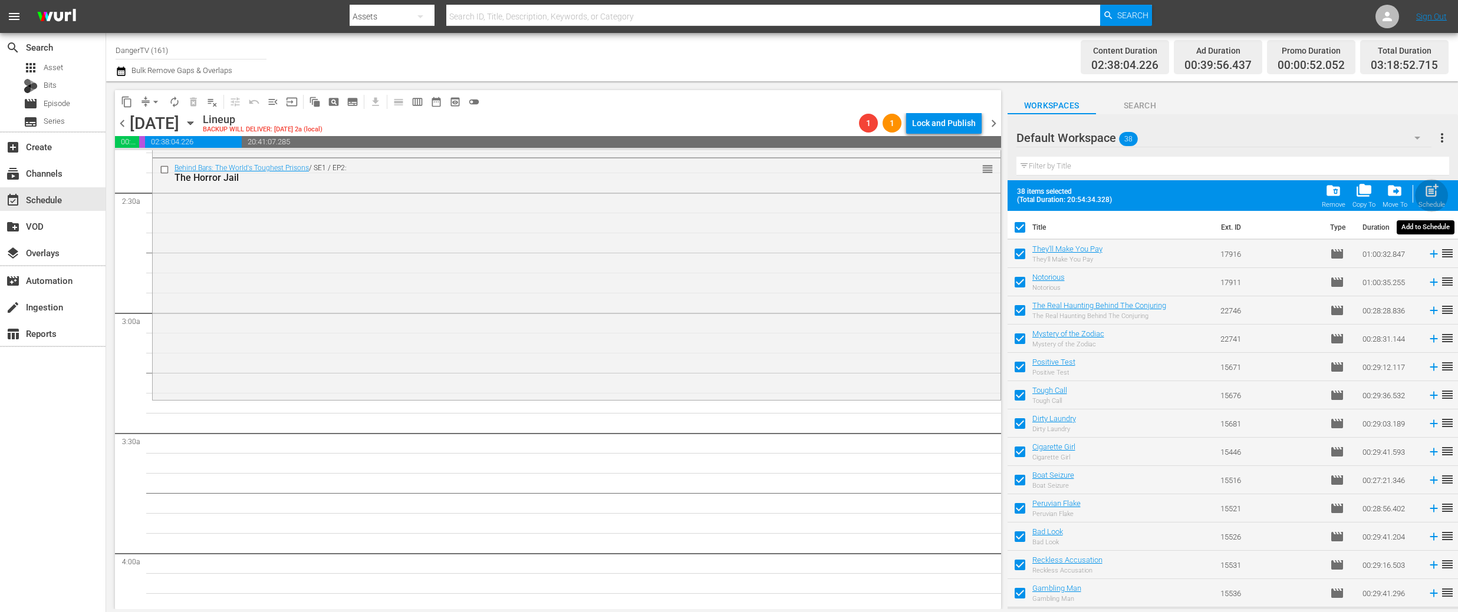
checkbox input "false"
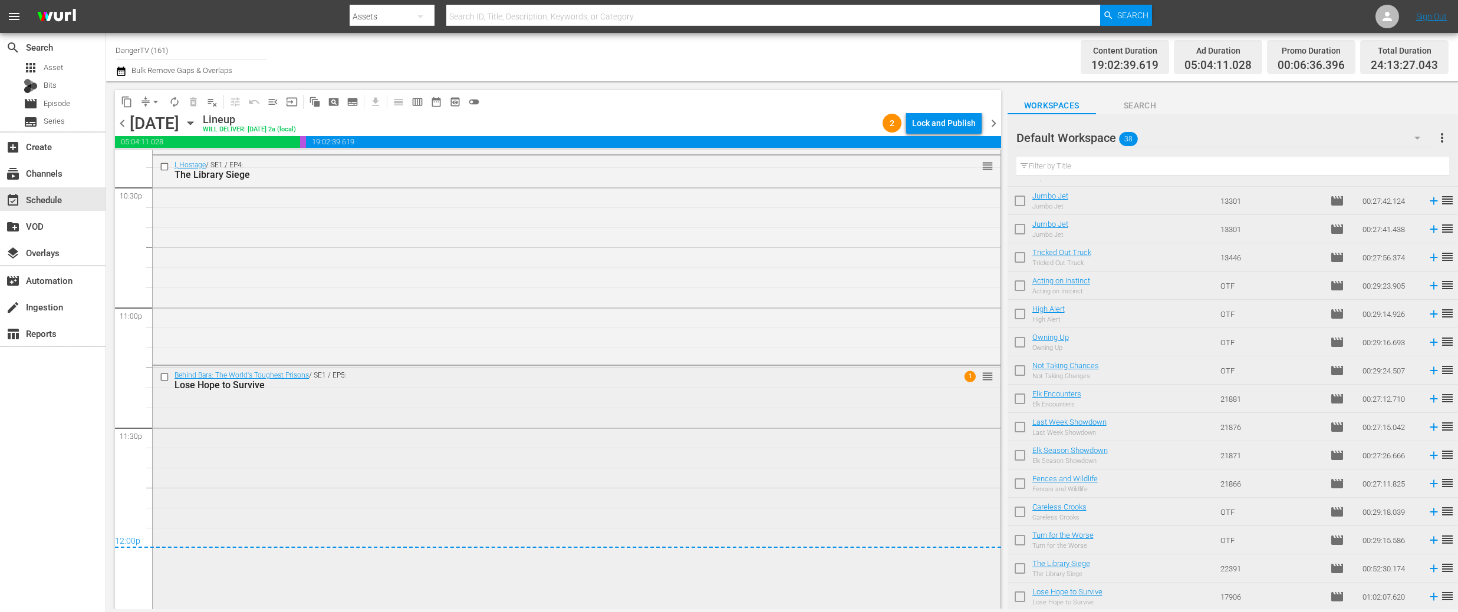
scroll to position [5378, 0]
click at [1018, 482] on input "checkbox" at bounding box center [1019, 486] width 25 height 25
checkbox input "true"
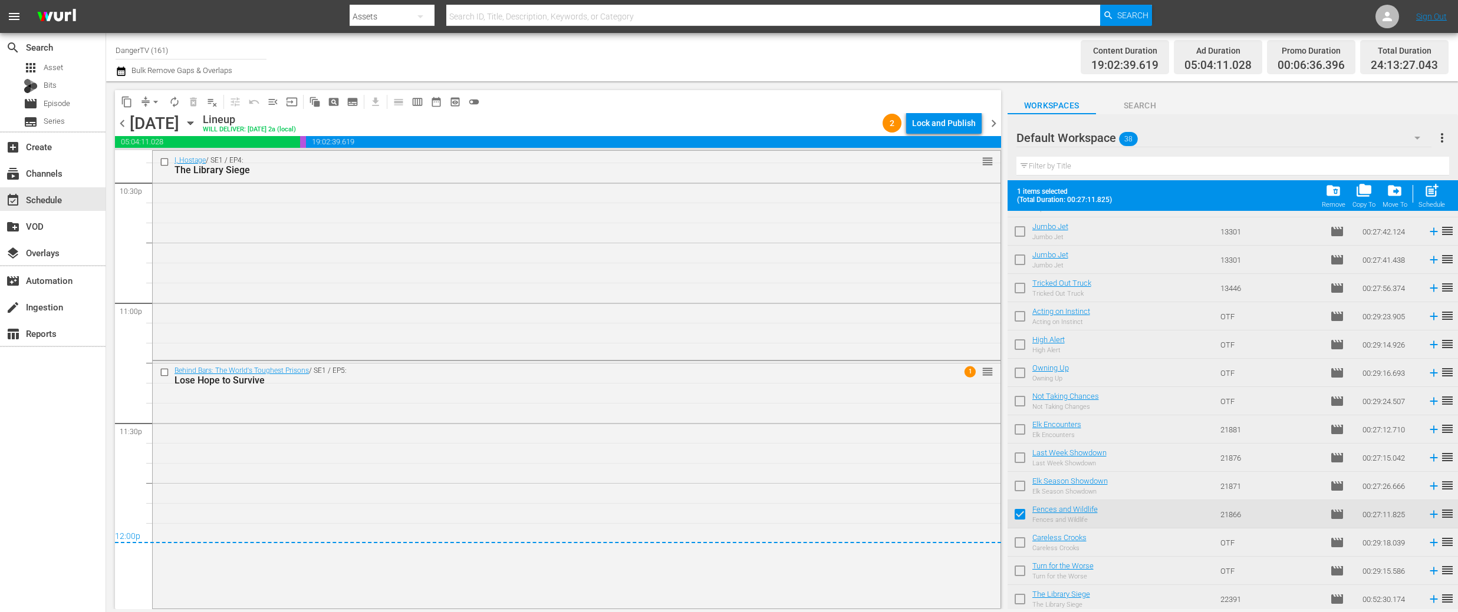
scroll to position [704, 0]
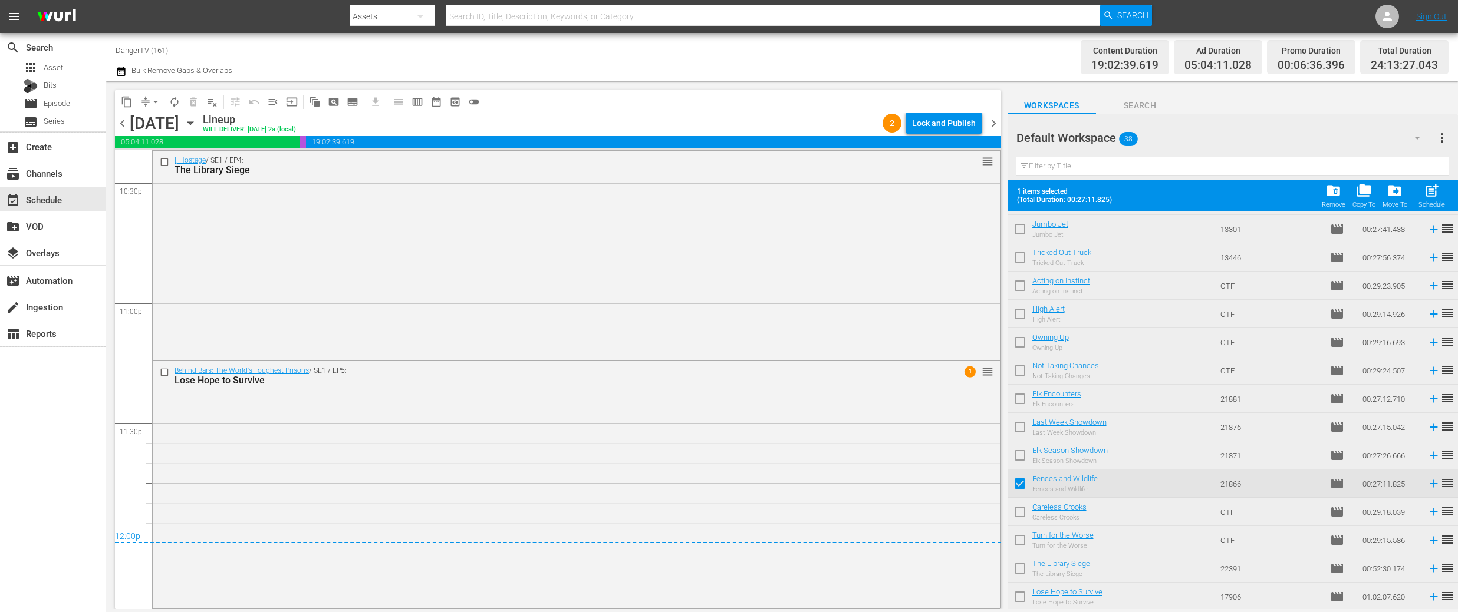
click at [1020, 512] on input "checkbox" at bounding box center [1019, 514] width 25 height 25
checkbox input "true"
click at [1021, 542] on input "checkbox" at bounding box center [1019, 542] width 25 height 25
checkbox input "true"
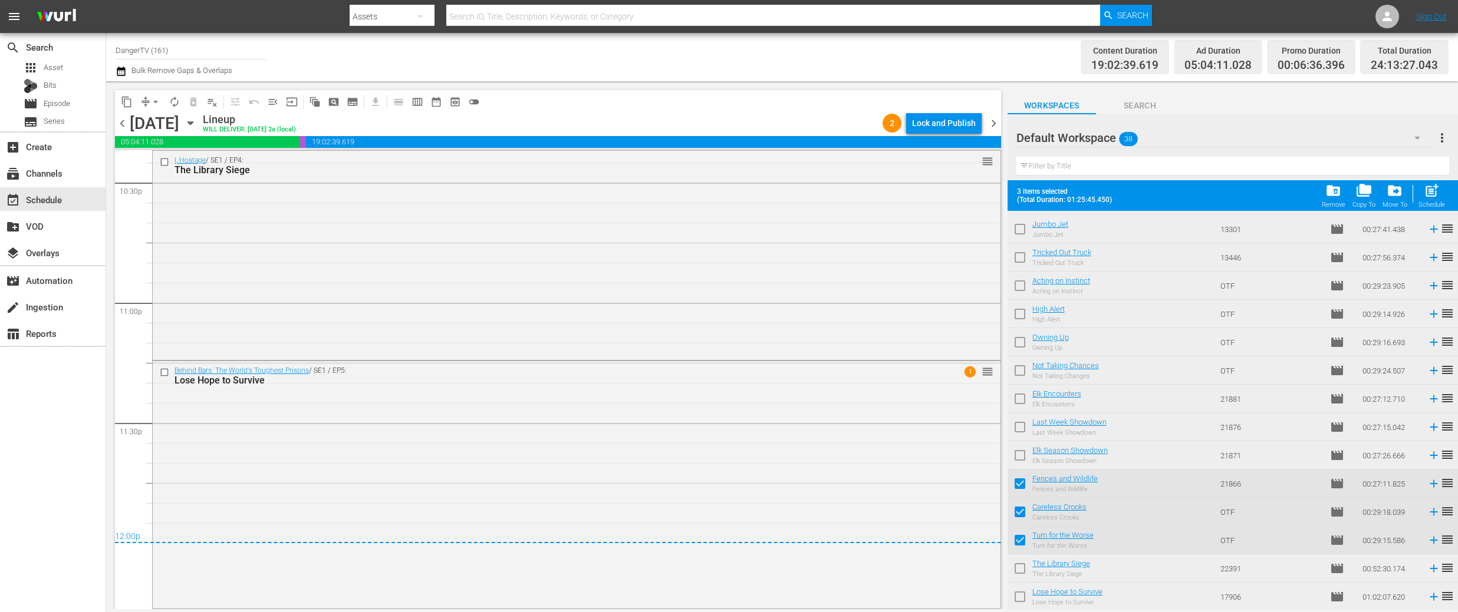
click at [1019, 569] on input "checkbox" at bounding box center [1019, 571] width 25 height 25
checkbox input "true"
click at [1018, 597] on input "checkbox" at bounding box center [1019, 599] width 25 height 25
checkbox input "true"
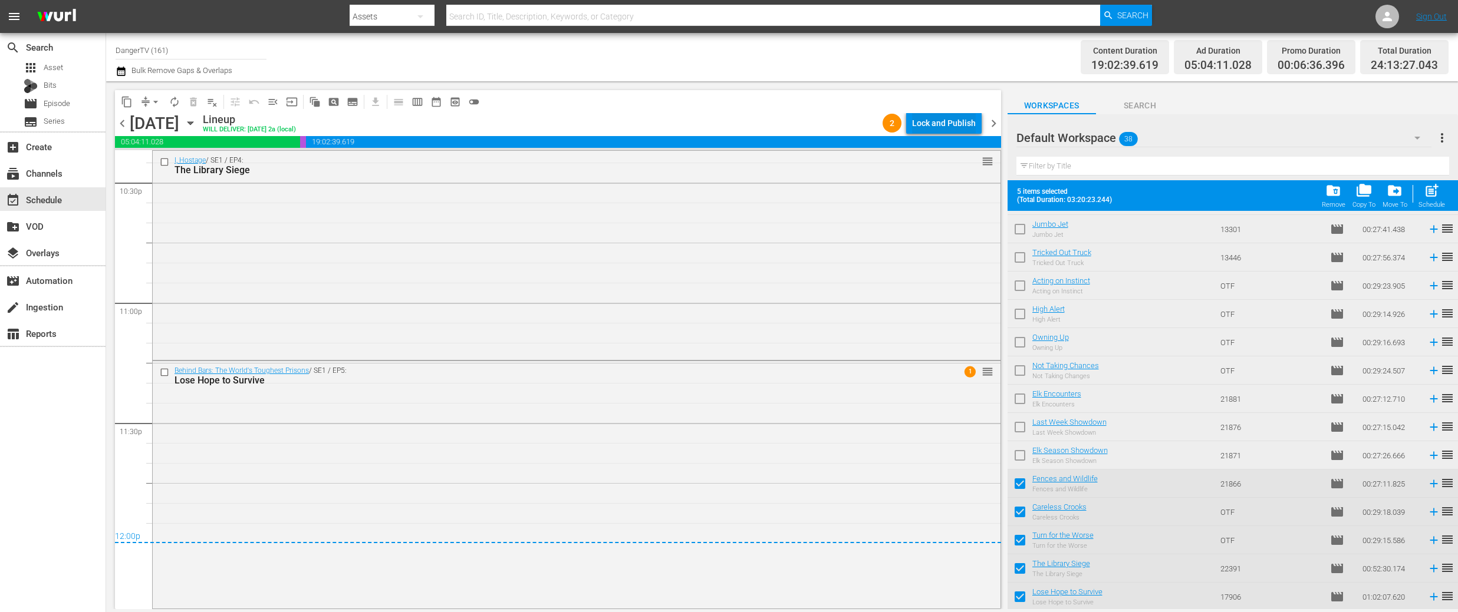
click at [957, 133] on div "Lock and Publish" at bounding box center [944, 123] width 64 height 21
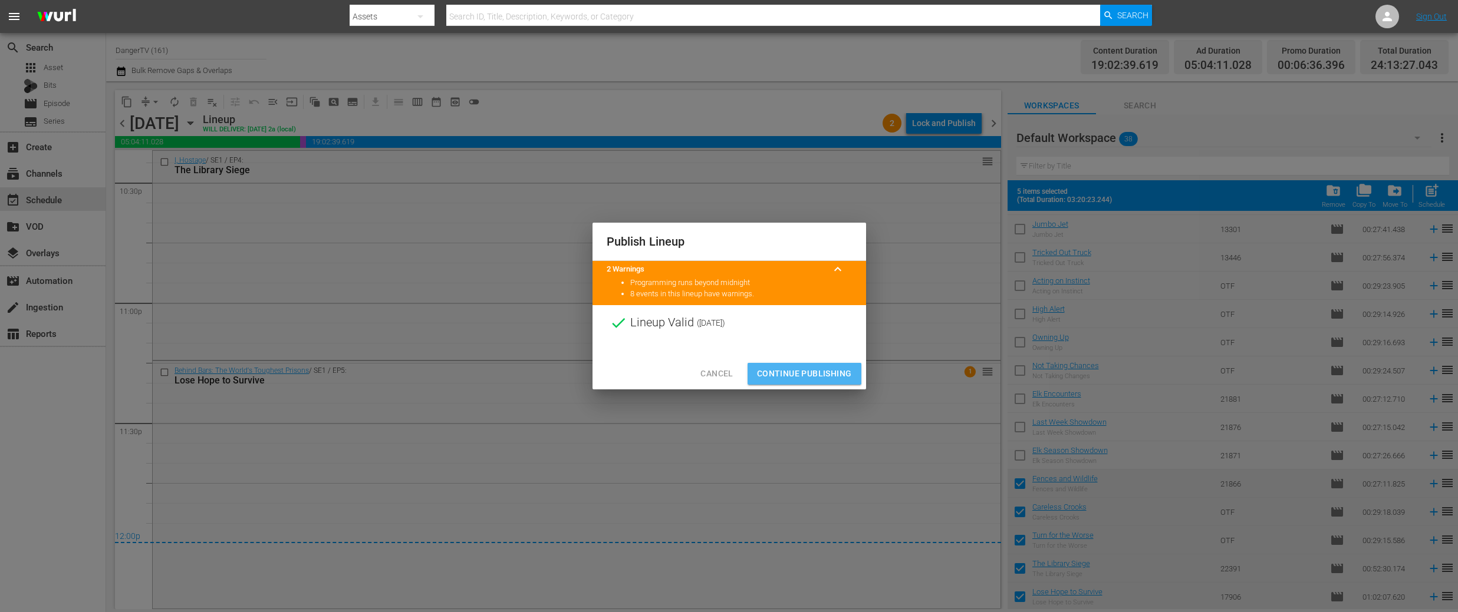
click at [802, 371] on span "Continue Publishing" at bounding box center [804, 374] width 95 height 15
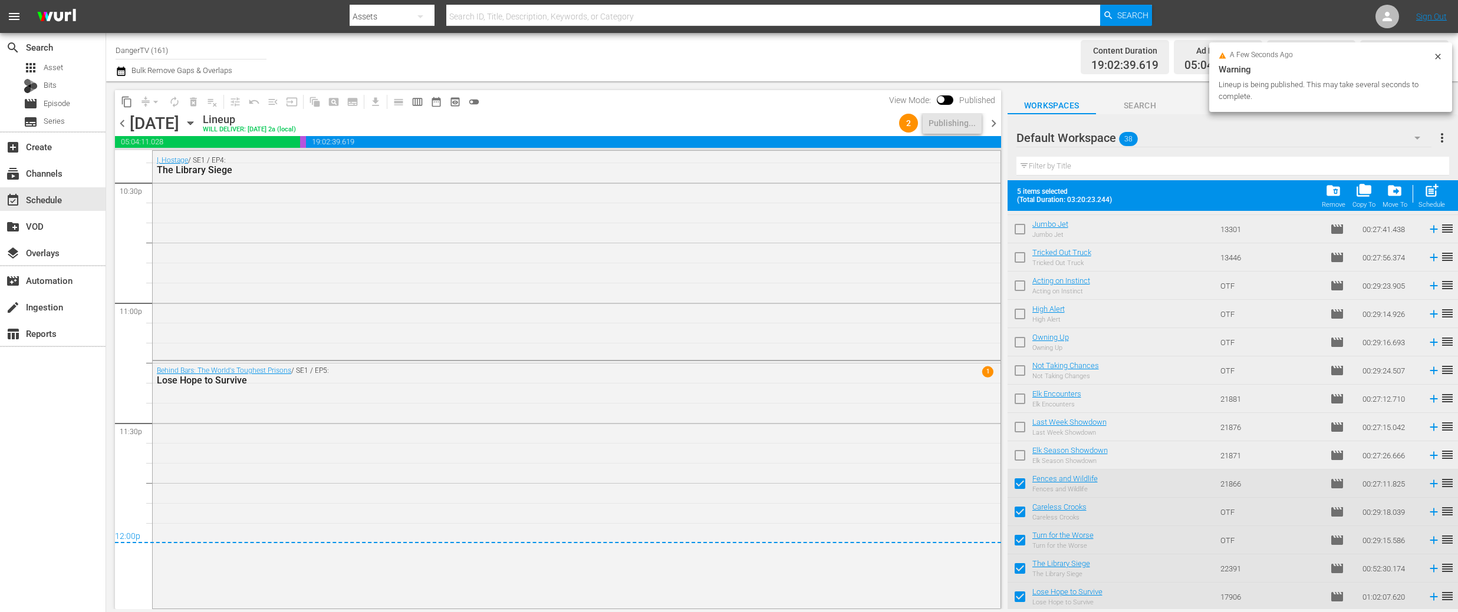
click at [992, 124] on span "chevron_right" at bounding box center [993, 123] width 15 height 15
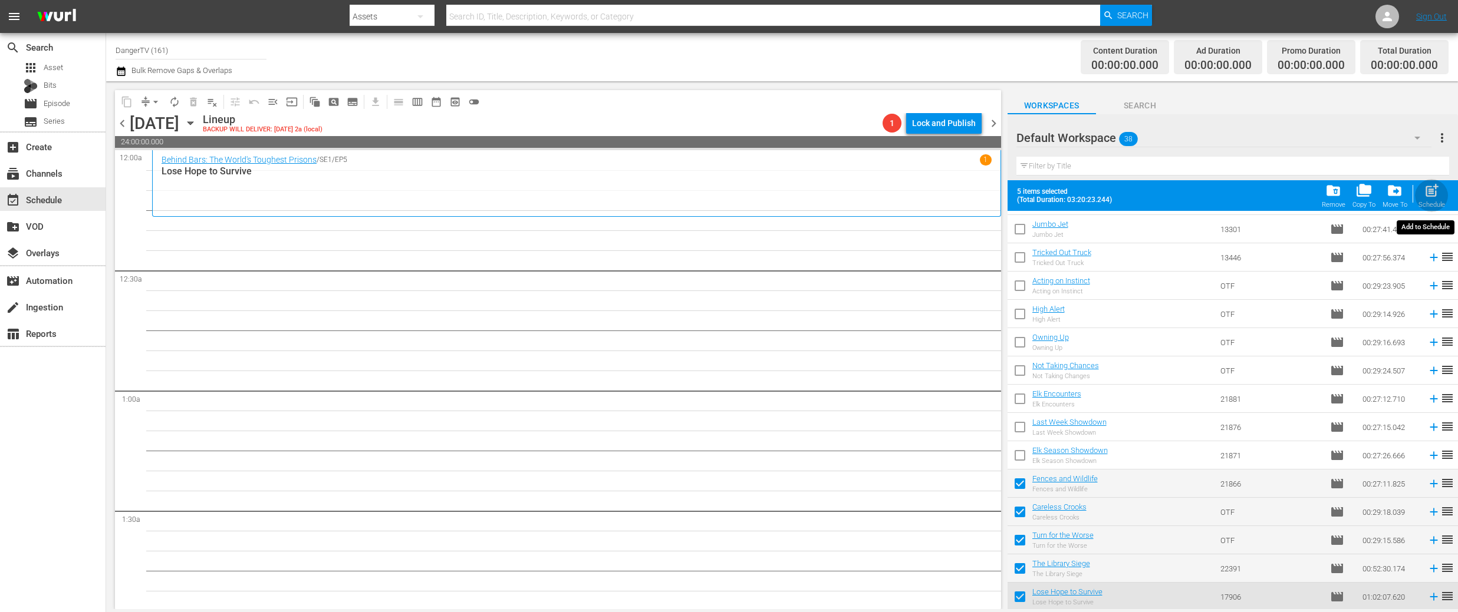
click at [1431, 193] on span "post_add" at bounding box center [1431, 191] width 16 height 16
checkbox input "false"
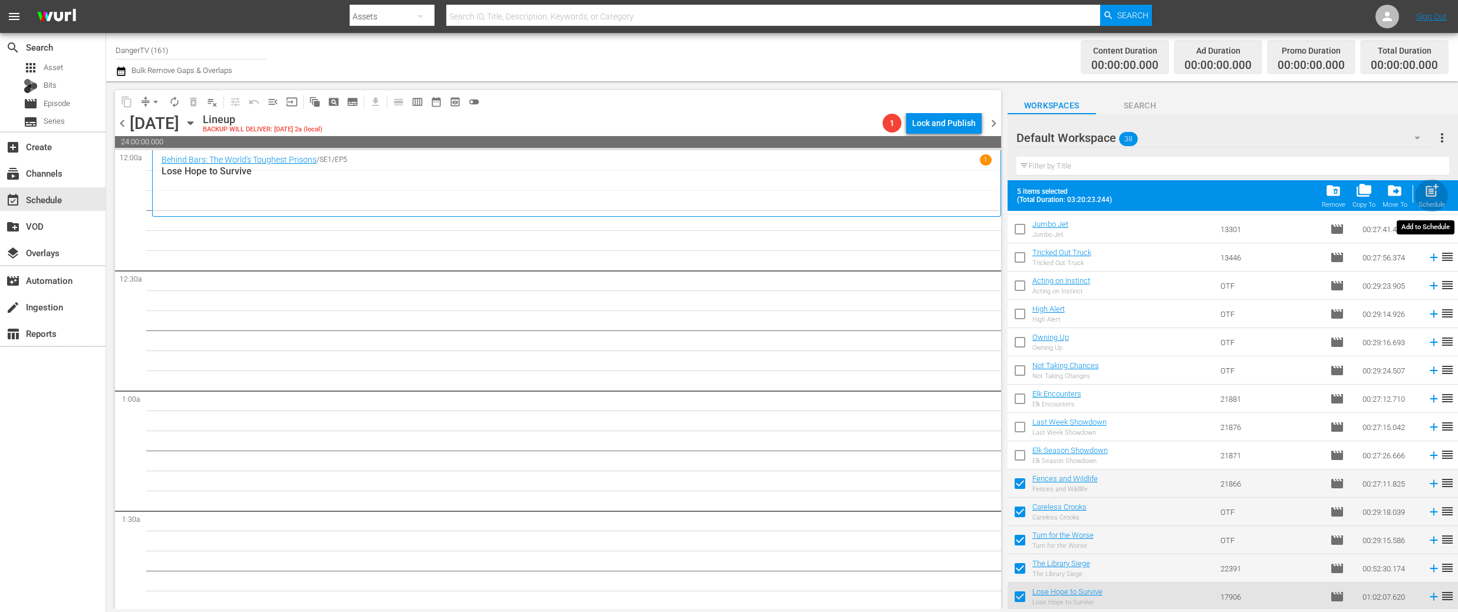
checkbox input "false"
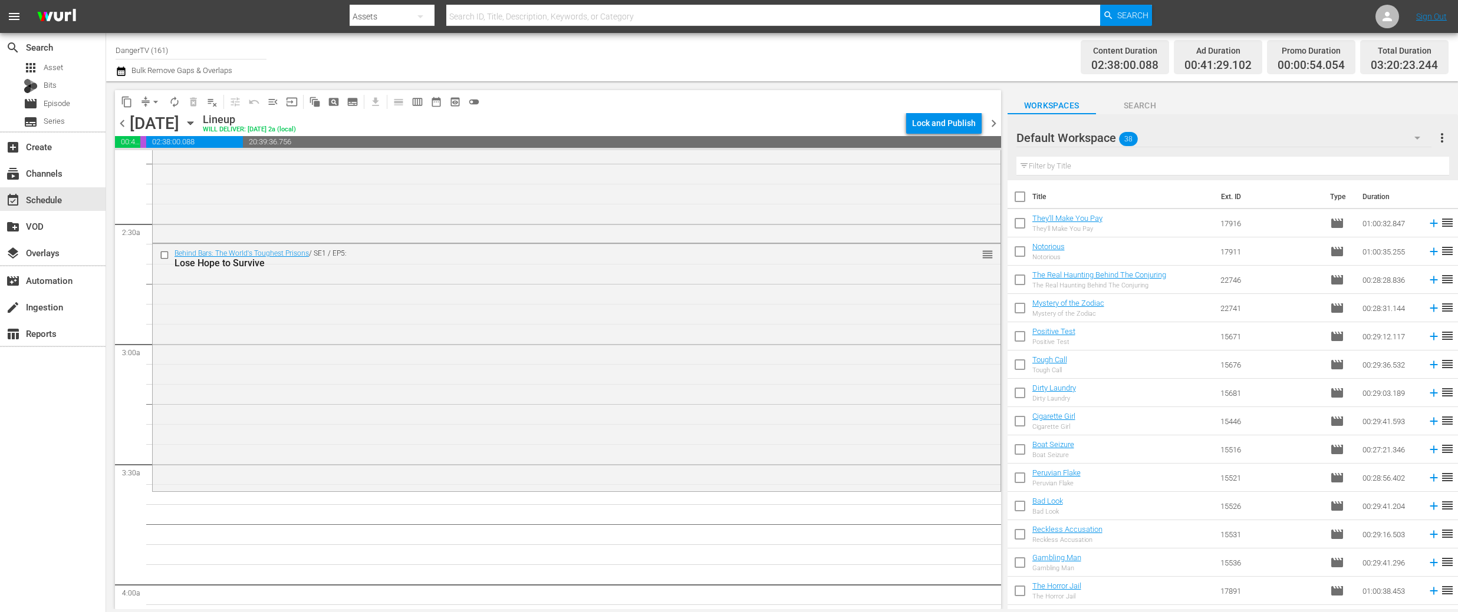
click at [1020, 197] on input "checkbox" at bounding box center [1019, 199] width 25 height 25
checkbox input "true"
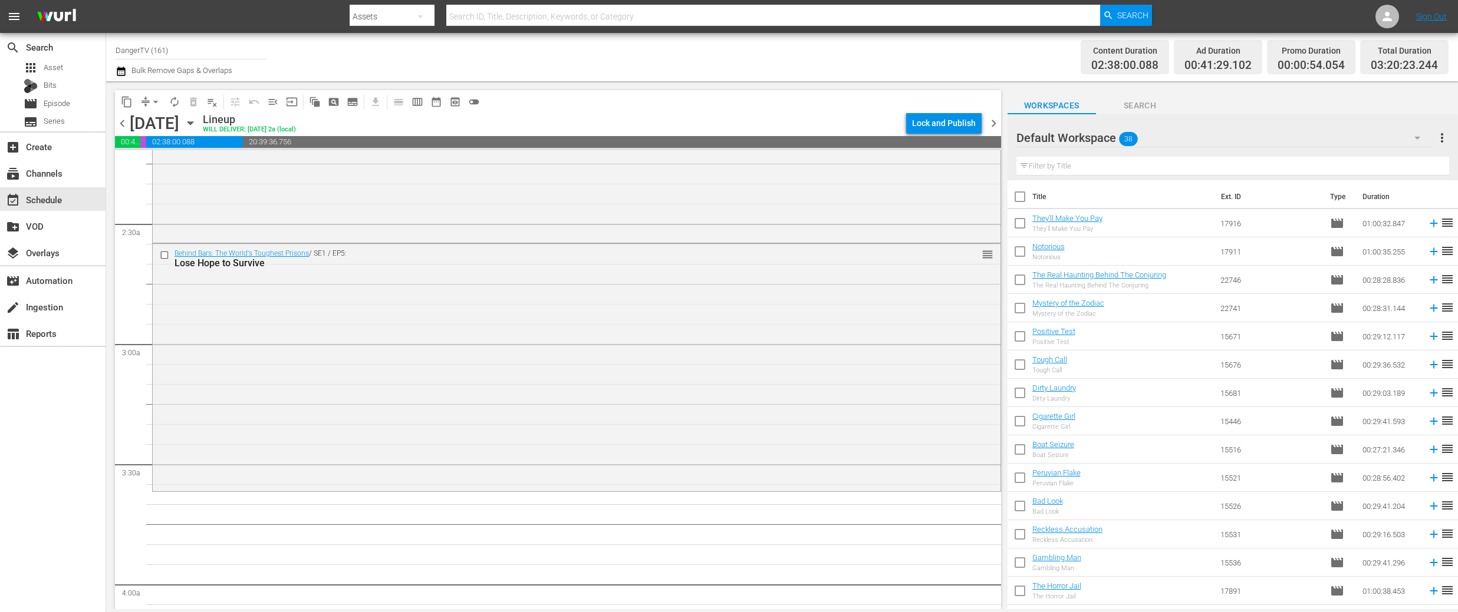
checkbox input "true"
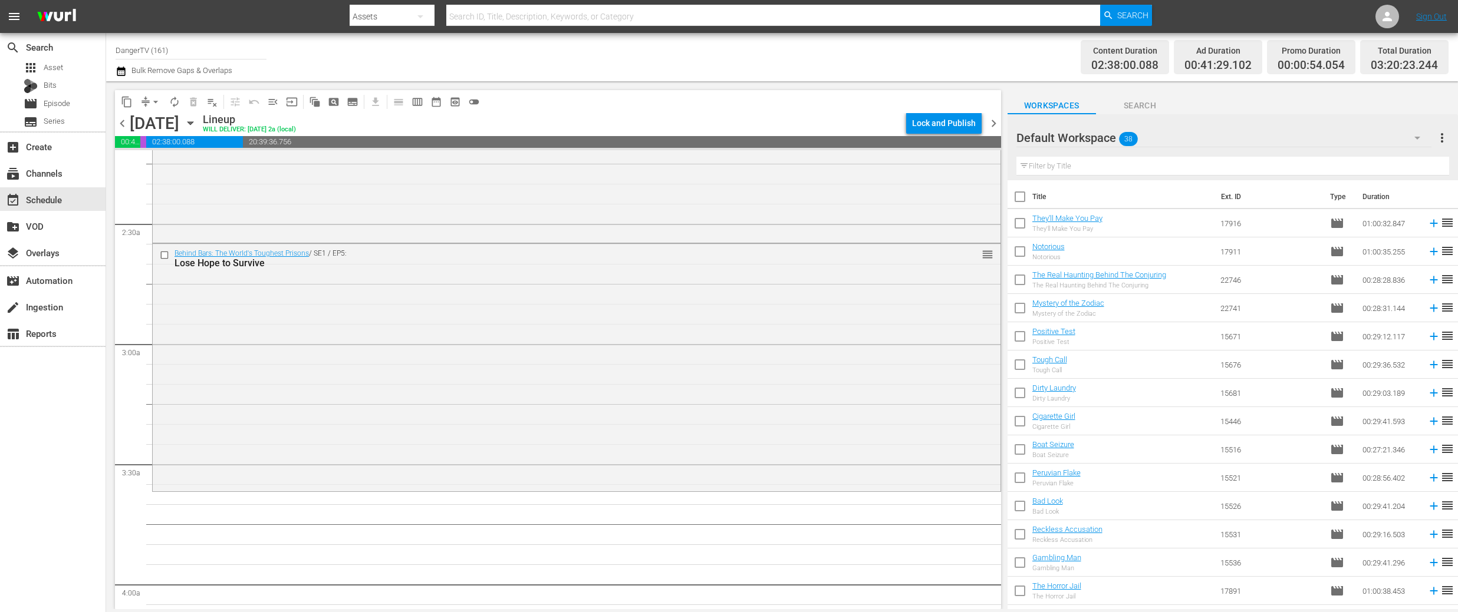
checkbox input "true"
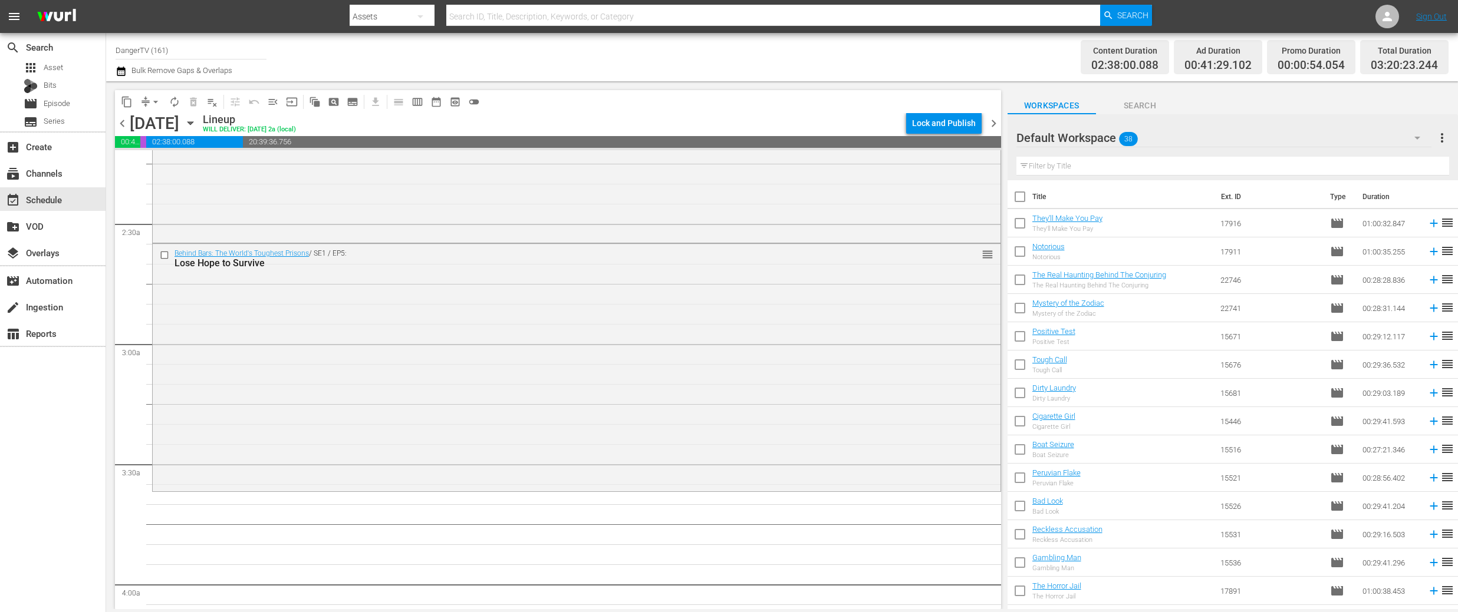
checkbox input "true"
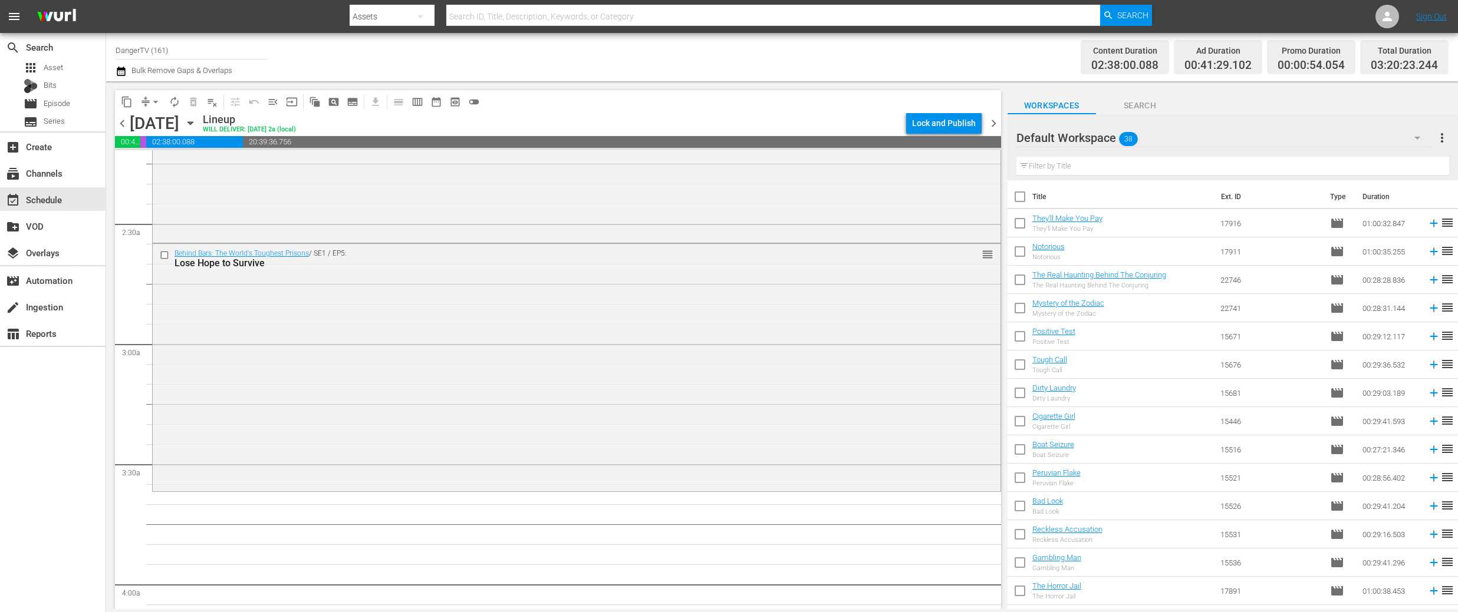
checkbox input "true"
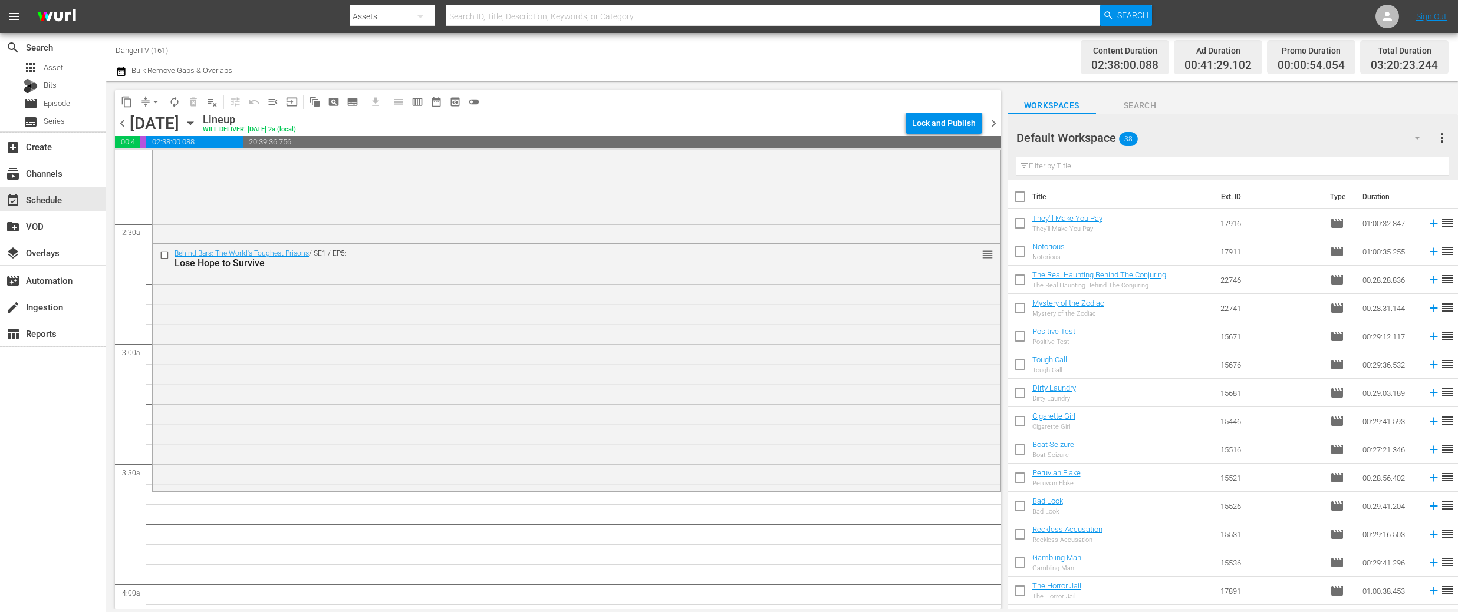
checkbox input "true"
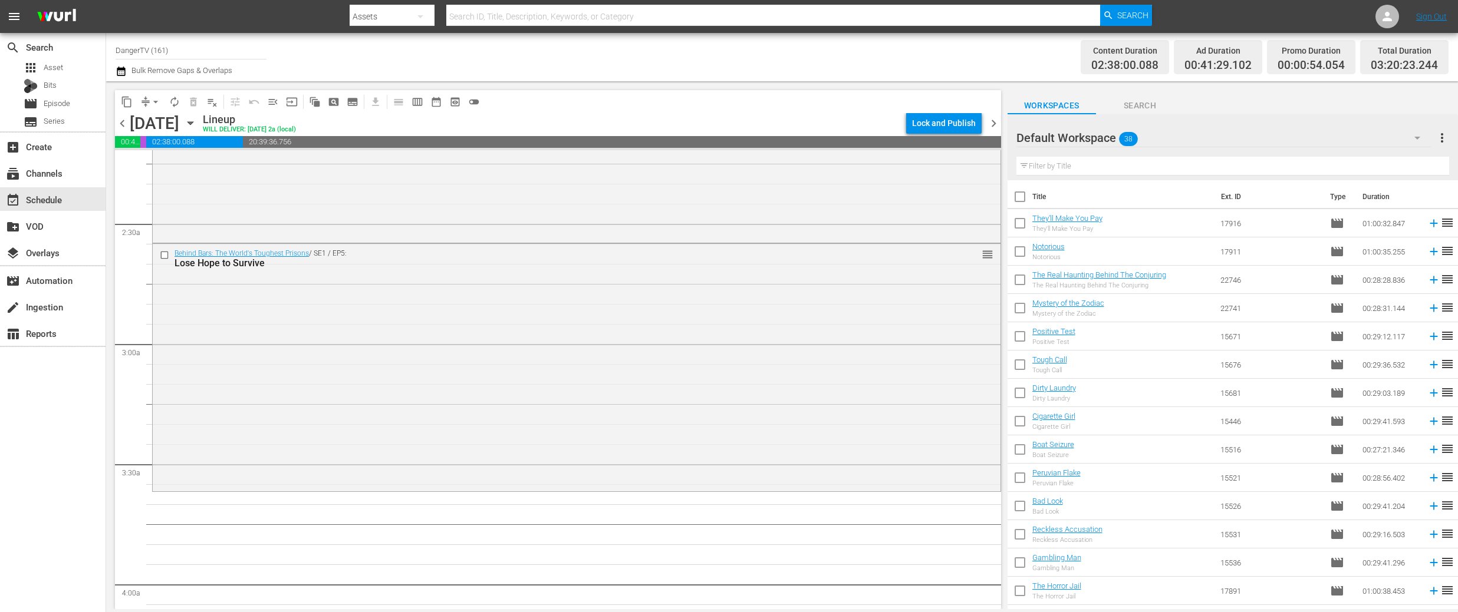
checkbox input "true"
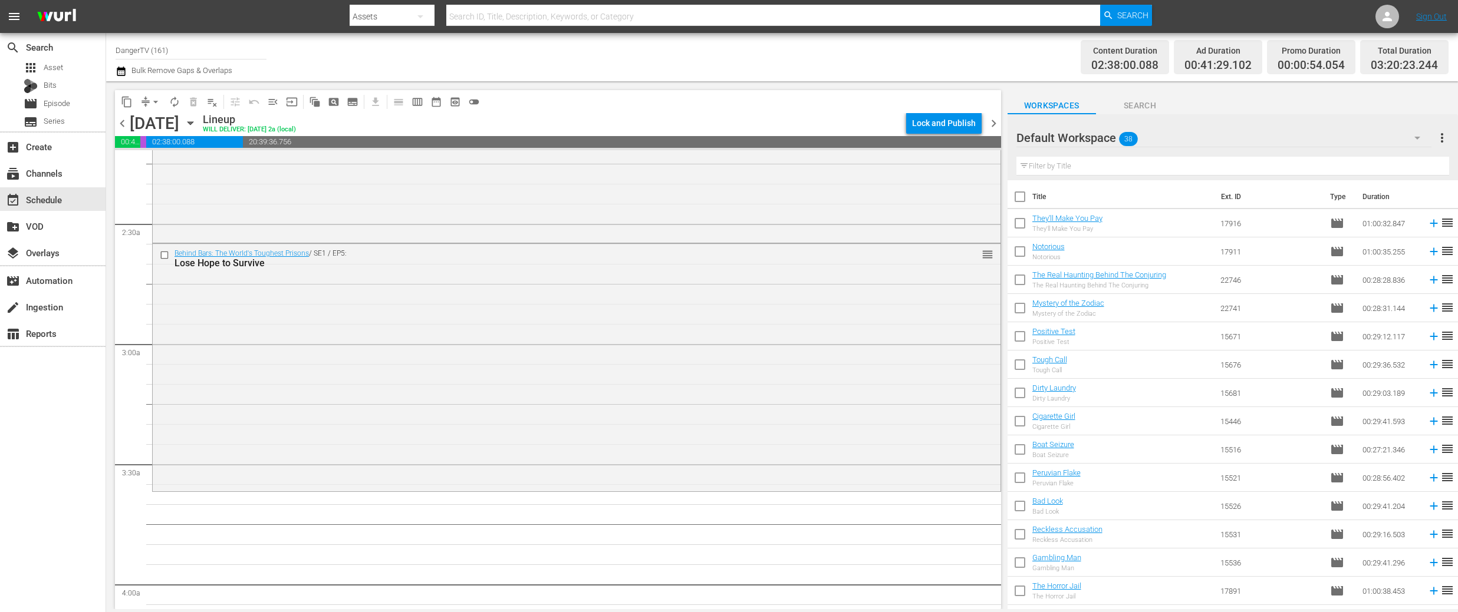
checkbox input "true"
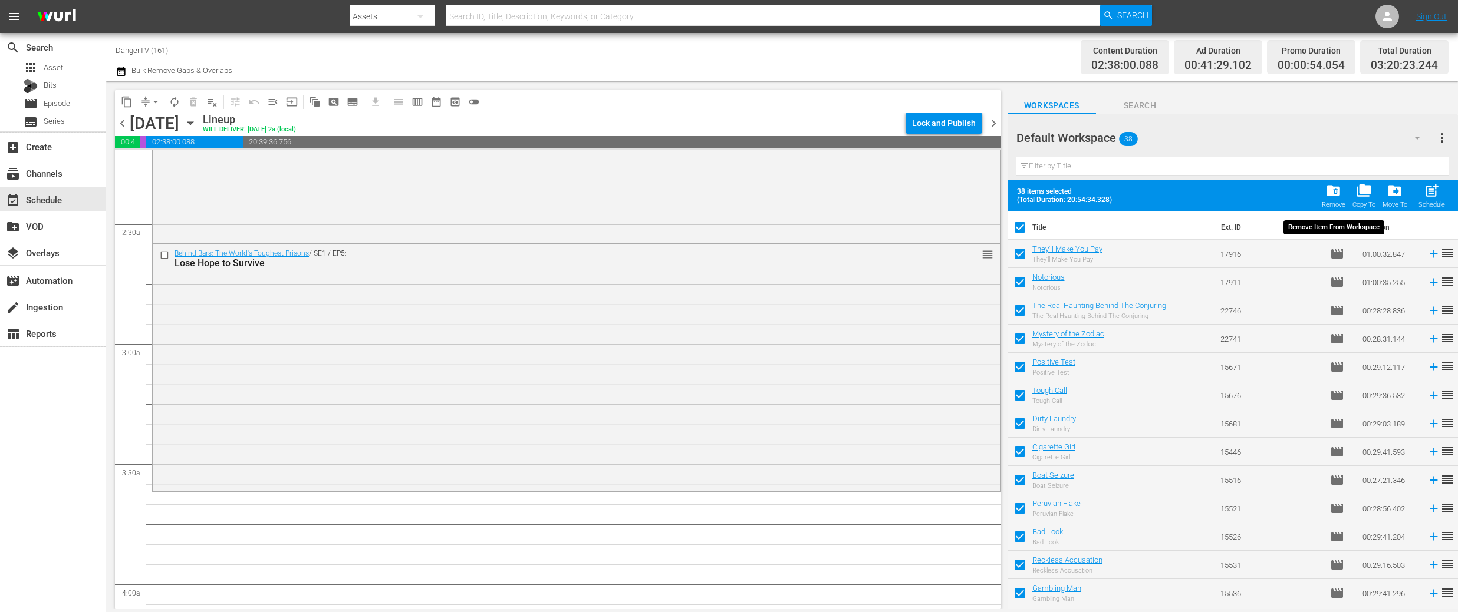
click at [1335, 191] on span "folder_delete" at bounding box center [1333, 191] width 16 height 16
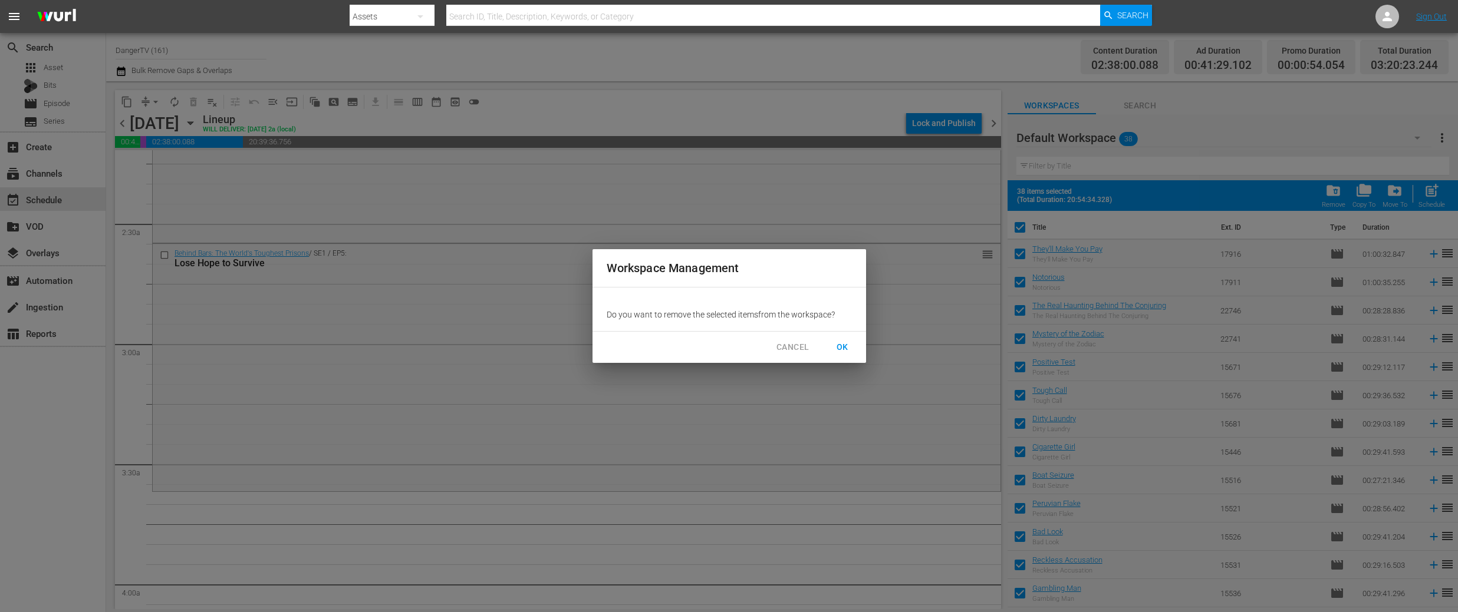
click at [850, 348] on span "OK" at bounding box center [842, 347] width 19 height 15
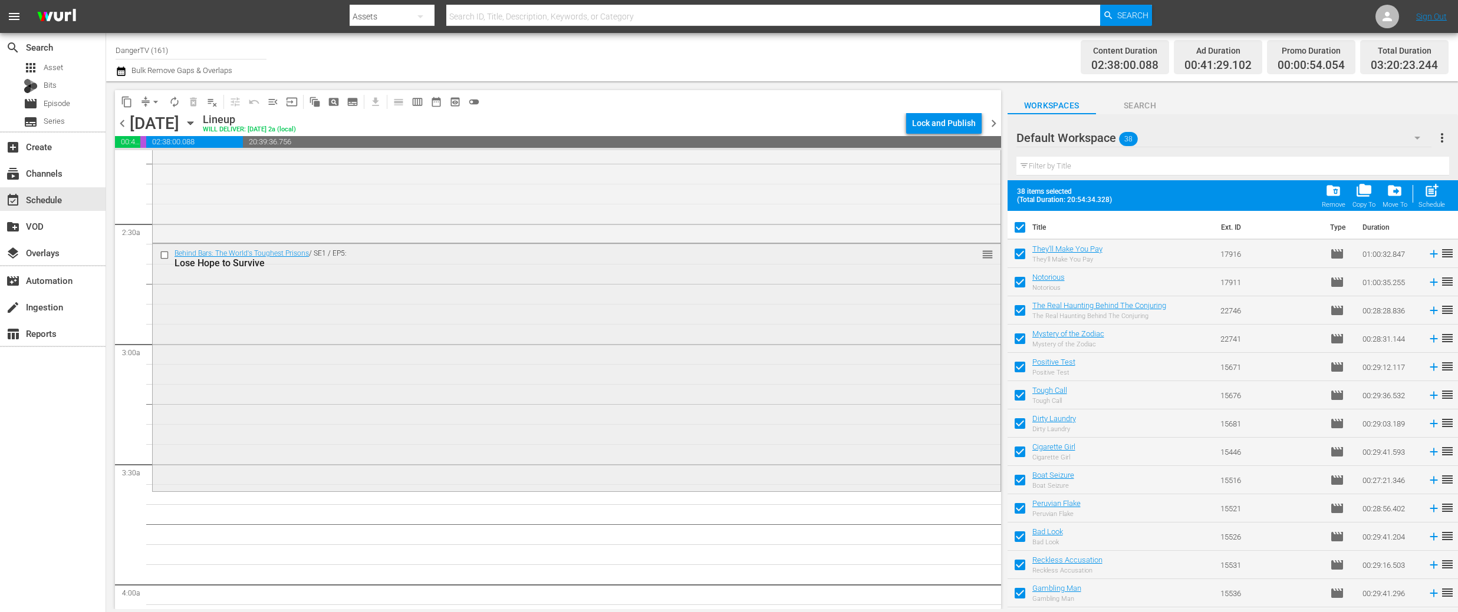
checkbox input "false"
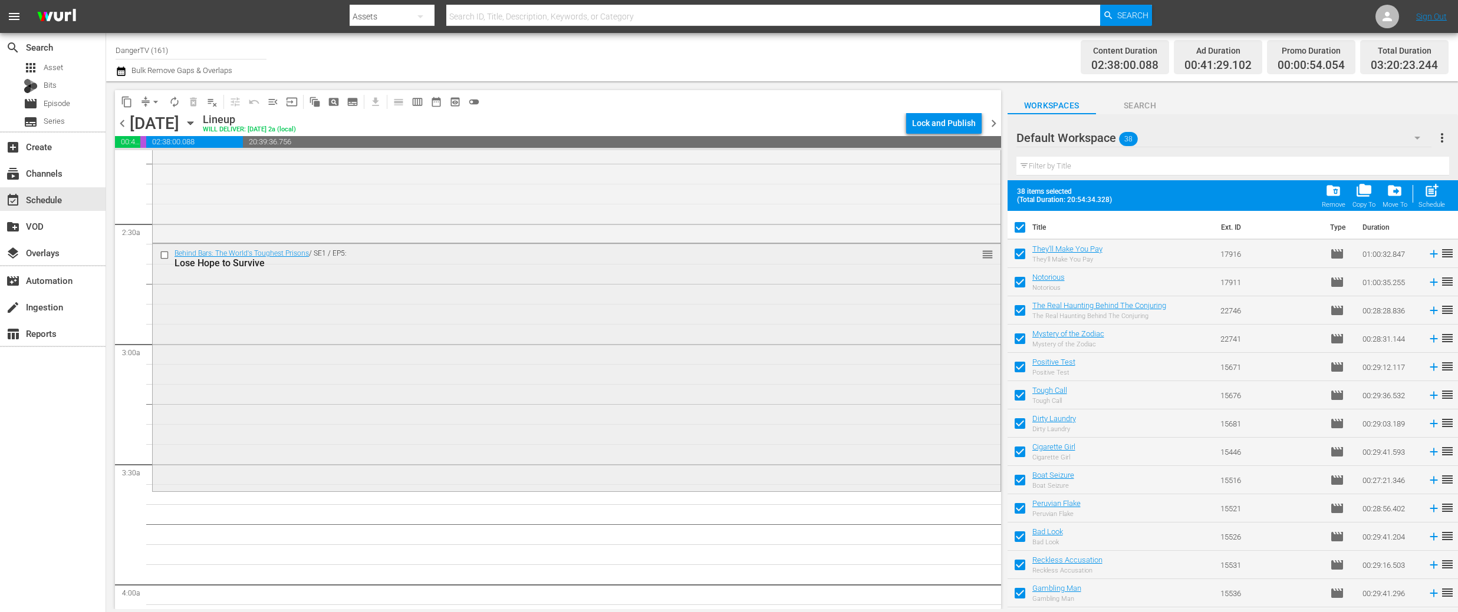
checkbox input "false"
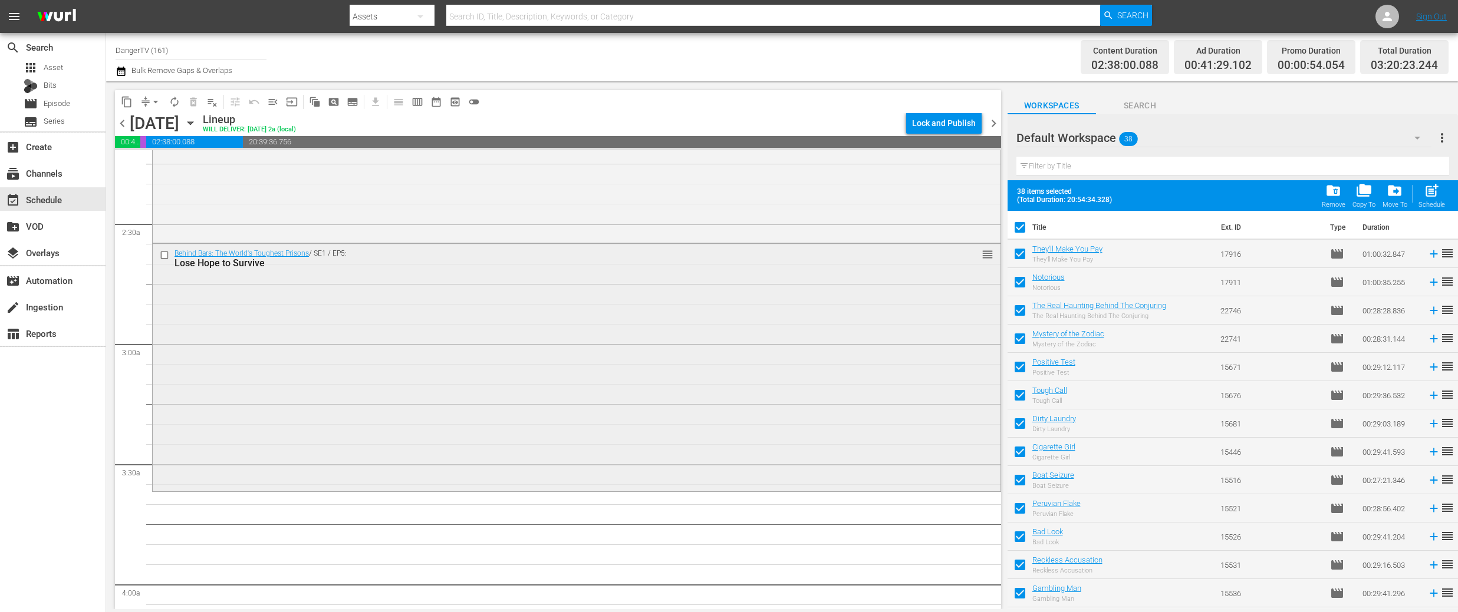
checkbox input "false"
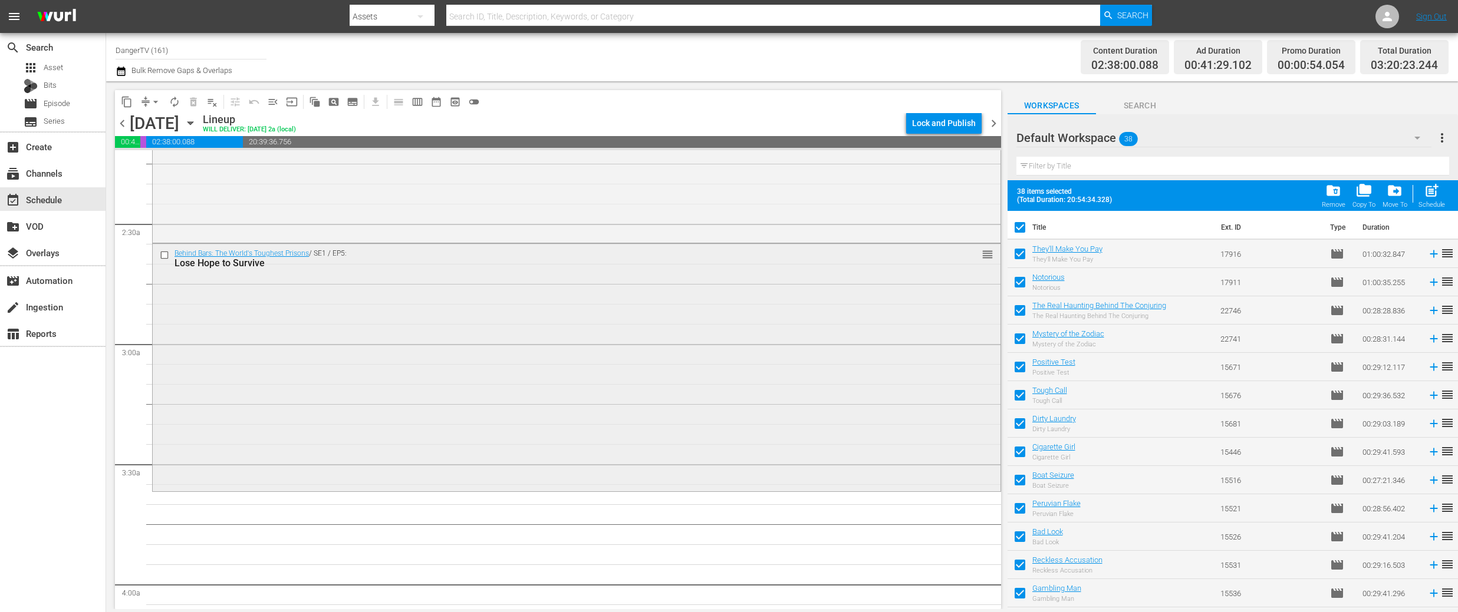
checkbox input "false"
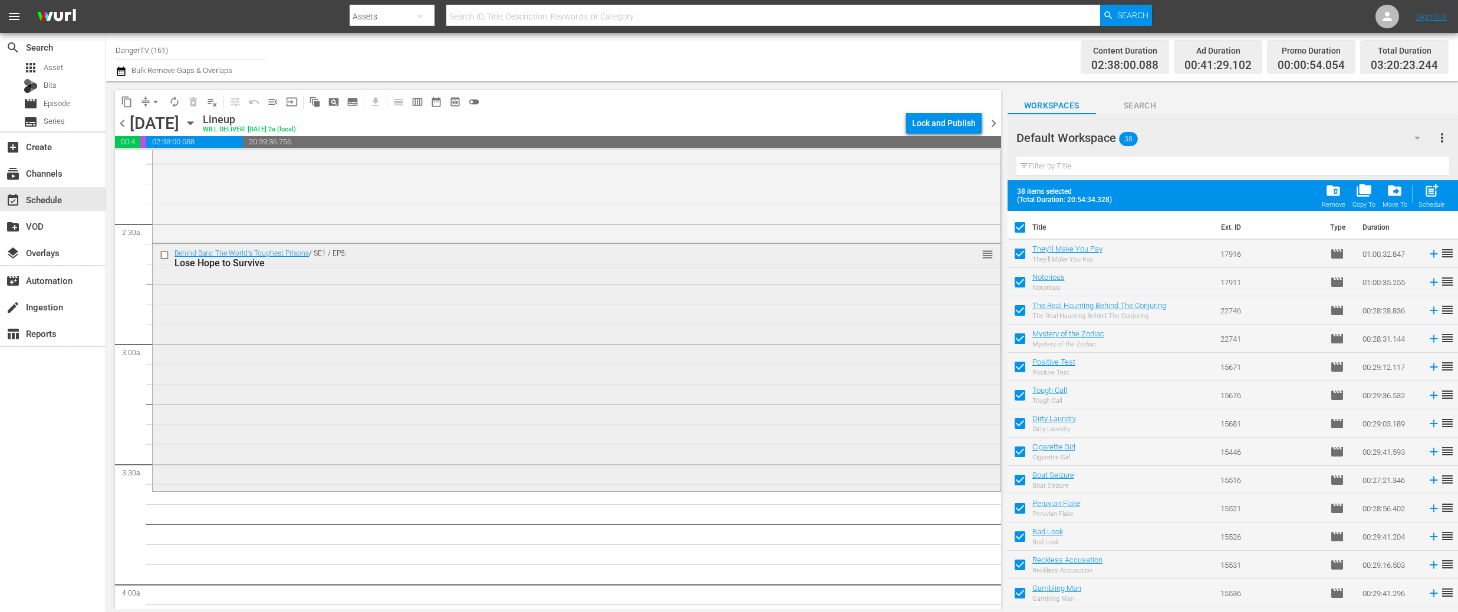
checkbox input "false"
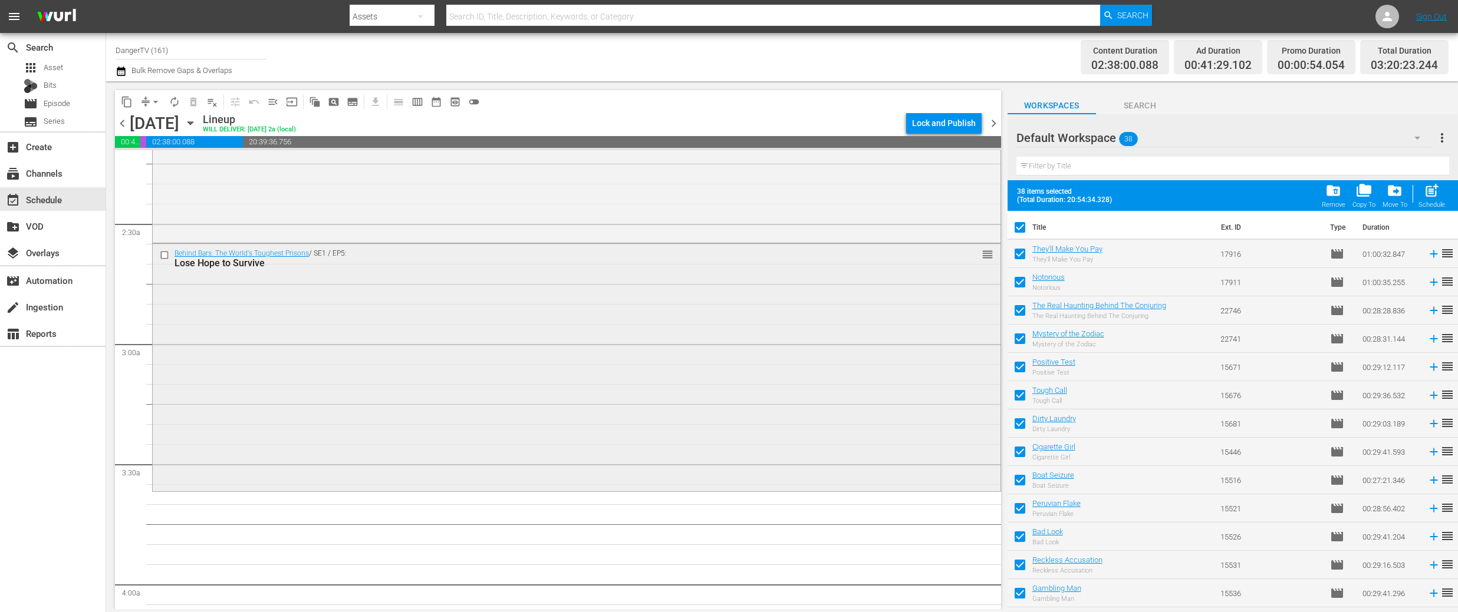
checkbox input "false"
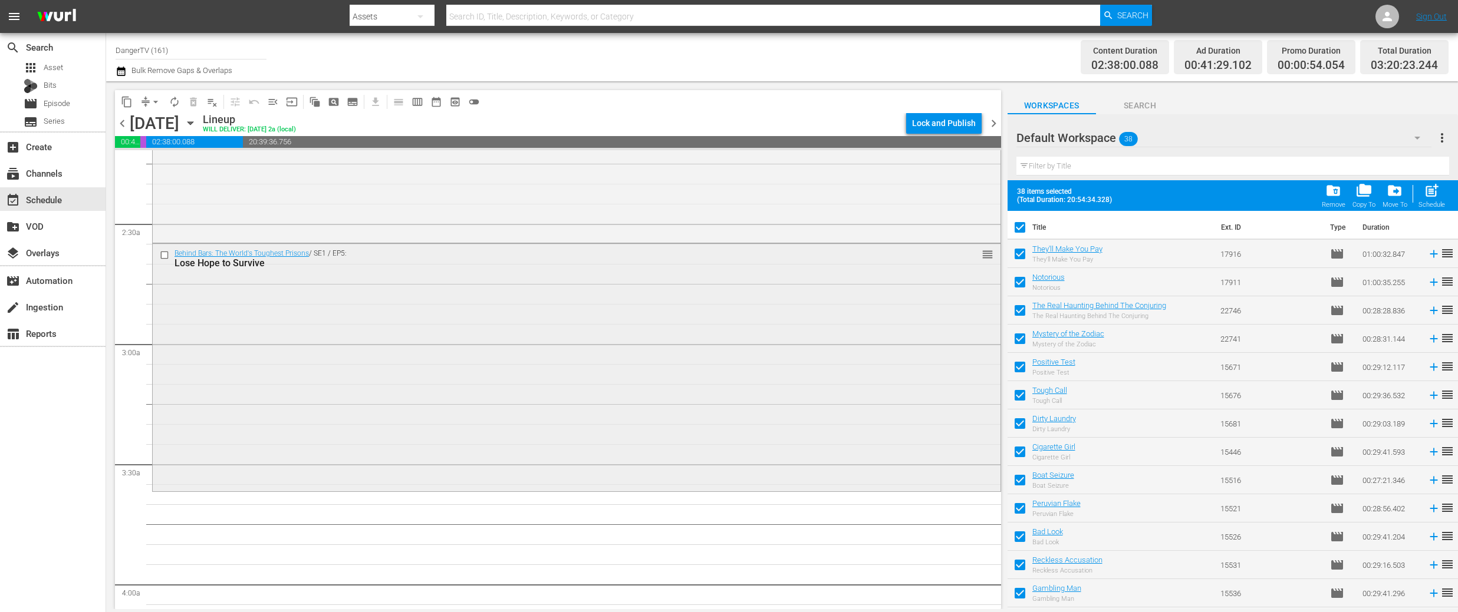
checkbox input "false"
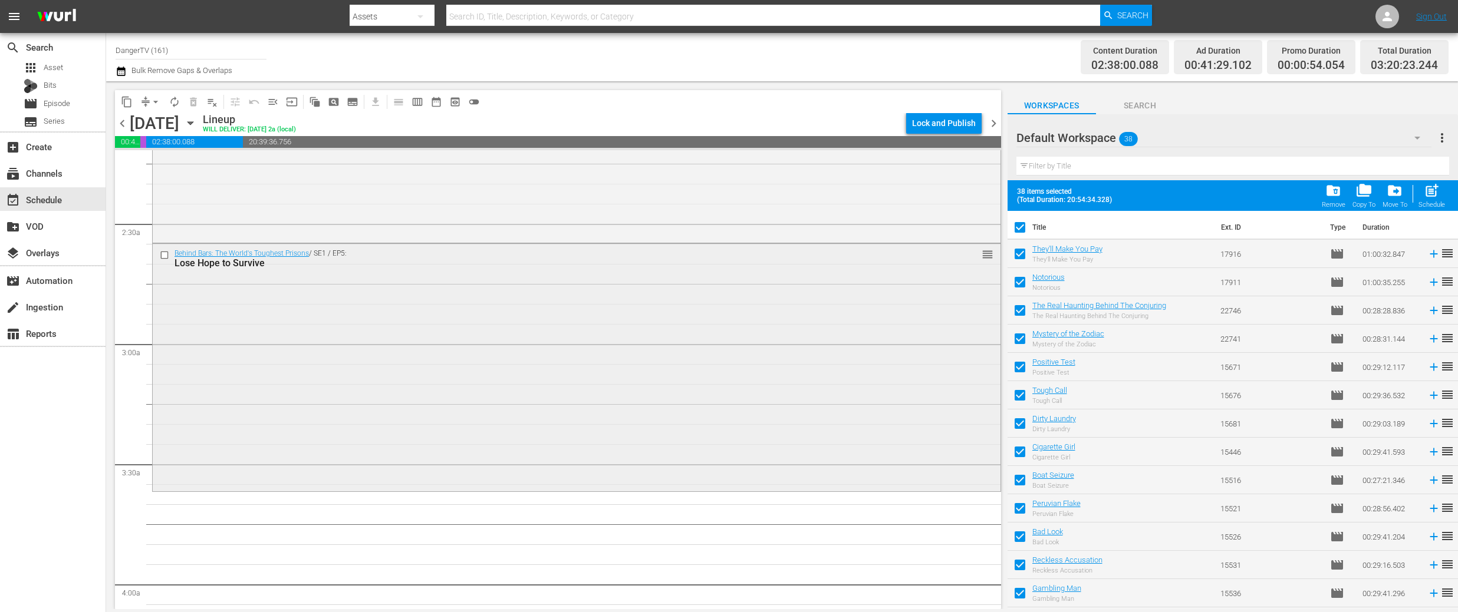
checkbox input "false"
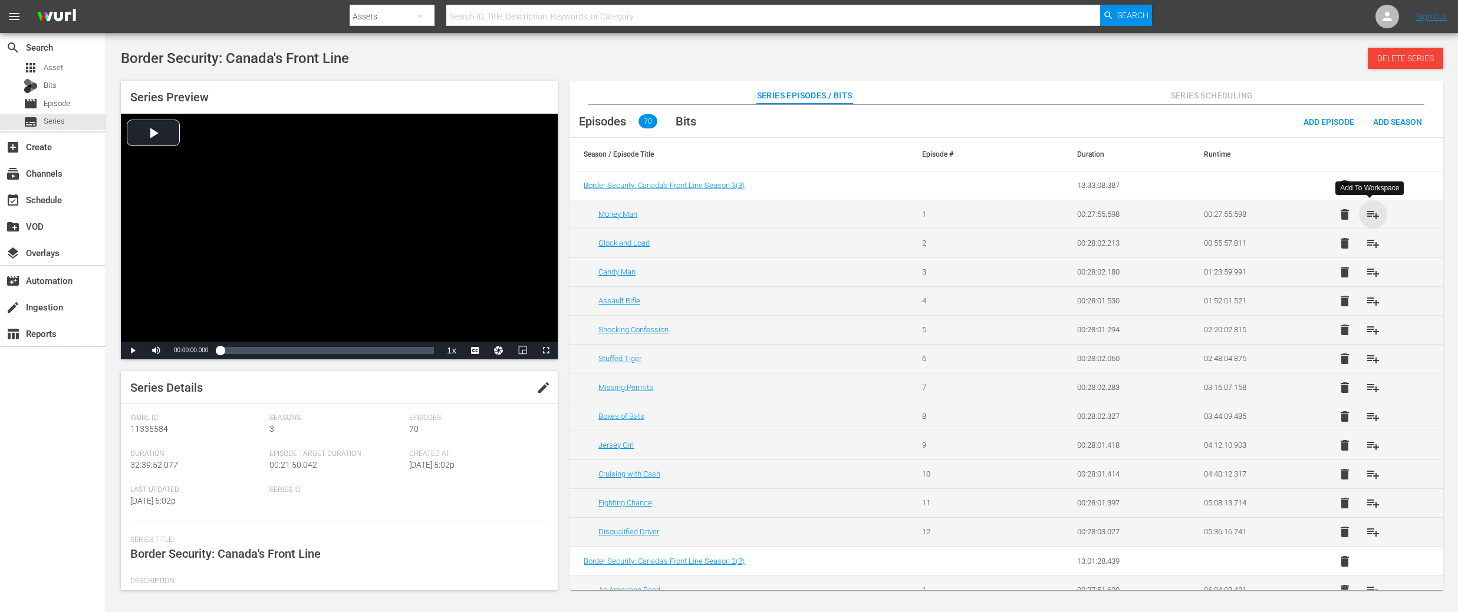
click at [1366, 210] on span "playlist_add" at bounding box center [1373, 214] width 14 height 14
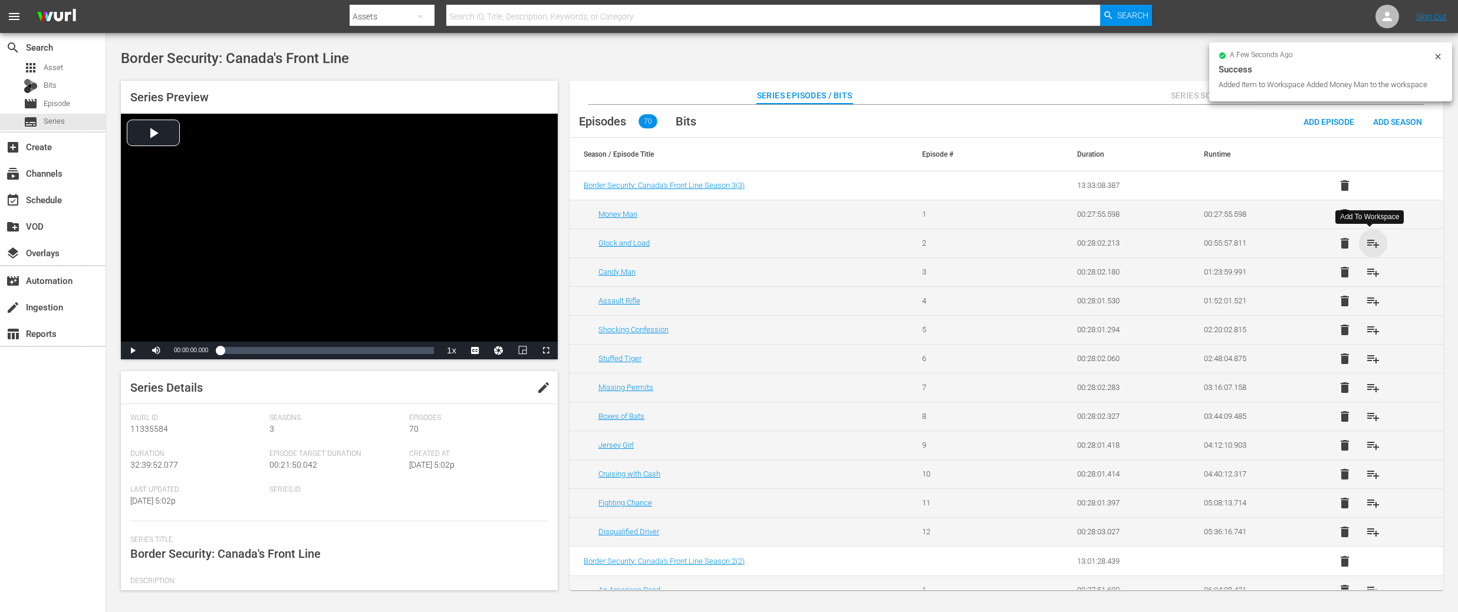
click at [1366, 242] on span "playlist_add" at bounding box center [1373, 243] width 14 height 14
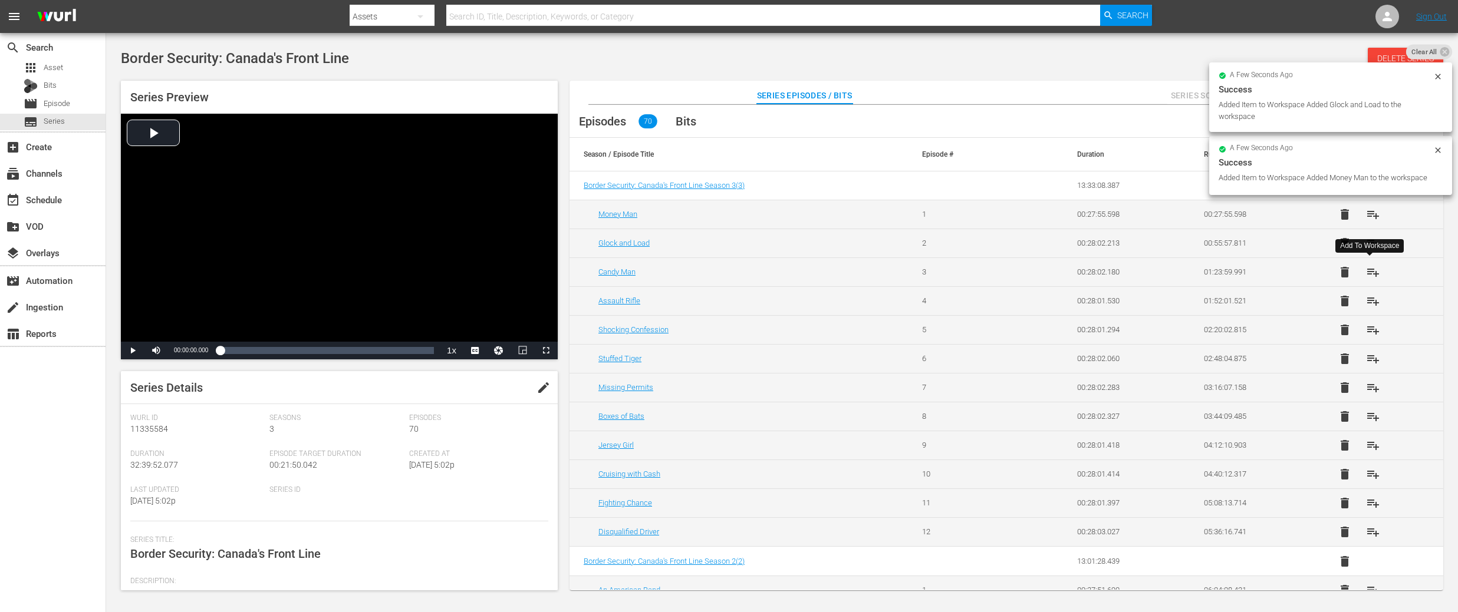
click at [1369, 272] on span "playlist_add" at bounding box center [1373, 272] width 14 height 14
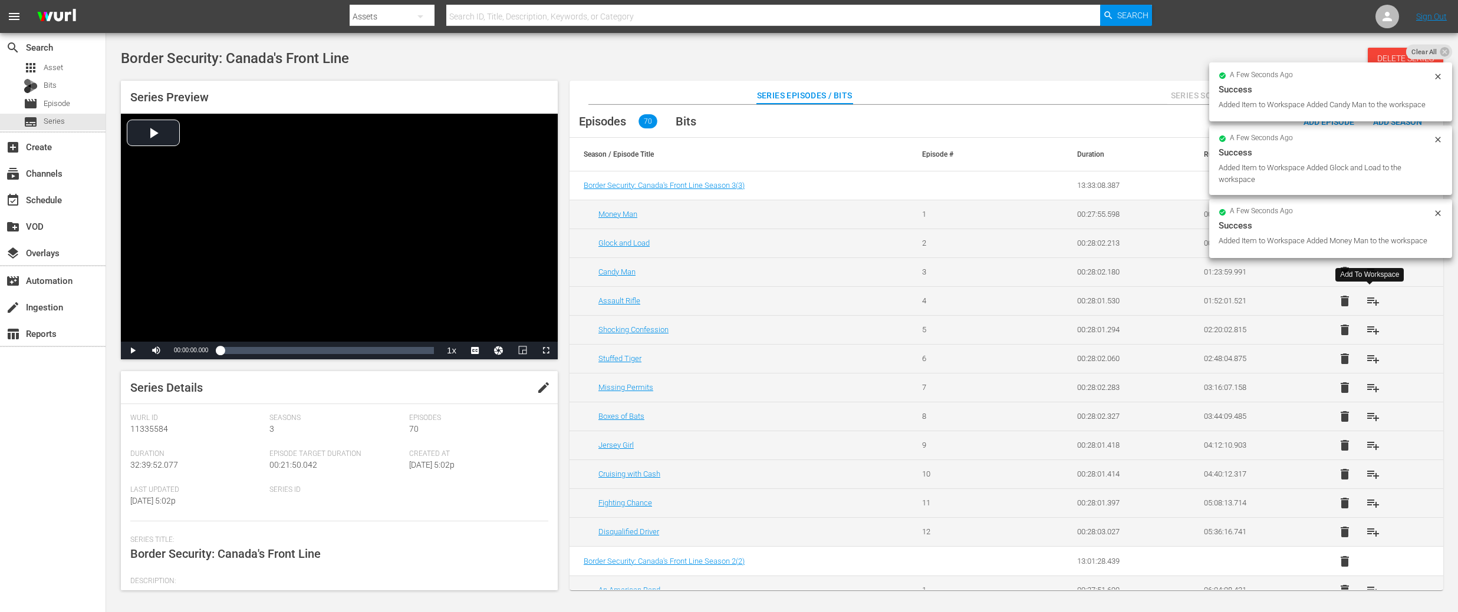
click at [1370, 302] on span "playlist_add" at bounding box center [1373, 301] width 14 height 14
click at [1369, 330] on span "playlist_add" at bounding box center [1373, 330] width 14 height 14
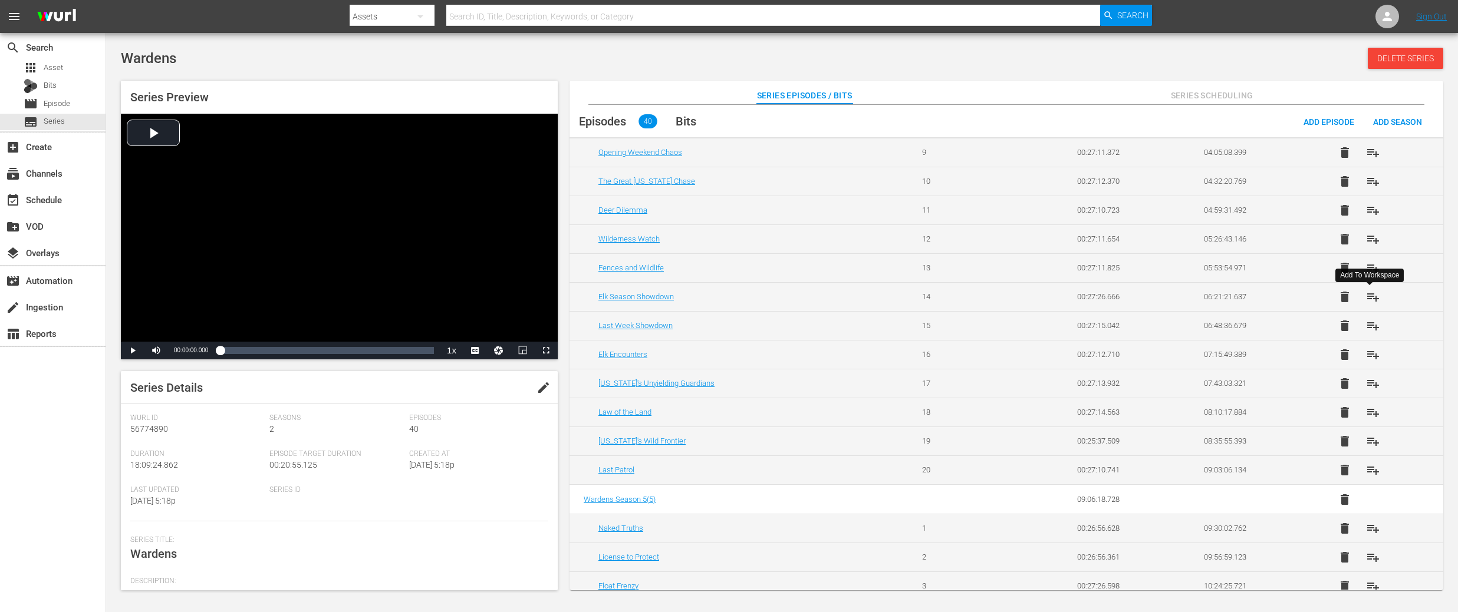
scroll to position [298, 0]
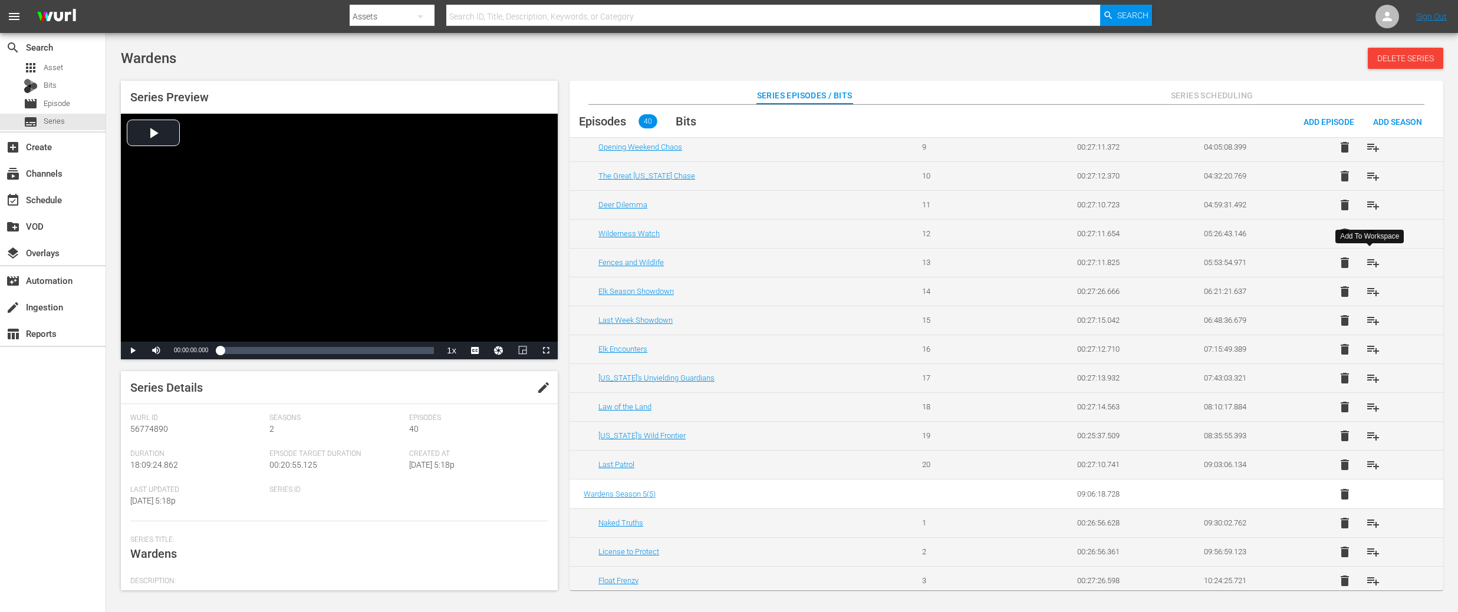
click at [1370, 265] on span "playlist_add" at bounding box center [1373, 263] width 14 height 14
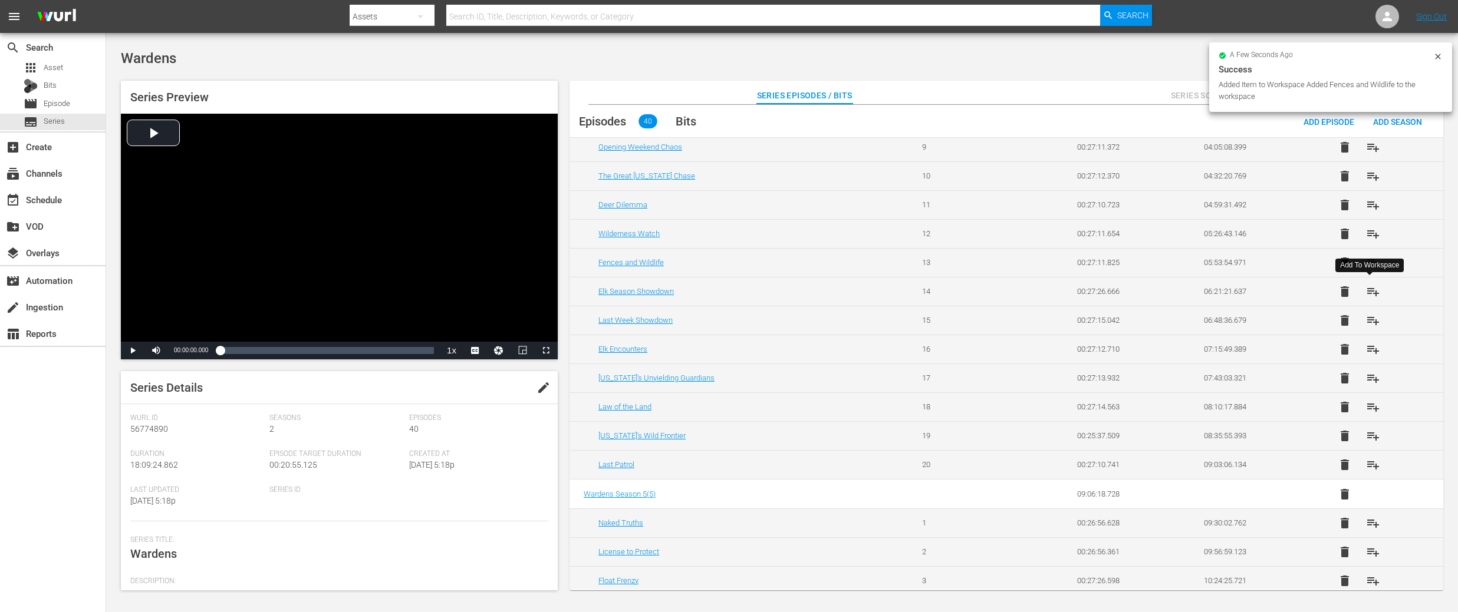
click at [1370, 289] on span "playlist_add" at bounding box center [1373, 292] width 14 height 14
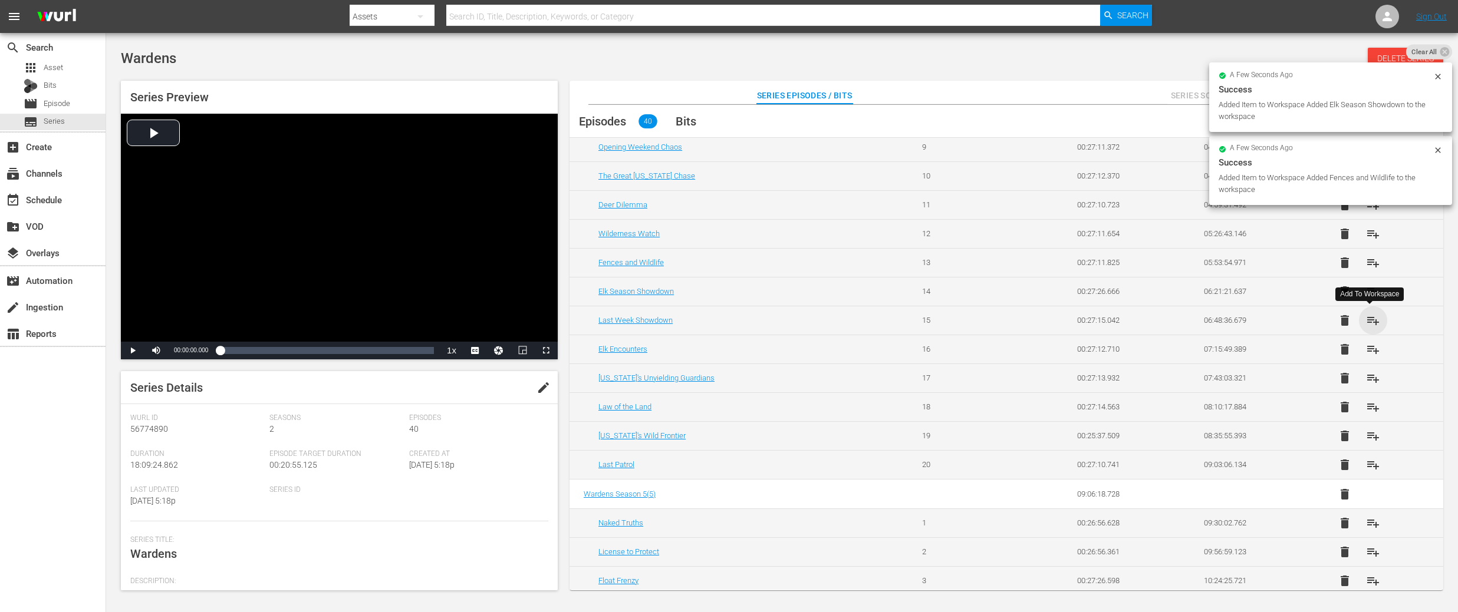
drag, startPoint x: 1370, startPoint y: 318, endPoint x: 1369, endPoint y: 347, distance: 28.3
click at [1370, 318] on span "playlist_add" at bounding box center [1373, 321] width 14 height 14
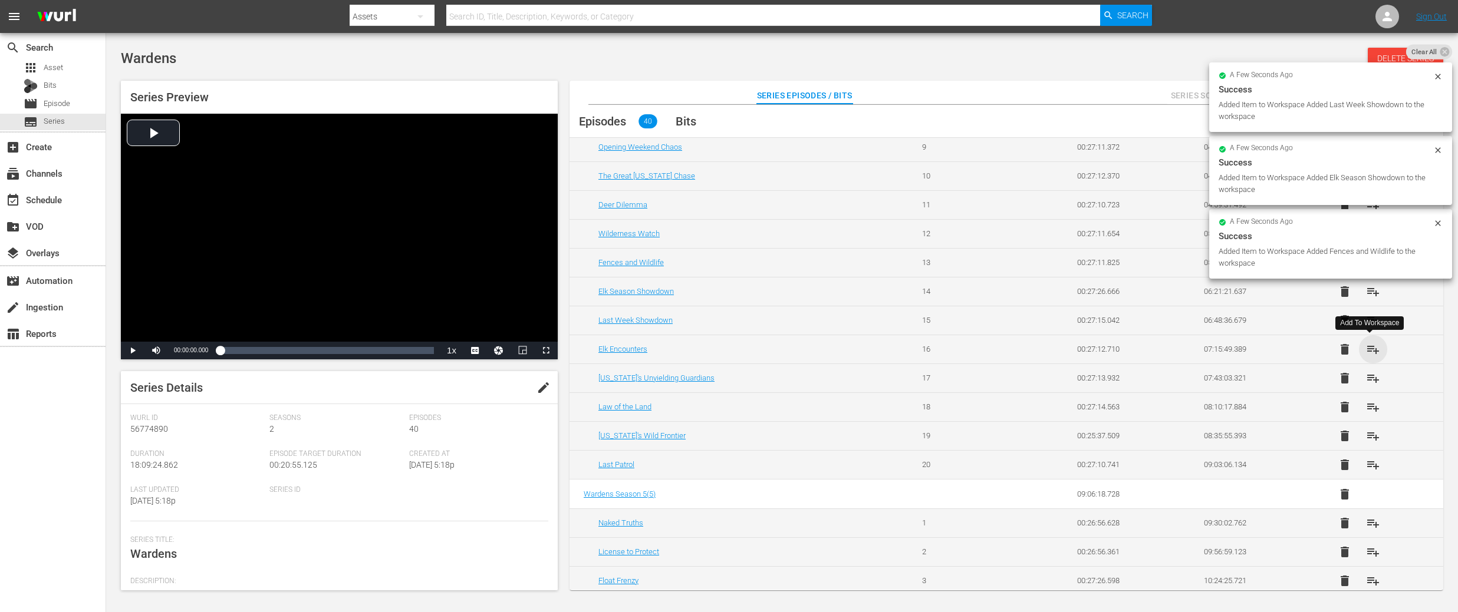
click at [1369, 350] on span "playlist_add" at bounding box center [1373, 349] width 14 height 14
click at [1369, 379] on span "playlist_add" at bounding box center [1373, 378] width 14 height 14
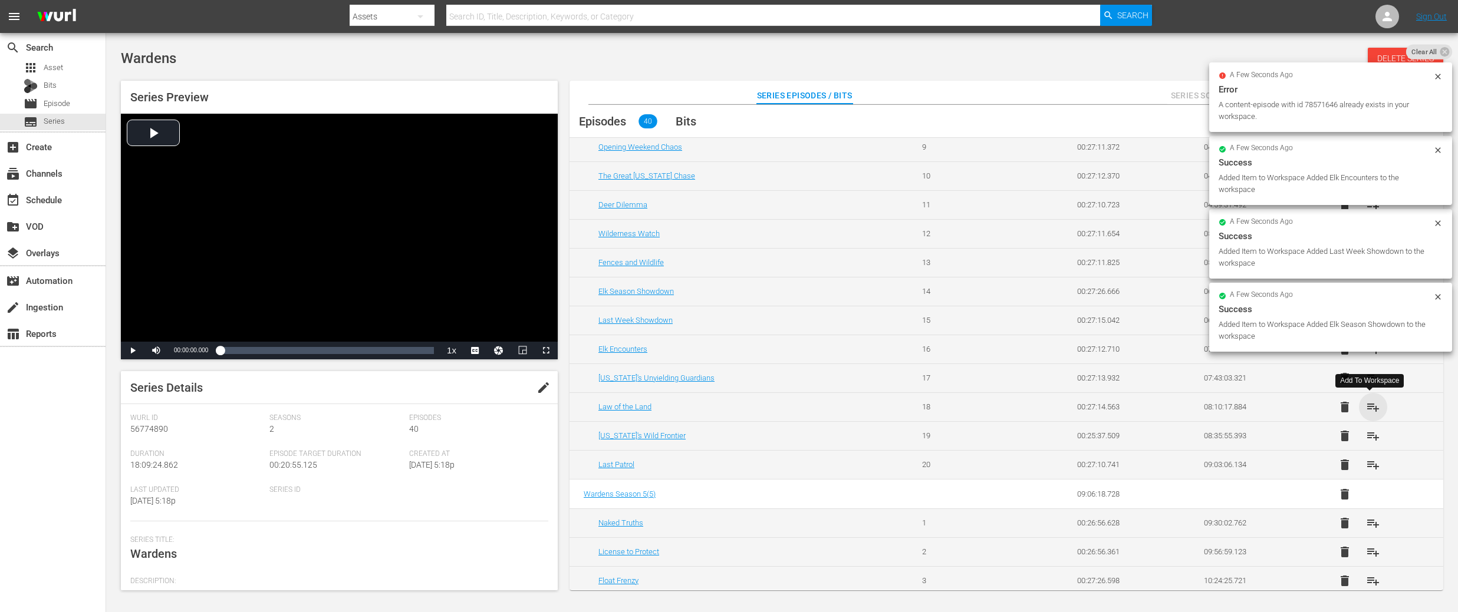
drag, startPoint x: 1371, startPoint y: 405, endPoint x: 1370, endPoint y: 420, distance: 15.4
click at [1371, 405] on span "playlist_add" at bounding box center [1373, 407] width 14 height 14
click at [1370, 436] on span "playlist_add" at bounding box center [1373, 436] width 14 height 14
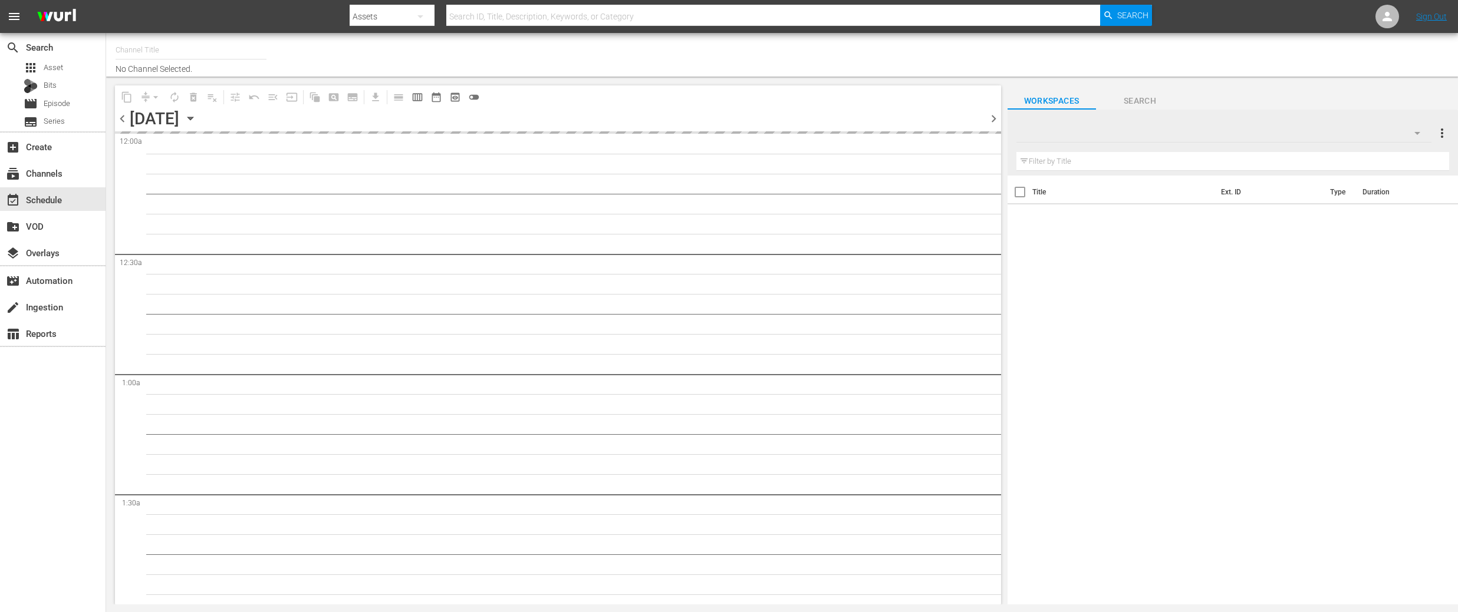
type input "DangerTV (161)"
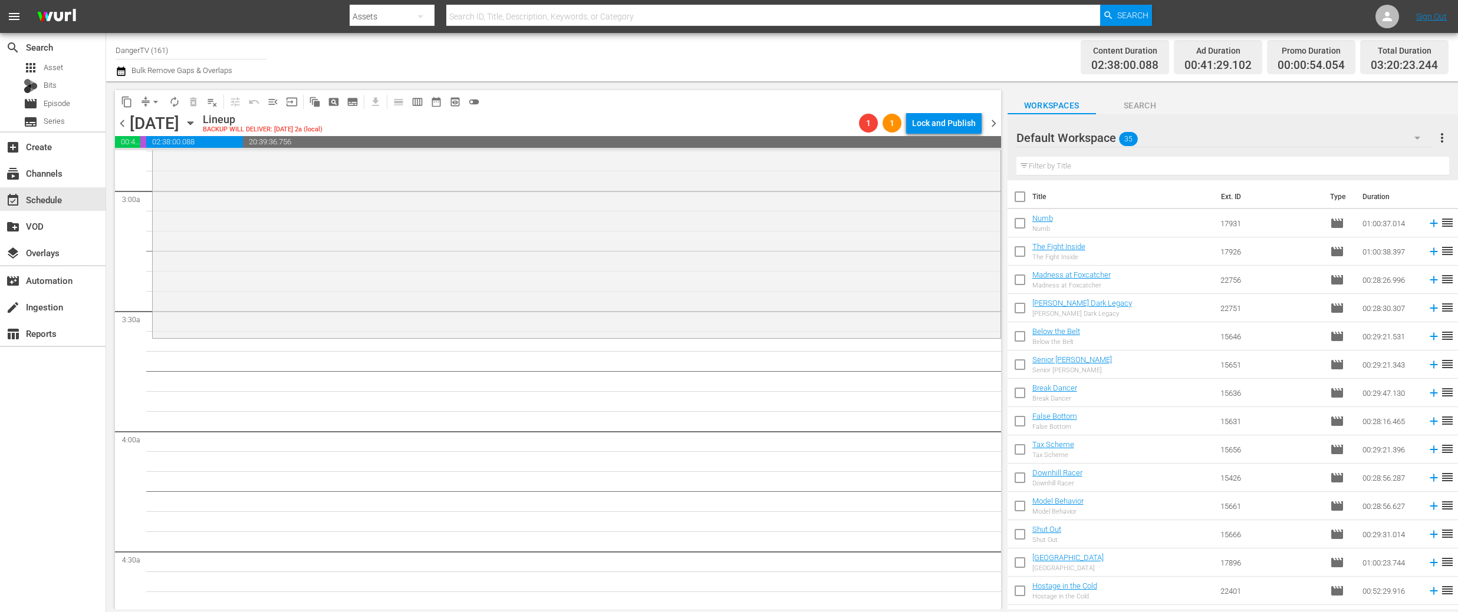
click at [1019, 196] on input "checkbox" at bounding box center [1019, 199] width 25 height 25
checkbox input "true"
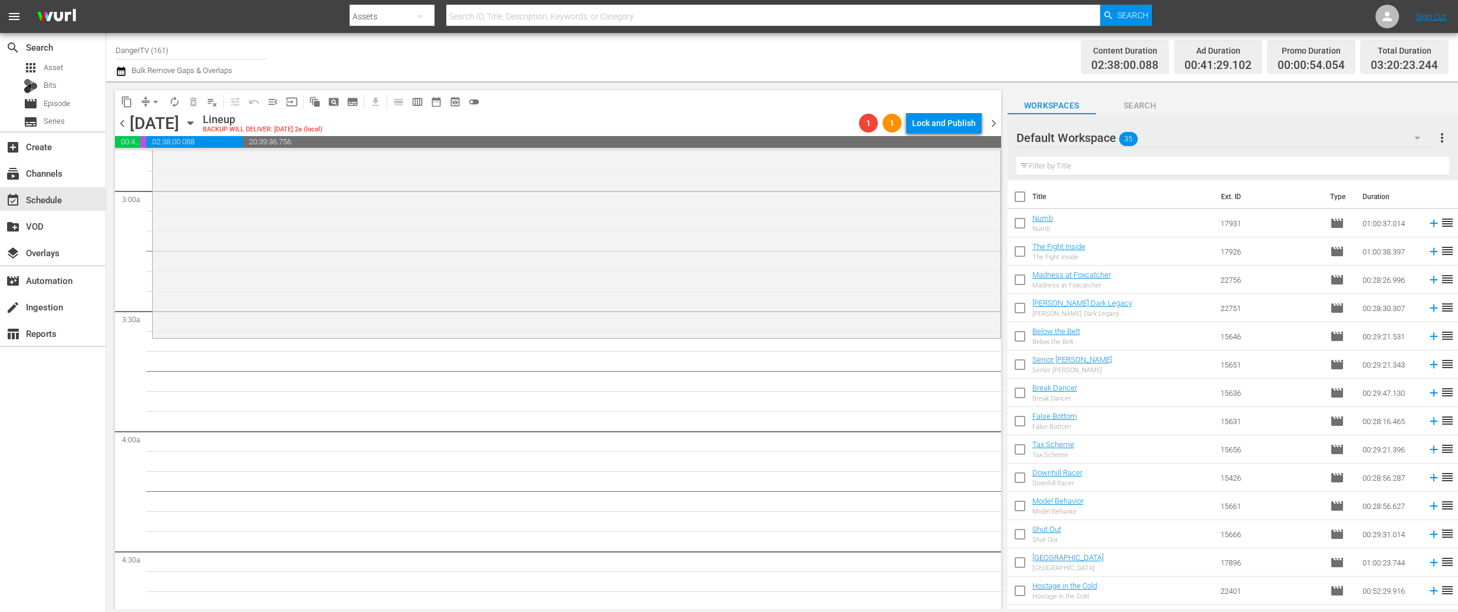
checkbox input "true"
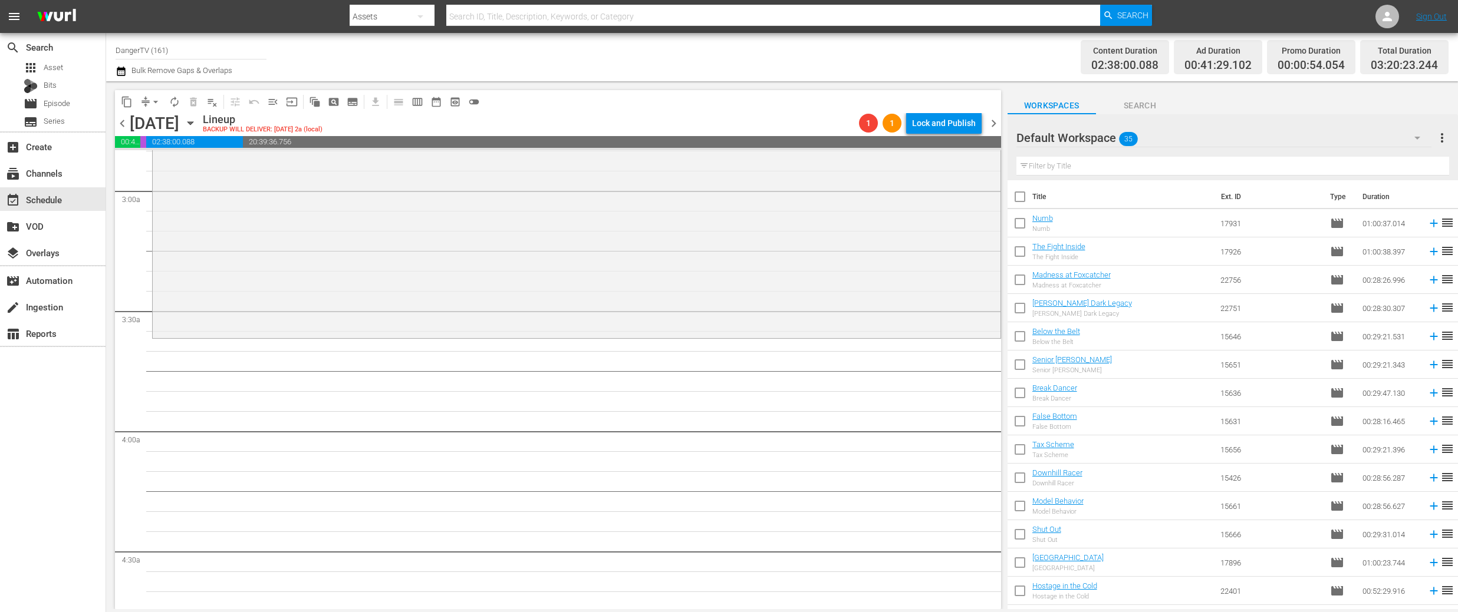
checkbox input "true"
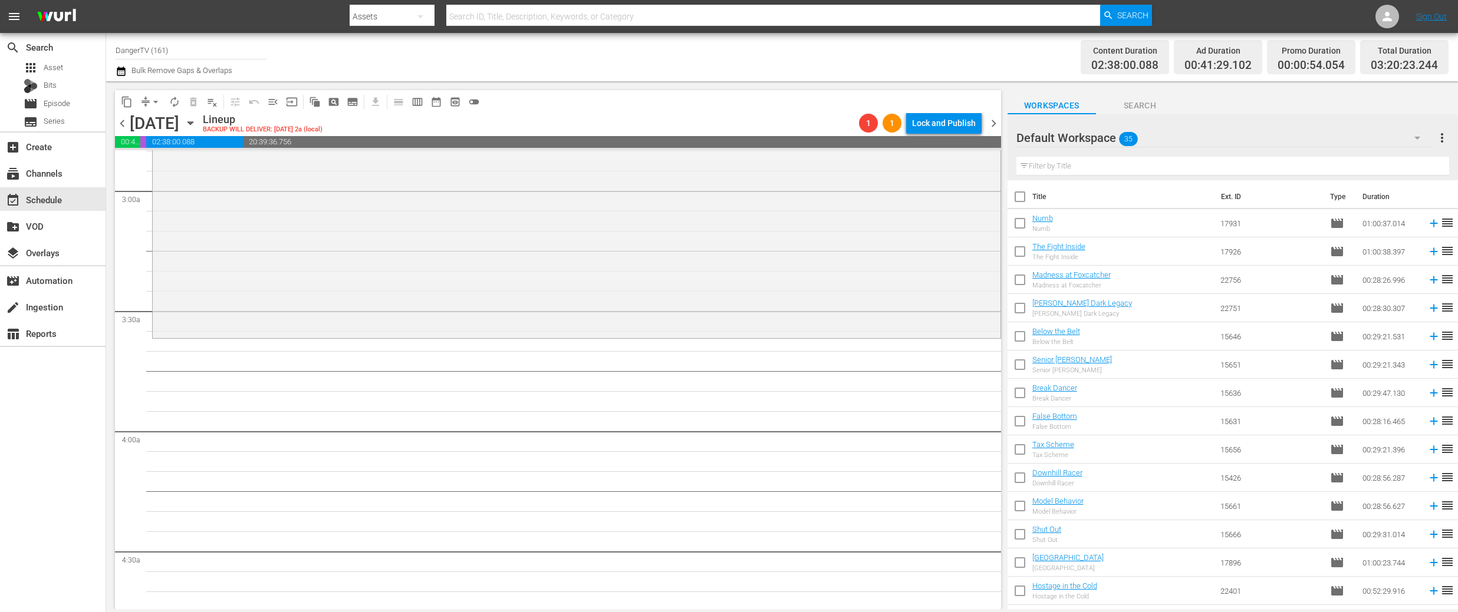
checkbox input "true"
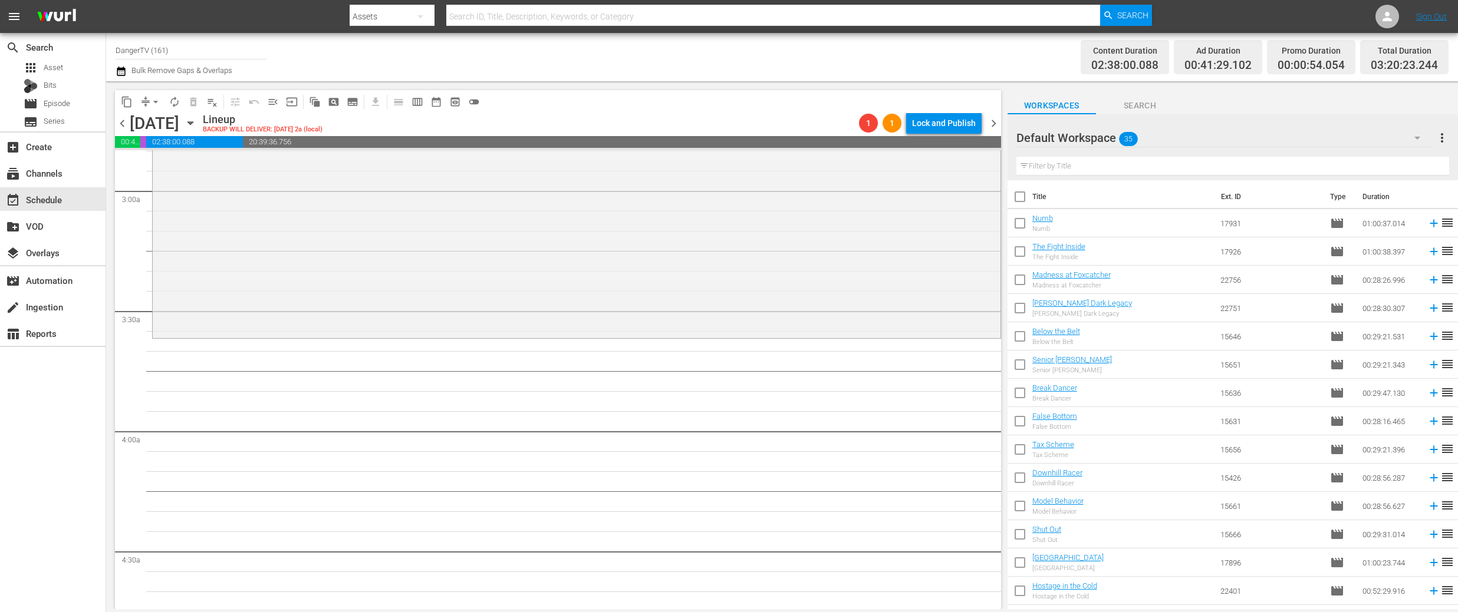
checkbox input "true"
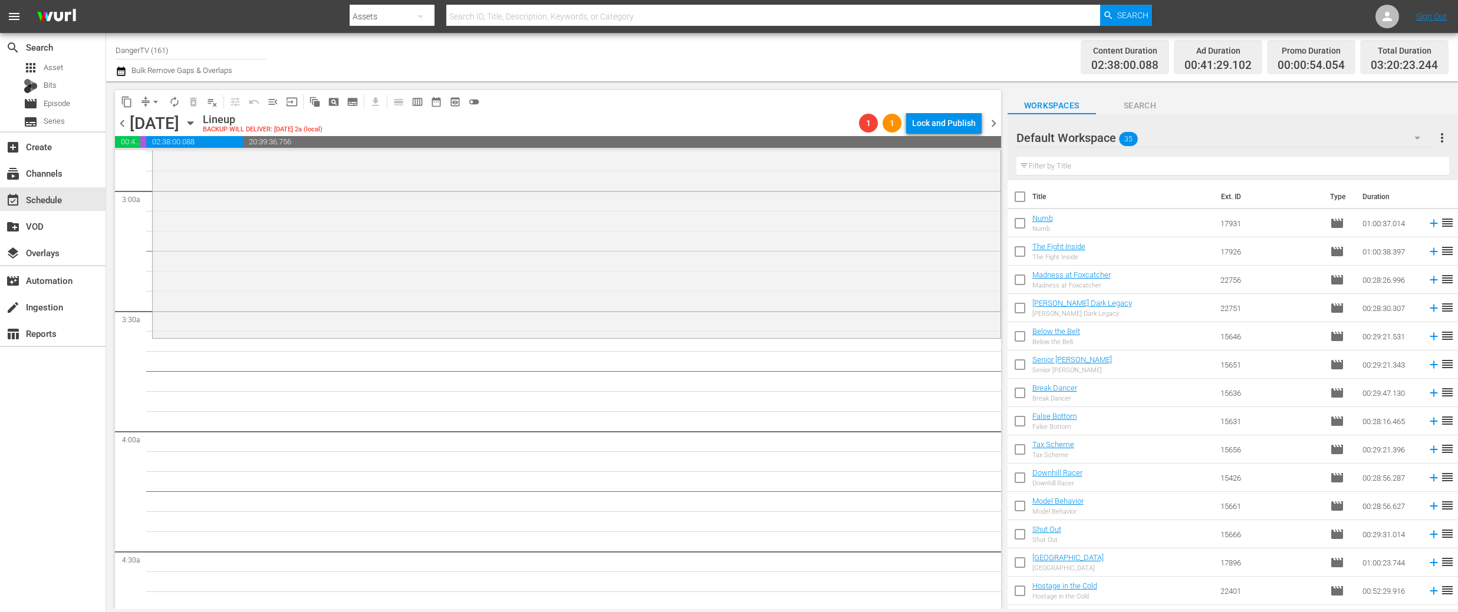
checkbox input "true"
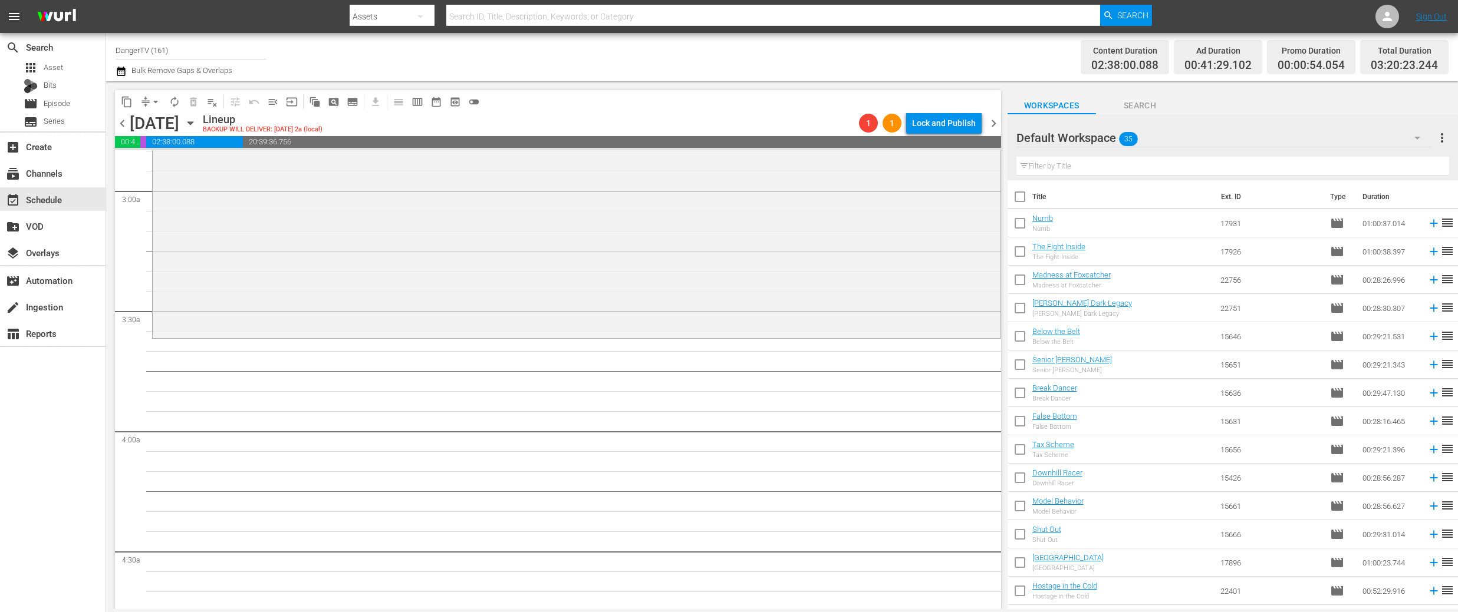
checkbox input "true"
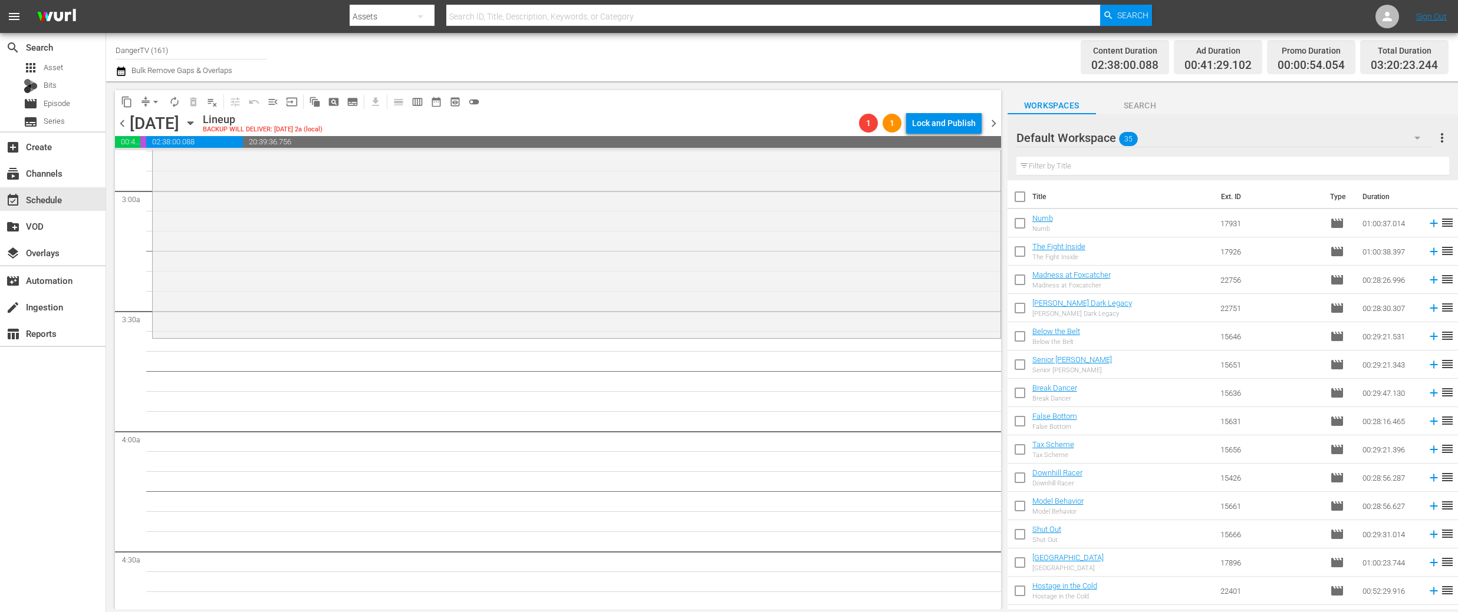
checkbox input "true"
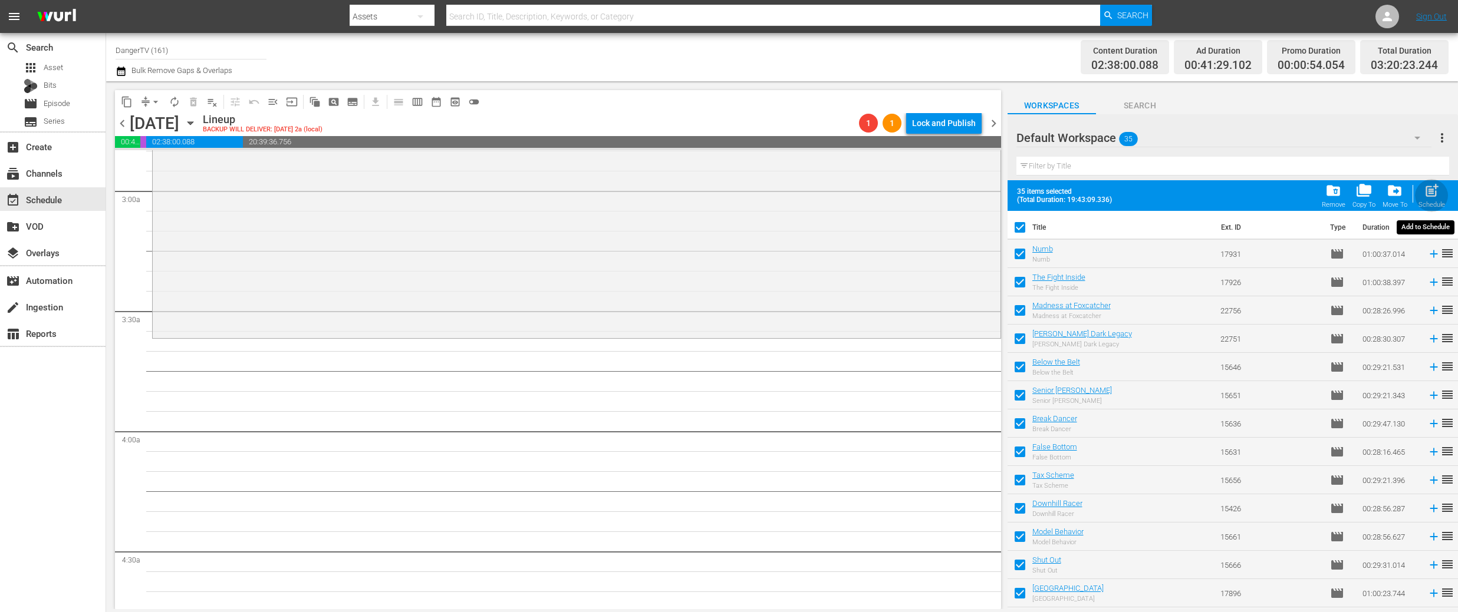
click at [1435, 195] on span "post_add" at bounding box center [1431, 191] width 16 height 16
checkbox input "false"
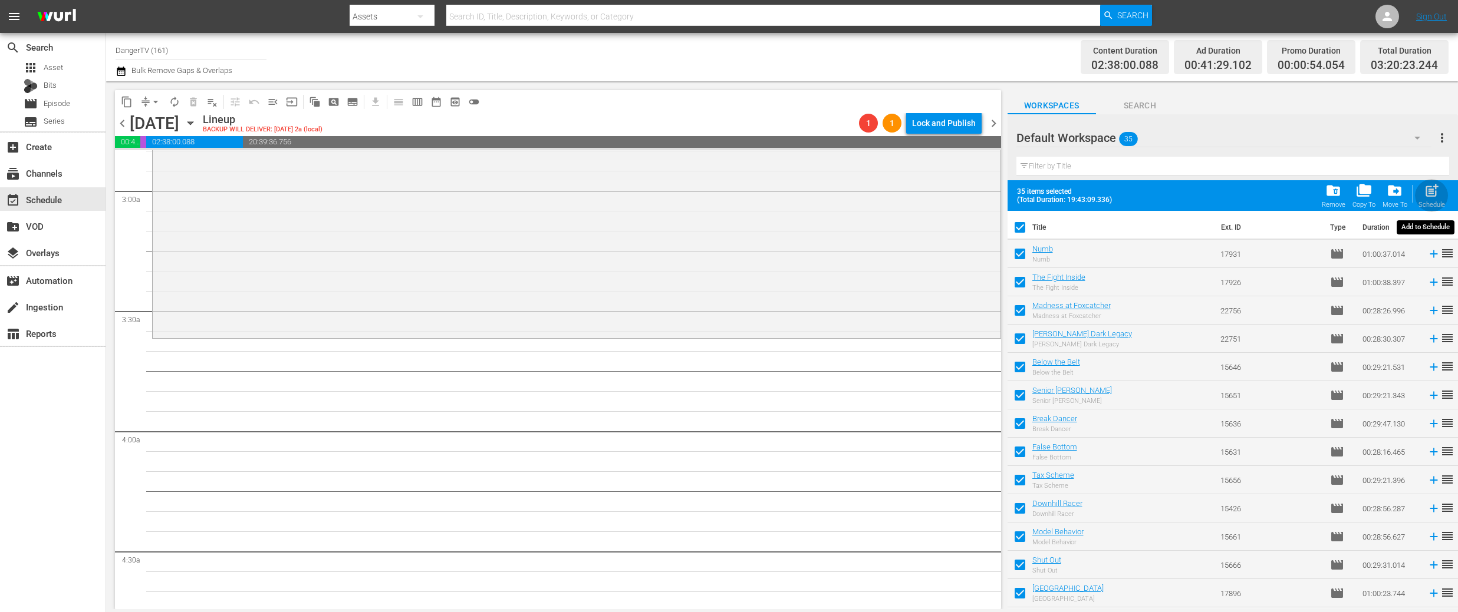
checkbox input "false"
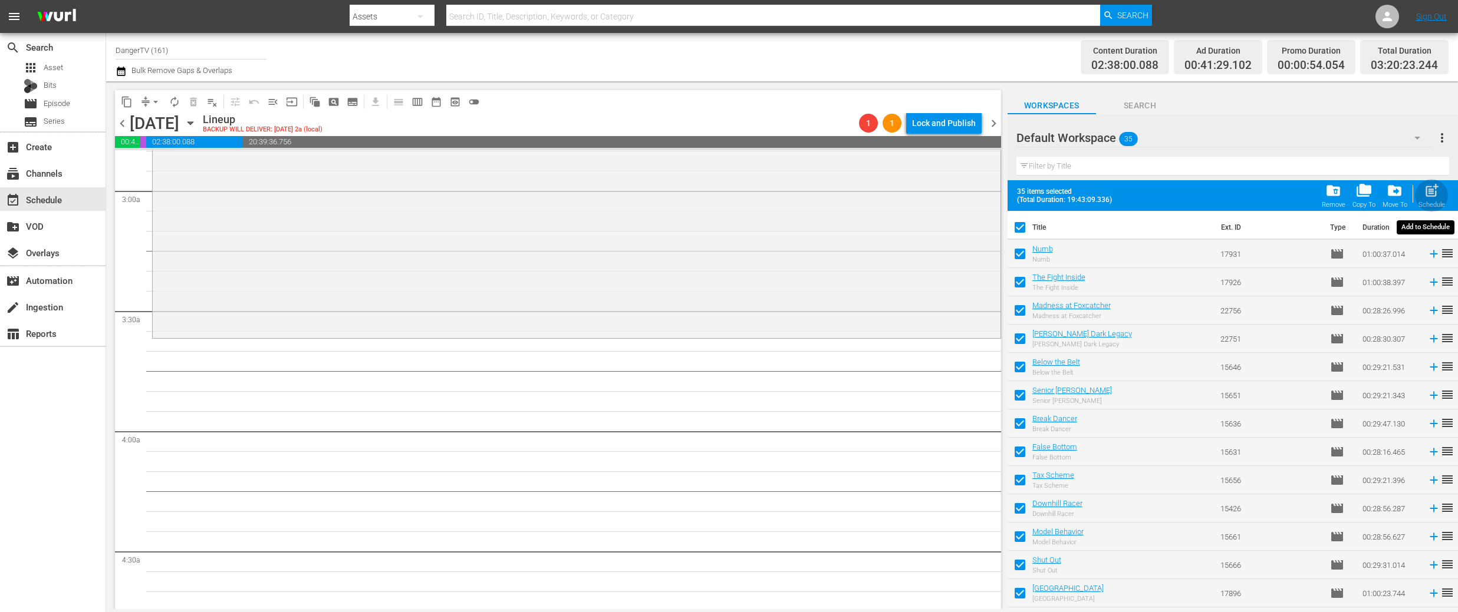
checkbox input "false"
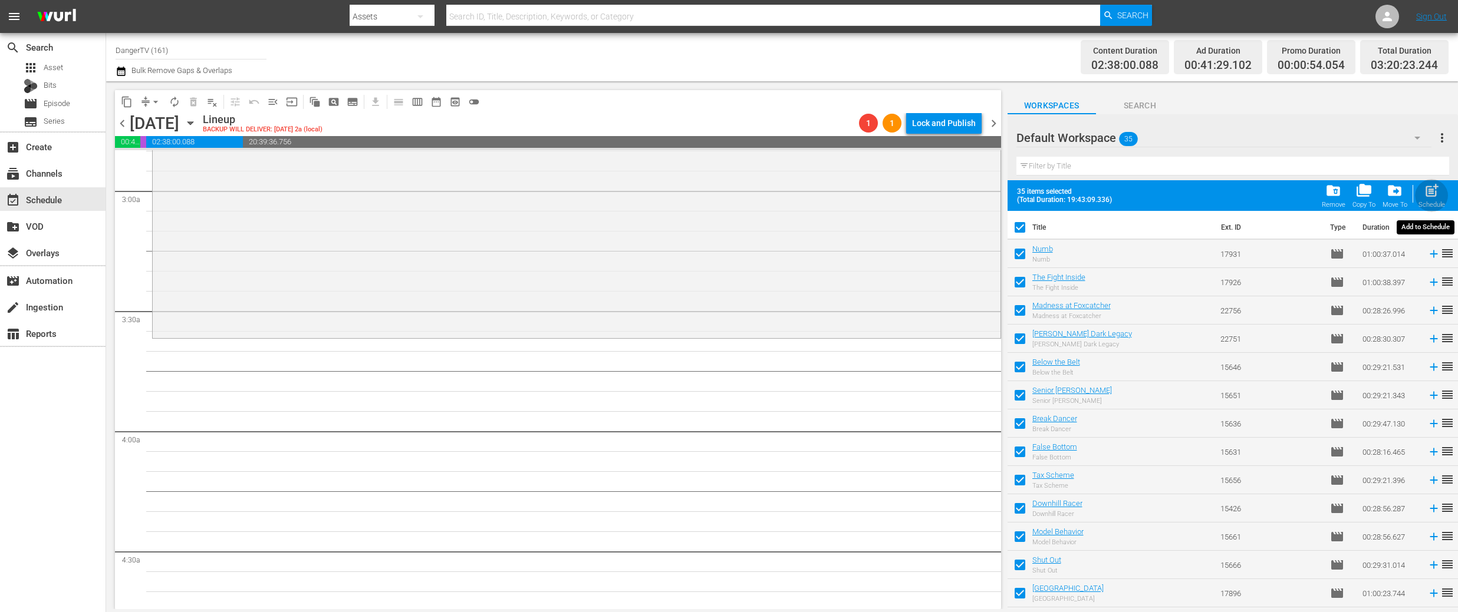
checkbox input "false"
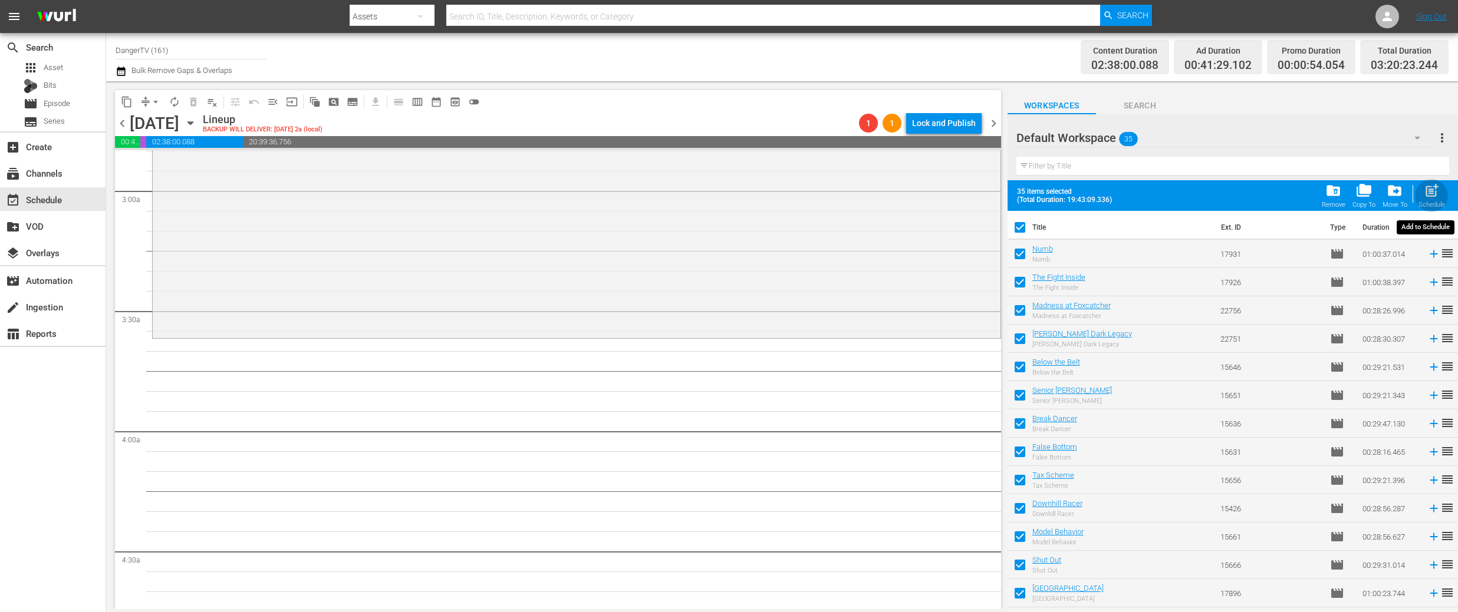
checkbox input "false"
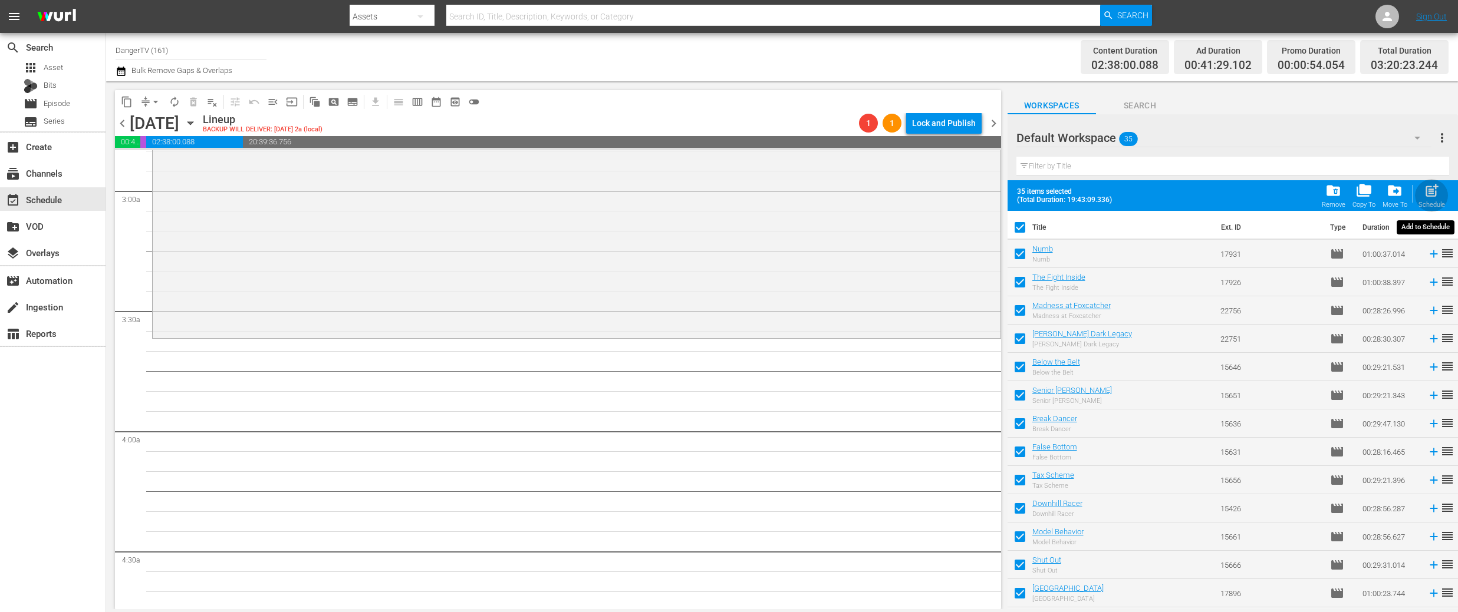
checkbox input "false"
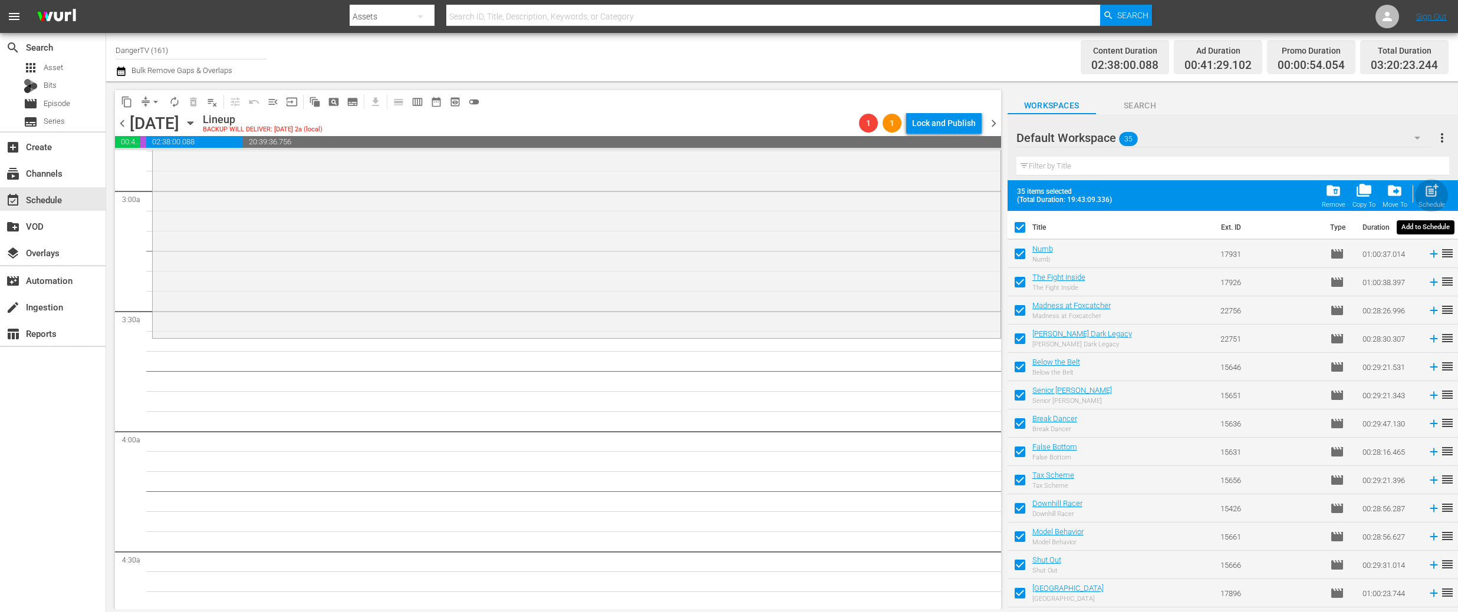
checkbox input "false"
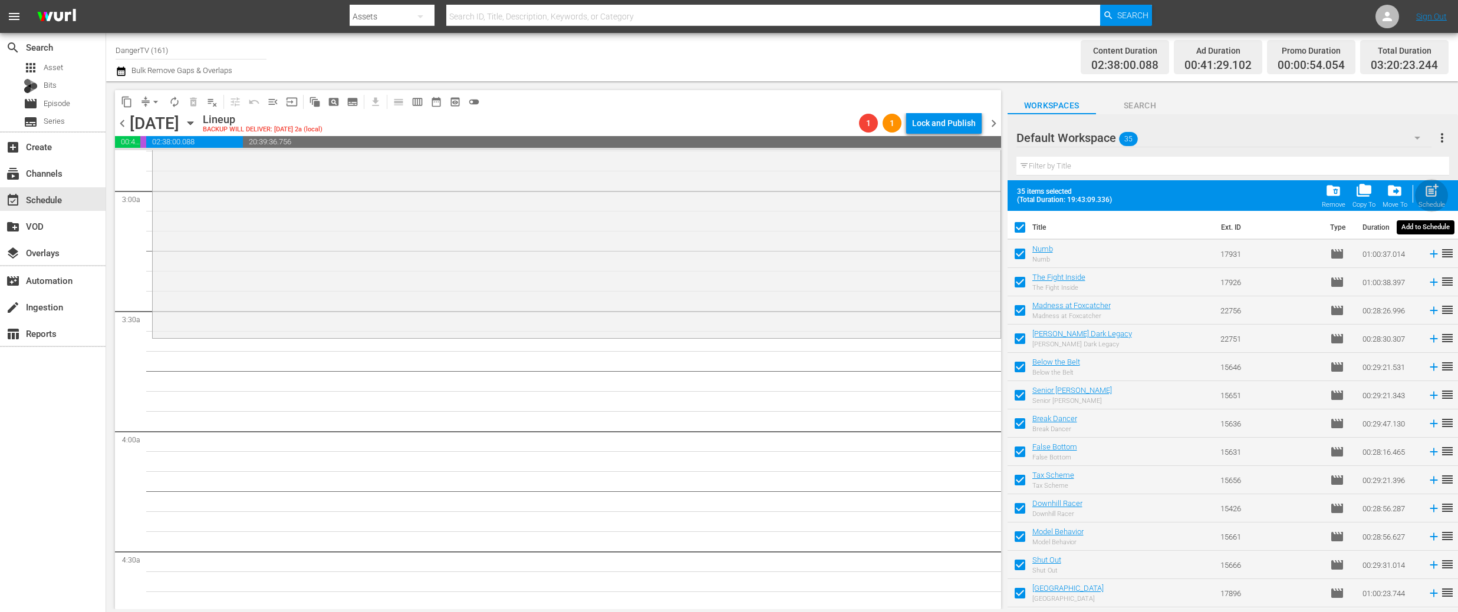
checkbox input "false"
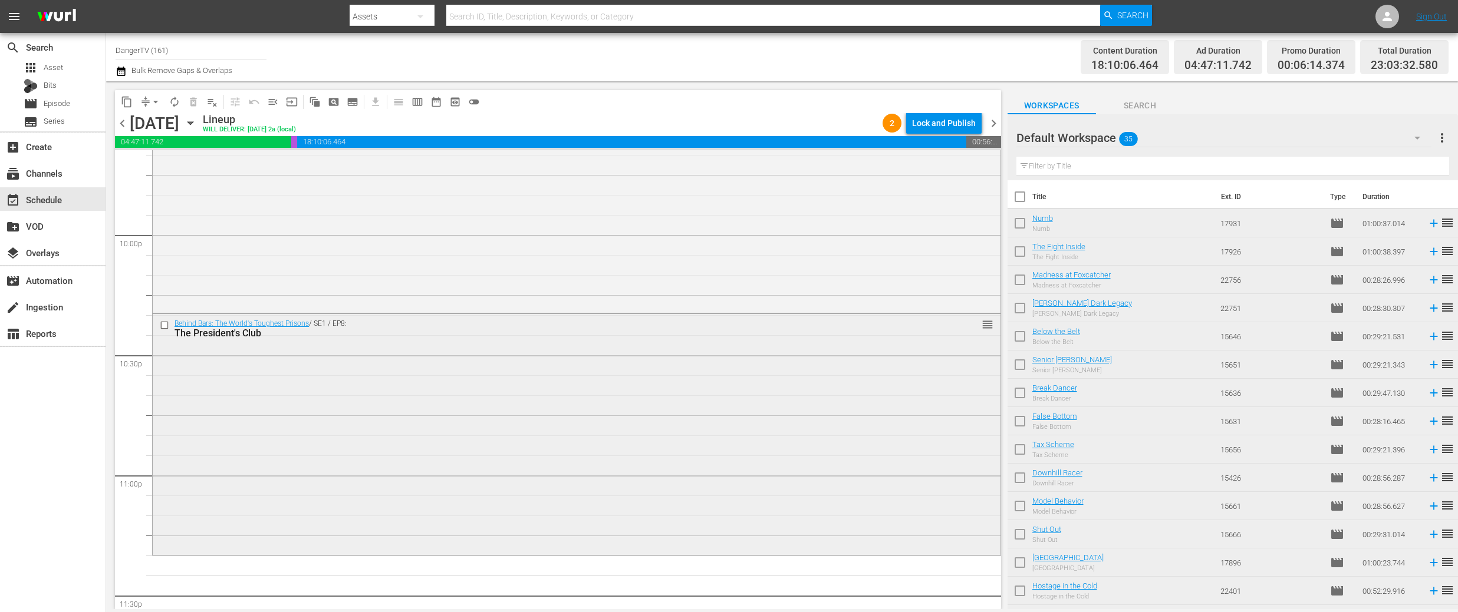
scroll to position [5312, 0]
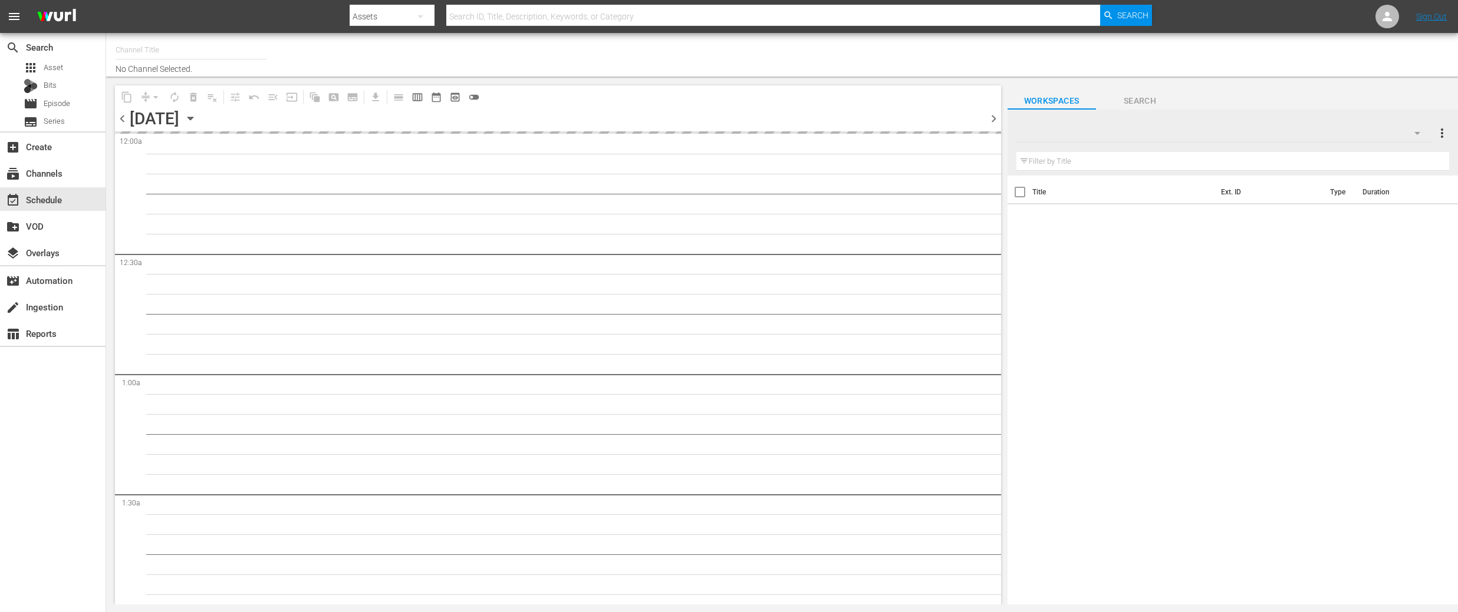
type input "DangerTV (161)"
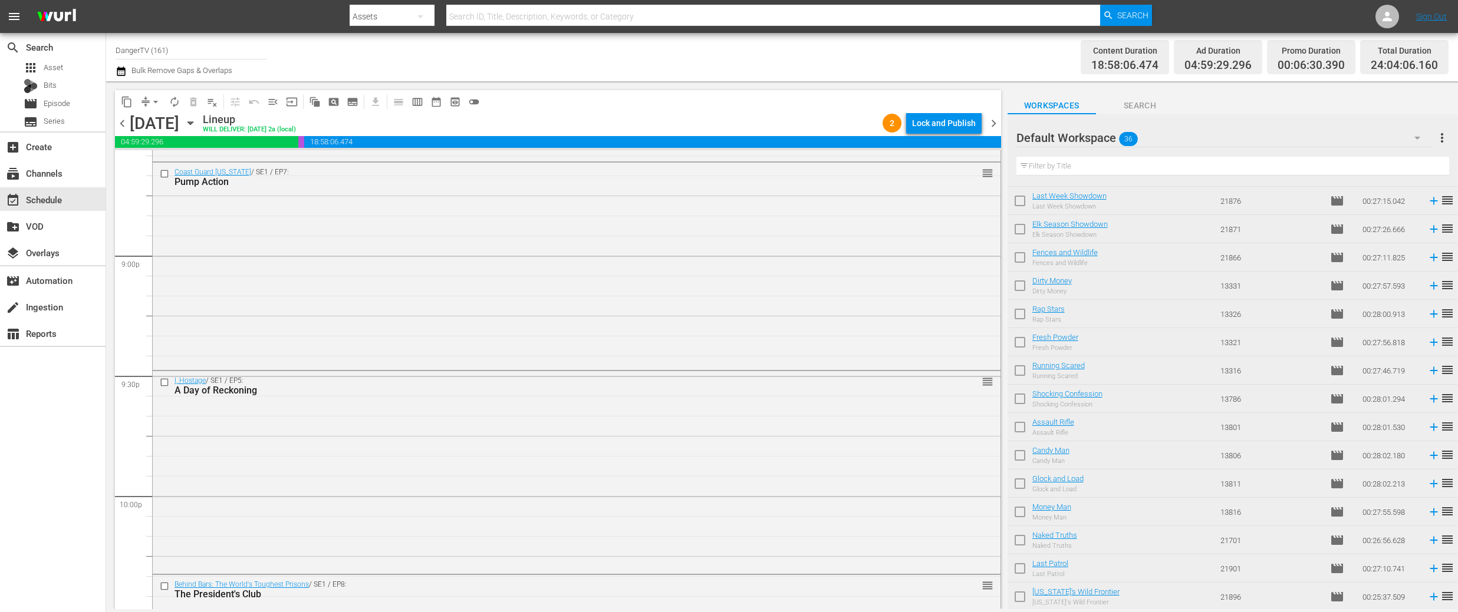
scroll to position [616, 0]
click at [1019, 540] on input "checkbox" at bounding box center [1019, 542] width 25 height 25
checkbox input "true"
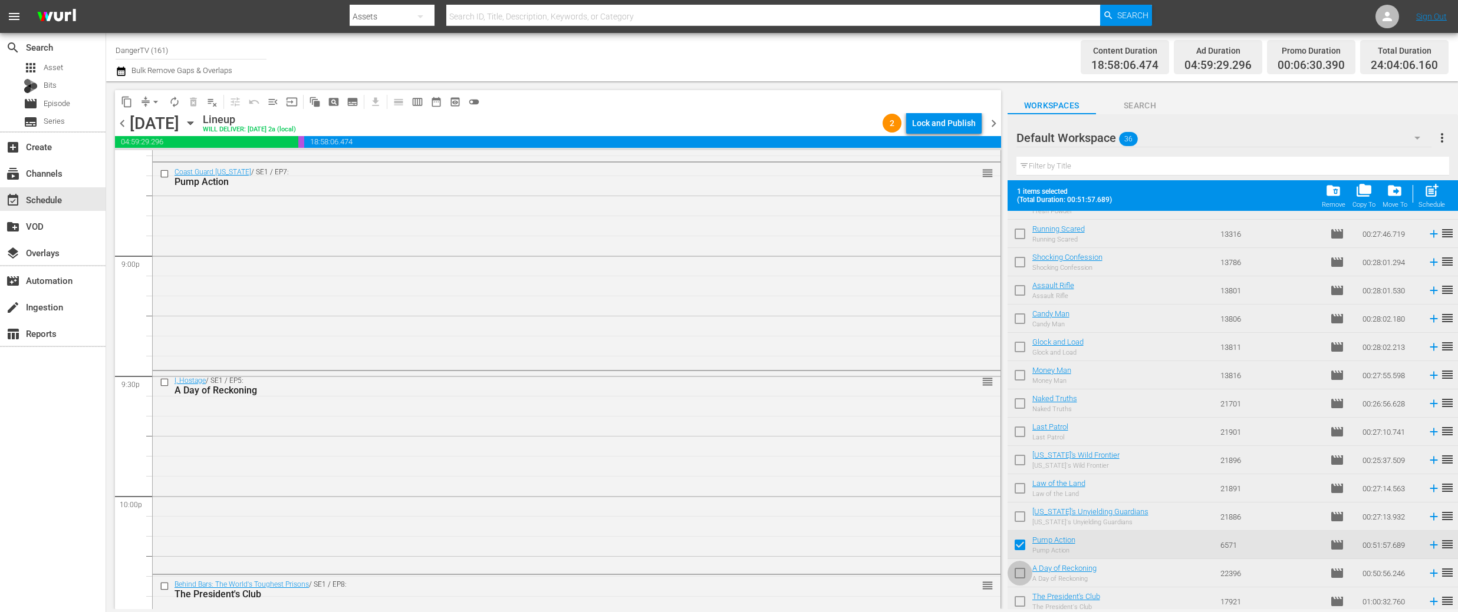
click at [1023, 570] on input "checkbox" at bounding box center [1019, 575] width 25 height 25
checkbox input "true"
click at [1020, 598] on input "checkbox" at bounding box center [1019, 599] width 25 height 25
checkbox input "true"
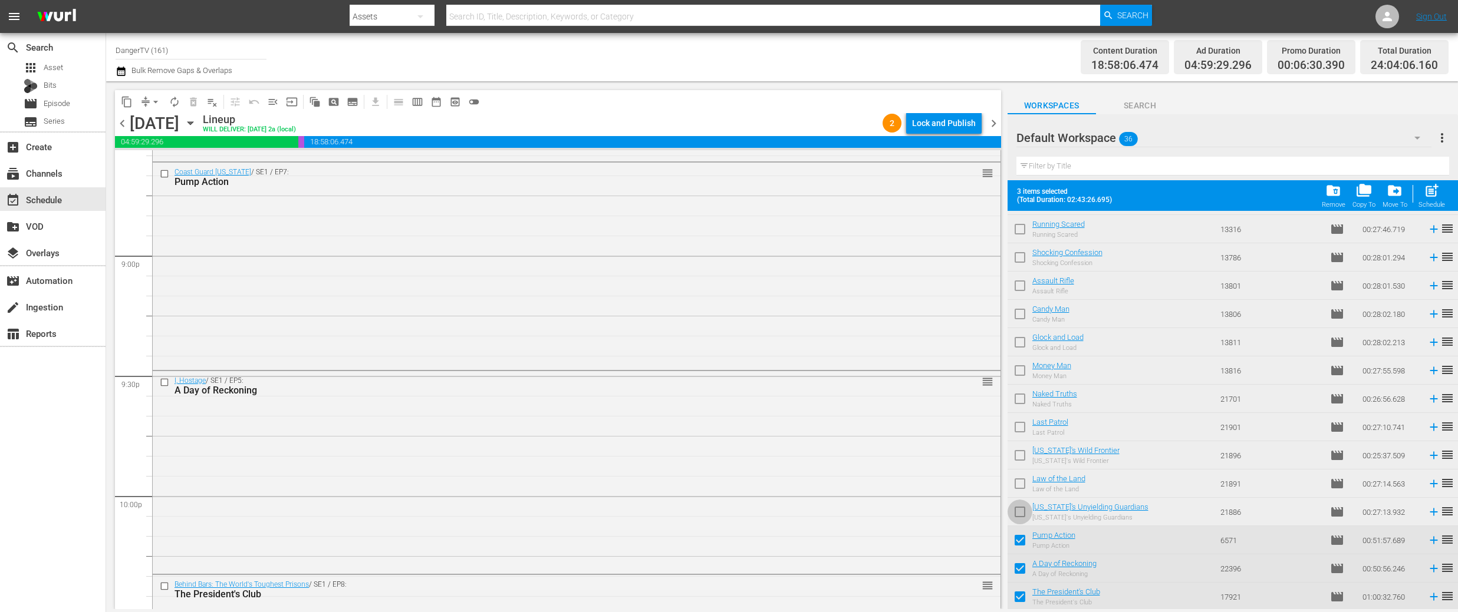
click at [1020, 513] on input "checkbox" at bounding box center [1019, 514] width 25 height 25
click at [928, 127] on div "Lock and Publish" at bounding box center [944, 123] width 64 height 21
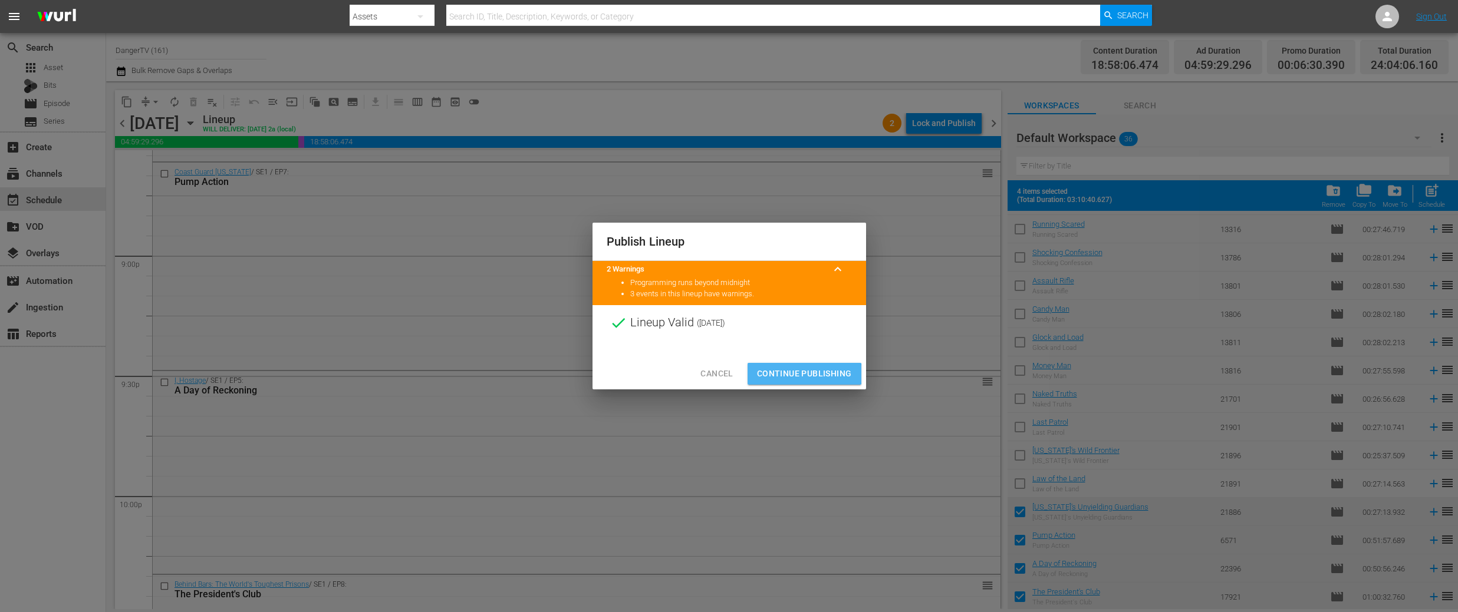
click at [803, 374] on span "Continue Publishing" at bounding box center [804, 374] width 95 height 15
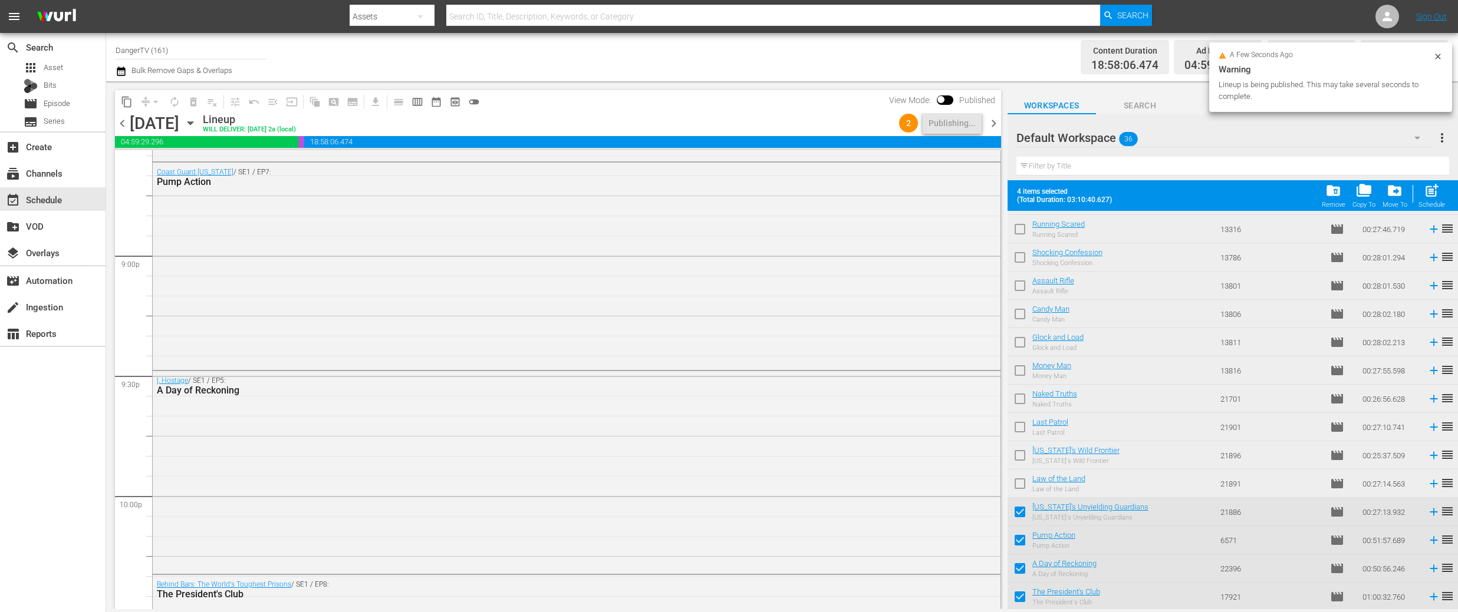
click at [1017, 510] on input "checkbox" at bounding box center [1019, 514] width 25 height 25
checkbox input "false"
click at [992, 120] on span "chevron_right" at bounding box center [993, 123] width 15 height 15
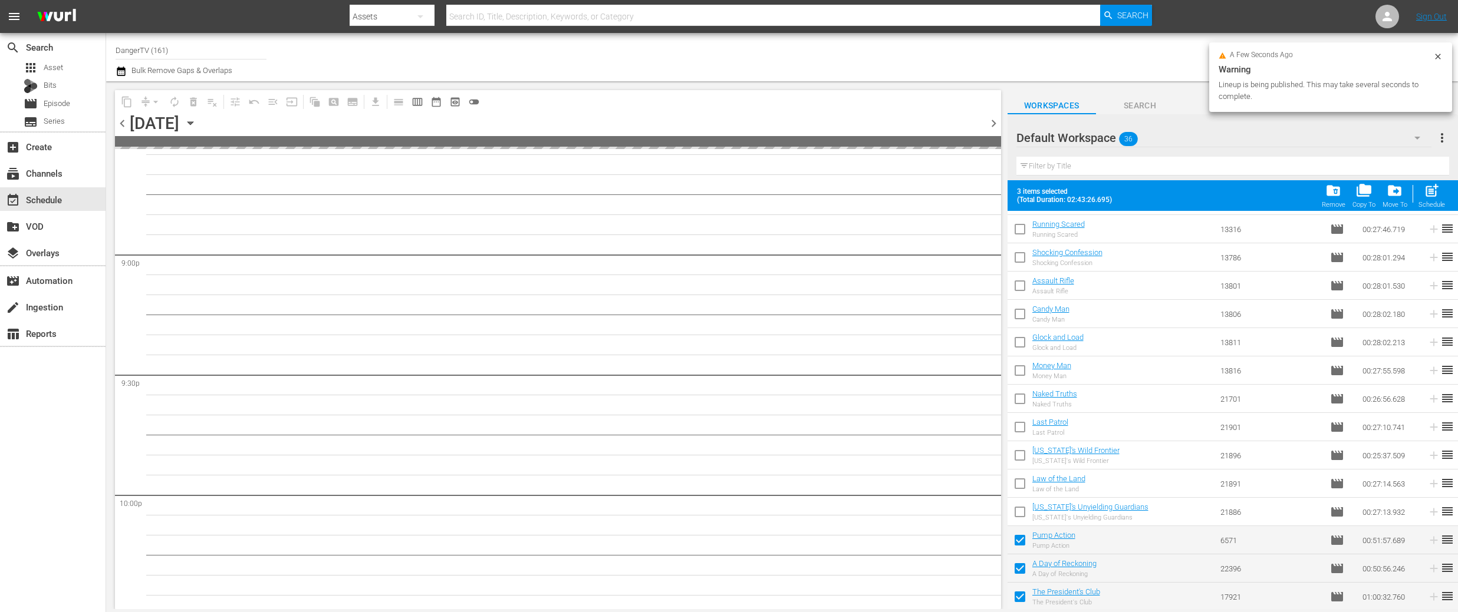
scroll to position [5311, 0]
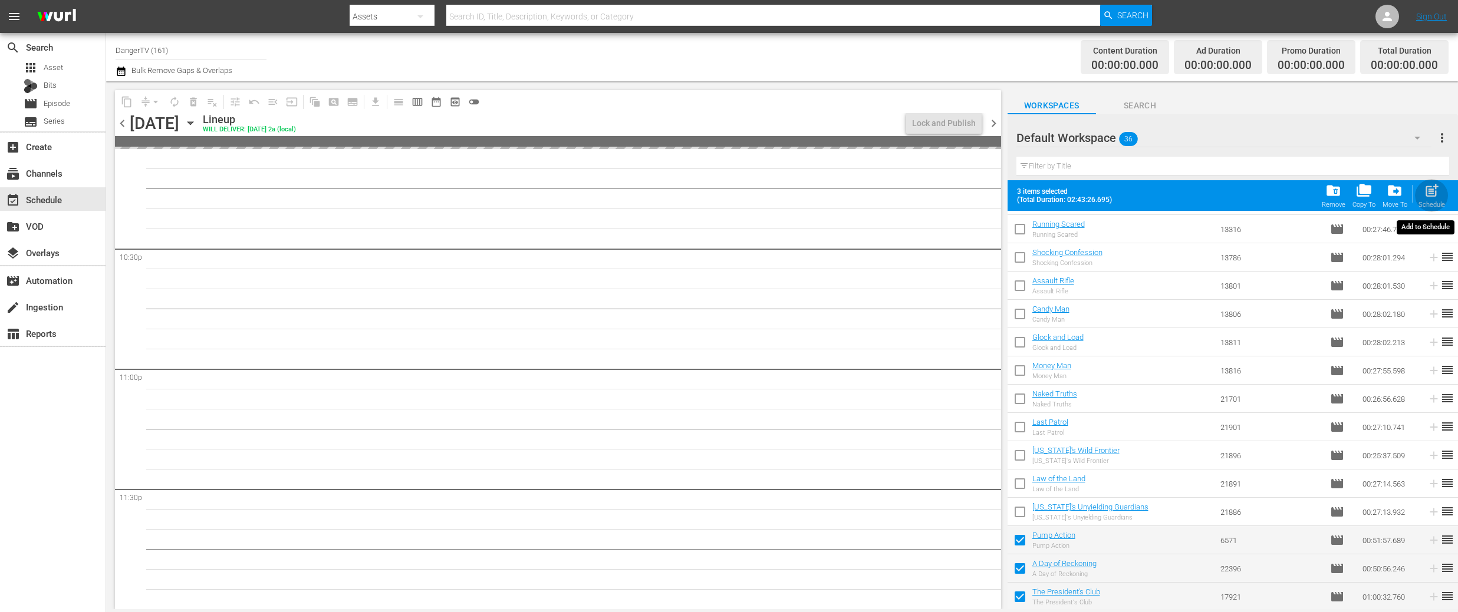
click at [1430, 186] on span "post_add" at bounding box center [1431, 191] width 16 height 16
checkbox input "false"
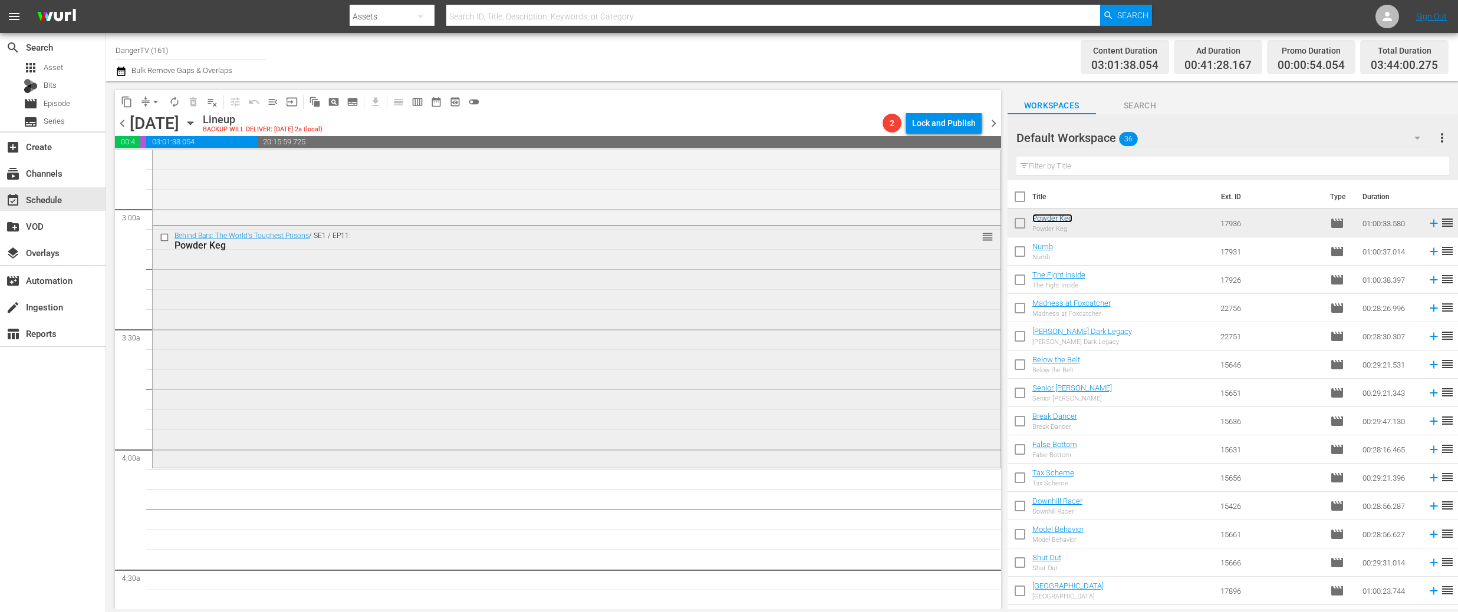
scroll to position [659, 0]
click at [1023, 198] on input "checkbox" at bounding box center [1019, 199] width 25 height 25
checkbox input "true"
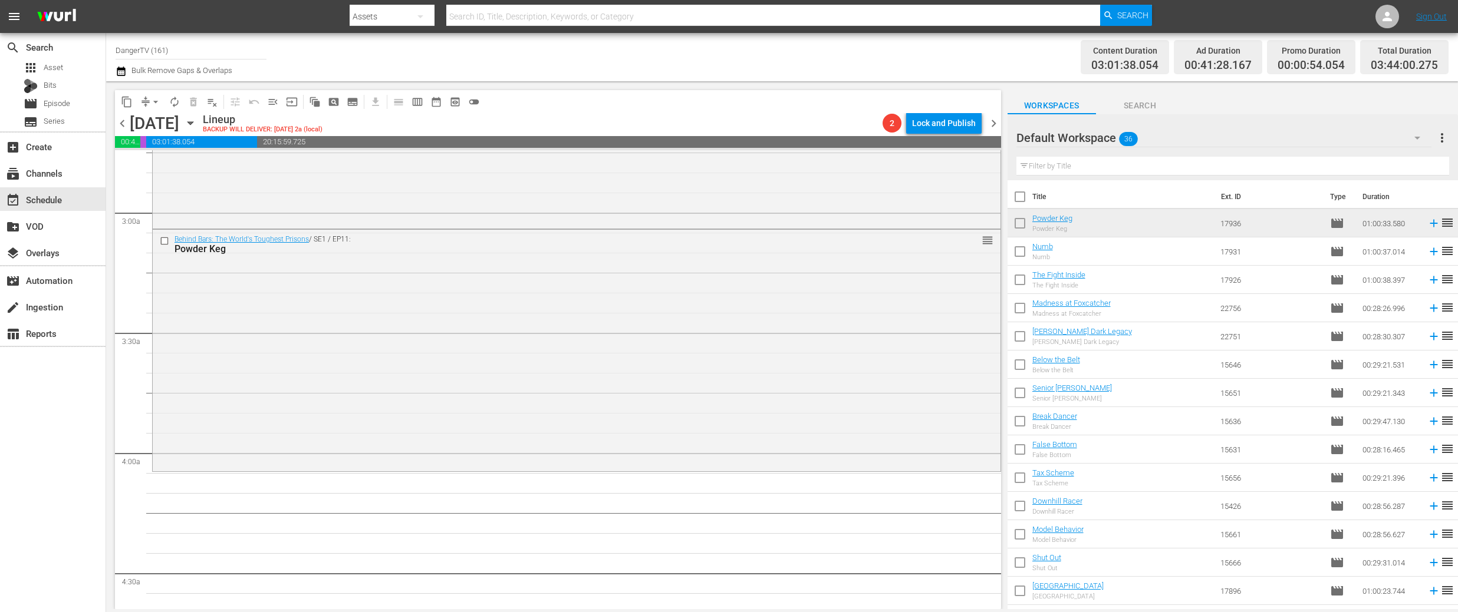
checkbox input "true"
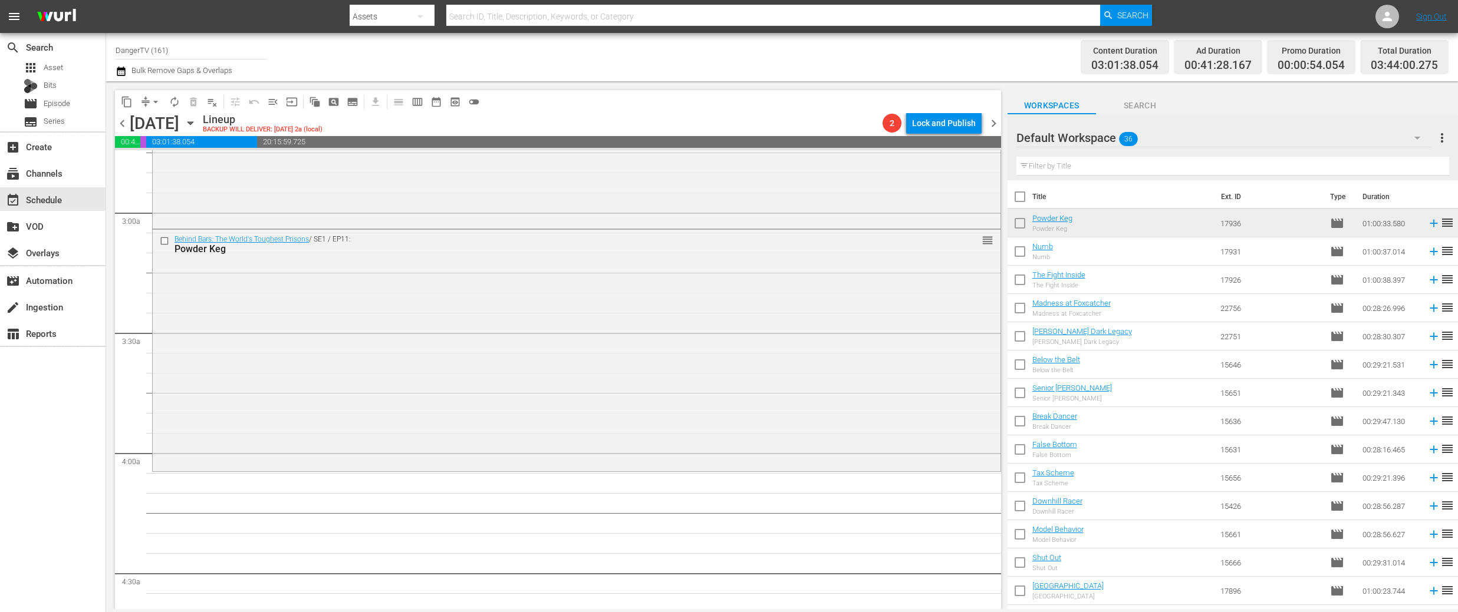
checkbox input "true"
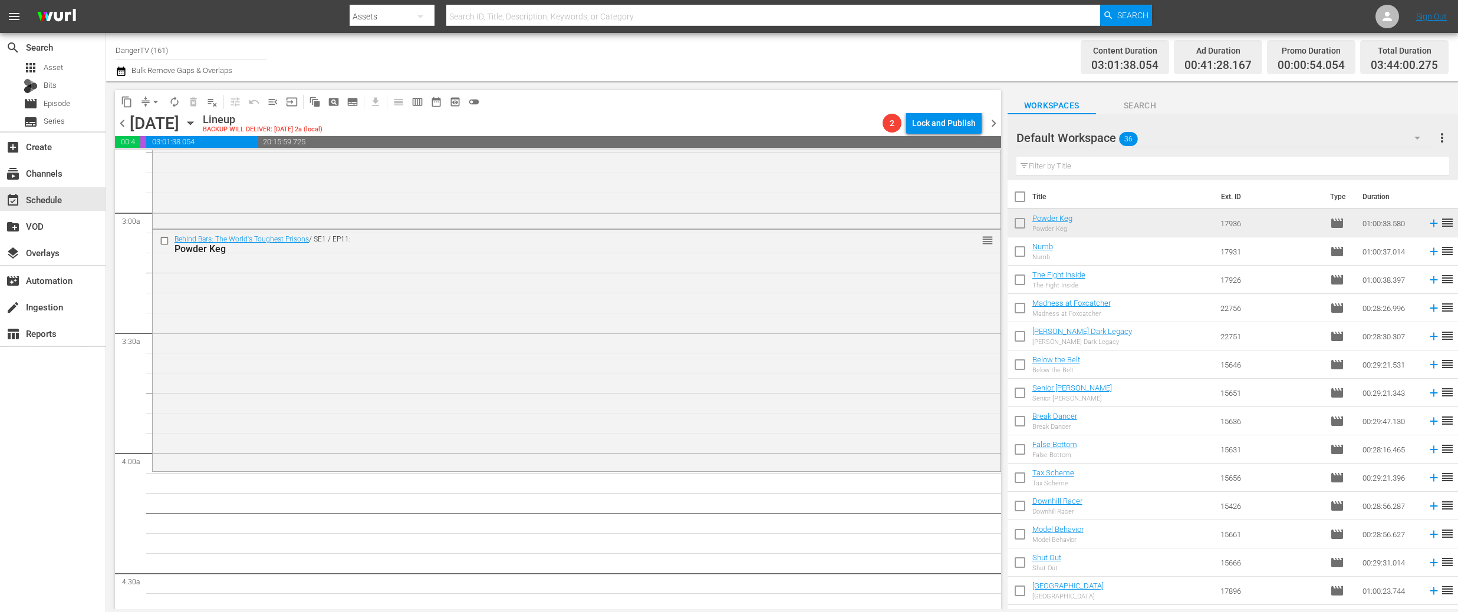
checkbox input "true"
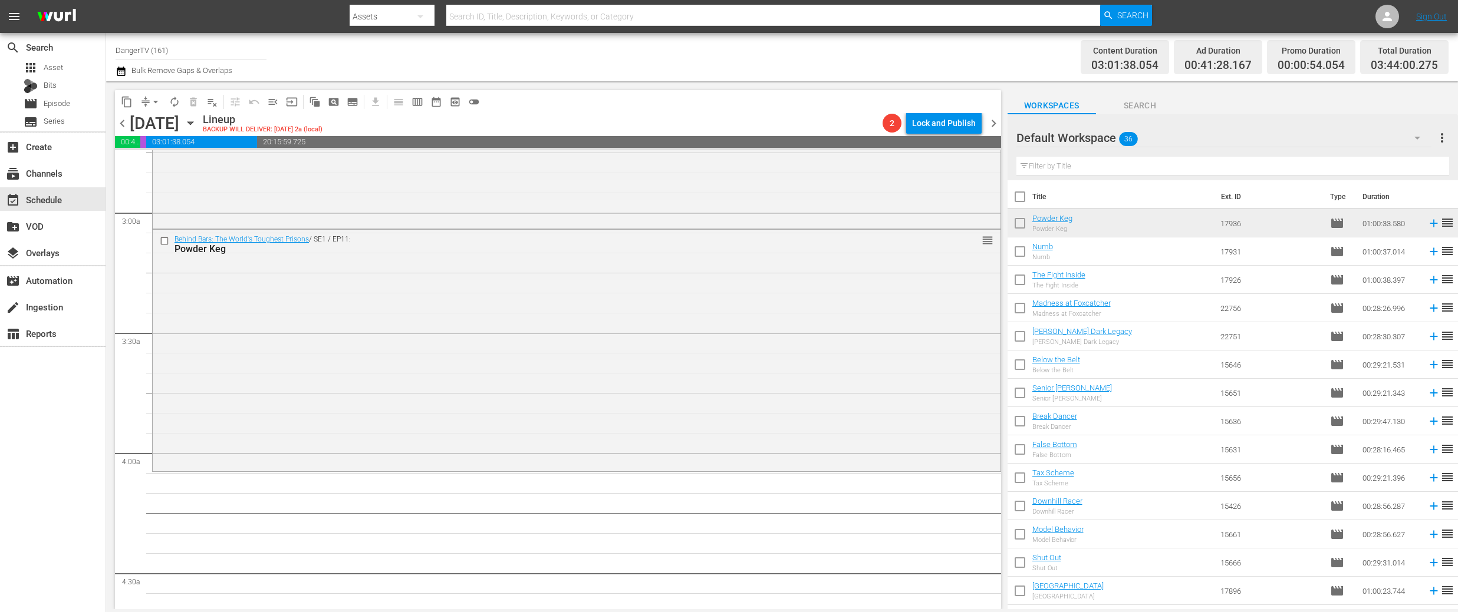
checkbox input "true"
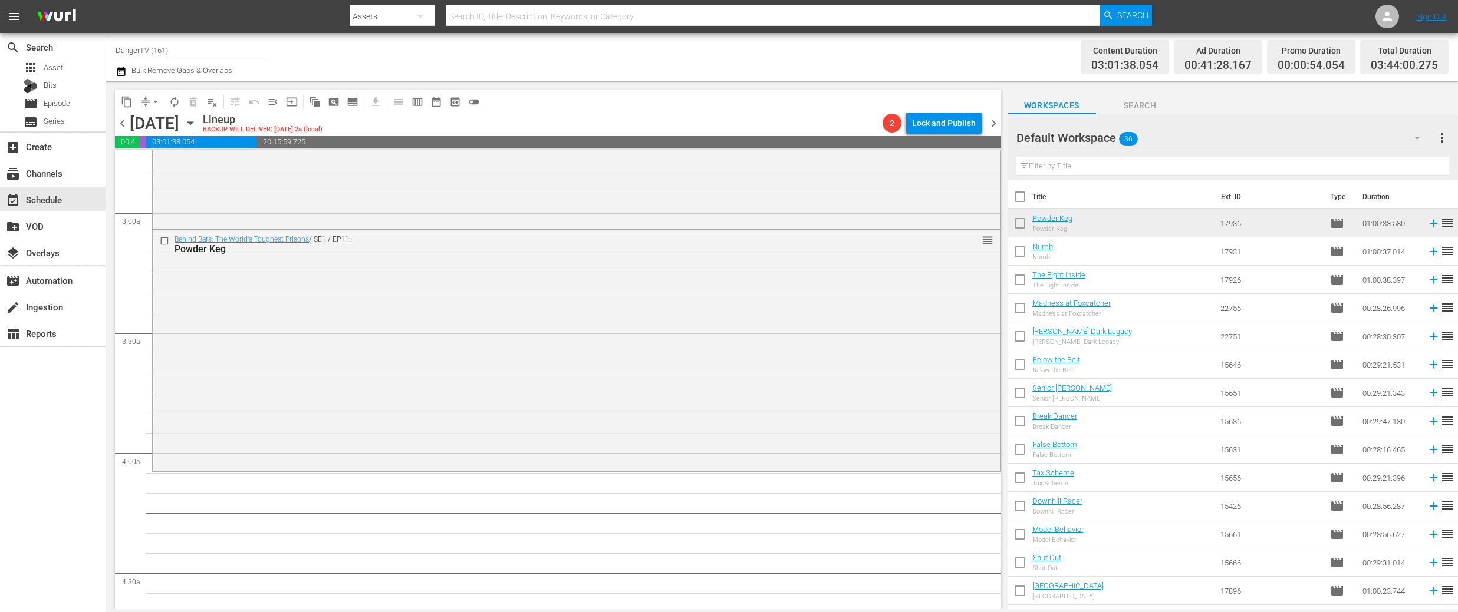
checkbox input "true"
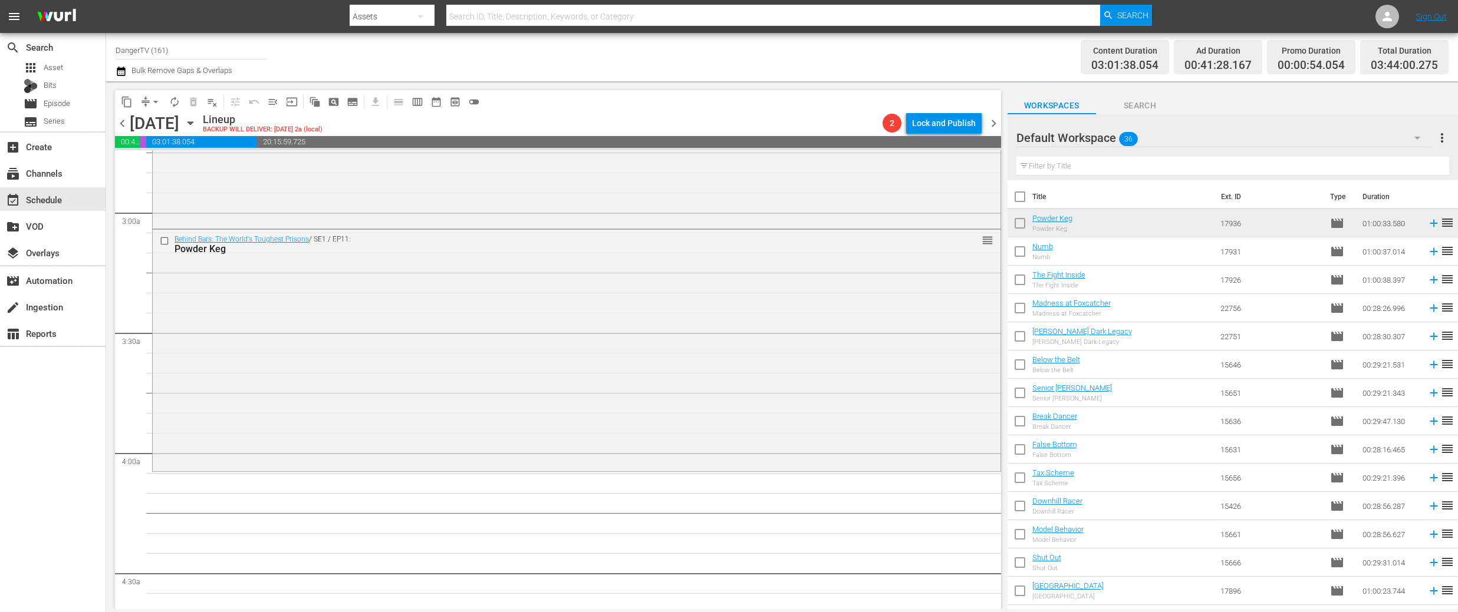
checkbox input "true"
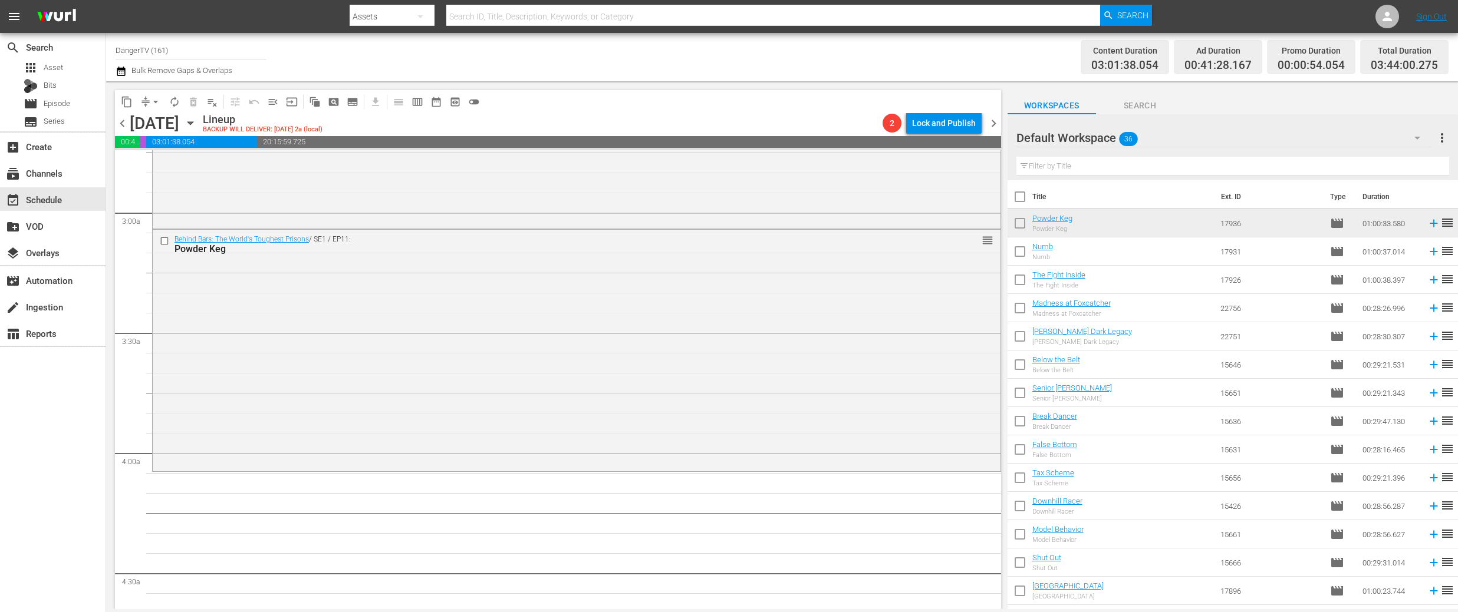
checkbox input "true"
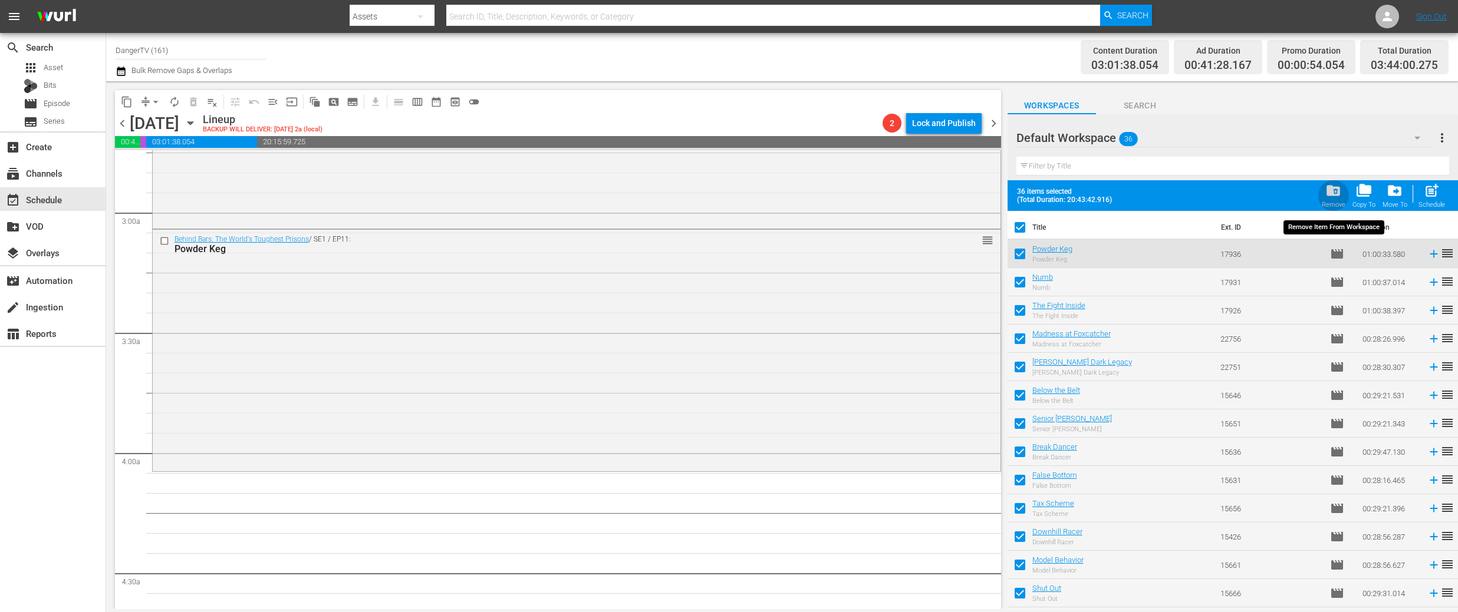
click at [1333, 193] on span "folder_delete" at bounding box center [1333, 191] width 16 height 16
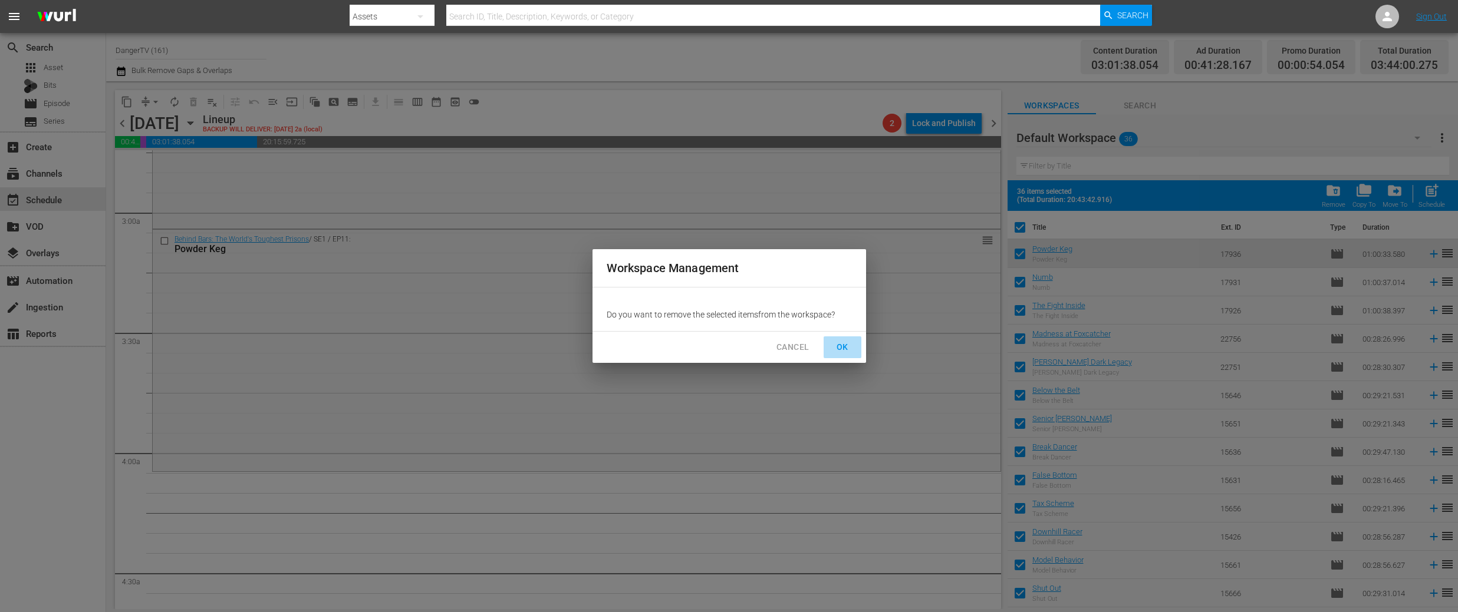
click at [846, 348] on span "OK" at bounding box center [842, 347] width 19 height 15
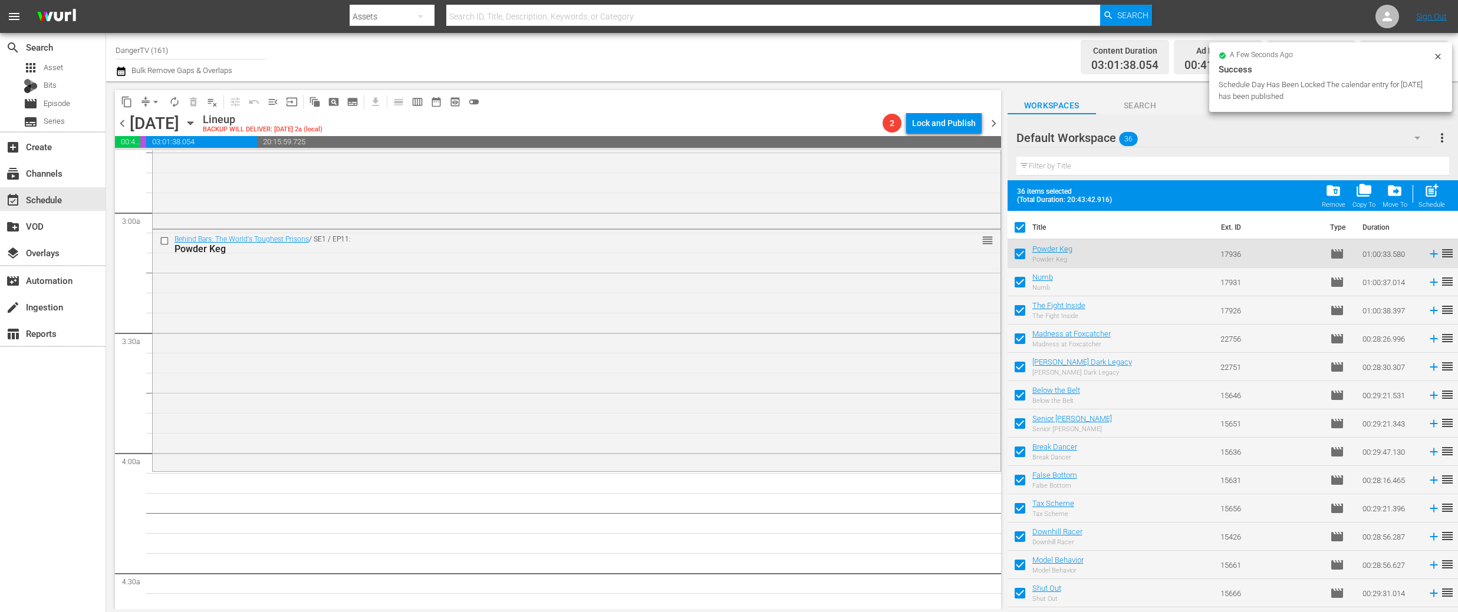
checkbox input "false"
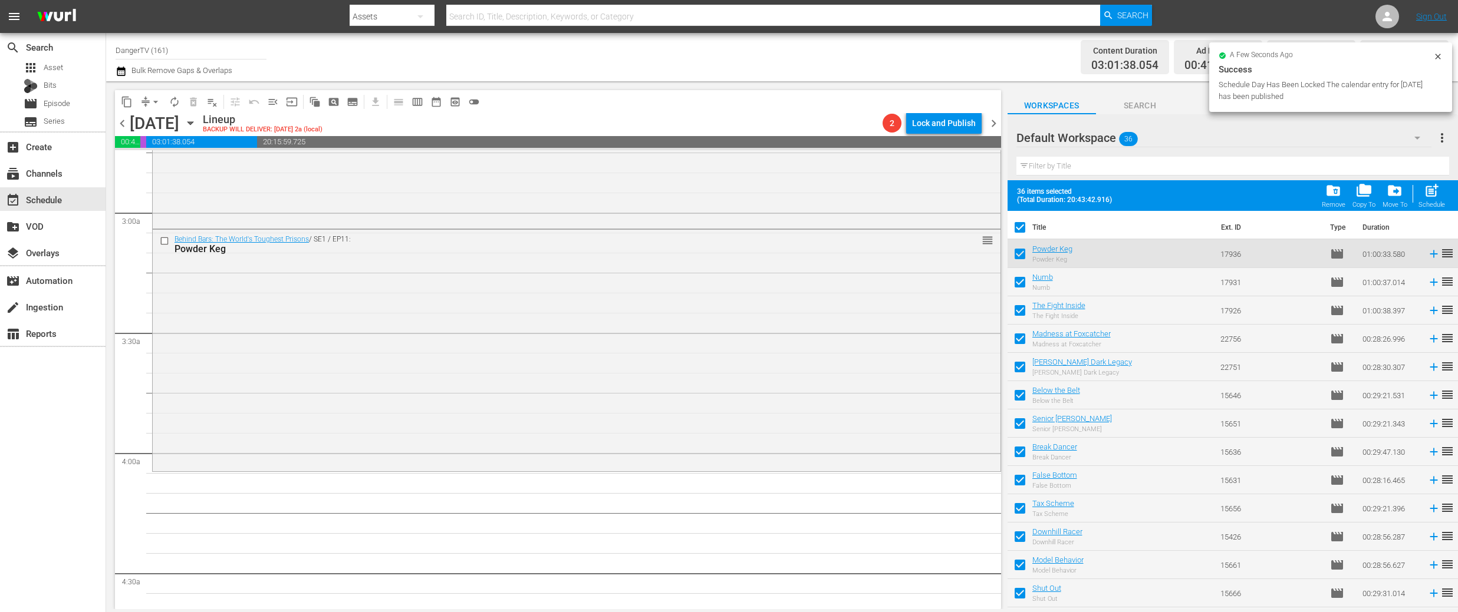
checkbox input "false"
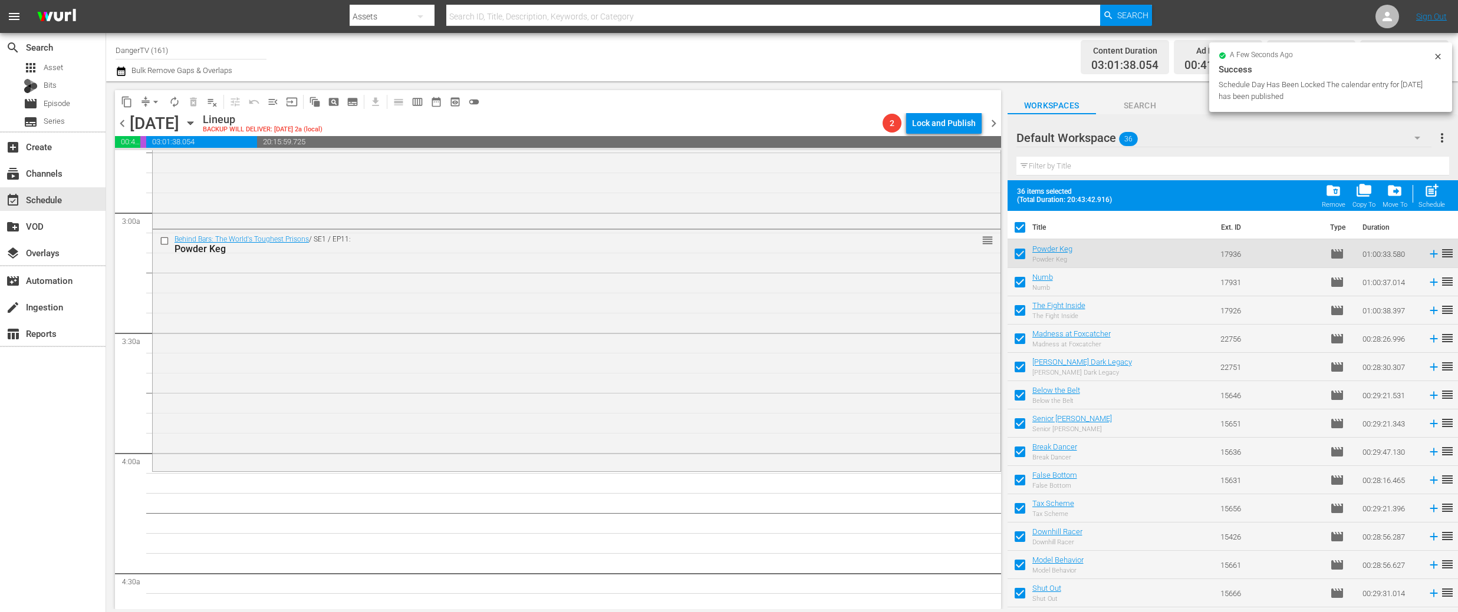
checkbox input "false"
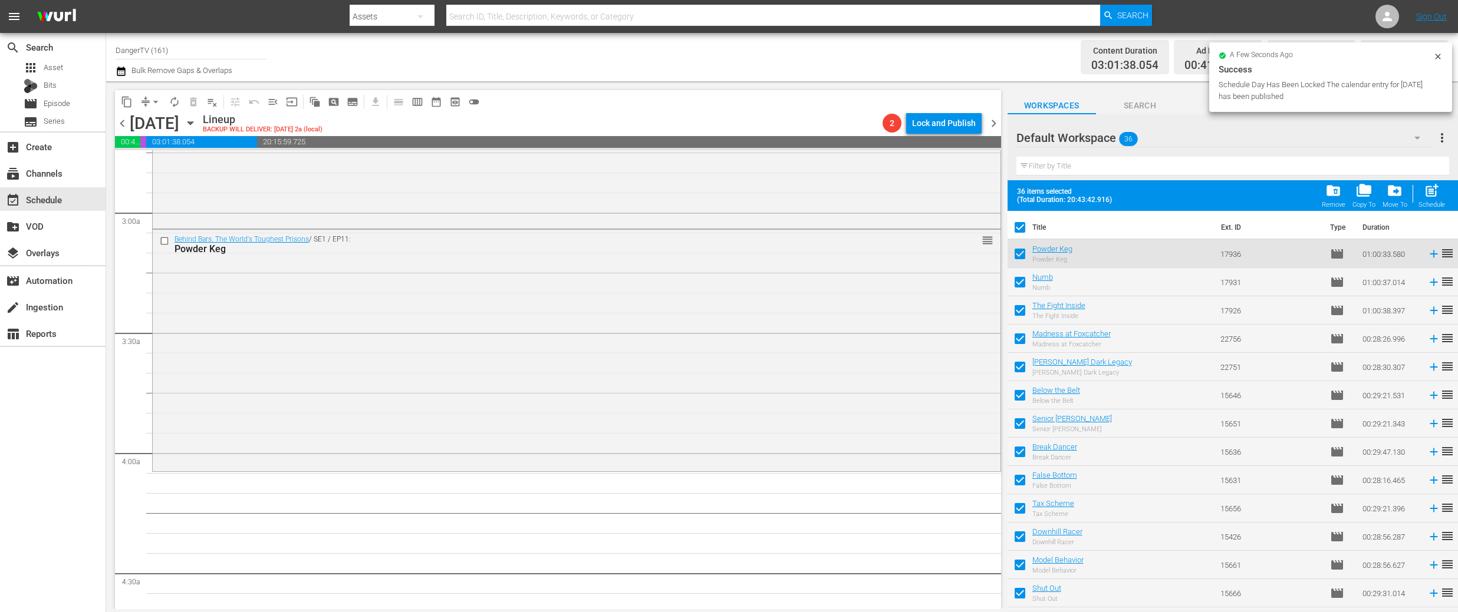
checkbox input "false"
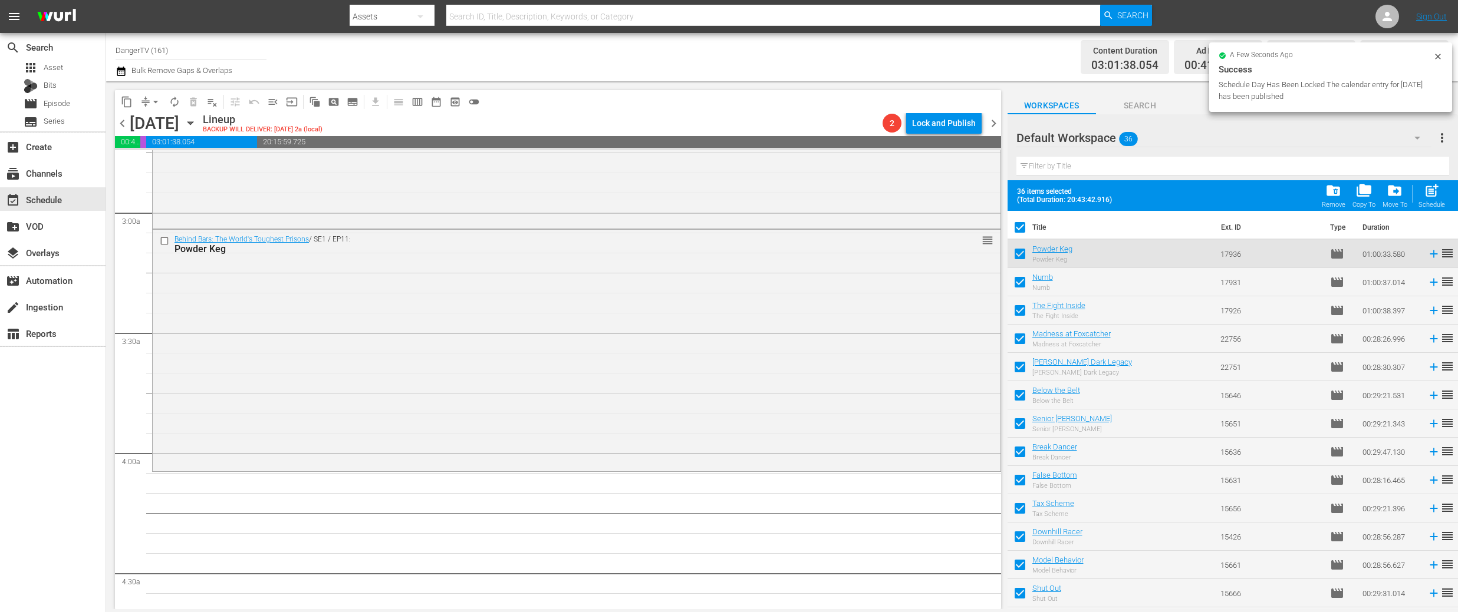
checkbox input "false"
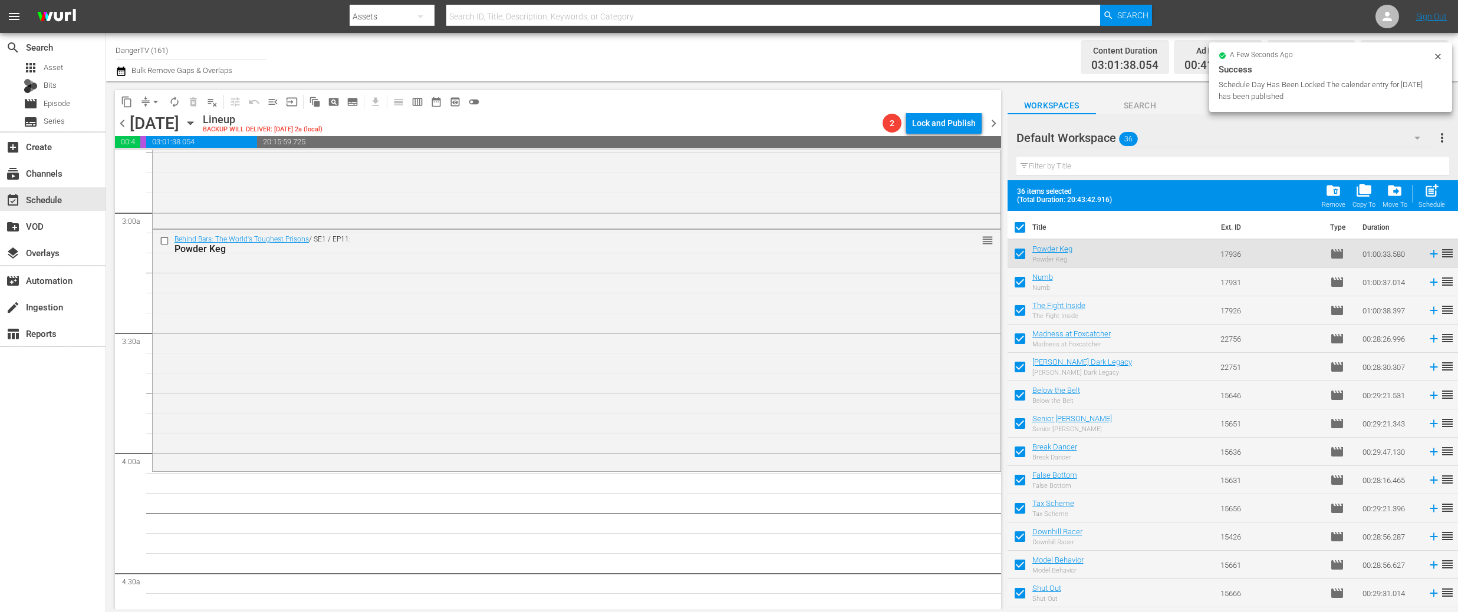
checkbox input "false"
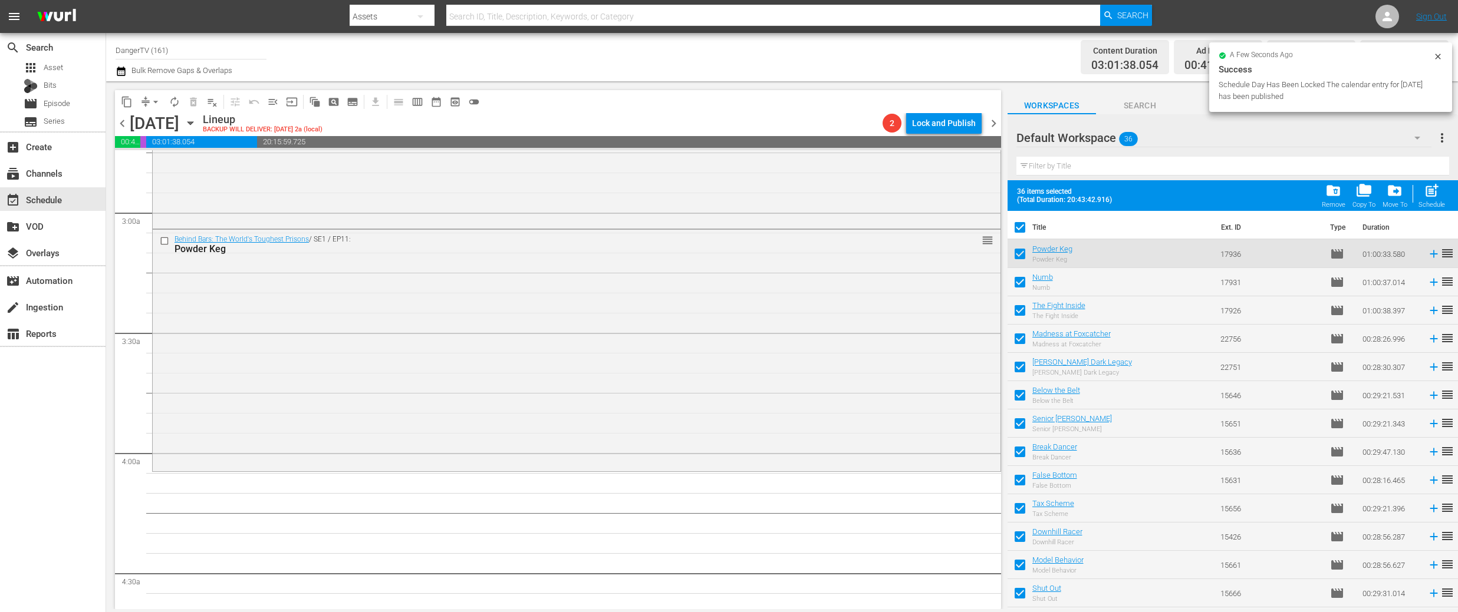
checkbox input "false"
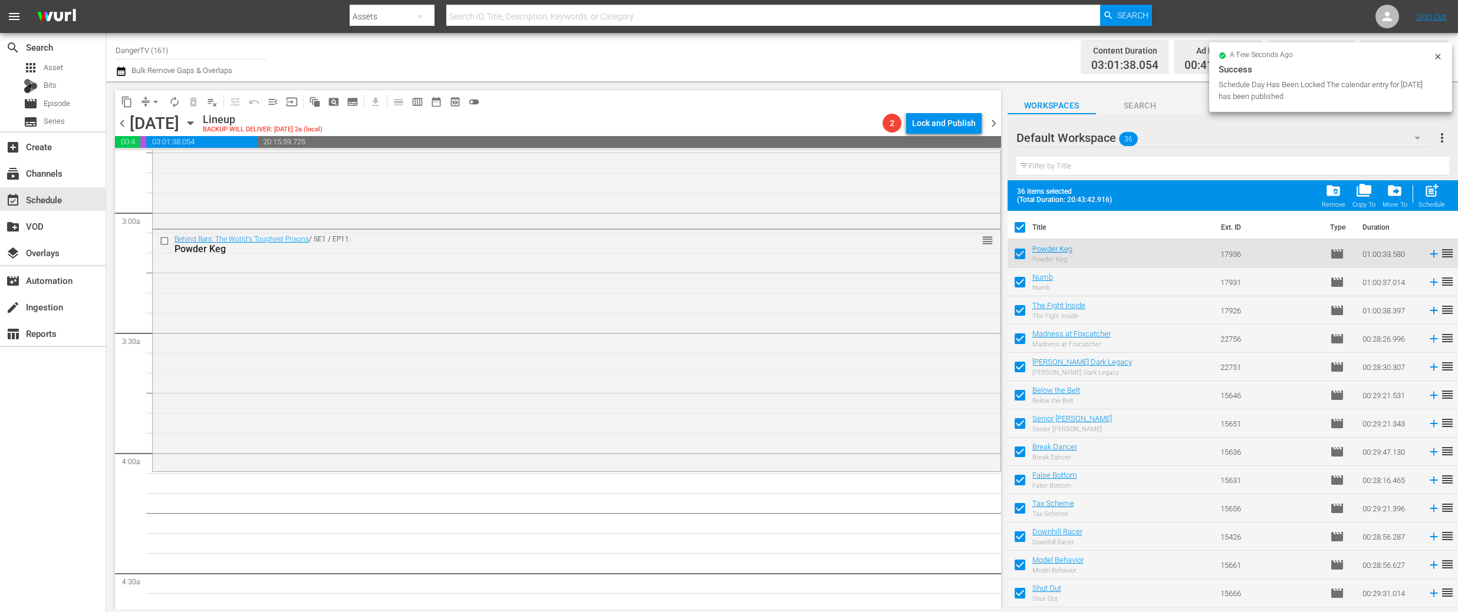
checkbox input "false"
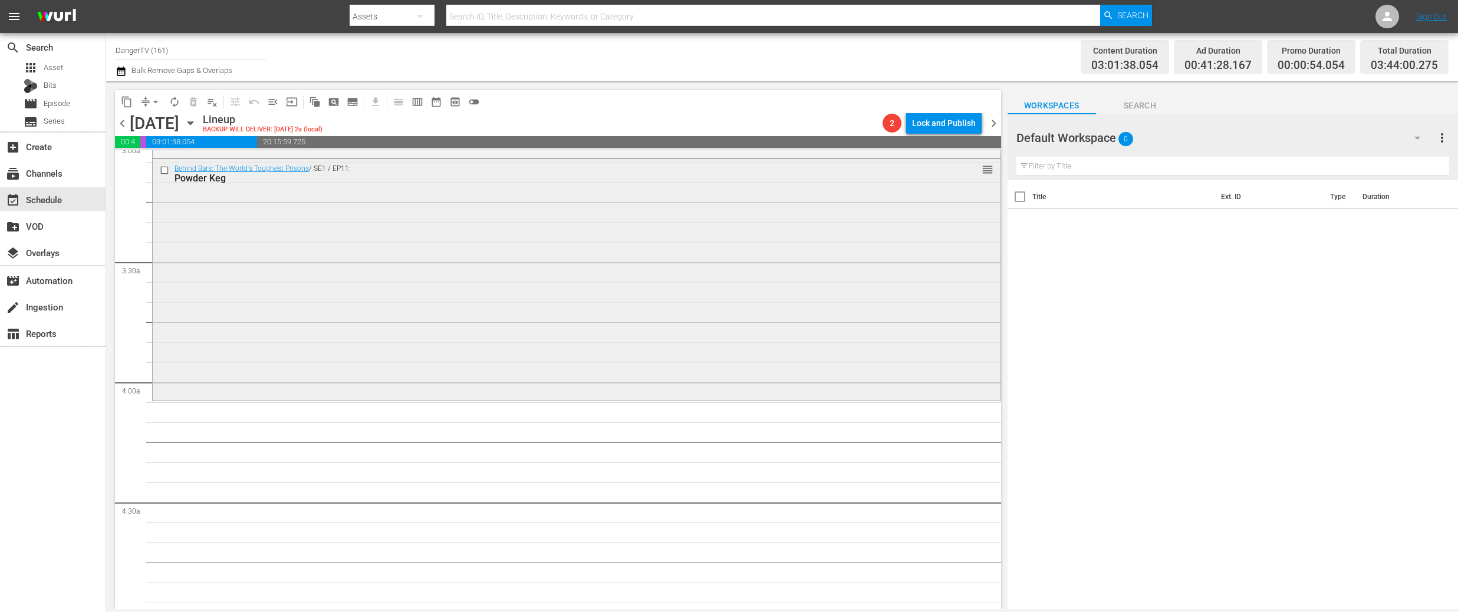
scroll to position [731, 0]
